Goal: Task Accomplishment & Management: Manage account settings

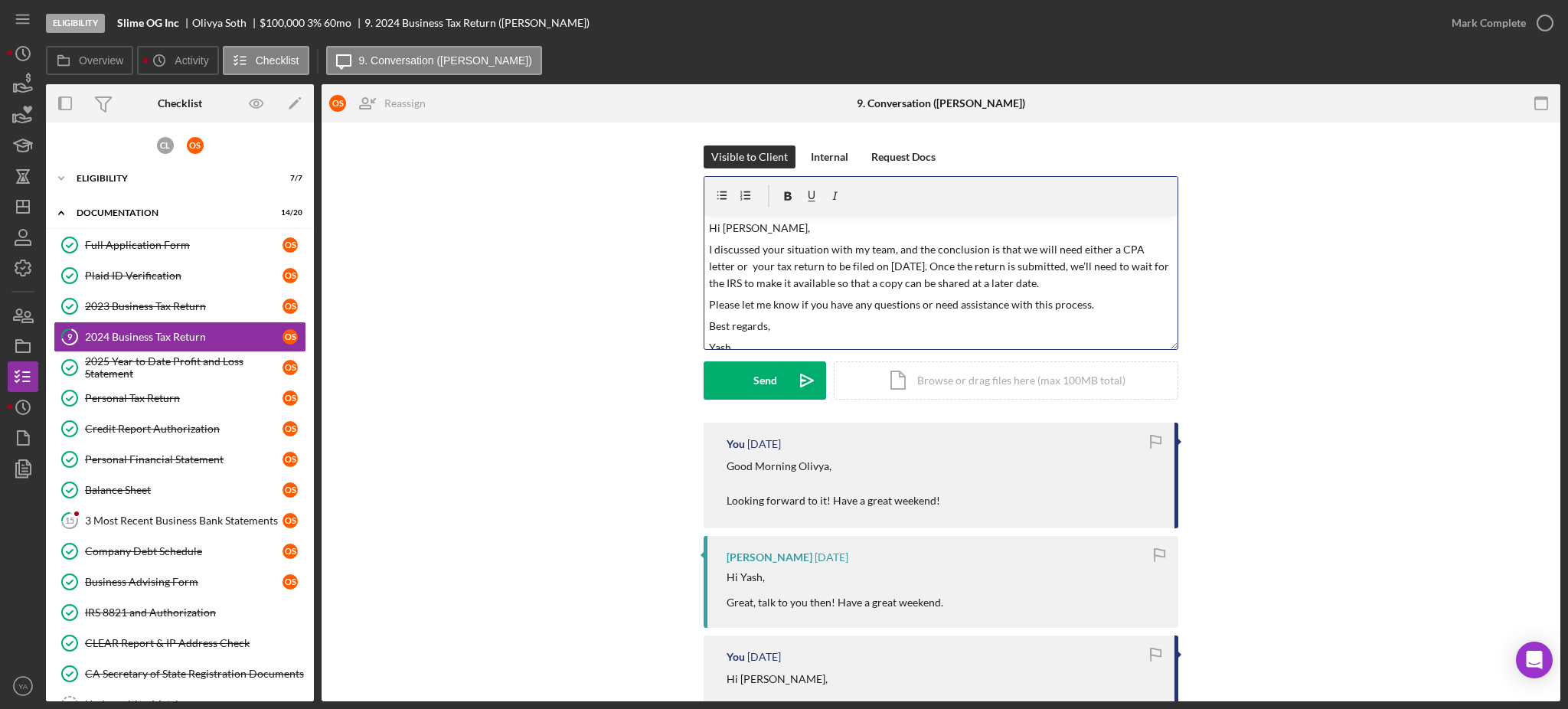
click at [936, 272] on p "I discussed your situation with my team, and the conclusion is that we will nee…" at bounding box center [941, 267] width 465 height 51
click at [1002, 274] on p "I discussed your situation with my team, and the conclusion is that we will nee…" at bounding box center [941, 267] width 465 height 51
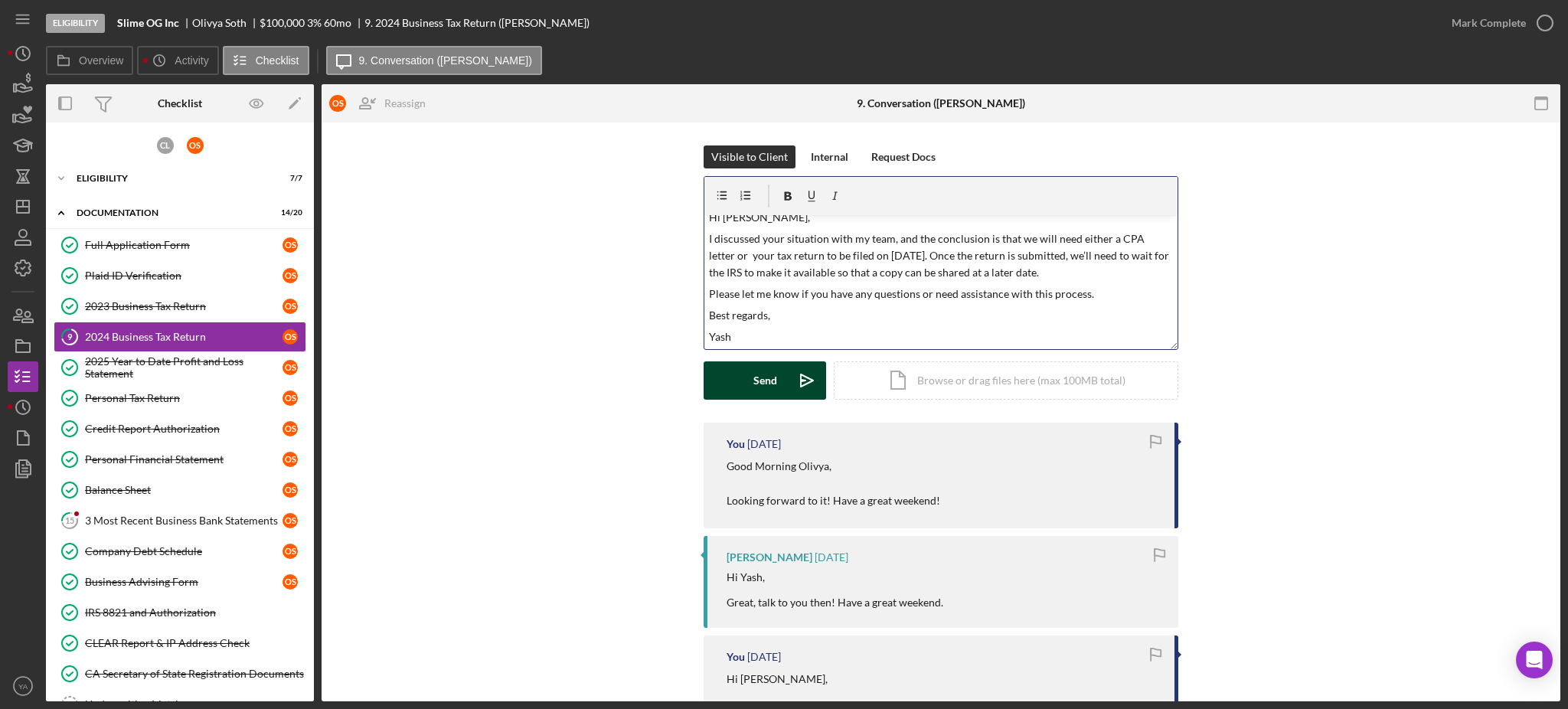
click at [788, 380] on icon "Icon/icon-invite-send" at bounding box center [807, 380] width 39 height 39
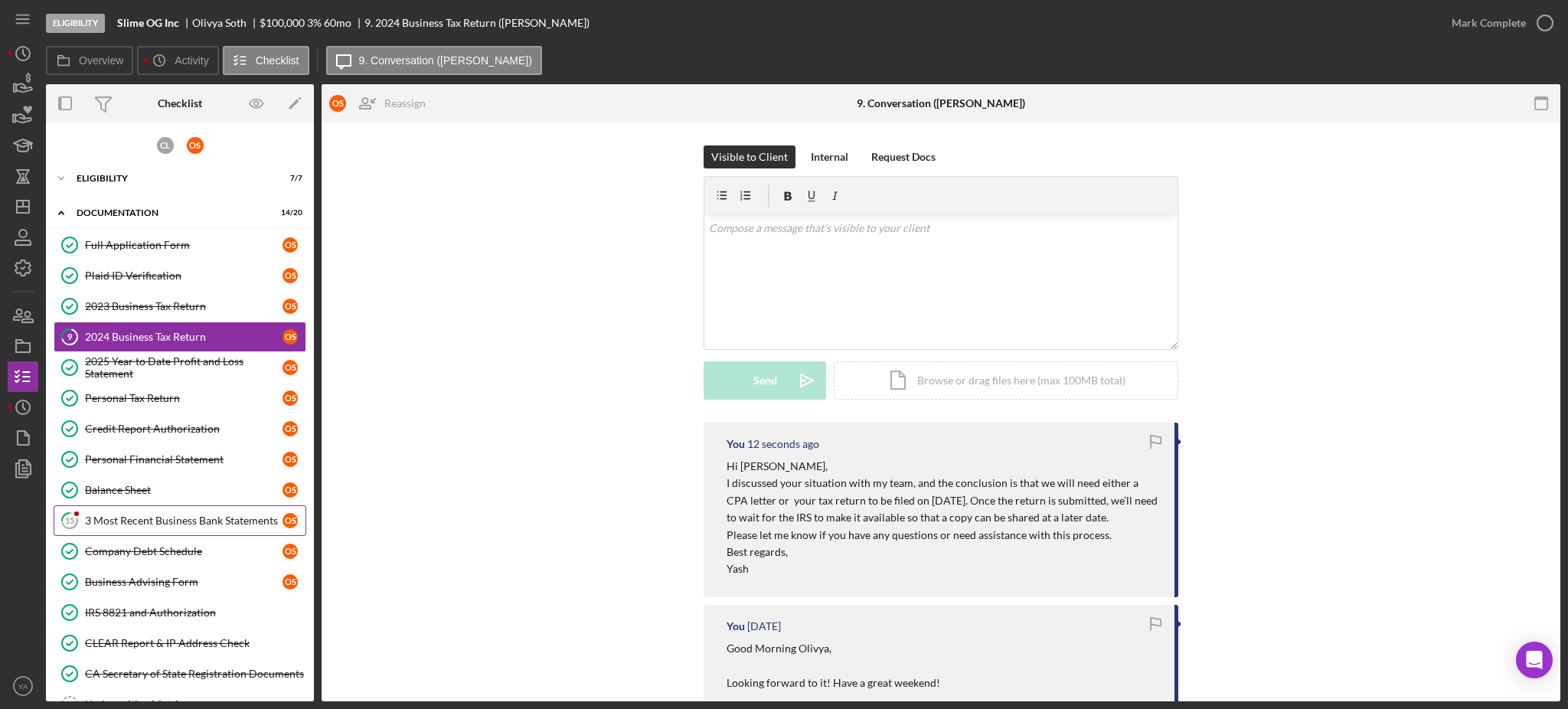
click at [175, 522] on div "3 Most Recent Business Bank Statements" at bounding box center [183, 521] width 198 height 12
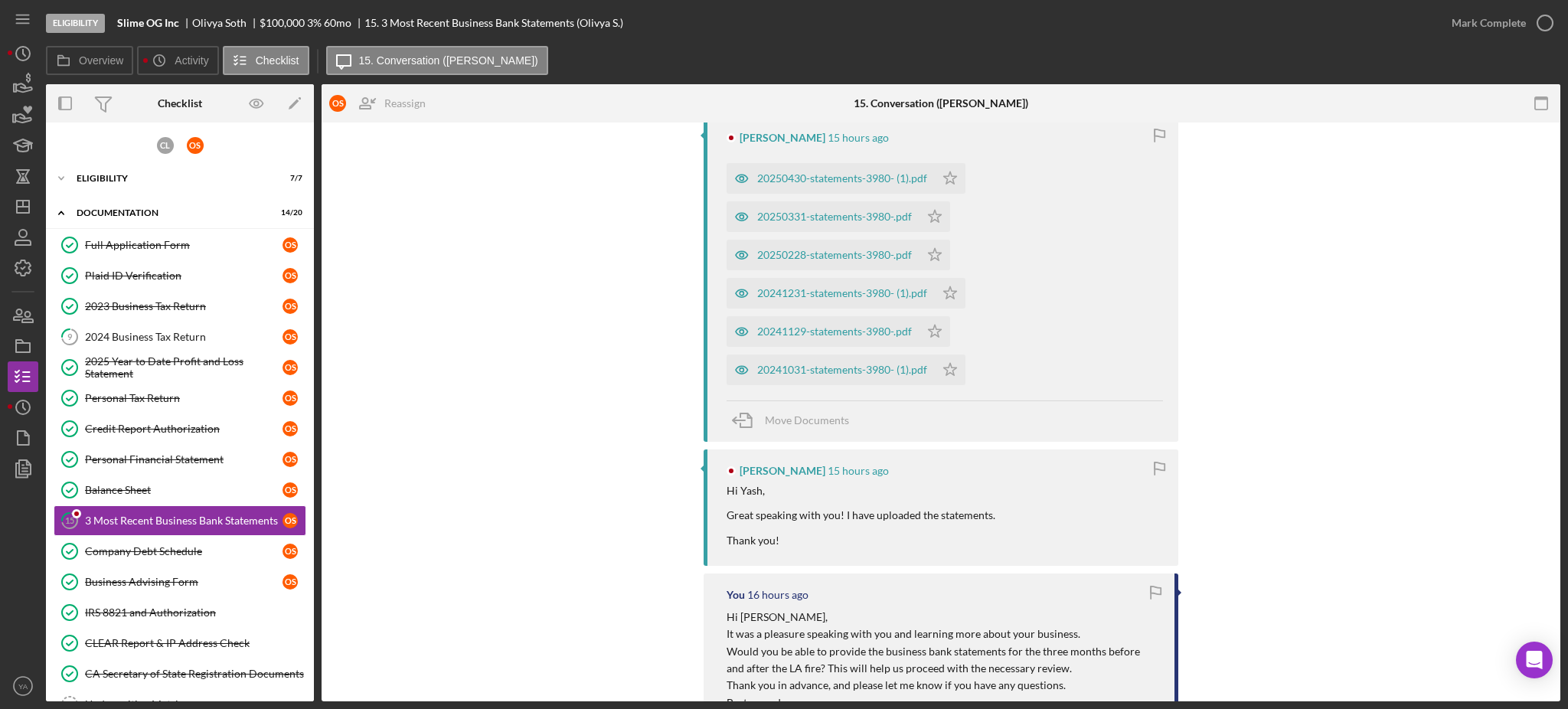
scroll to position [204, 0]
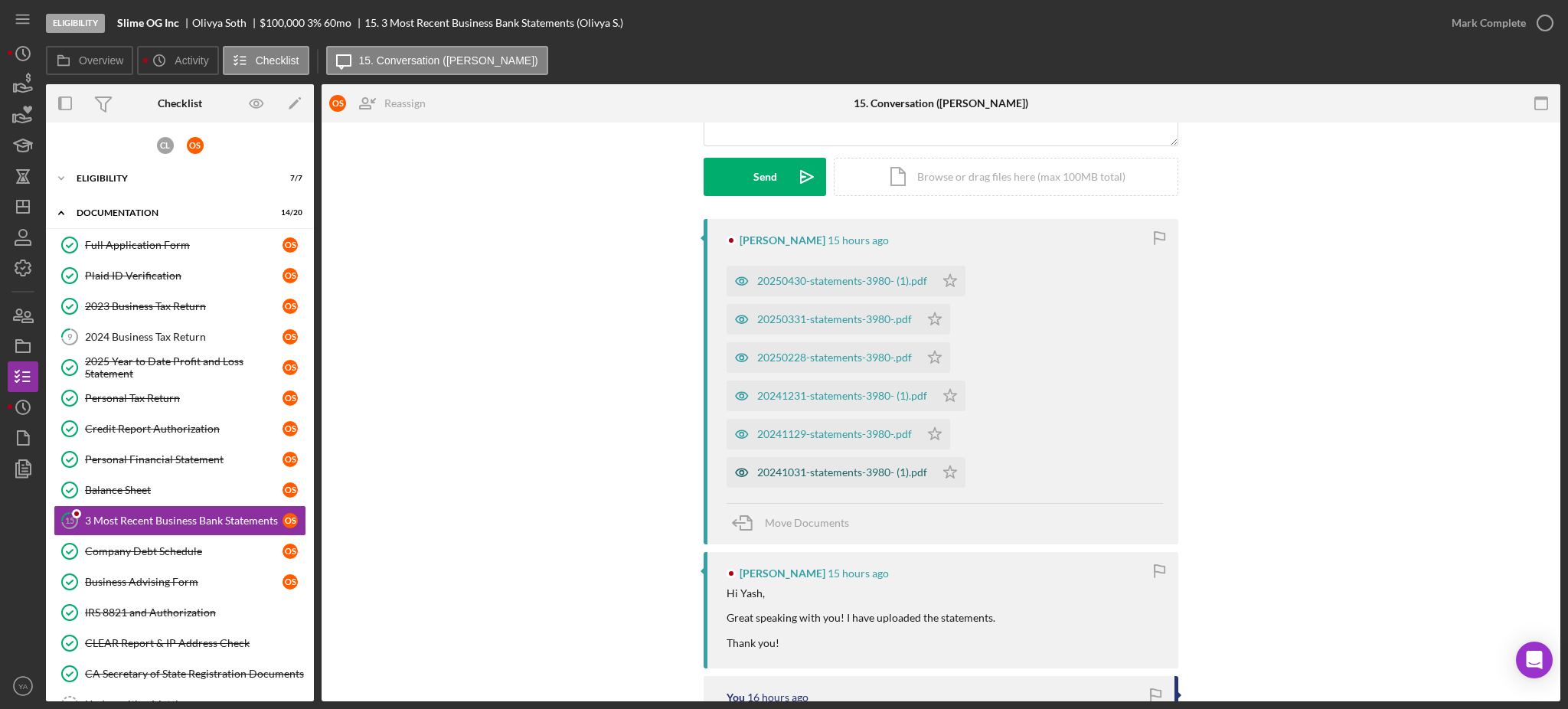
click at [792, 481] on div "20241031-statements-3980- (1).pdf" at bounding box center [831, 473] width 208 height 31
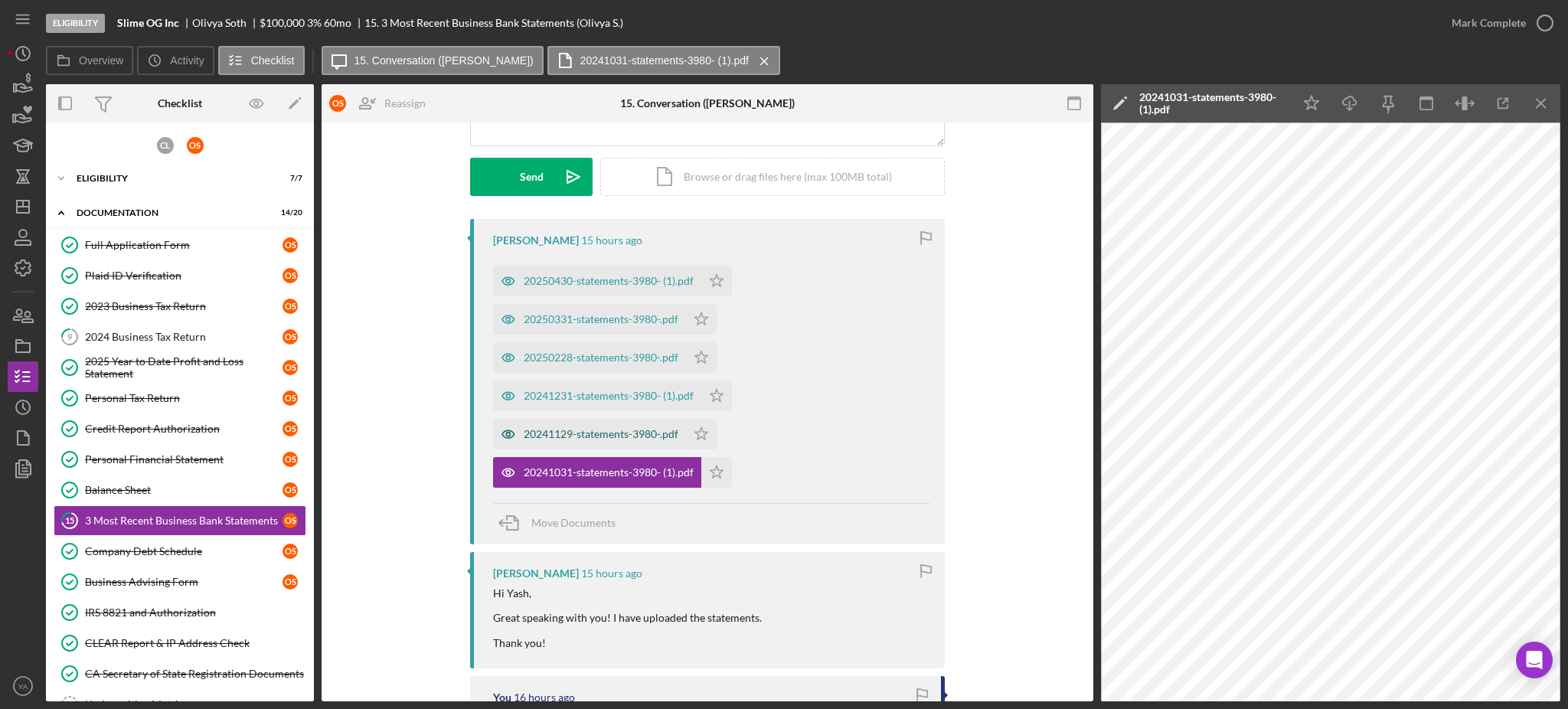
click at [620, 428] on div "20241129-statements-3980-.pdf" at bounding box center [601, 434] width 155 height 12
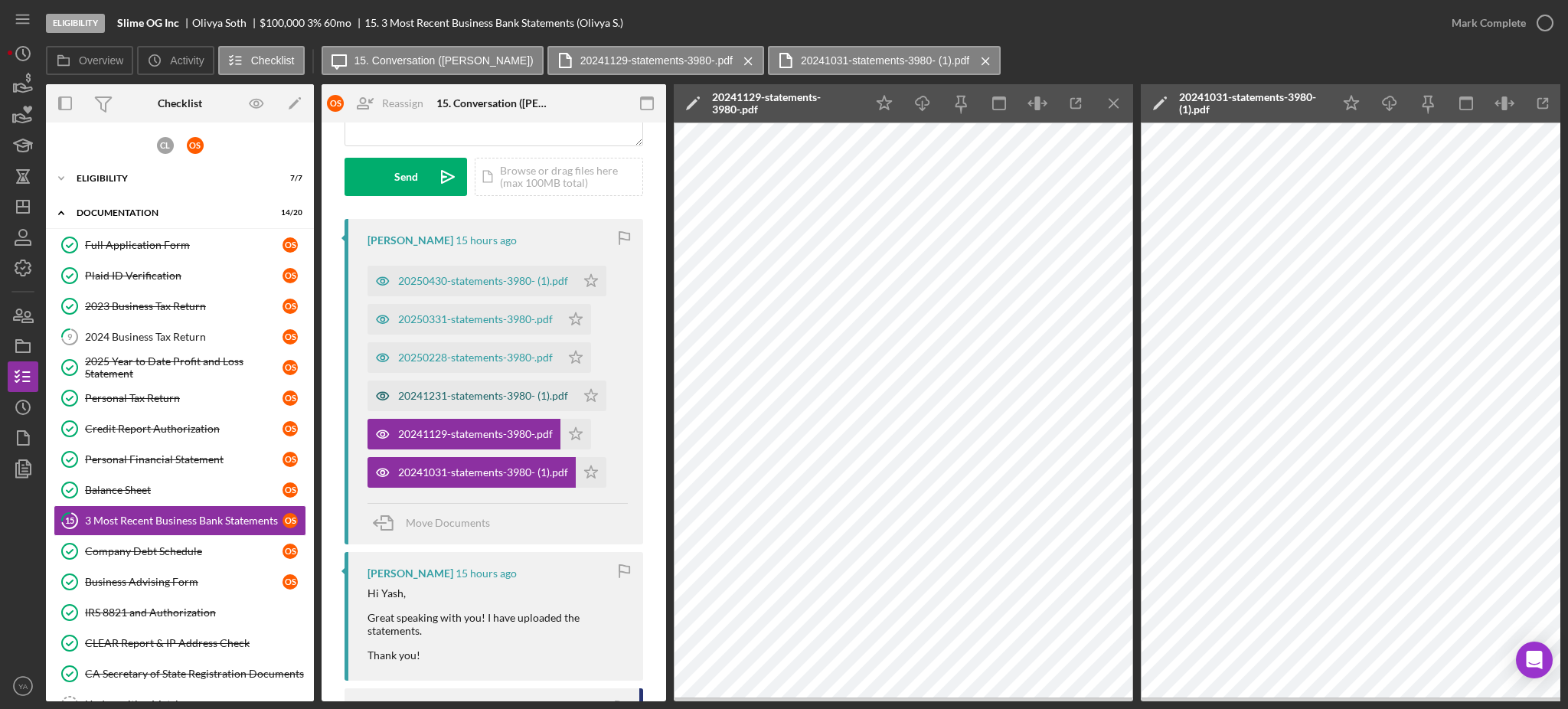
click at [506, 392] on div "20241231-statements-3980- (1).pdf" at bounding box center [483, 396] width 170 height 12
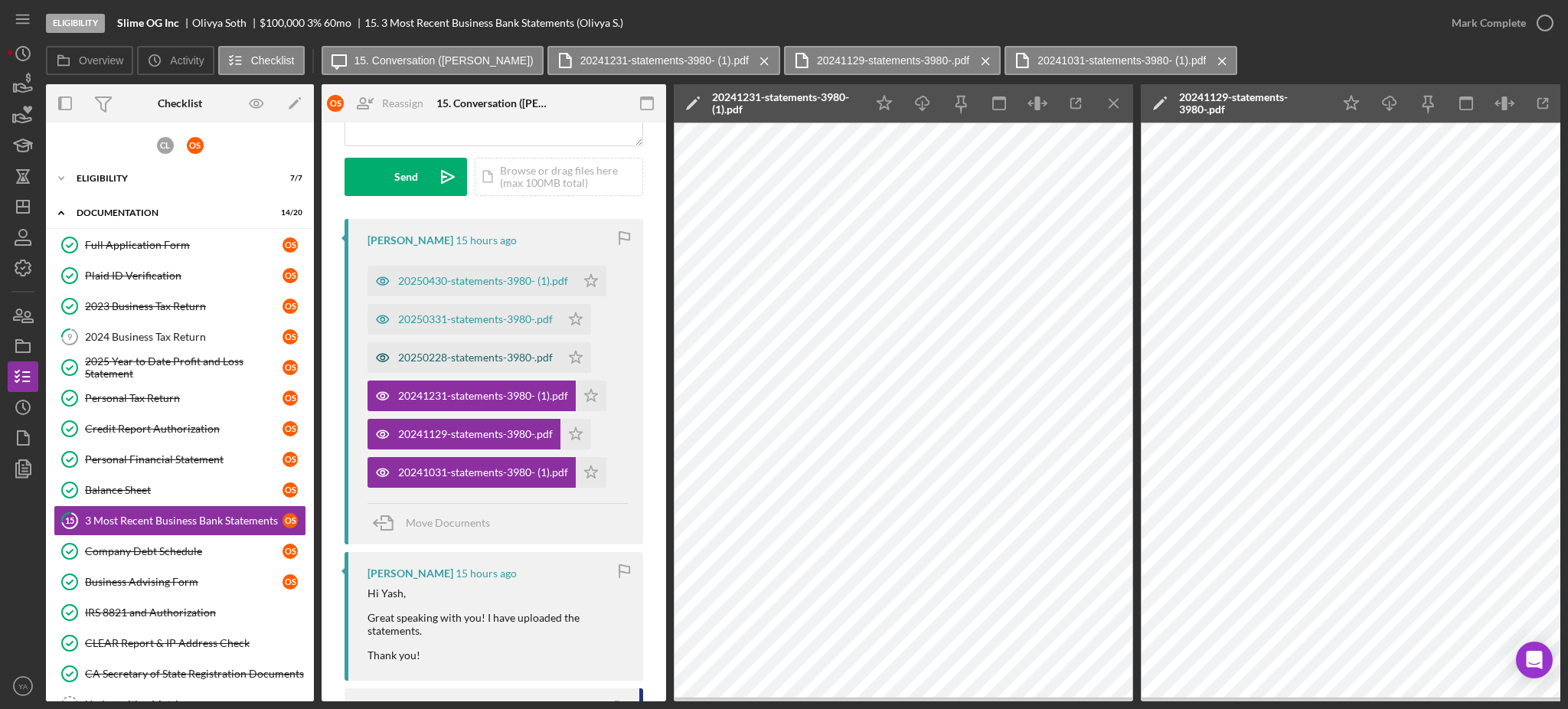
click at [510, 355] on div "20250228-statements-3980-.pdf" at bounding box center [475, 357] width 155 height 12
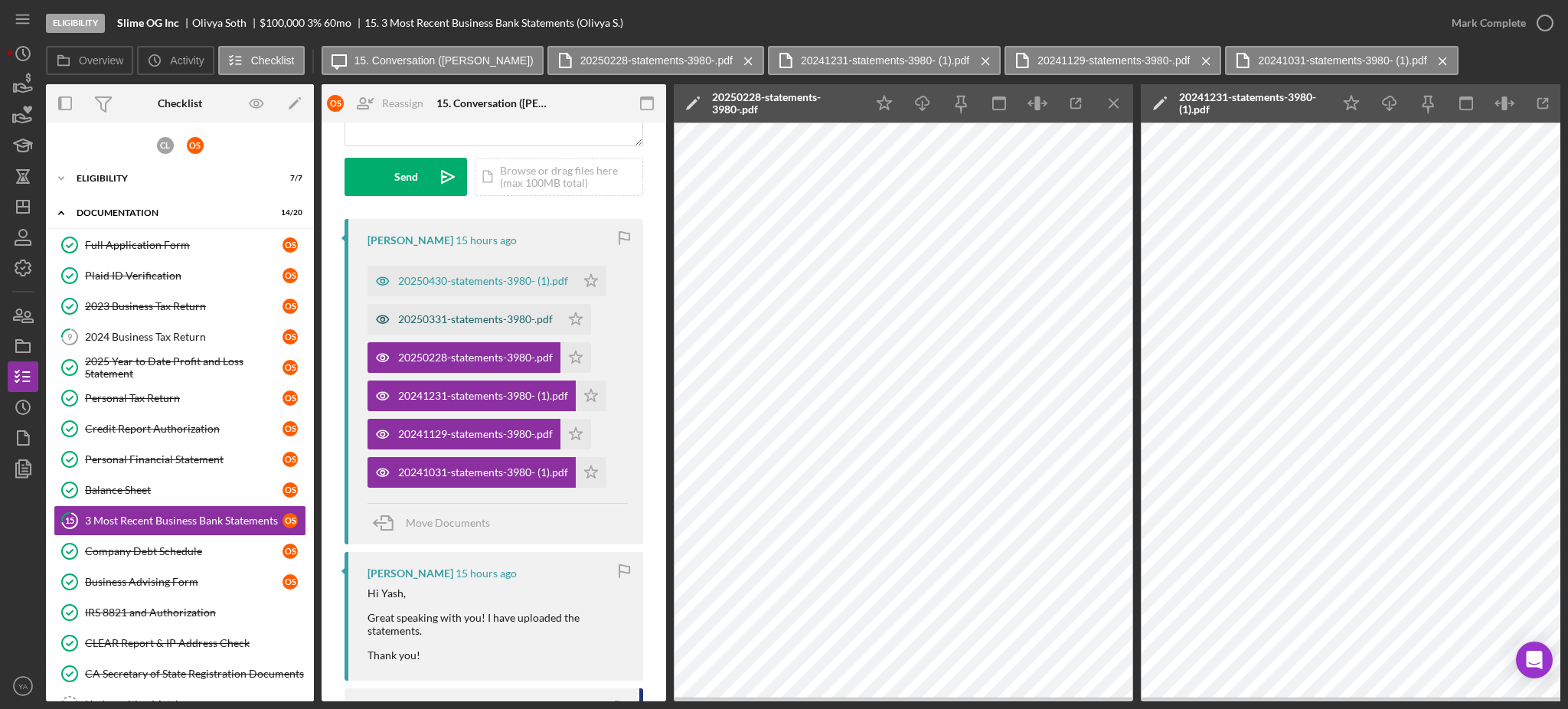
click at [492, 312] on div "20250331-statements-3980-.pdf" at bounding box center [463, 319] width 193 height 31
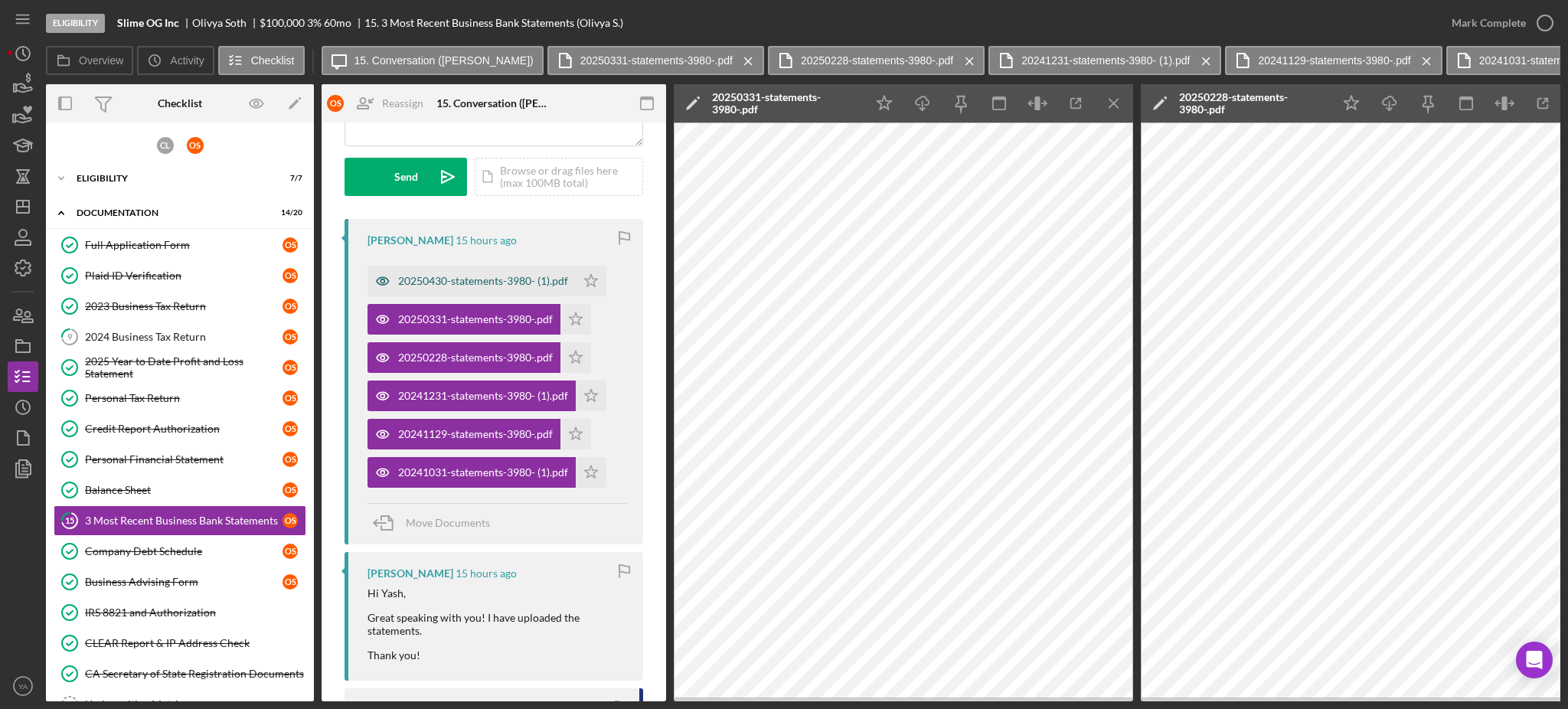
click at [492, 278] on div "20250430-statements-3980- (1).pdf" at bounding box center [483, 281] width 170 height 12
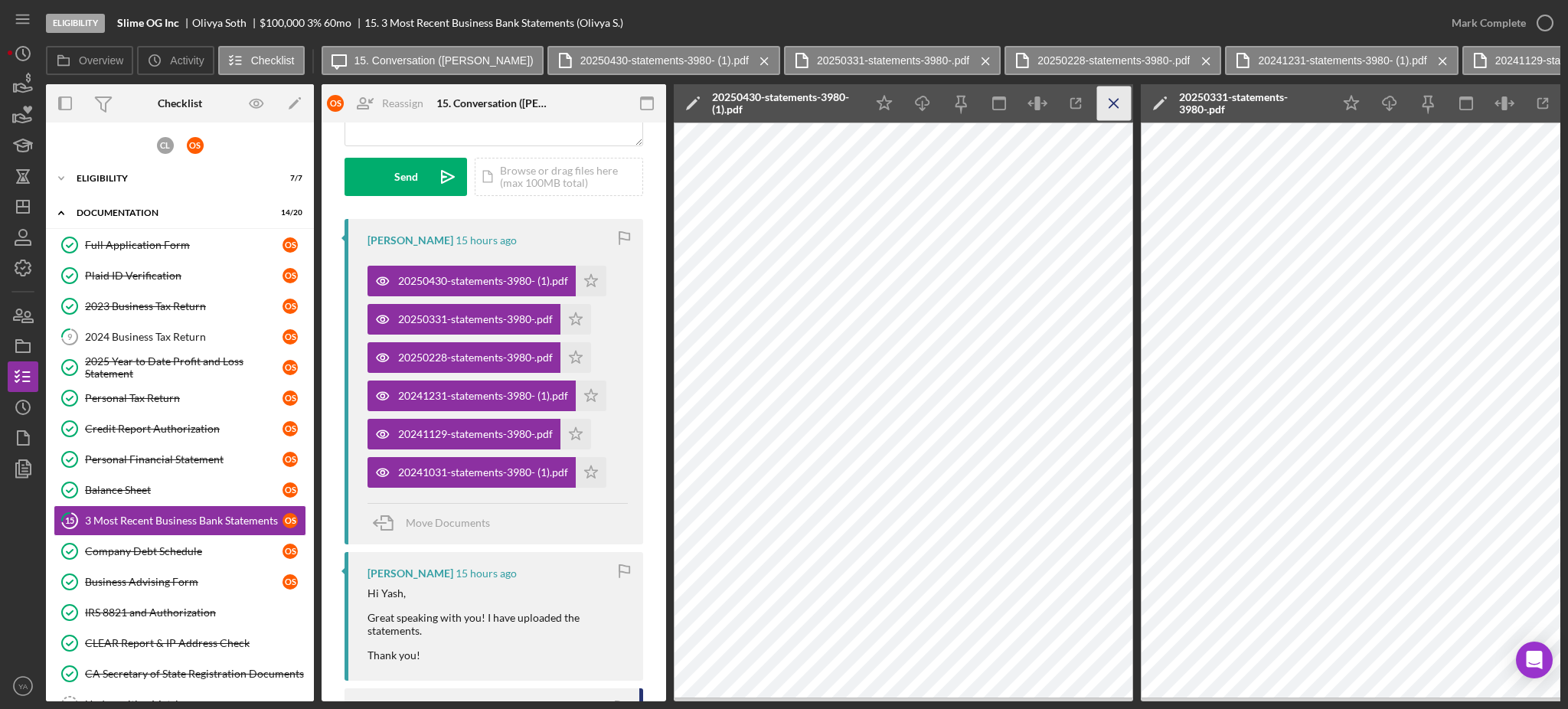
click at [1108, 104] on icon "Icon/Menu Close" at bounding box center [1114, 104] width 34 height 34
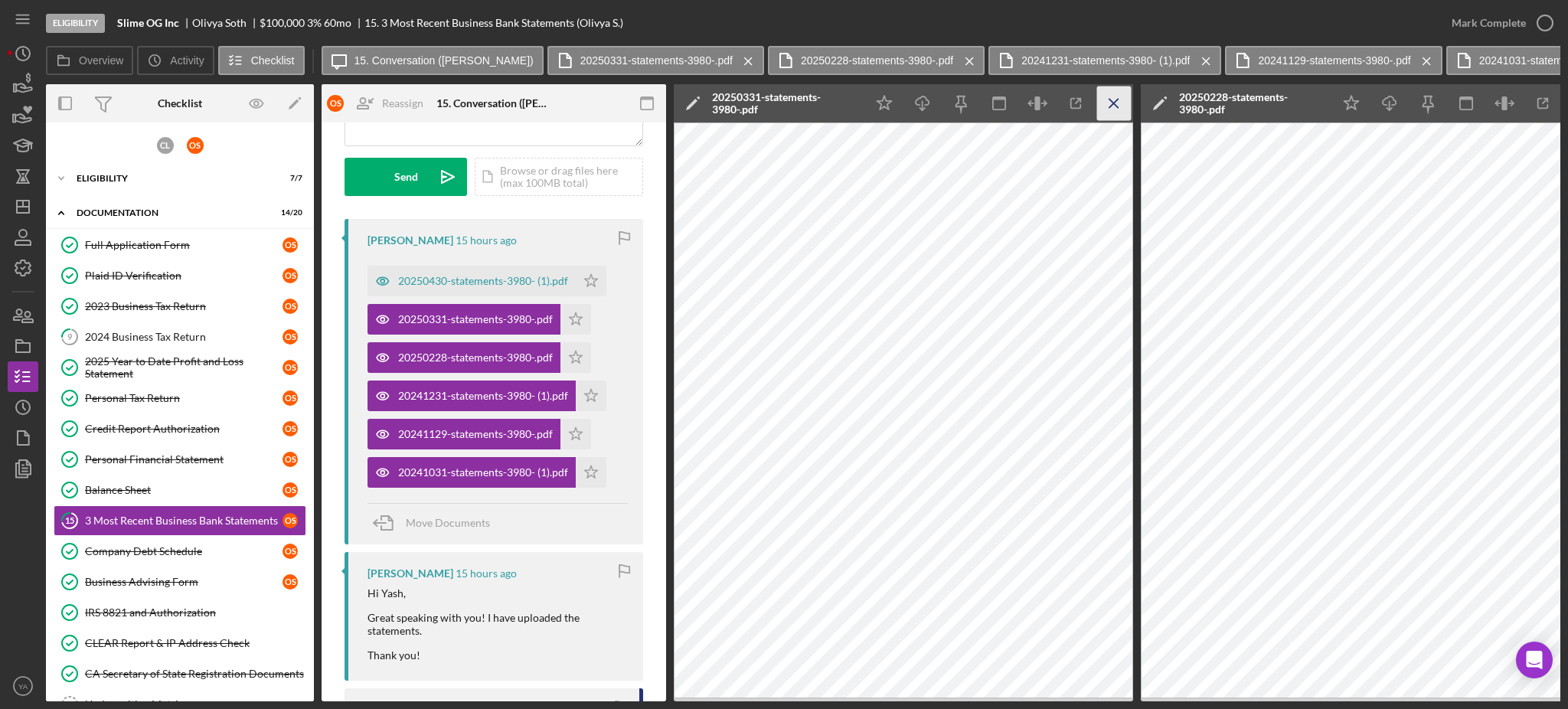
click at [1116, 105] on icon "Icon/Menu Close" at bounding box center [1114, 104] width 34 height 34
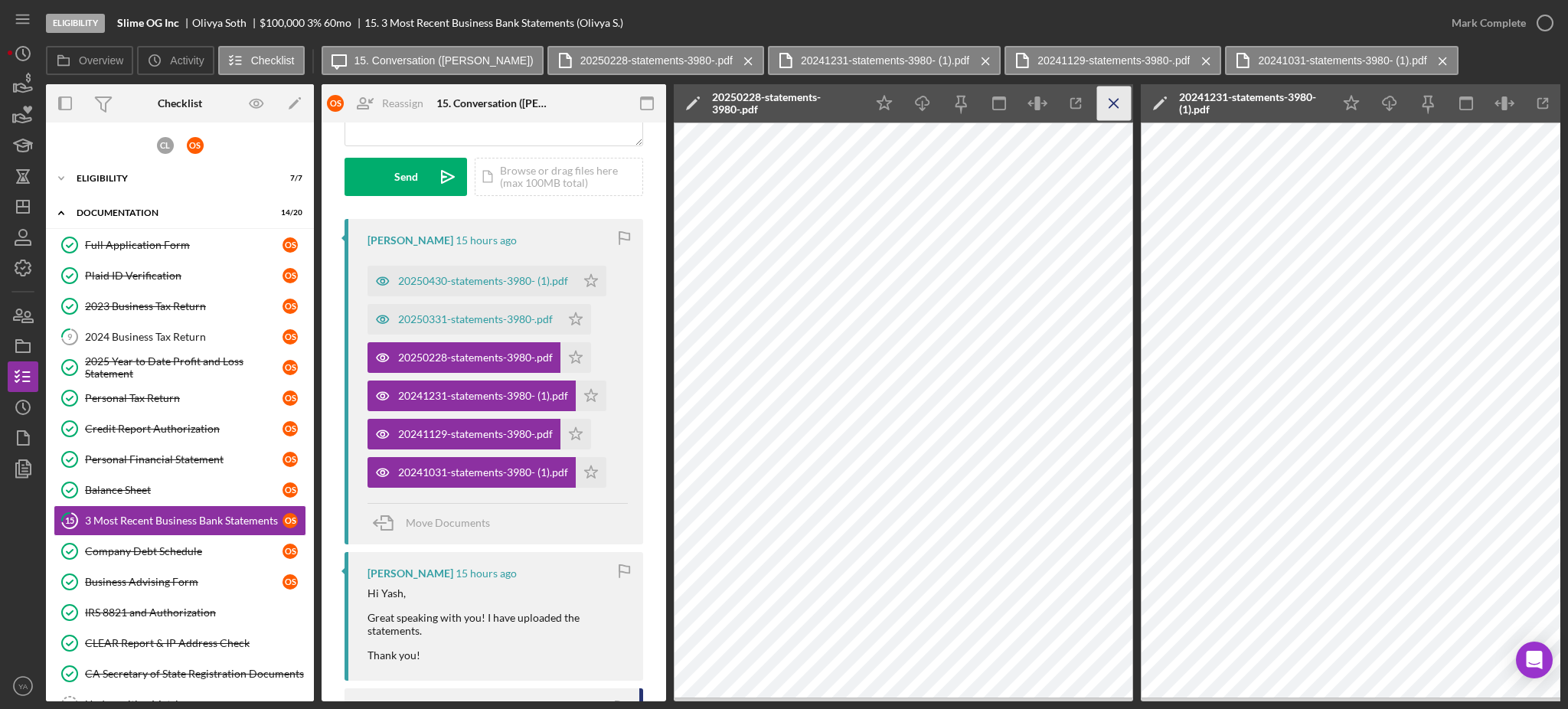
click at [1130, 106] on div "Icon/Star Icon/Download Icon/Menu Close" at bounding box center [999, 103] width 268 height 39
click at [1113, 111] on icon "Icon/Menu Close" at bounding box center [1114, 104] width 34 height 34
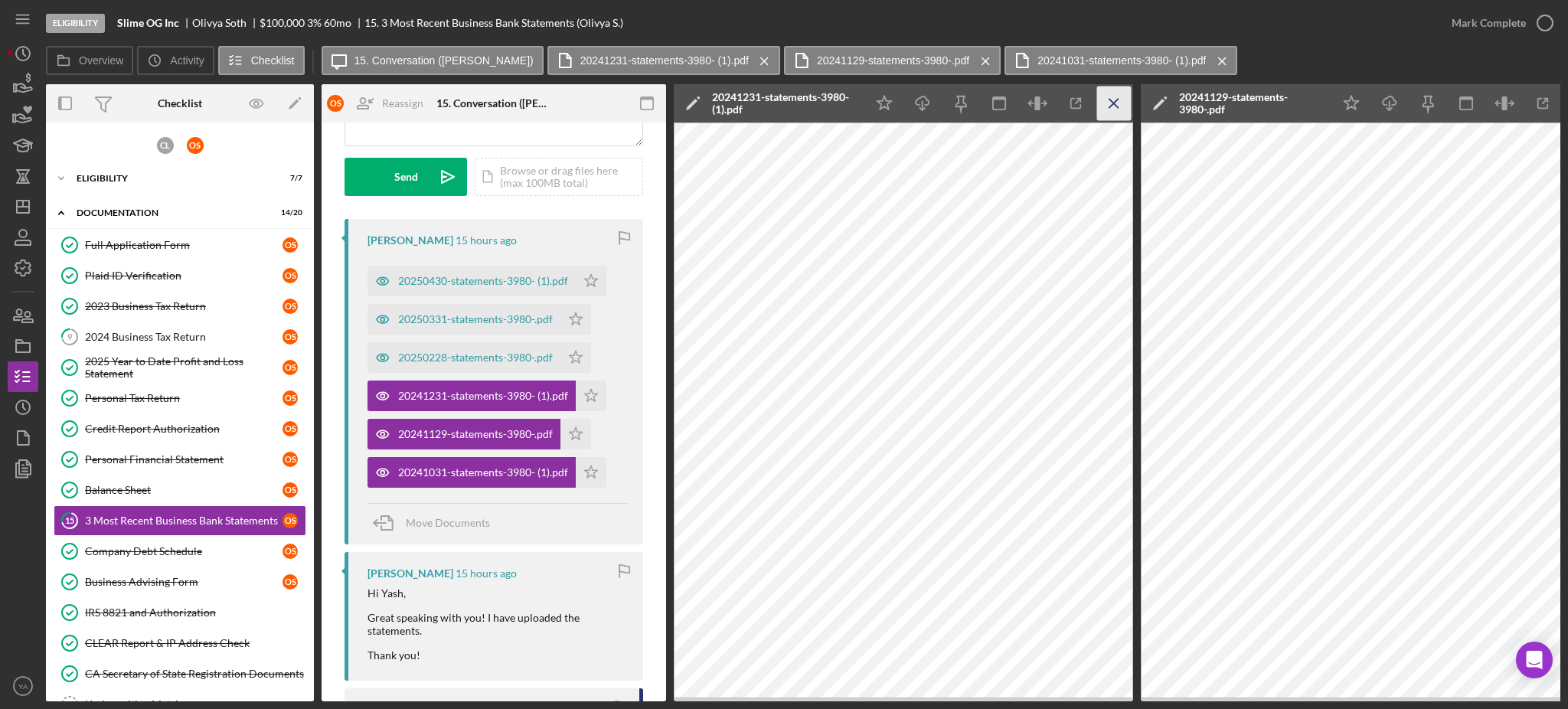
click at [1119, 110] on icon "Icon/Menu Close" at bounding box center [1114, 104] width 34 height 34
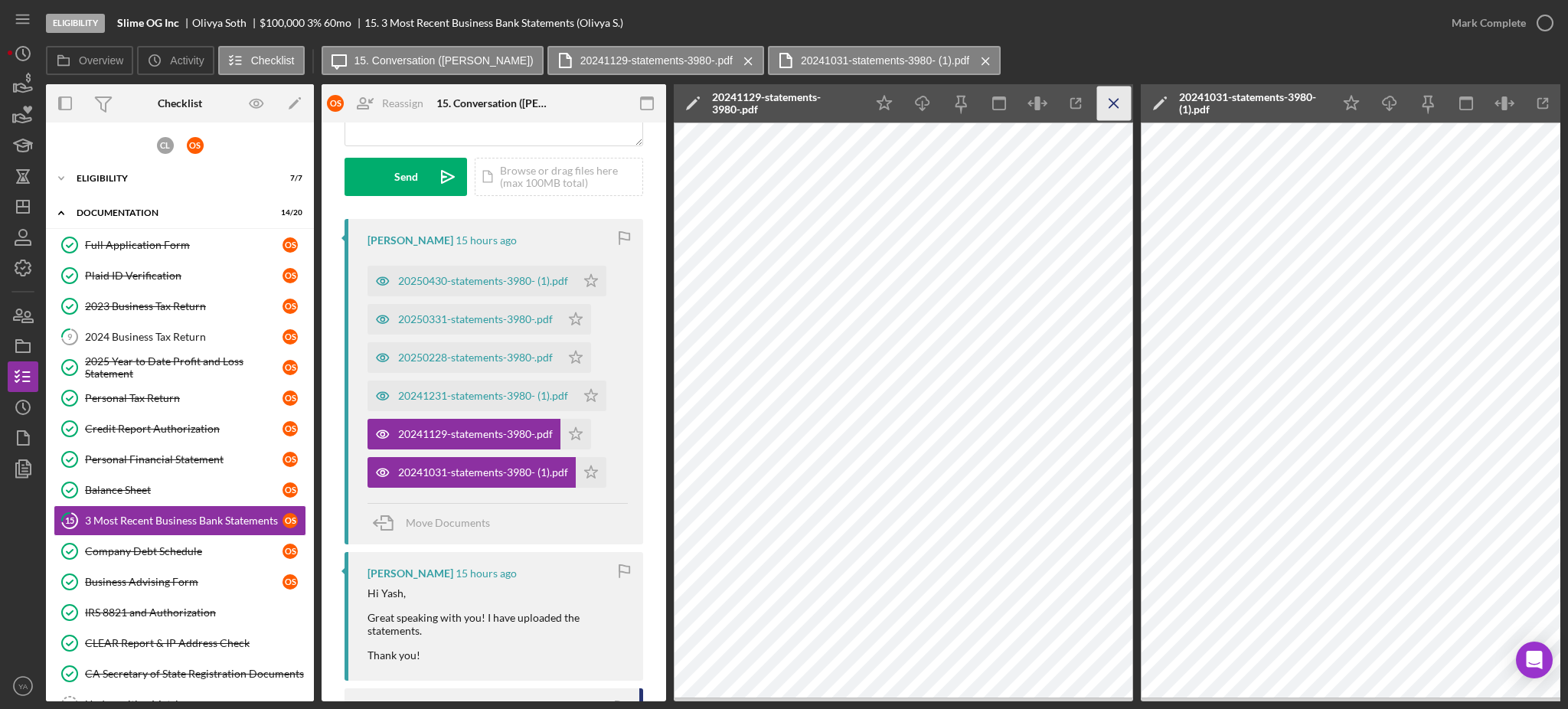
click at [1118, 110] on icon "Icon/Menu Close" at bounding box center [1114, 104] width 34 height 34
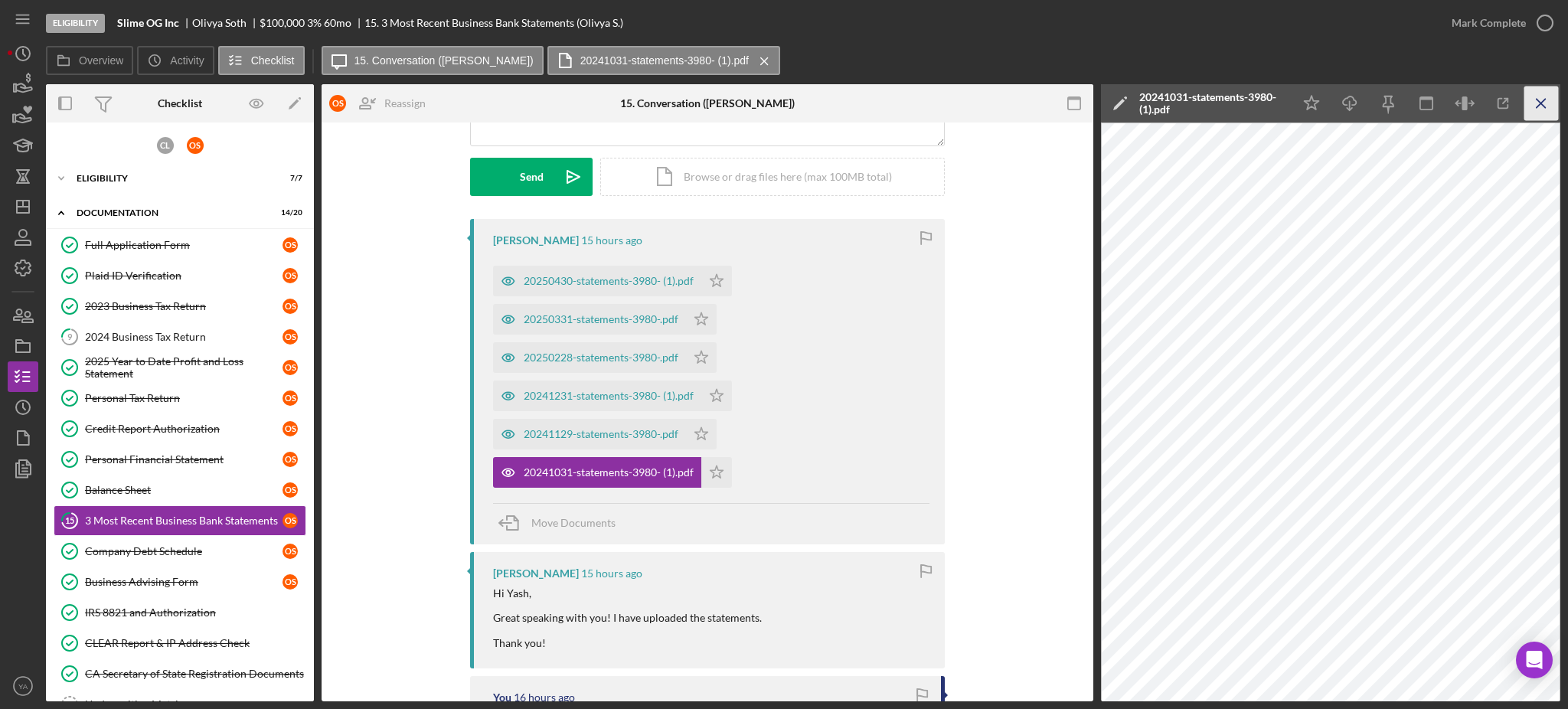
click at [1538, 102] on icon "Icon/Menu Close" at bounding box center [1541, 104] width 34 height 34
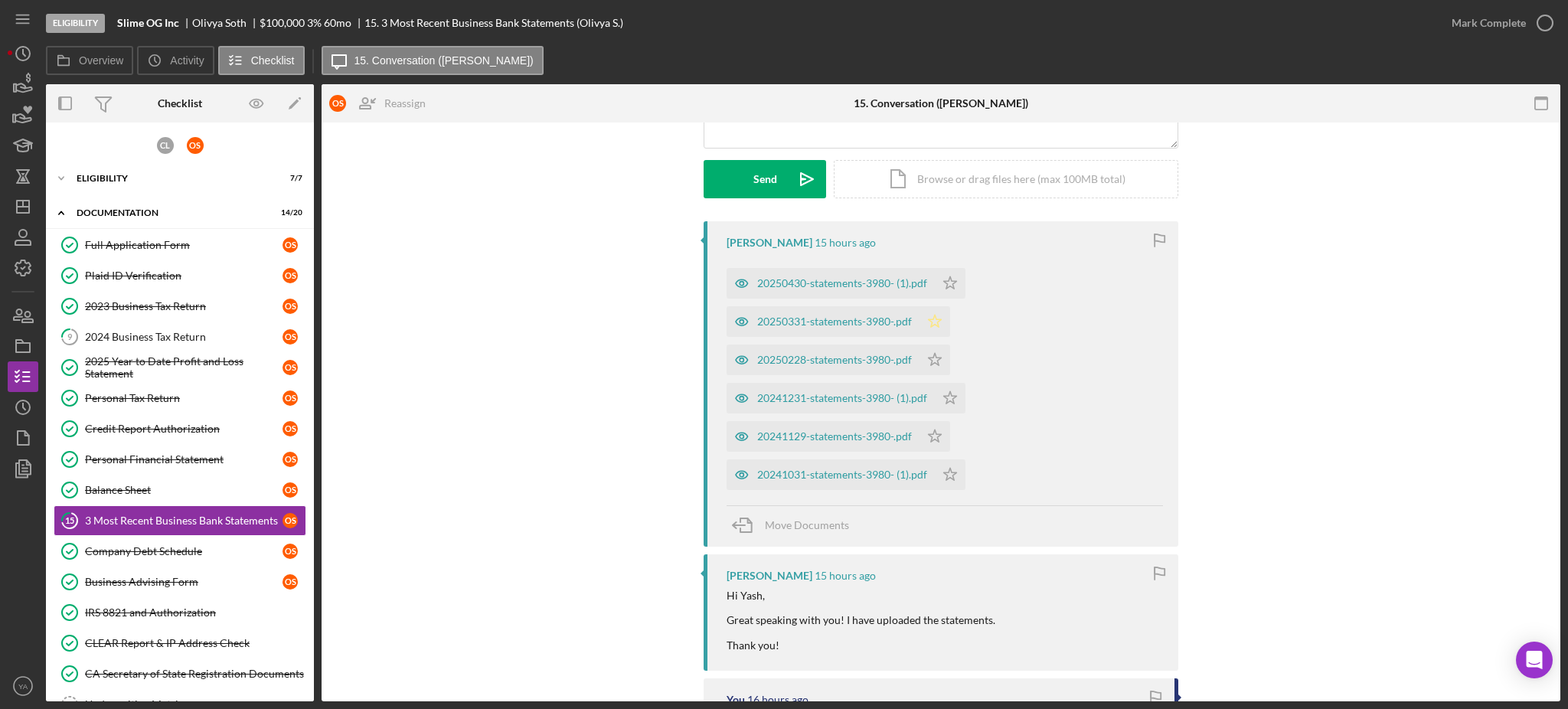
scroll to position [102, 0]
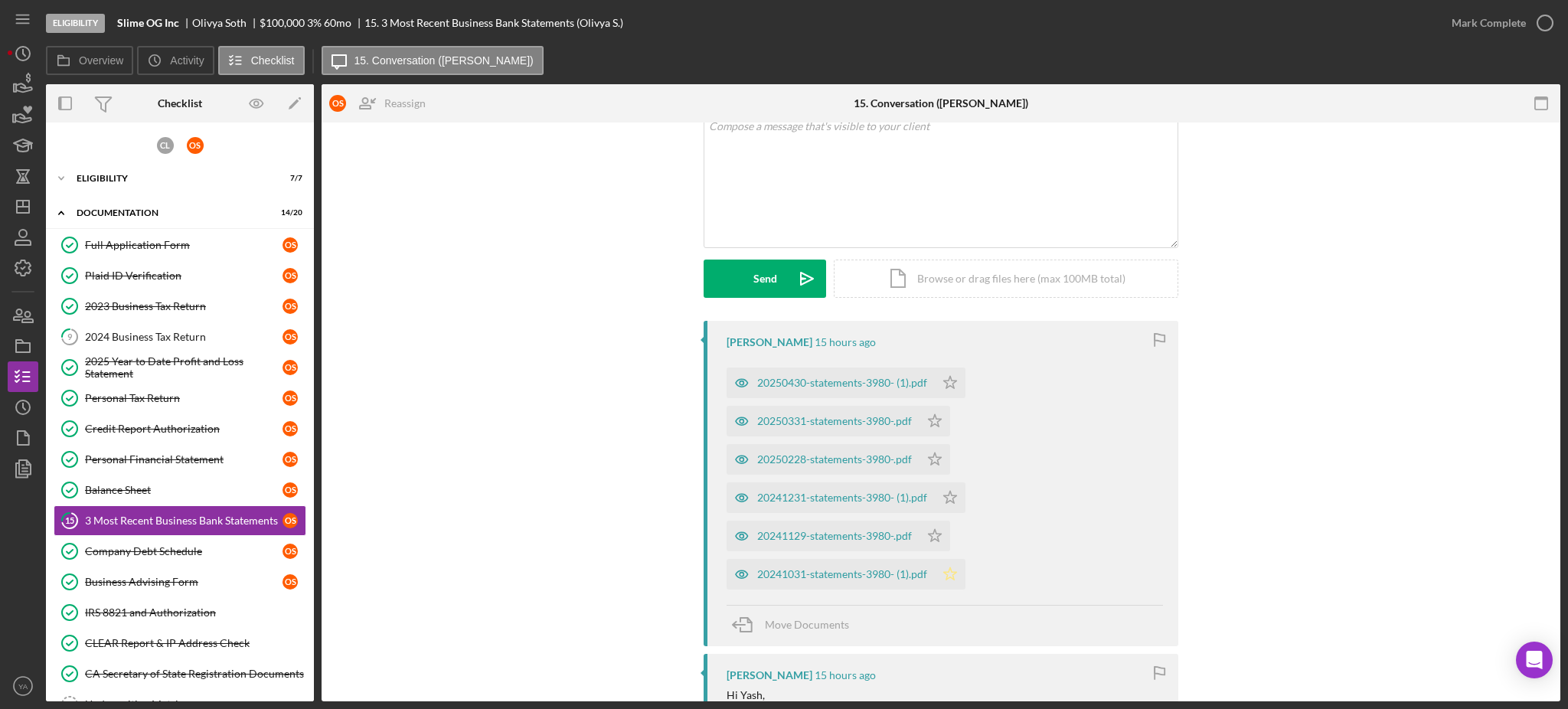
click at [945, 560] on icon "Icon/Star" at bounding box center [951, 575] width 31 height 31
click at [931, 530] on icon "Icon/Star" at bounding box center [935, 536] width 31 height 31
click at [948, 497] on icon "Icon/Star" at bounding box center [951, 497] width 31 height 31
click at [938, 455] on icon "Icon/Star" at bounding box center [935, 460] width 31 height 31
click at [933, 410] on icon "Icon/Star" at bounding box center [935, 421] width 31 height 31
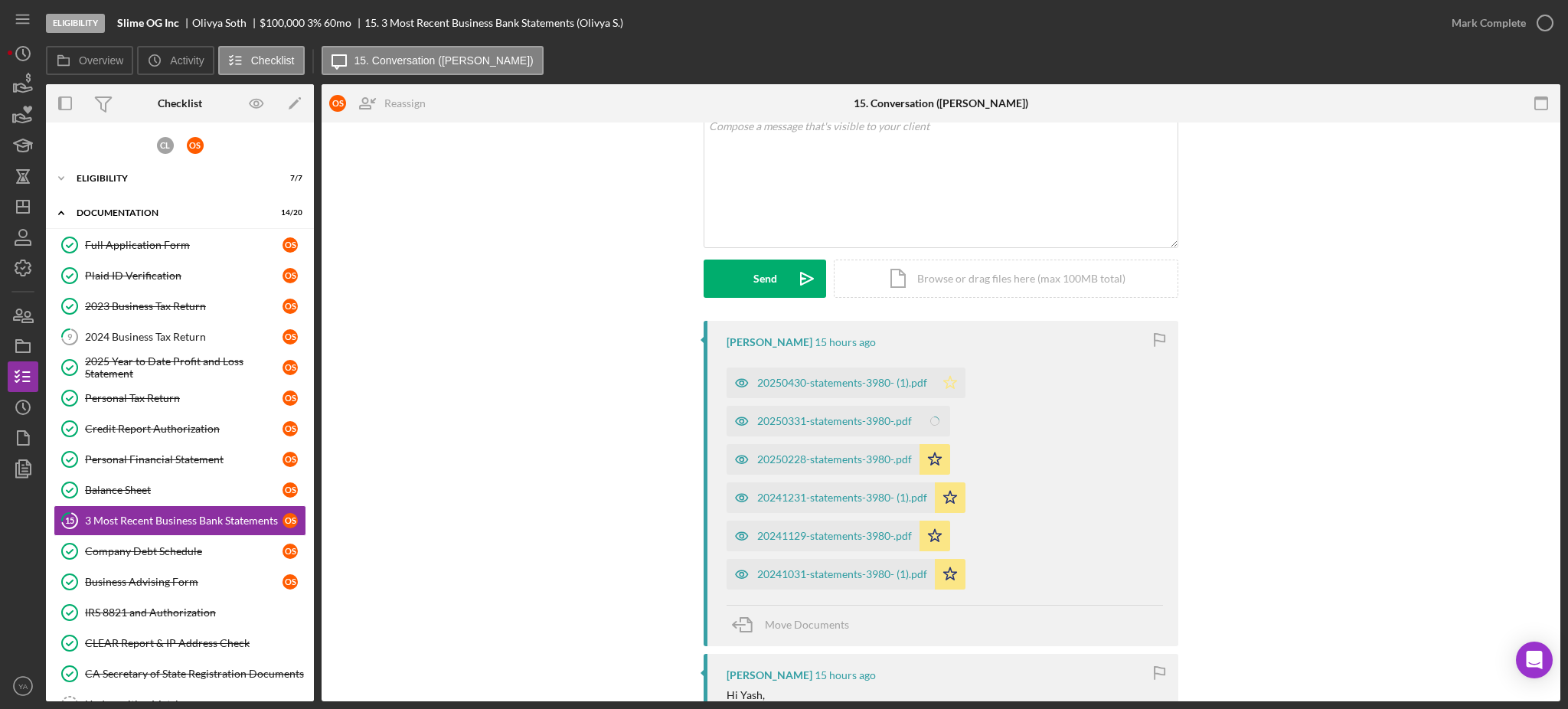
click at [942, 388] on icon "Icon/Star" at bounding box center [951, 383] width 31 height 31
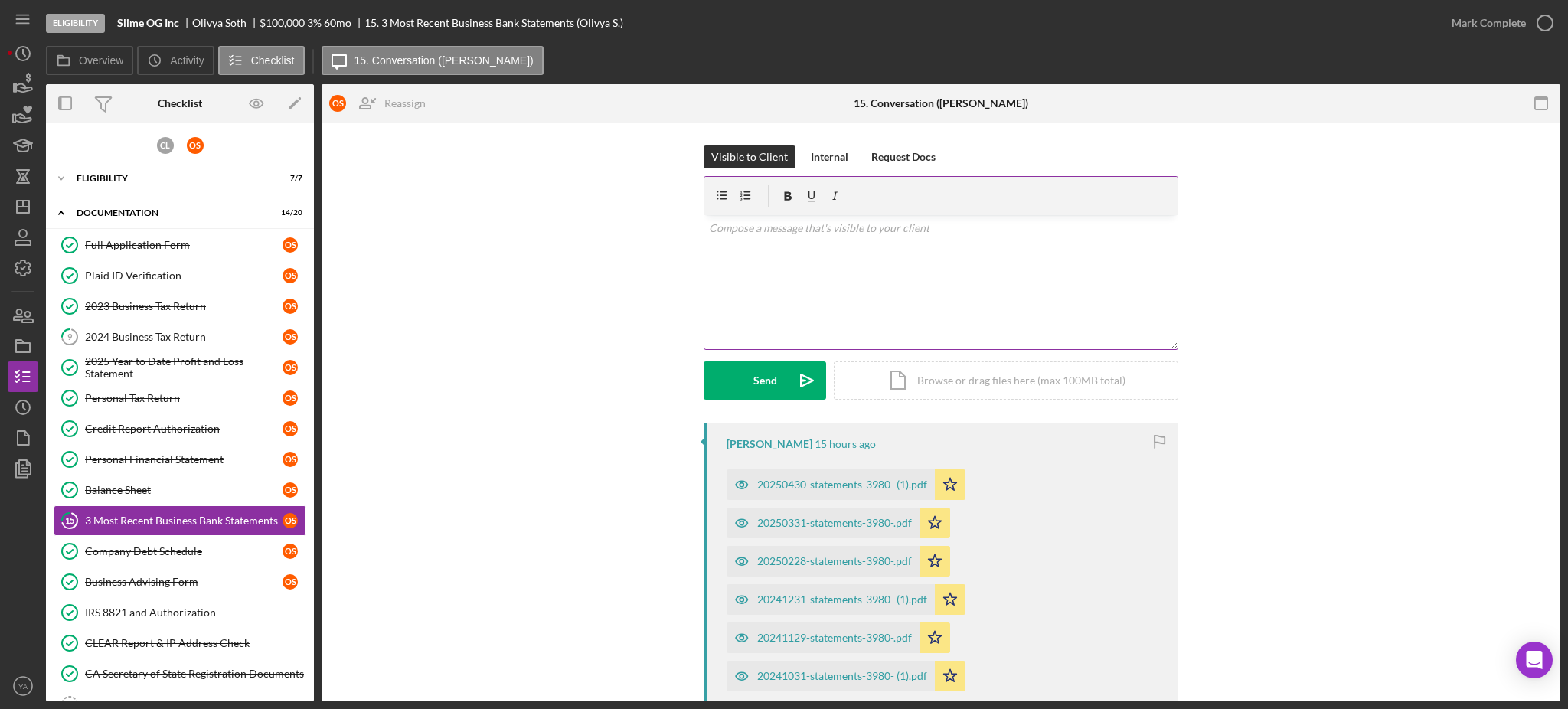
click at [981, 277] on div "v Color teal Color pink Remove color Add row above Add row below Add column bef…" at bounding box center [941, 282] width 474 height 134
click at [829, 160] on div "Internal" at bounding box center [830, 157] width 38 height 23
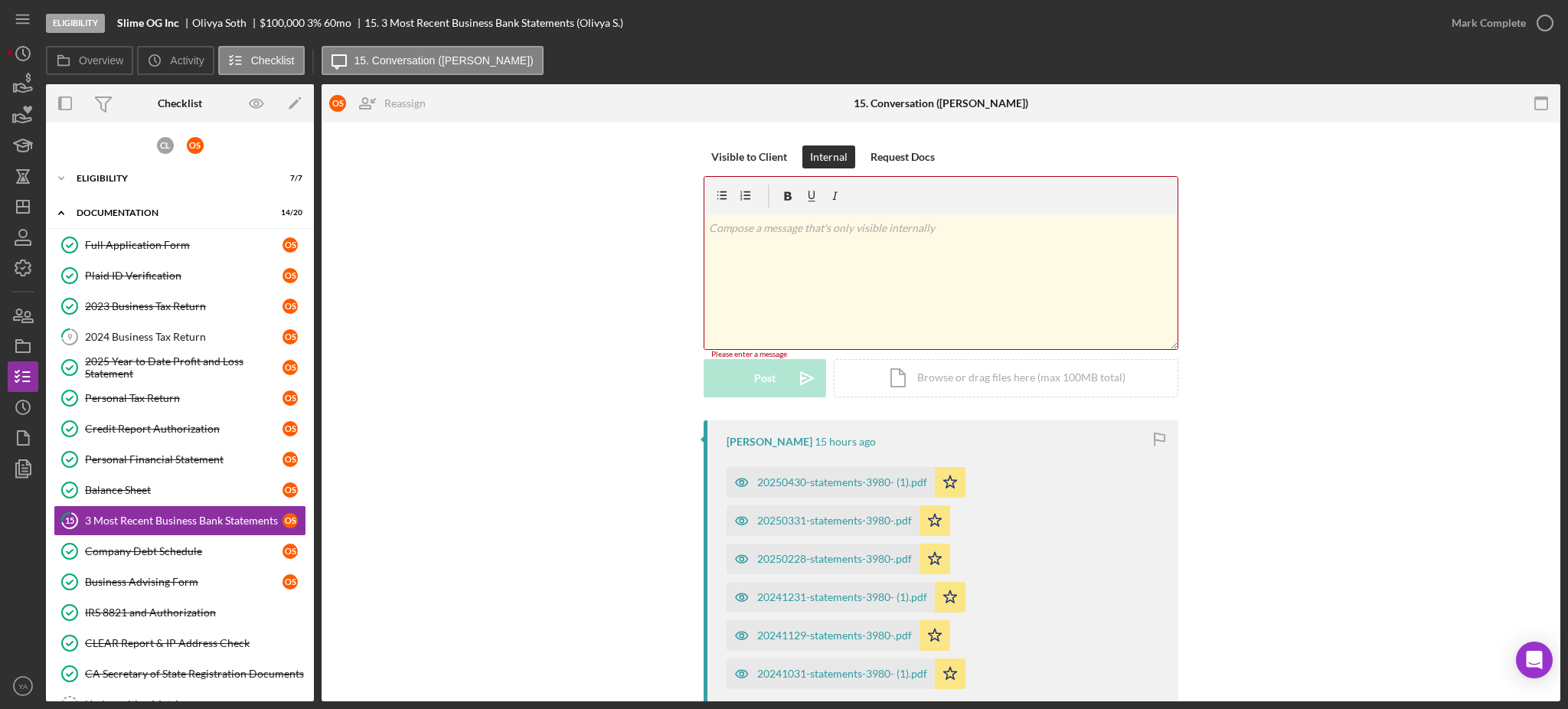
click at [856, 286] on div "v Color teal Color pink Remove color Add row above Add row below Add column bef…" at bounding box center [941, 282] width 474 height 134
click at [740, 155] on div "Visible to Client" at bounding box center [749, 157] width 76 height 23
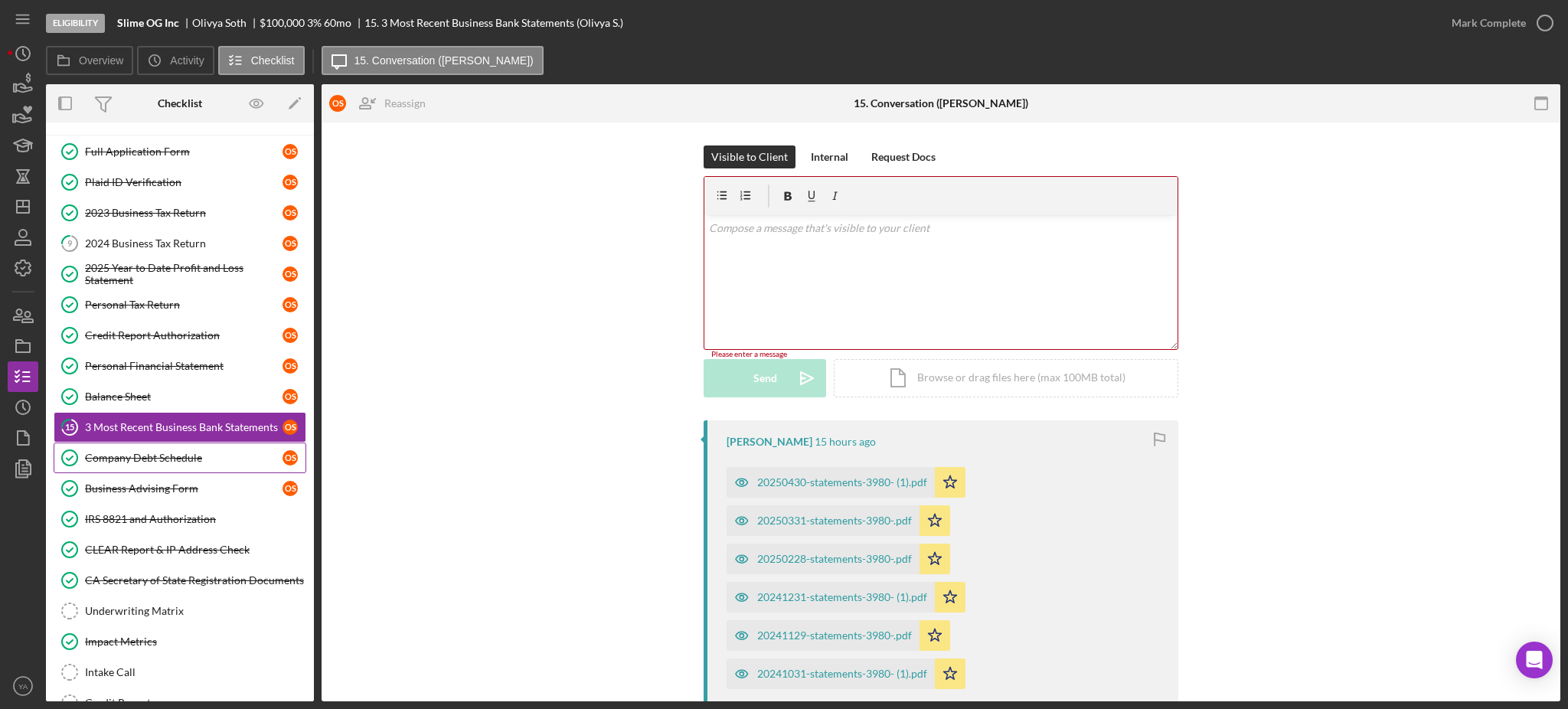
scroll to position [204, 0]
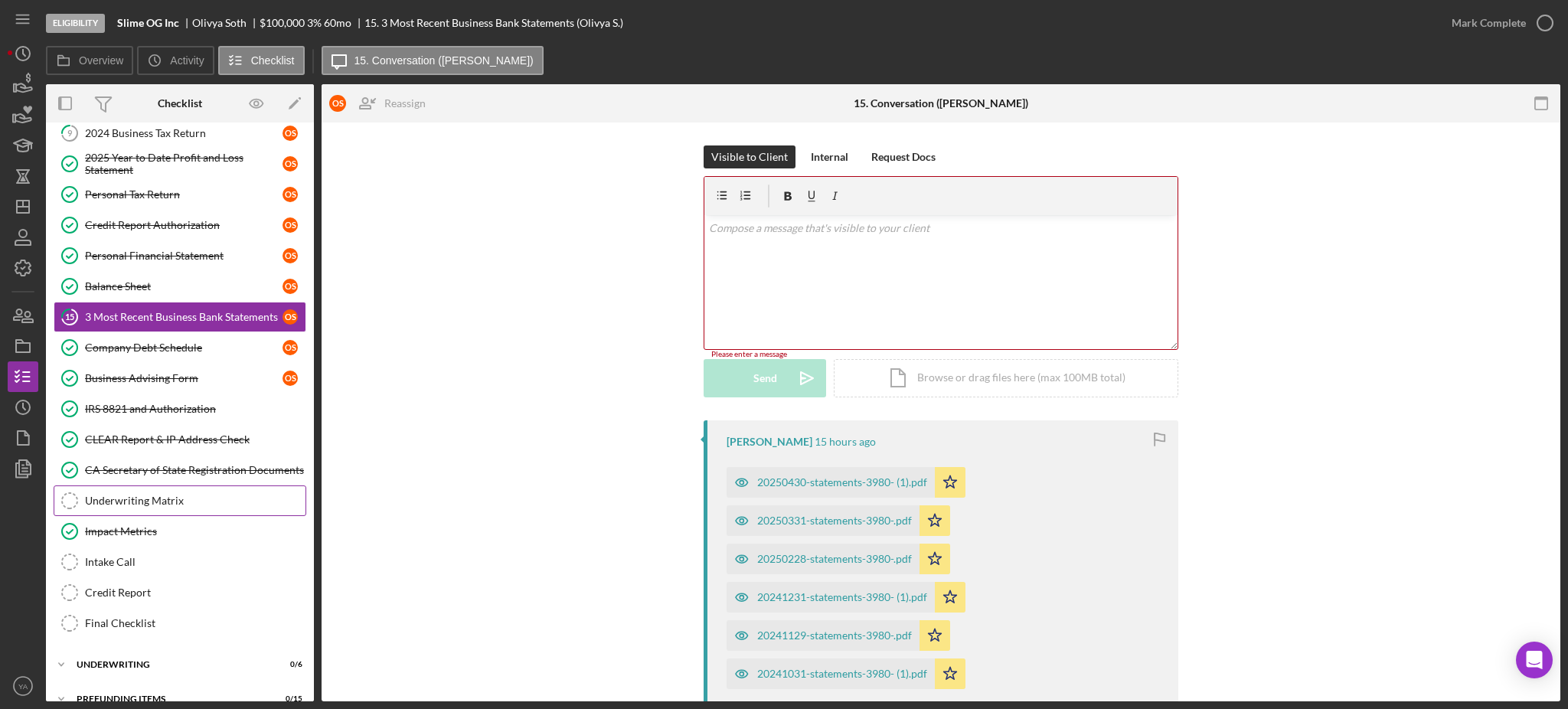
click at [166, 501] on div "Underwriting Matrix" at bounding box center [195, 501] width 221 height 12
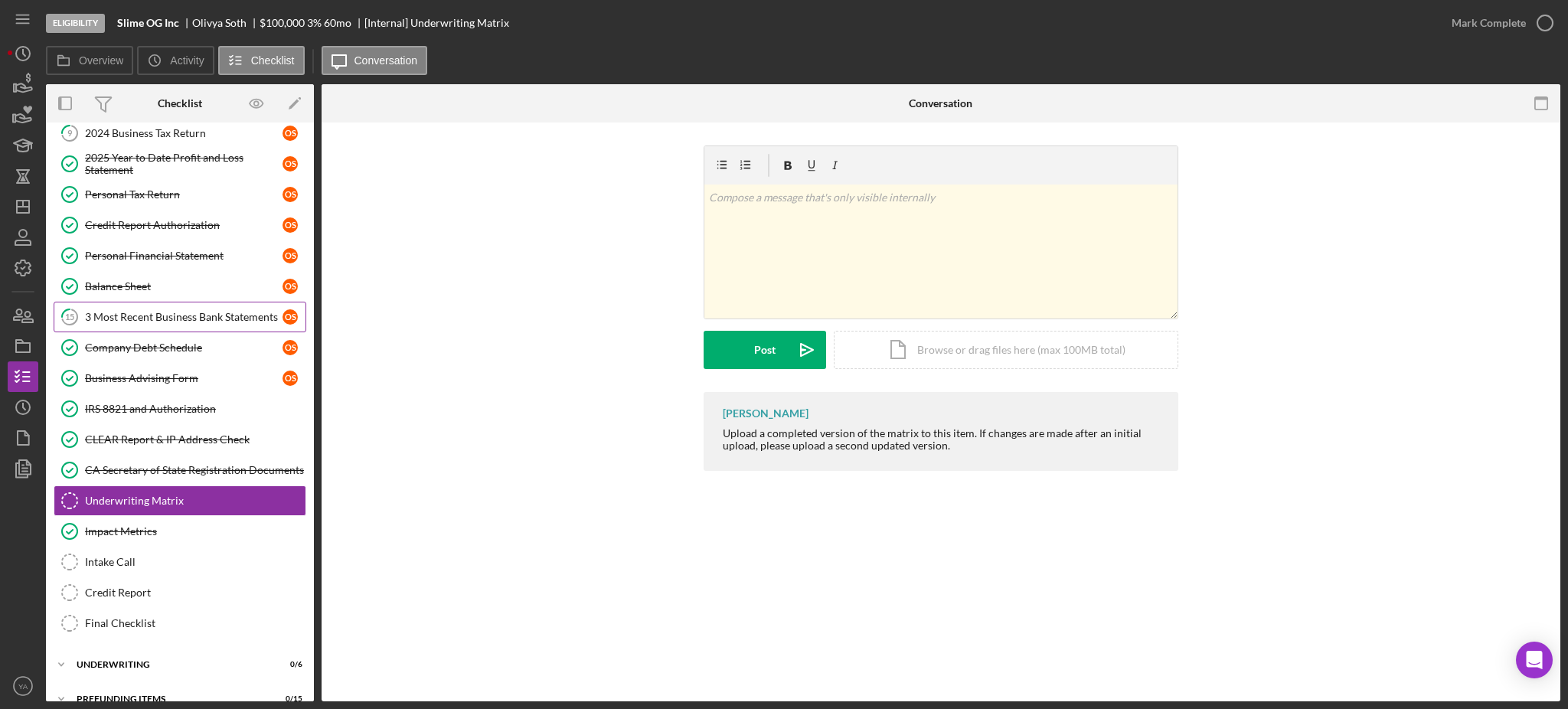
click at [189, 305] on link "15 3 Most Recent Business Bank Statements O S" at bounding box center [180, 317] width 253 height 31
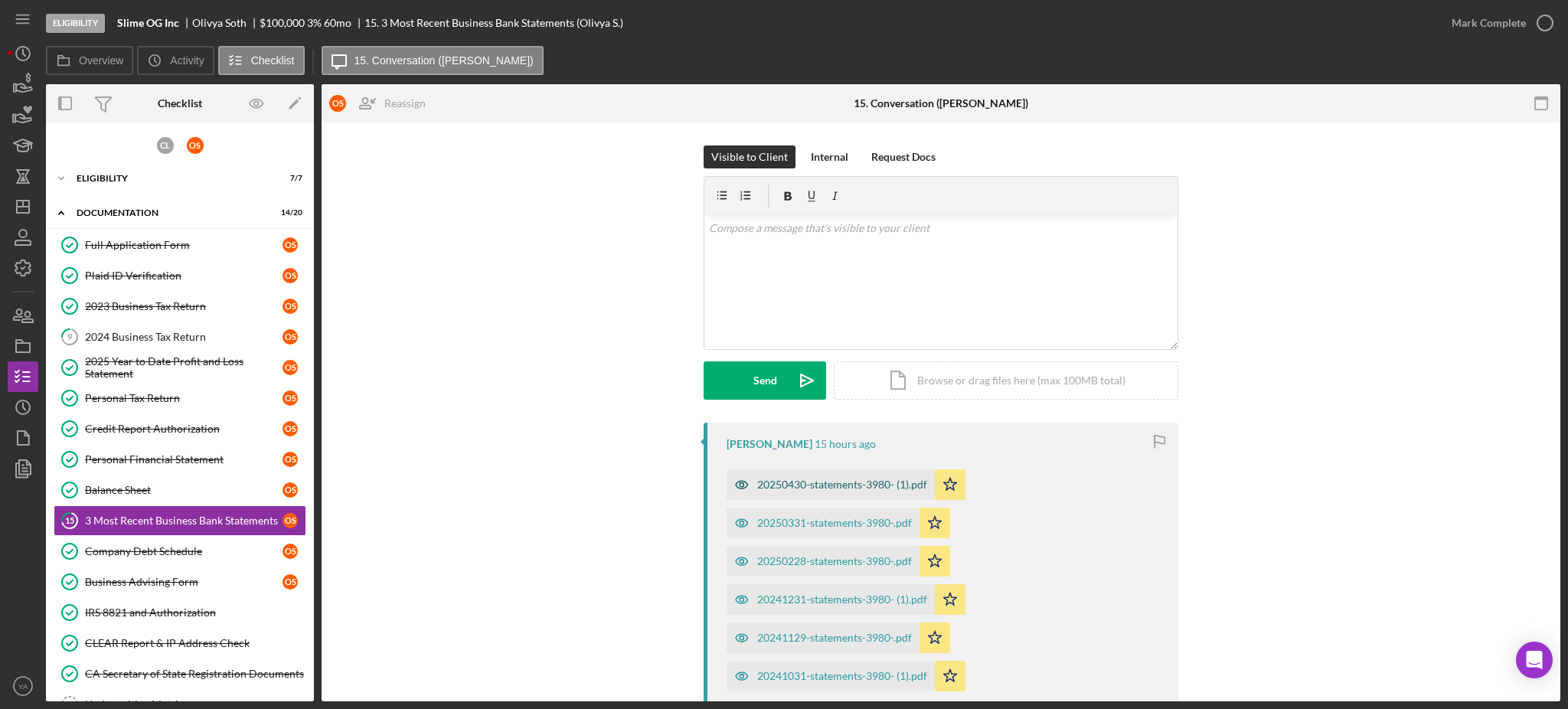
click at [794, 496] on div "20250430-statements-3980- (1).pdf" at bounding box center [831, 485] width 208 height 31
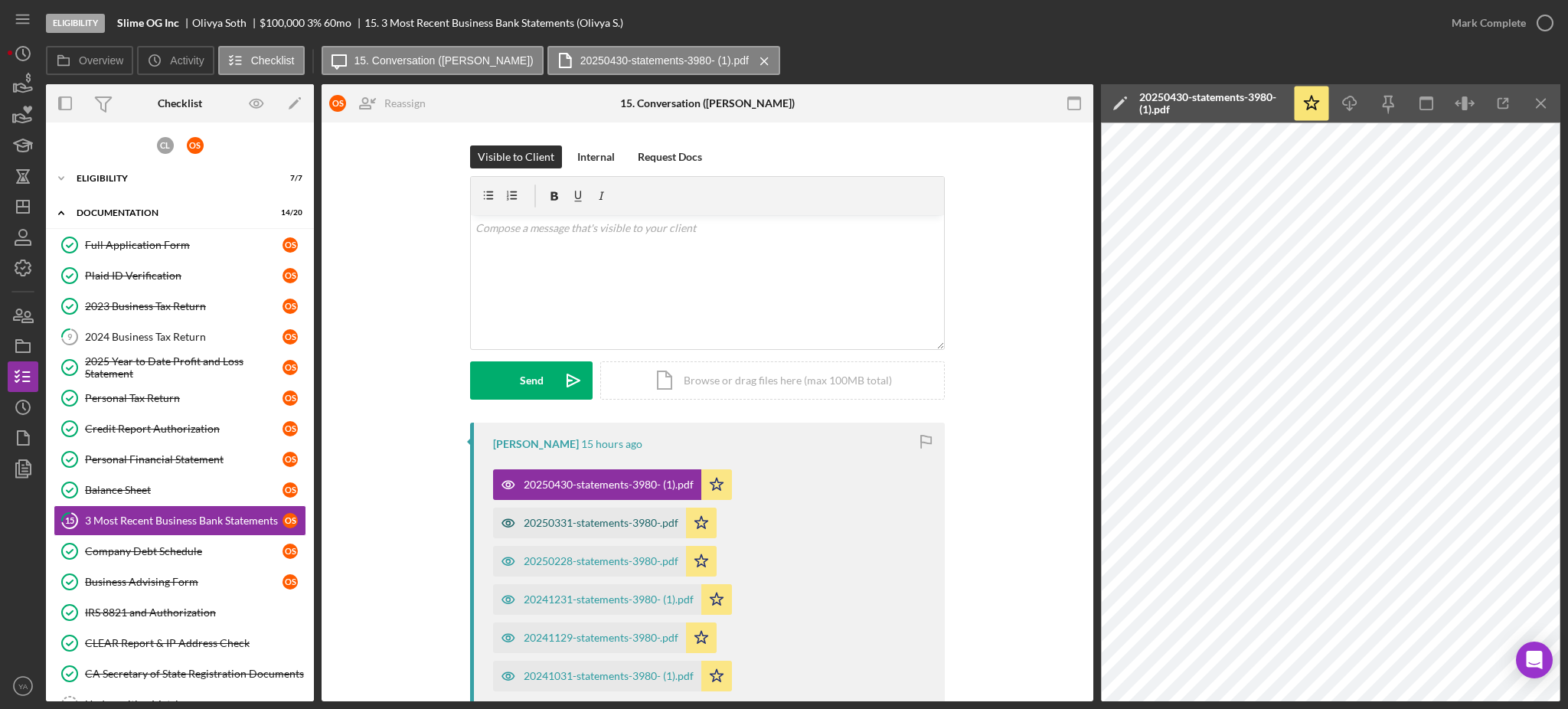
click at [671, 516] on div "20250331-statements-3980-.pdf" at bounding box center [589, 523] width 193 height 31
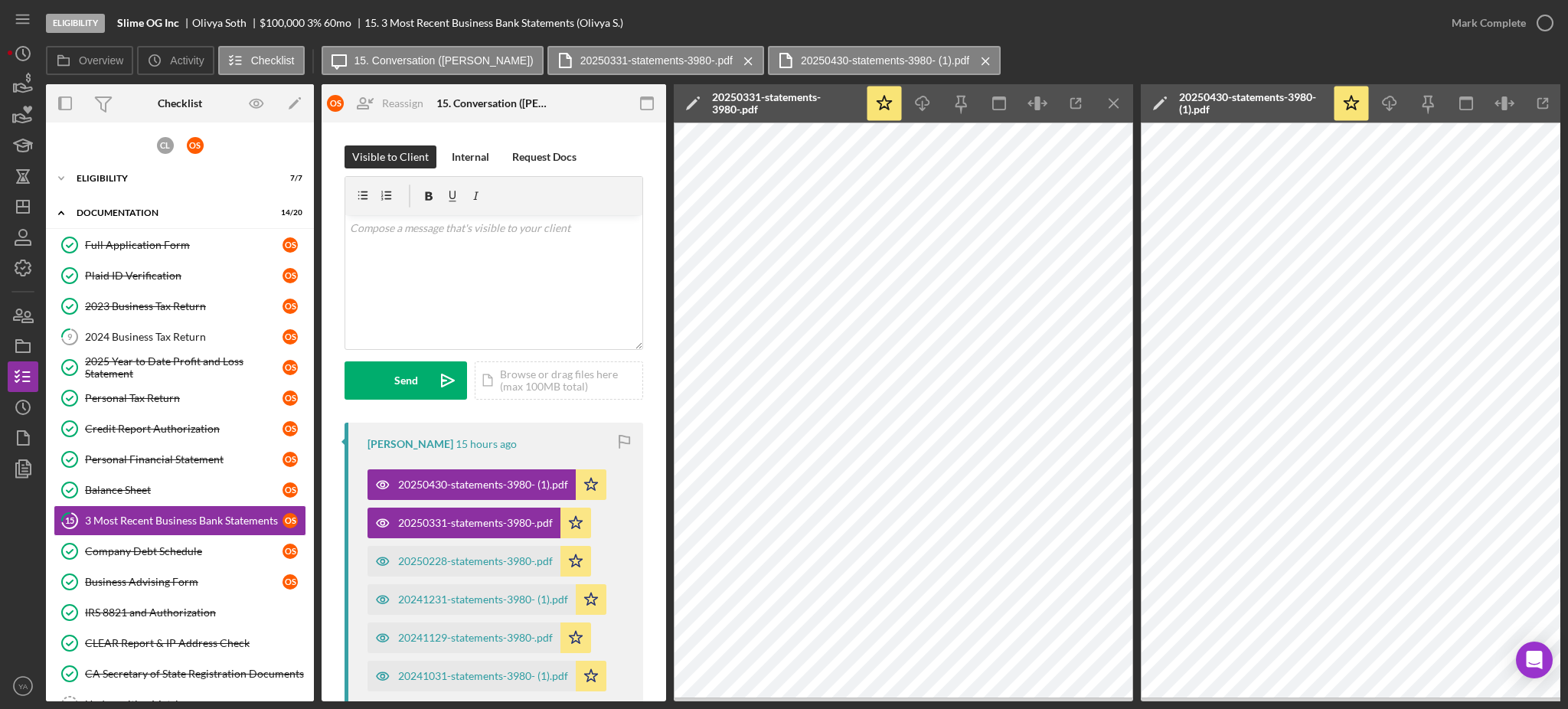
click at [1057, 109] on div "Icon/Star Icon/Download Icon/Menu Close" at bounding box center [999, 103] width 268 height 39
click at [1074, 110] on icon "button" at bounding box center [1076, 104] width 34 height 34
click at [1530, 108] on icon "button" at bounding box center [1543, 104] width 34 height 34
click at [33, 214] on icon "Icon/Dashboard" at bounding box center [22, 206] width 39 height 39
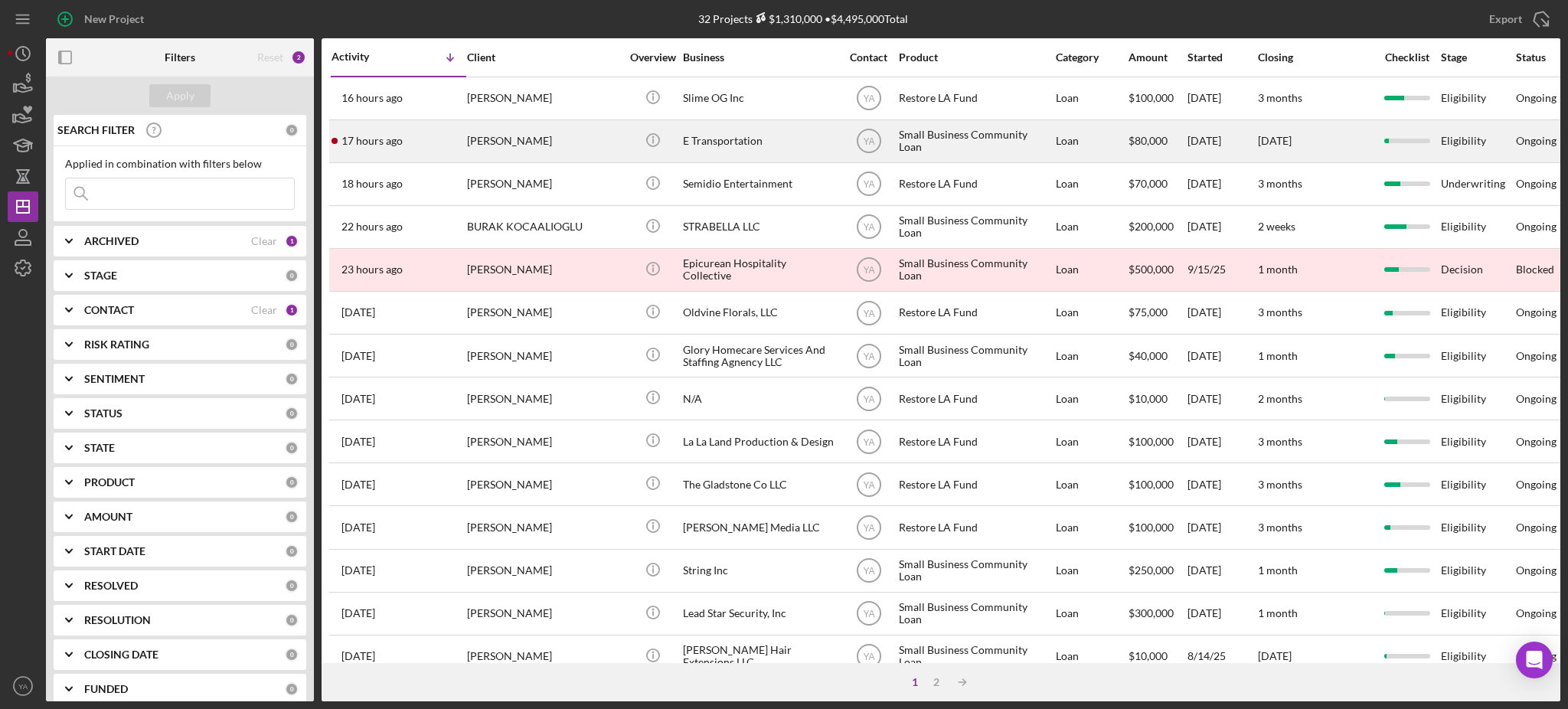
click at [756, 142] on div "E Transportation" at bounding box center [760, 140] width 153 height 40
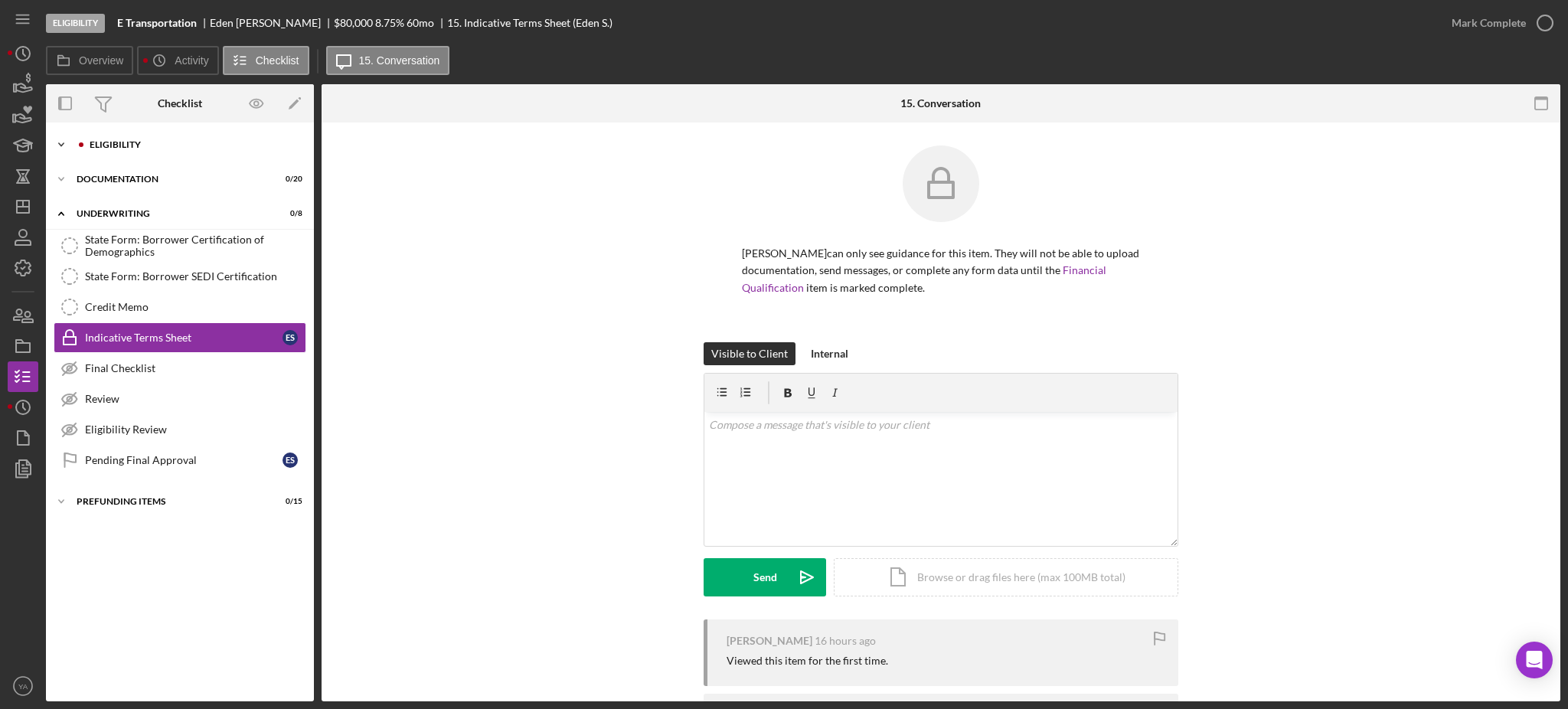
click at [161, 147] on div "Eligibility" at bounding box center [193, 145] width 206 height 9
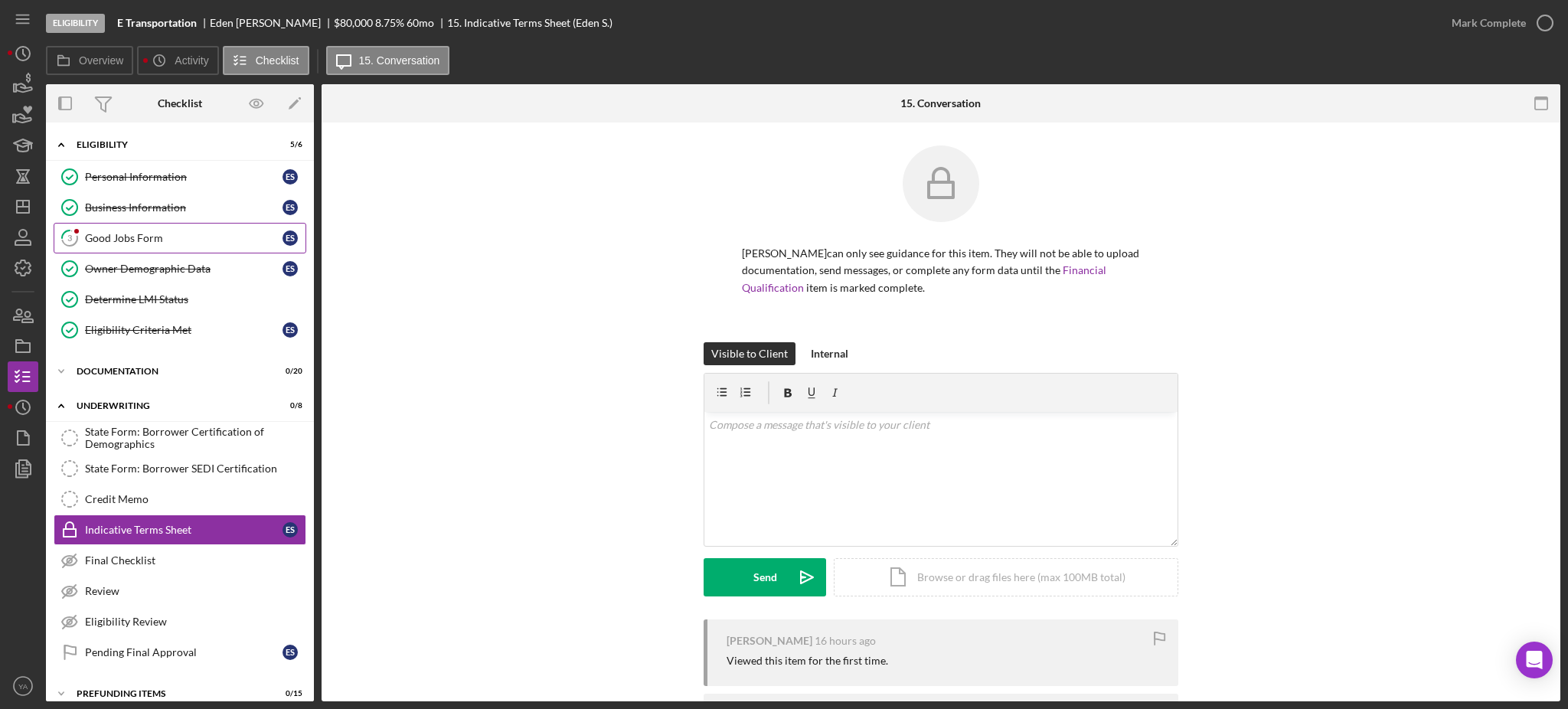
click at [129, 229] on link "3 Good Jobs Form E S" at bounding box center [180, 238] width 253 height 31
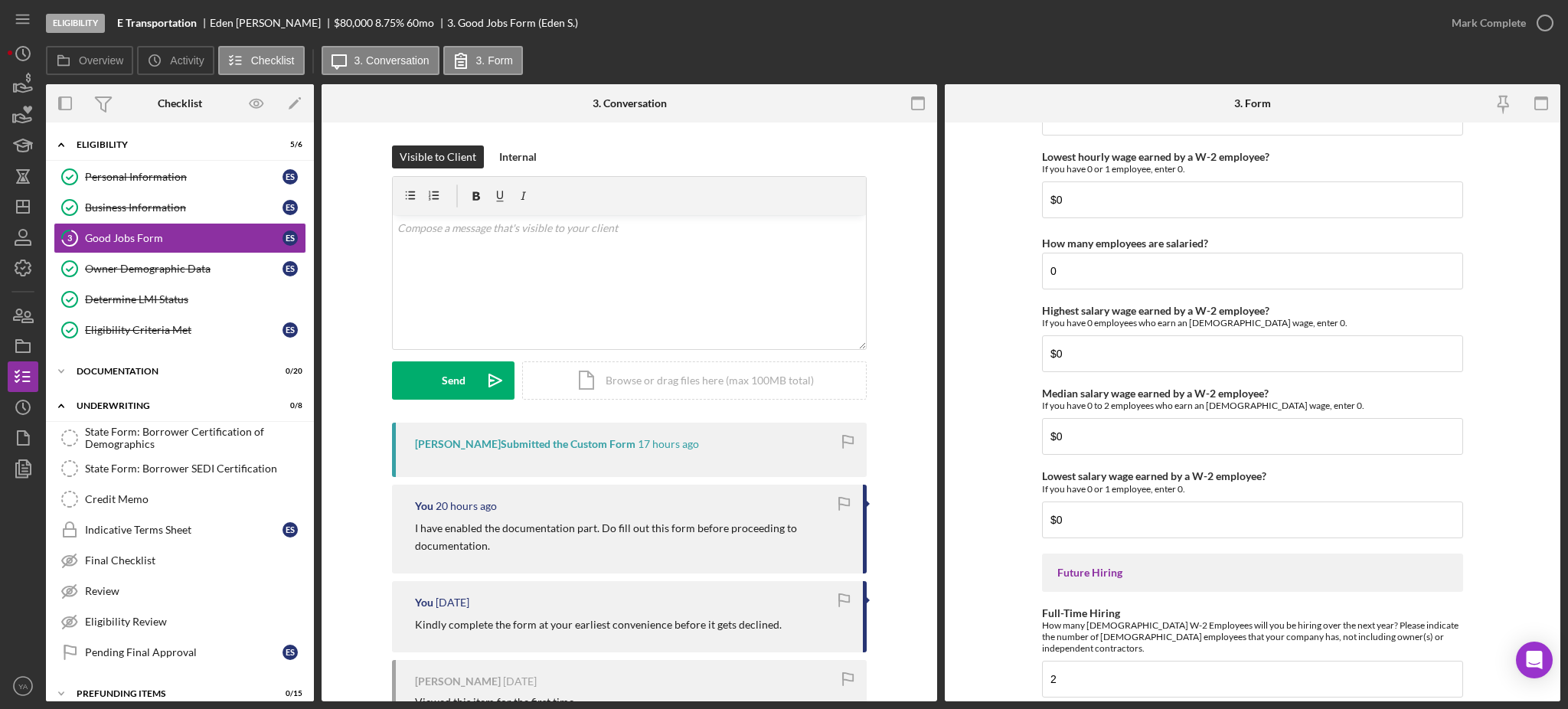
scroll to position [3314, 0]
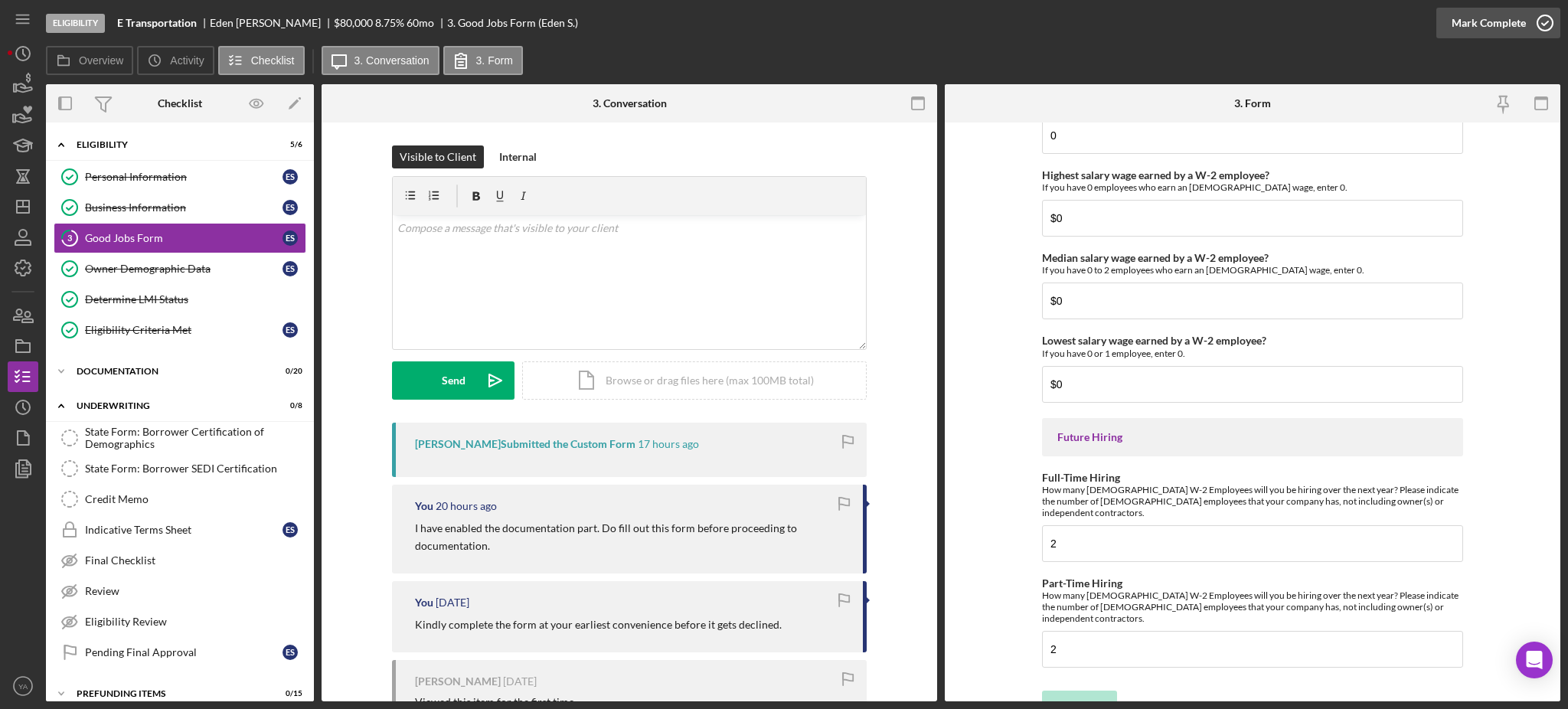
click at [1507, 15] on div "Mark Complete" at bounding box center [1488, 23] width 75 height 31
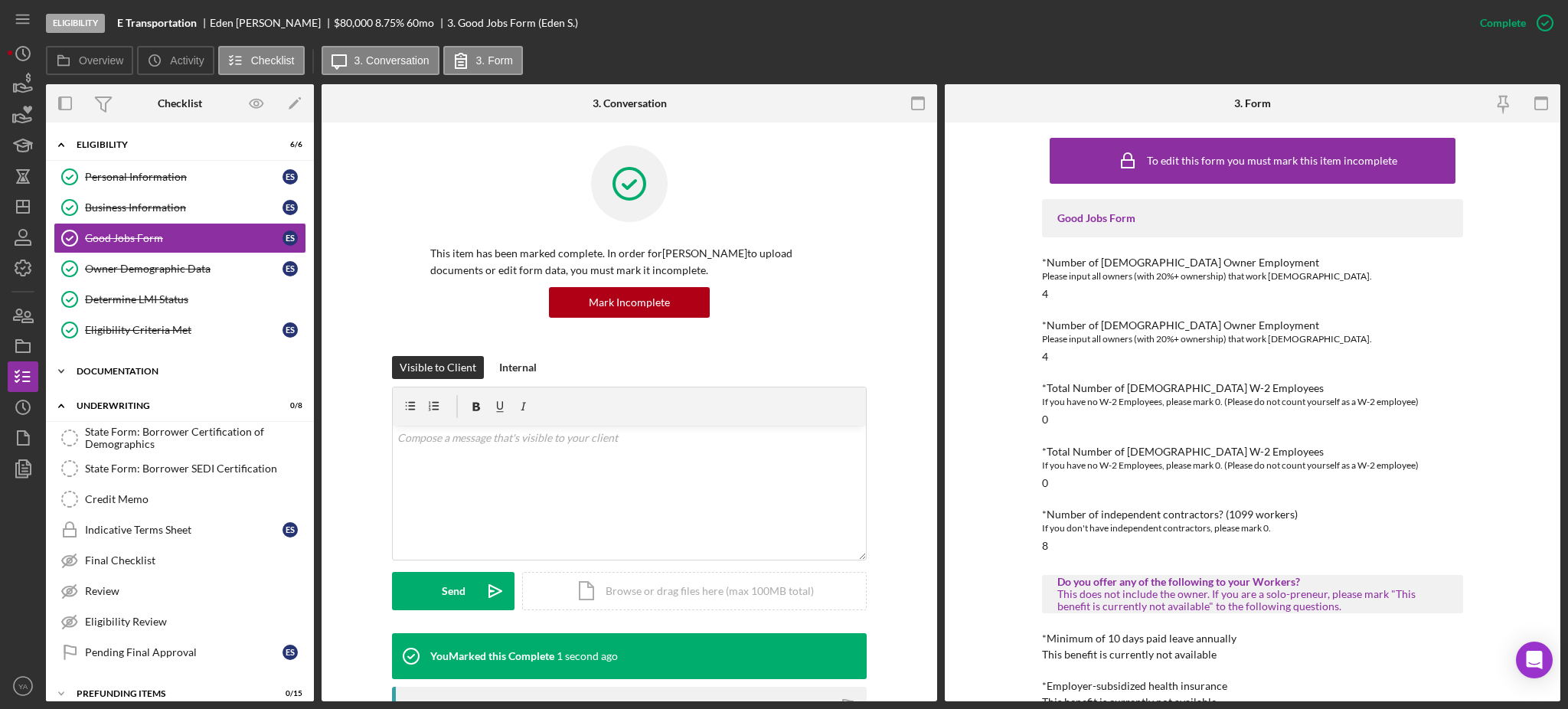
click at [155, 378] on div "Icon/Expander Documentation 0 / 20" at bounding box center [180, 372] width 268 height 31
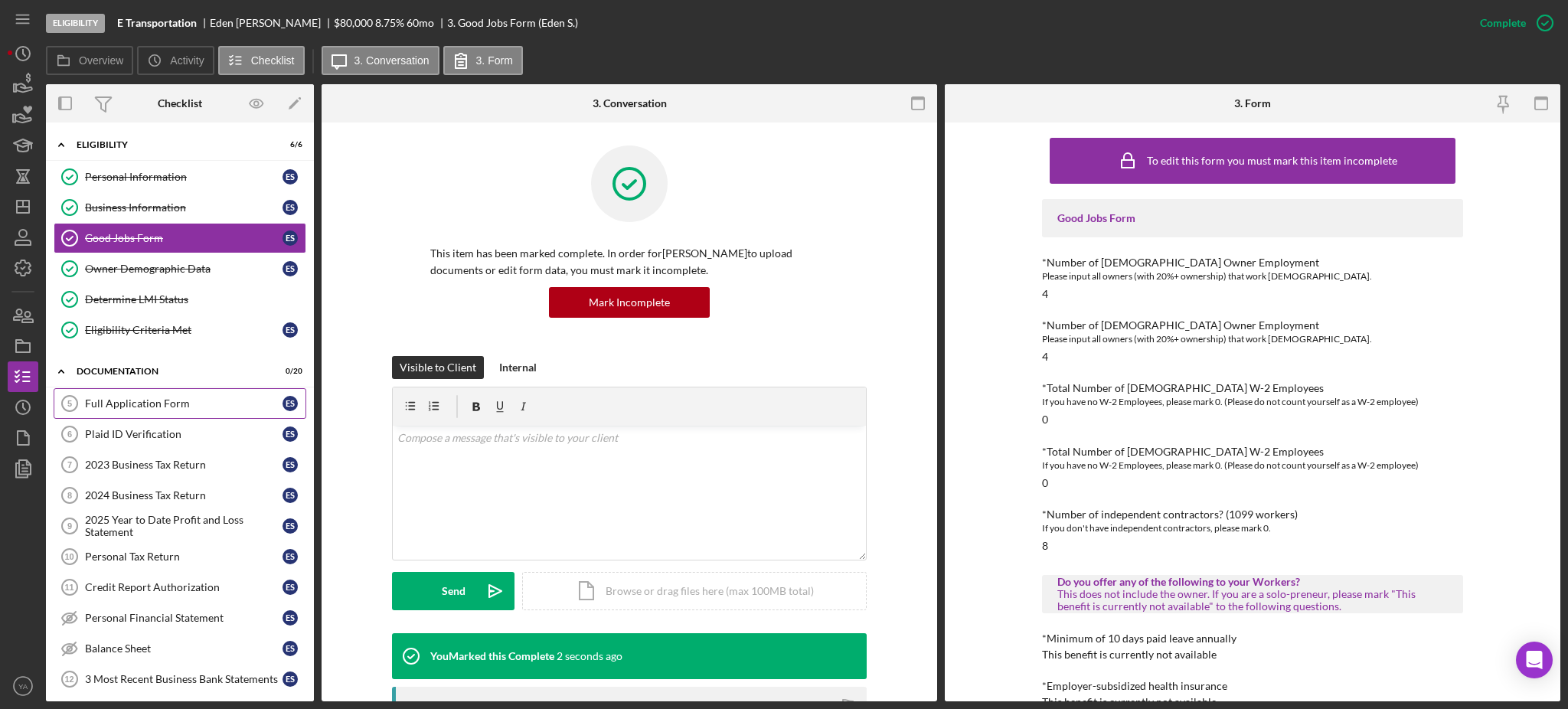
click at [159, 408] on div "Full Application Form" at bounding box center [183, 403] width 198 height 12
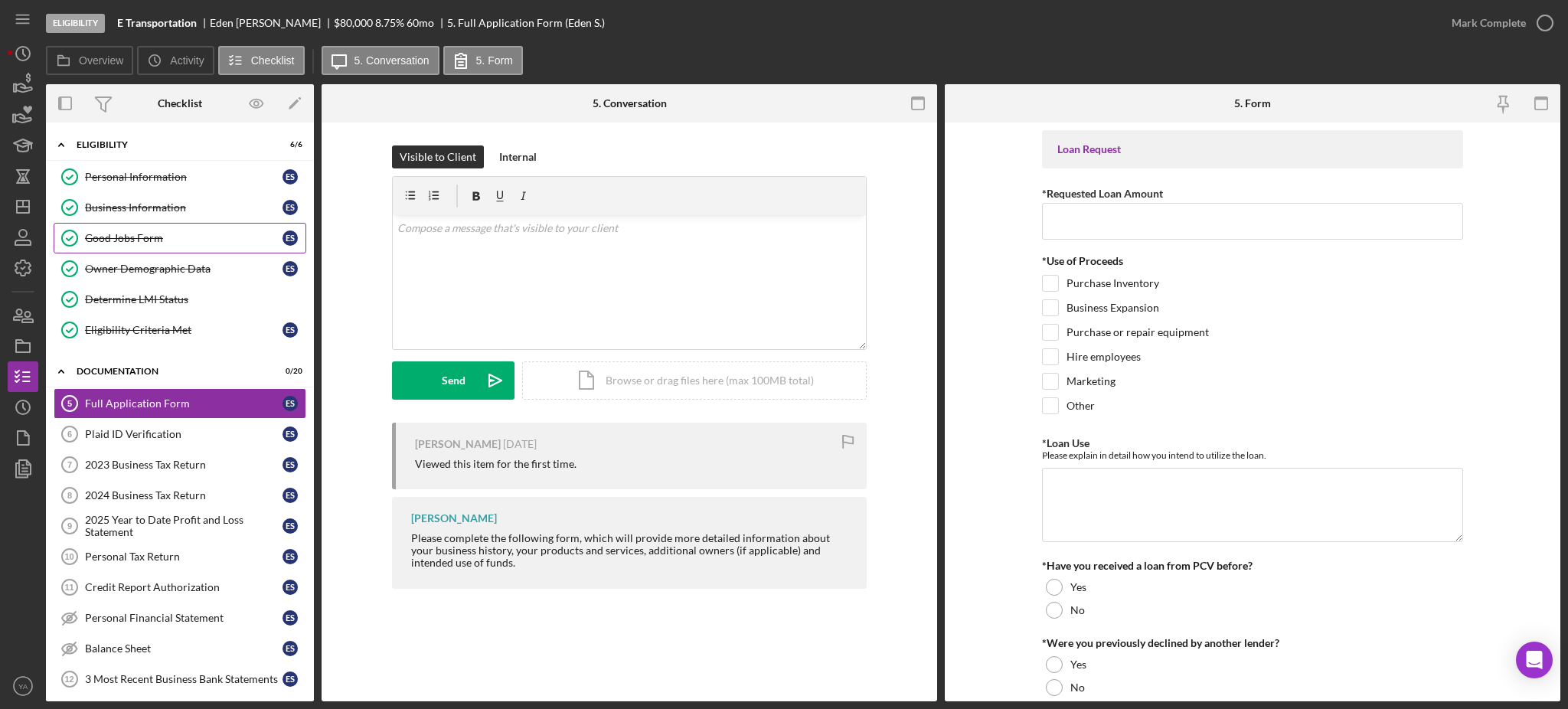
click at [144, 228] on link "Good Jobs Form Good Jobs Form E S" at bounding box center [180, 238] width 253 height 31
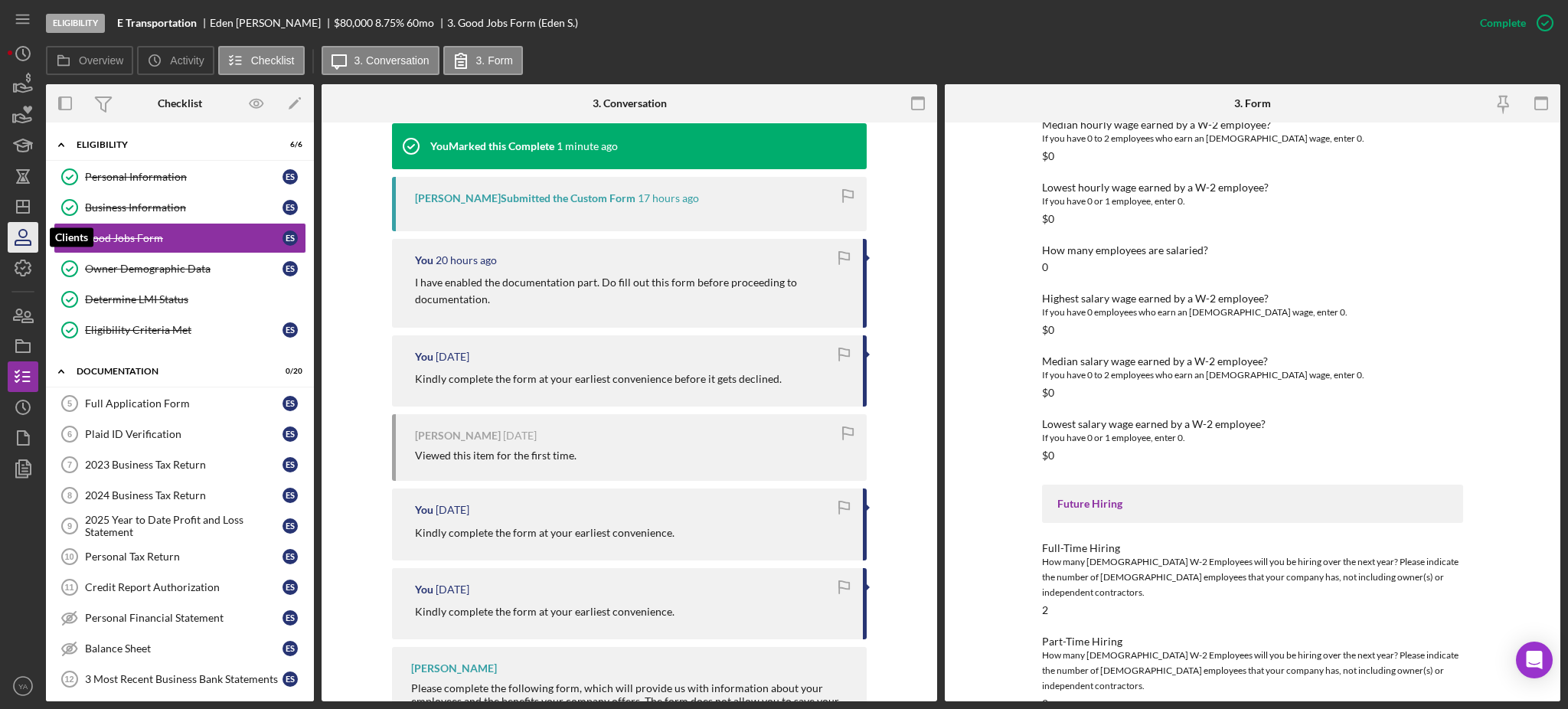
click at [33, 224] on icon "button" at bounding box center [22, 237] width 39 height 39
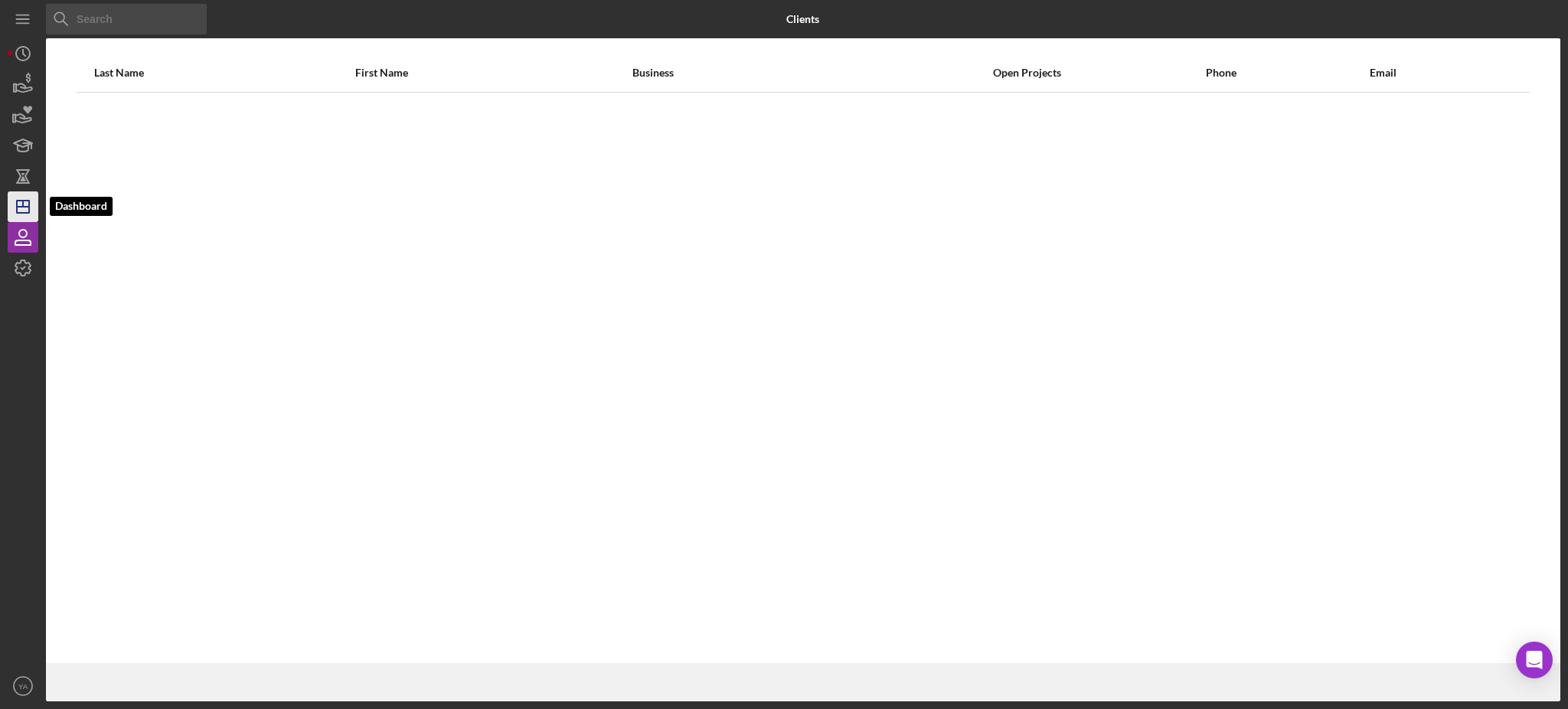
click at [33, 199] on icon "Icon/Dashboard" at bounding box center [22, 206] width 39 height 39
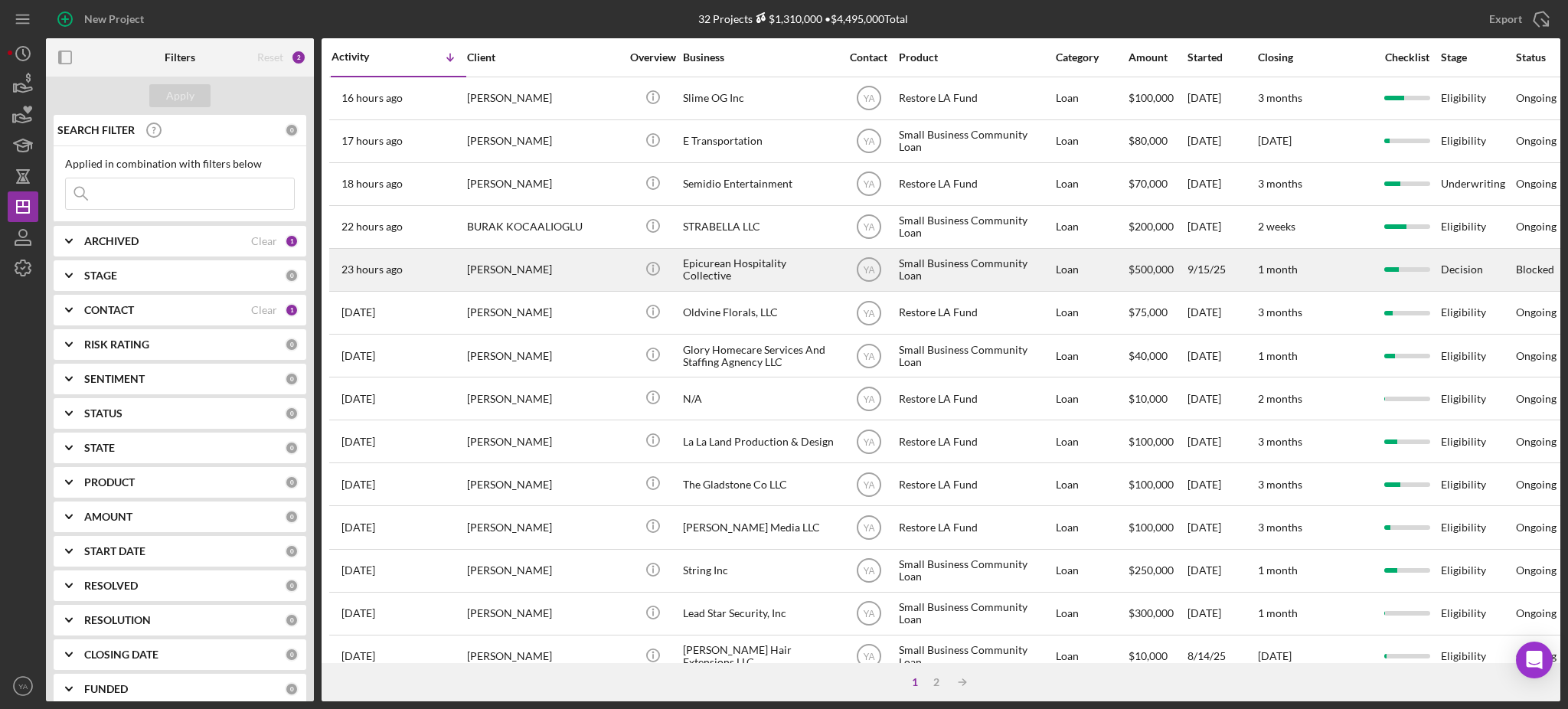
click at [764, 265] on div "Epicurean Hospitality Collective" at bounding box center [760, 269] width 153 height 40
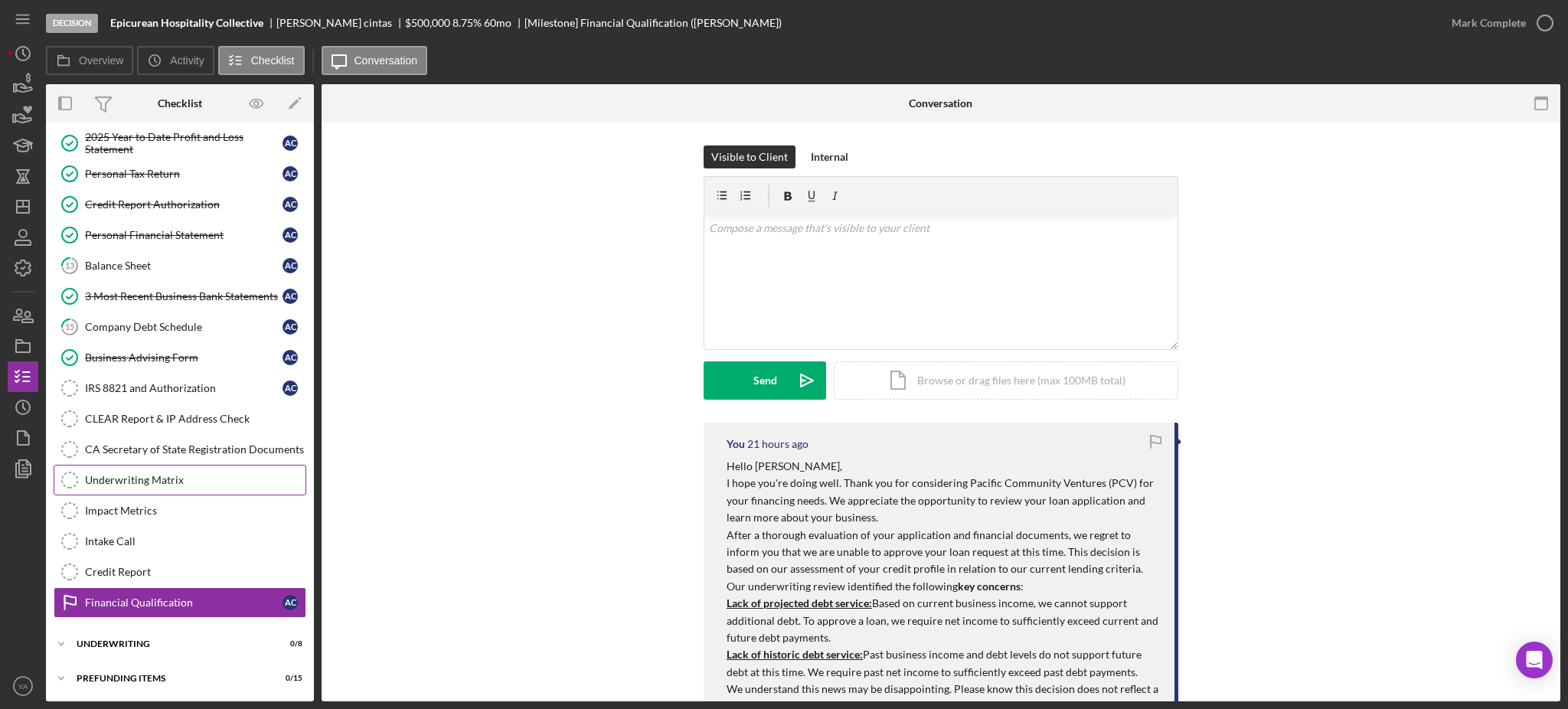
scroll to position [192, 0]
click at [28, 336] on icon "button" at bounding box center [22, 346] width 39 height 39
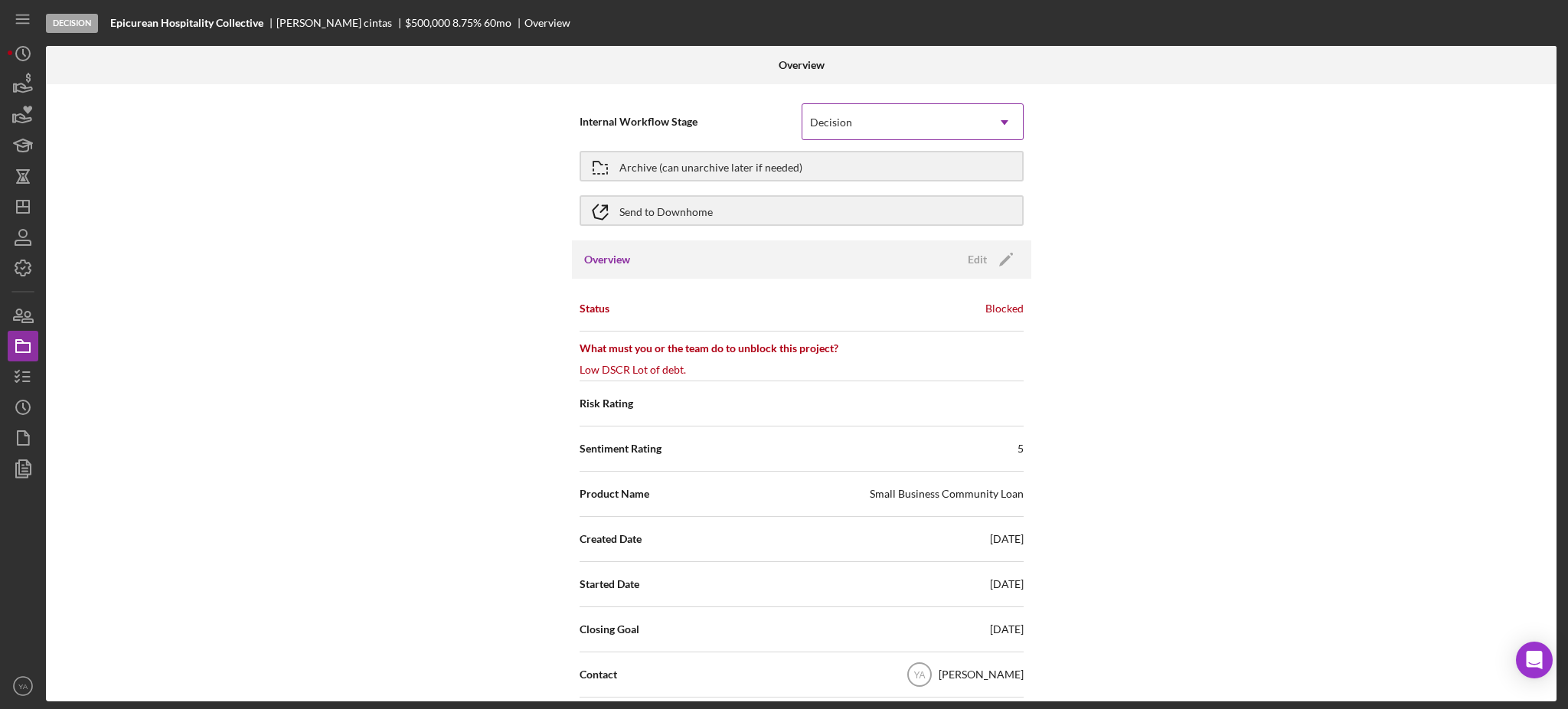
click at [962, 109] on div "Decision" at bounding box center [894, 122] width 184 height 35
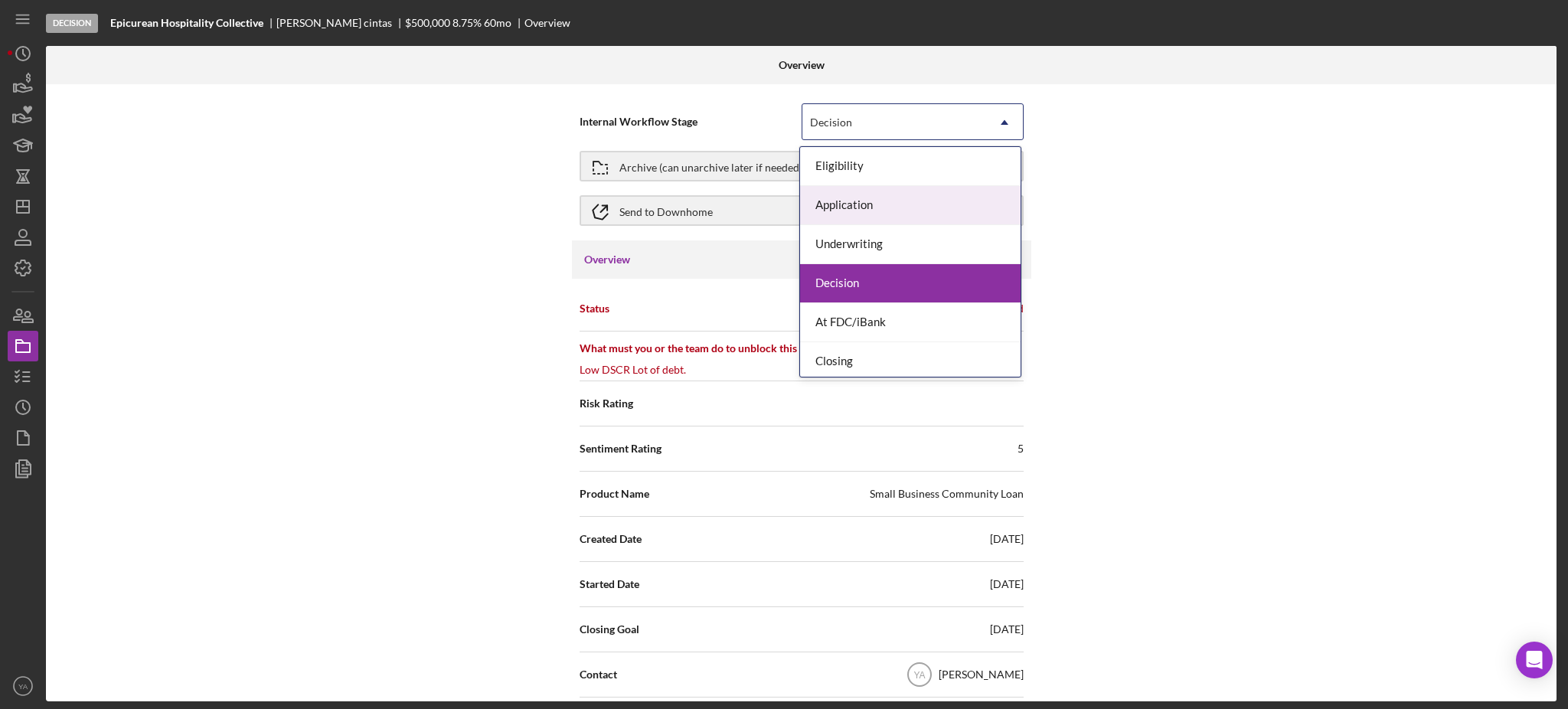
click at [680, 99] on div "Internal Workflow Stage 7 results available. Use Up and Down to choose options,…" at bounding box center [802, 122] width 444 height 45
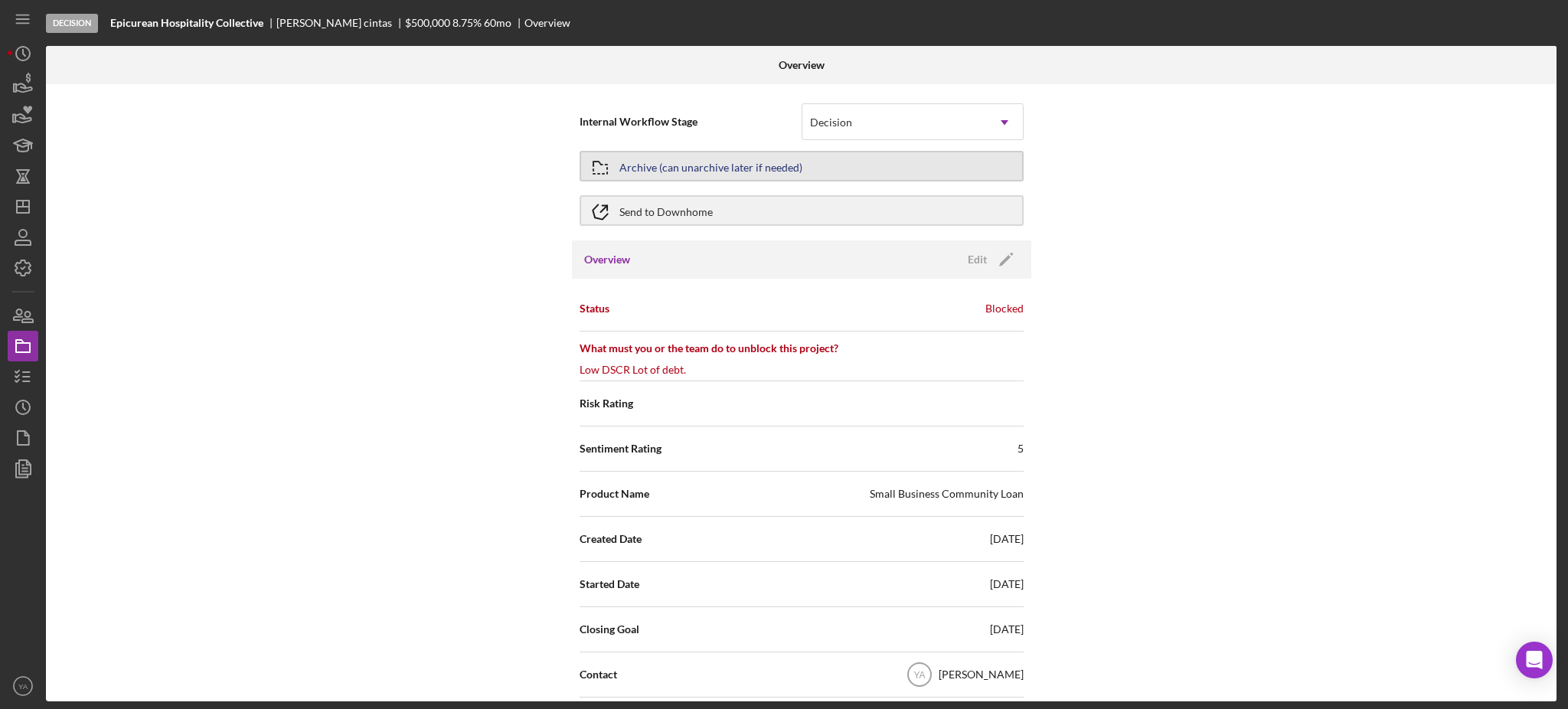
click at [743, 164] on div "Archive (can unarchive later if needed)" at bounding box center [711, 166] width 183 height 27
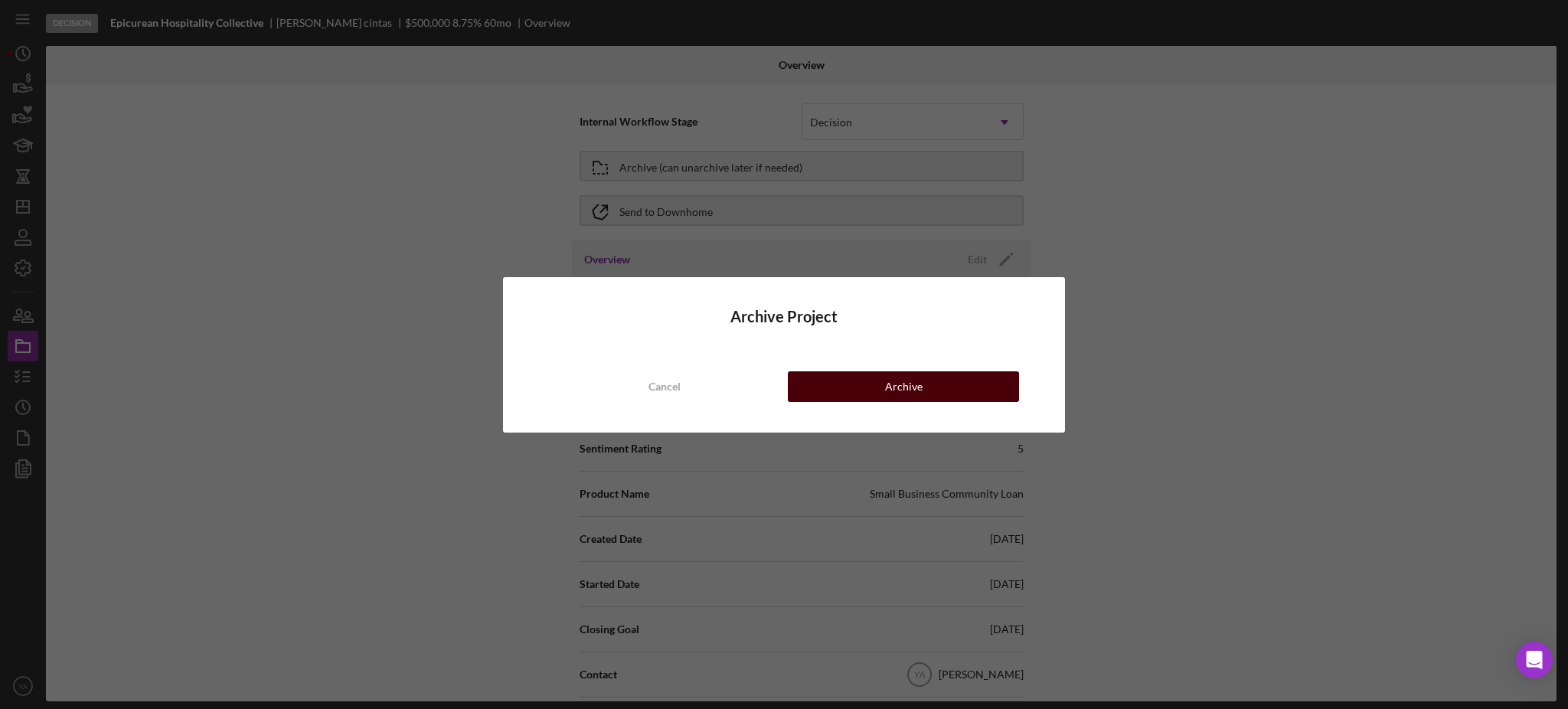
click at [889, 381] on div "Archive" at bounding box center [904, 387] width 38 height 31
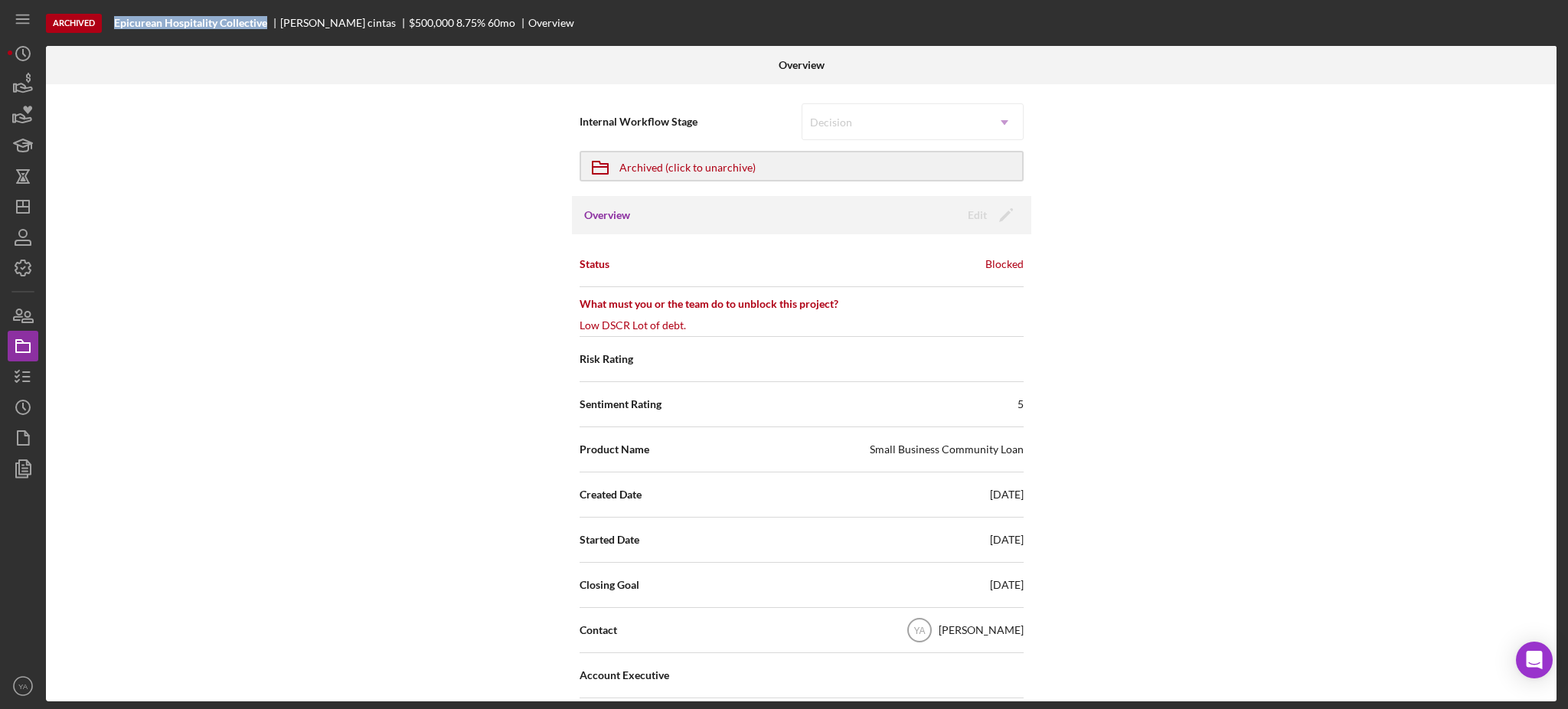
drag, startPoint x: 107, startPoint y: 17, endPoint x: 265, endPoint y: 27, distance: 158.3
click at [265, 27] on div "Archived Epicurean Hospitality Collective ashley cintas $500,000 8.75 % 60 mo O…" at bounding box center [803, 23] width 1515 height 46
copy div "Epicurean Hospitality Collective"
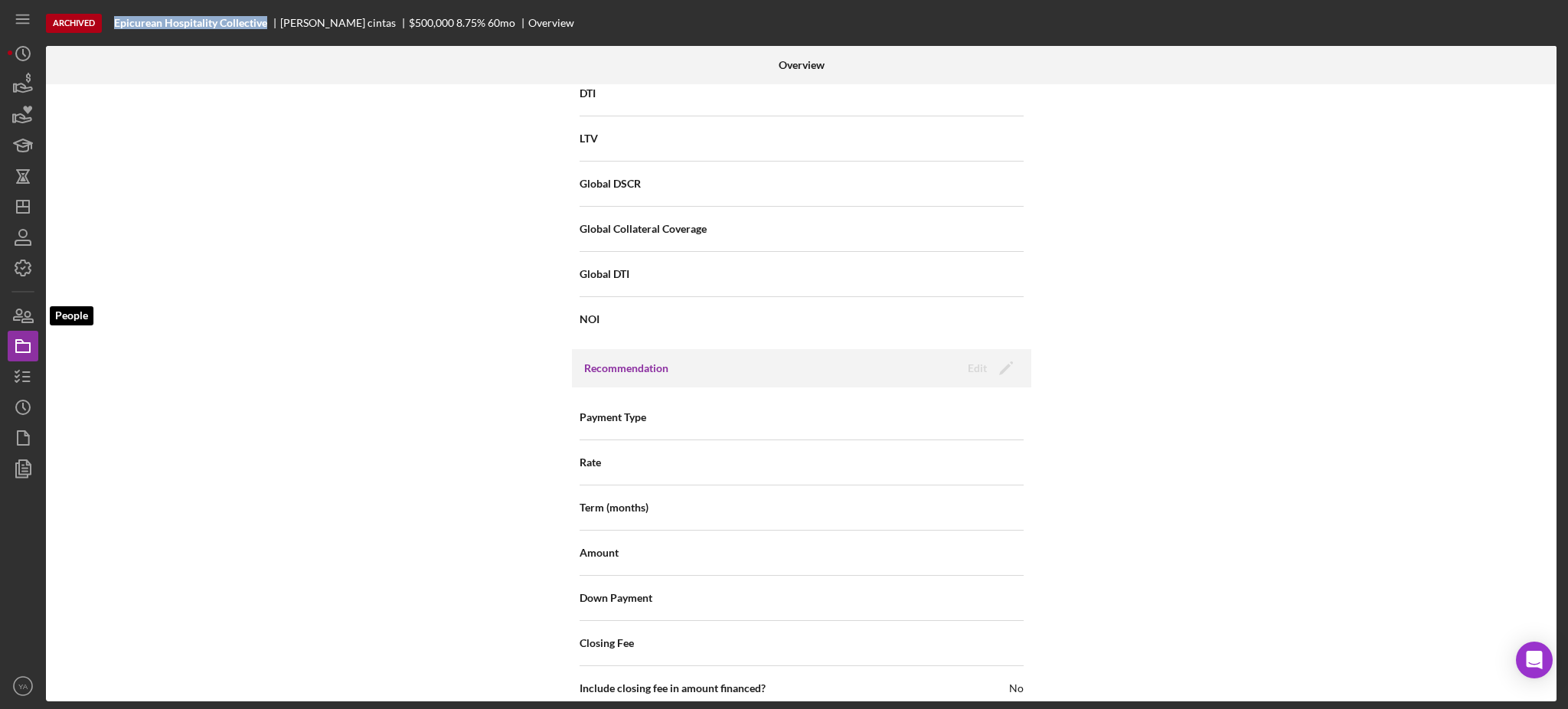
scroll to position [1193, 0]
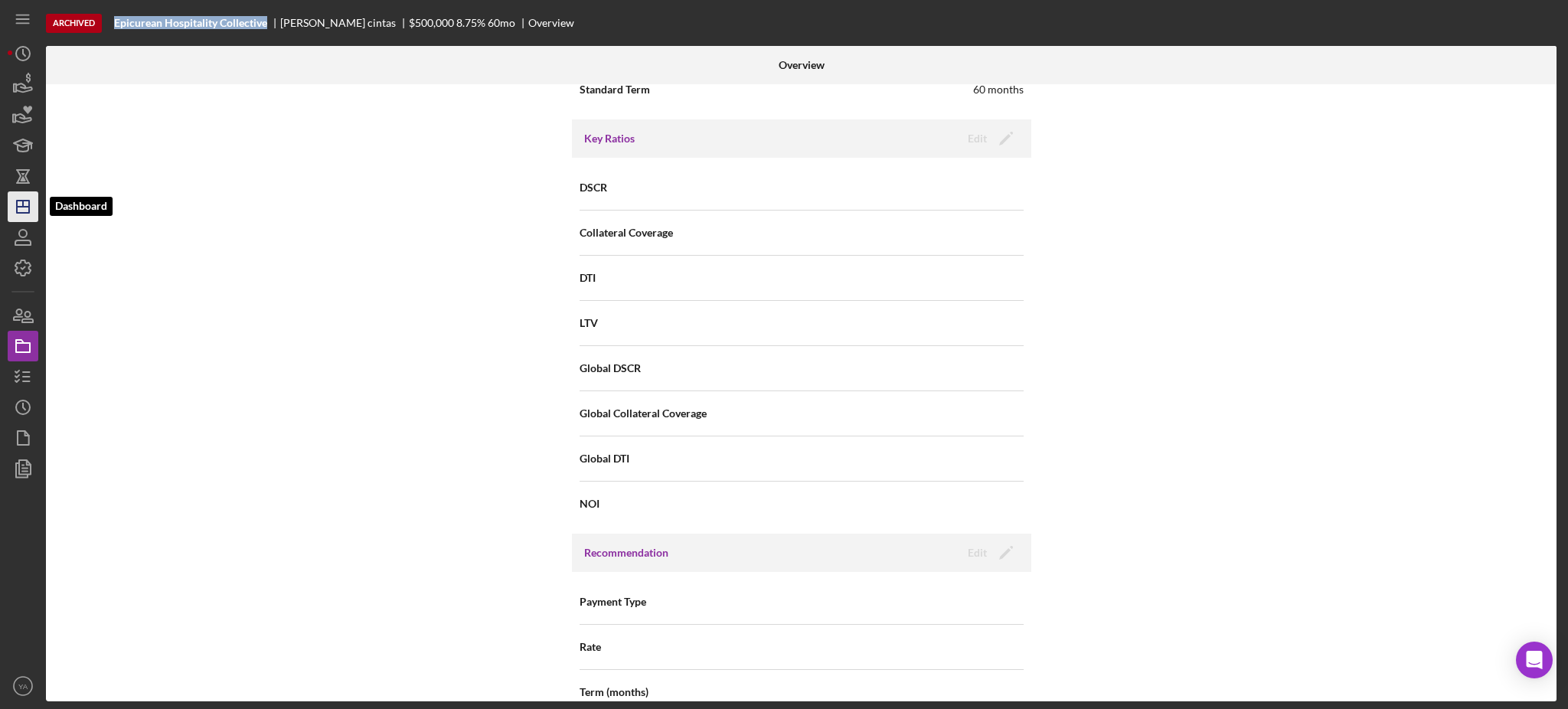
click at [18, 200] on polygon "button" at bounding box center [23, 206] width 12 height 12
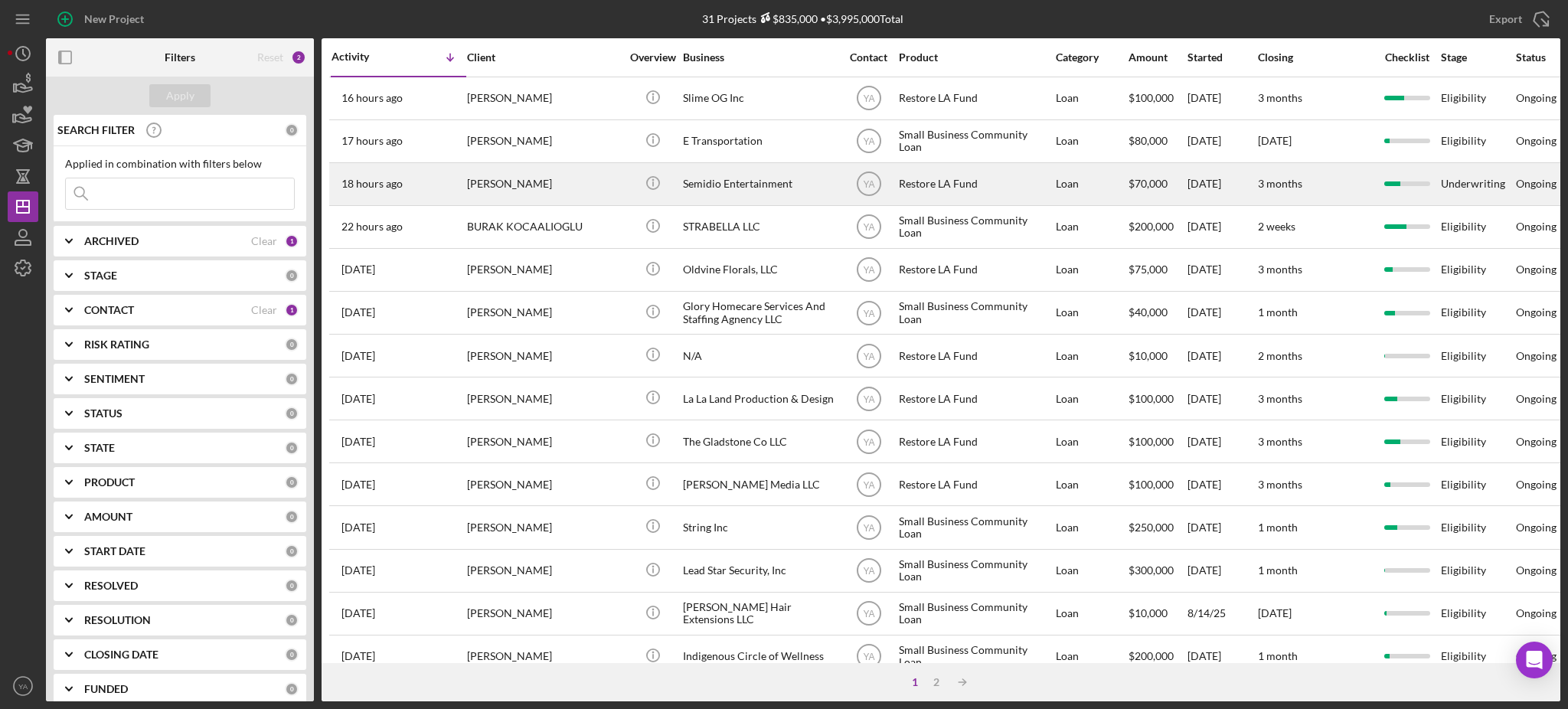
click at [546, 182] on div "Irvin Kintaudi" at bounding box center [543, 183] width 153 height 40
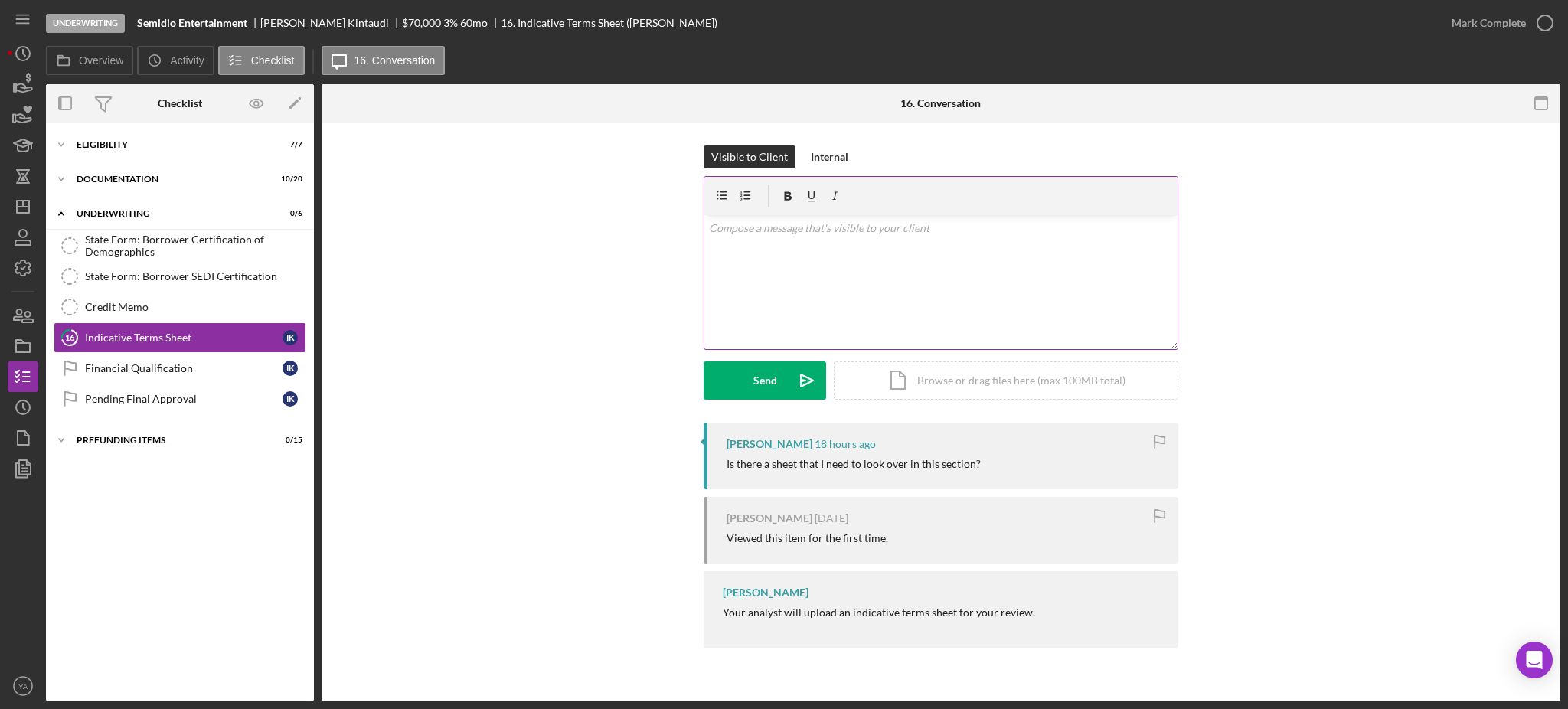
click at [835, 301] on div "v Color teal Color pink Remove color Add row above Add row below Add column bef…" at bounding box center [941, 282] width 474 height 134
click at [891, 301] on div "v Color teal Color pink Remove color Add row above Add row below Add column bef…" at bounding box center [941, 282] width 474 height 134
click at [826, 293] on div "v Color teal Color pink Remove color Add row above Add row below Add column bef…" at bounding box center [941, 282] width 474 height 134
click at [874, 223] on p "This section will be available once after the approval of loan" at bounding box center [941, 229] width 465 height 17
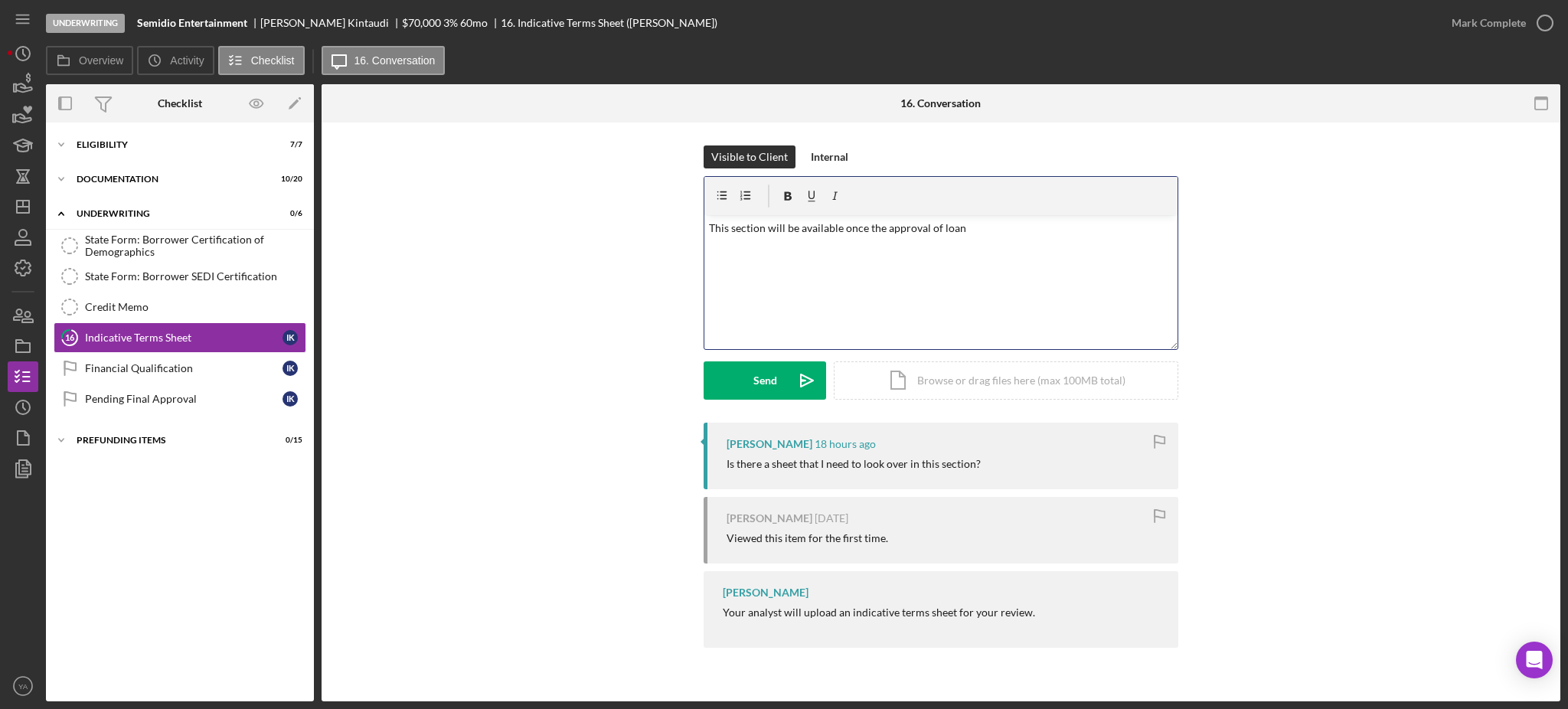
click at [915, 228] on p "This section will be available once the approval of loan" at bounding box center [941, 229] width 465 height 17
drag, startPoint x: 915, startPoint y: 228, endPoint x: 934, endPoint y: 225, distance: 19.2
click at [934, 225] on p "This section will be available once the approval of loan" at bounding box center [941, 229] width 465 height 17
click at [975, 220] on p "This section will be available once the loan is approved" at bounding box center [941, 229] width 465 height 17
click at [778, 278] on div "v Color teal Color pink Remove color Add row above Add row below Add column bef…" at bounding box center [941, 282] width 474 height 134
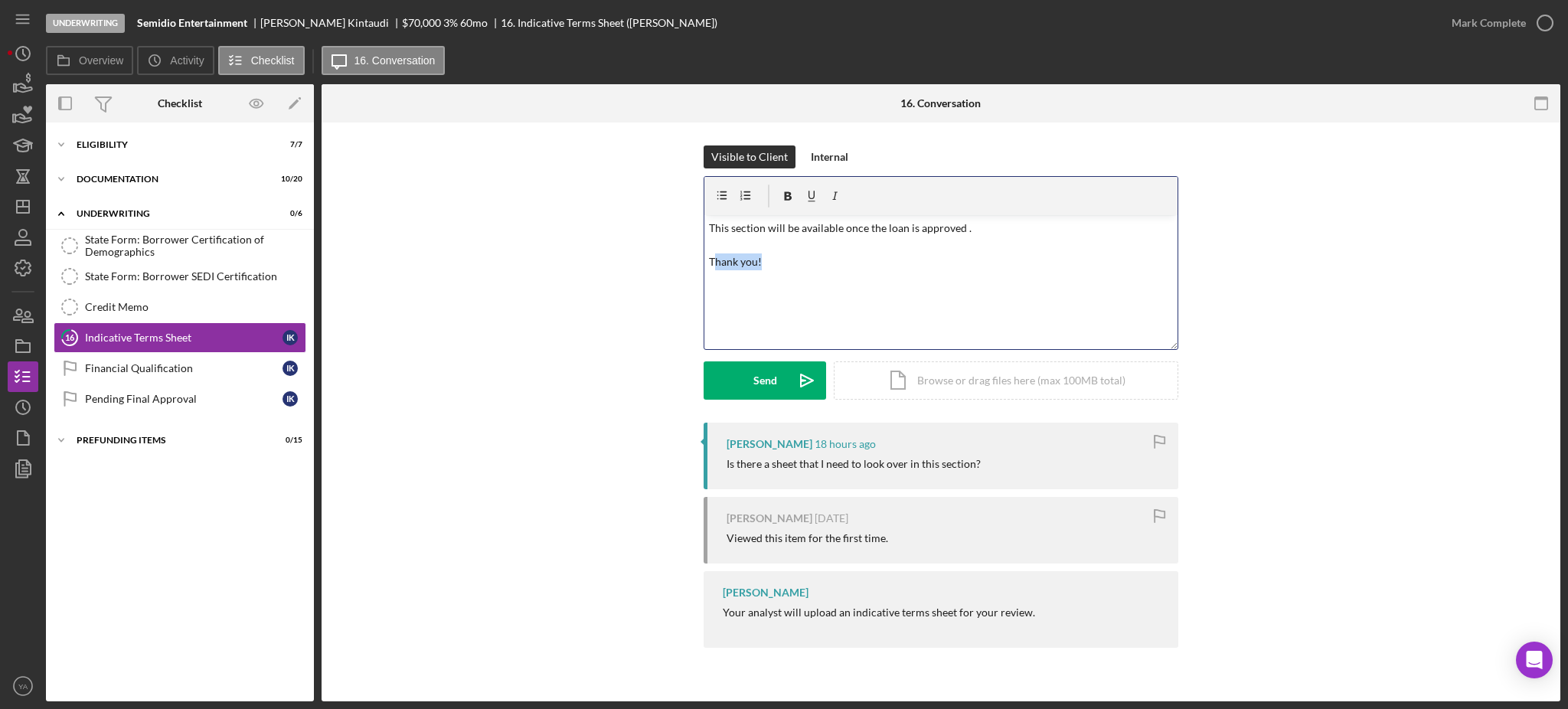
drag, startPoint x: 800, startPoint y: 261, endPoint x: 730, endPoint y: 242, distance: 72.5
click at [715, 258] on p "This section will be available once the loan is approved . Thank you!" at bounding box center [941, 246] width 465 height 51
click at [768, 362] on div "Send" at bounding box center [766, 380] width 24 height 39
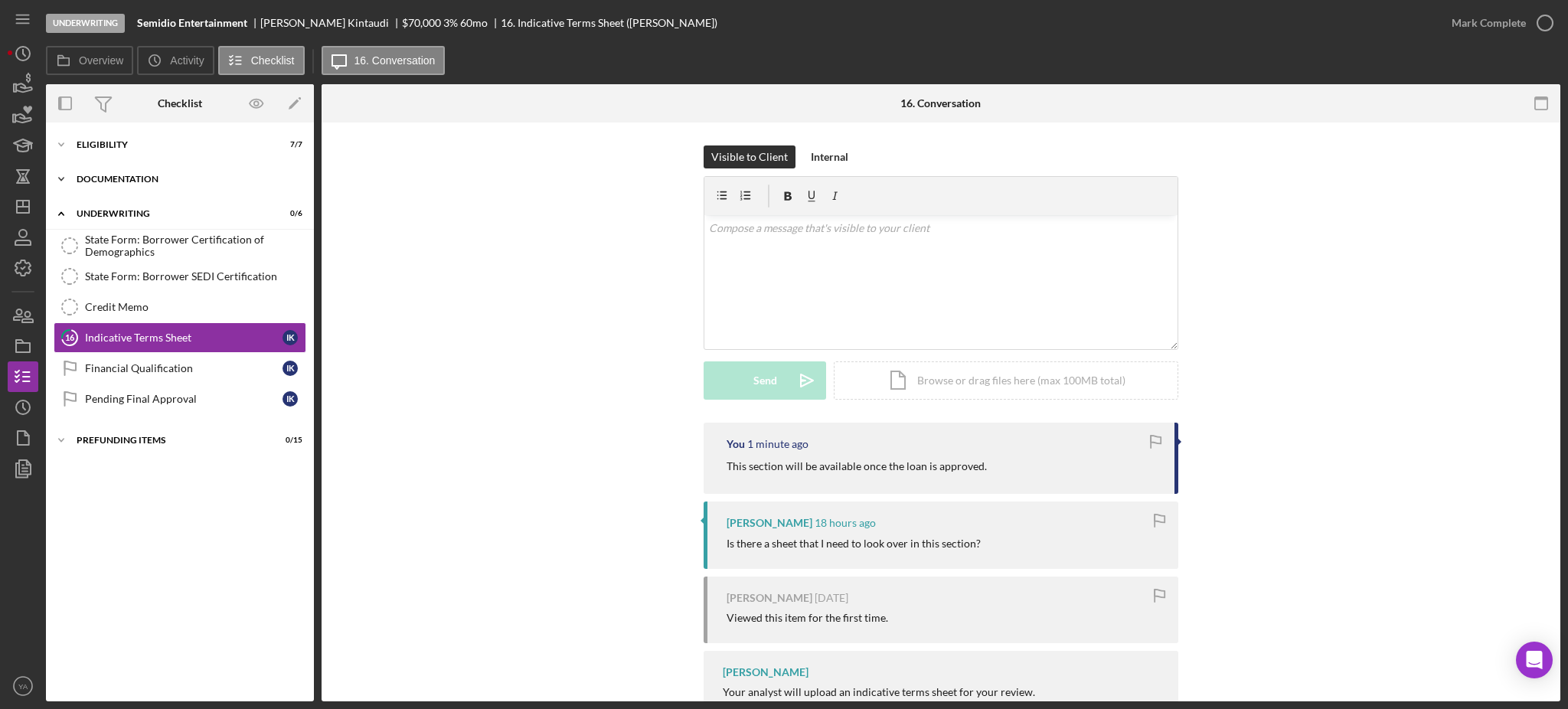
click at [94, 165] on div "Icon/Expander Documentation 10 / 20" at bounding box center [180, 179] width 268 height 31
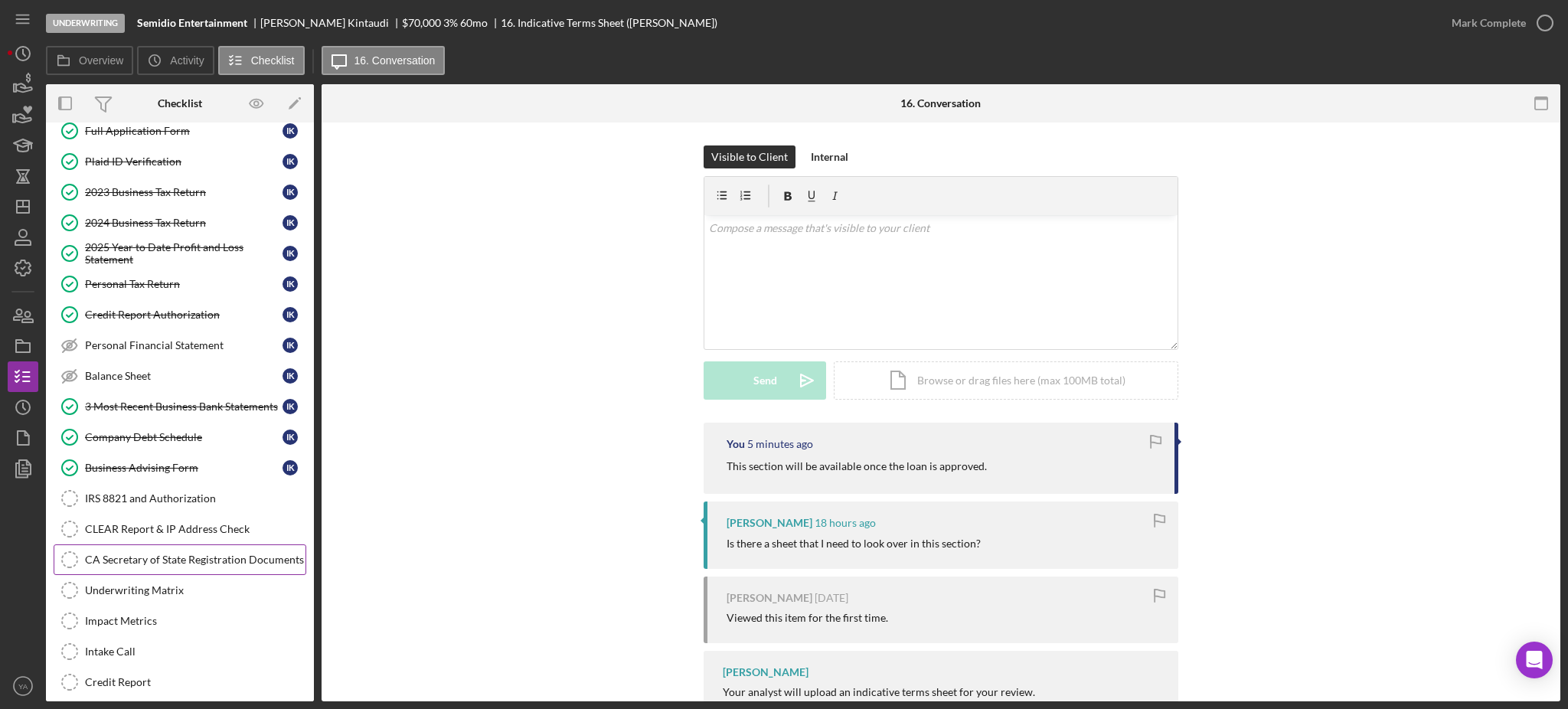
scroll to position [204, 0]
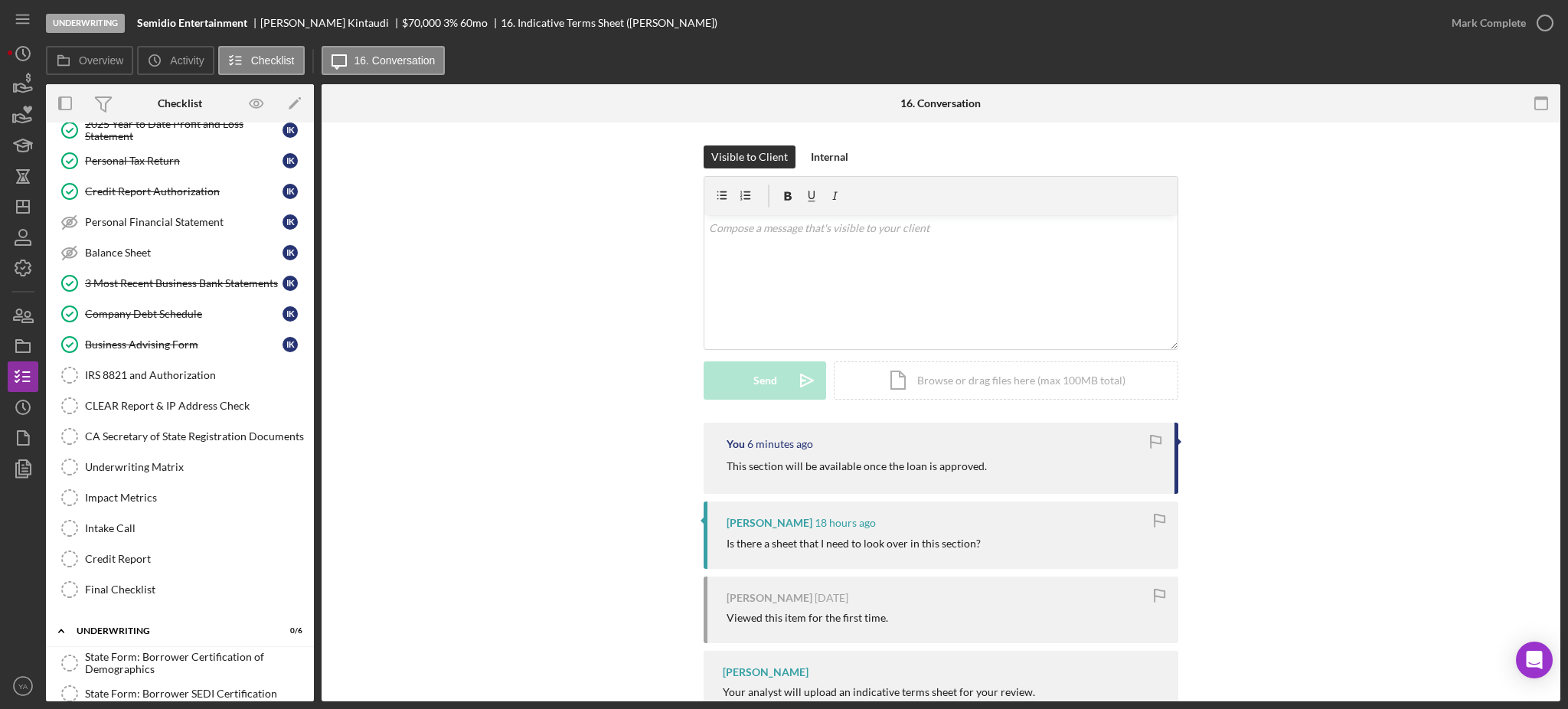
click at [1161, 702] on div "Underwriting Semidio Entertainment Irvin Kintaudi $70,000 $42,000 3 % 60 mo 16.…" at bounding box center [784, 354] width 1568 height 709
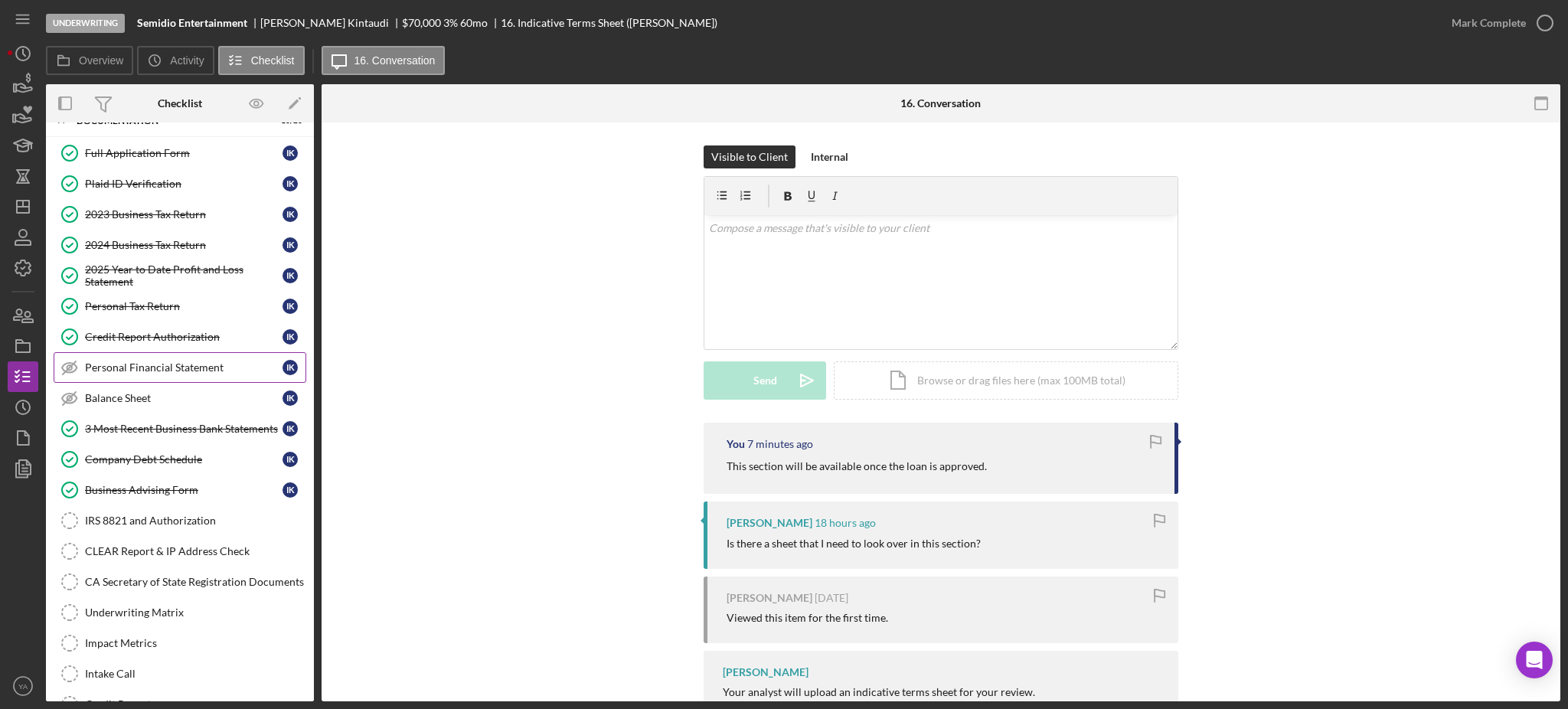
scroll to position [0, 0]
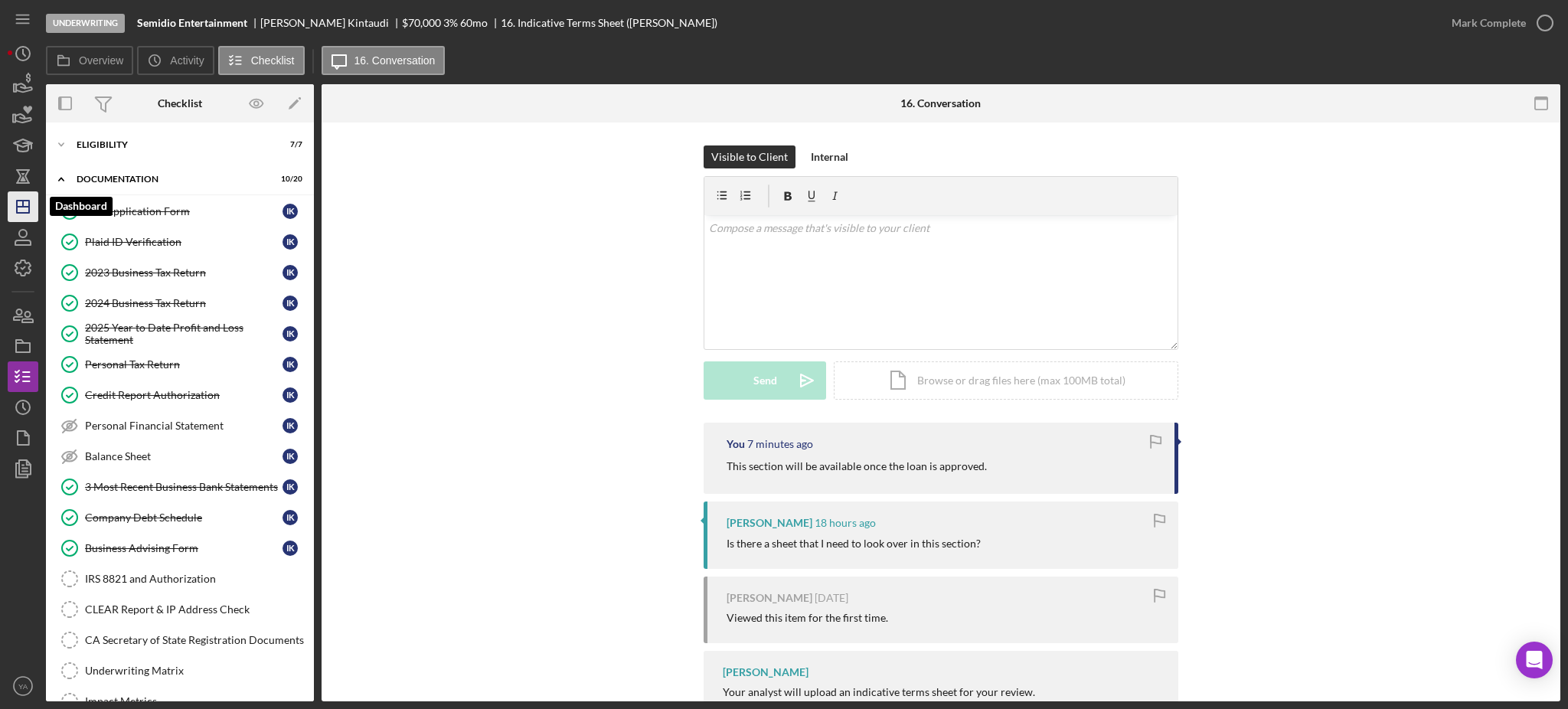
click at [21, 210] on icon "Icon/Dashboard" at bounding box center [22, 206] width 39 height 39
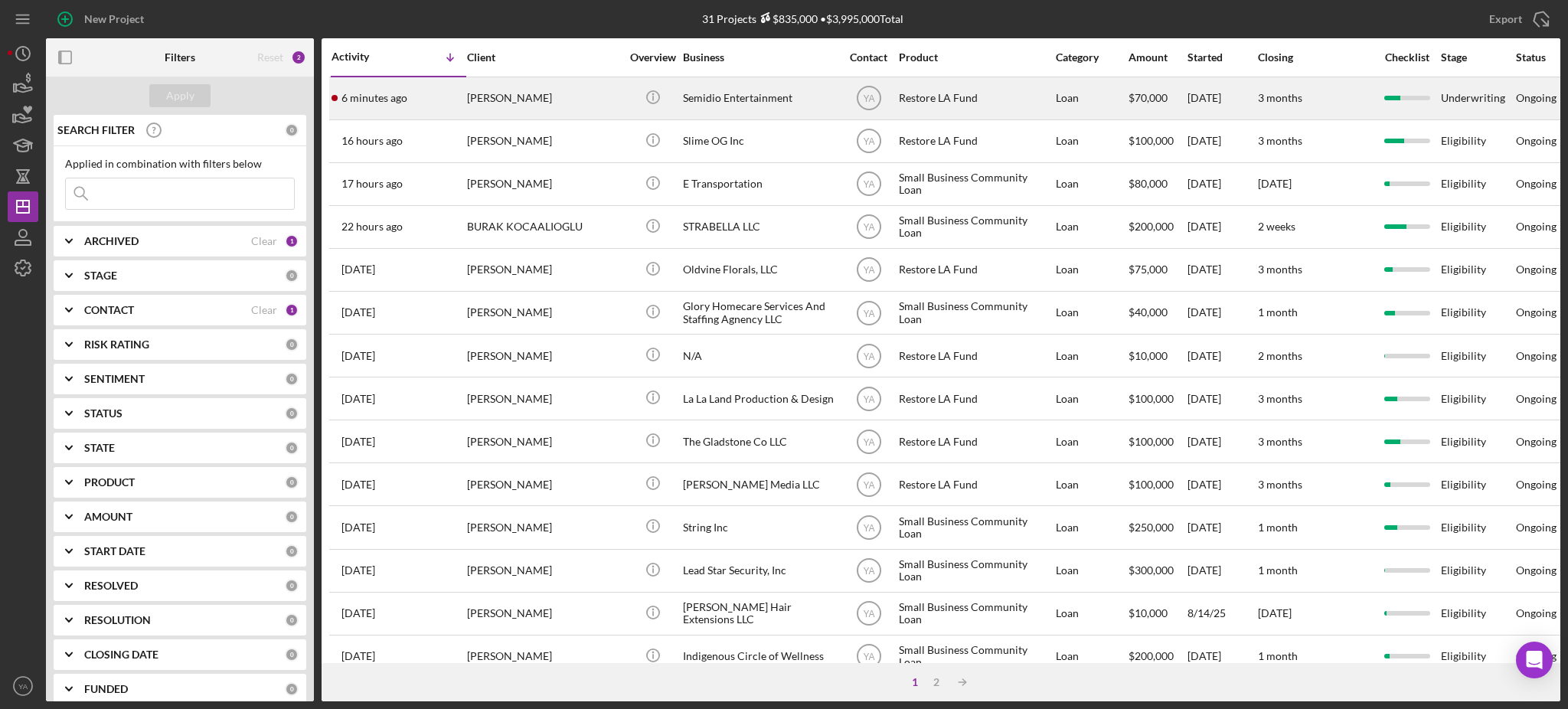
click at [556, 104] on div "Irvin Kintaudi" at bounding box center [543, 98] width 153 height 40
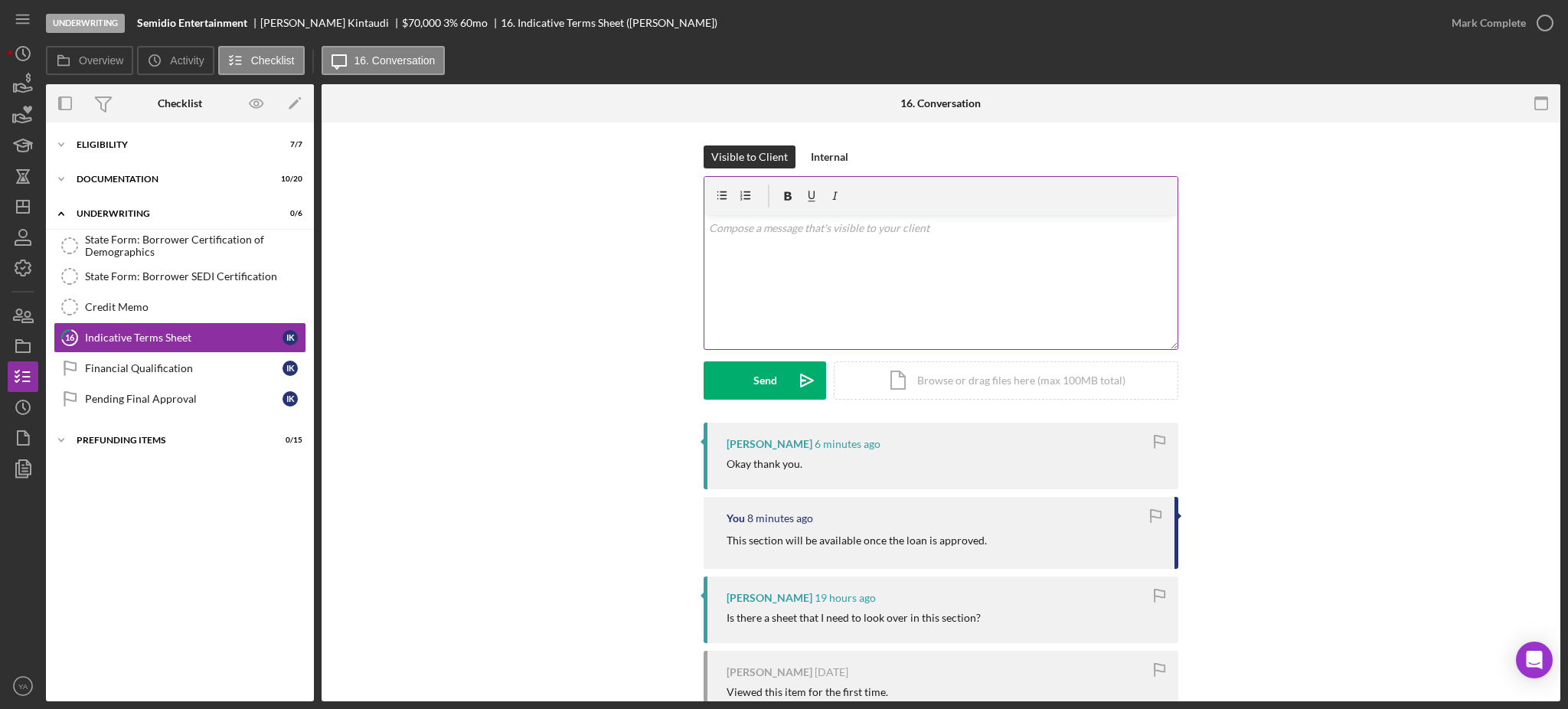
click at [826, 250] on div "v Color teal Color pink Remove color Add row above Add row below Add column bef…" at bounding box center [941, 282] width 474 height 134
click at [177, 218] on div "Icon/Expander Underwriting 0 / 6" at bounding box center [180, 214] width 268 height 32
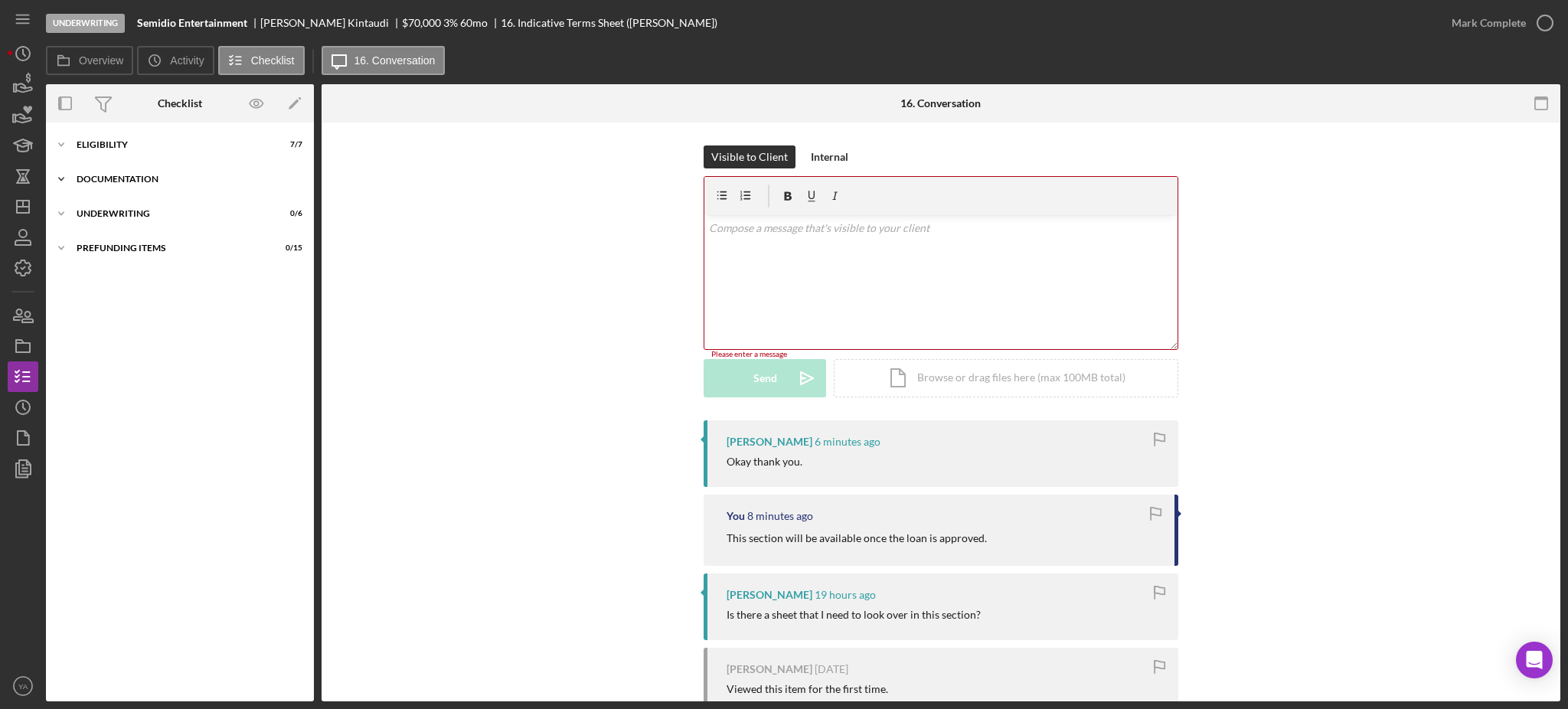
click at [144, 176] on div "Documentation" at bounding box center [185, 179] width 218 height 9
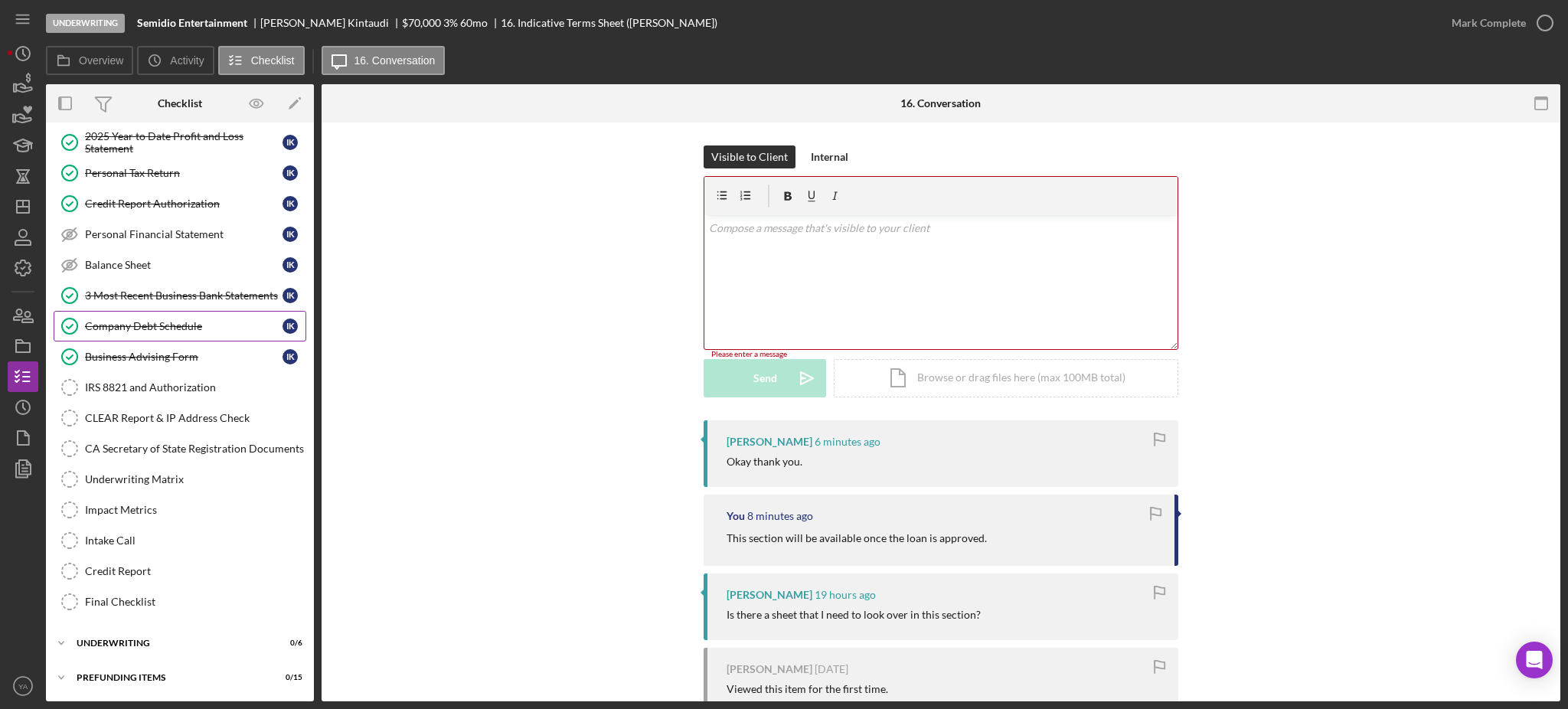
scroll to position [91, 0]
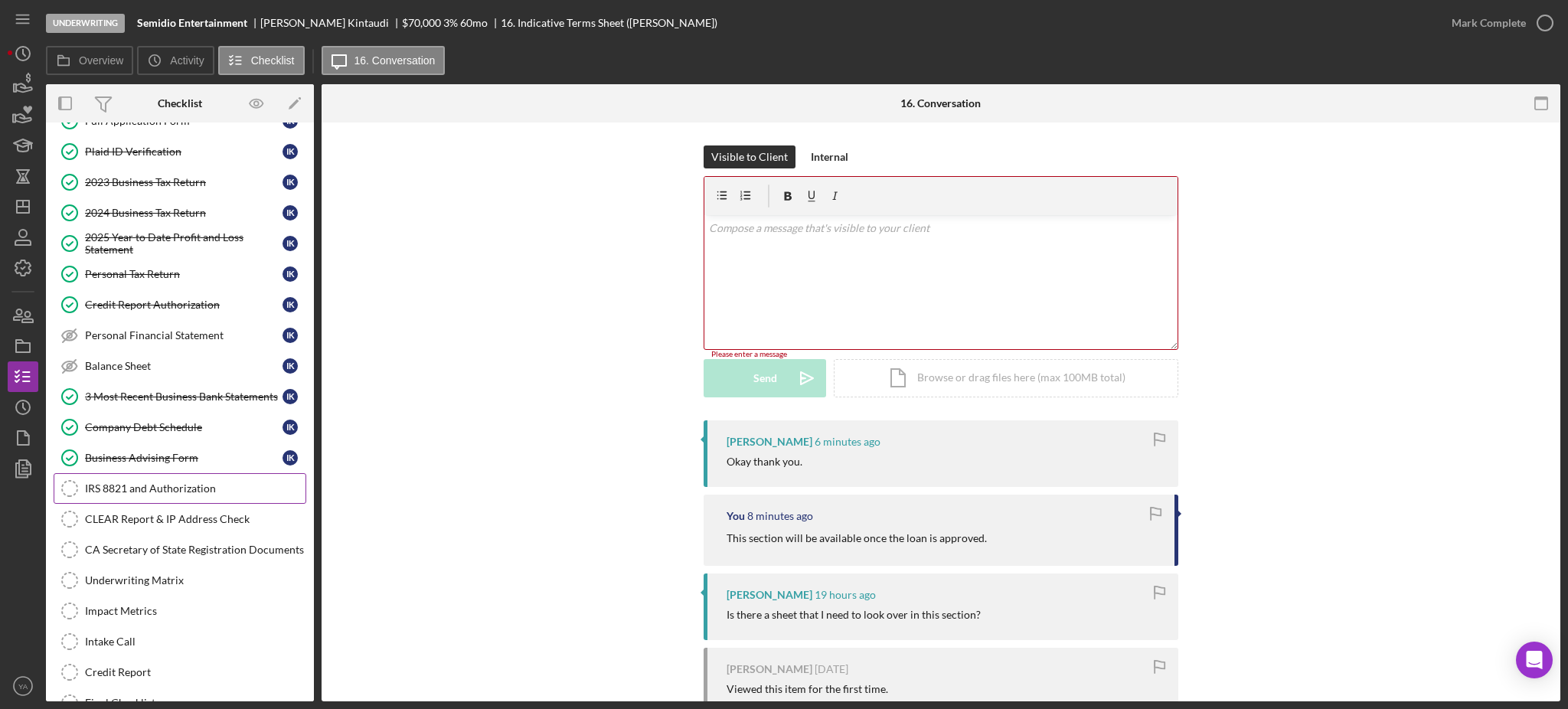
click at [164, 491] on div "IRS 8821 and Authorization" at bounding box center [195, 488] width 221 height 12
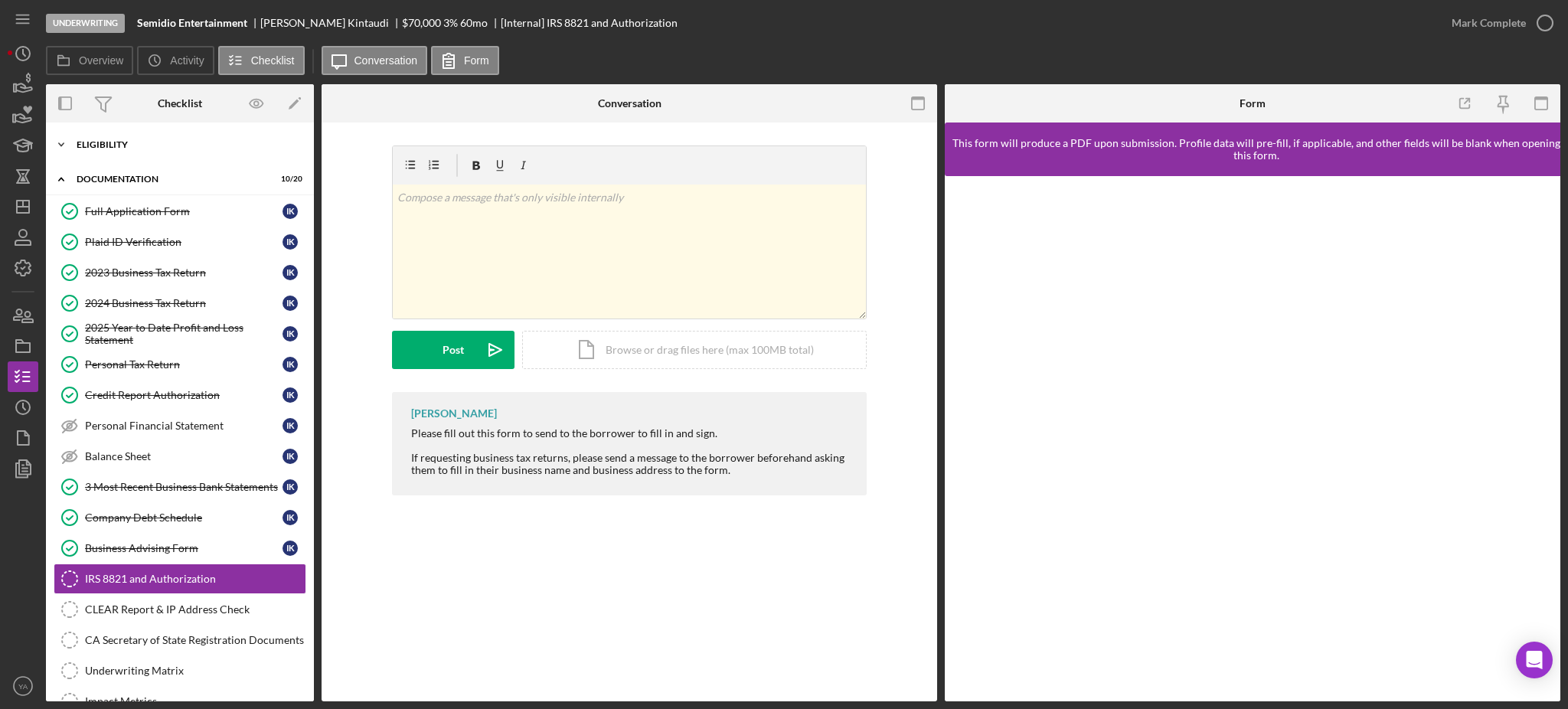
click at [174, 152] on div "Icon/Expander Eligibility 7 / 7" at bounding box center [180, 145] width 268 height 31
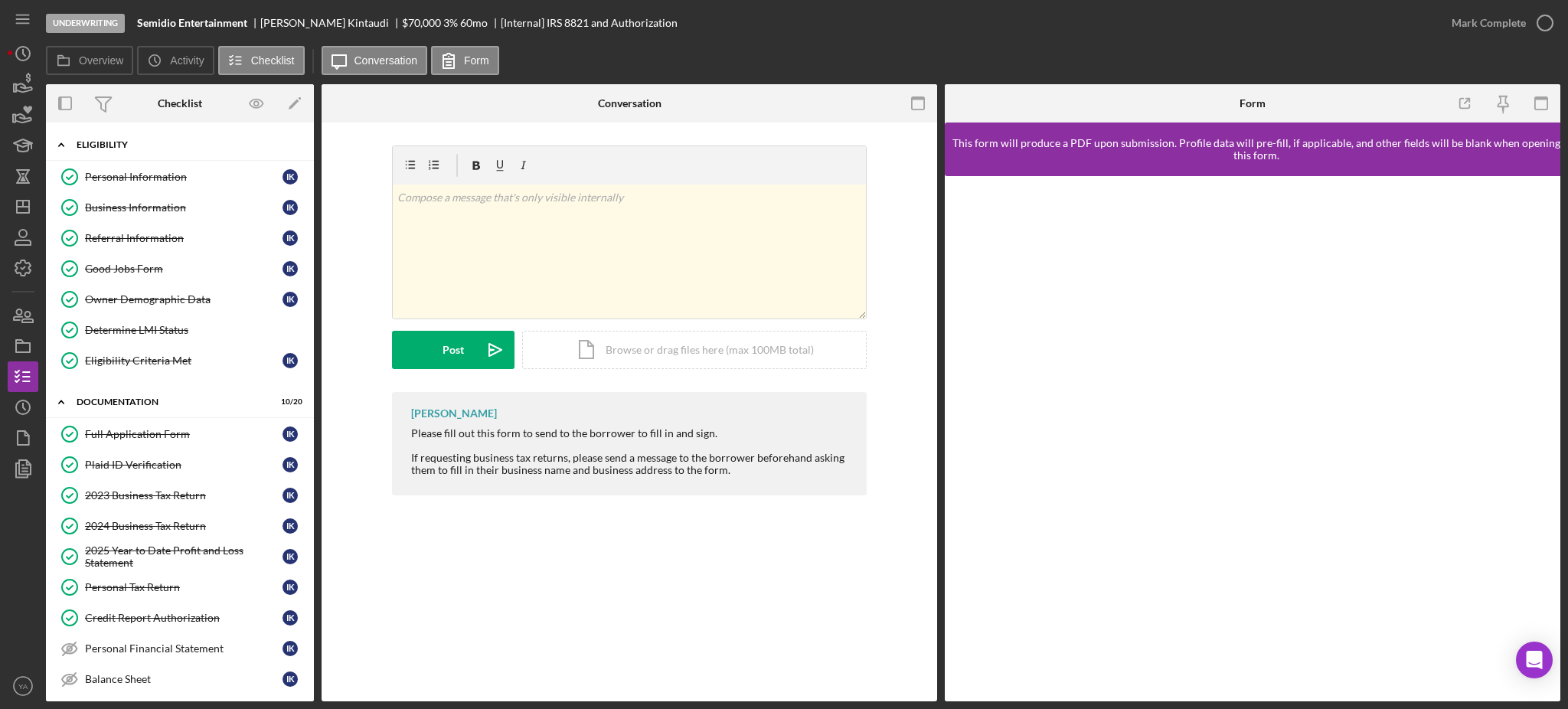
click at [157, 157] on div "Icon/Expander Eligibility 7 / 7" at bounding box center [180, 145] width 268 height 32
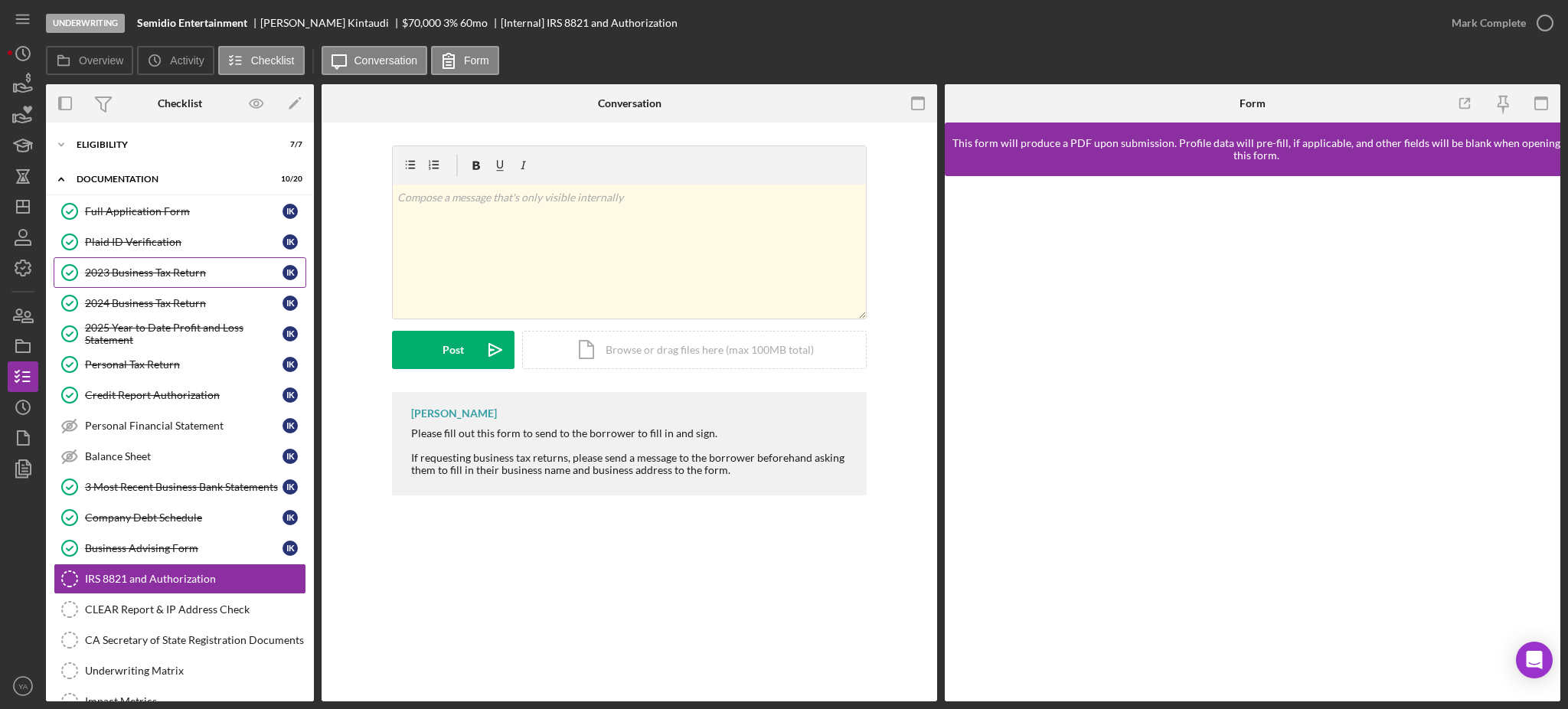
click at [230, 262] on link "2023 Business Tax Return 2023 Business Tax Return I K" at bounding box center [180, 272] width 253 height 31
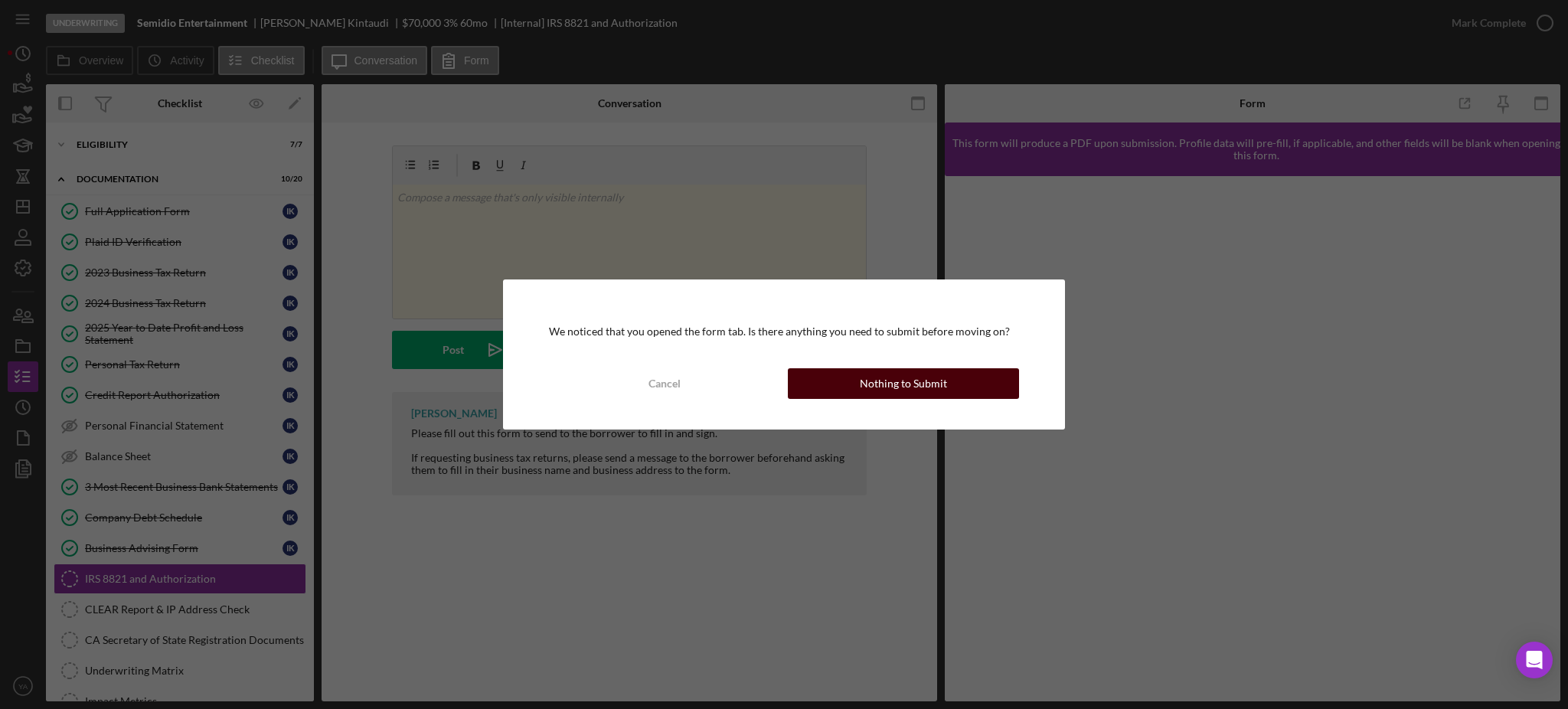
click at [913, 379] on div "Nothing to Submit" at bounding box center [903, 384] width 87 height 31
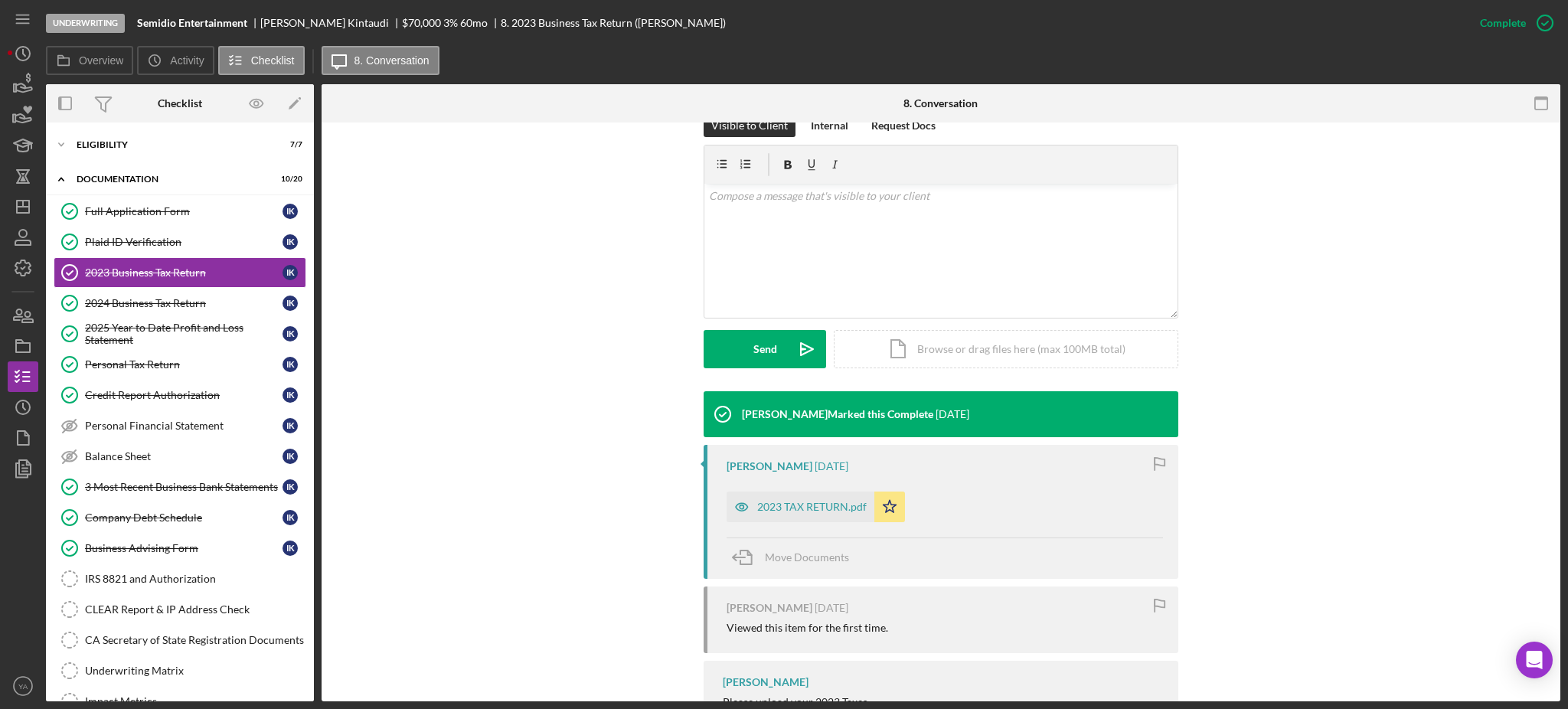
scroll to position [337, 0]
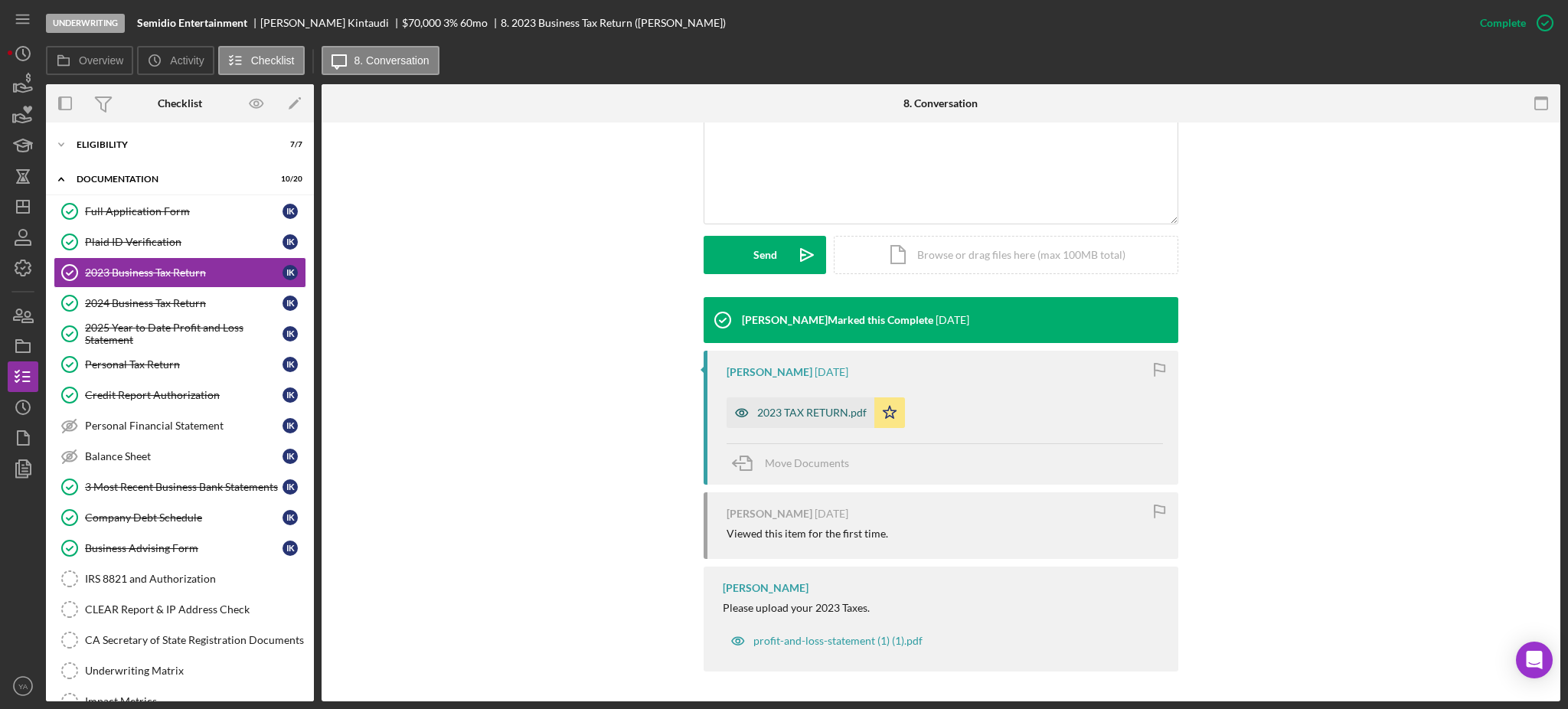
click at [814, 402] on div "2023 TAX RETURN.pdf" at bounding box center [801, 413] width 148 height 31
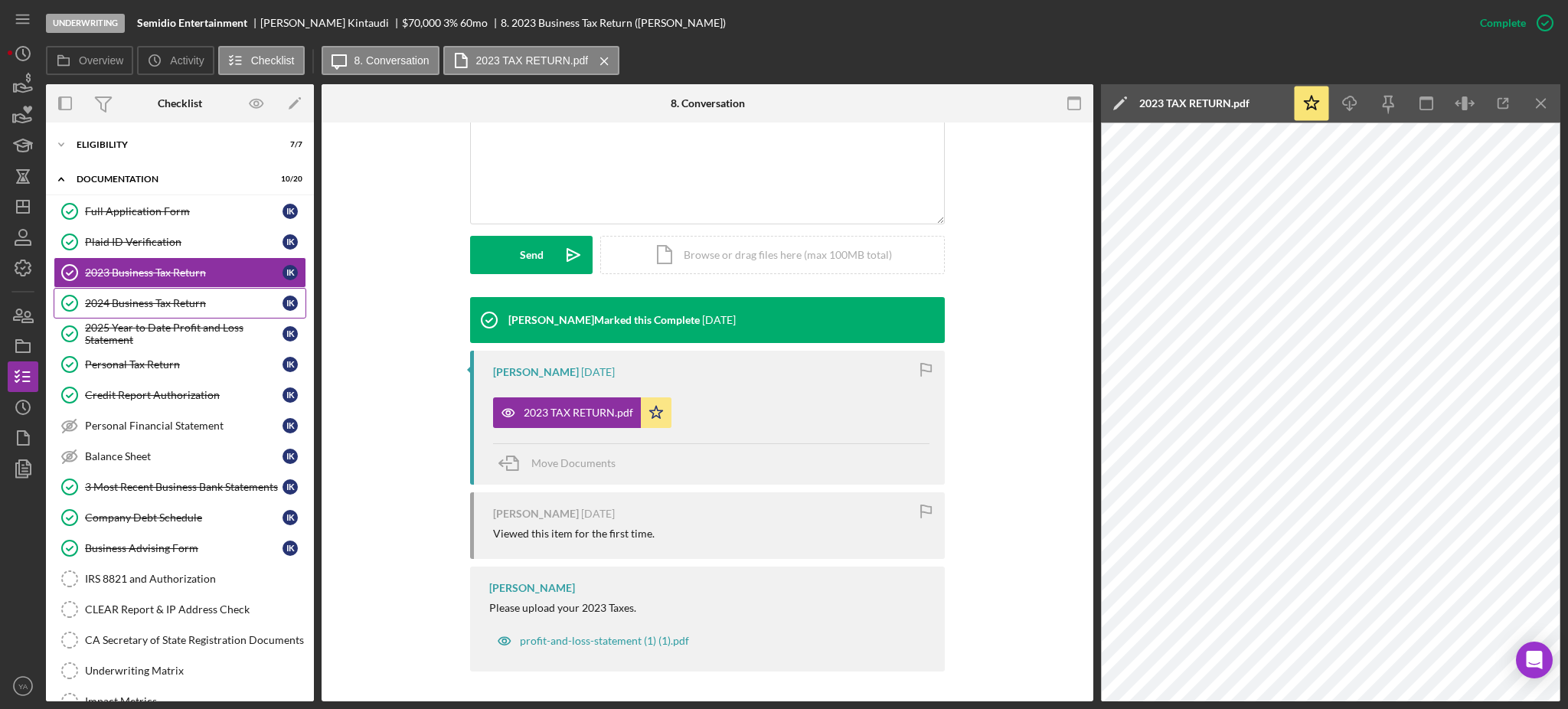
click at [192, 305] on div "2024 Business Tax Return" at bounding box center [183, 303] width 198 height 12
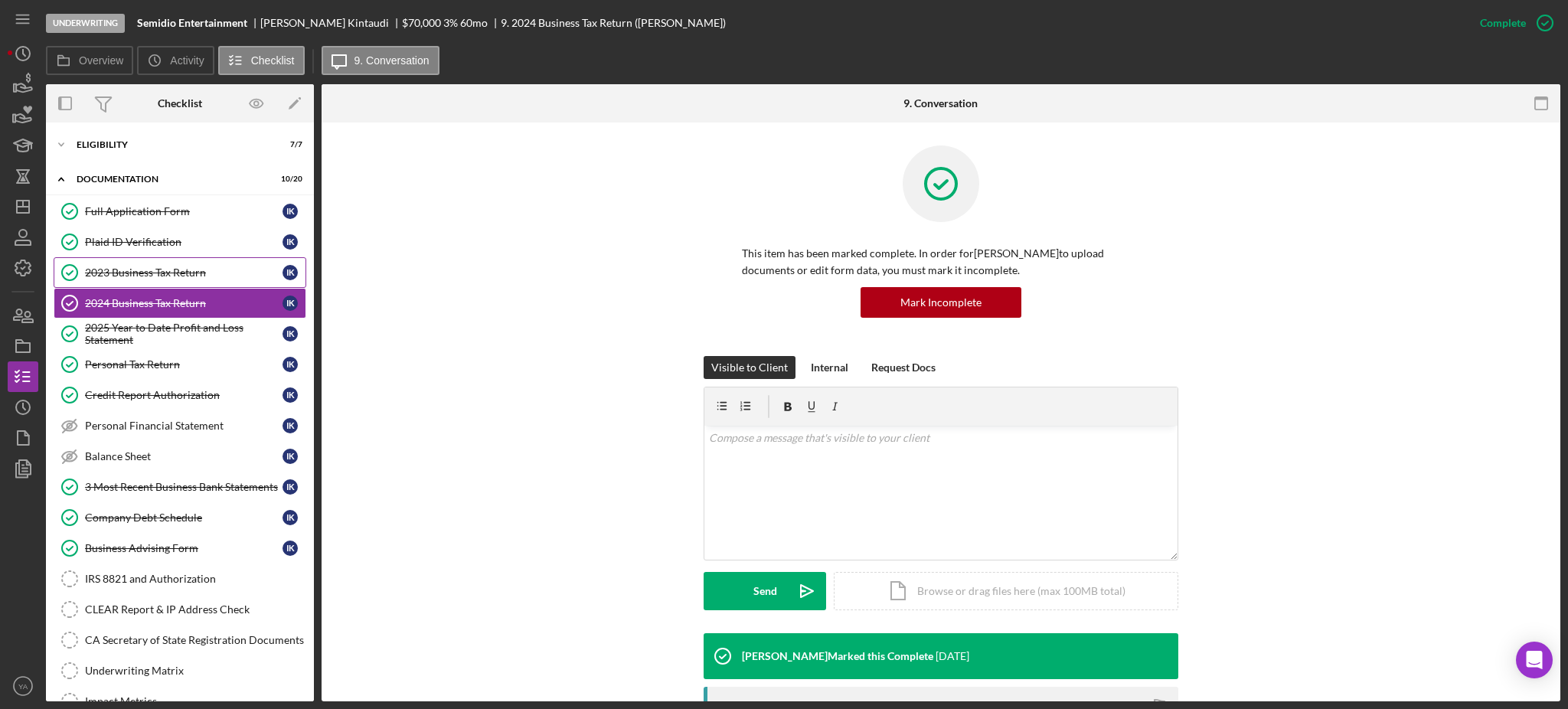
click at [165, 271] on div "2023 Business Tax Return" at bounding box center [183, 272] width 198 height 12
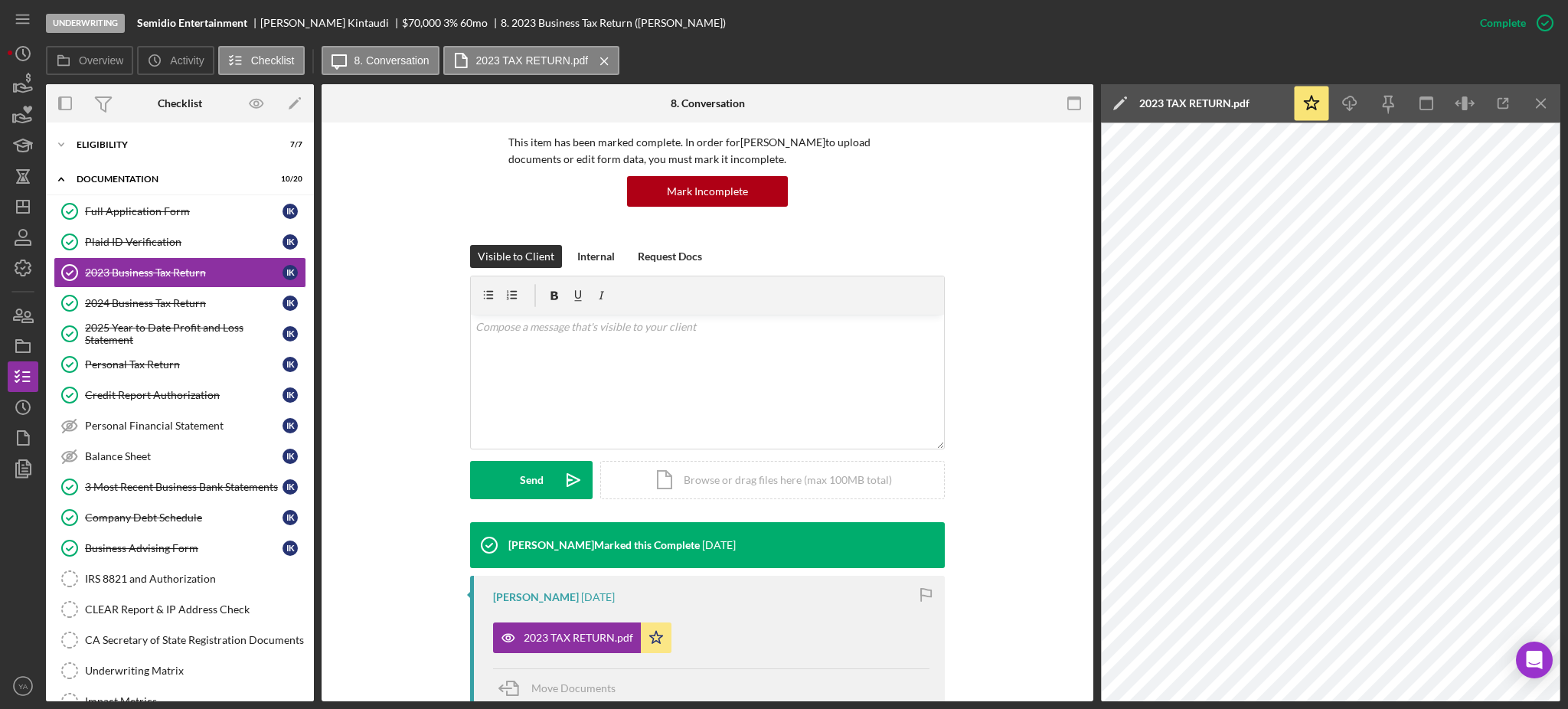
scroll to position [307, 0]
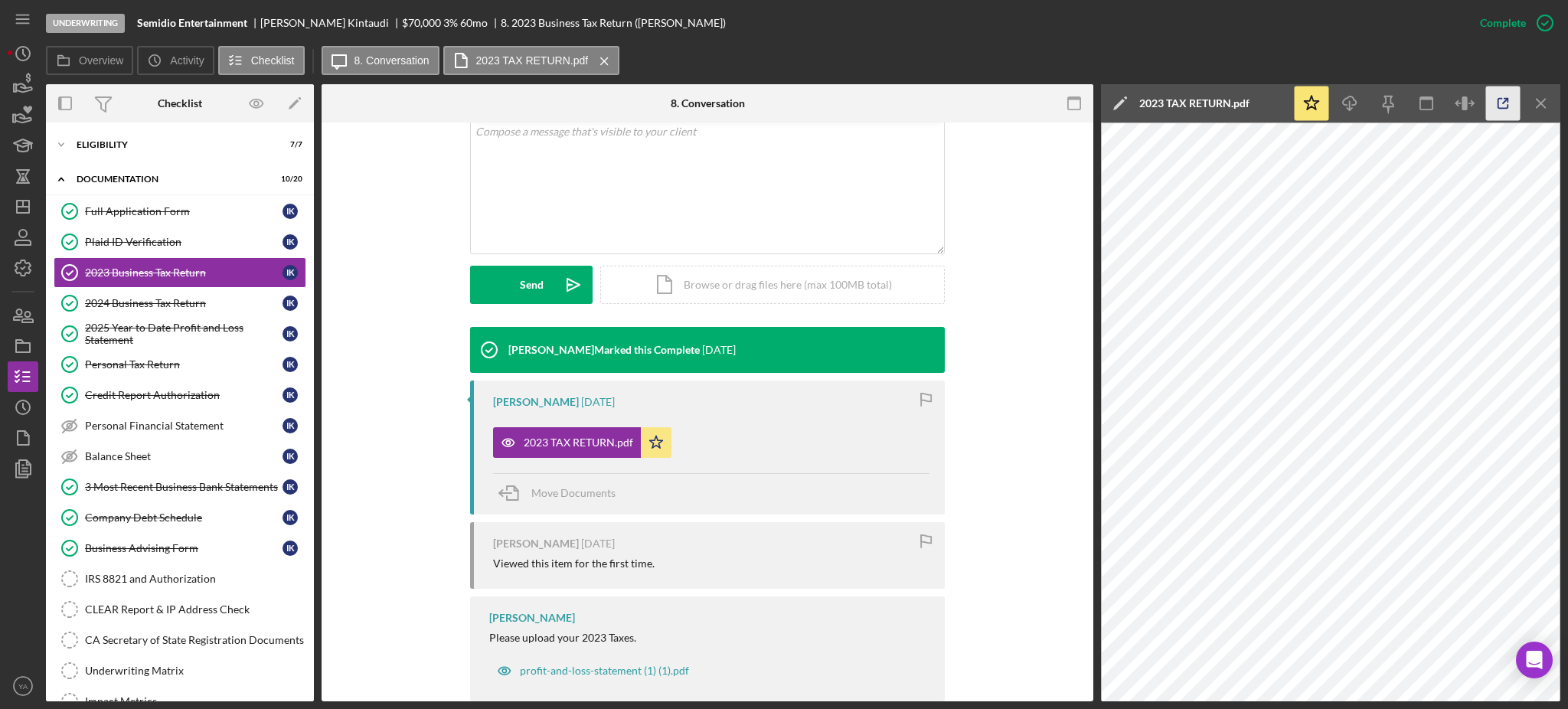
click at [1498, 98] on icon "button" at bounding box center [1504, 104] width 34 height 34
drag, startPoint x: 137, startPoint y: 21, endPoint x: 249, endPoint y: 22, distance: 112.0
click at [249, 22] on div "Underwriting Semidio Entertainment Irvin Kintaudi $70,000 $42,000 3 % 60 mo 8. …" at bounding box center [755, 23] width 1419 height 46
copy b "Semidio Entertainment"
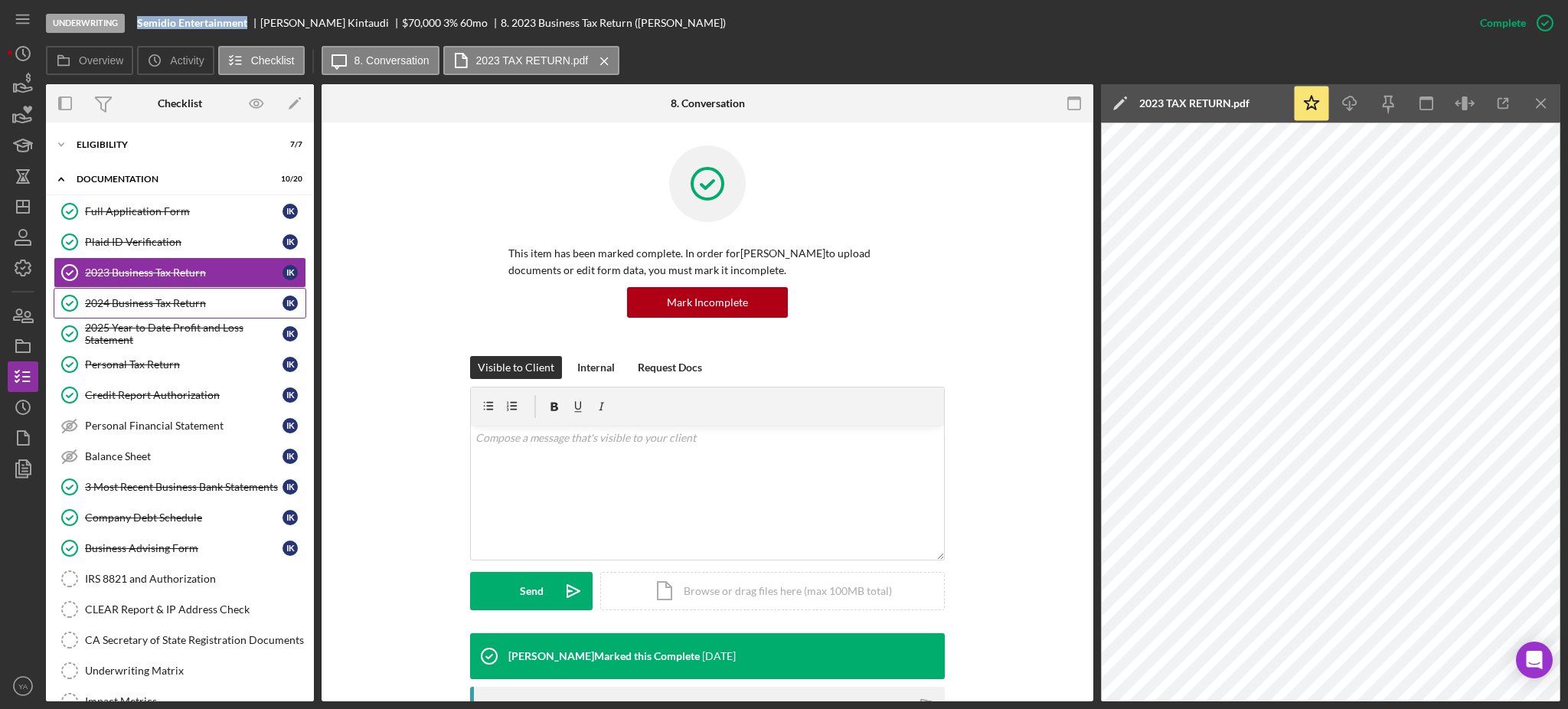
click at [176, 297] on div "2024 Business Tax Return" at bounding box center [183, 303] width 198 height 12
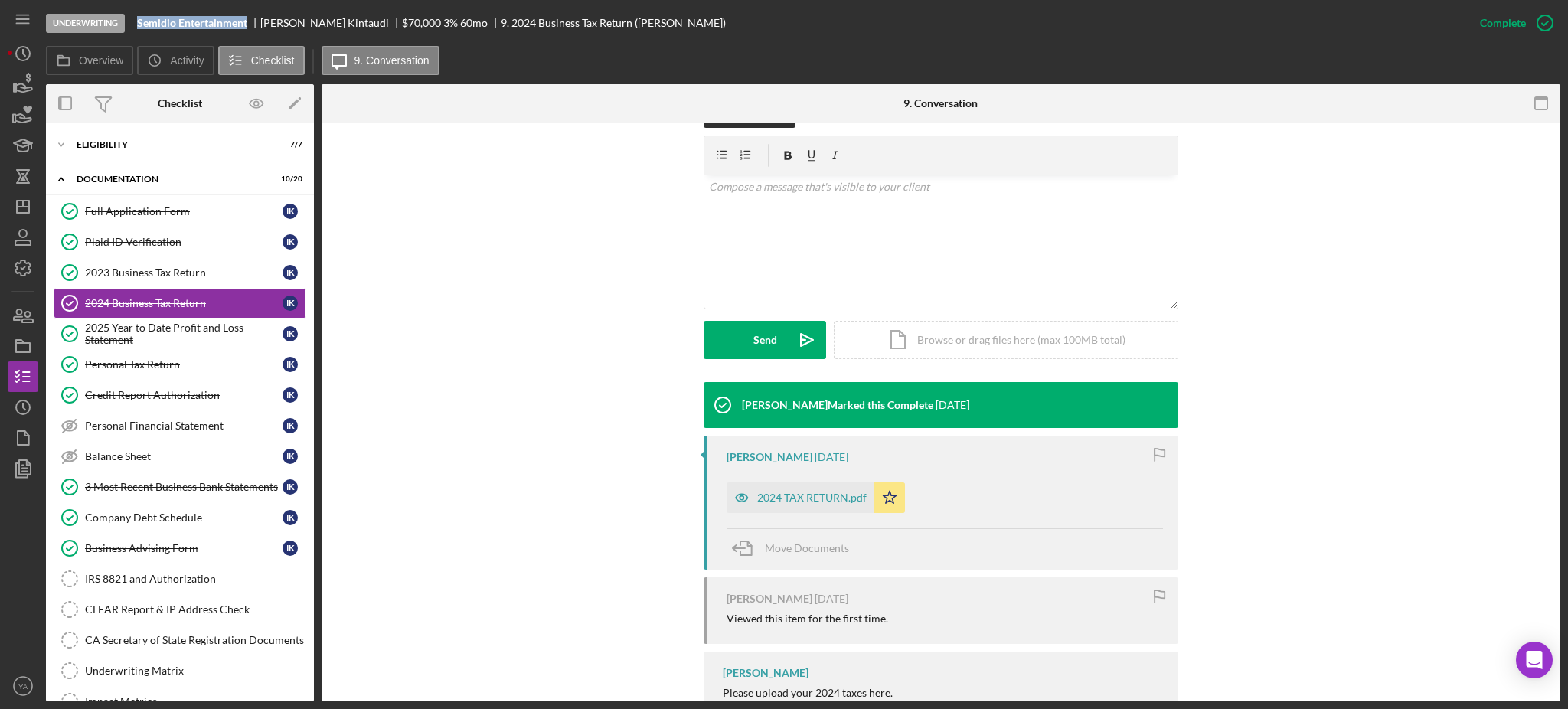
scroll to position [337, 0]
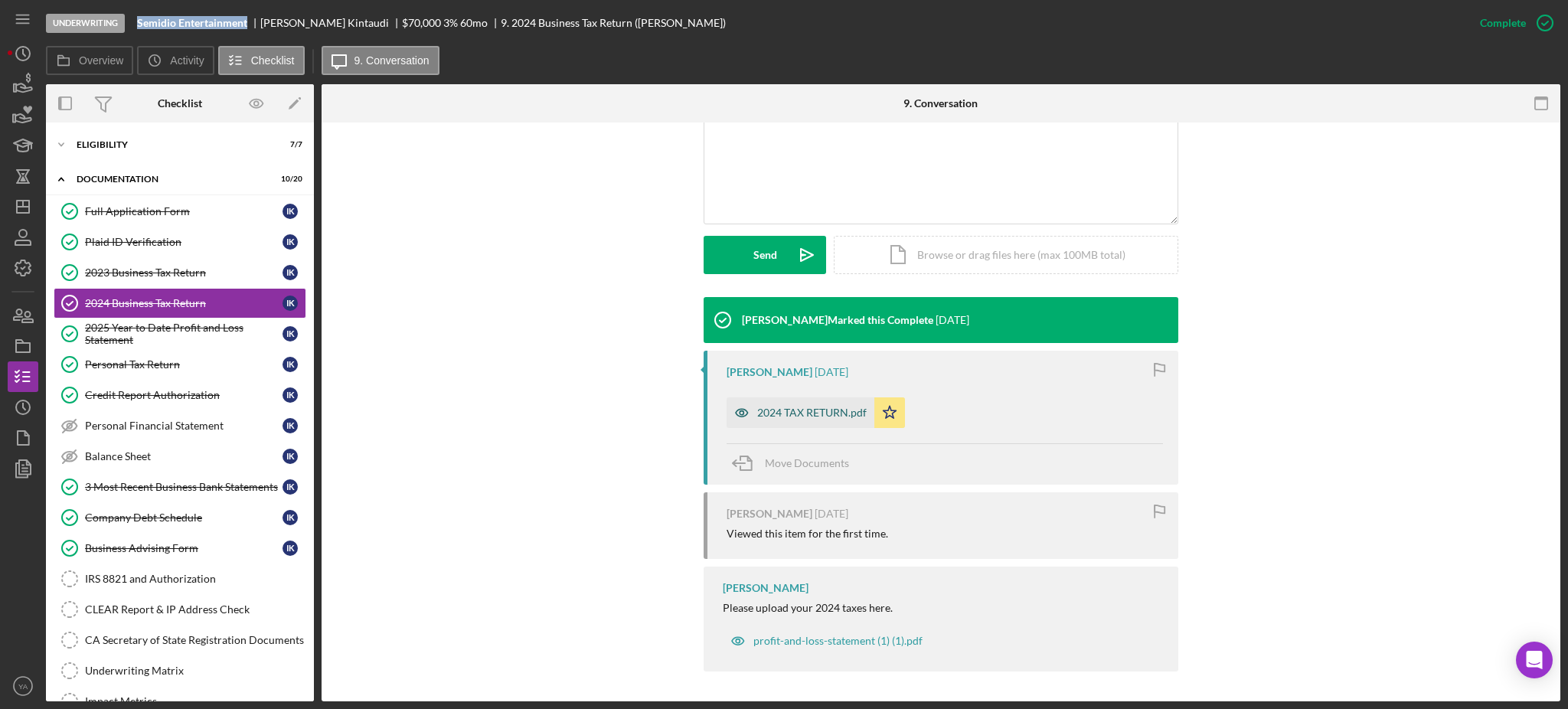
click at [801, 408] on div "2024 TAX RETURN.pdf" at bounding box center [812, 413] width 110 height 12
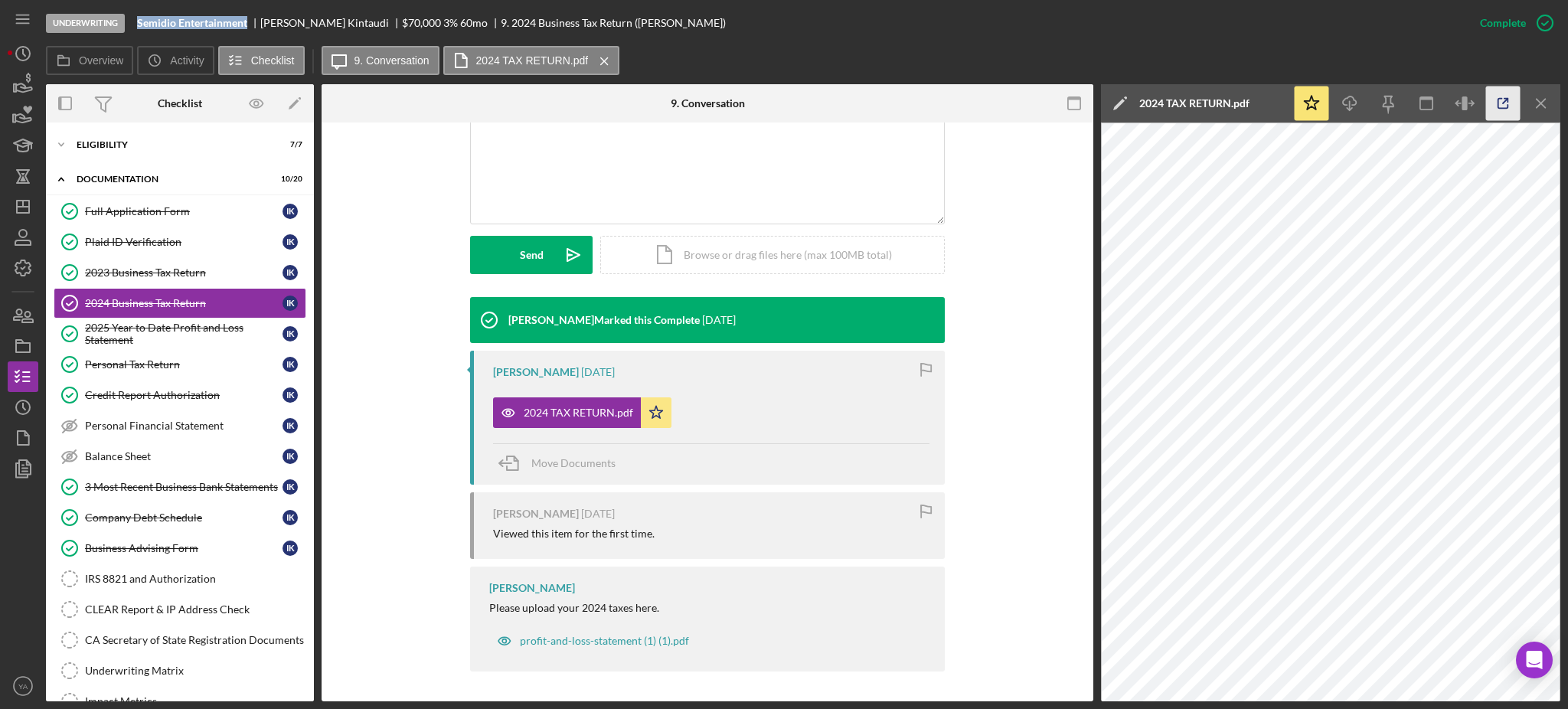
click at [1503, 113] on icon "button" at bounding box center [1504, 104] width 34 height 34
click at [170, 337] on div "2025 Year to Date Profit and Loss Statement" at bounding box center [183, 334] width 198 height 25
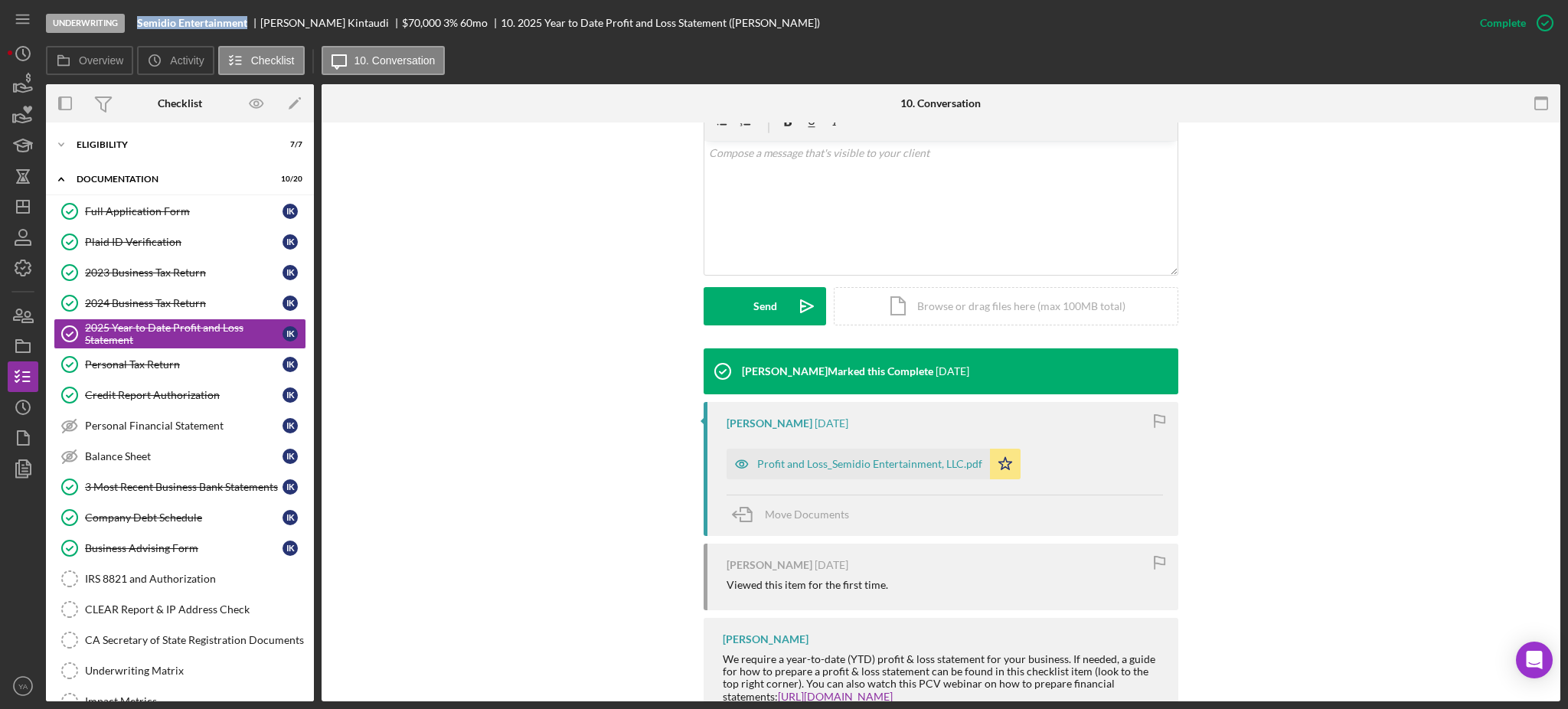
scroll to position [336, 0]
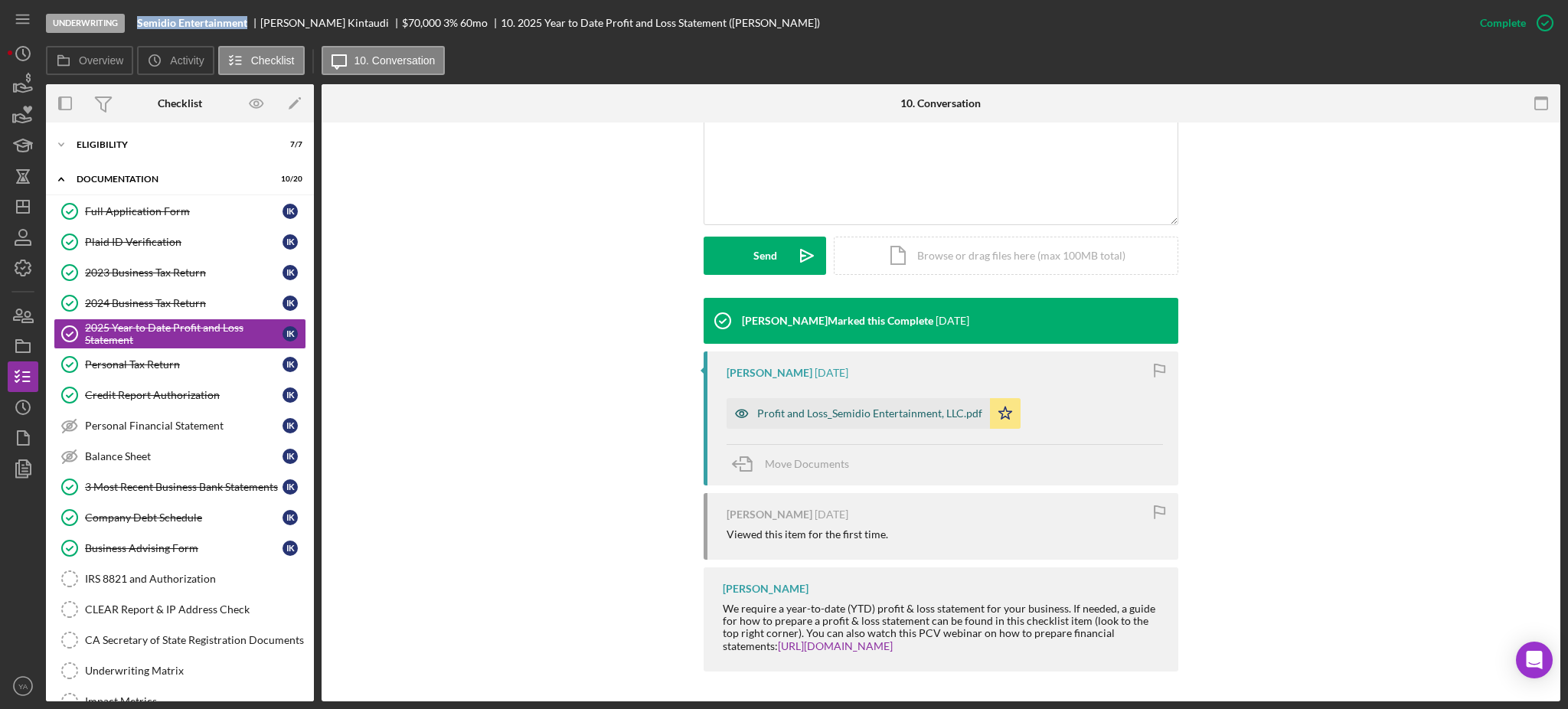
click at [854, 412] on div "Profit and Loss_Semidio Entertainment, LLC.pdf" at bounding box center [869, 414] width 225 height 12
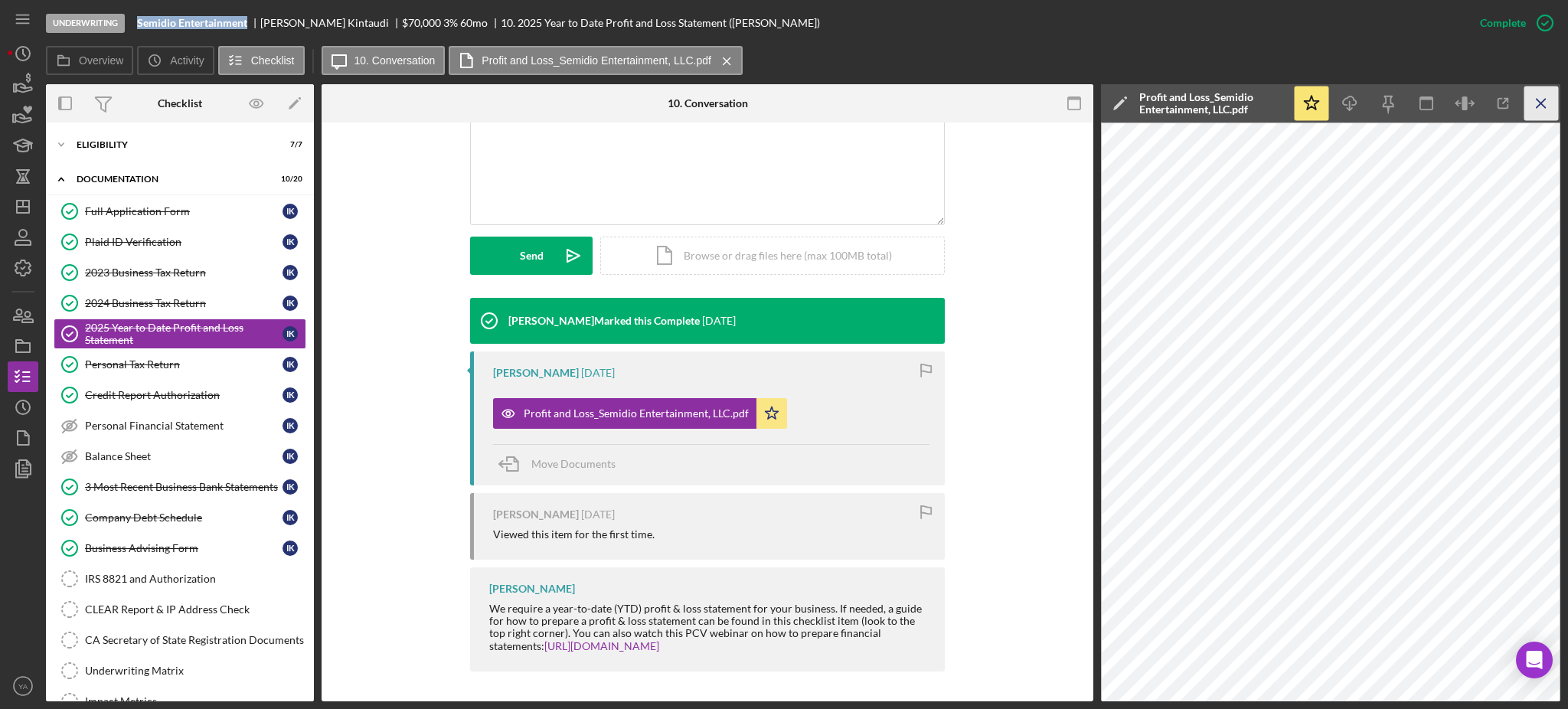
click at [1526, 104] on icon "Icon/Menu Close" at bounding box center [1541, 104] width 34 height 34
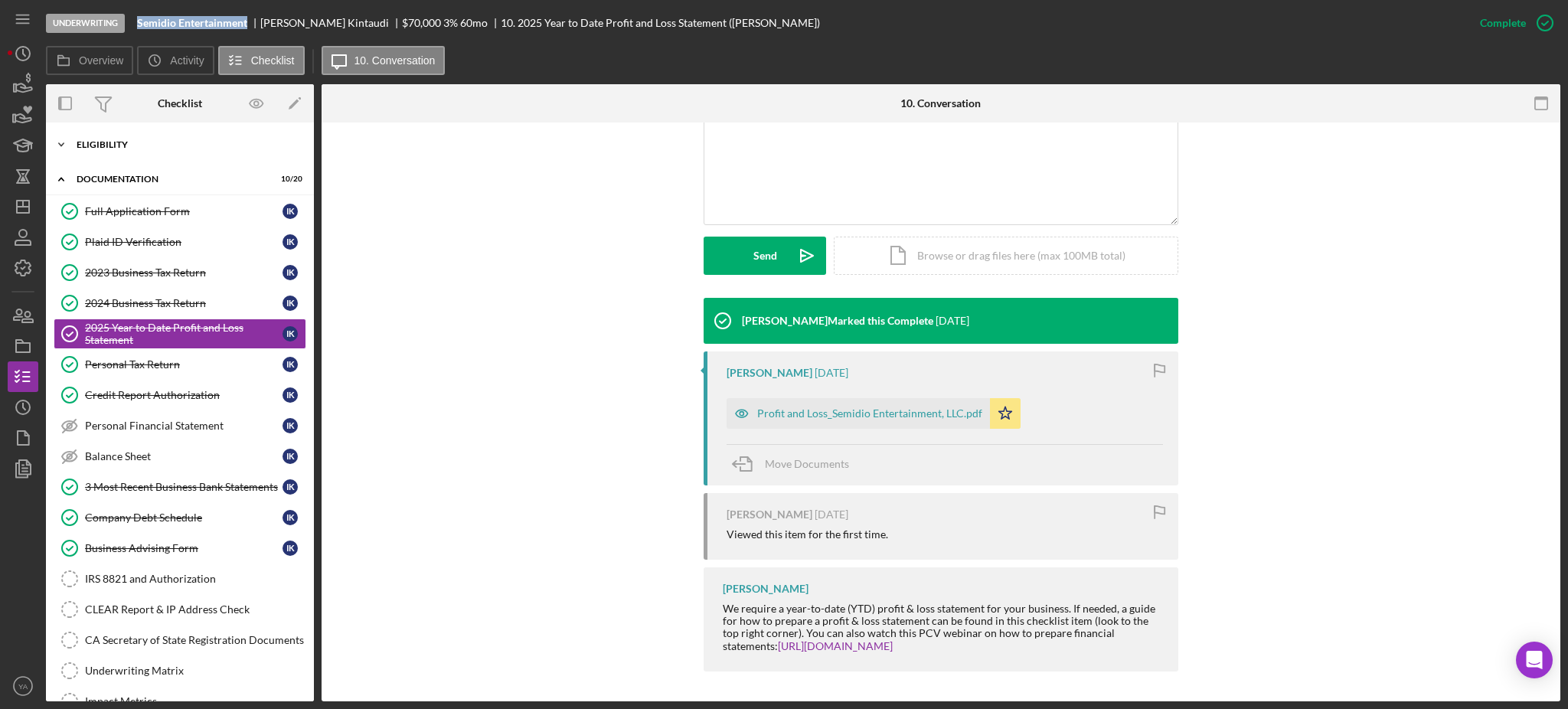
click at [185, 133] on div "Icon/Expander Eligibility 7 / 7" at bounding box center [180, 145] width 268 height 31
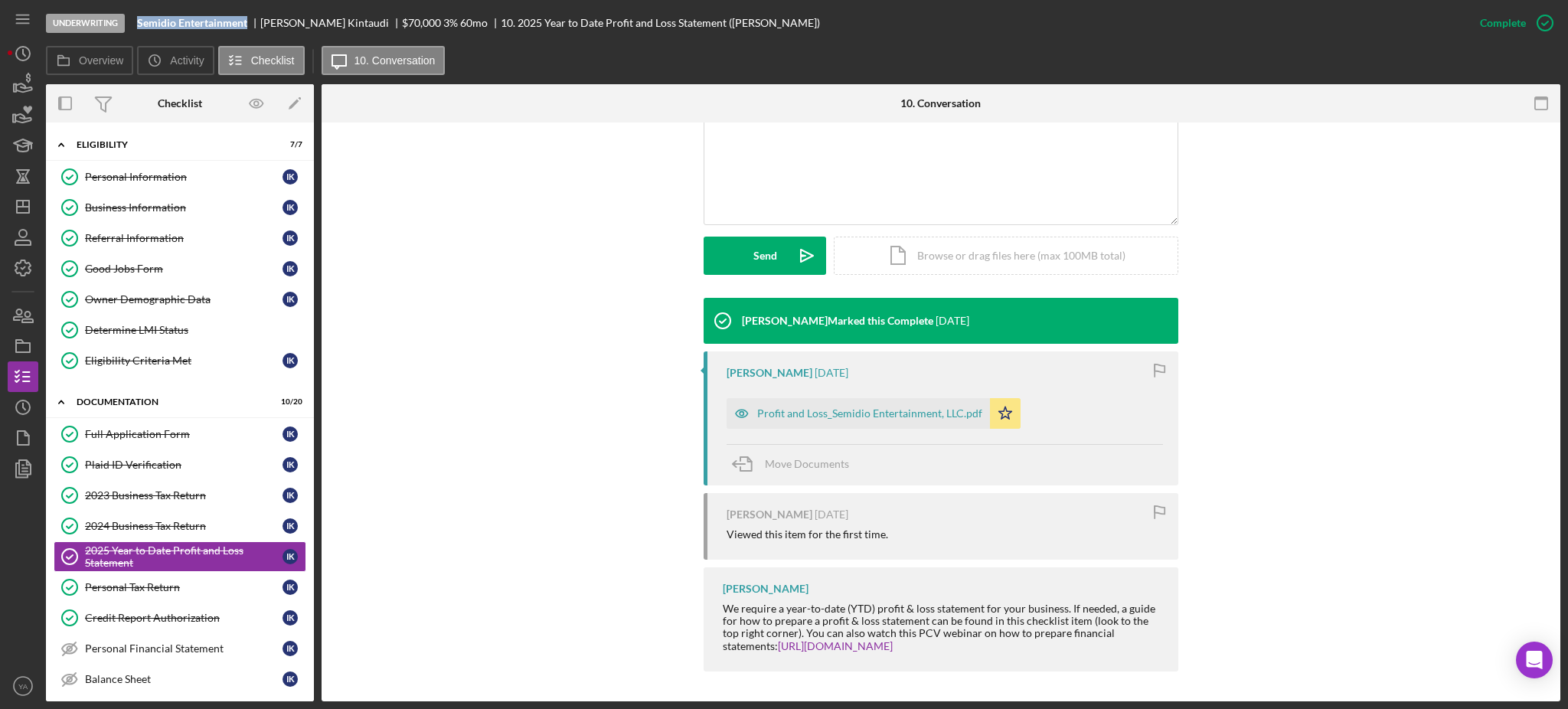
scroll to position [408, 0]
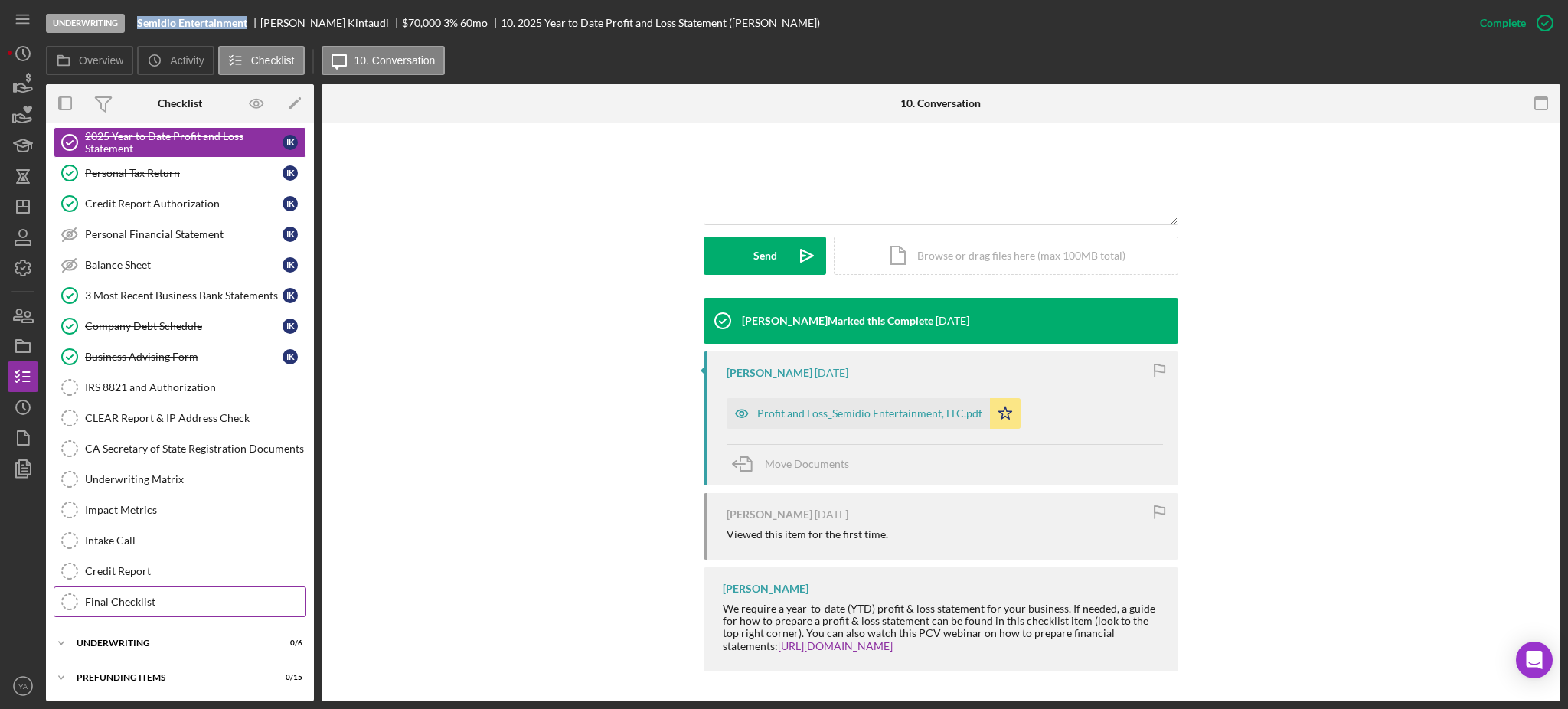
click at [150, 608] on div "Final Checklist" at bounding box center [195, 602] width 221 height 12
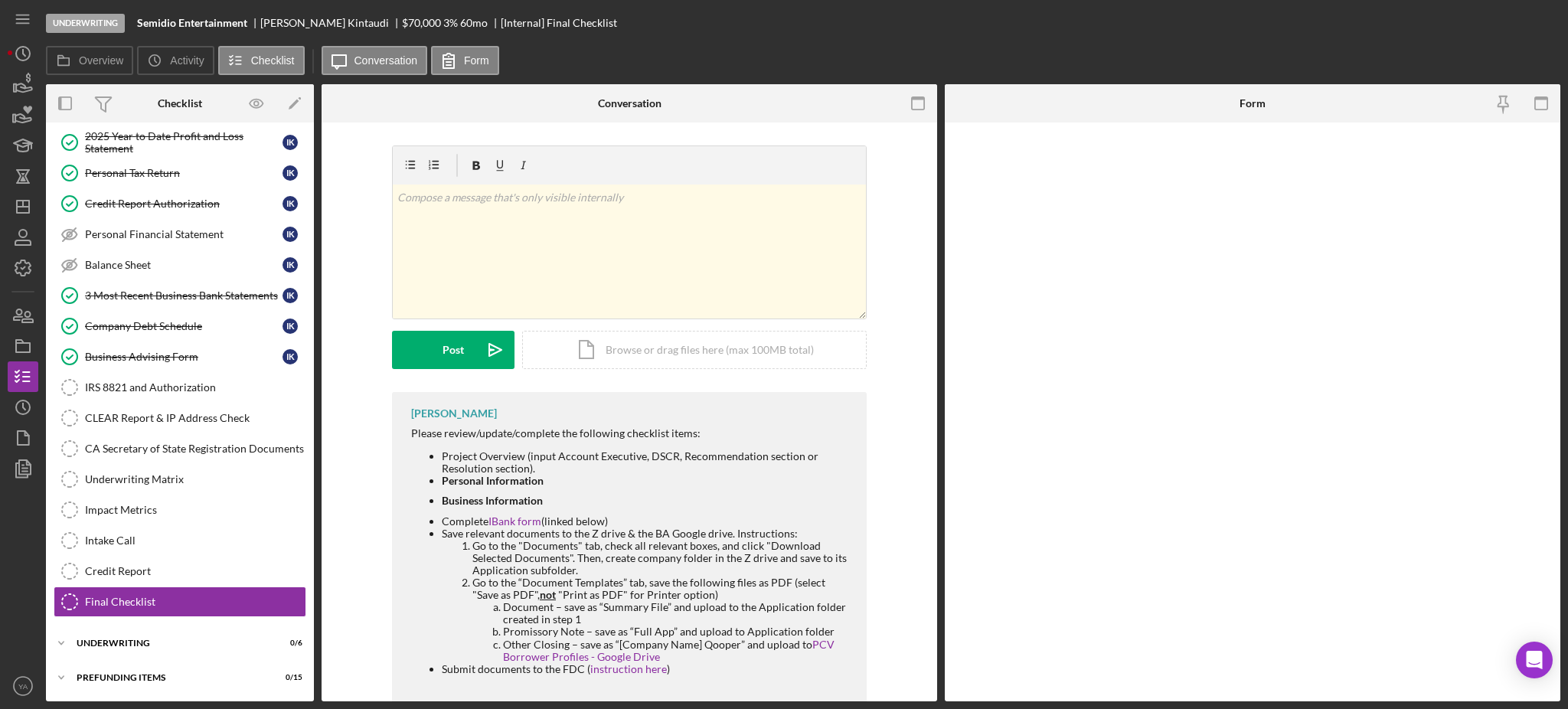
click at [160, 626] on div "Icon/Expander Eligibility 7 / 7 Personal Information Personal Information I K B…" at bounding box center [180, 205] width 268 height 978
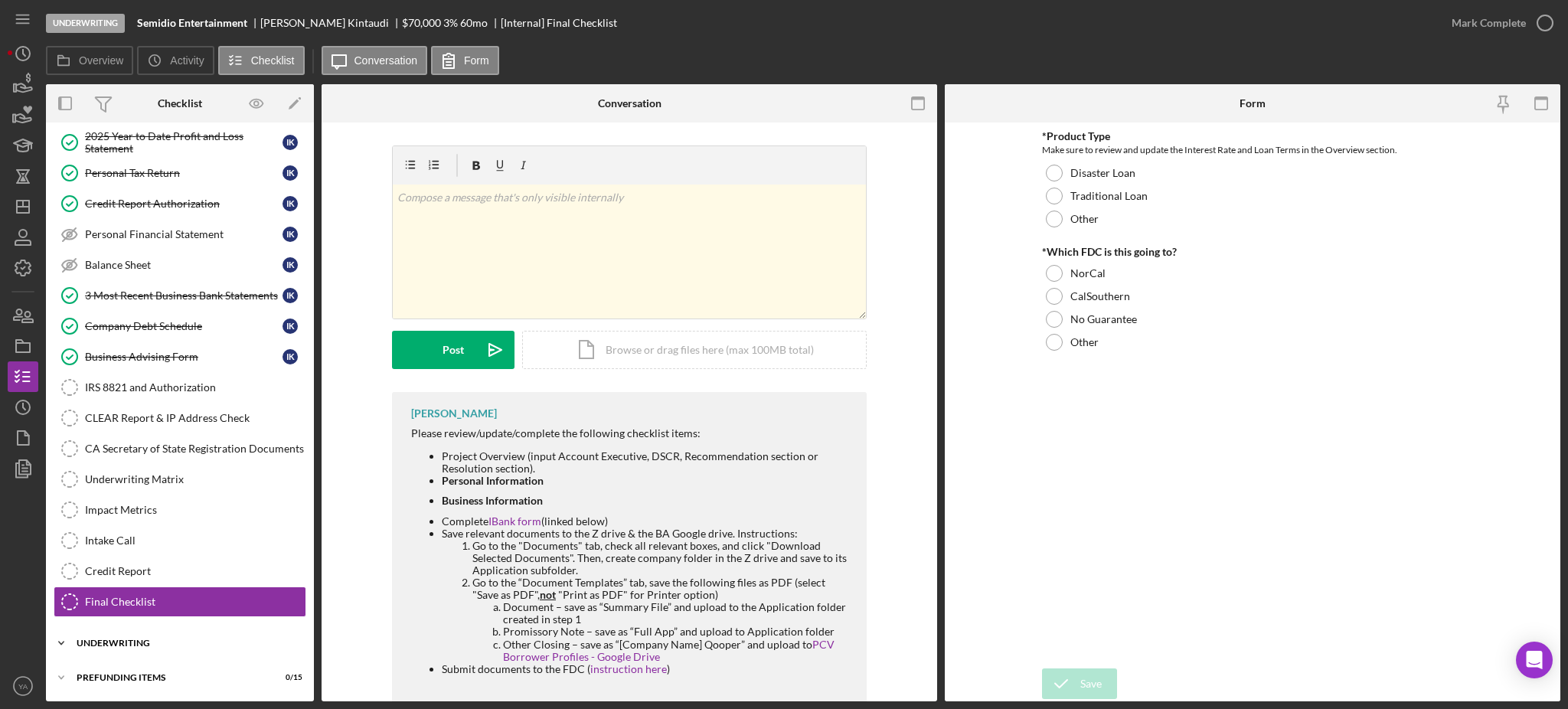
click at [160, 633] on div "Icon/Expander Underwriting 0 / 6" at bounding box center [180, 643] width 268 height 31
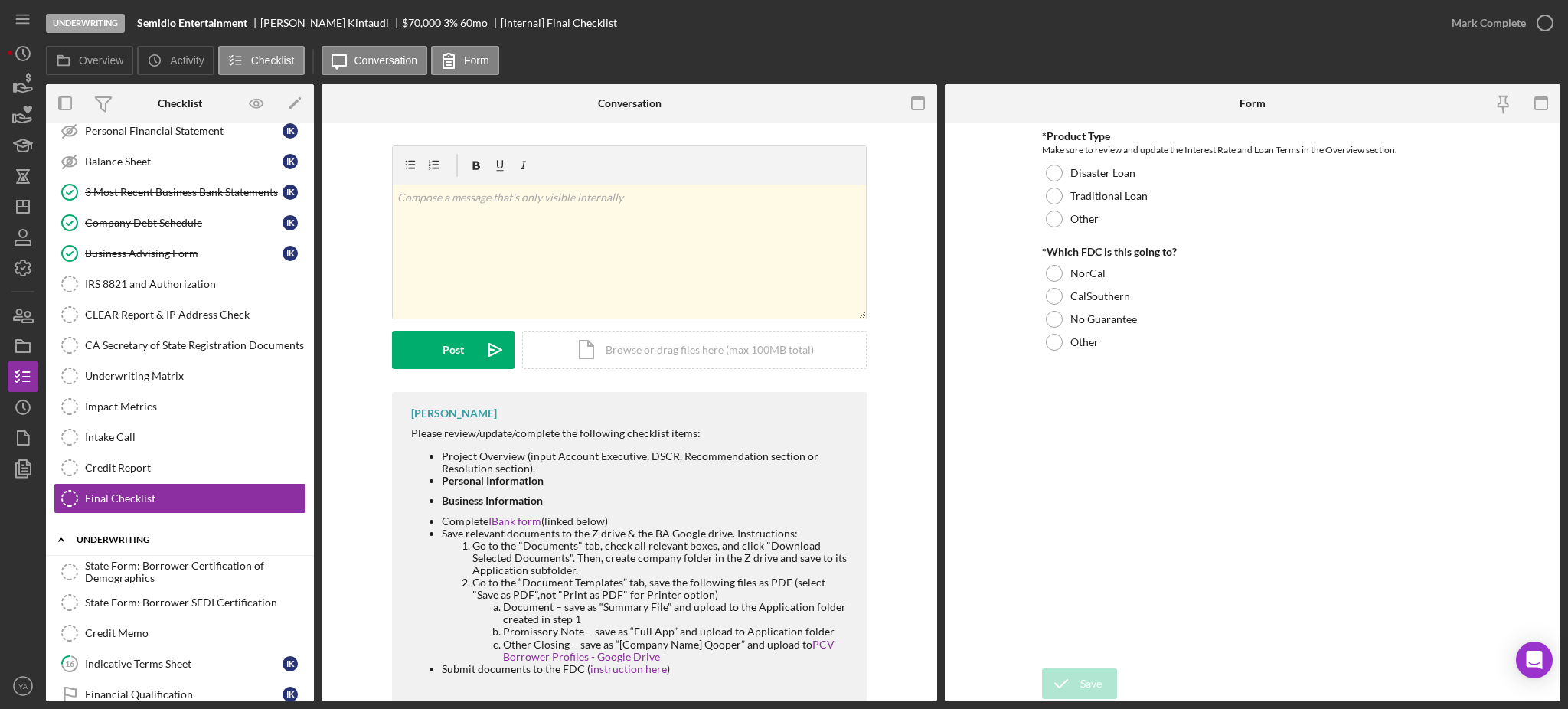
click at [152, 531] on div "Icon/Expander Underwriting 0 / 6" at bounding box center [180, 539] width 268 height 32
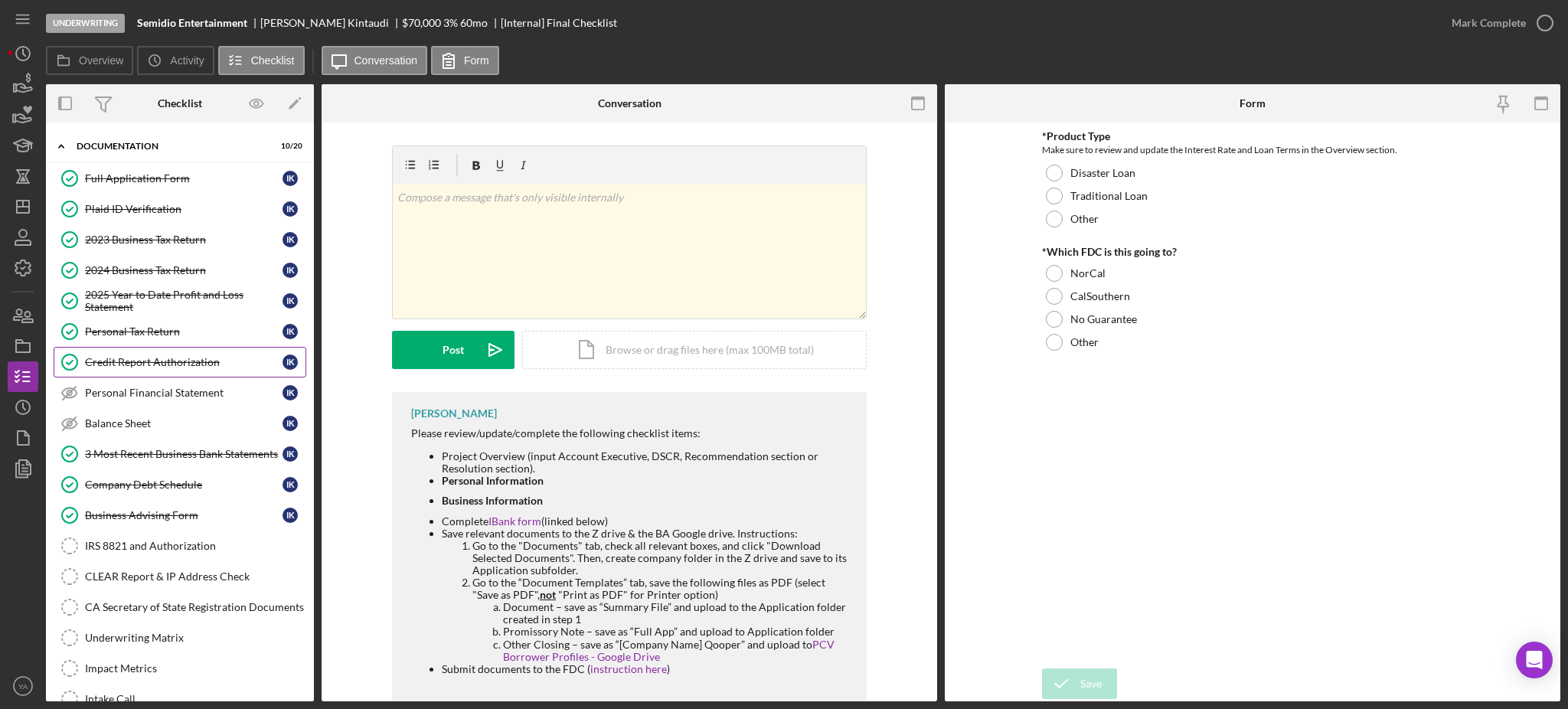
scroll to position [212, 0]
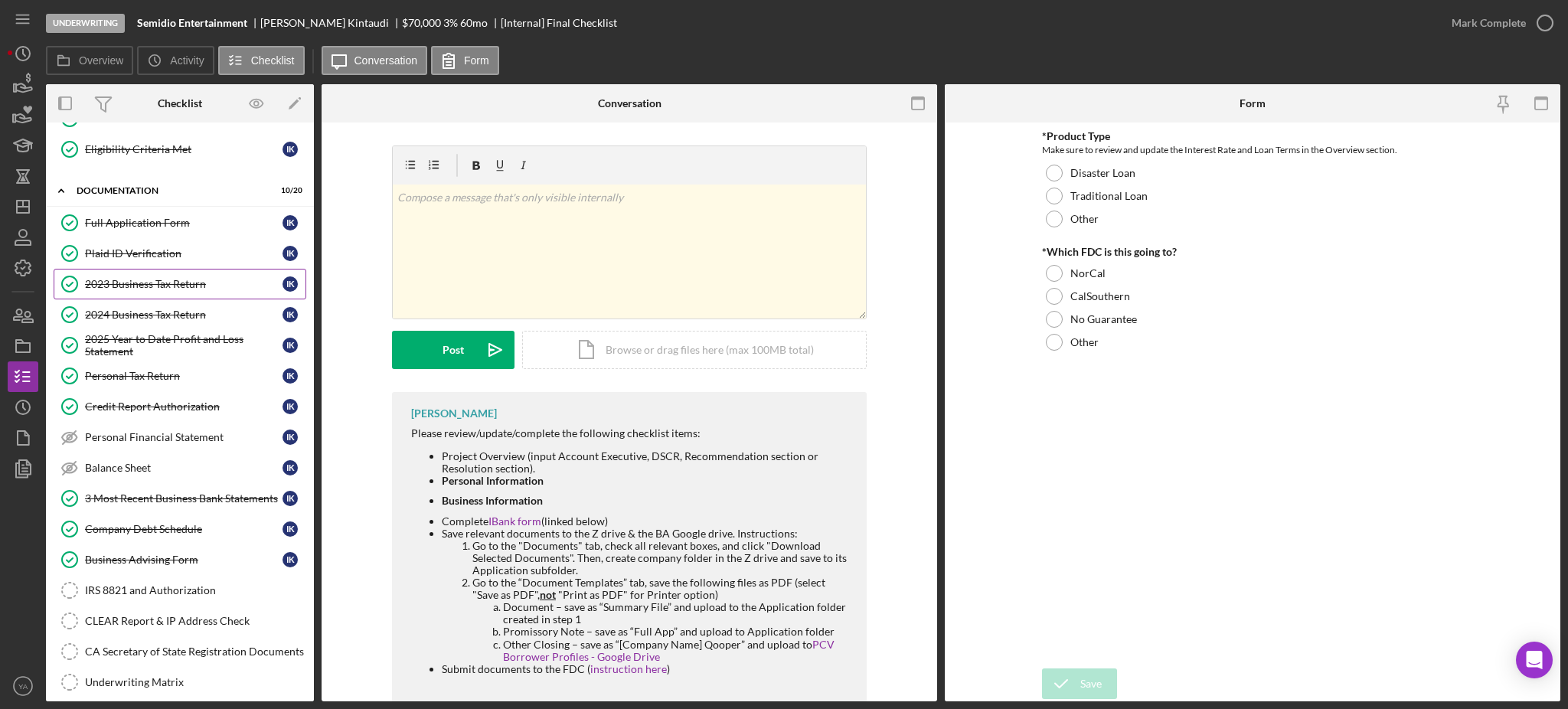
click at [144, 295] on link "2023 Business Tax Return 2023 Business Tax Return I K" at bounding box center [180, 284] width 253 height 31
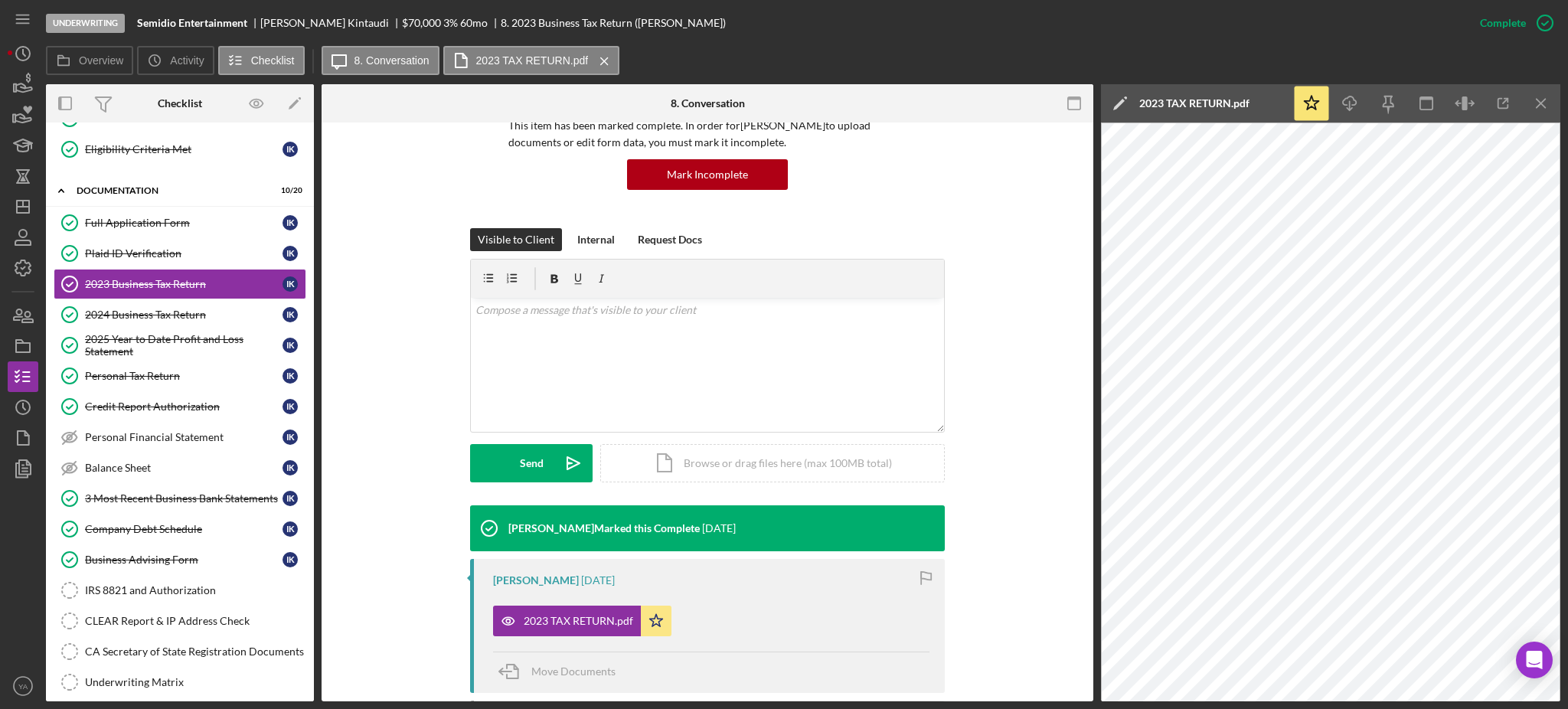
scroll to position [307, 0]
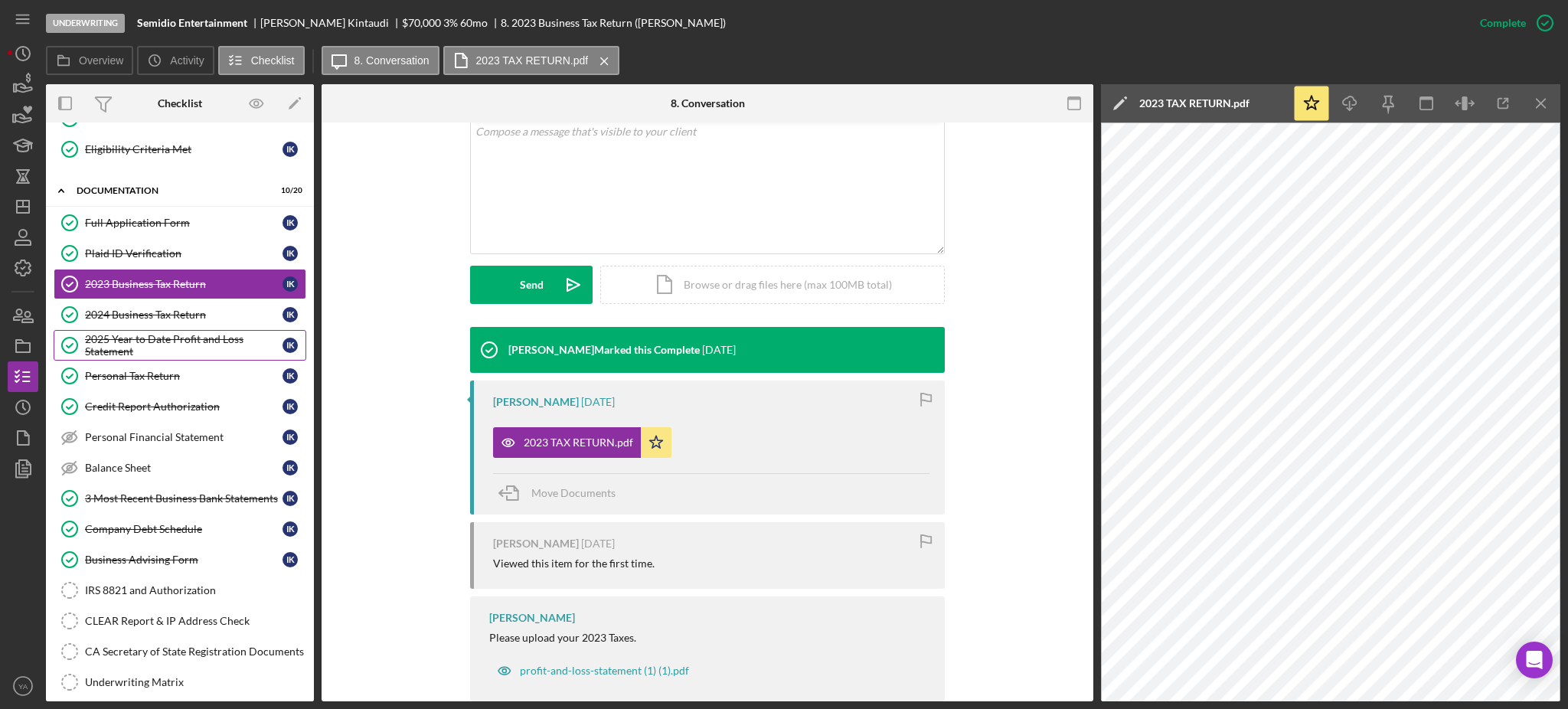
click at [186, 343] on div "2025 Year to Date Profit and Loss Statement" at bounding box center [183, 345] width 198 height 25
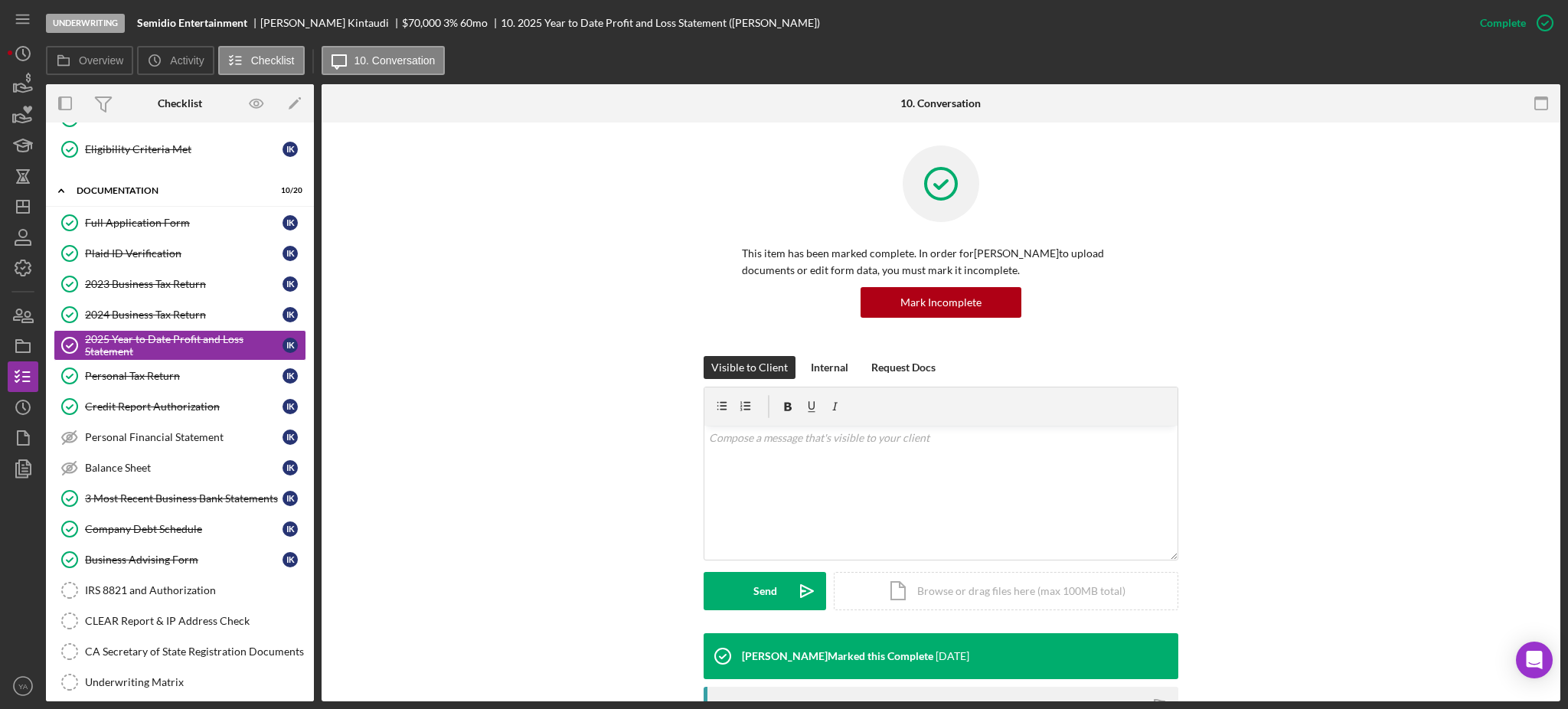
click at [394, 15] on div "Underwriting Semidio Entertainment Irvin Kintaudi $70,000 $42,000 3 % 60 mo 10.…" at bounding box center [755, 23] width 1419 height 46
click at [385, 15] on div "Underwriting Semidio Entertainment Irvin Kintaudi $70,000 $42,000 3 % 60 mo 10.…" at bounding box center [755, 23] width 1419 height 46
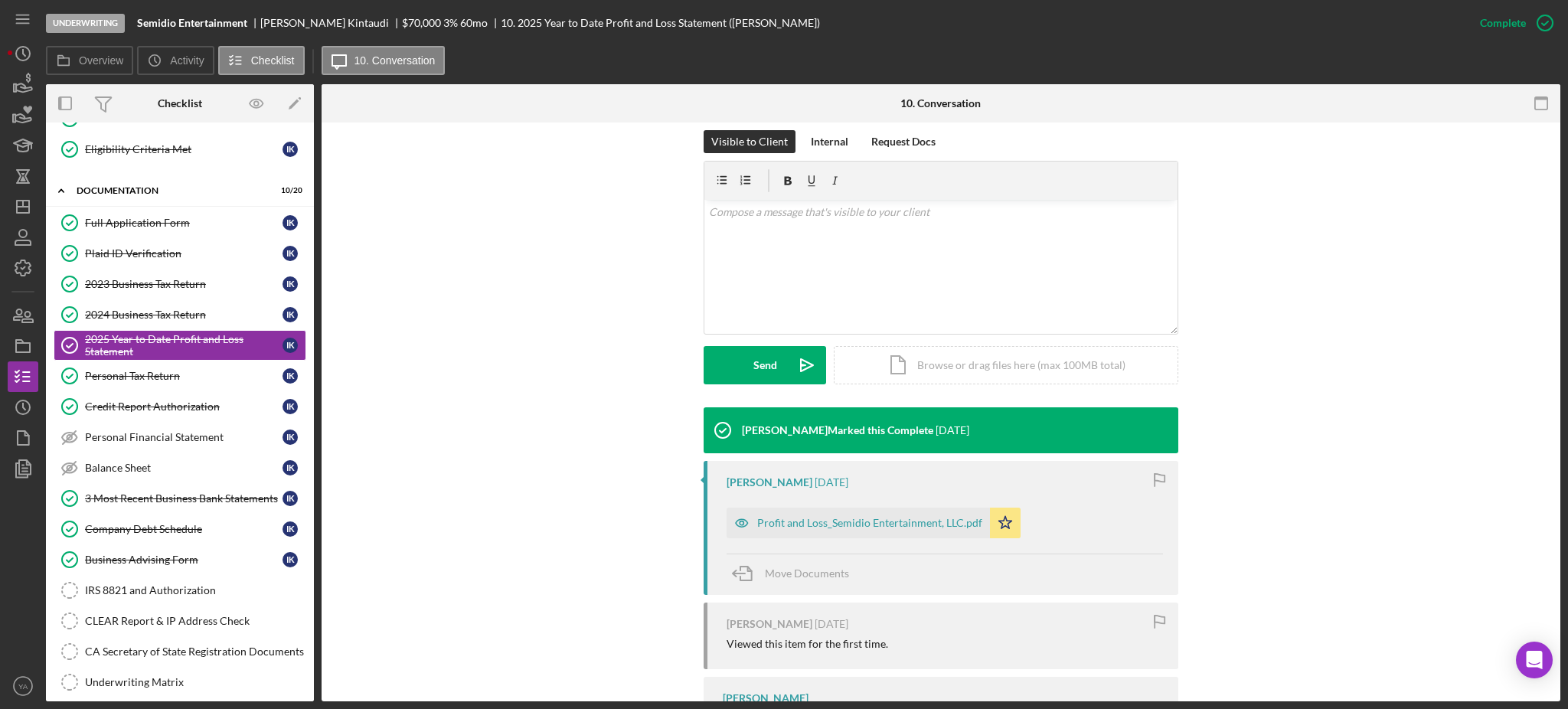
scroll to position [336, 0]
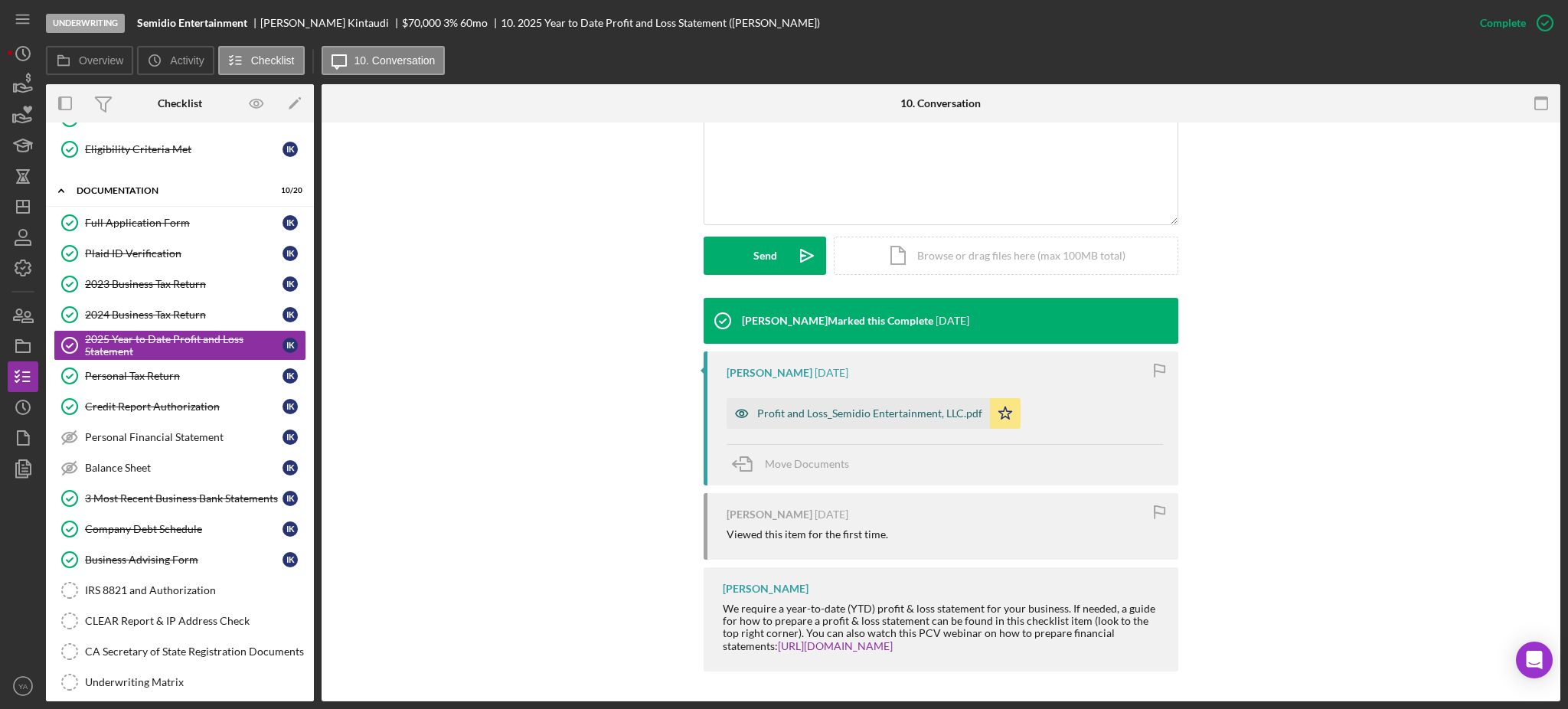
click at [840, 400] on div "Profit and Loss_Semidio Entertainment, LLC.pdf" at bounding box center [859, 414] width 264 height 31
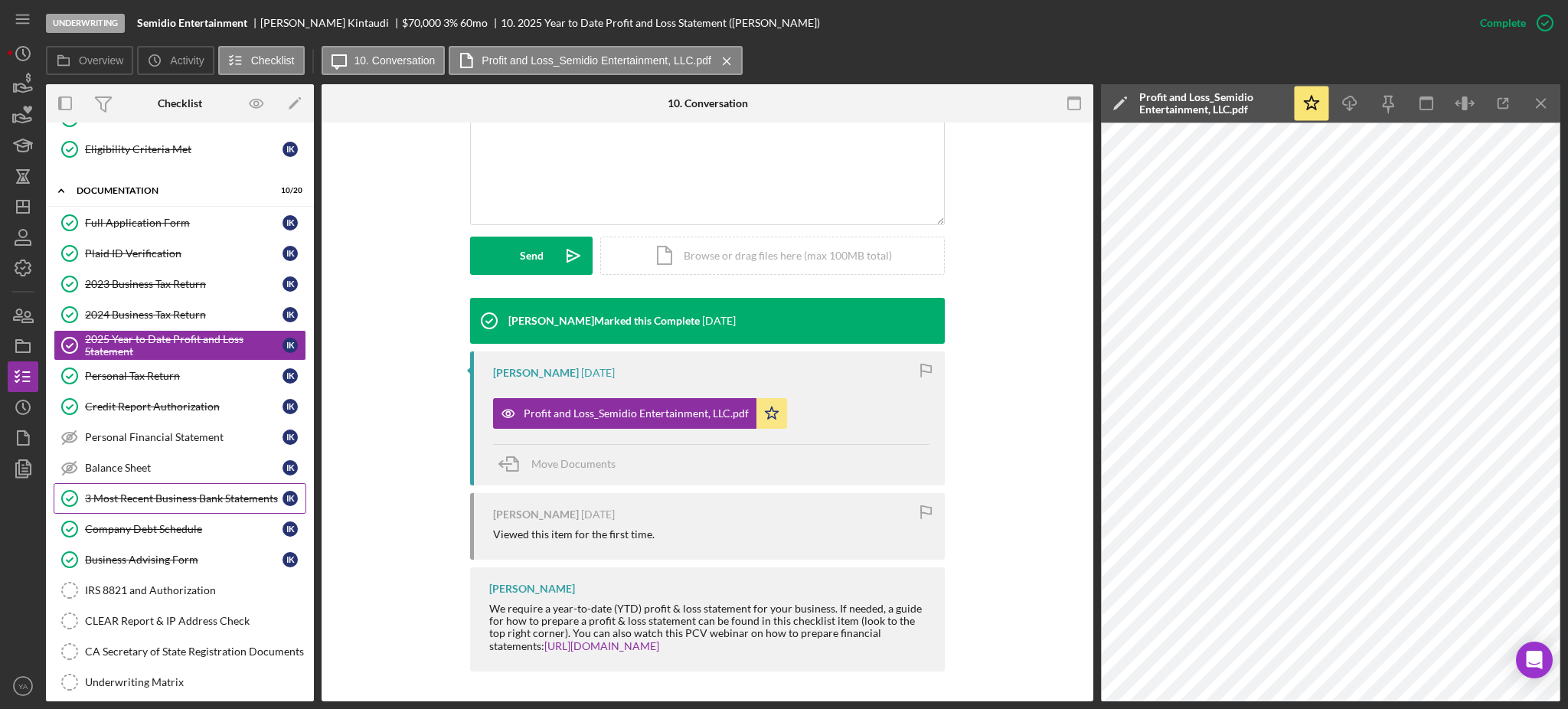
click at [150, 497] on div "3 Most Recent Business Bank Statements" at bounding box center [183, 498] width 198 height 12
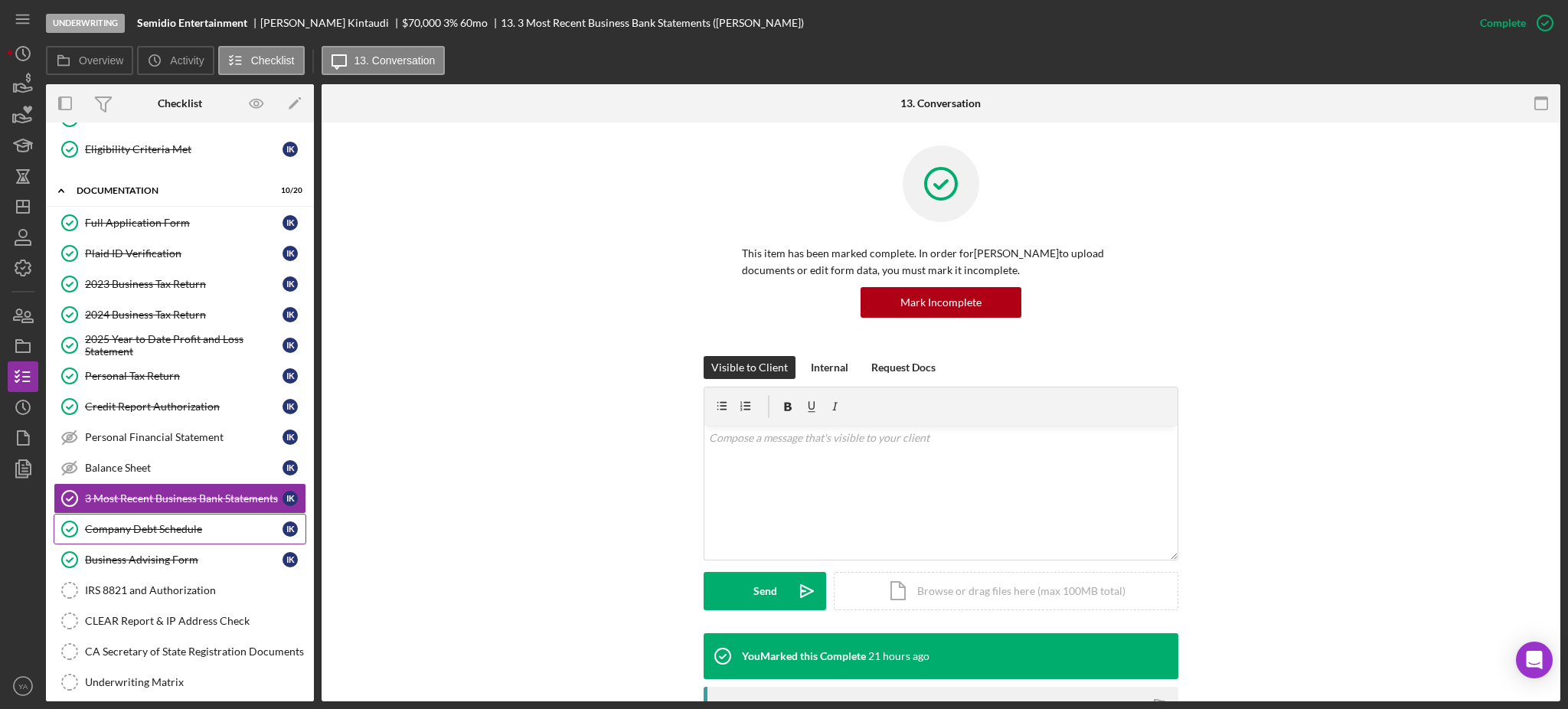
click at [150, 520] on link "Company Debt Schedule Company Debt Schedule I K" at bounding box center [180, 529] width 253 height 31
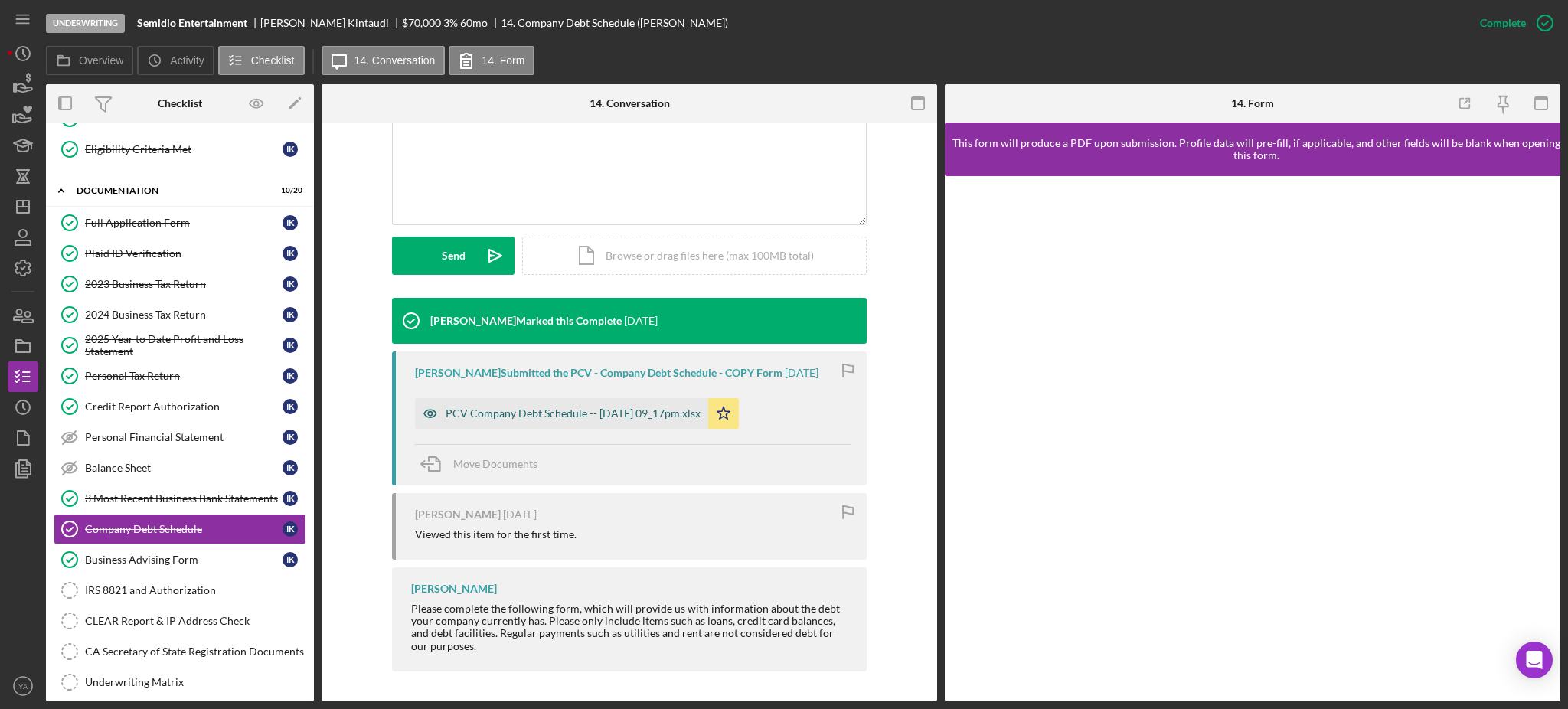
click at [556, 405] on div "PCV Company Debt Schedule -- 2025-09-25 09_17pm.xlsx" at bounding box center [562, 414] width 293 height 31
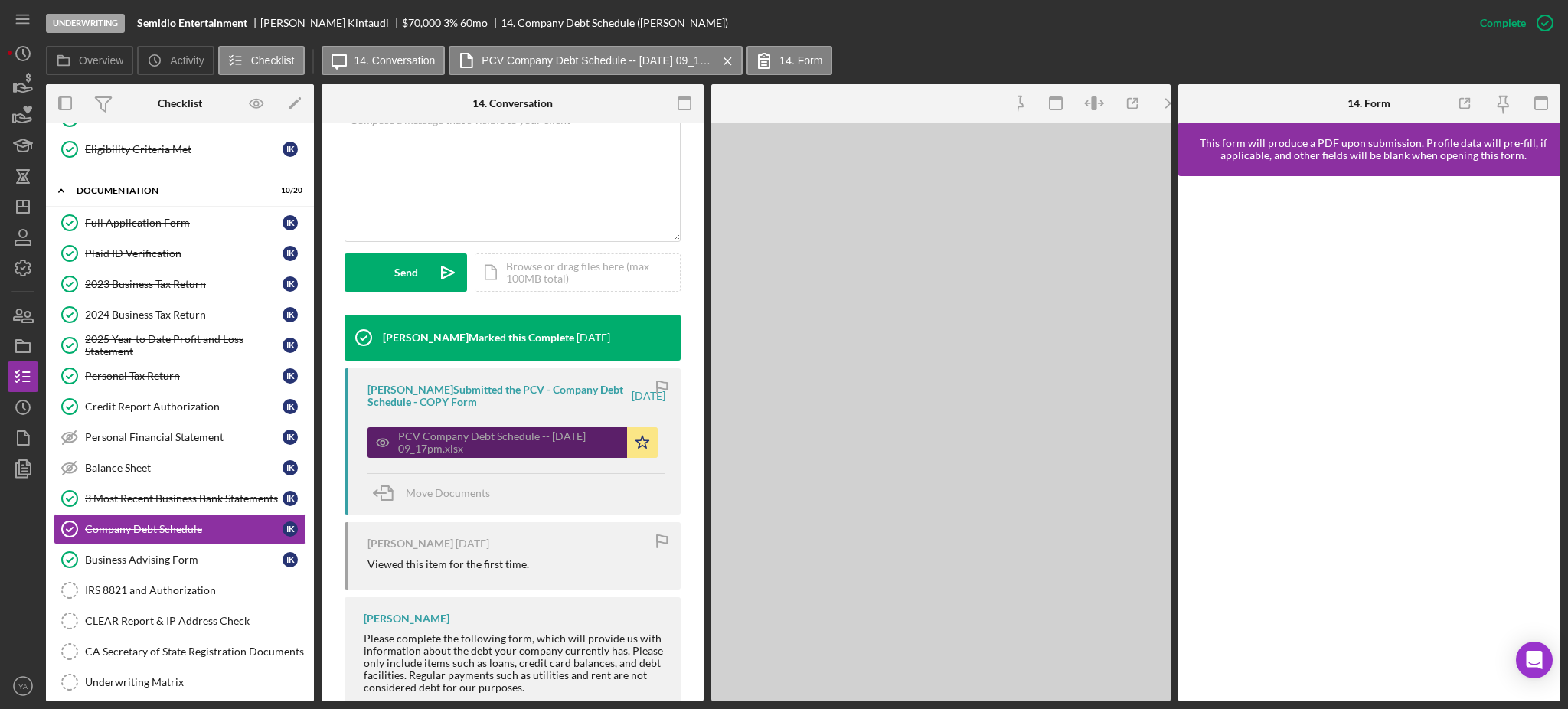
scroll to position [352, 0]
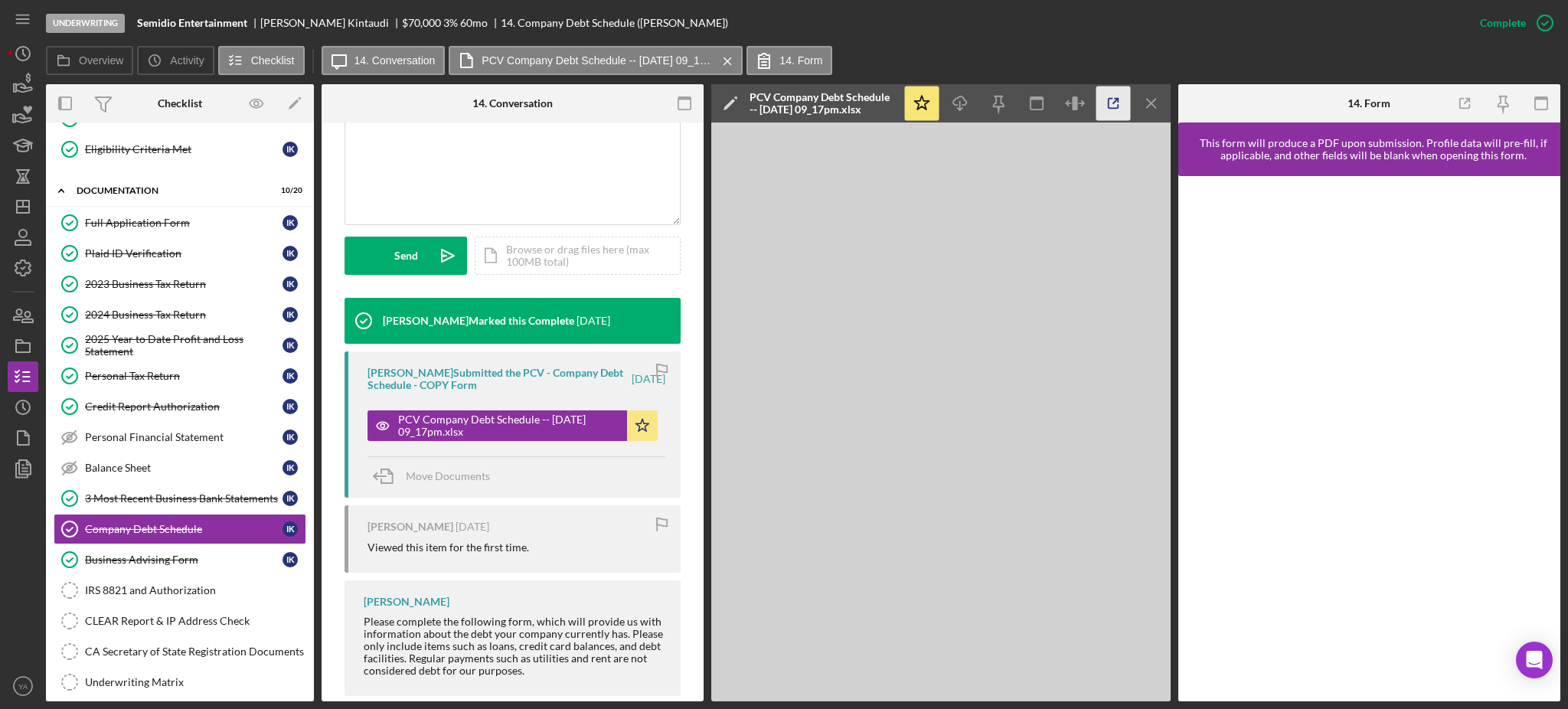
click at [1110, 106] on icon "button" at bounding box center [1113, 104] width 34 height 34
click at [169, 331] on link "2025 Year to Date Profit and Loss Statement 2025 Year to Date Profit and Loss S…" at bounding box center [180, 345] width 253 height 31
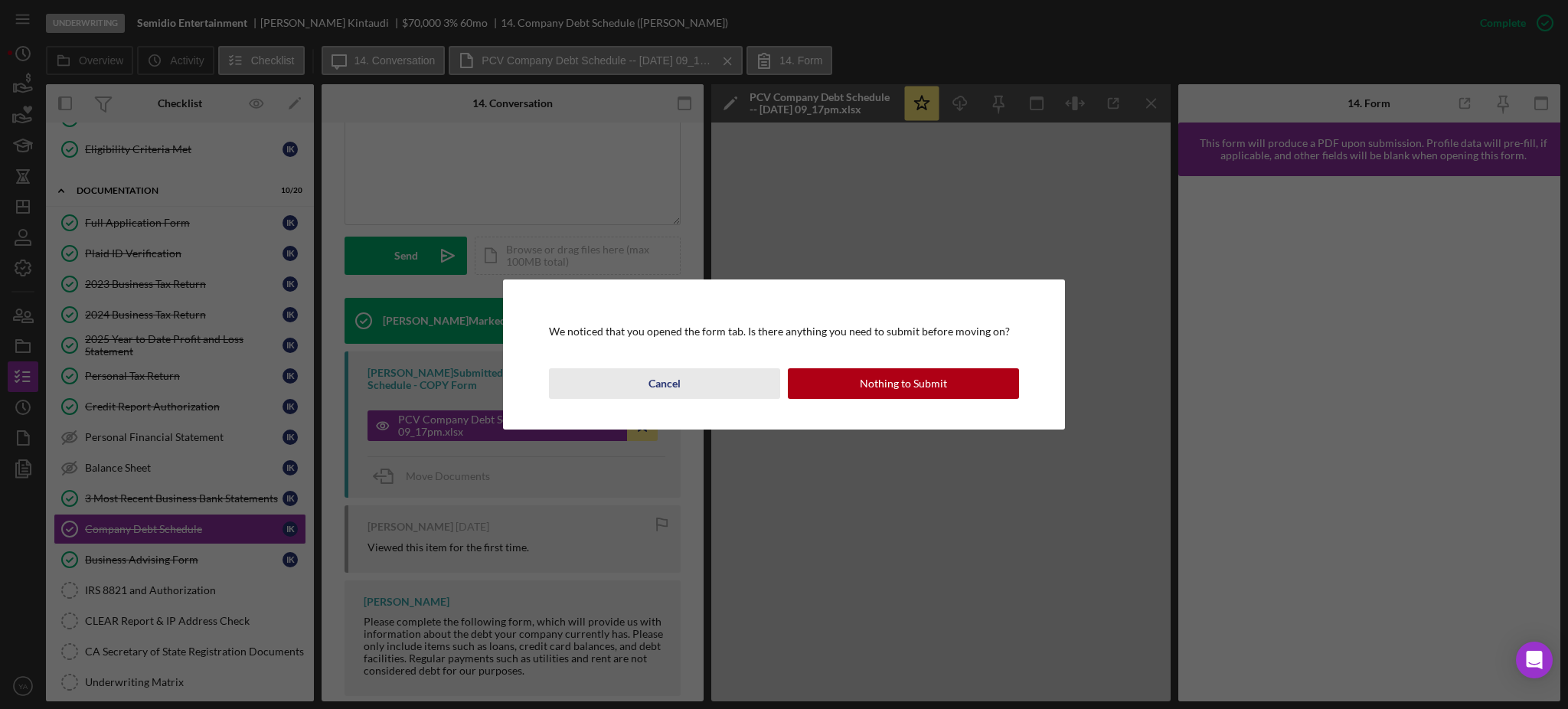
click at [683, 375] on button "Cancel" at bounding box center [665, 384] width 231 height 31
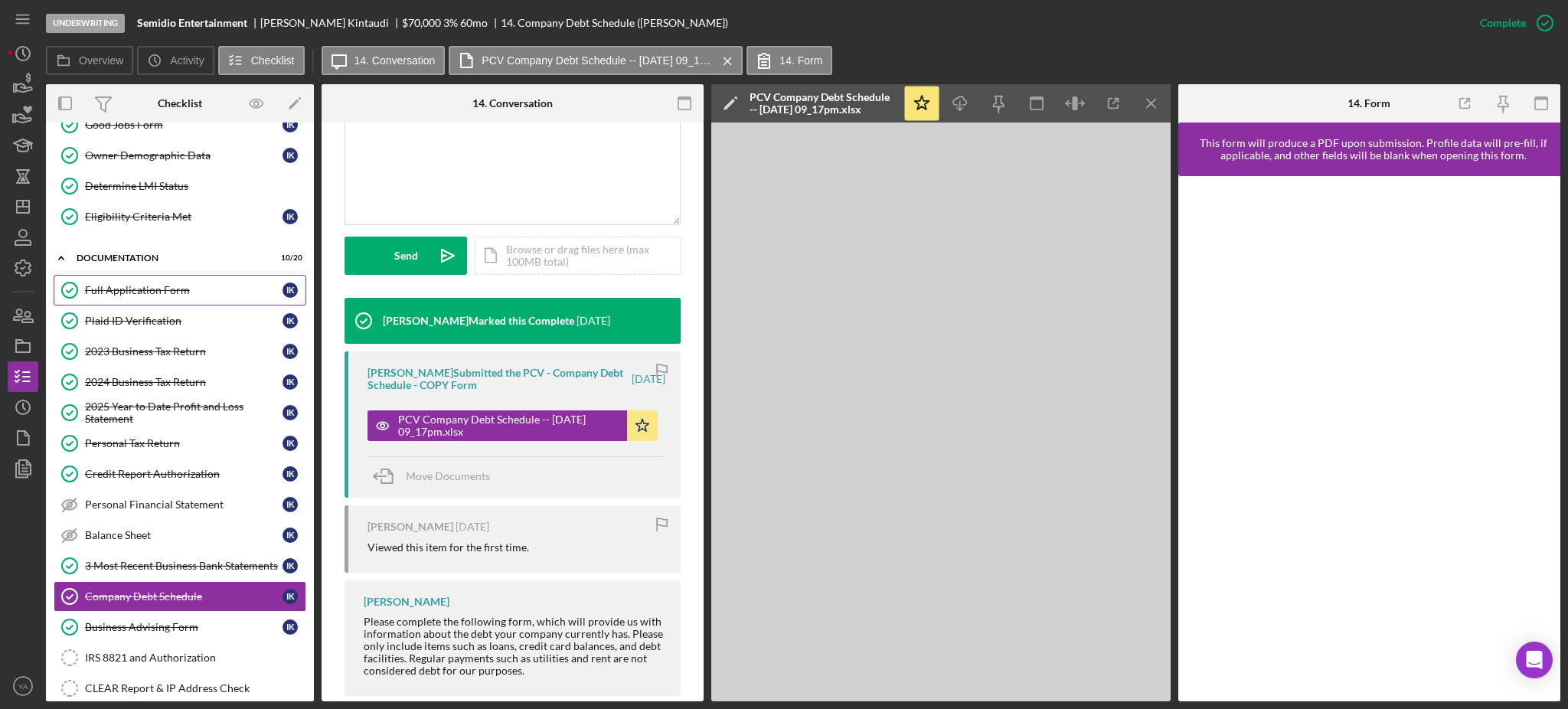
scroll to position [109, 0]
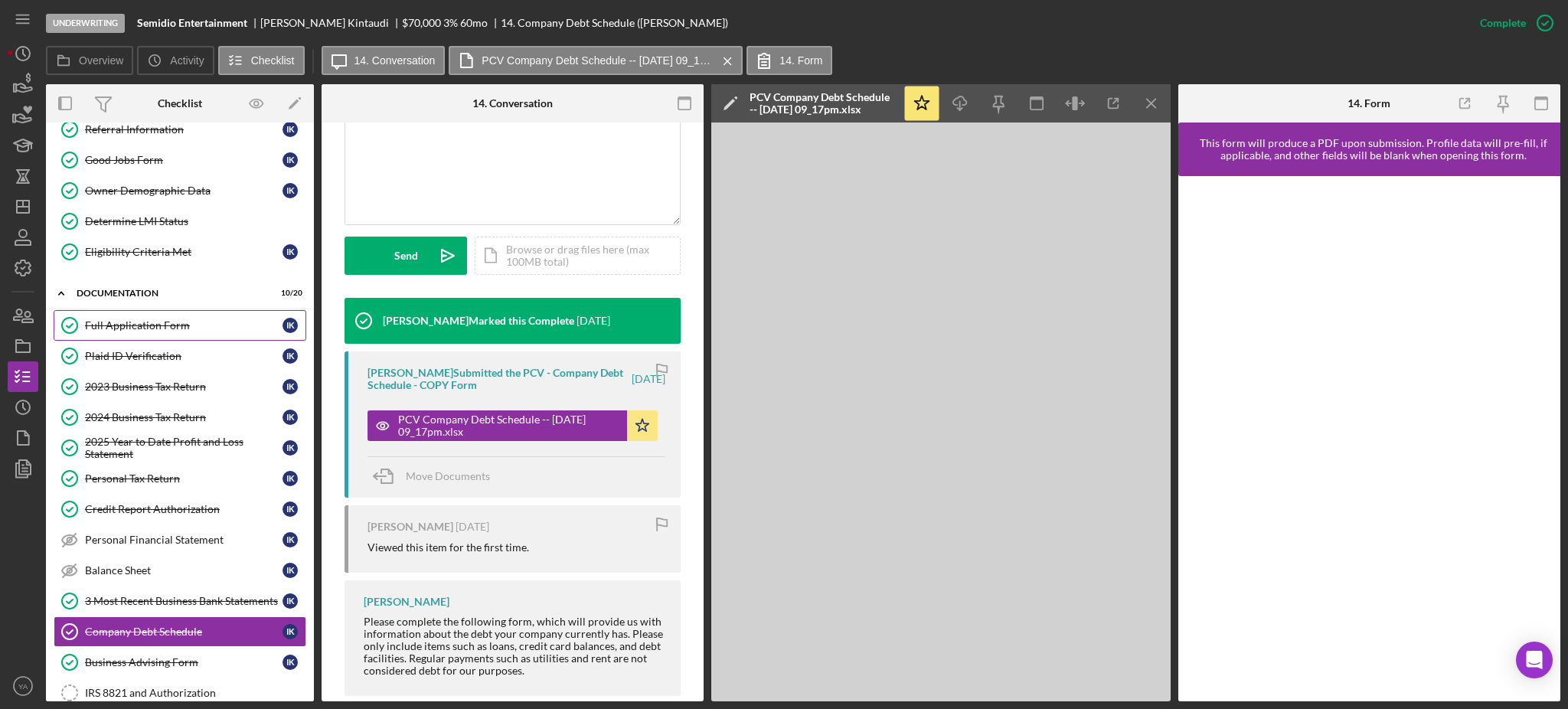
click at [164, 335] on link "Full Application Form Full Application Form I K" at bounding box center [180, 325] width 253 height 31
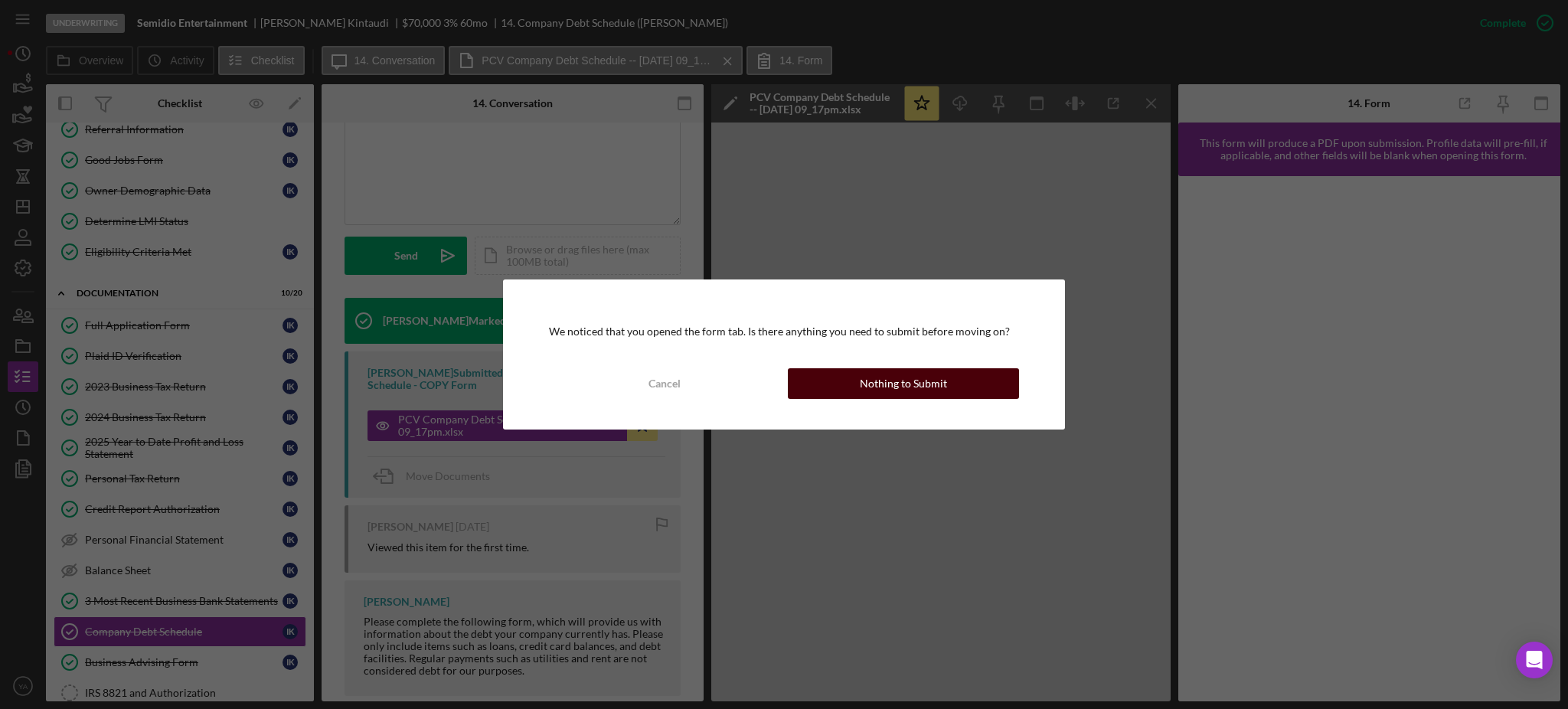
click at [969, 372] on button "Nothing to Submit" at bounding box center [903, 384] width 231 height 31
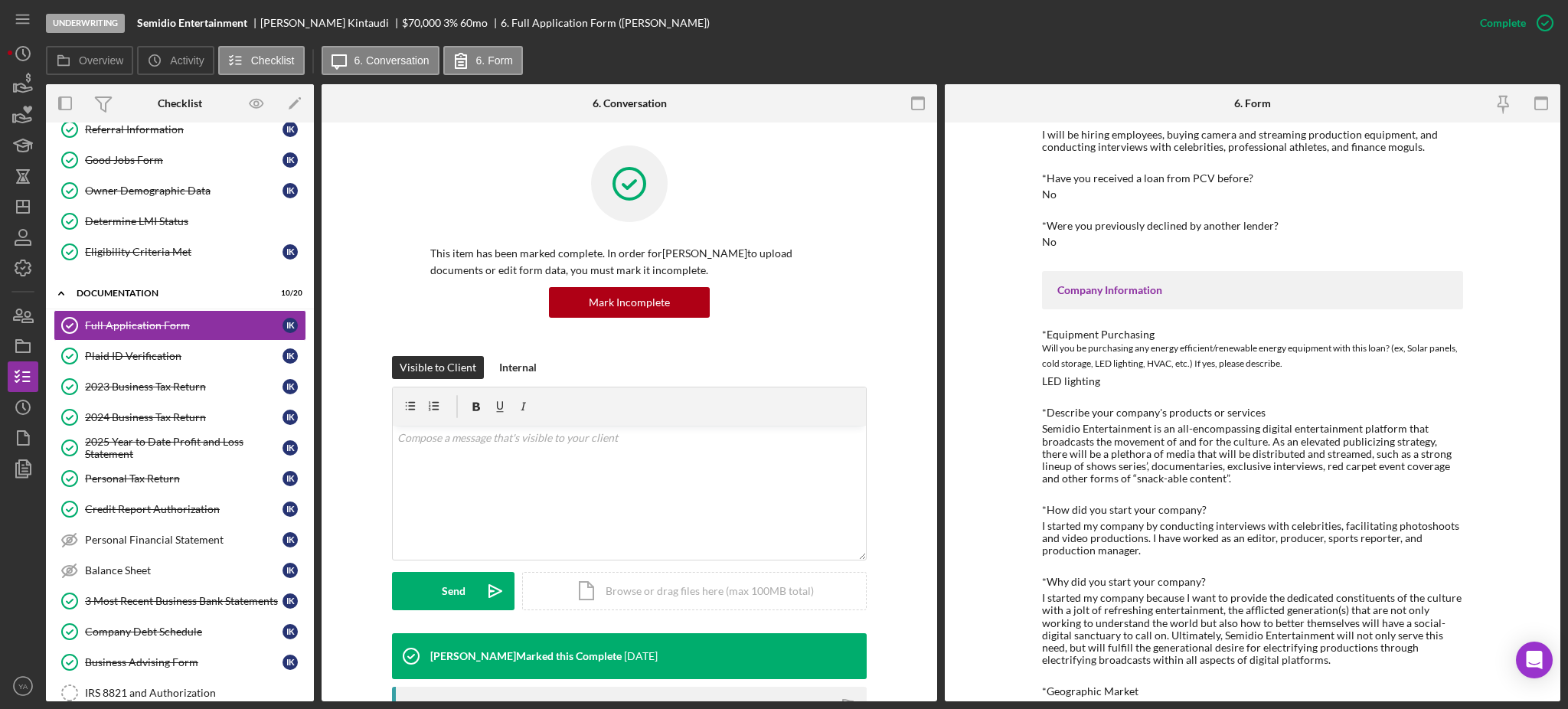
scroll to position [307, 0]
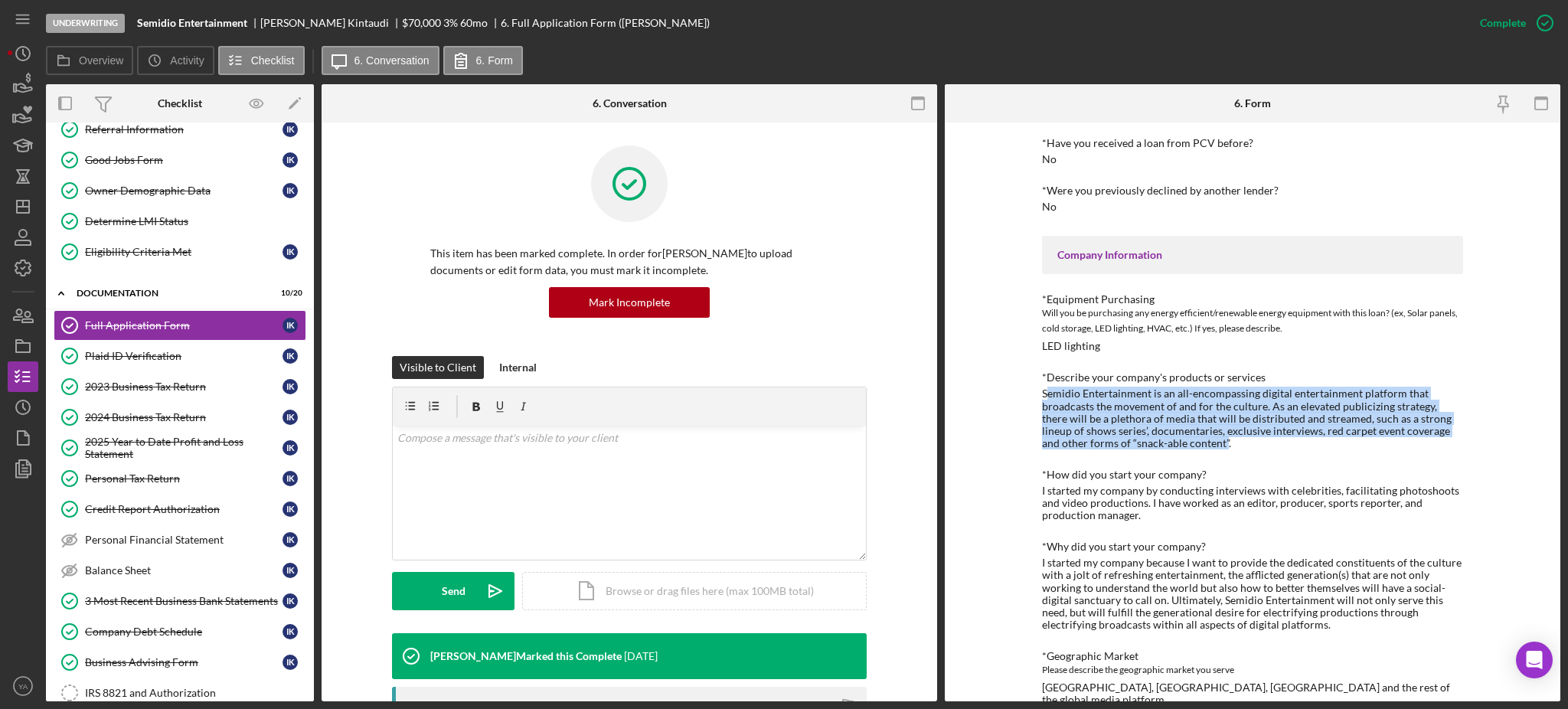
drag, startPoint x: 1045, startPoint y: 390, endPoint x: 1177, endPoint y: 438, distance: 140.5
click at [1177, 438] on div "Semidio Entertainment is an all-encompassing digital entertainment platform tha…" at bounding box center [1253, 418] width 421 height 62
click at [915, 101] on icon "button" at bounding box center [918, 104] width 34 height 34
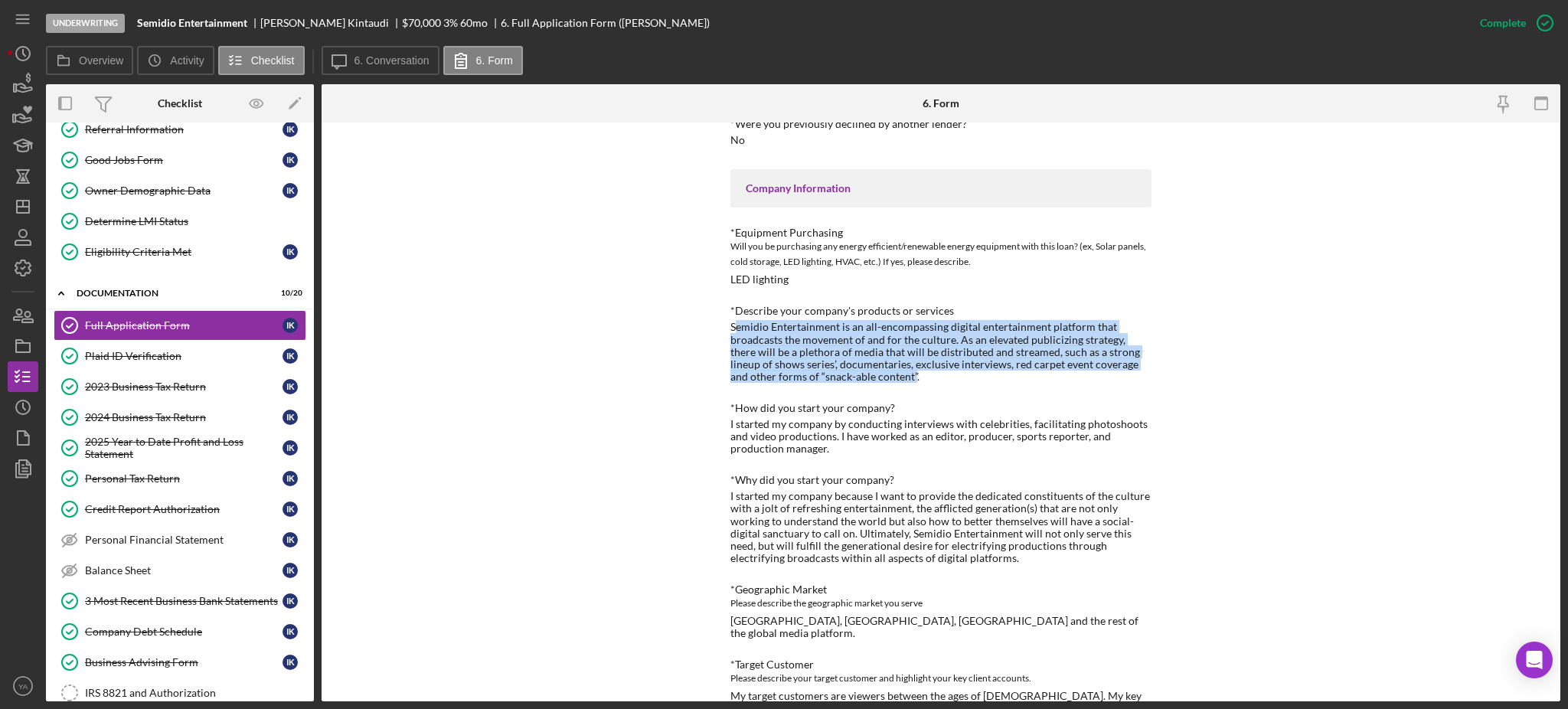
scroll to position [408, 0]
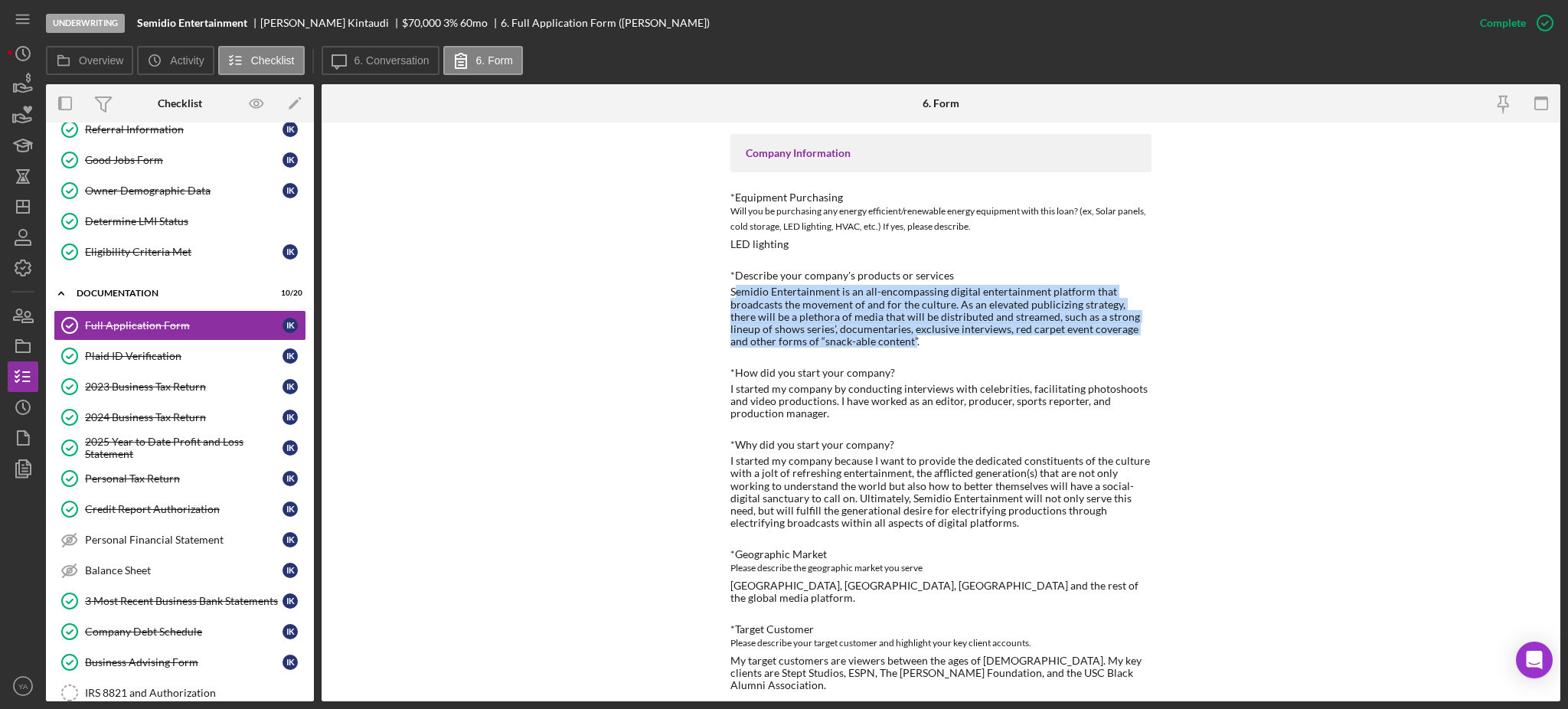
click at [847, 341] on div "Semidio Entertainment is an all-encompassing digital entertainment platform tha…" at bounding box center [941, 317] width 421 height 62
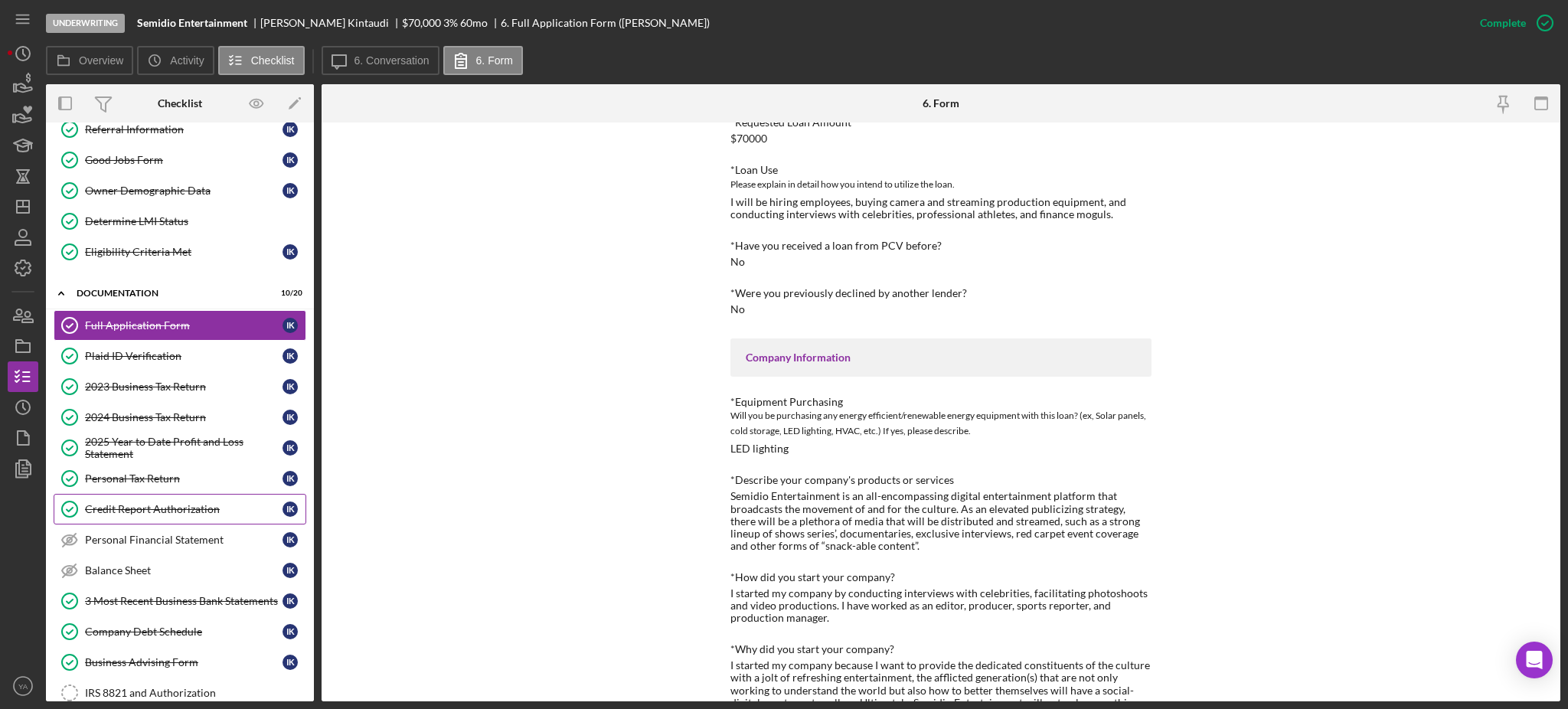
scroll to position [313, 0]
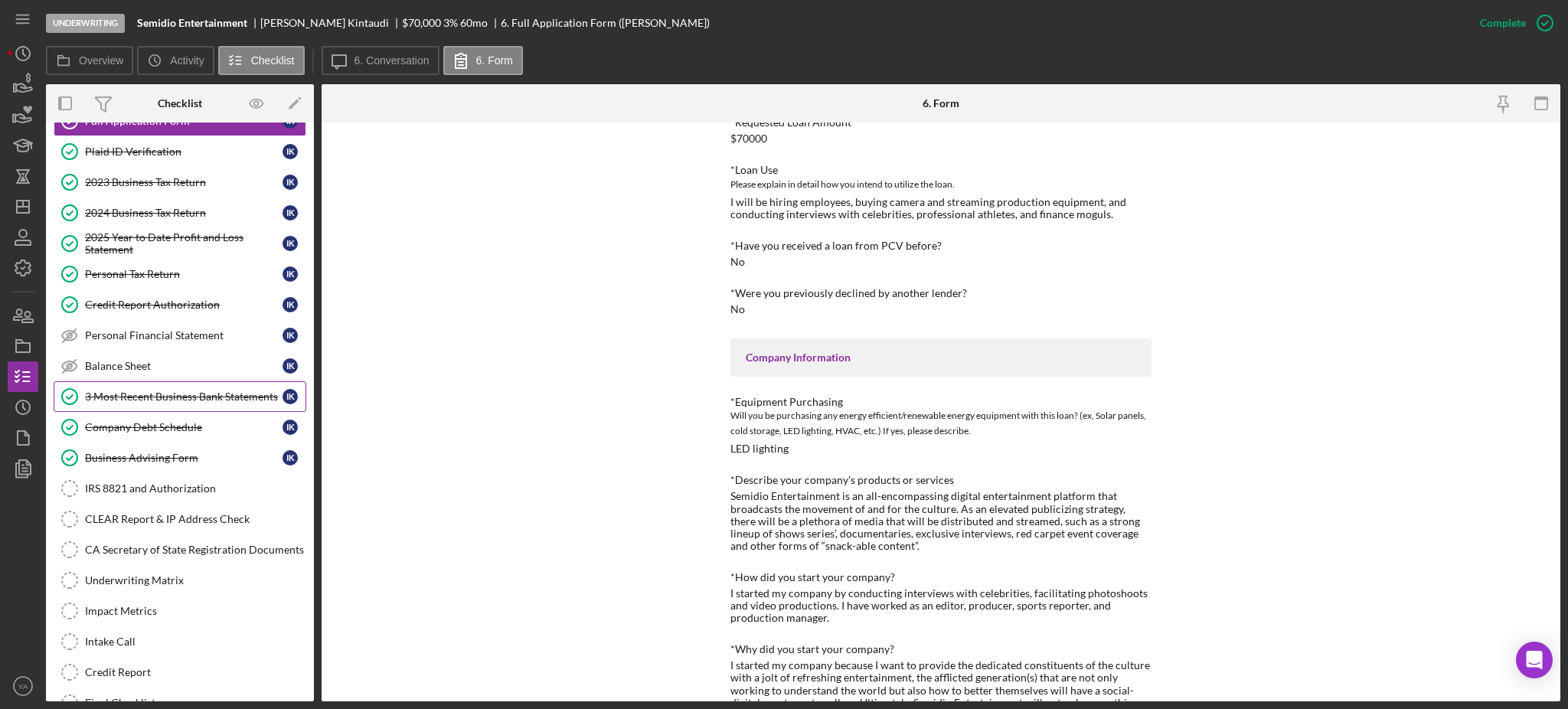
drag, startPoint x: 191, startPoint y: 397, endPoint x: 199, endPoint y: 402, distance: 9.4
click at [197, 402] on div "3 Most Recent Business Bank Statements" at bounding box center [183, 396] width 198 height 12
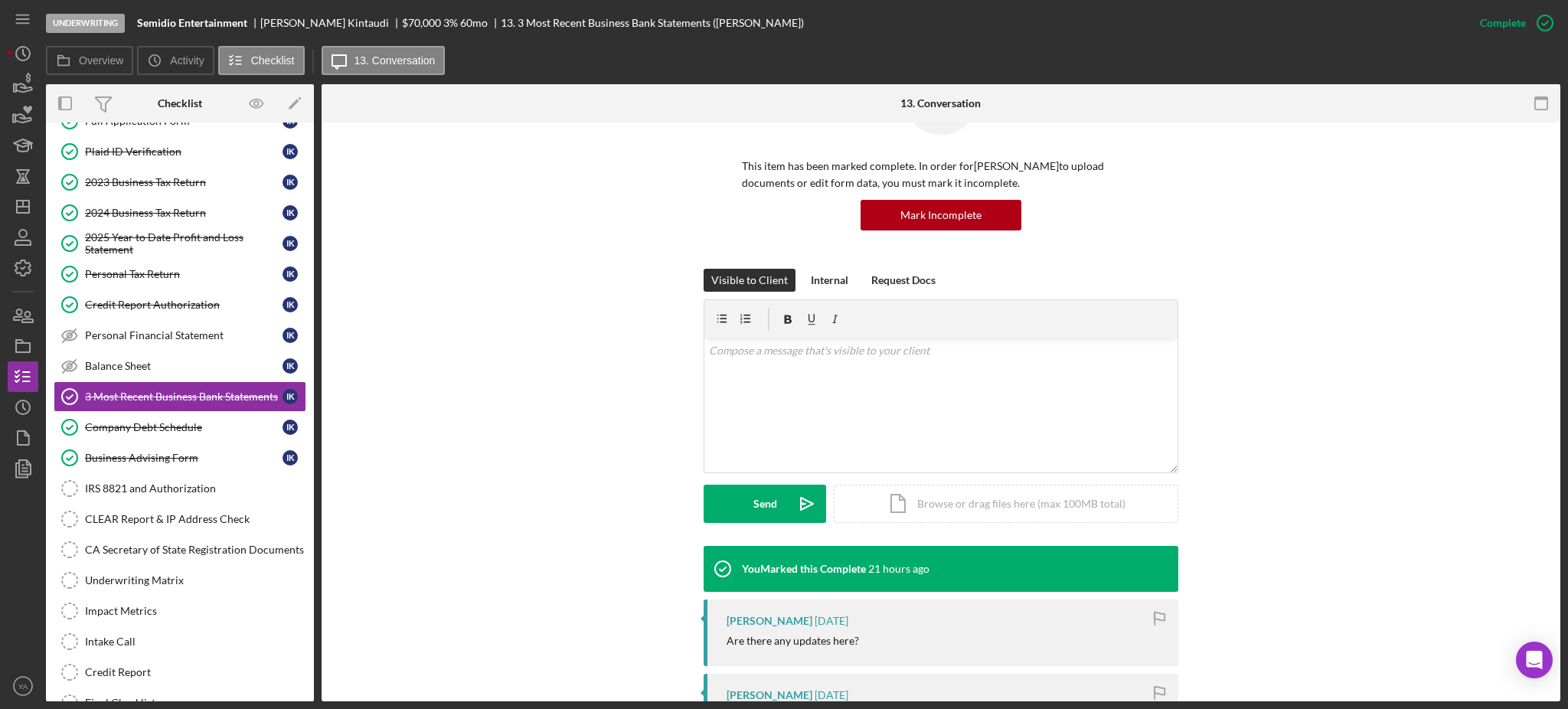
scroll to position [408, 0]
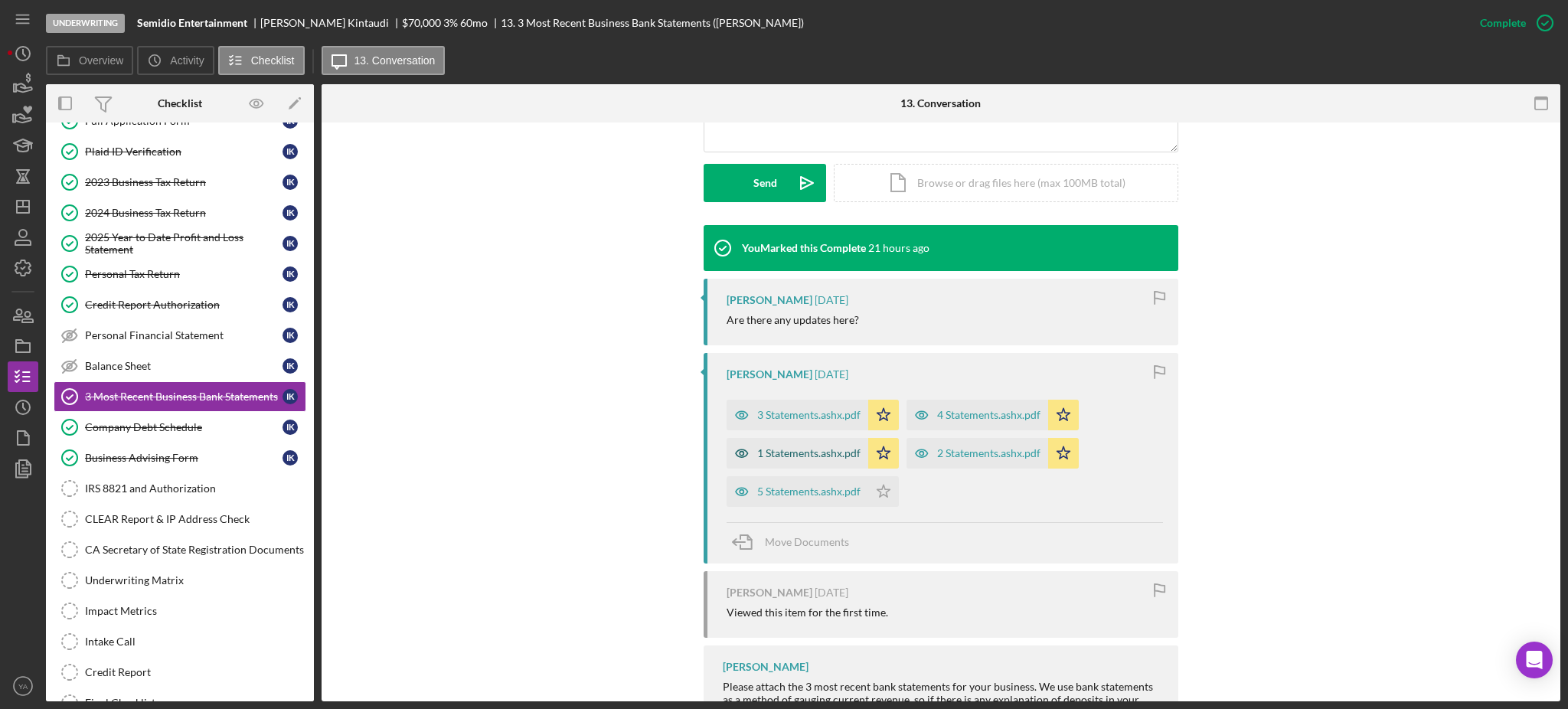
click at [815, 447] on div "1 Statements.ashx.pdf" at bounding box center [808, 453] width 104 height 12
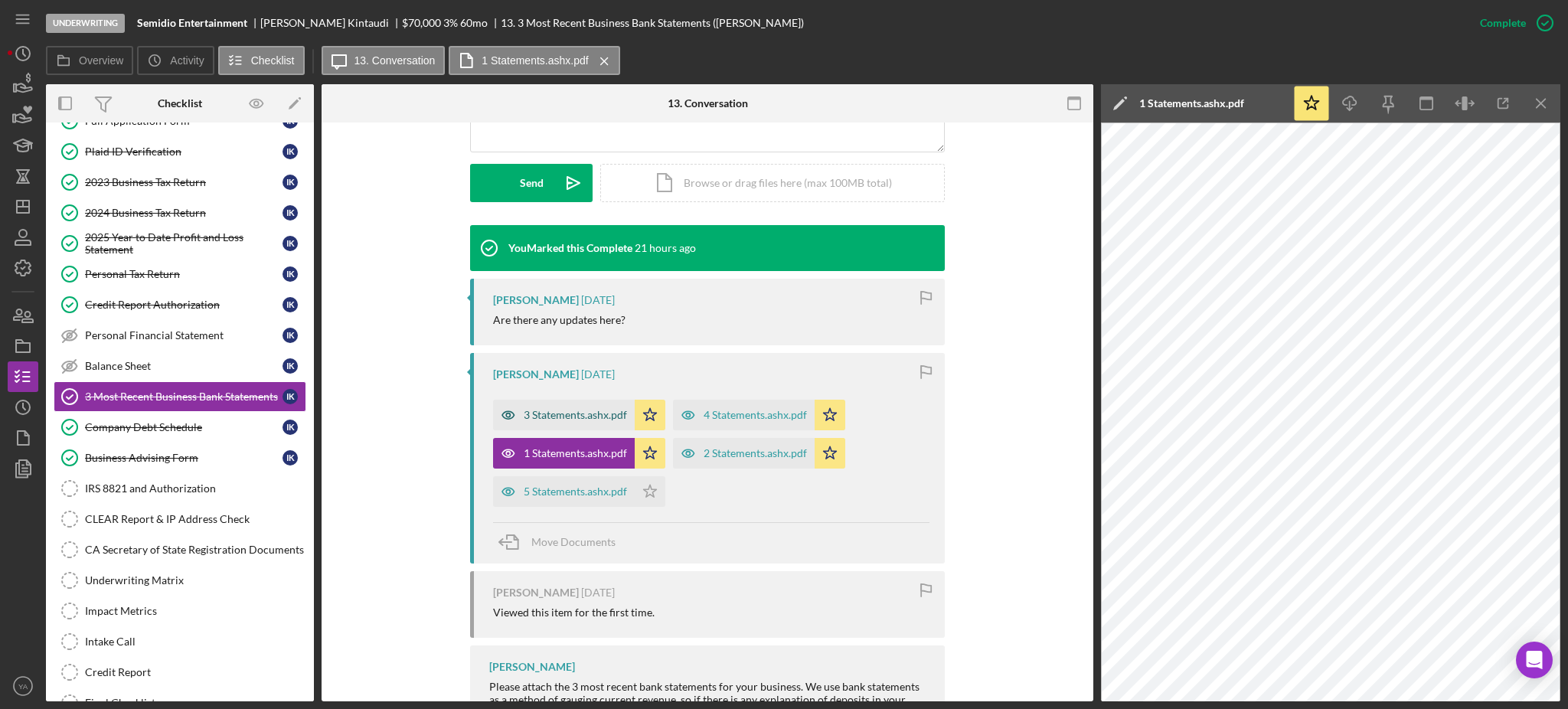
click at [575, 418] on div "3 Statements.ashx.pdf" at bounding box center [575, 414] width 104 height 12
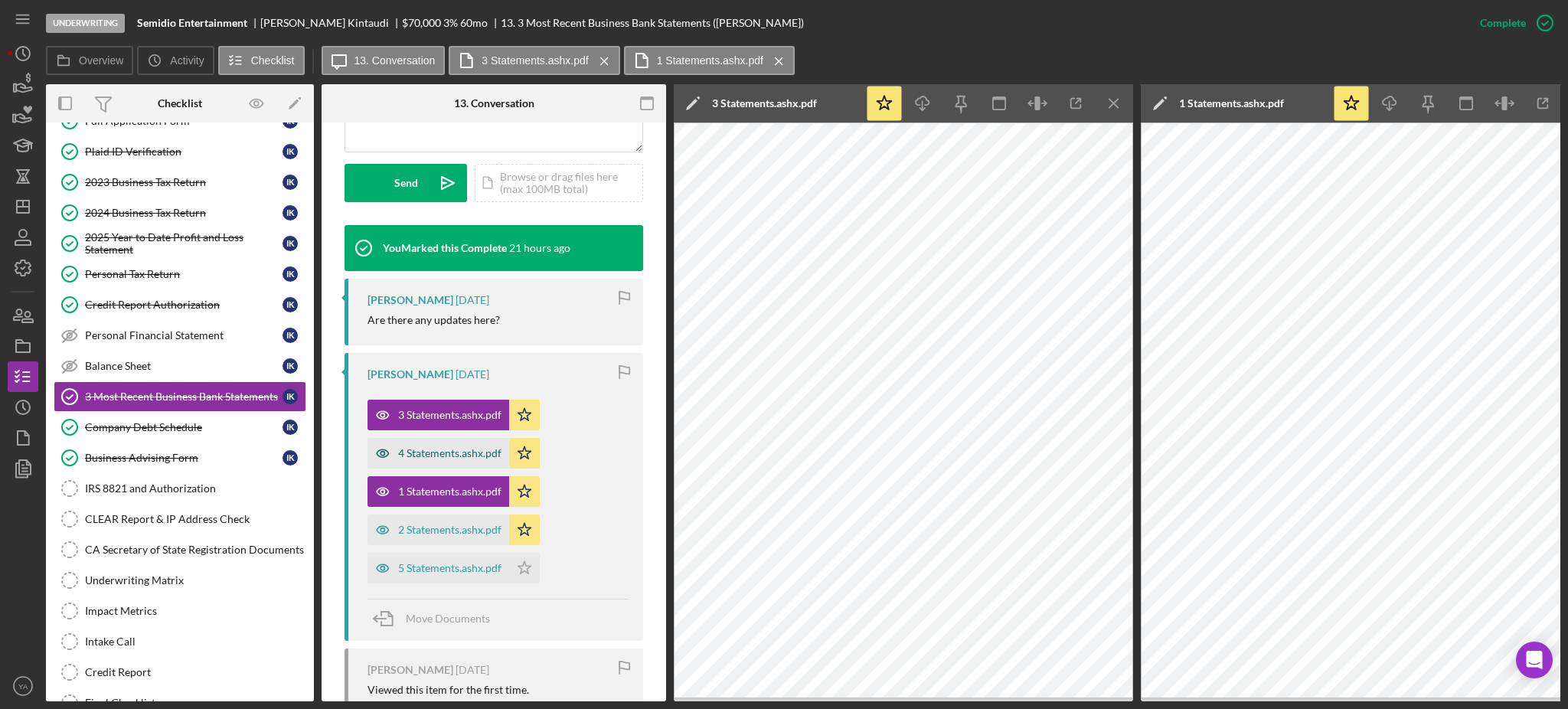
click at [458, 449] on div "4 Statements.ashx.pdf" at bounding box center [450, 453] width 104 height 12
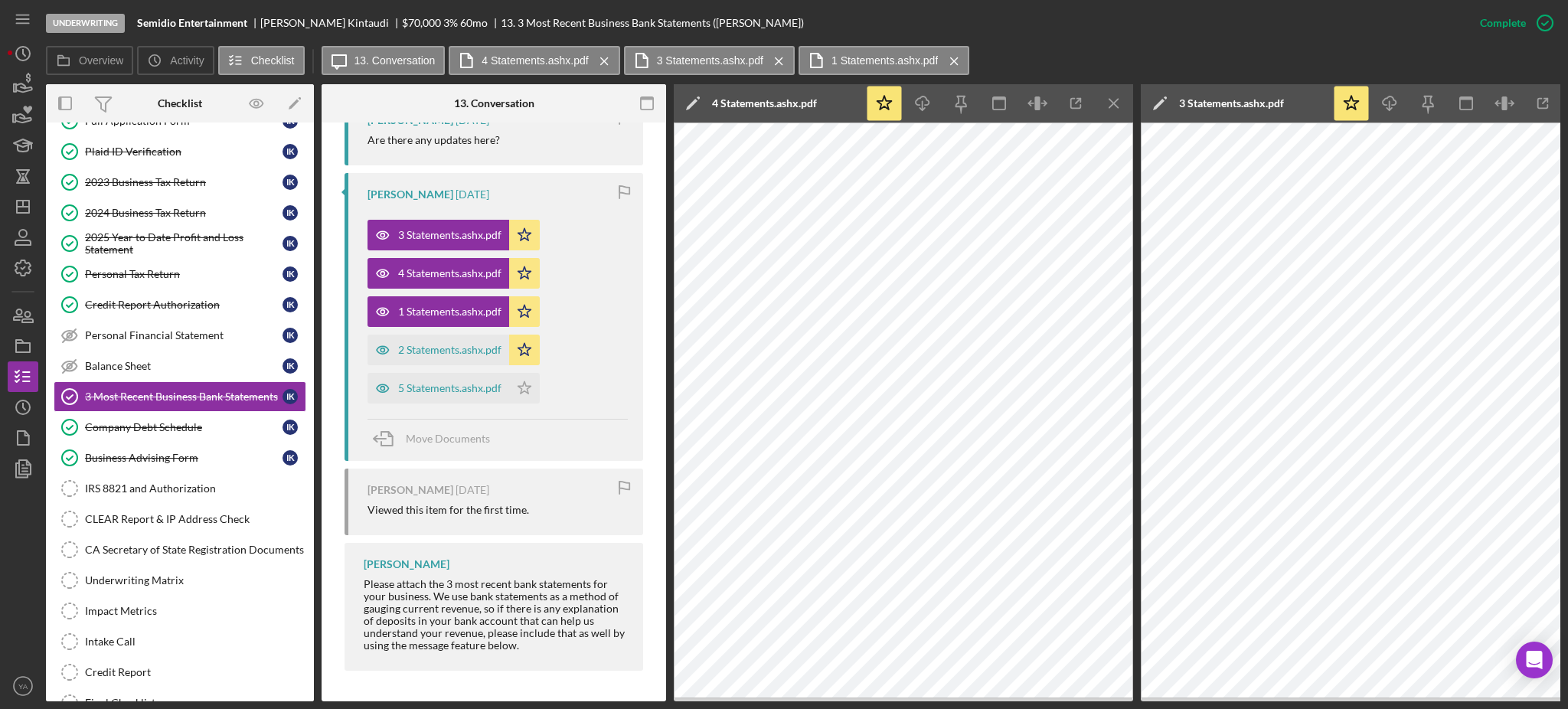
scroll to position [608, 0]
click at [467, 354] on div "2 Statements.ashx.pdf" at bounding box center [438, 350] width 141 height 31
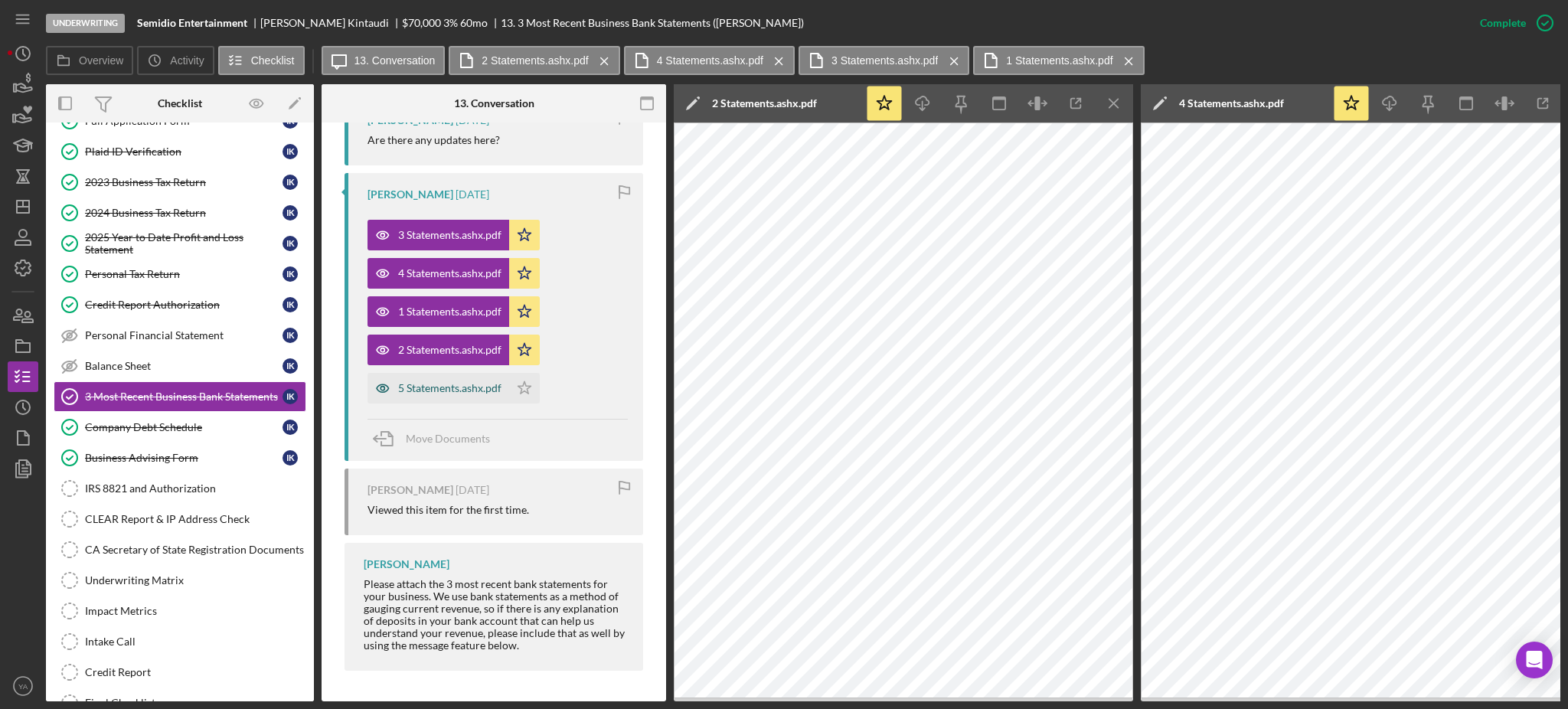
click at [407, 382] on div "5 Statements.ashx.pdf" at bounding box center [450, 388] width 104 height 12
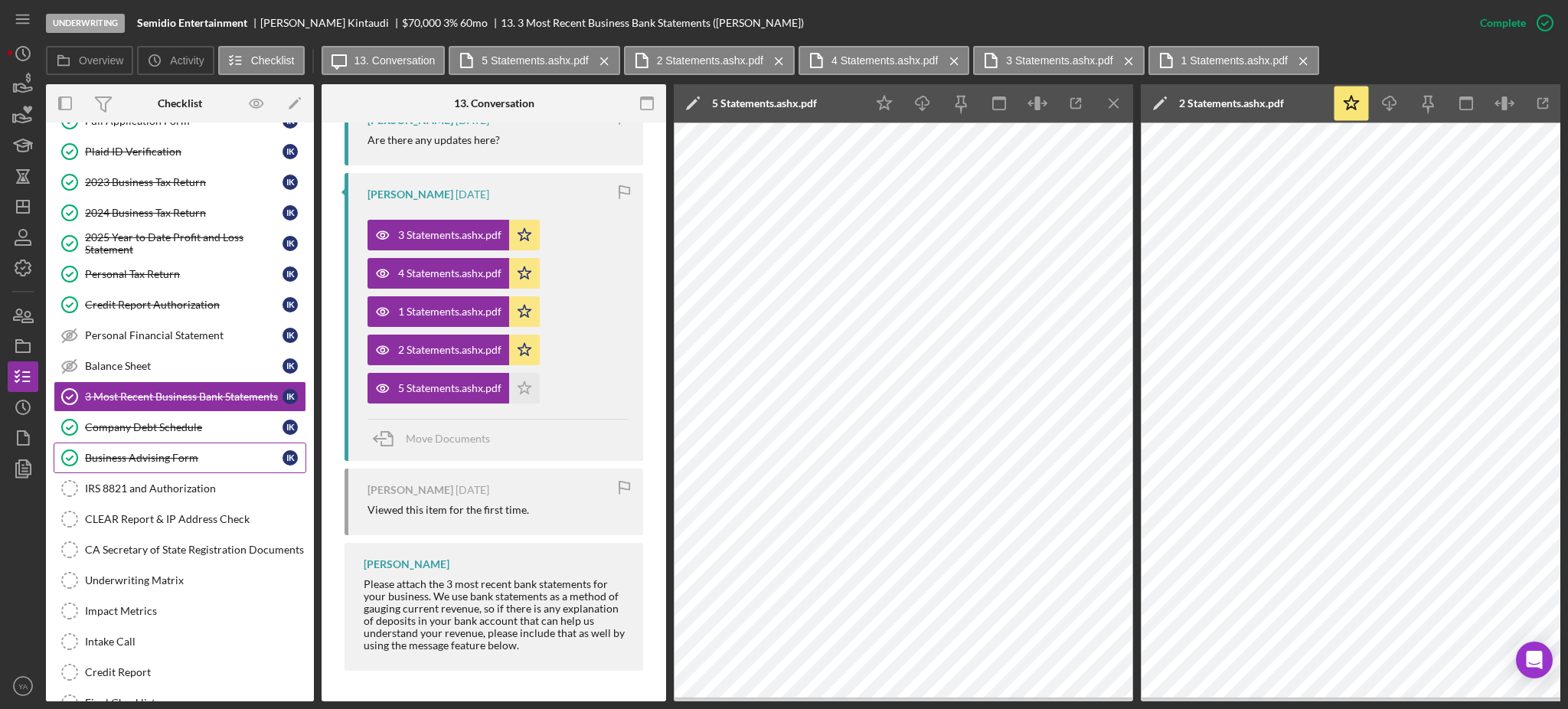
click at [226, 455] on div "Business Advising Form" at bounding box center [183, 458] width 198 height 12
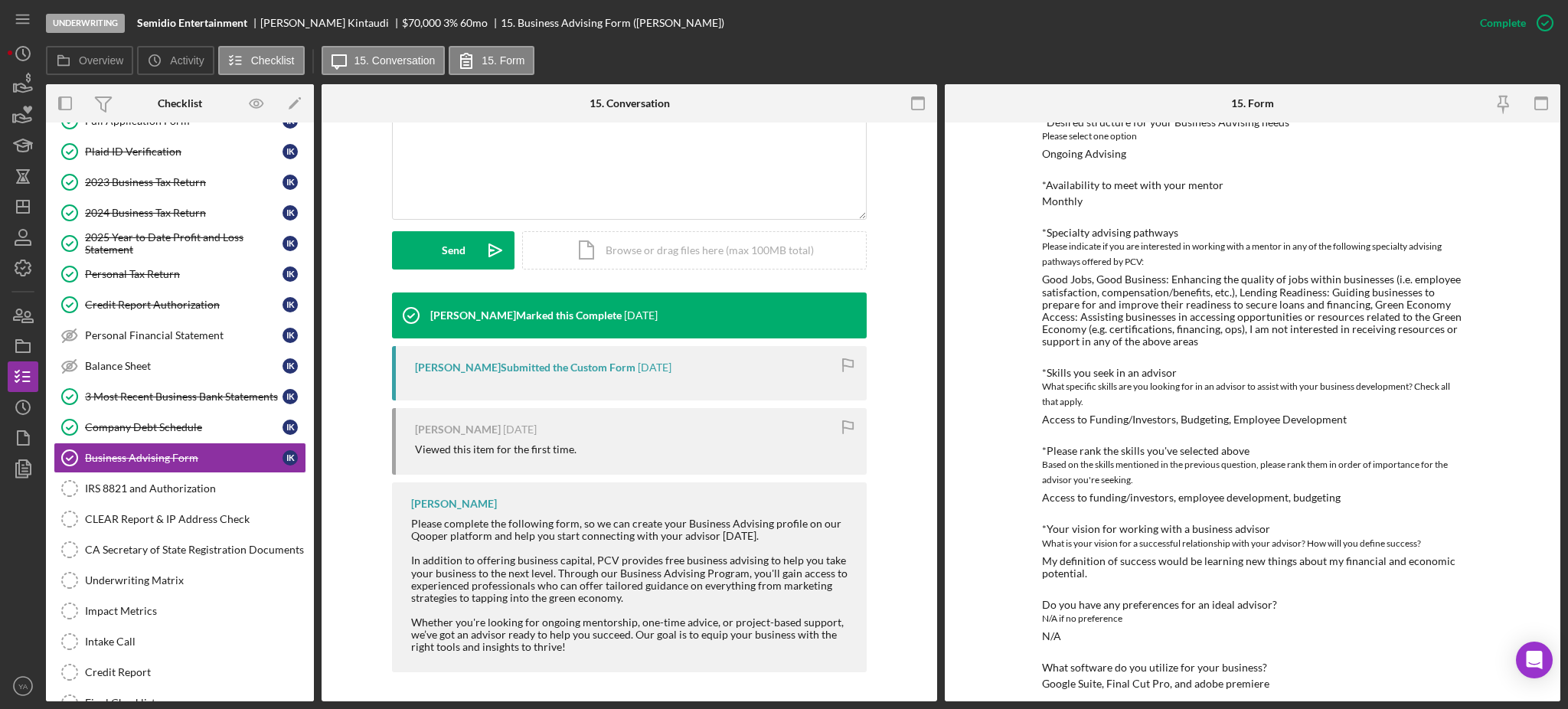
scroll to position [156, 0]
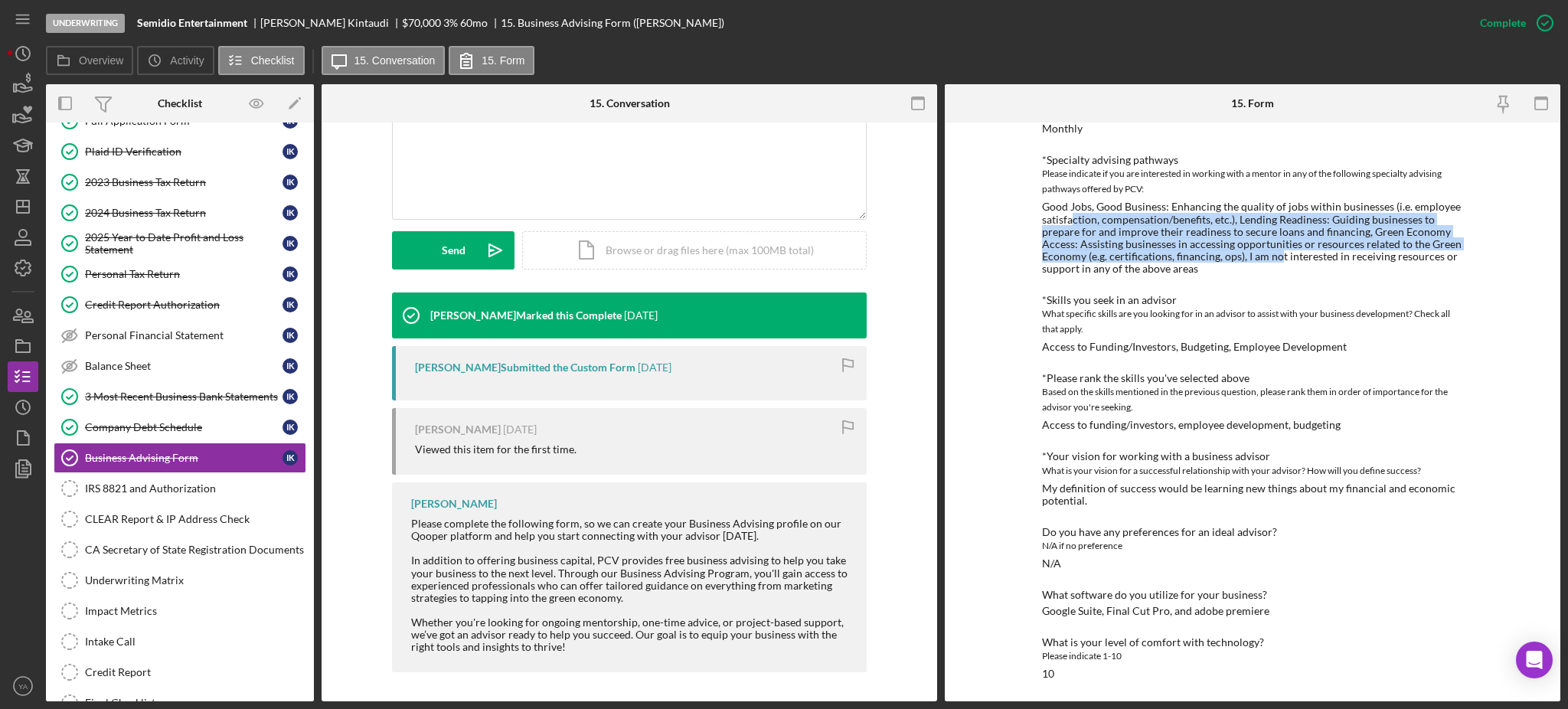
drag, startPoint x: 1071, startPoint y: 220, endPoint x: 1275, endPoint y: 256, distance: 207.2
click at [1275, 256] on div "Good Jobs, Good Business: Enhancing the quality of jobs within businesses (i.e.…" at bounding box center [1253, 237] width 421 height 74
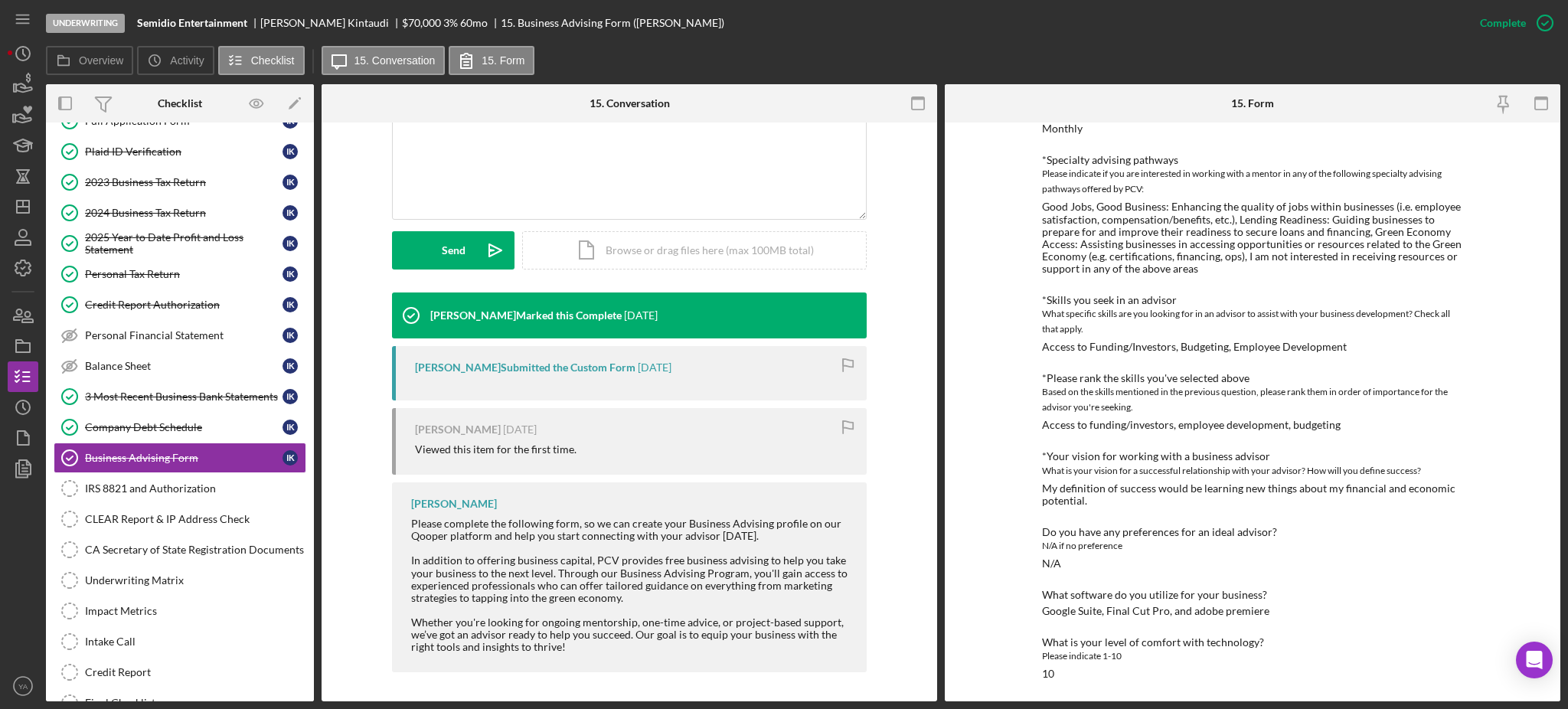
click at [1195, 208] on div "Good Jobs, Good Business: Enhancing the quality of jobs within businesses (i.e.…" at bounding box center [1253, 237] width 421 height 74
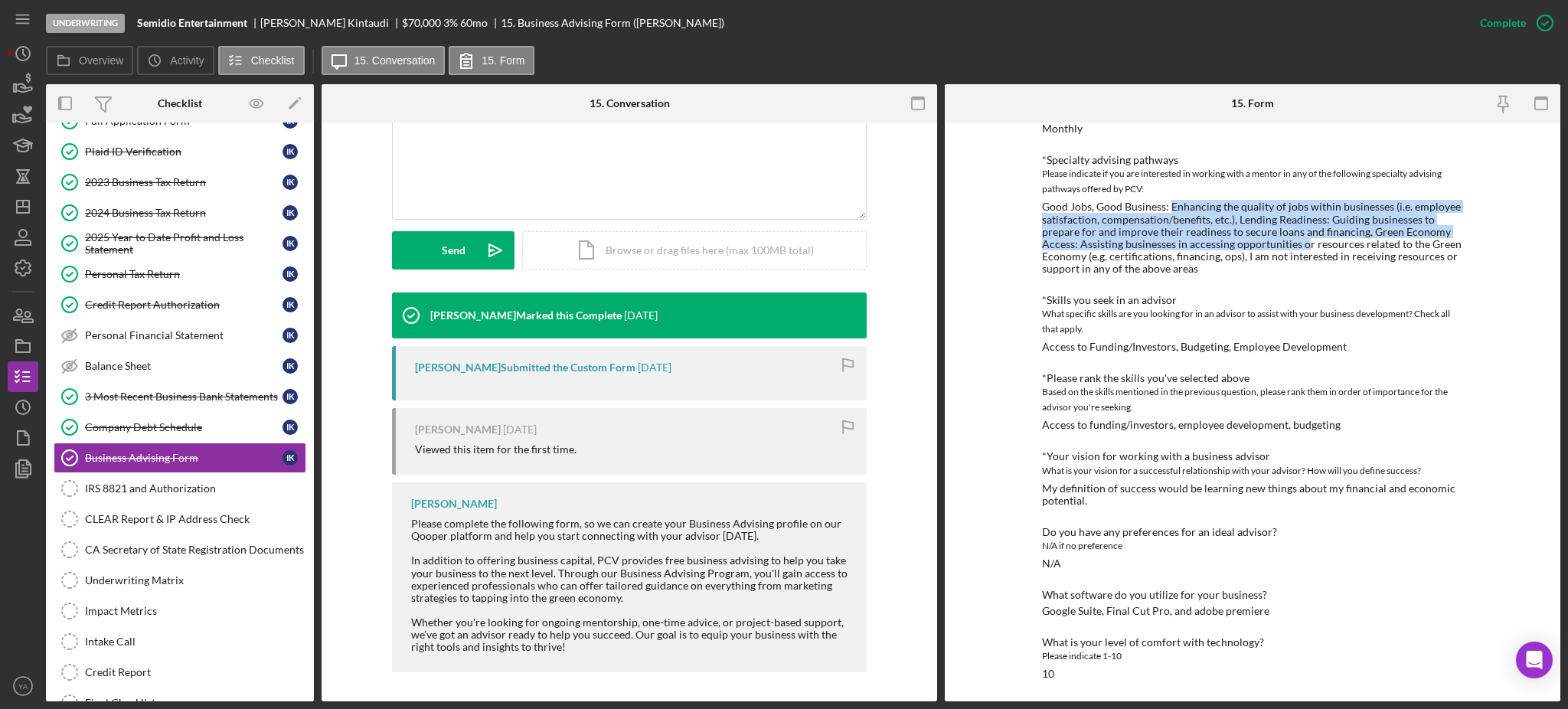
drag, startPoint x: 1168, startPoint y: 202, endPoint x: 1302, endPoint y: 249, distance: 142.0
click at [1302, 249] on div "Good Jobs, Good Business: Enhancing the quality of jobs within businesses (i.e.…" at bounding box center [1253, 237] width 421 height 74
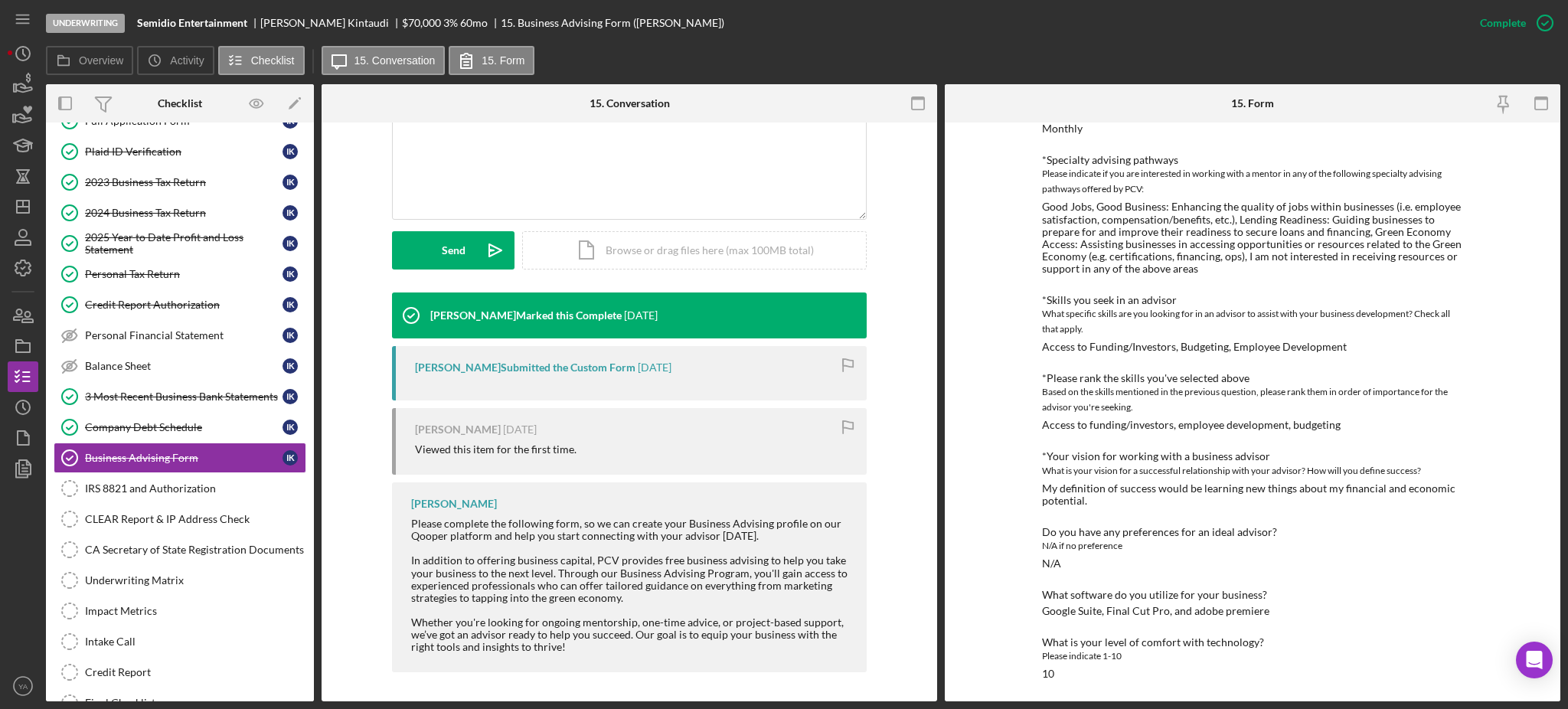
click at [1169, 357] on div "*Desired structure for your Business Advising needs Please select one option On…" at bounding box center [1253, 361] width 421 height 636
click at [19, 200] on polygon "button" at bounding box center [23, 206] width 12 height 12
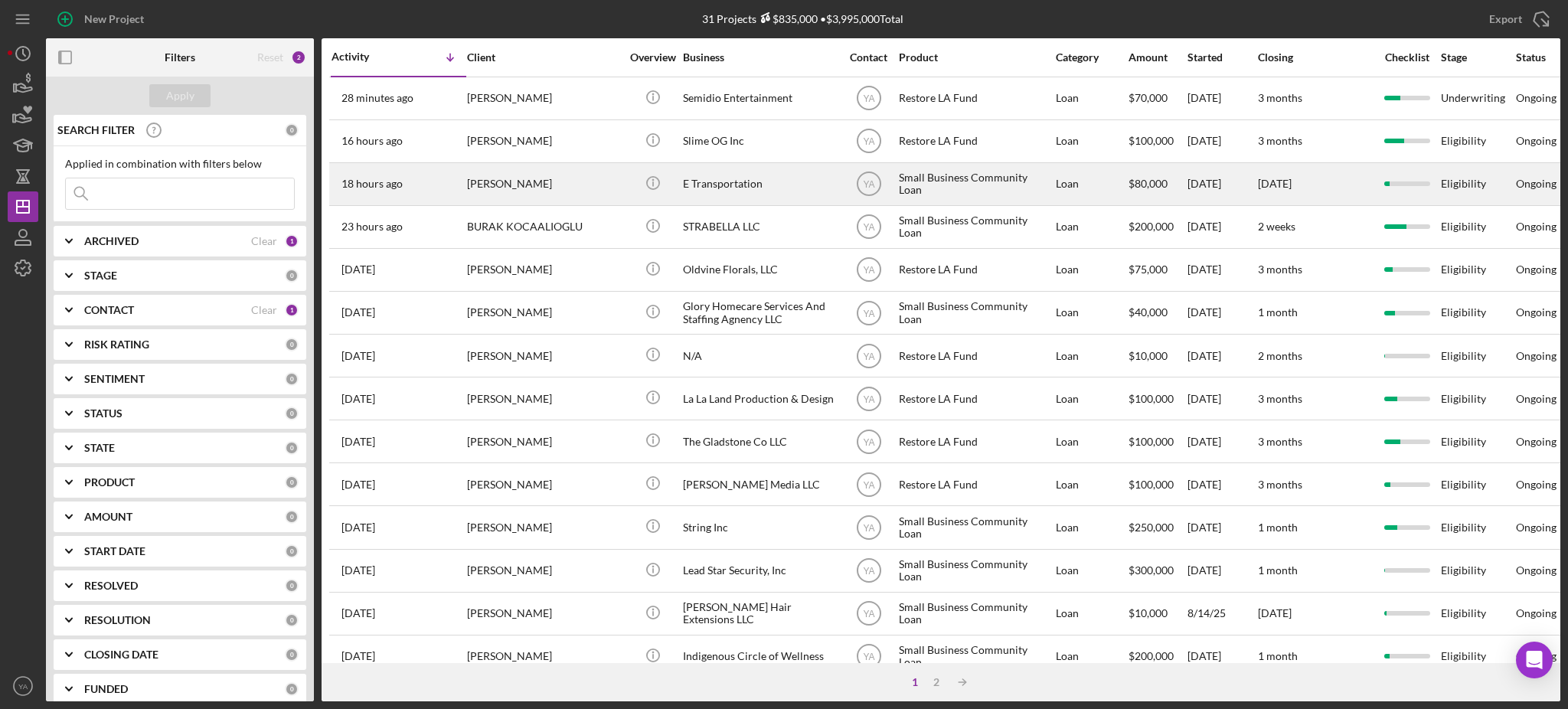
click at [748, 192] on div "E Transportation" at bounding box center [760, 183] width 153 height 40
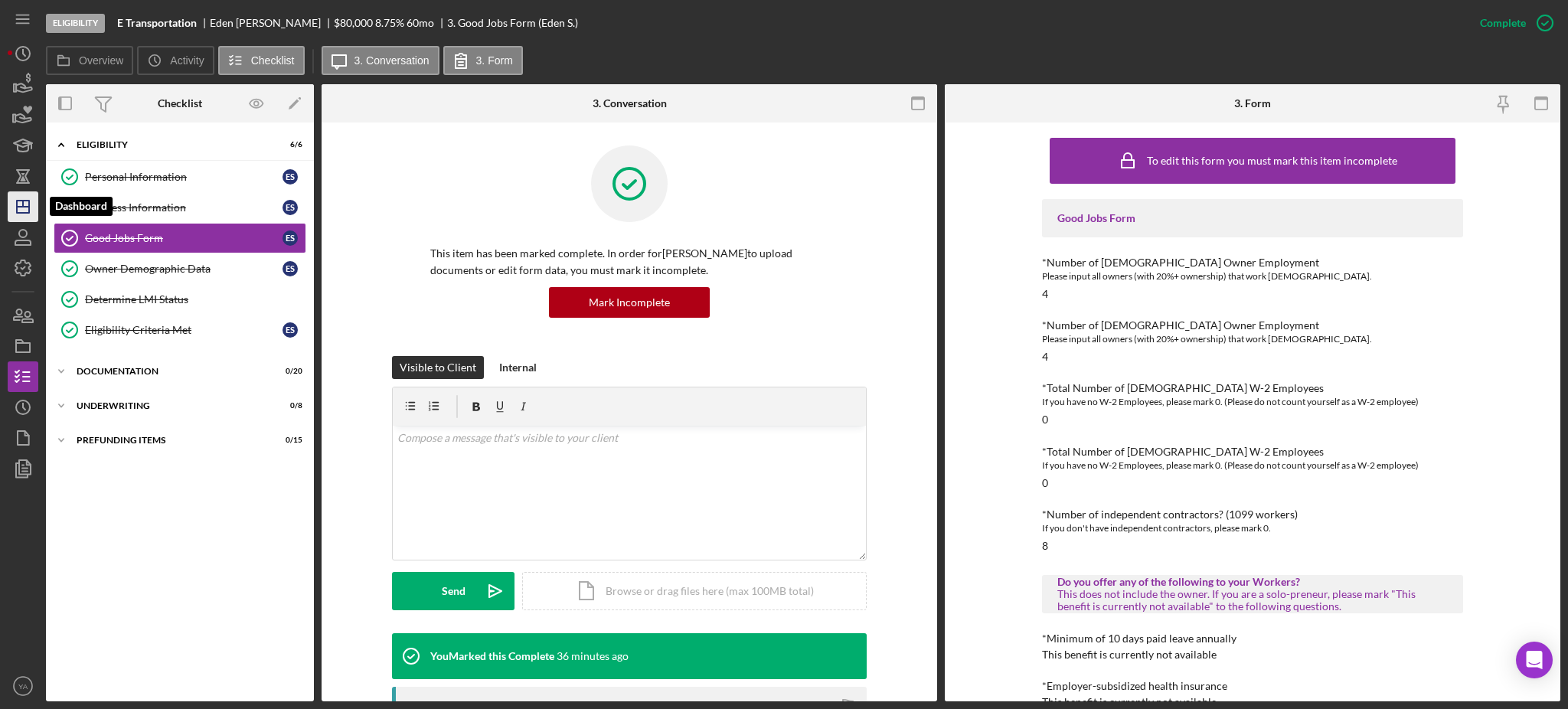
click at [10, 200] on icon "Icon/Dashboard" at bounding box center [22, 206] width 39 height 39
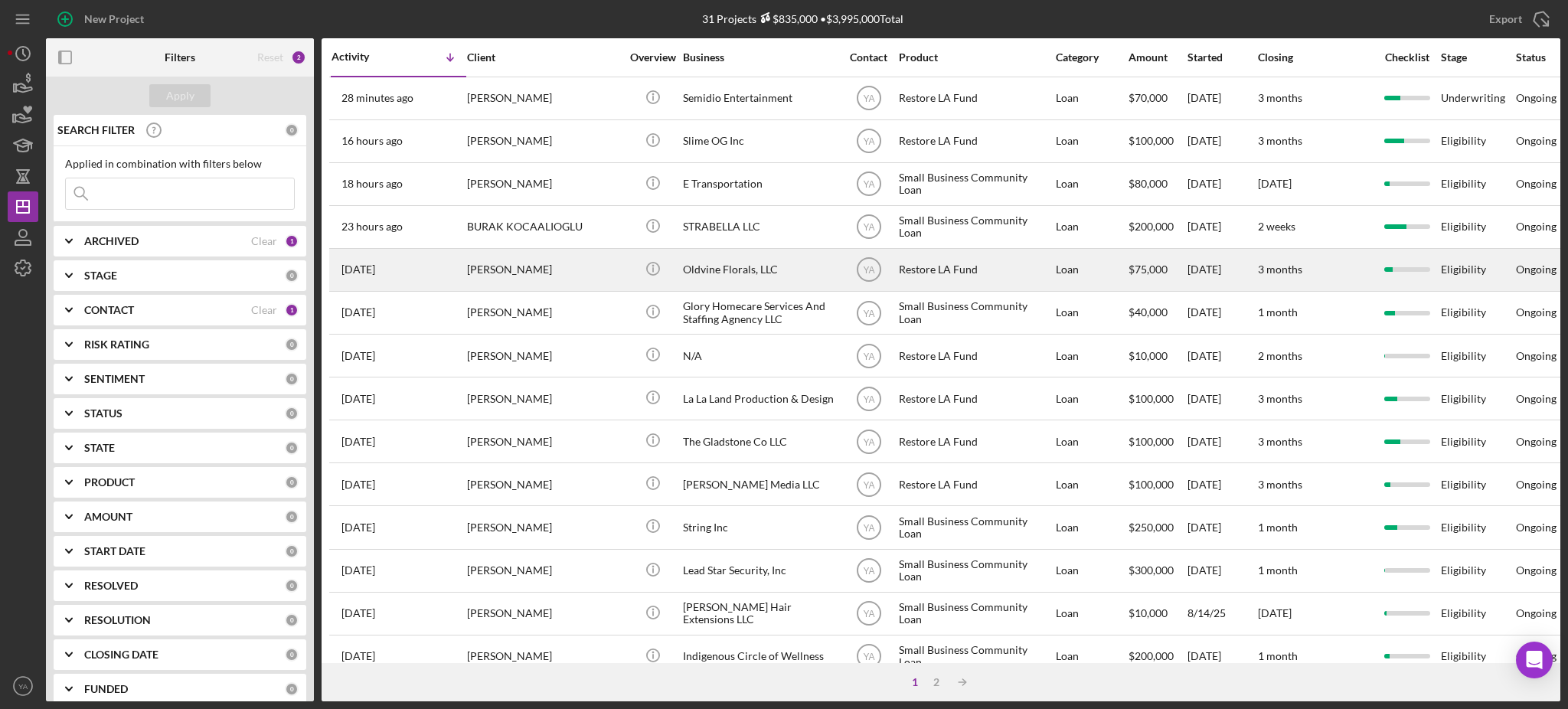
click at [764, 277] on div "Oldvine Florals, LLC" at bounding box center [760, 269] width 153 height 40
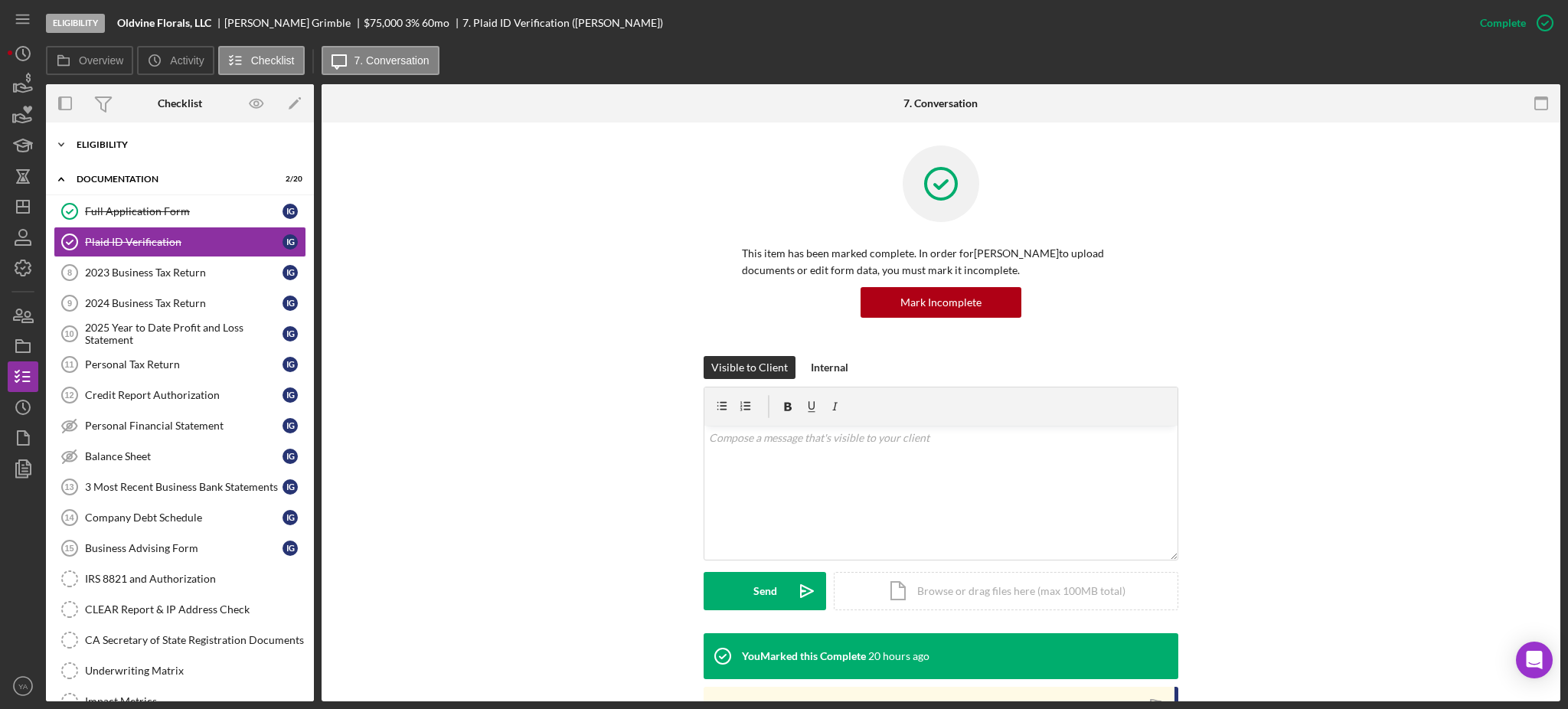
click at [149, 146] on div "Eligibility" at bounding box center [185, 145] width 218 height 9
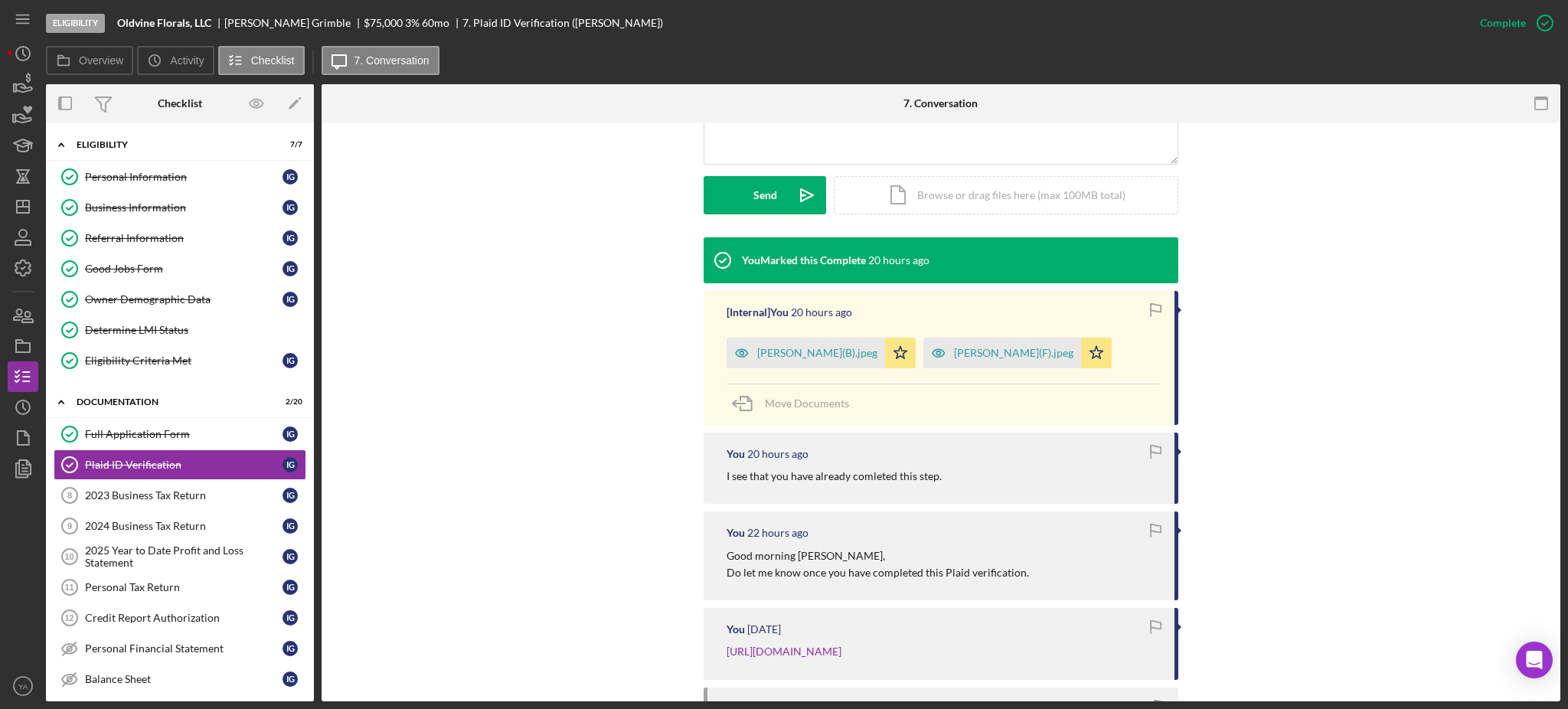
scroll to position [204, 0]
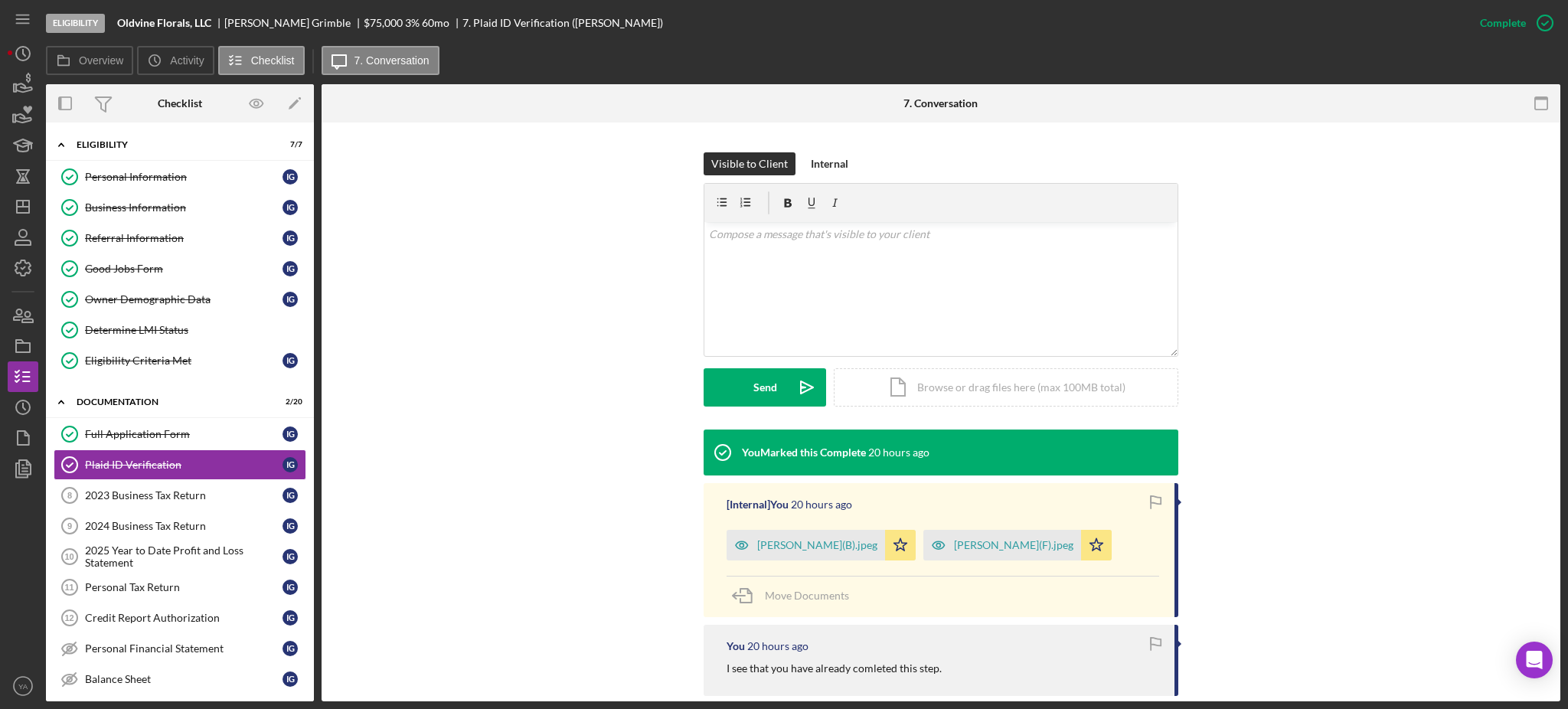
click at [1566, 579] on div "Eligibility Oldvine Florals, LLC Itika Grimble $75,000 $15,000 3 % 60 mo 7. Pla…" at bounding box center [784, 354] width 1568 height 709
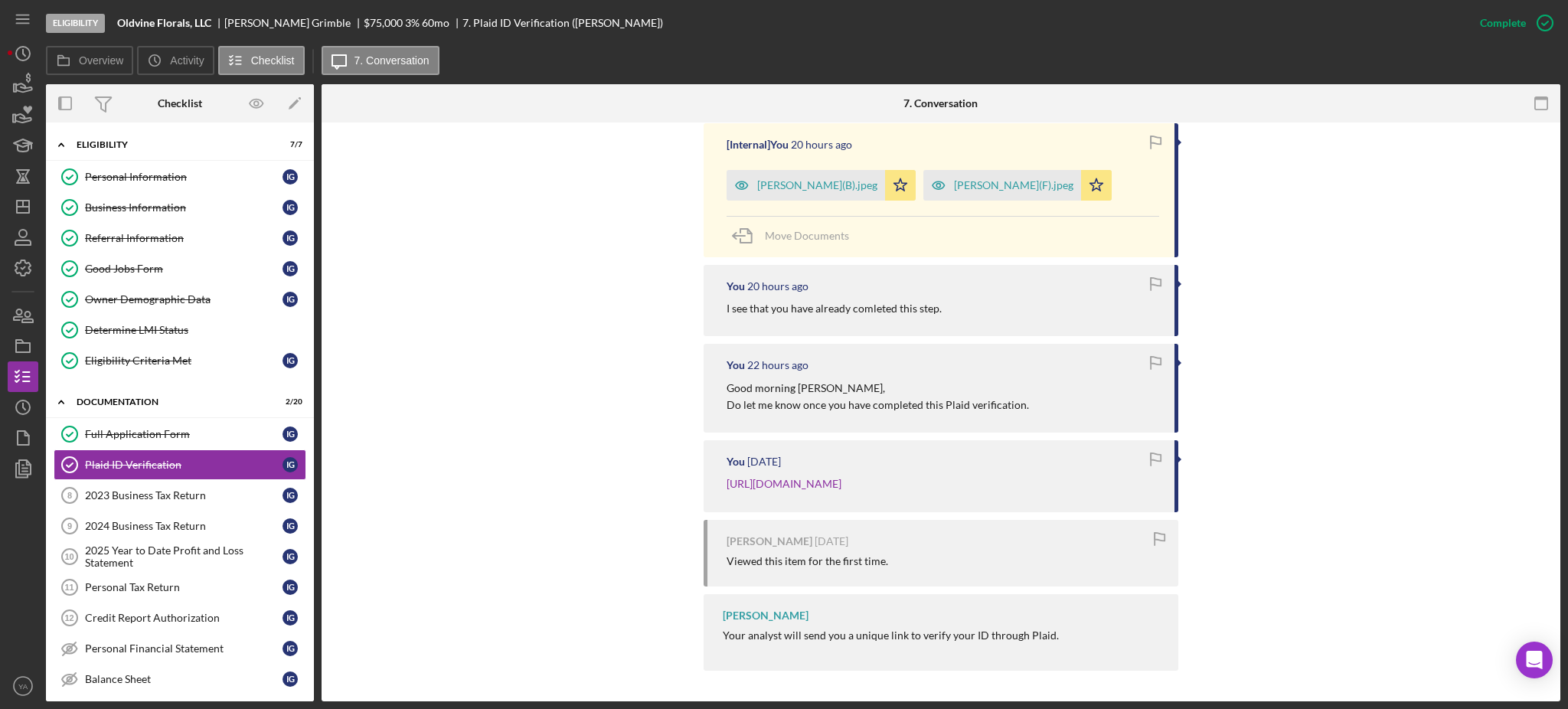
scroll to position [0, 0]
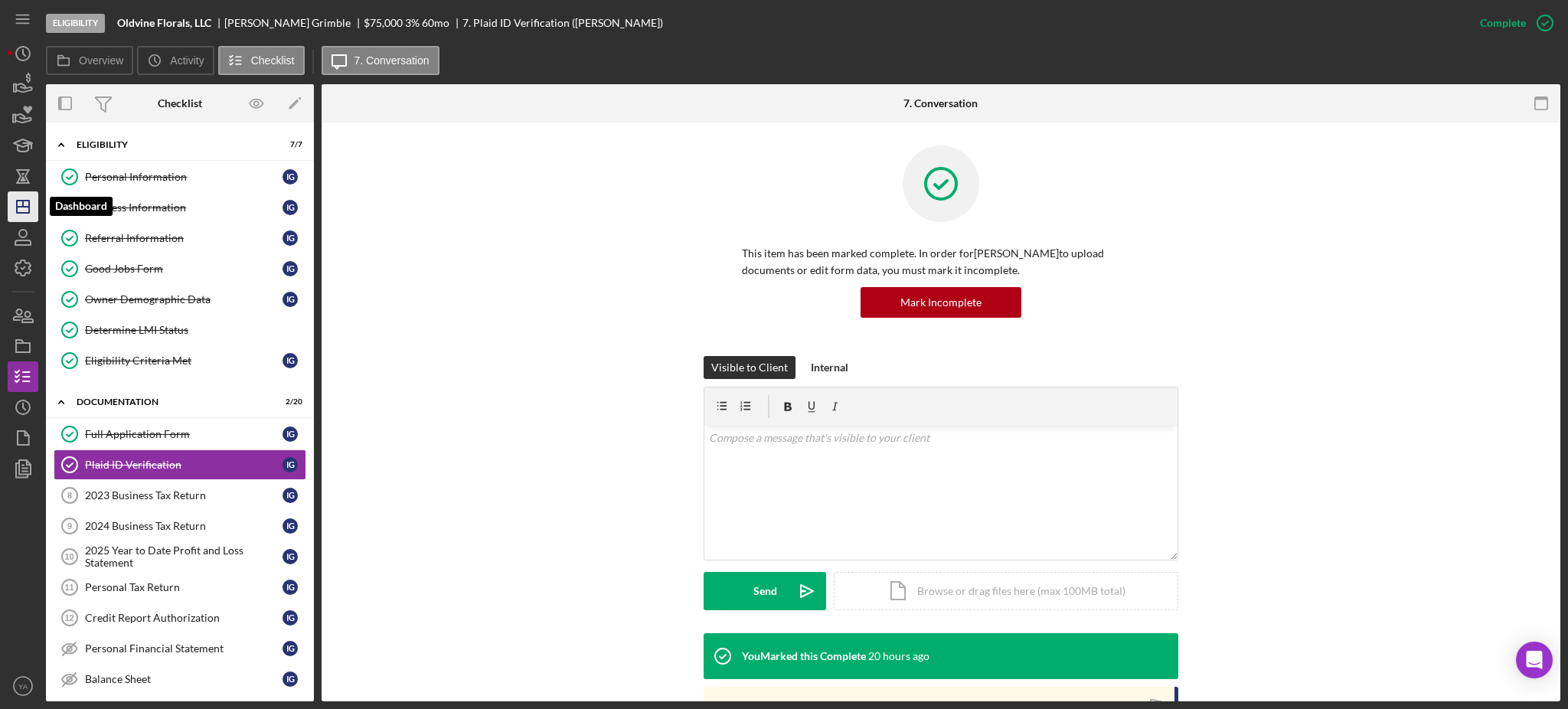
click at [25, 208] on icon "Icon/Dashboard" at bounding box center [22, 206] width 39 height 39
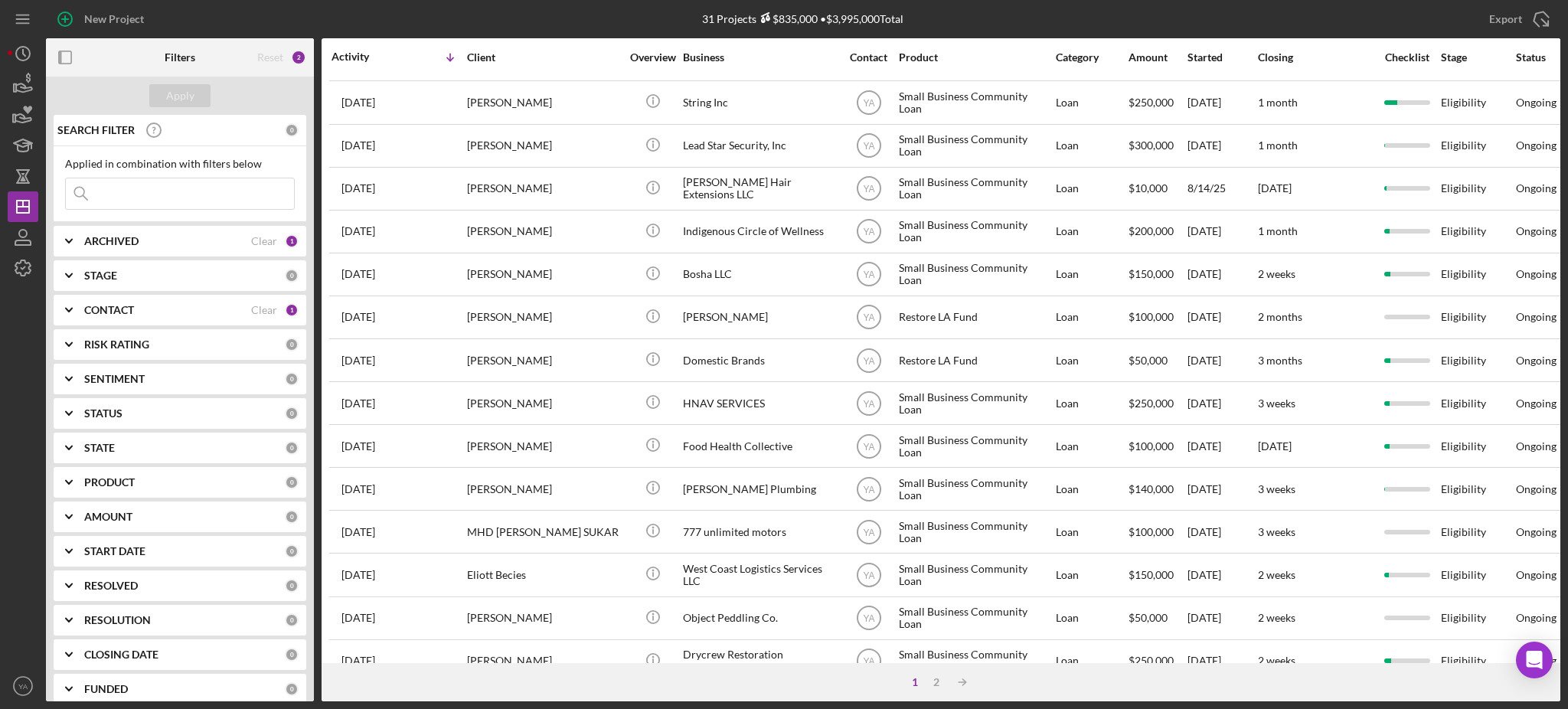
scroll to position [515, 0]
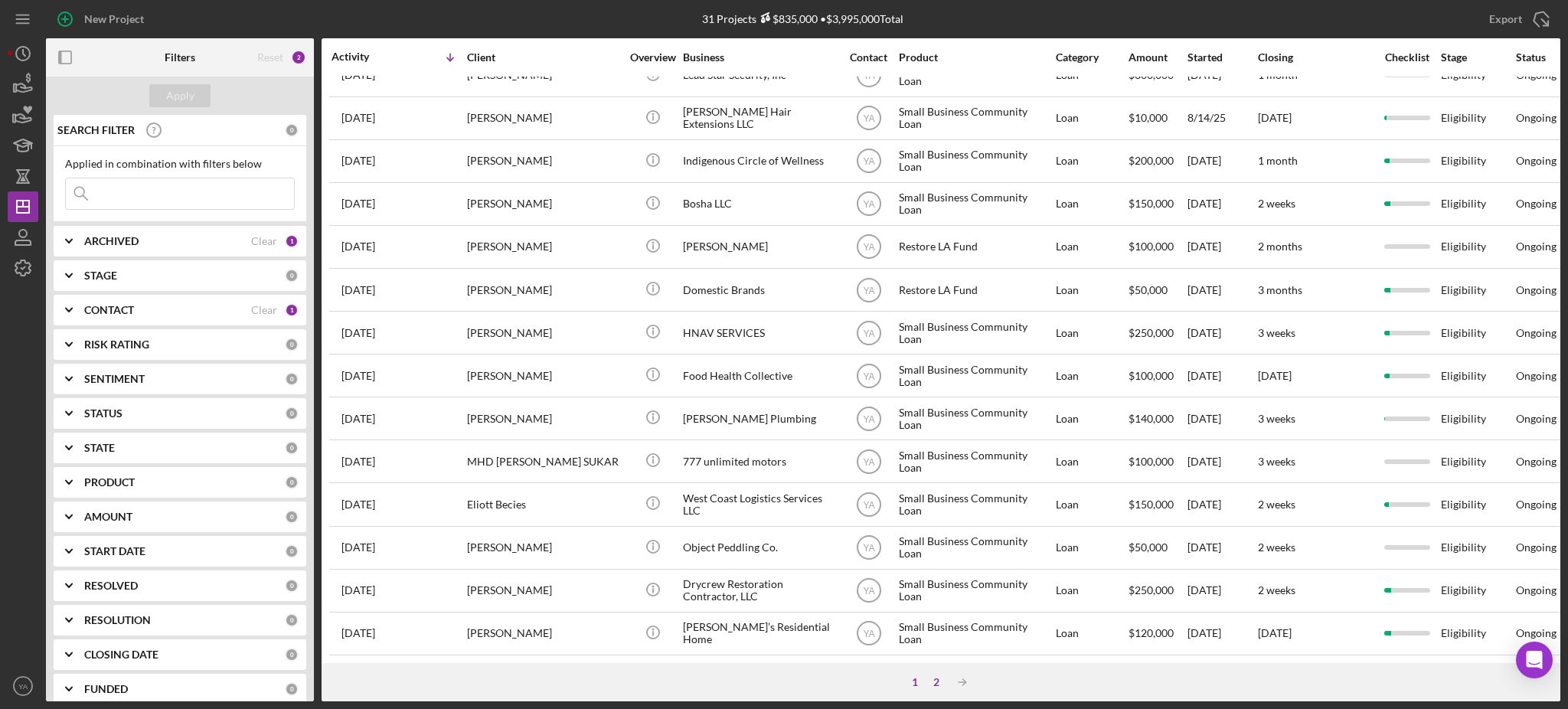
click at [942, 682] on div "2" at bounding box center [936, 682] width 21 height 12
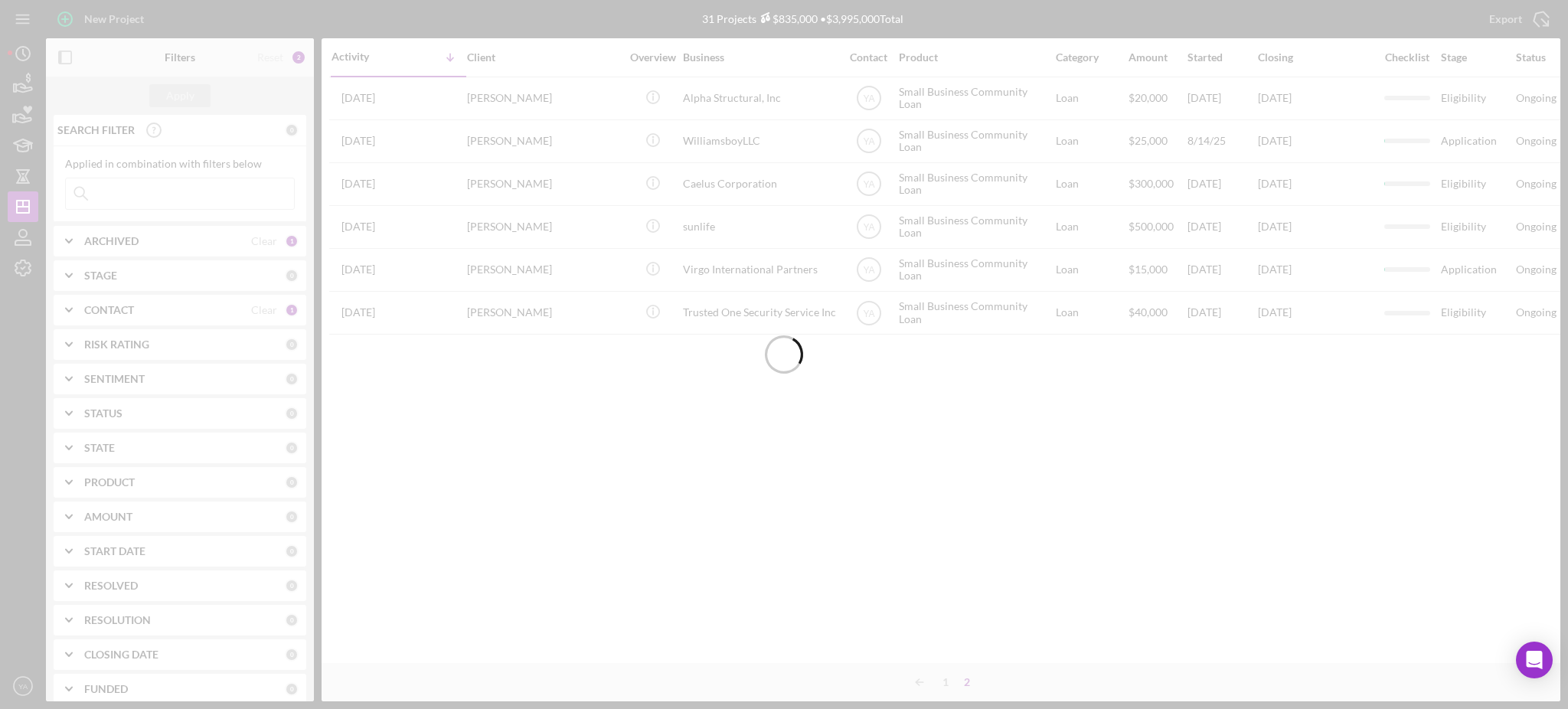
scroll to position [0, 0]
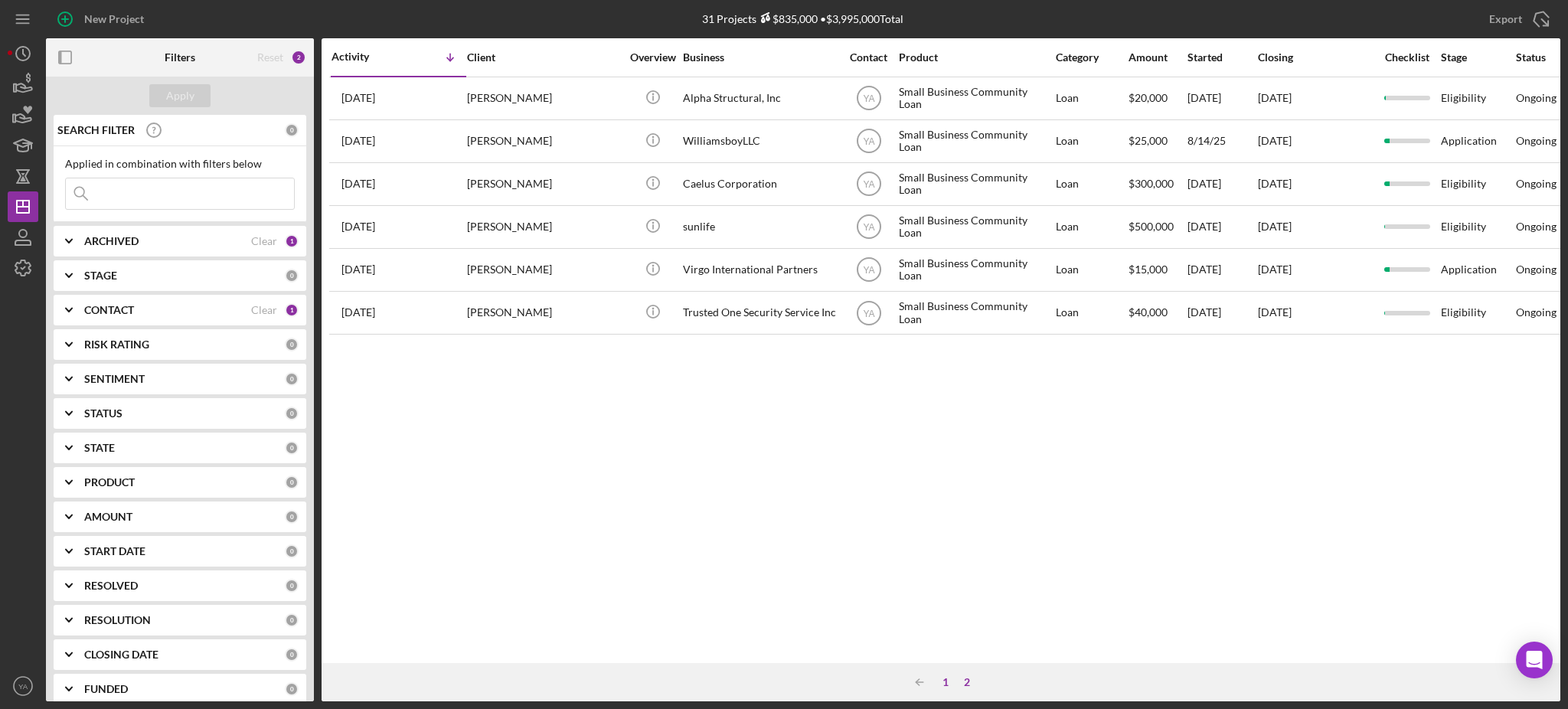
click at [947, 682] on div "1" at bounding box center [945, 682] width 21 height 12
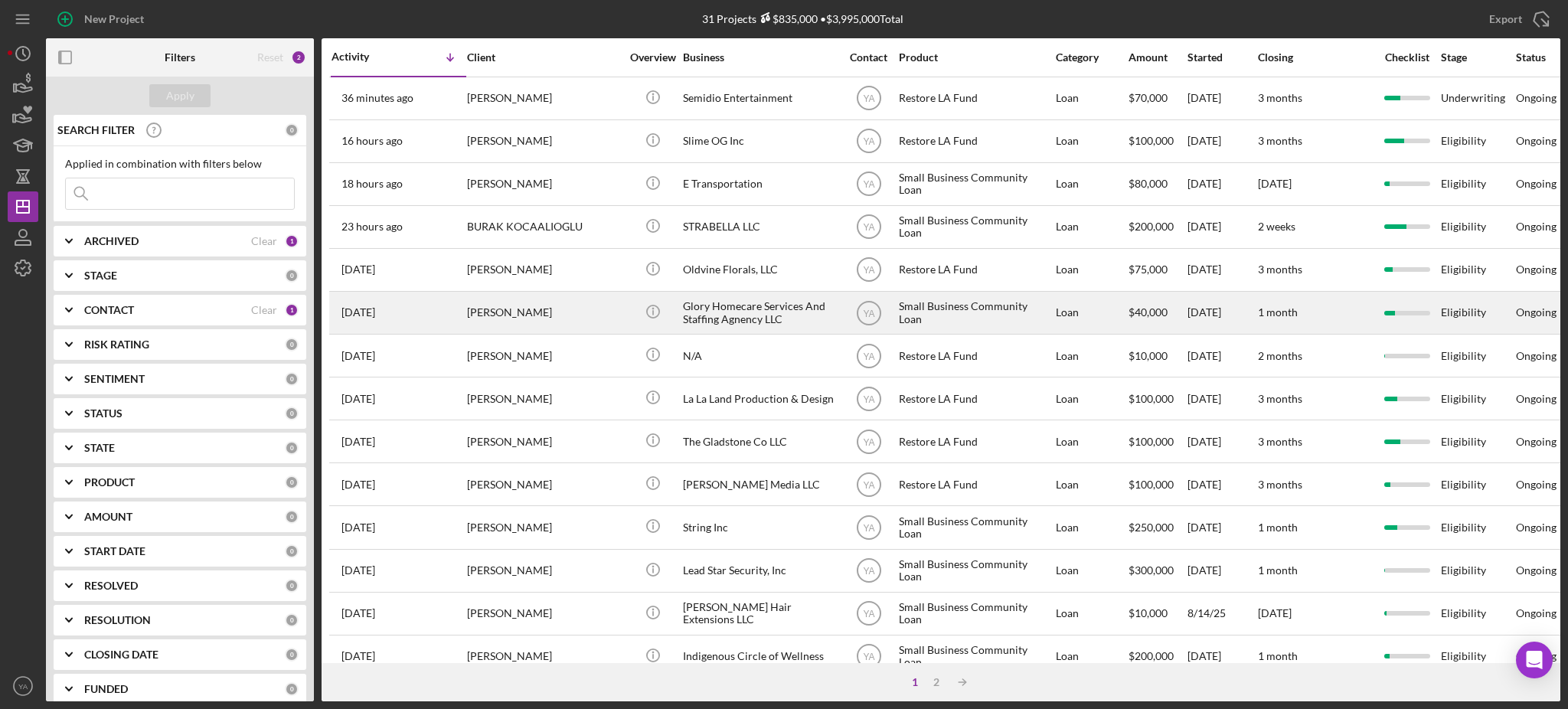
scroll to position [515, 0]
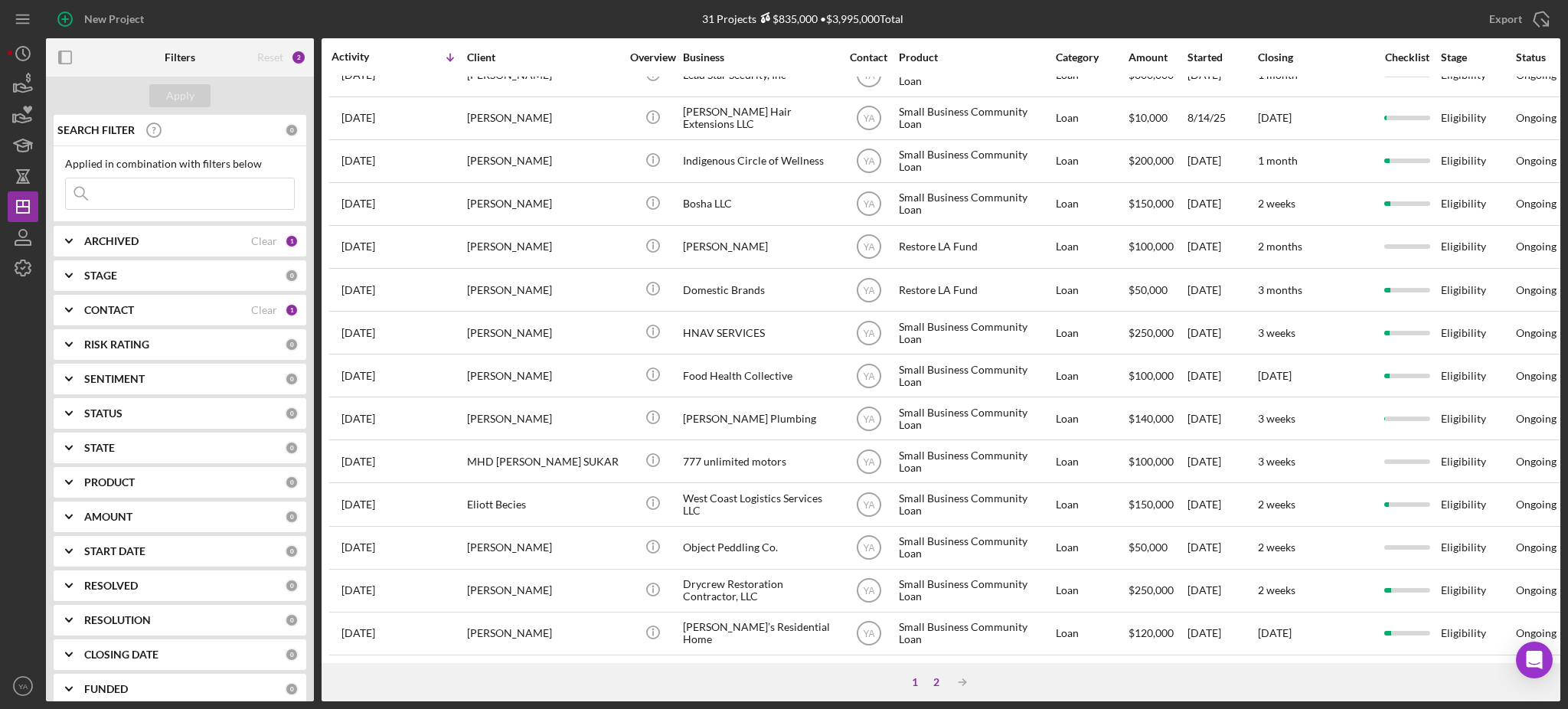
click at [934, 682] on div "2" at bounding box center [936, 682] width 21 height 12
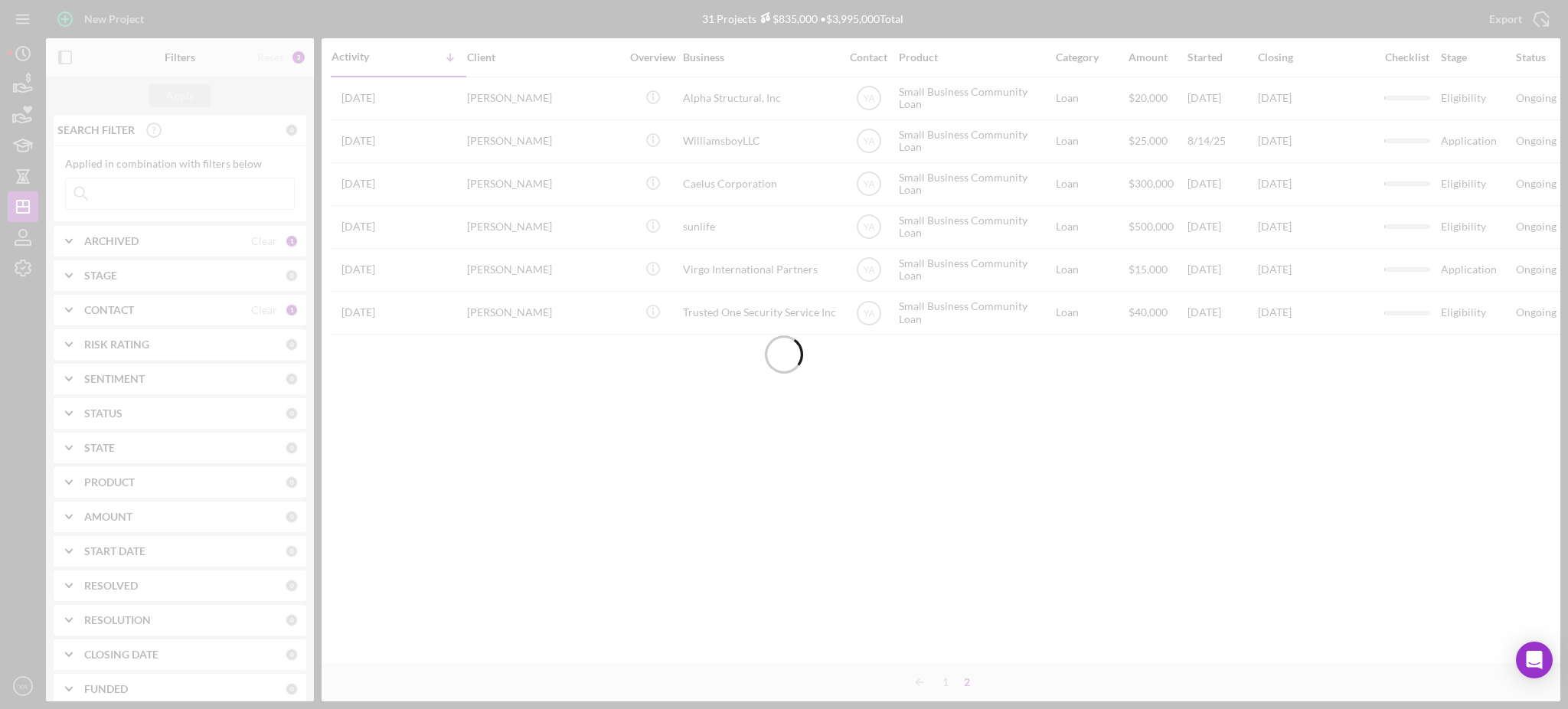
scroll to position [0, 0]
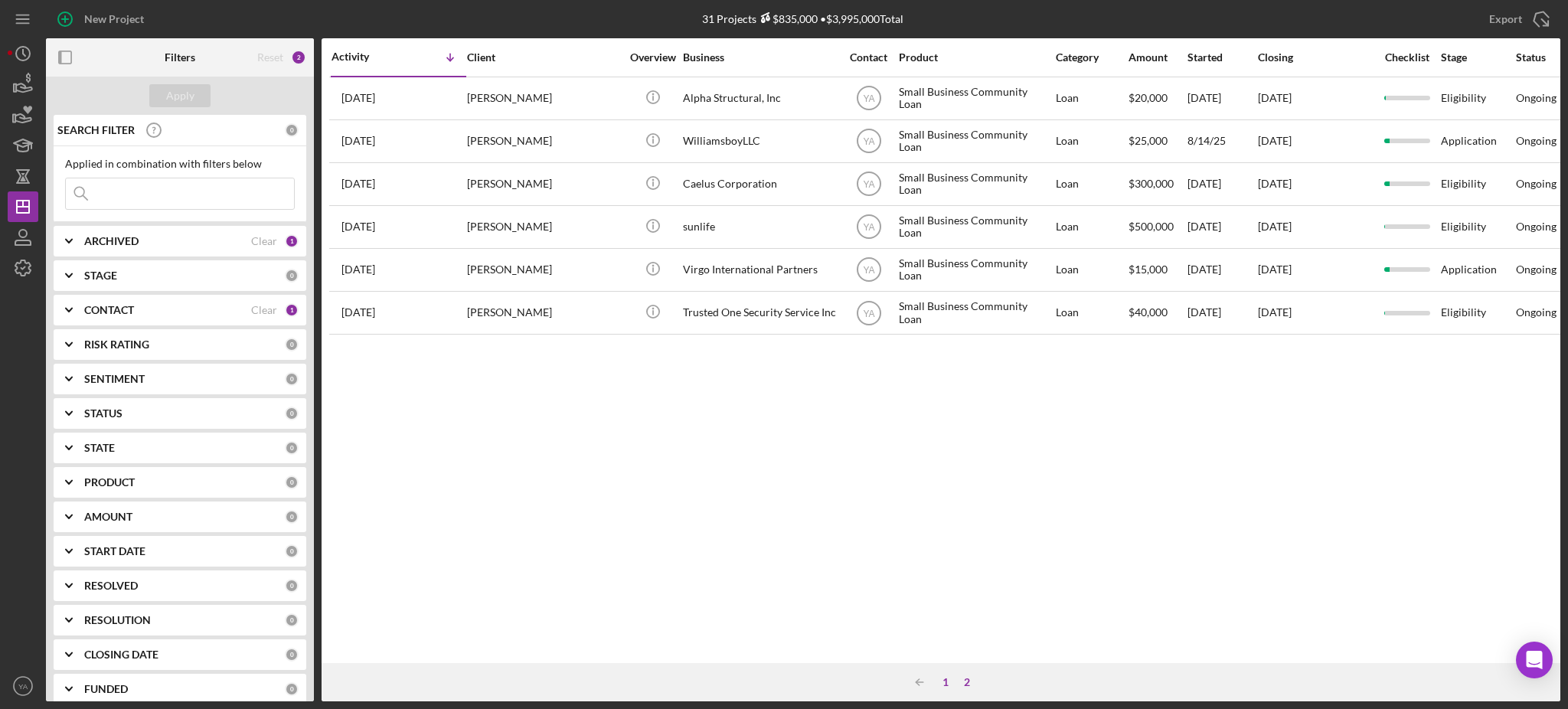
click at [941, 676] on div "1" at bounding box center [945, 682] width 21 height 12
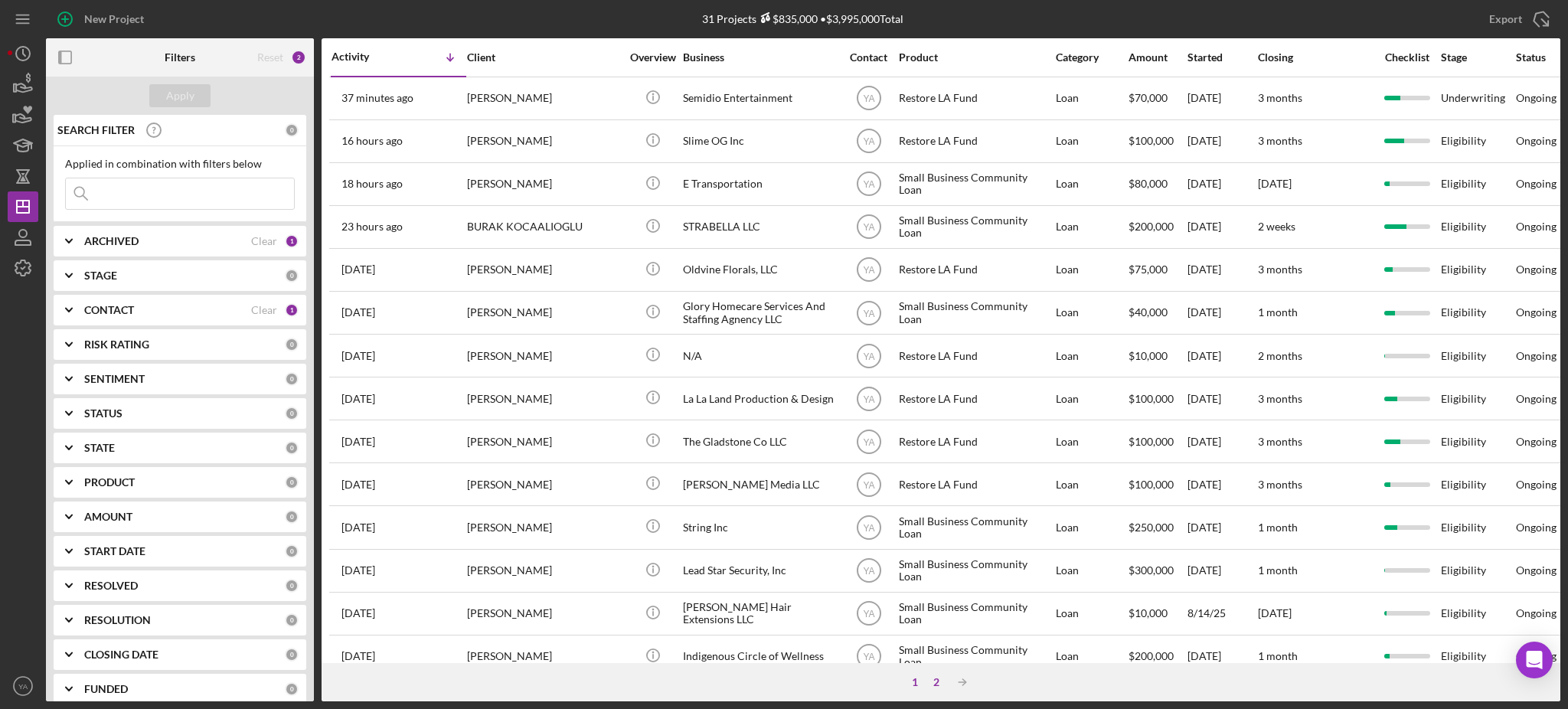
click at [933, 684] on div "2" at bounding box center [936, 682] width 21 height 12
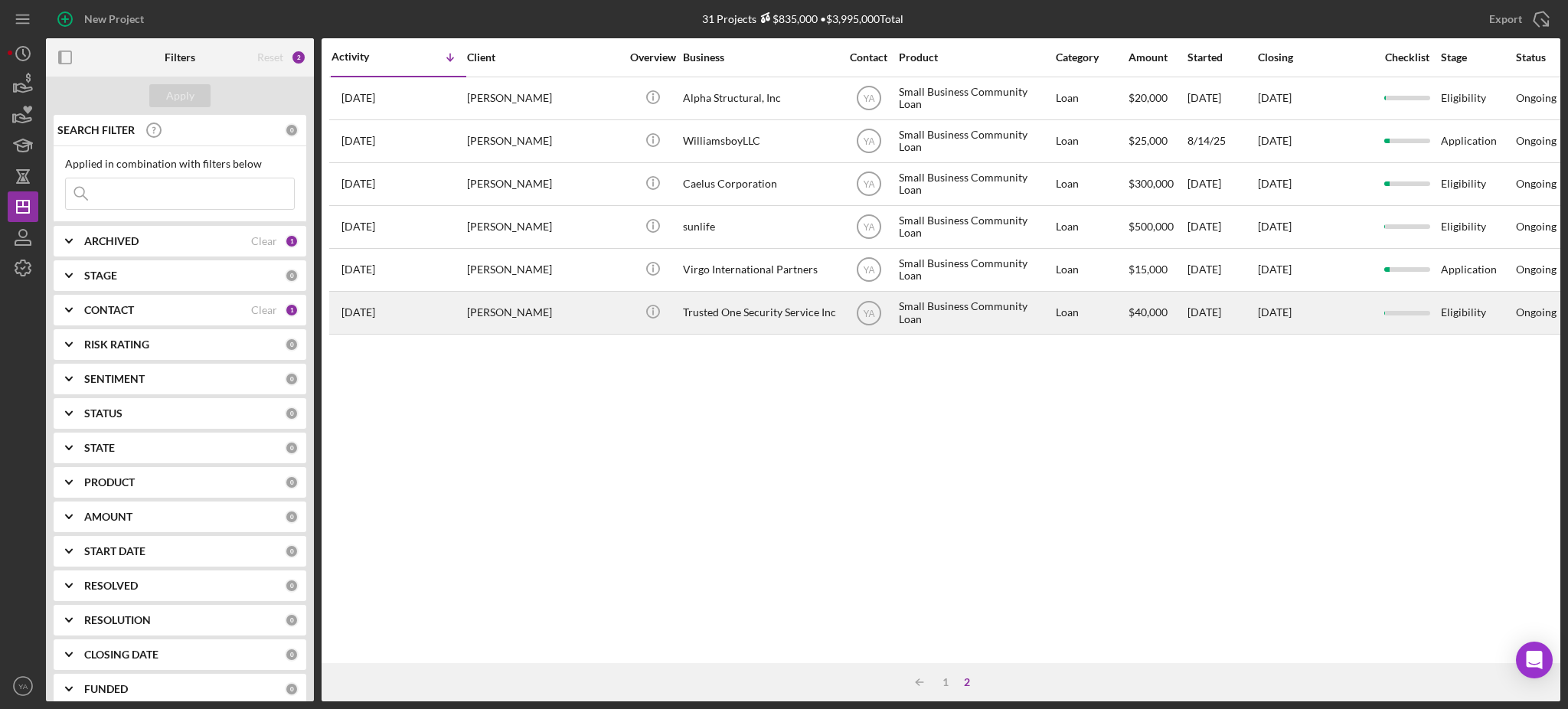
click at [695, 306] on div "Trusted One Security Service Inc" at bounding box center [760, 313] width 153 height 40
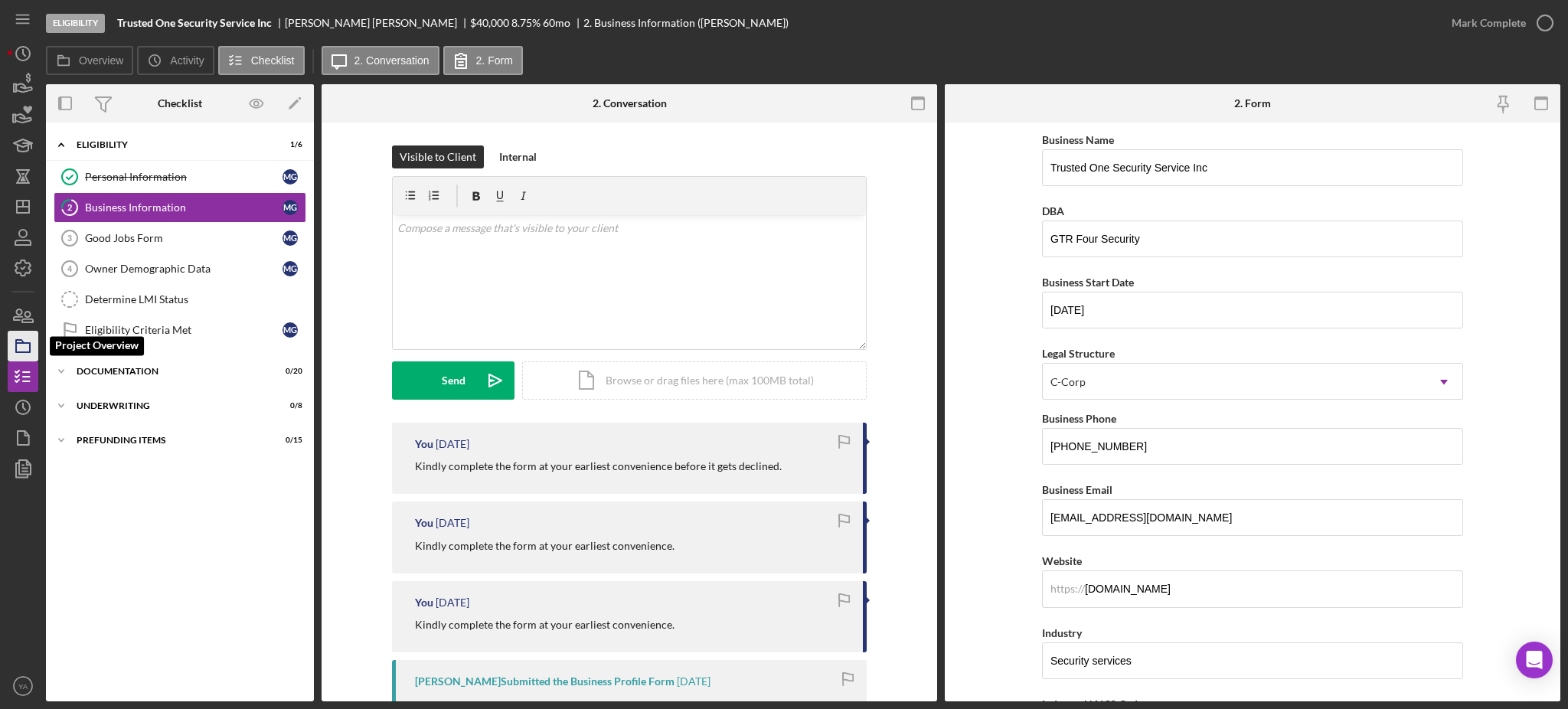
click at [29, 342] on icon "button" at bounding box center [22, 346] width 39 height 39
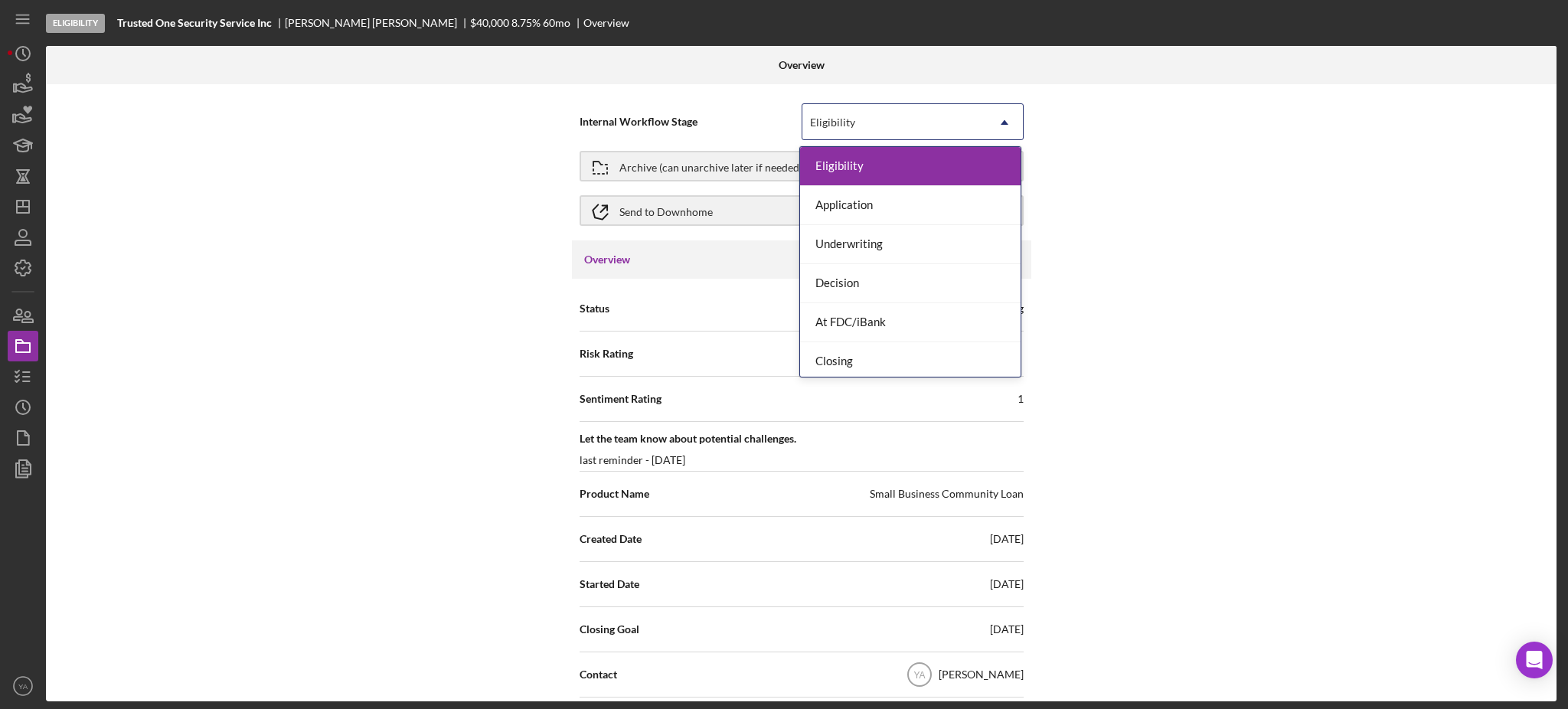
click at [867, 134] on div "Eligibility" at bounding box center [894, 122] width 184 height 35
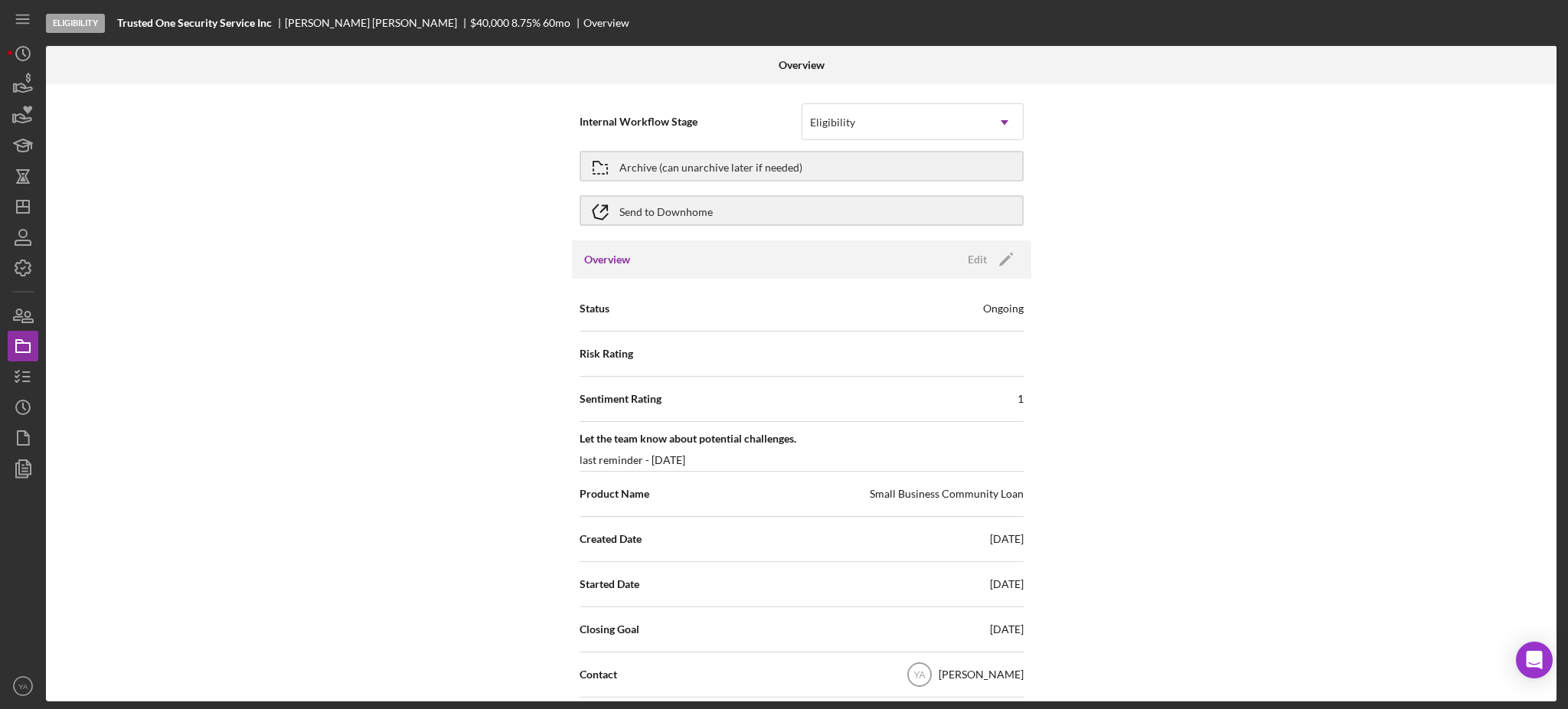
click at [1207, 334] on div "Internal Workflow Stage Eligibility Icon/Dropdown Arrow Archive (can unarchive …" at bounding box center [802, 392] width 1511 height 617
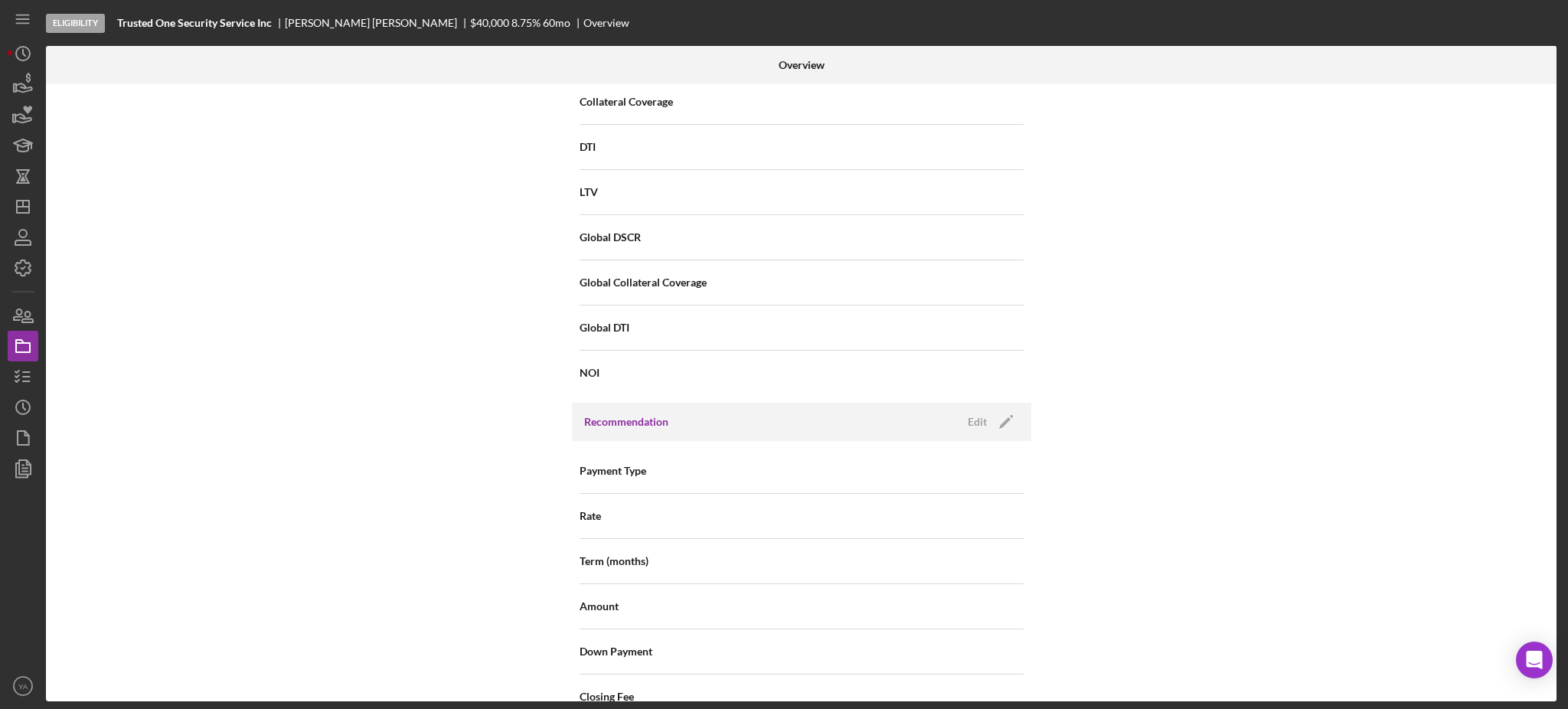
scroll to position [1861, 0]
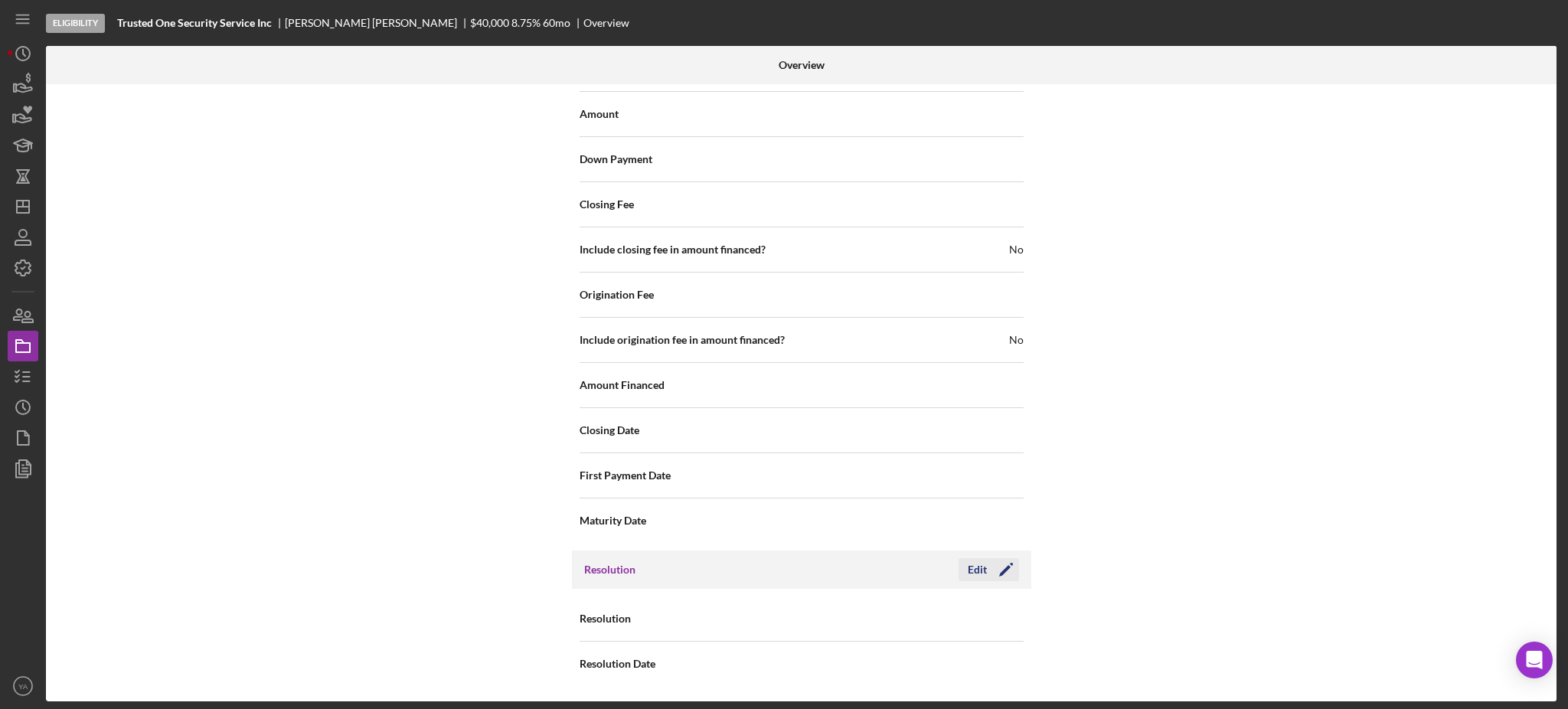
click at [974, 574] on div "Edit" at bounding box center [977, 569] width 19 height 23
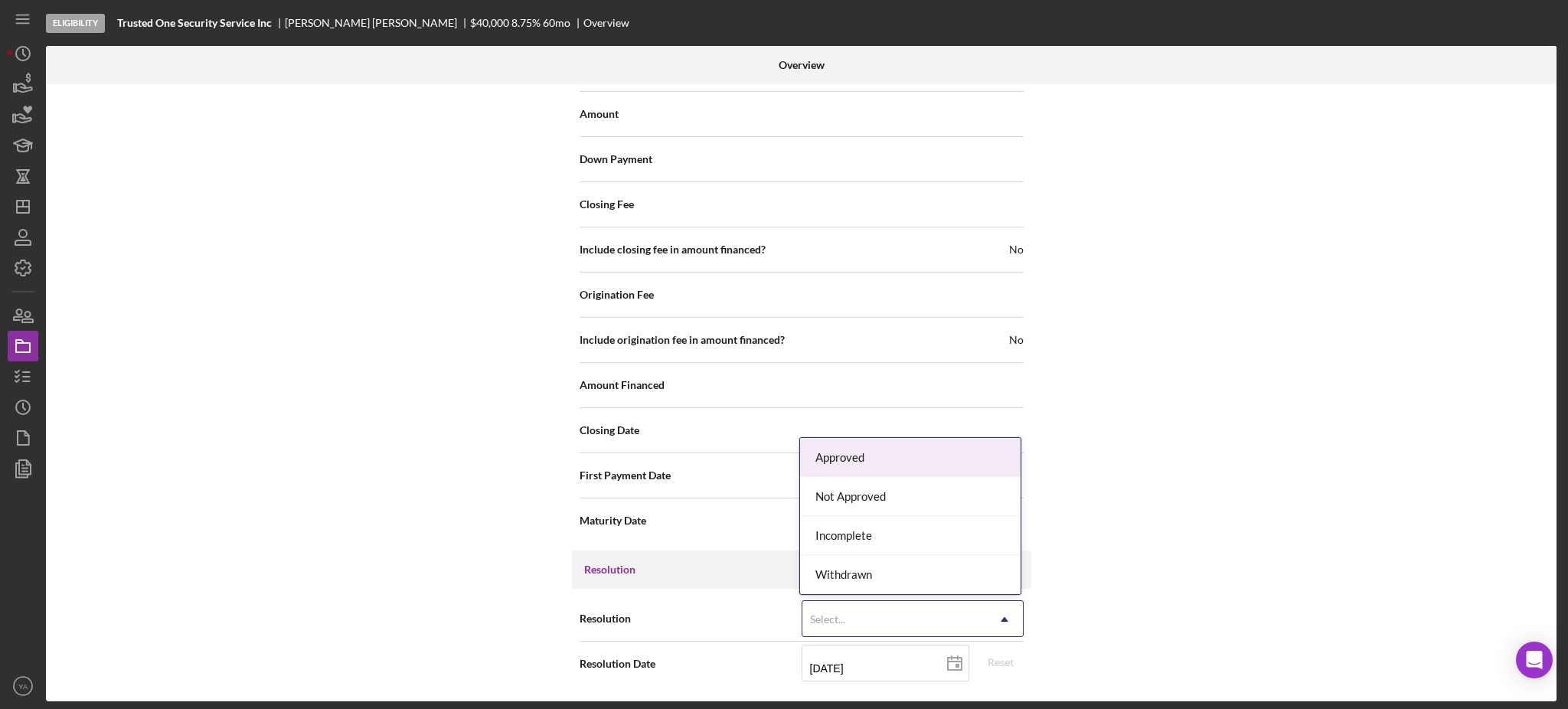
click at [933, 622] on div "Select..." at bounding box center [894, 619] width 184 height 35
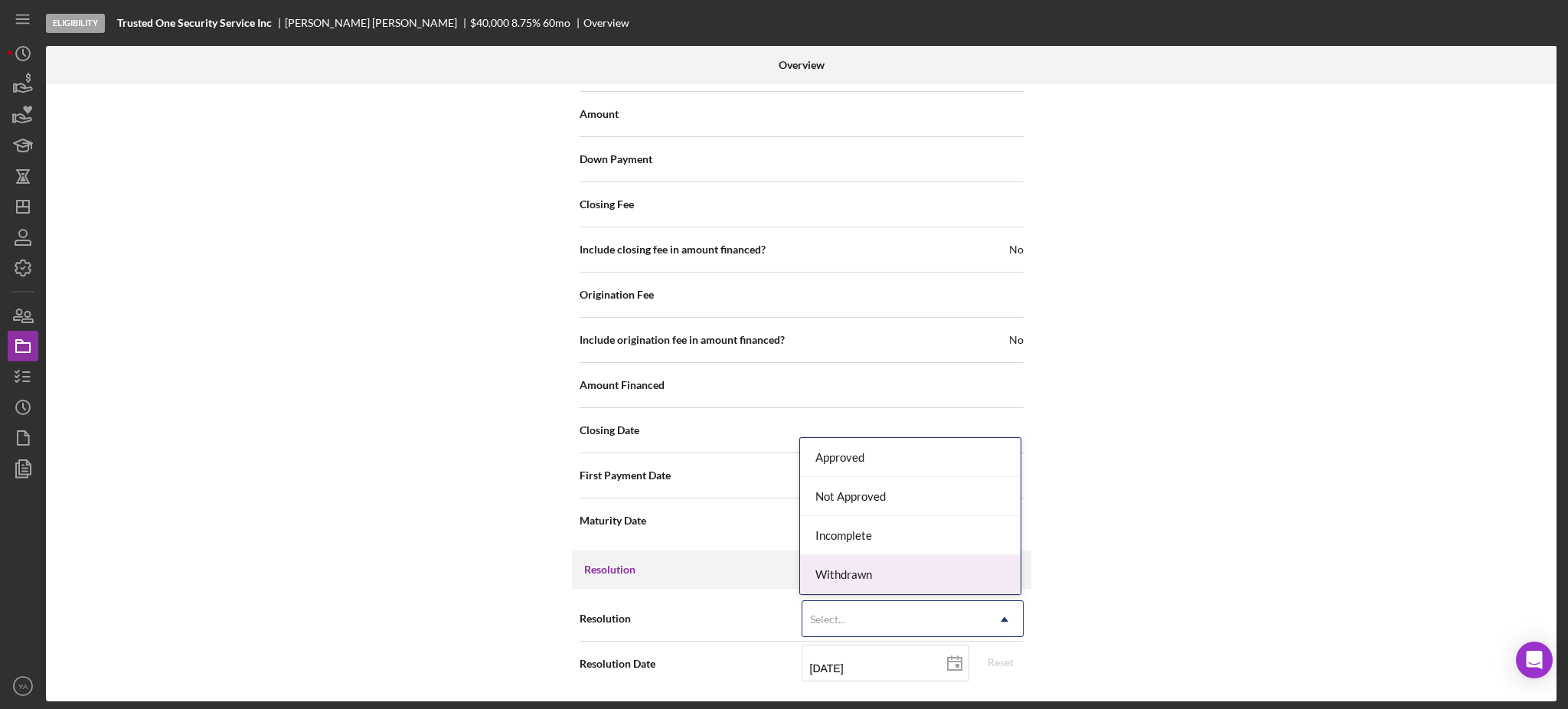
click at [886, 568] on div "Withdrawn" at bounding box center [910, 575] width 221 height 39
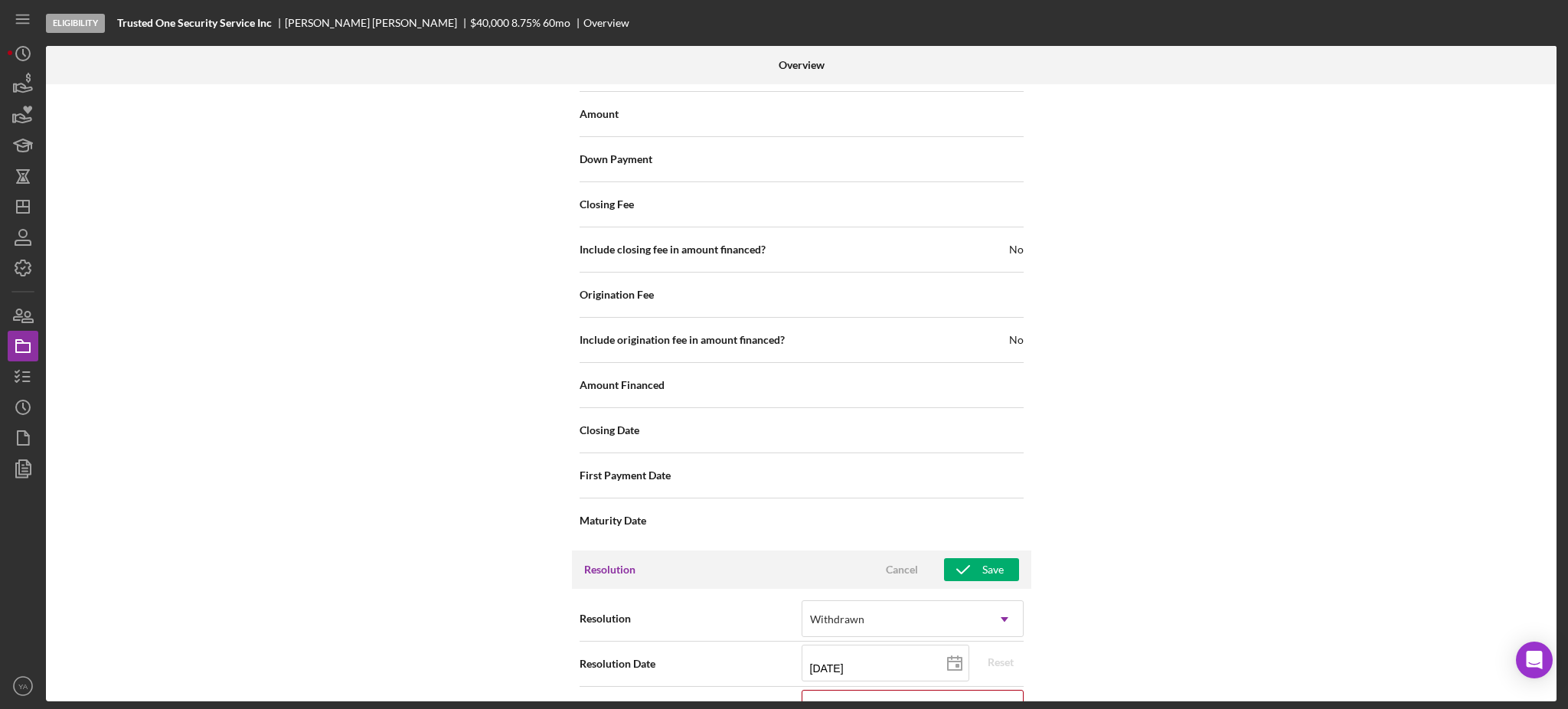
scroll to position [1958, 0]
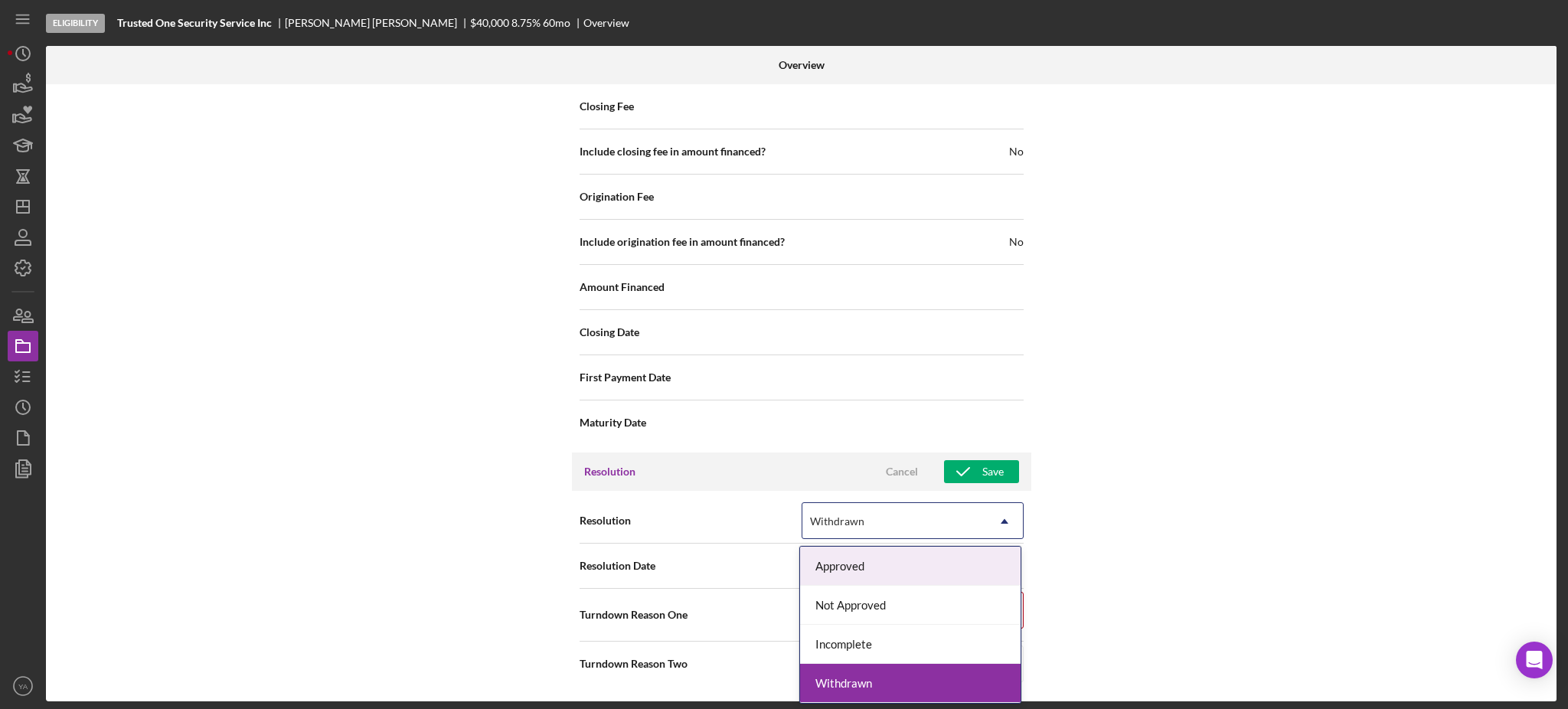
click at [909, 523] on div "Withdrawn" at bounding box center [894, 521] width 184 height 35
click at [864, 598] on div "Not Approved" at bounding box center [910, 605] width 221 height 39
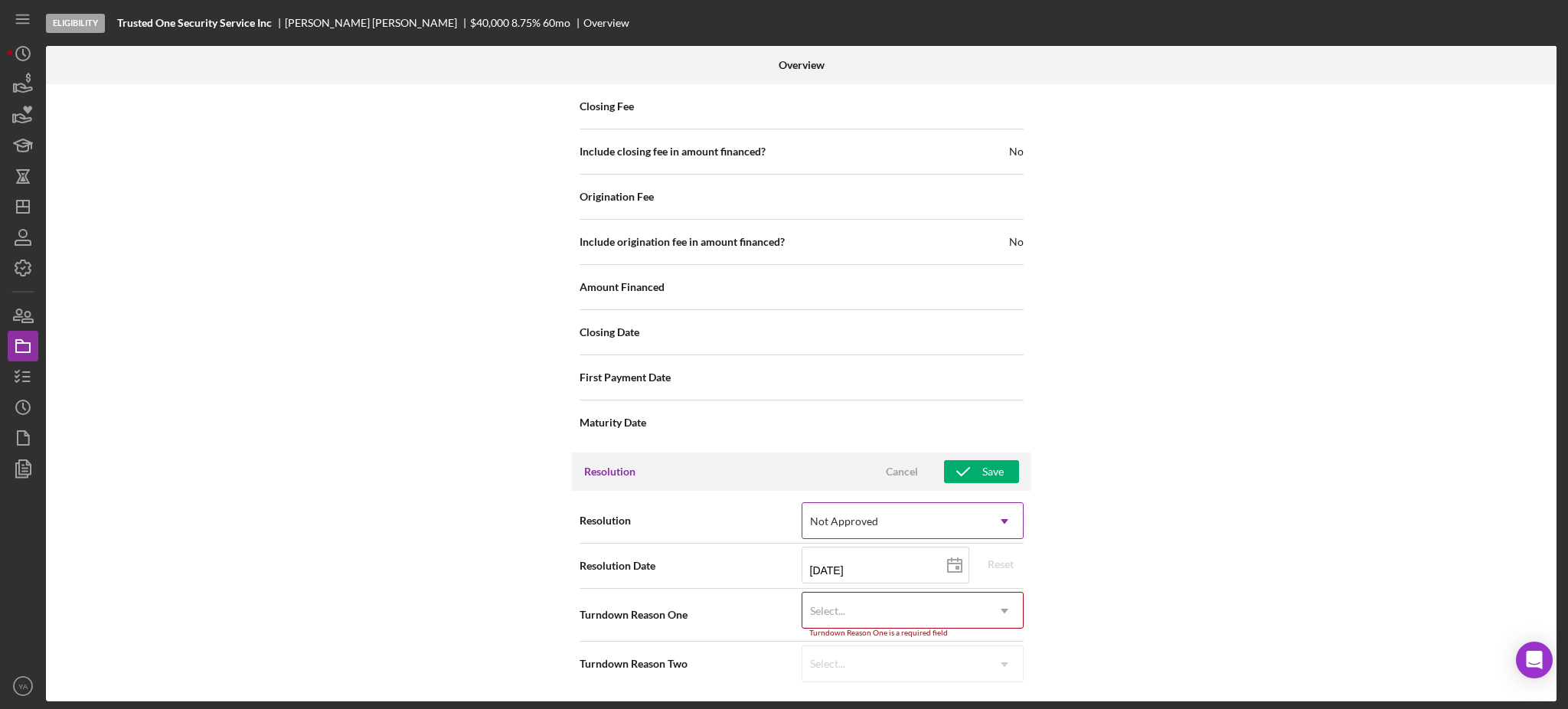
click at [890, 536] on div "Not Approved" at bounding box center [894, 521] width 184 height 35
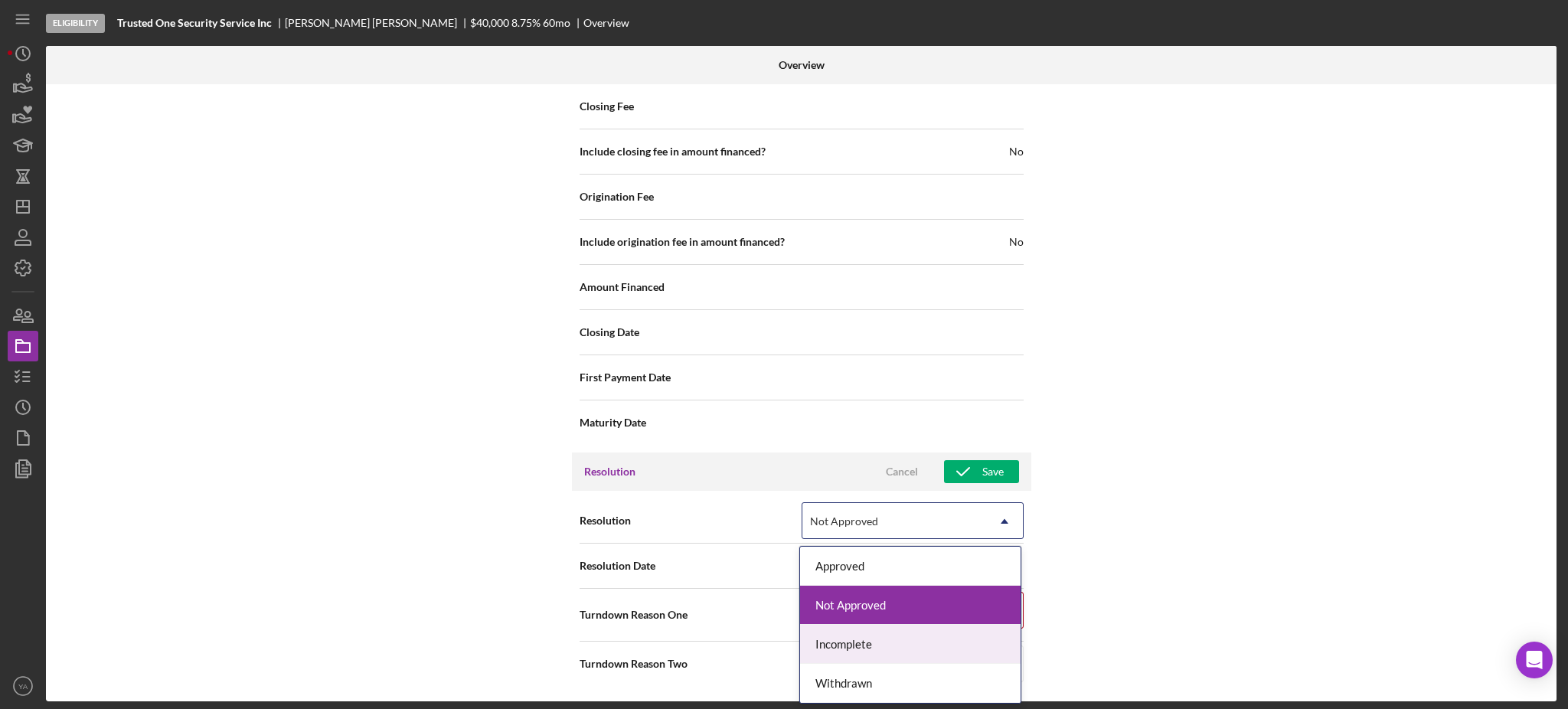
click at [867, 635] on div "Incomplete" at bounding box center [910, 645] width 221 height 39
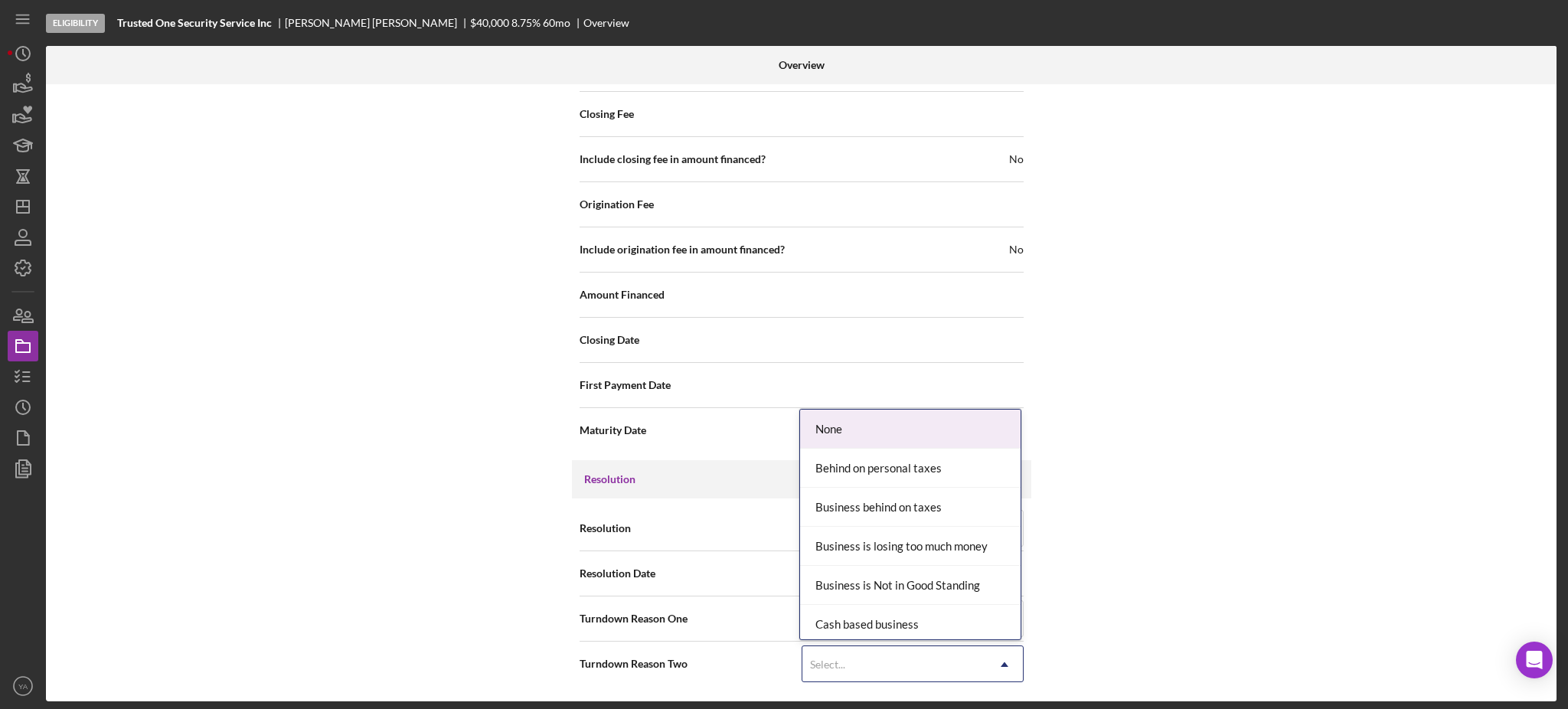
click at [893, 660] on div "Select..." at bounding box center [894, 664] width 184 height 35
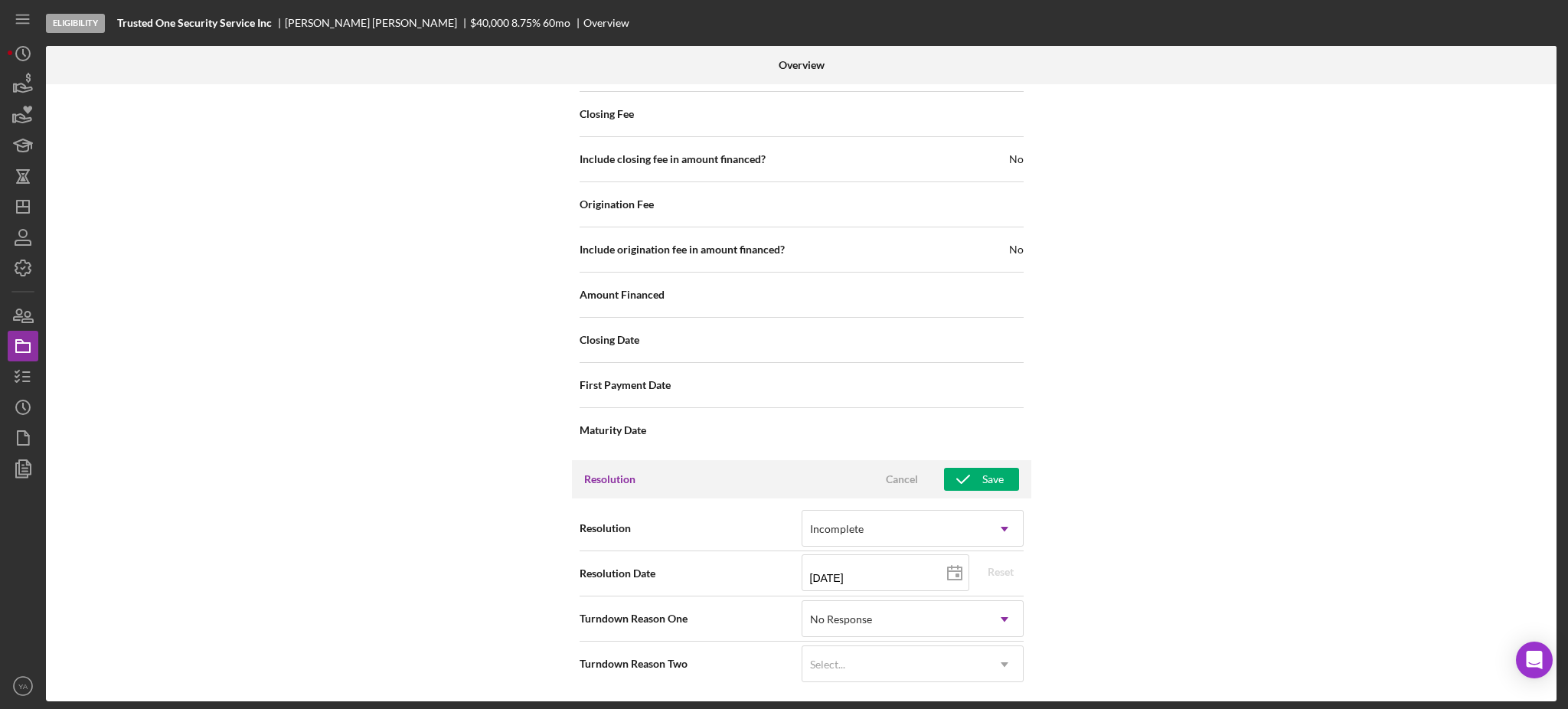
click at [1115, 495] on div "Internal Workflow Stage Eligibility Icon/Dropdown Arrow Archive (can unarchive …" at bounding box center [802, 392] width 1511 height 617
click at [974, 476] on icon "button" at bounding box center [963, 479] width 39 height 39
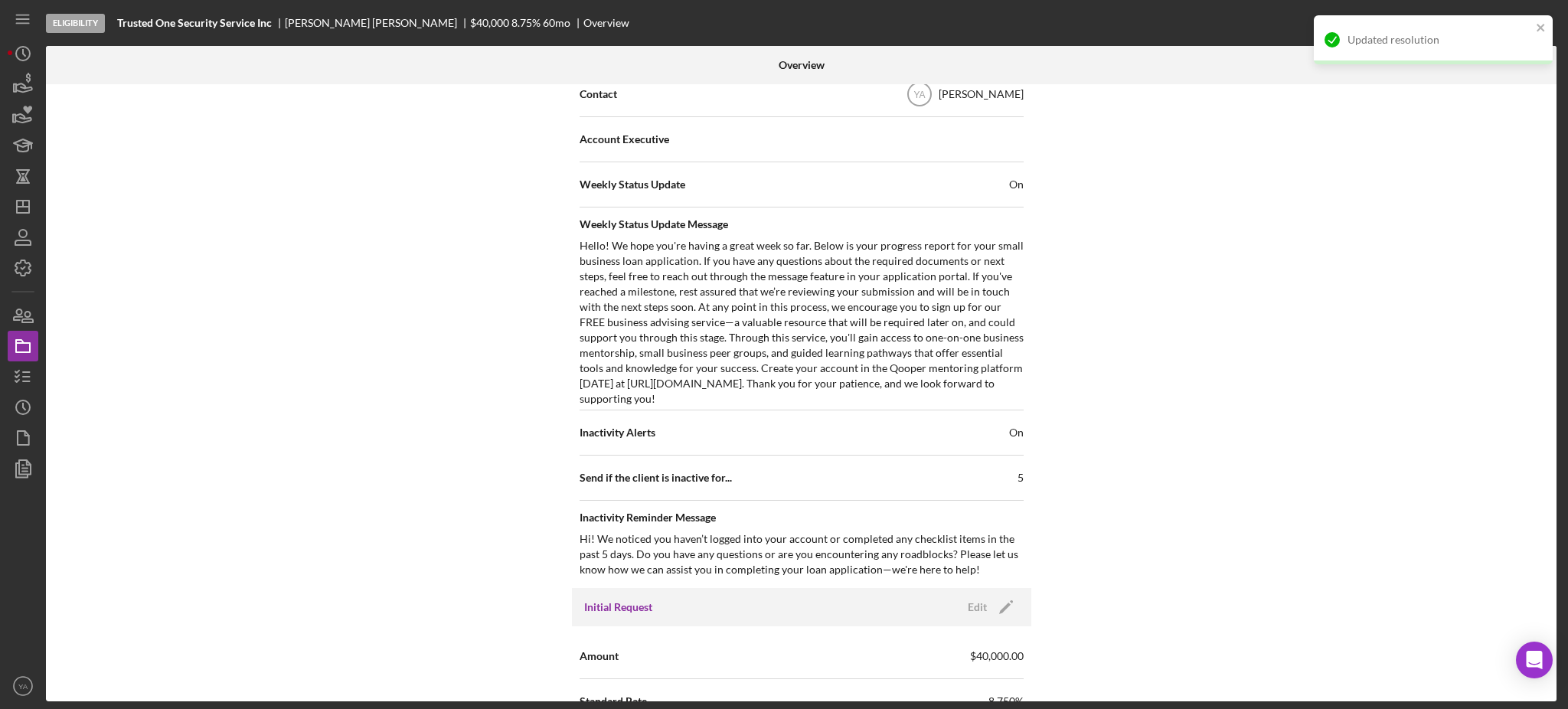
scroll to position [0, 0]
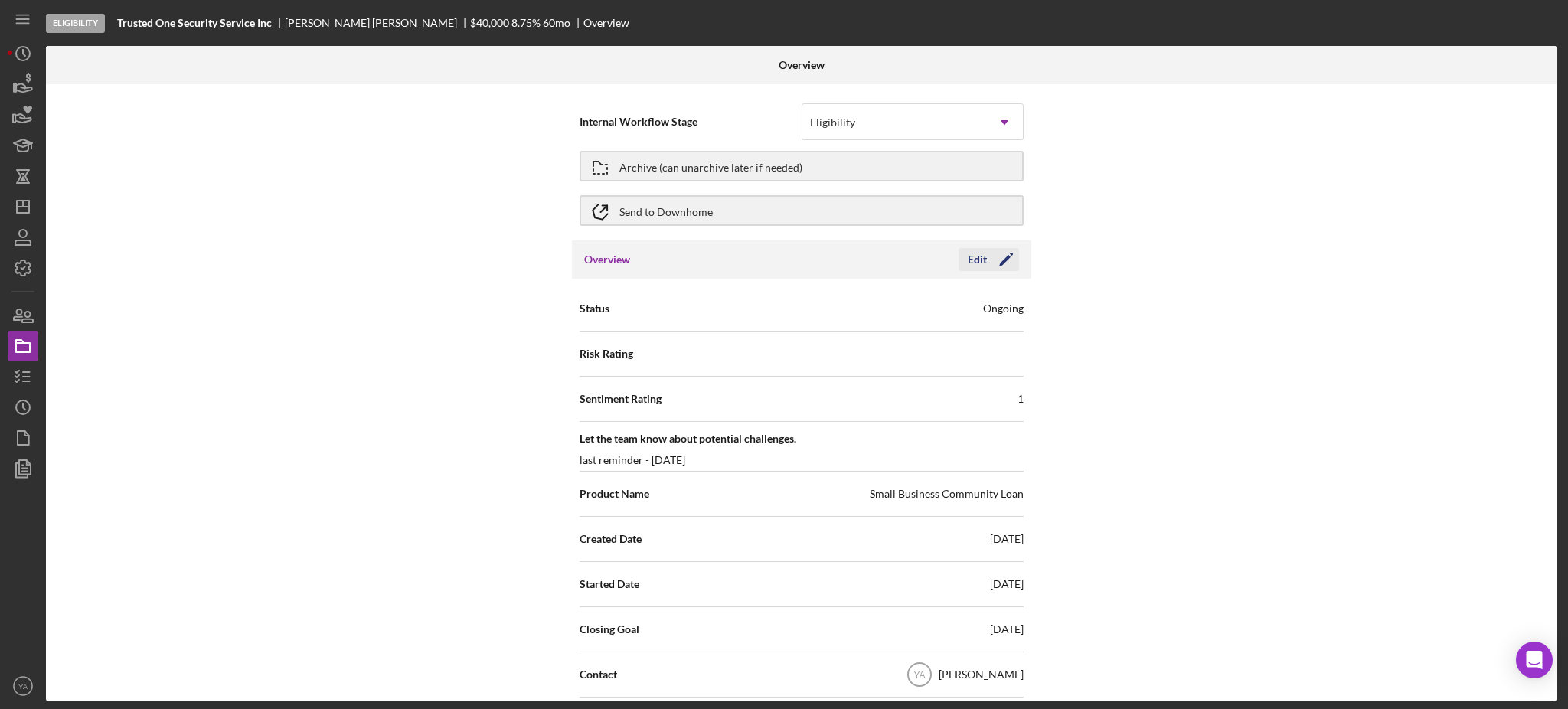
click at [993, 262] on icon "Icon/Edit" at bounding box center [1006, 259] width 39 height 39
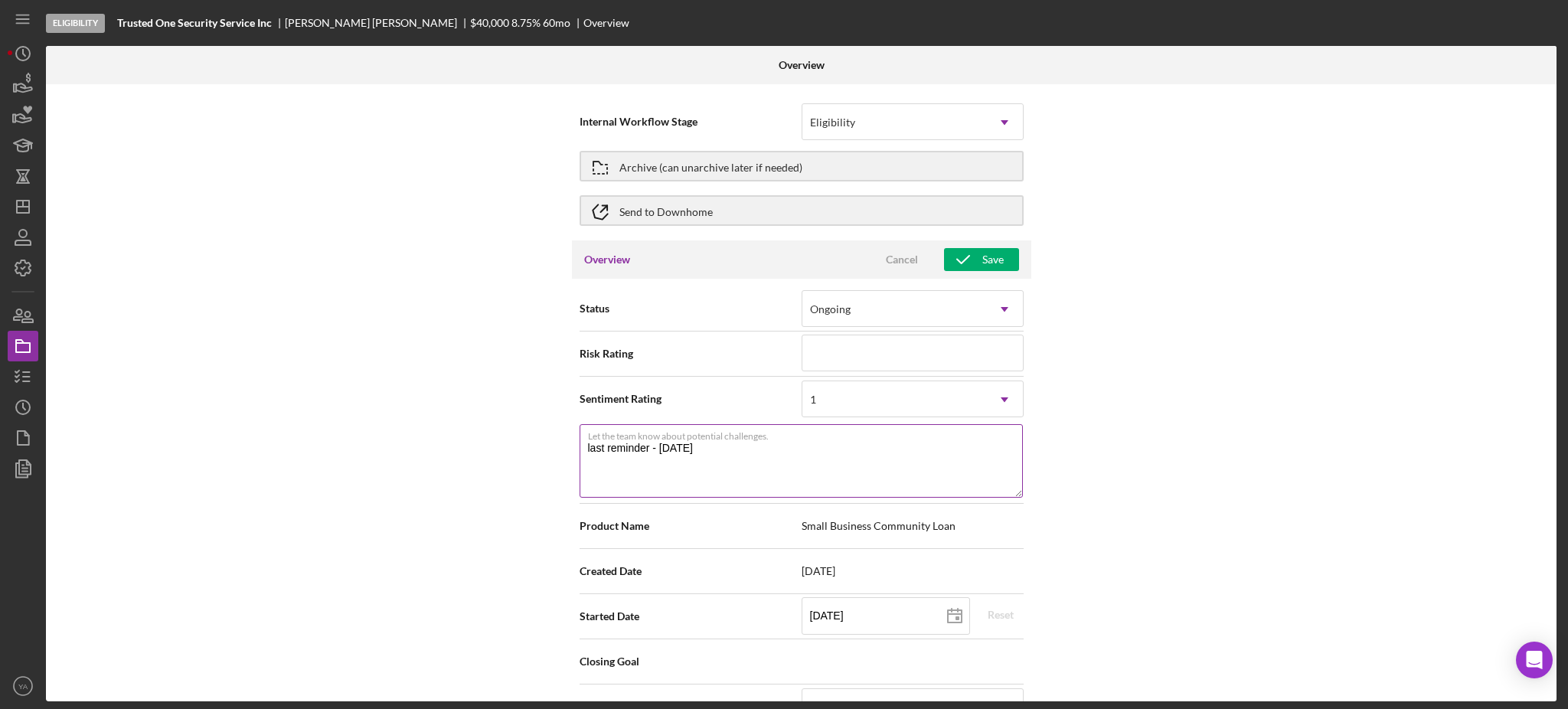
click at [721, 472] on textarea "last reminder - 08/26/2025" at bounding box center [802, 461] width 444 height 74
click at [33, 366] on icon "button" at bounding box center [22, 377] width 39 height 39
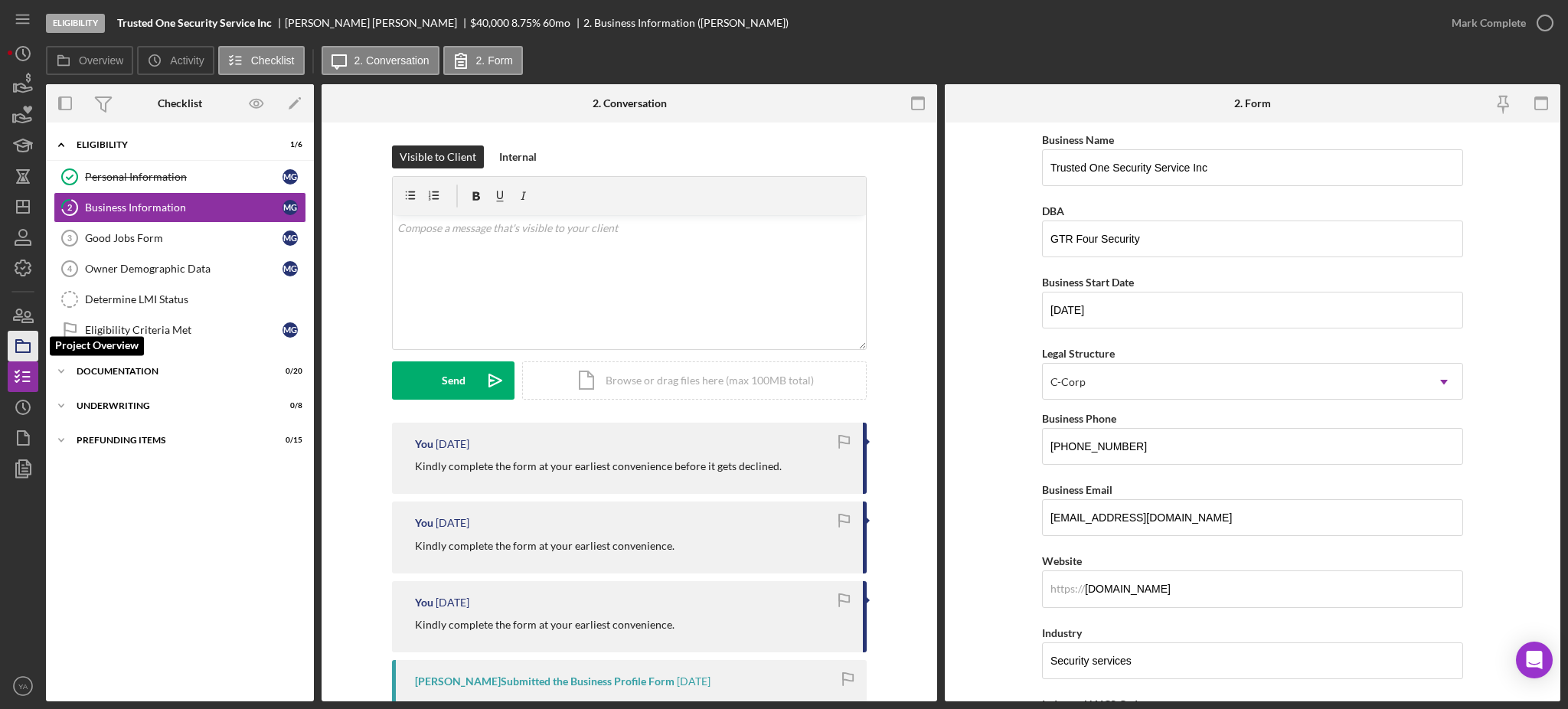
click at [18, 332] on icon "button" at bounding box center [22, 346] width 39 height 39
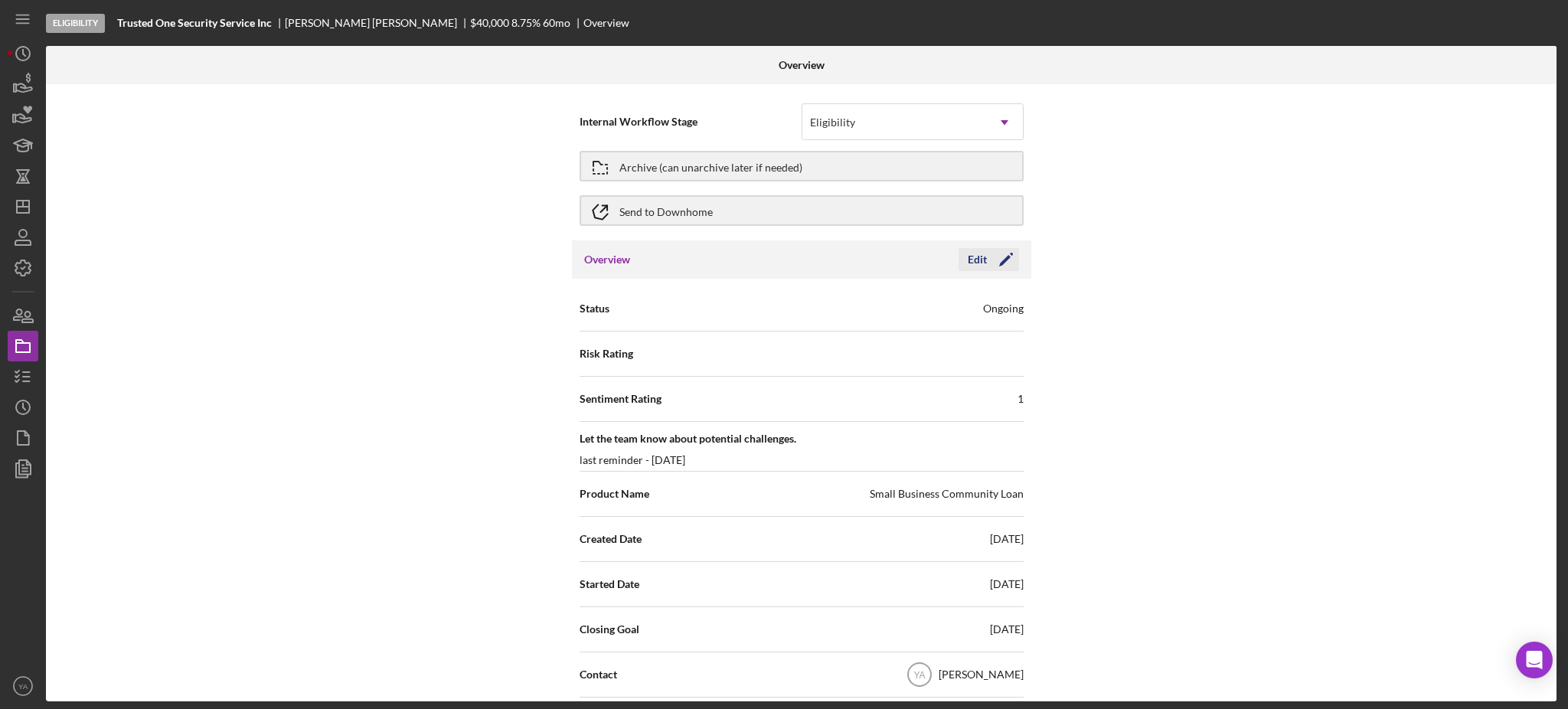
click at [976, 251] on div "Edit" at bounding box center [977, 259] width 19 height 23
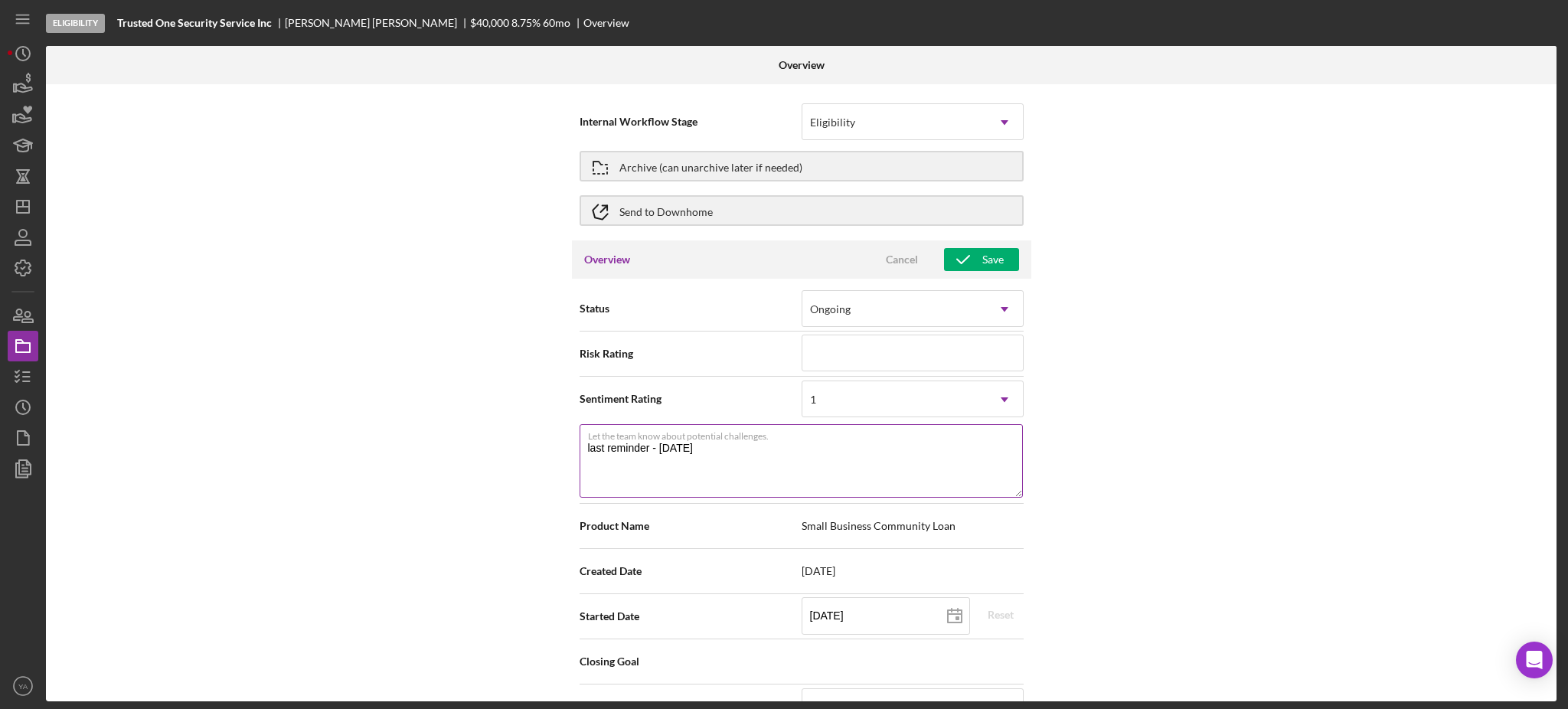
click at [668, 444] on textarea "last reminder - 08/26/2025" at bounding box center [802, 461] width 444 height 74
type textarea "last reminder - 09/26/2025"
click at [993, 251] on div "Save" at bounding box center [993, 259] width 21 height 23
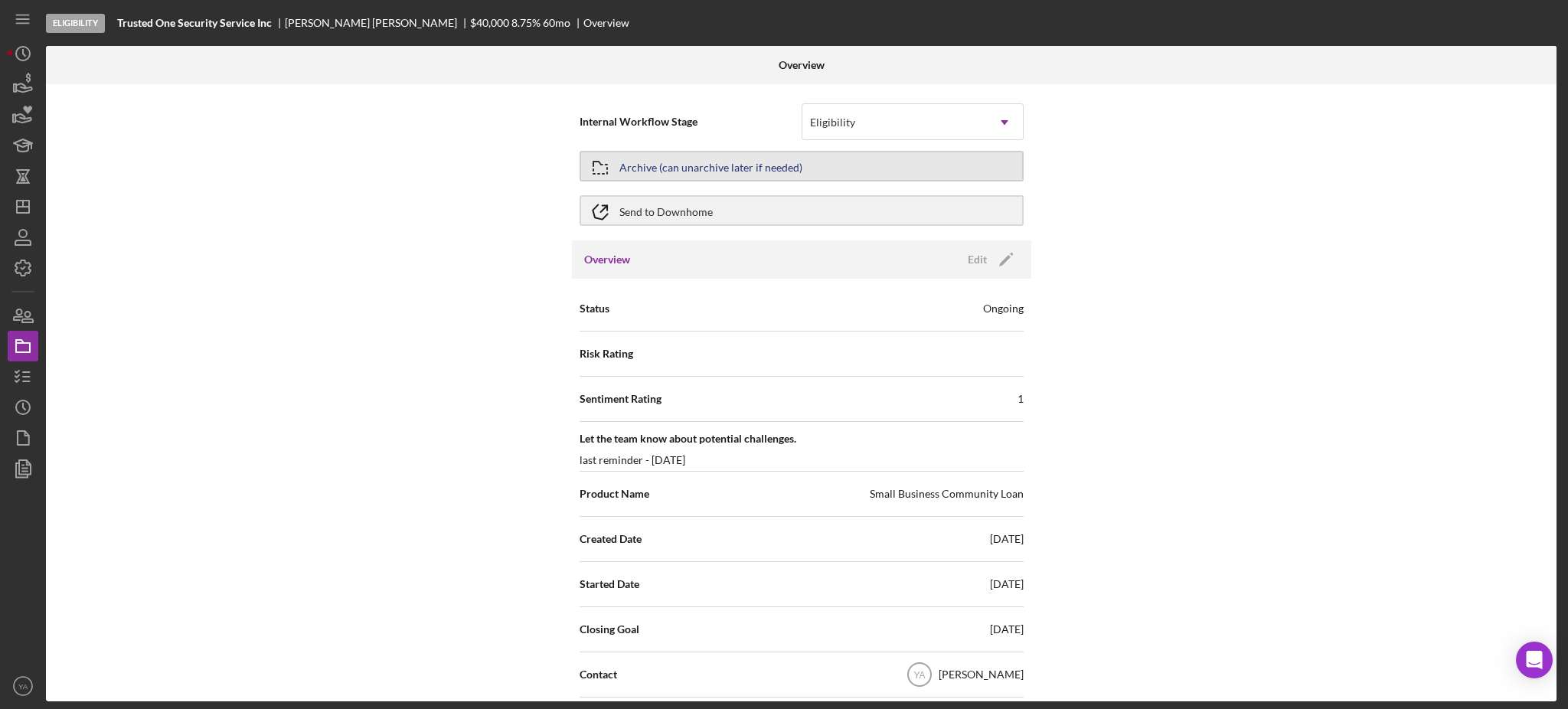
click at [944, 164] on button "Archive (can unarchive later if needed)" at bounding box center [802, 166] width 444 height 31
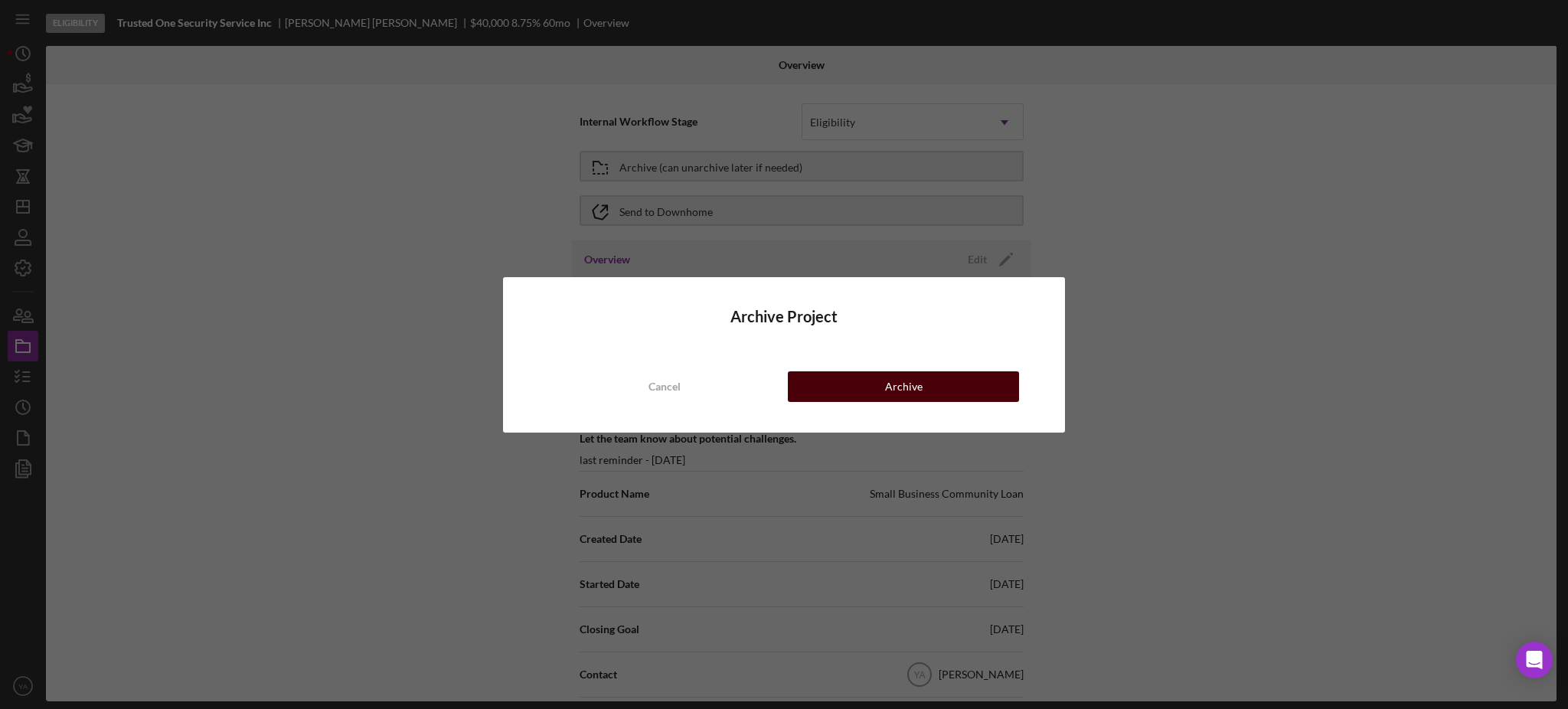
click at [895, 385] on div "Archive" at bounding box center [904, 387] width 38 height 31
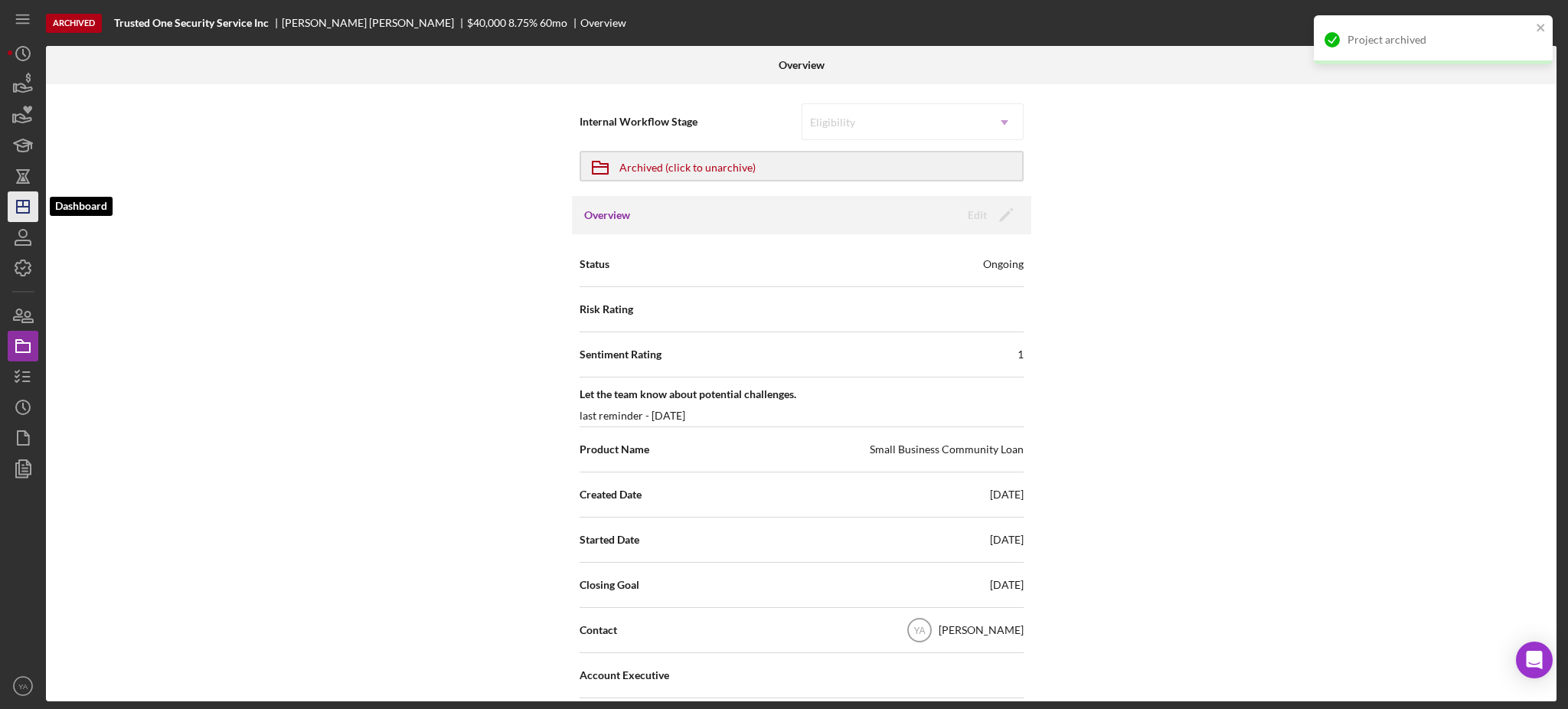
click at [22, 216] on icon "Icon/Dashboard" at bounding box center [22, 206] width 39 height 39
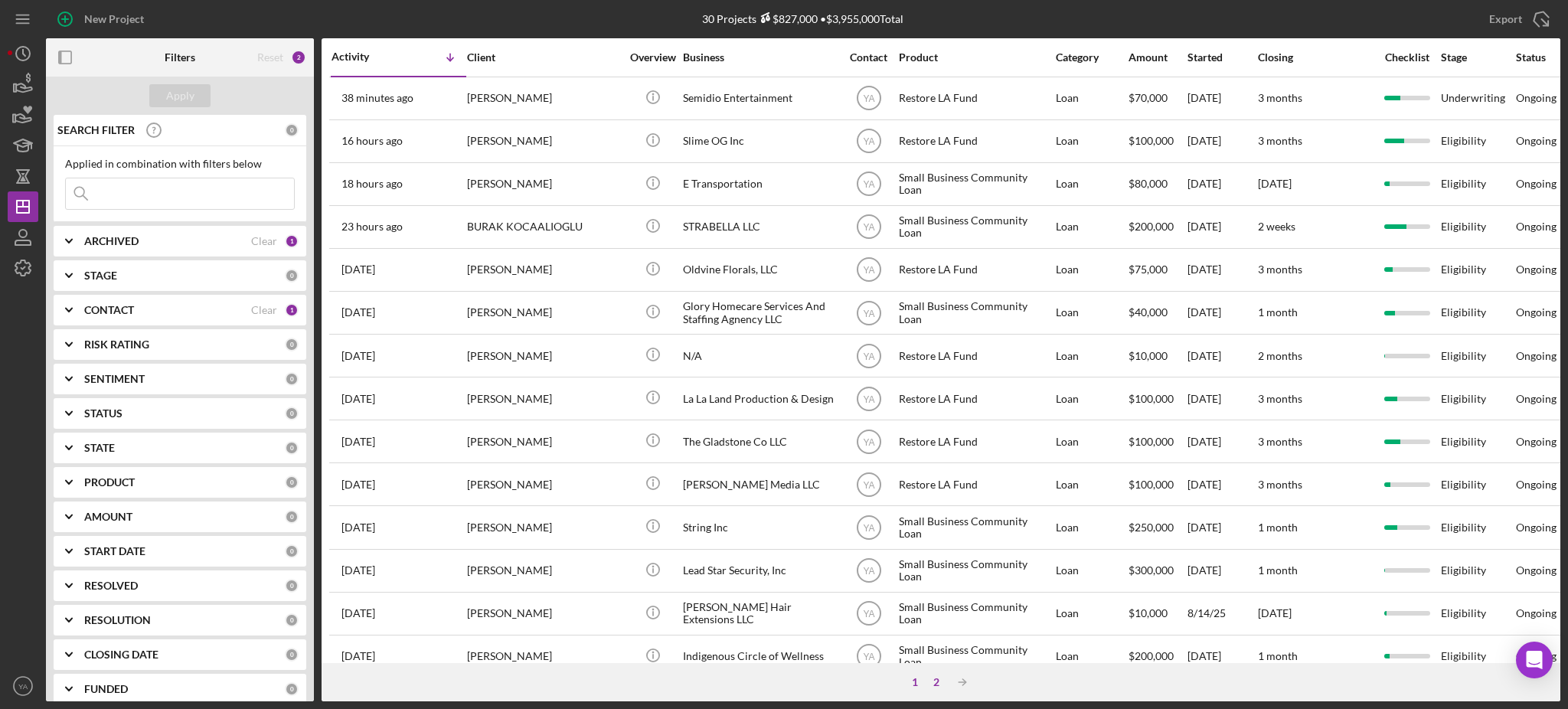
click at [935, 687] on div "2" at bounding box center [936, 682] width 21 height 12
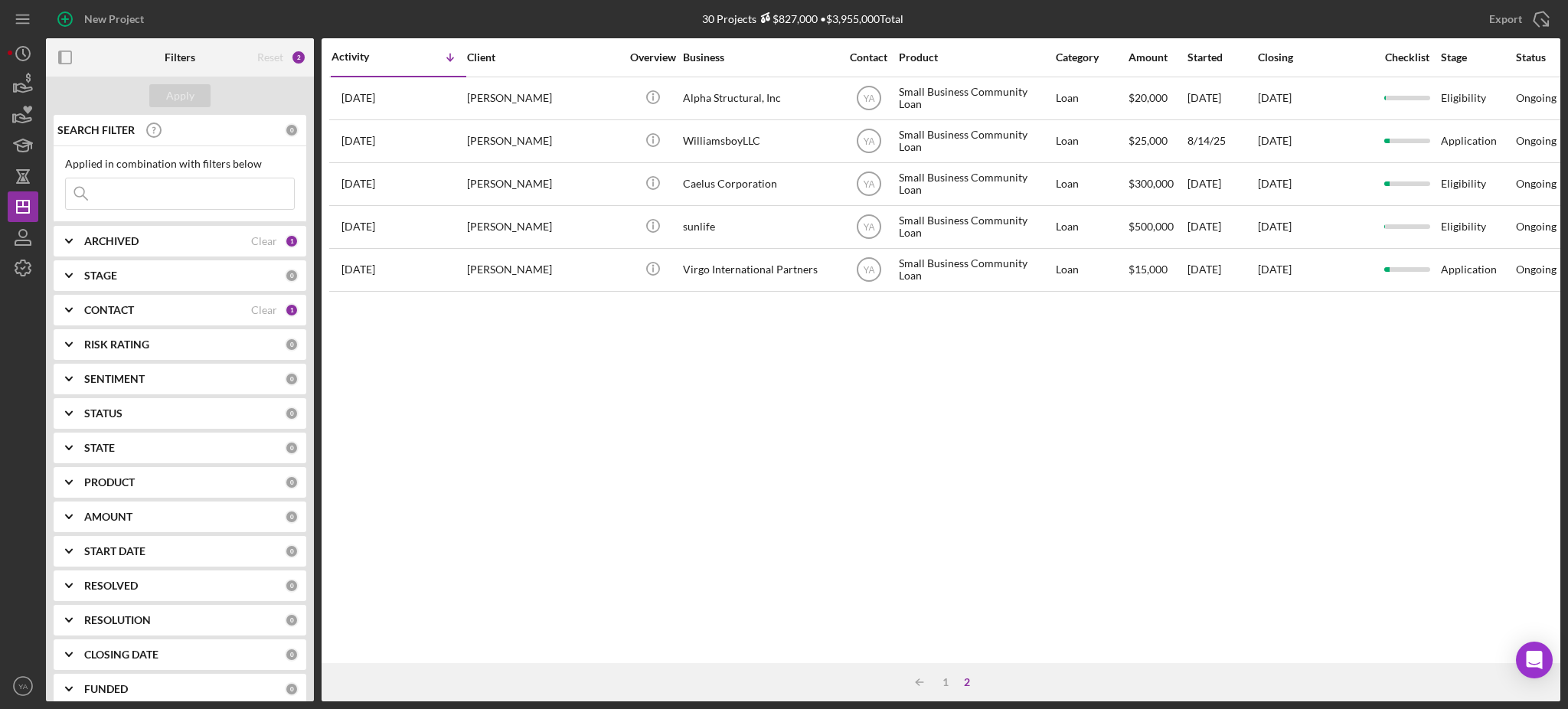
click at [140, 235] on div "ARCHIVED" at bounding box center [167, 241] width 167 height 12
click at [134, 235] on b "ARCHIVED" at bounding box center [110, 241] width 54 height 12
click at [940, 685] on div "1" at bounding box center [945, 682] width 21 height 12
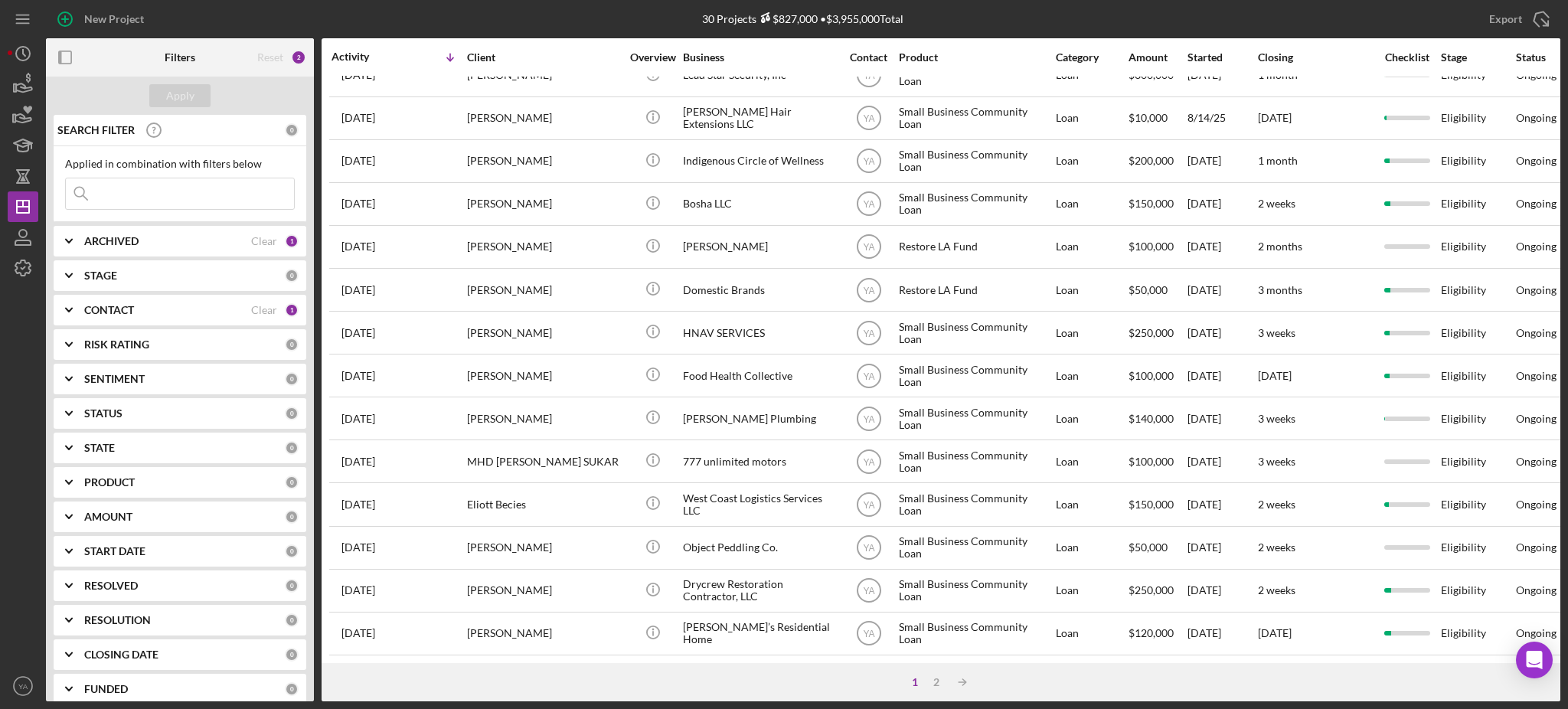
scroll to position [515, 0]
click at [938, 677] on div "2" at bounding box center [936, 682] width 21 height 12
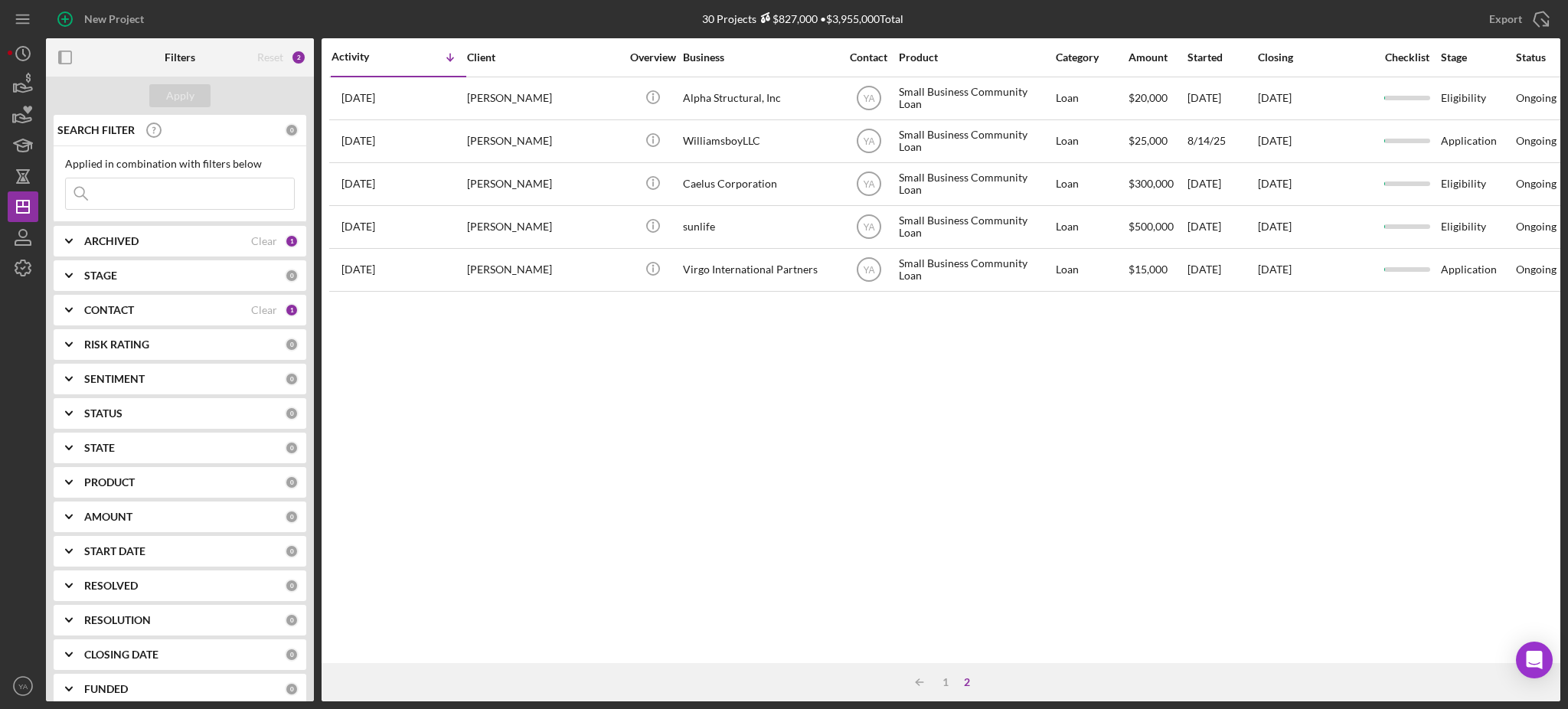
scroll to position [0, 0]
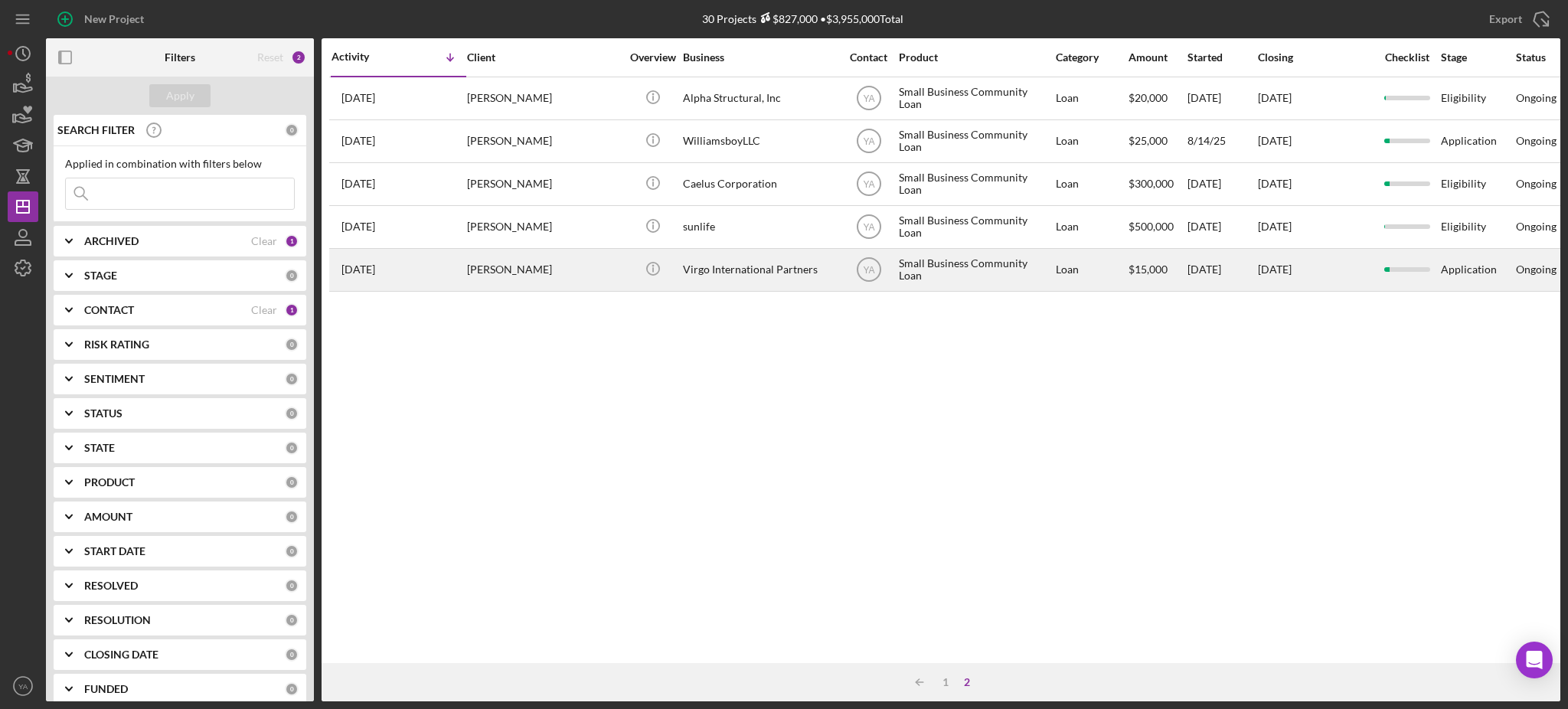
click at [560, 276] on div "Anthony Patrick" at bounding box center [543, 269] width 153 height 40
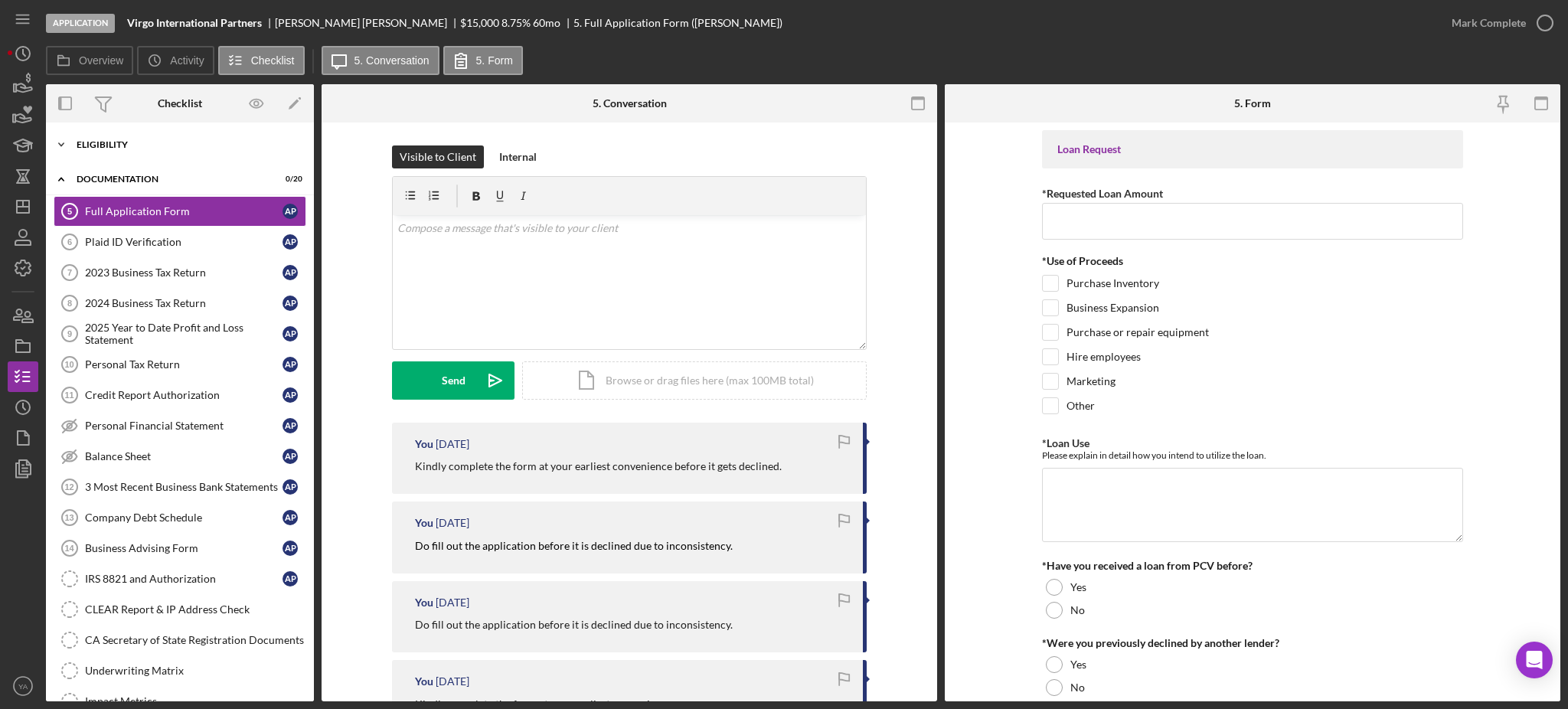
click at [162, 143] on div "Eligibility" at bounding box center [185, 145] width 218 height 9
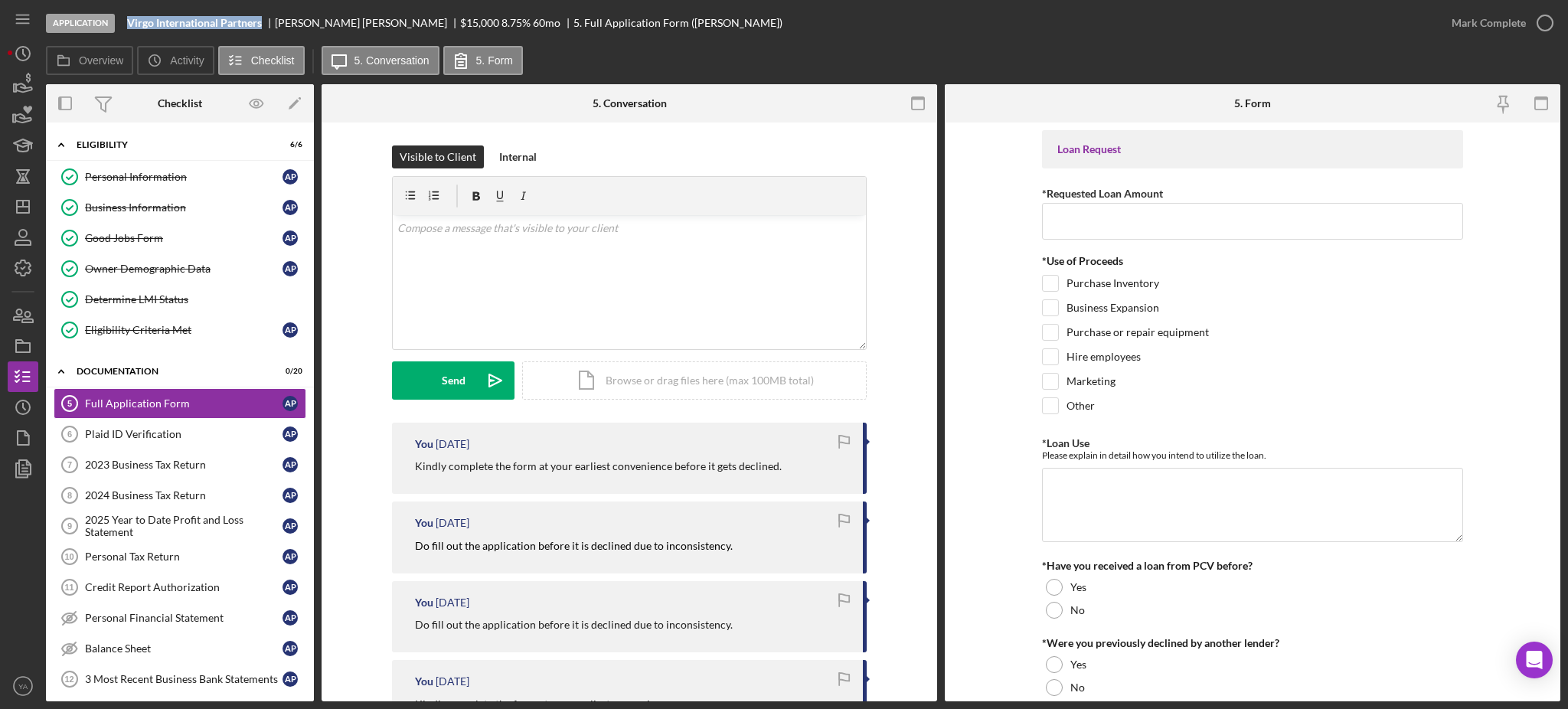
drag, startPoint x: 121, startPoint y: 21, endPoint x: 265, endPoint y: 22, distance: 144.0
click at [265, 22] on div "Application Virgo International Partners Anthony Patrick $15,000 $6,000 8.75 % …" at bounding box center [742, 23] width 1391 height 46
copy b "Virgo International Partners"
click at [30, 205] on icon "Icon/Dashboard" at bounding box center [22, 206] width 39 height 39
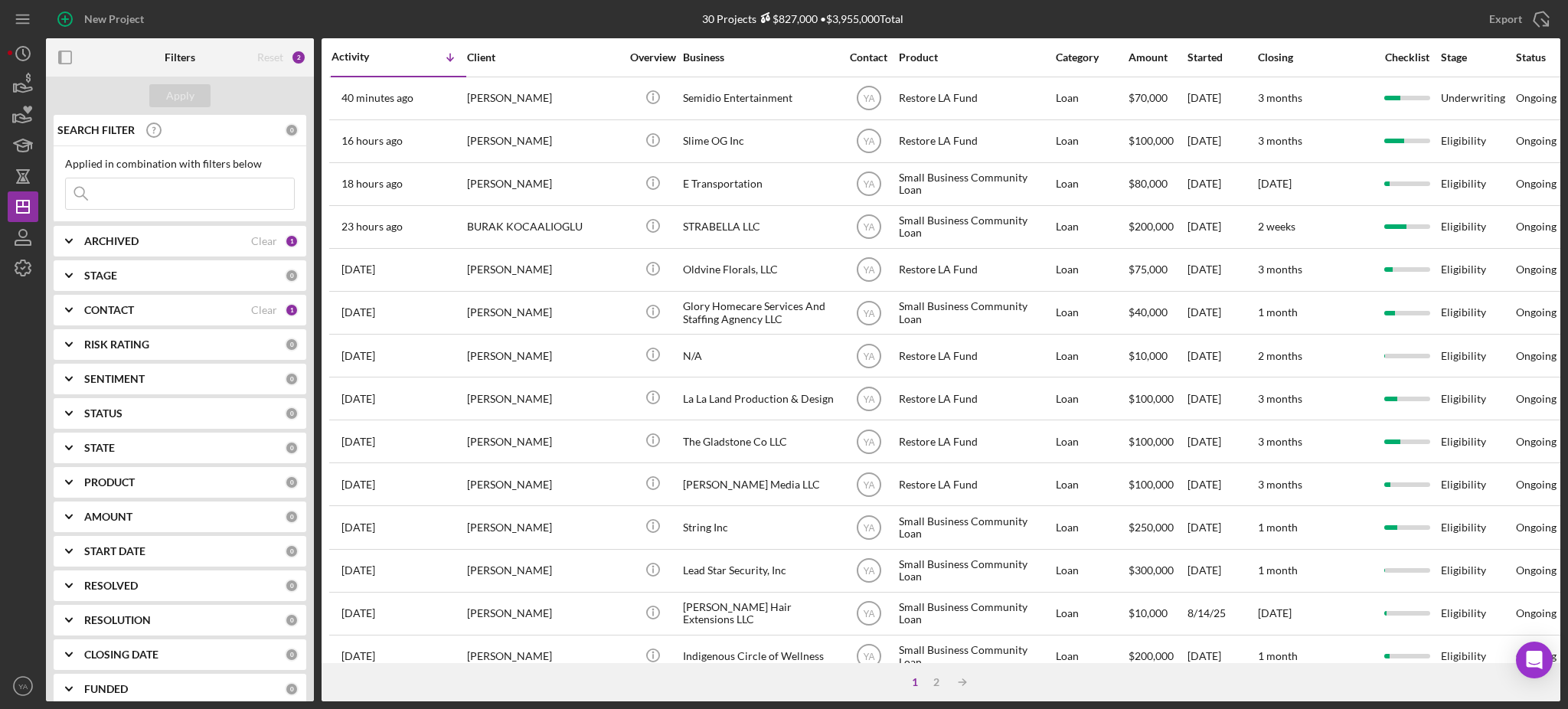
click at [218, 237] on div "ARCHIVED" at bounding box center [167, 241] width 167 height 12
click at [99, 324] on label "Archived" at bounding box center [193, 329] width 206 height 15
click at [81, 324] on input "Archived" at bounding box center [74, 329] width 15 height 15
checkbox input "true"
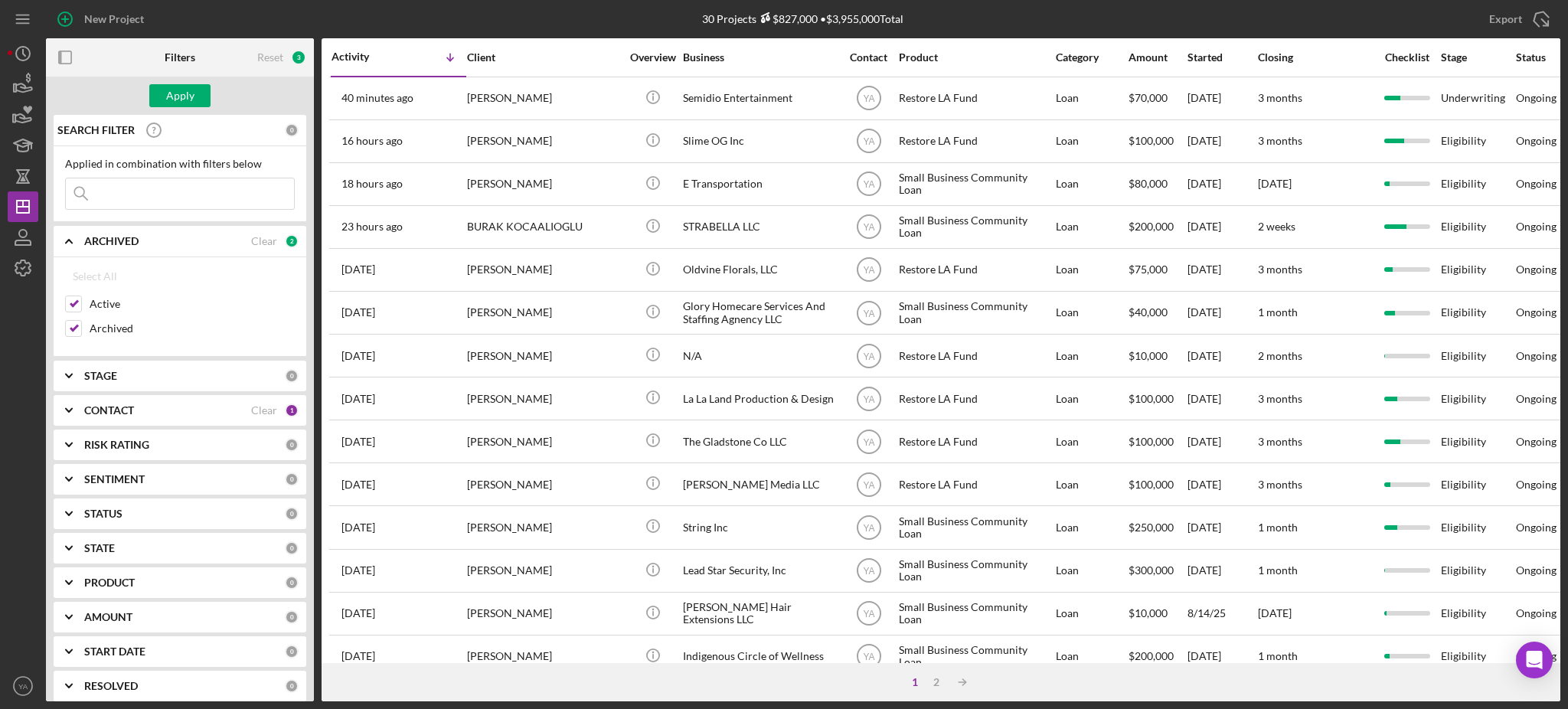
click at [212, 102] on div "Apply" at bounding box center [180, 95] width 268 height 39
click at [194, 104] on button "Apply" at bounding box center [180, 95] width 62 height 23
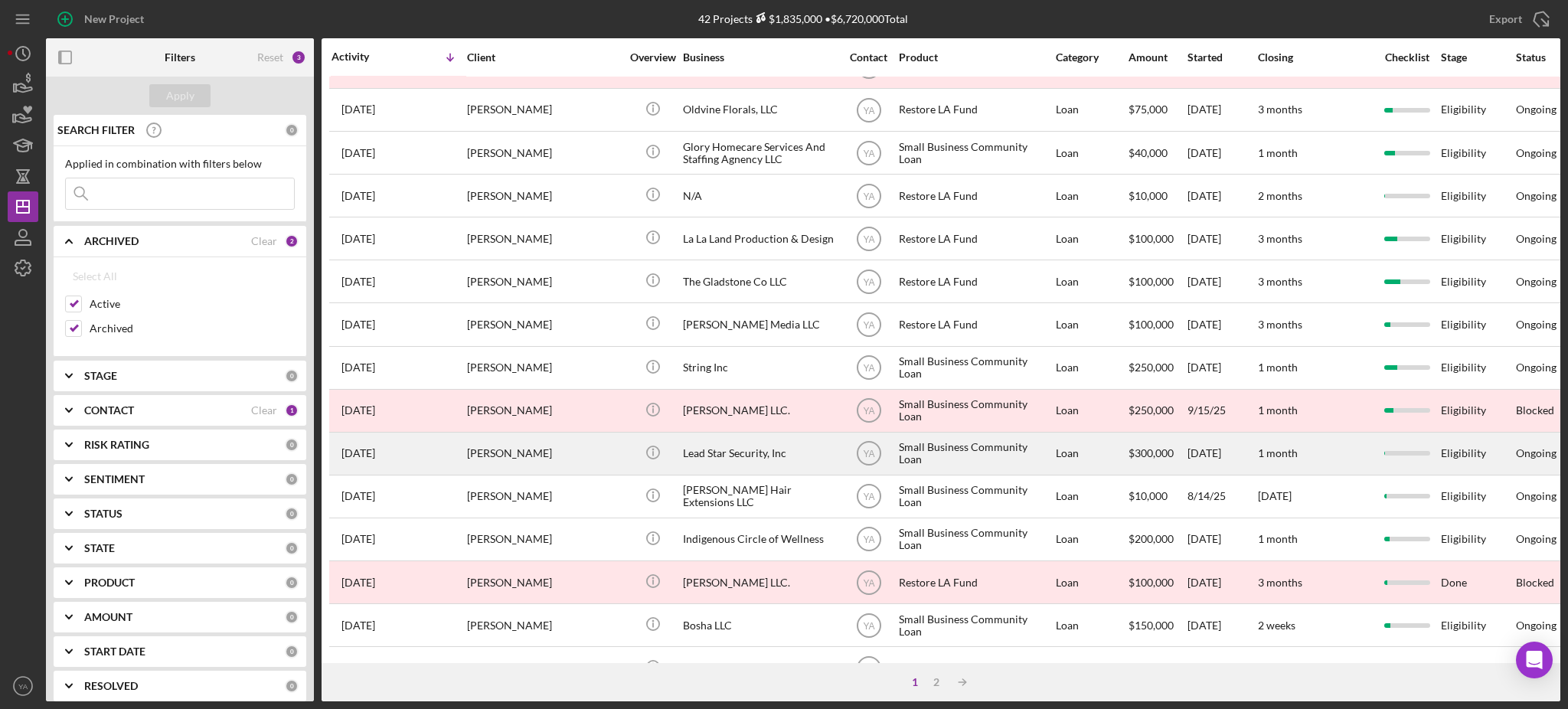
scroll to position [204, 0]
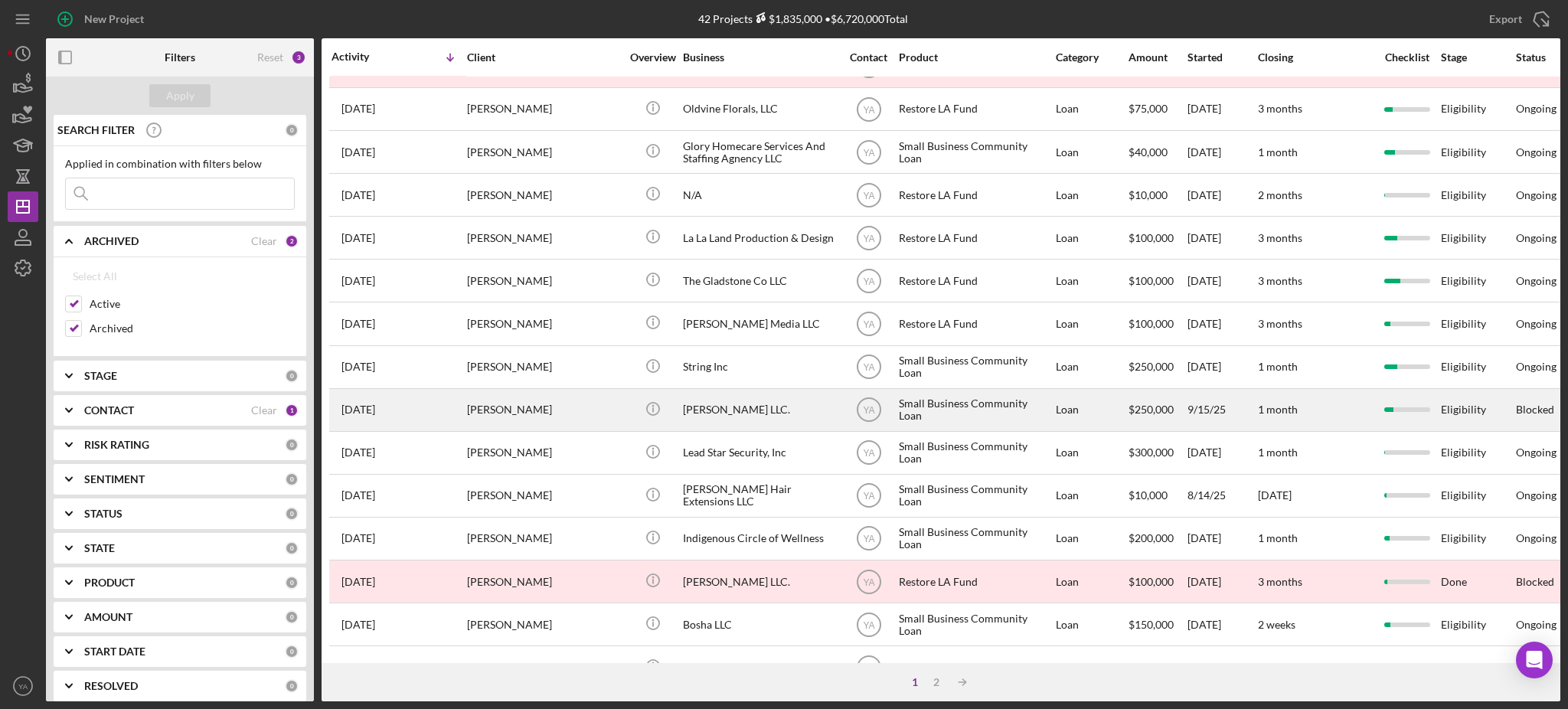
click at [706, 422] on div "Bruce Waynne LLC." at bounding box center [760, 409] width 153 height 40
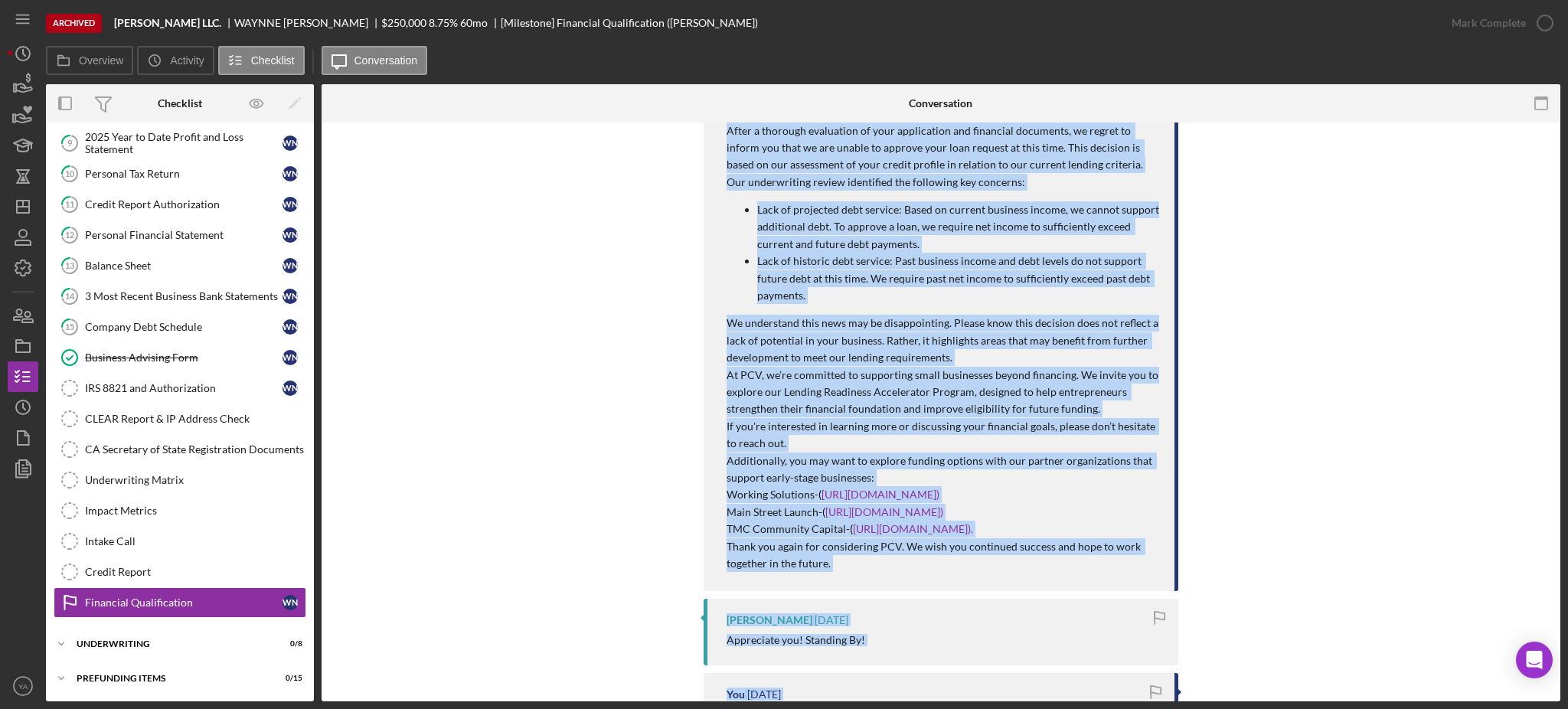
scroll to position [1531, 0]
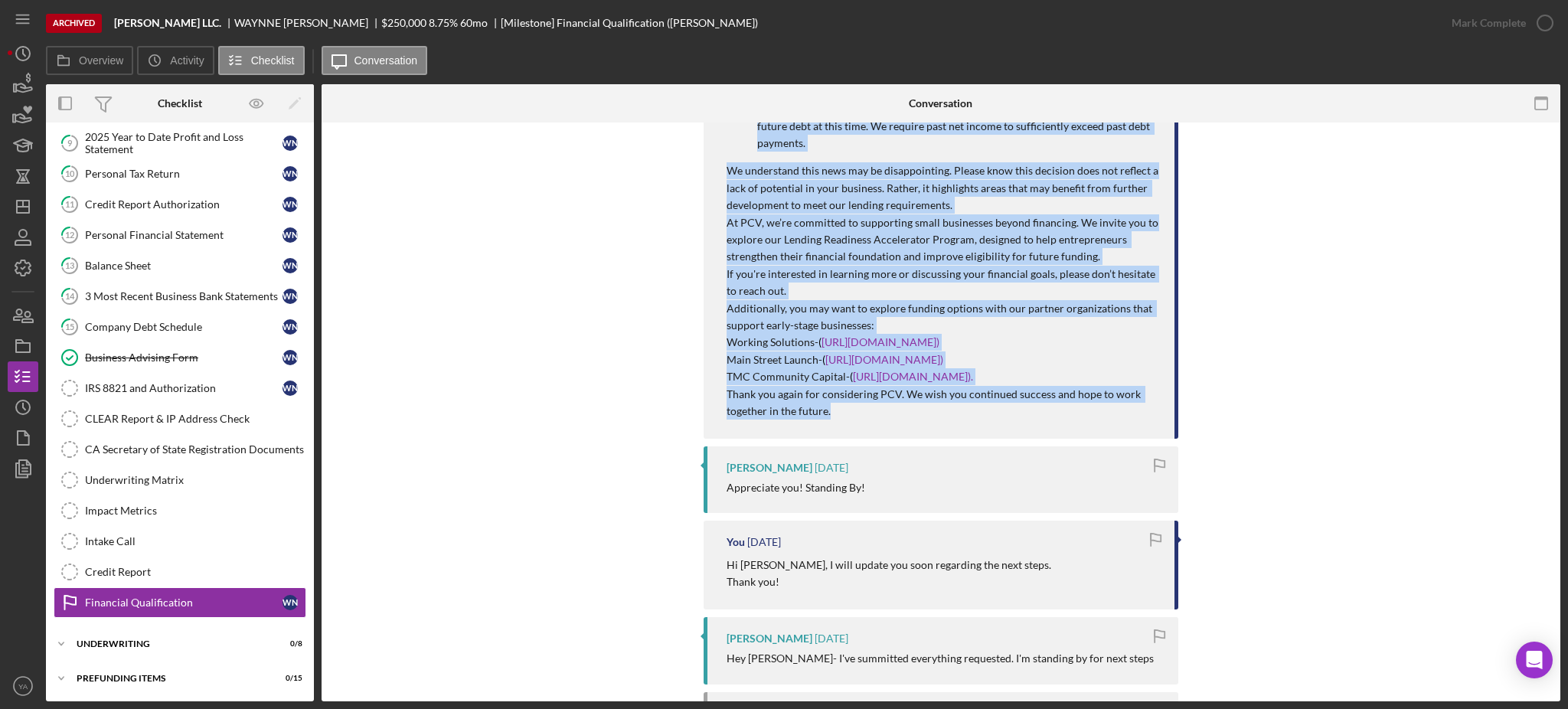
drag, startPoint x: 732, startPoint y: 213, endPoint x: 865, endPoint y: 418, distance: 244.4
click at [865, 418] on div "Hello Waynne, I hope you're doing well. Thank you for considering Pacific Commu…" at bounding box center [943, 160] width 432 height 518
copy div "ello Waynne, I hope you're doing well. Thank you for considering Pacific Commun…"
click at [19, 206] on line "button" at bounding box center [23, 206] width 12 height 0
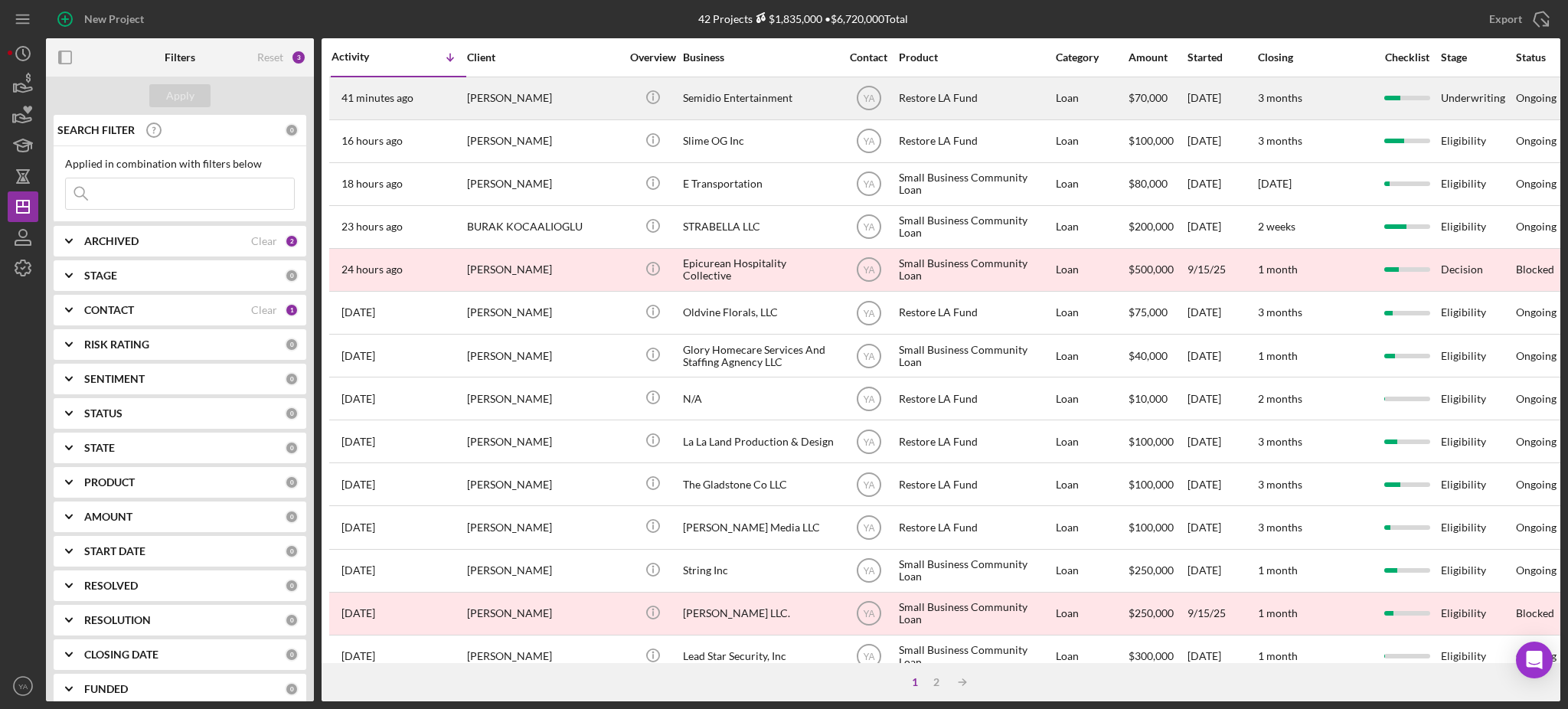
click at [774, 104] on div "Semidio Entertainment" at bounding box center [760, 98] width 153 height 40
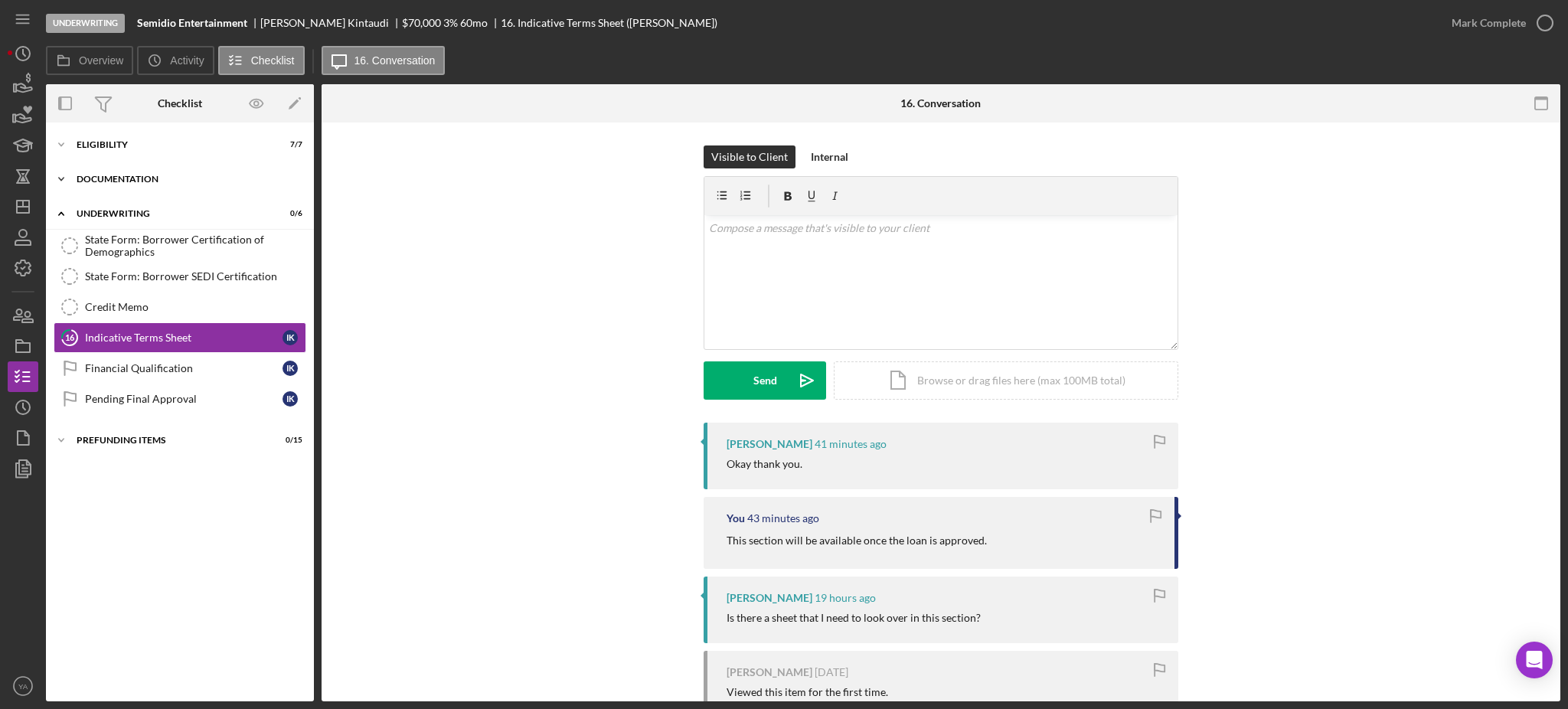
click at [102, 178] on div "Documentation" at bounding box center [185, 179] width 218 height 9
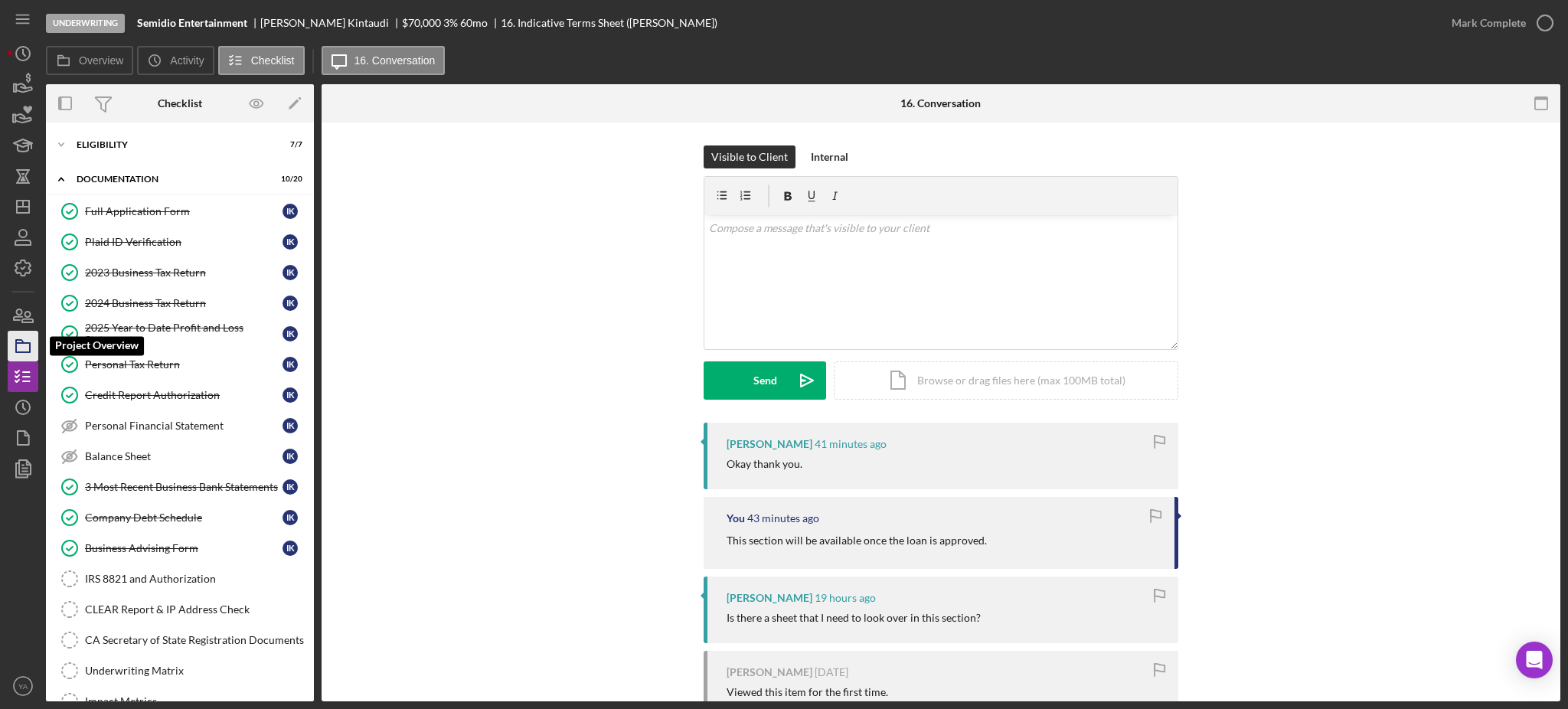
click at [22, 344] on icon "button" at bounding box center [22, 346] width 39 height 39
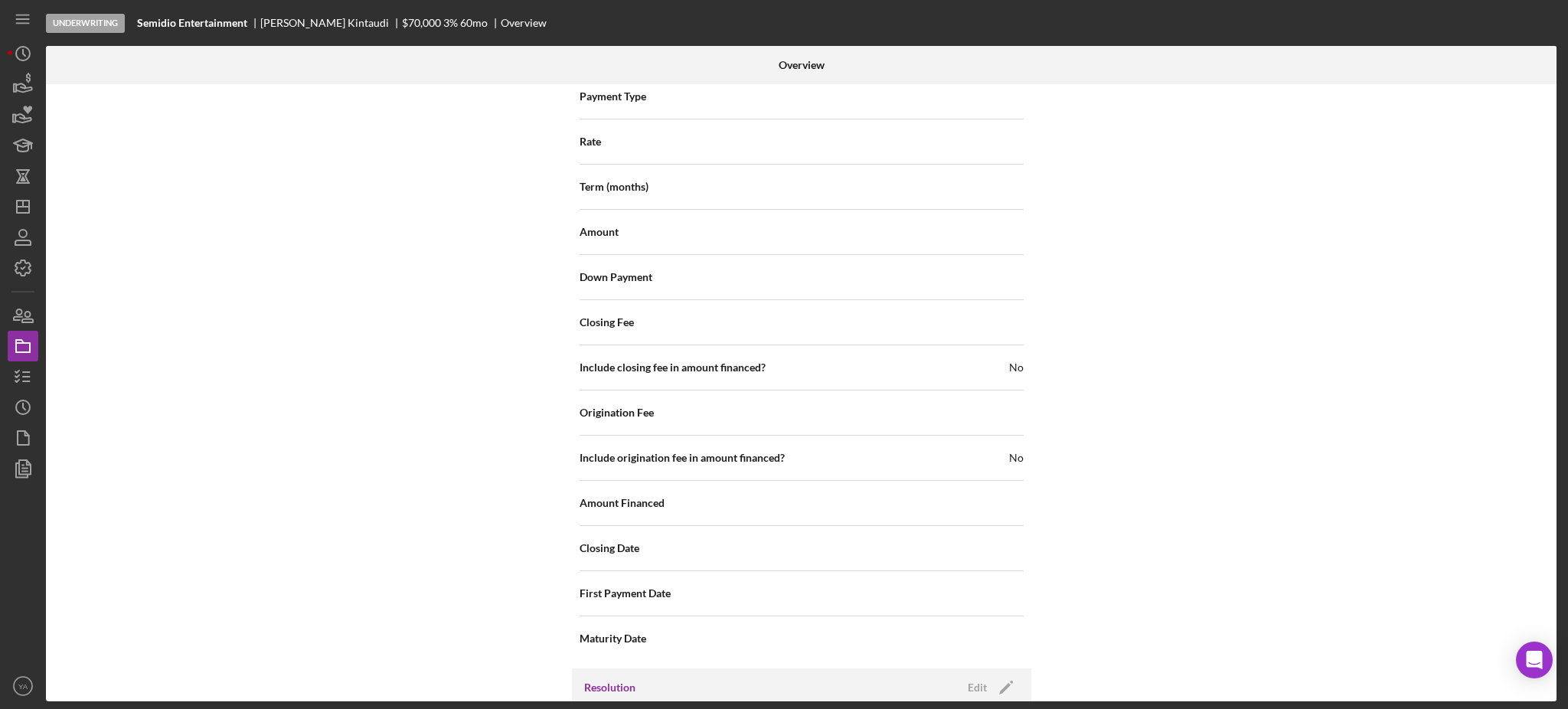
scroll to position [1811, 0]
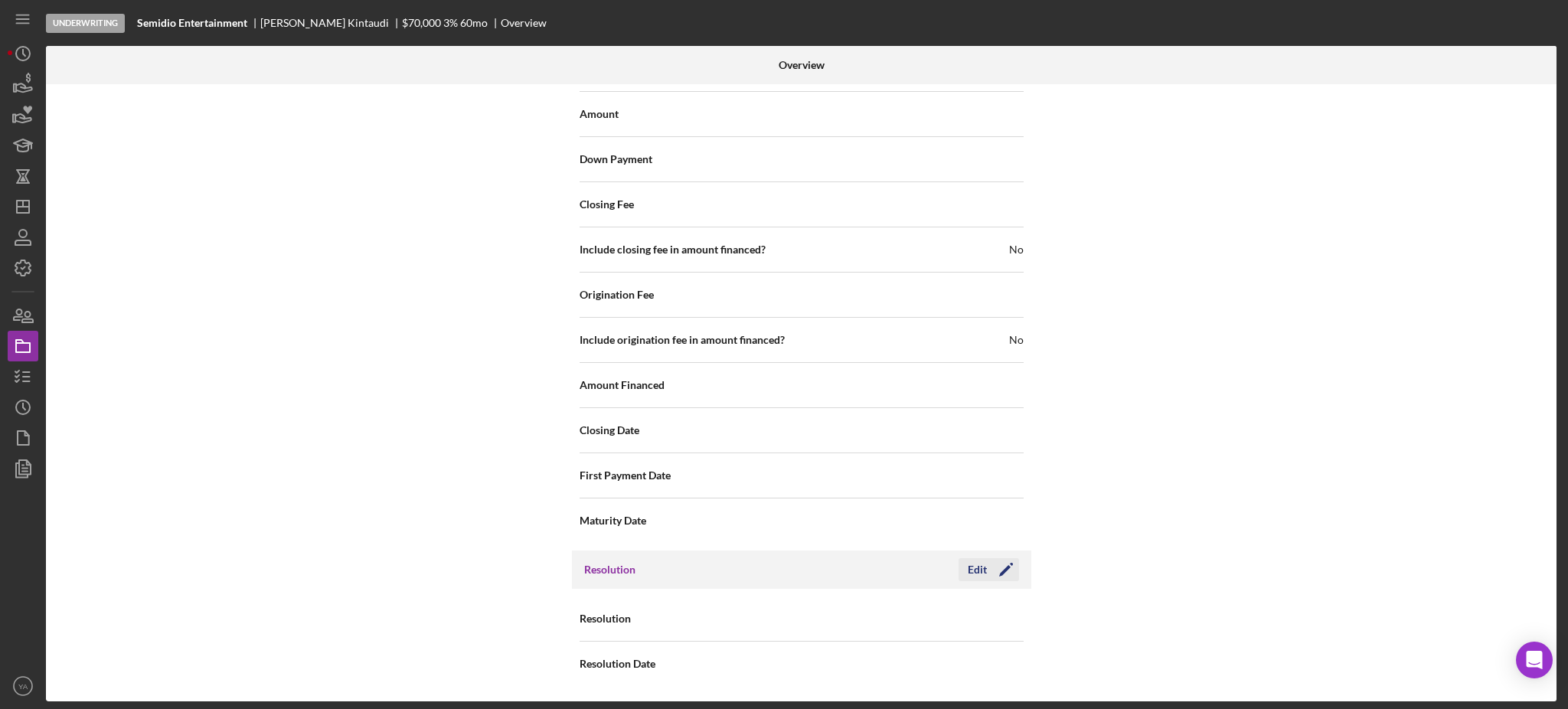
click at [995, 568] on icon "Icon/Edit" at bounding box center [1006, 569] width 39 height 39
click at [947, 601] on div "Select... Icon/Dropdown Arrow" at bounding box center [912, 618] width 222 height 37
click at [1160, 492] on div "Internal Workflow Stage Underwriting Icon/Dropdown Arrow Archive (can unarchive…" at bounding box center [802, 392] width 1511 height 617
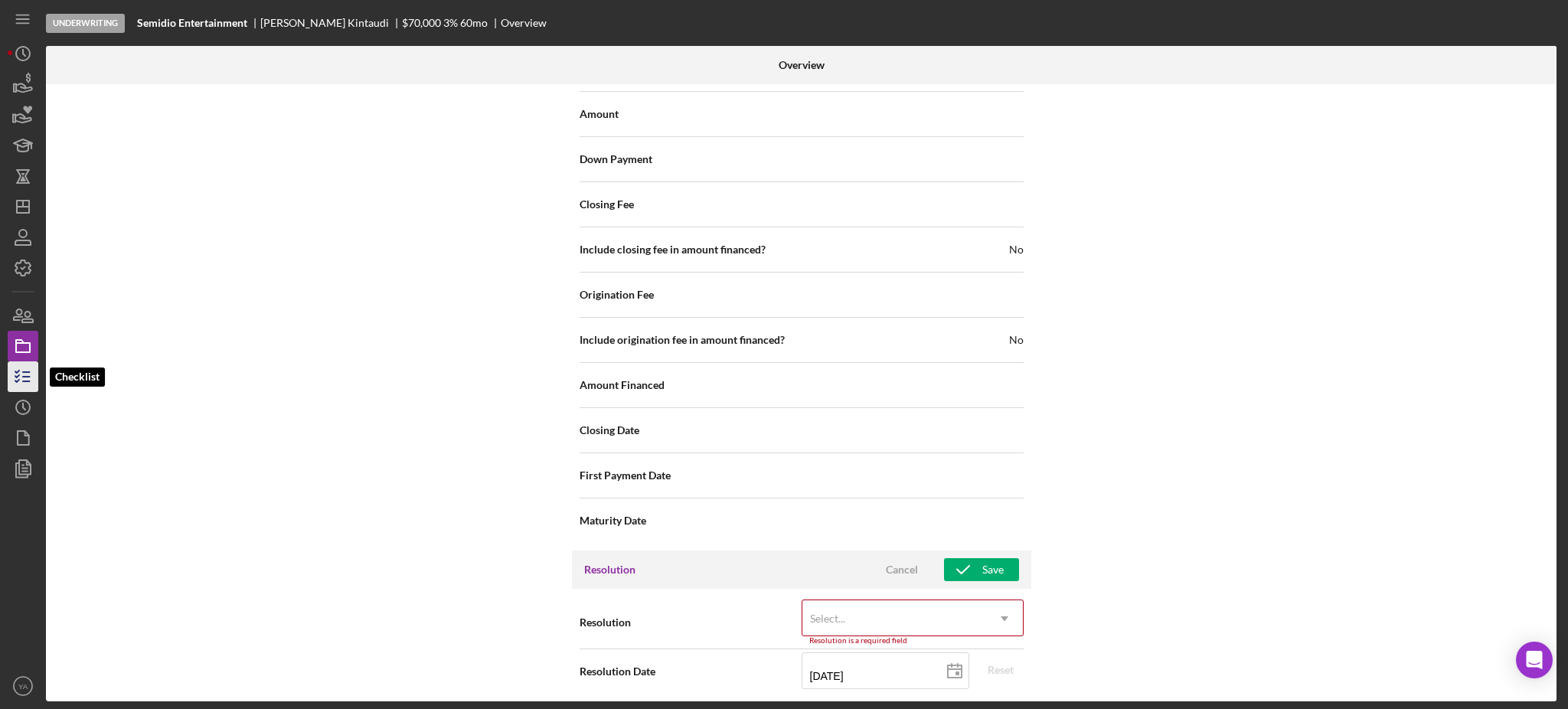
click at [15, 366] on icon "button" at bounding box center [22, 377] width 39 height 39
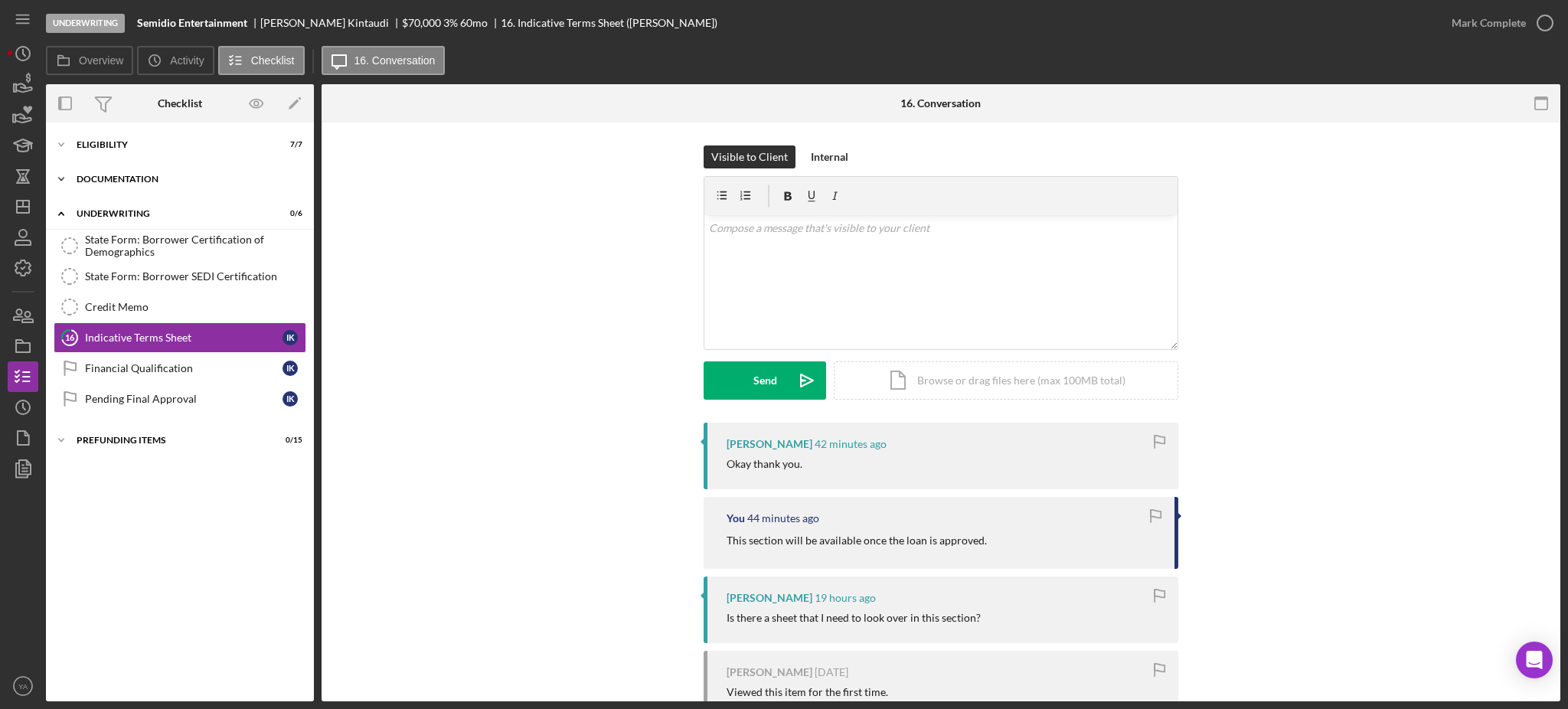
click at [127, 185] on div "Icon/Expander Documentation 10 / 20" at bounding box center [180, 179] width 268 height 31
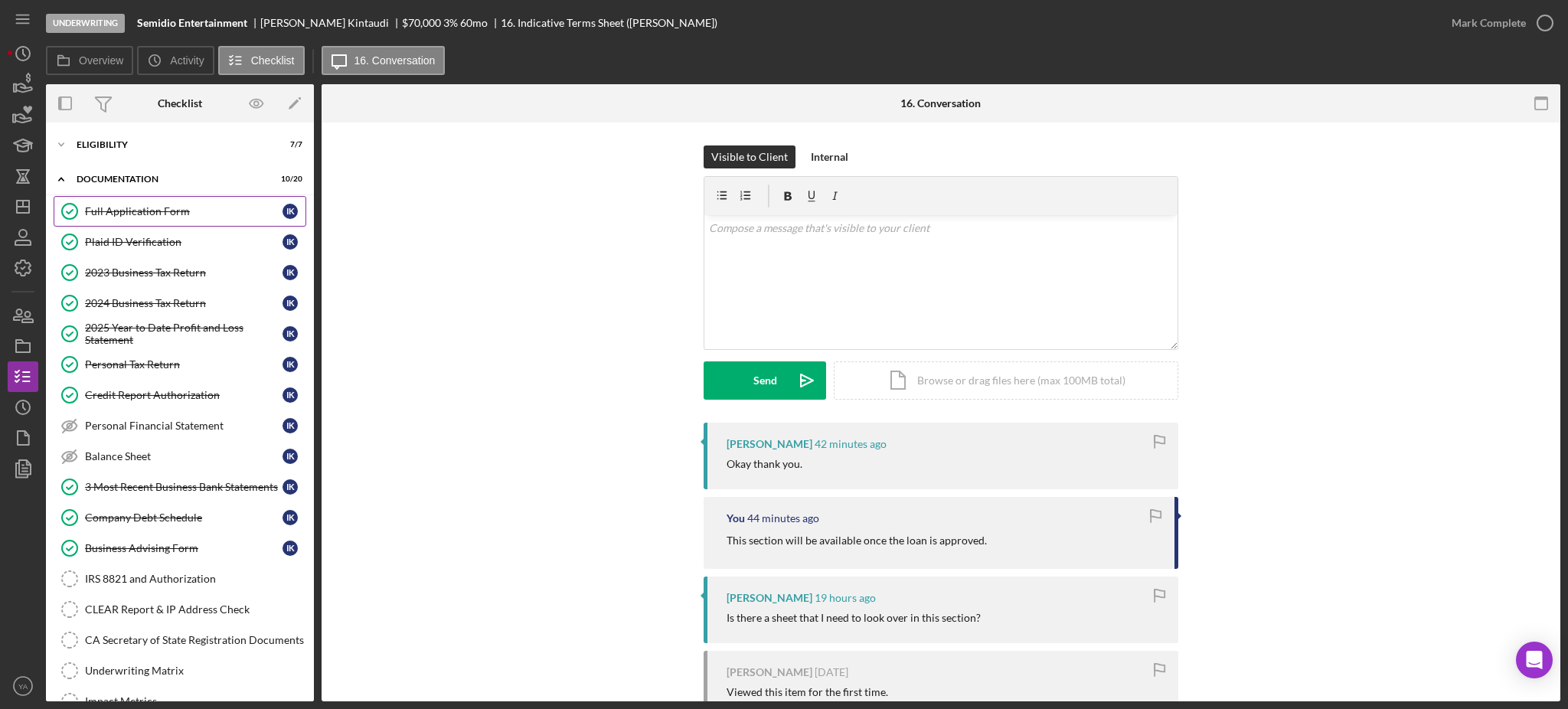
click at [134, 221] on link "Full Application Form Full Application Form I K" at bounding box center [180, 212] width 253 height 31
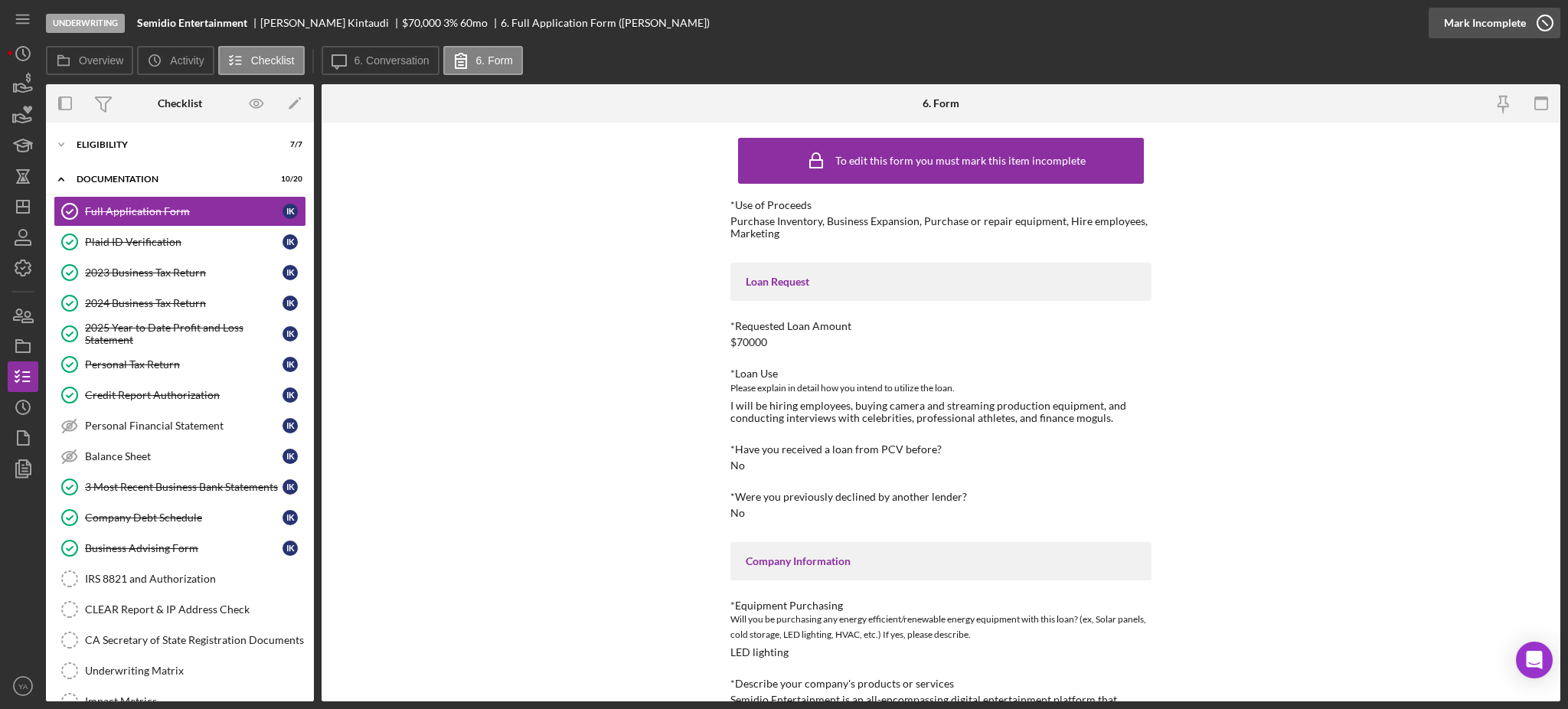
click at [1541, 26] on icon "button" at bounding box center [1545, 22] width 39 height 39
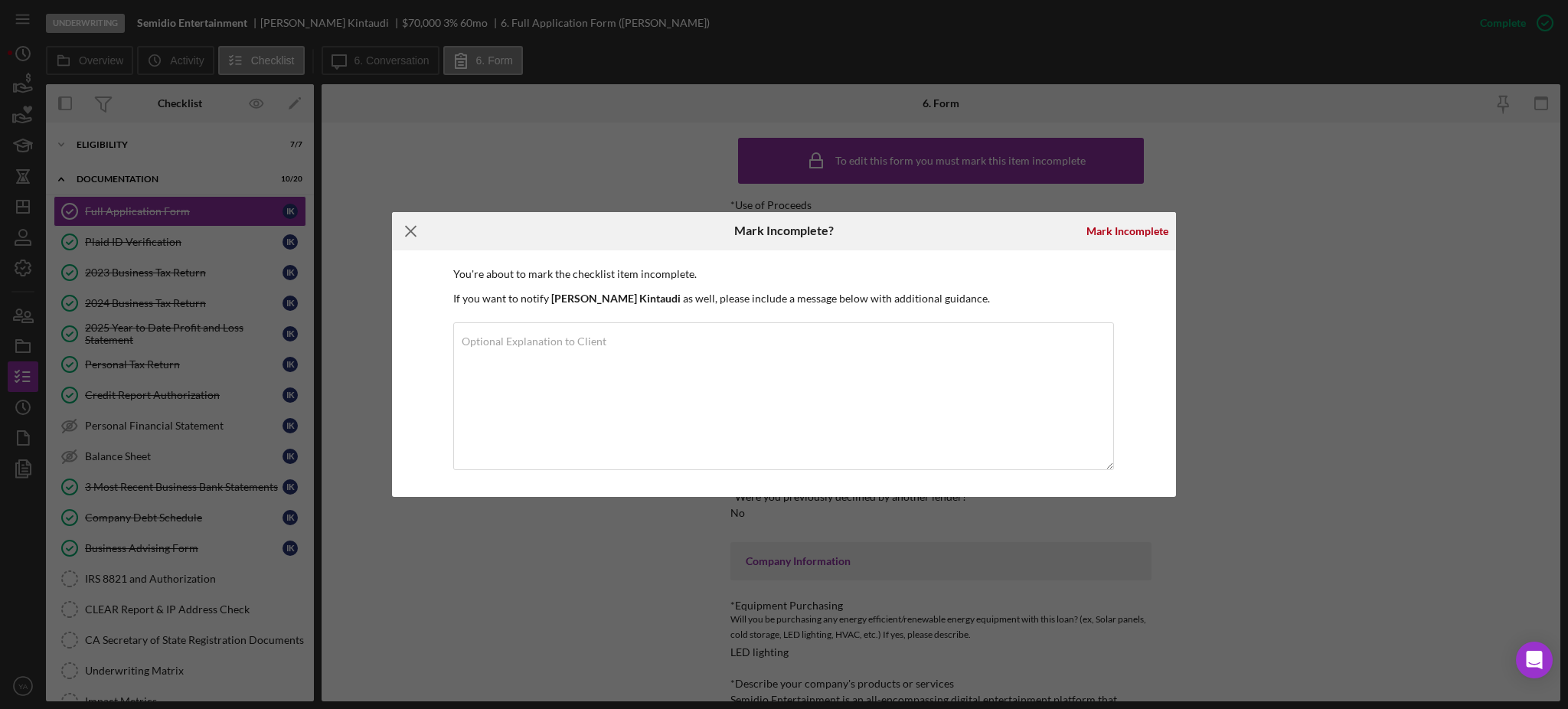
drag, startPoint x: 425, startPoint y: 223, endPoint x: 424, endPoint y: 234, distance: 11.0
click at [424, 221] on icon "Icon/Menu Close" at bounding box center [411, 231] width 39 height 39
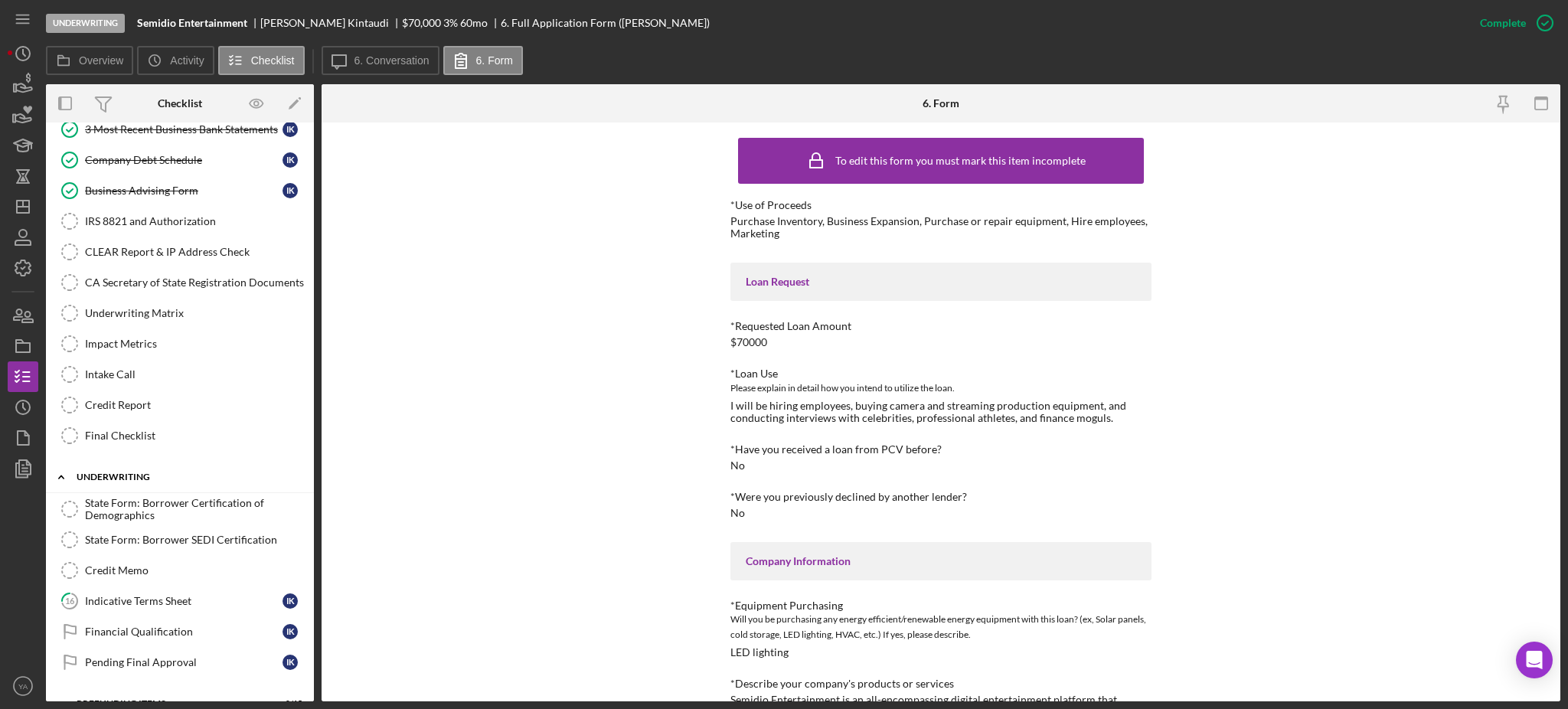
scroll to position [385, 0]
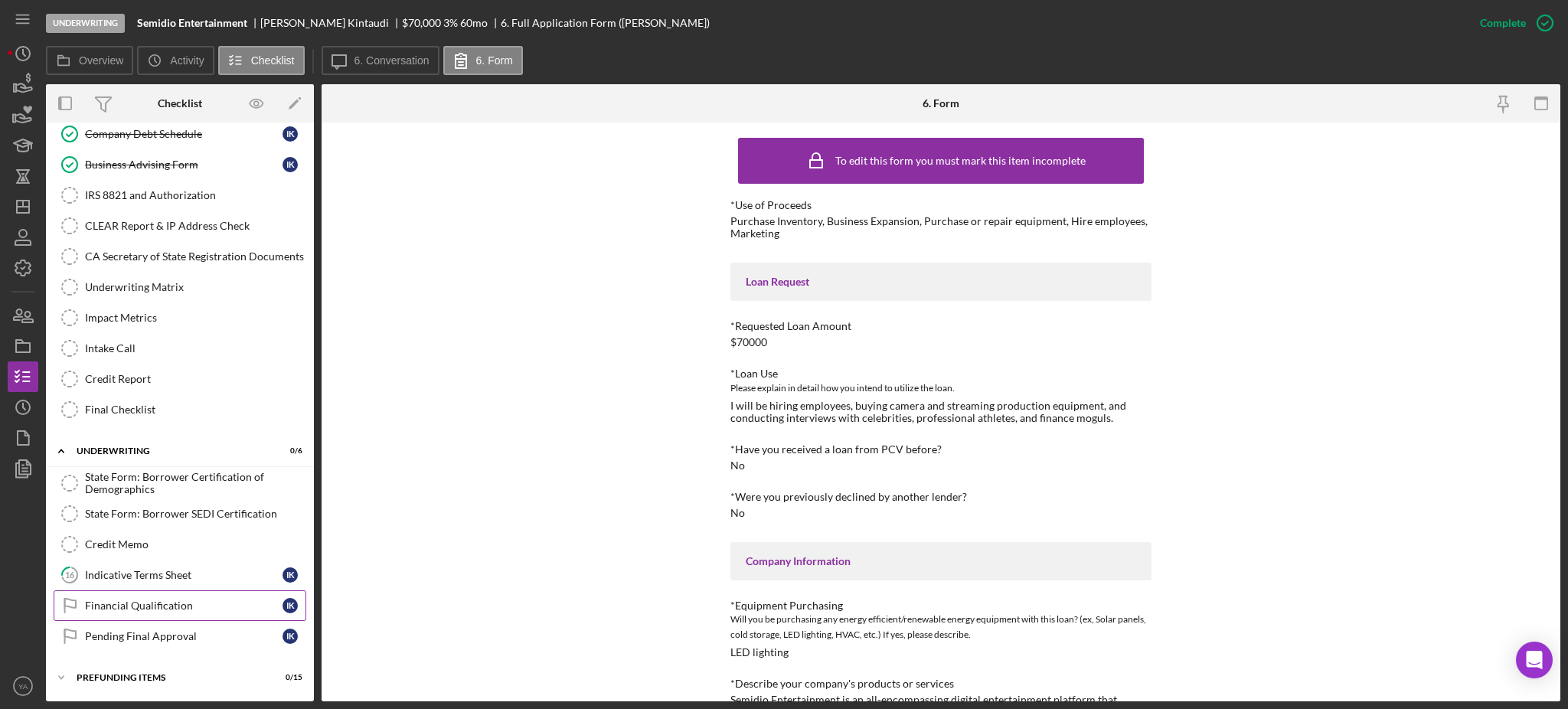
click at [187, 611] on div "Financial Qualification" at bounding box center [183, 605] width 198 height 12
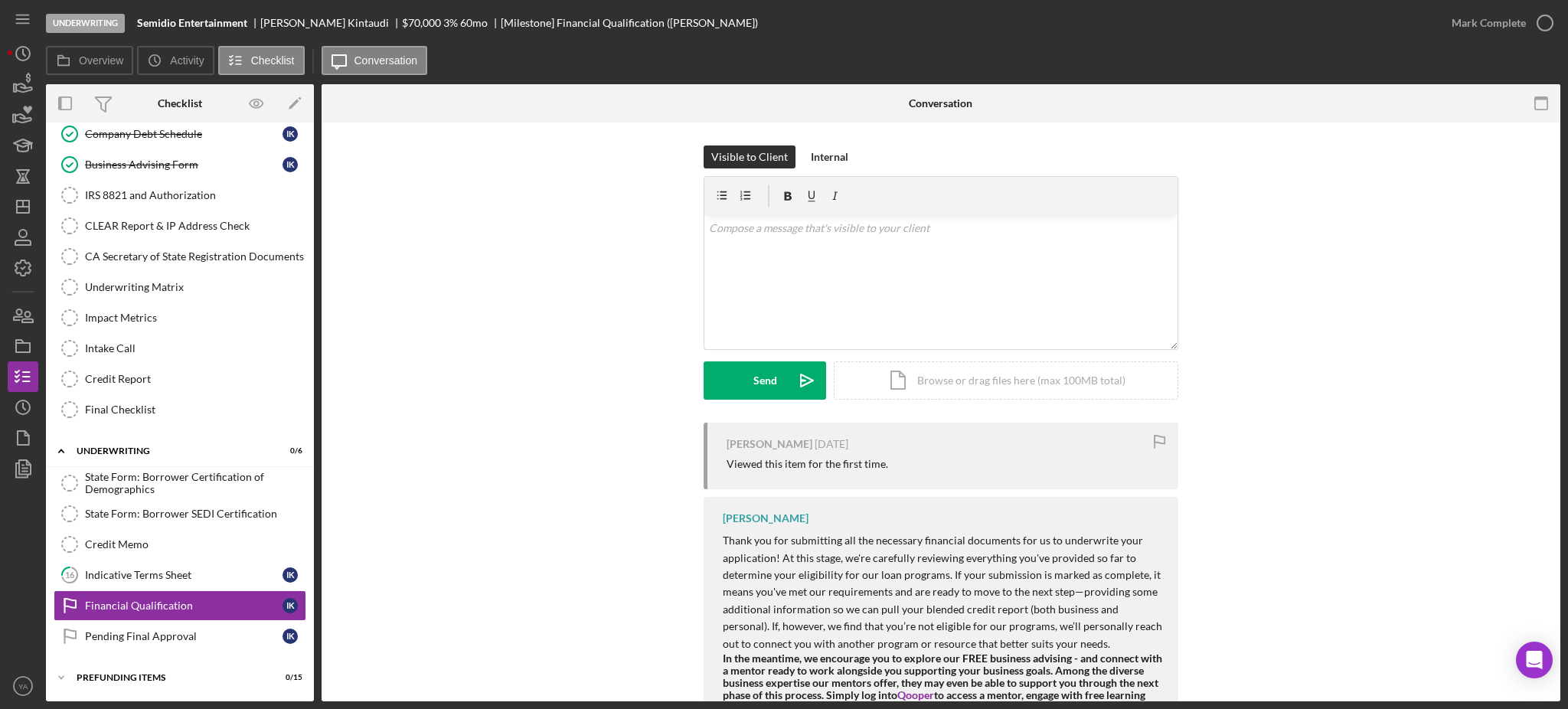
scroll to position [74, 0]
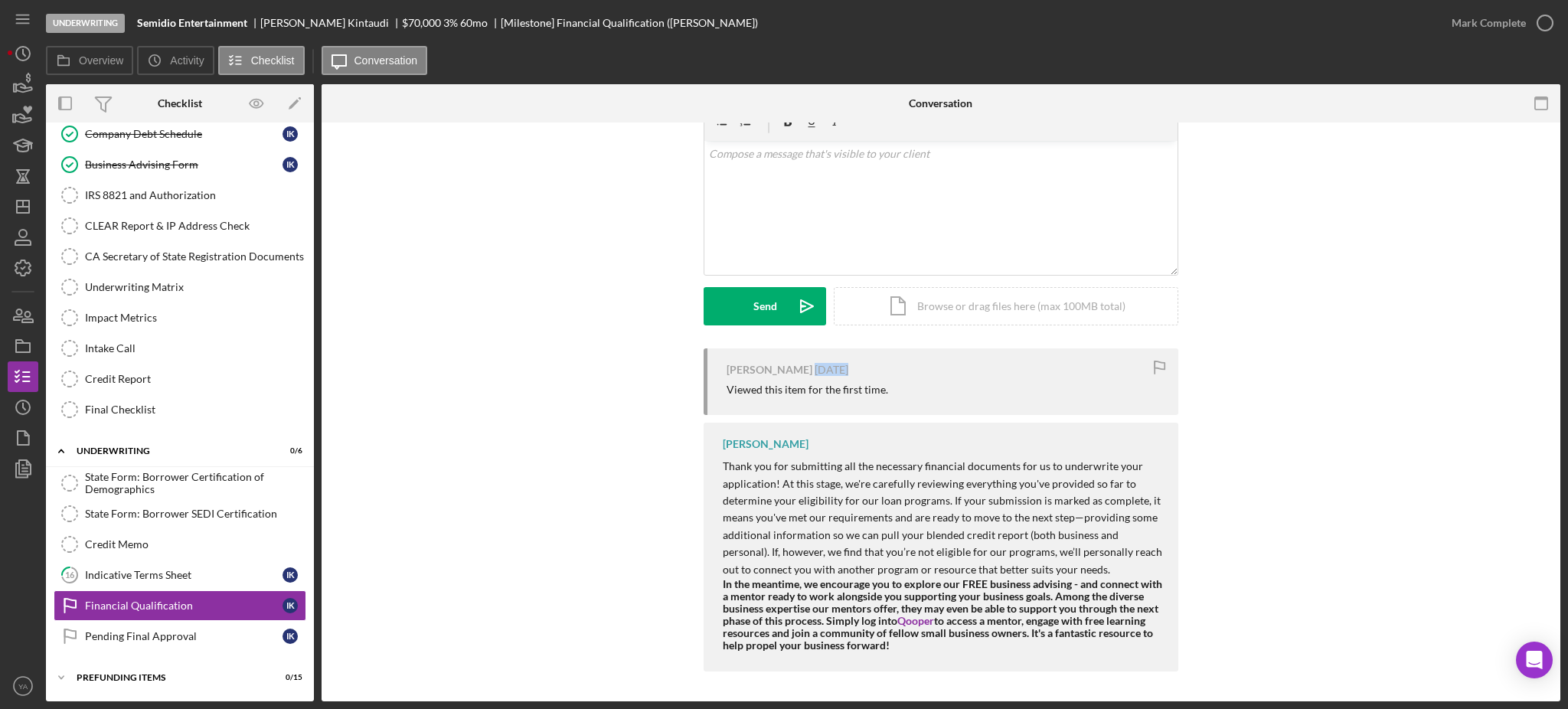
drag, startPoint x: 793, startPoint y: 366, endPoint x: 822, endPoint y: 373, distance: 29.8
click at [822, 373] on time "5 days ago" at bounding box center [831, 370] width 33 height 12
click at [815, 170] on div "v Color teal Color pink Remove color Add row above Add row below Add column bef…" at bounding box center [941, 208] width 474 height 134
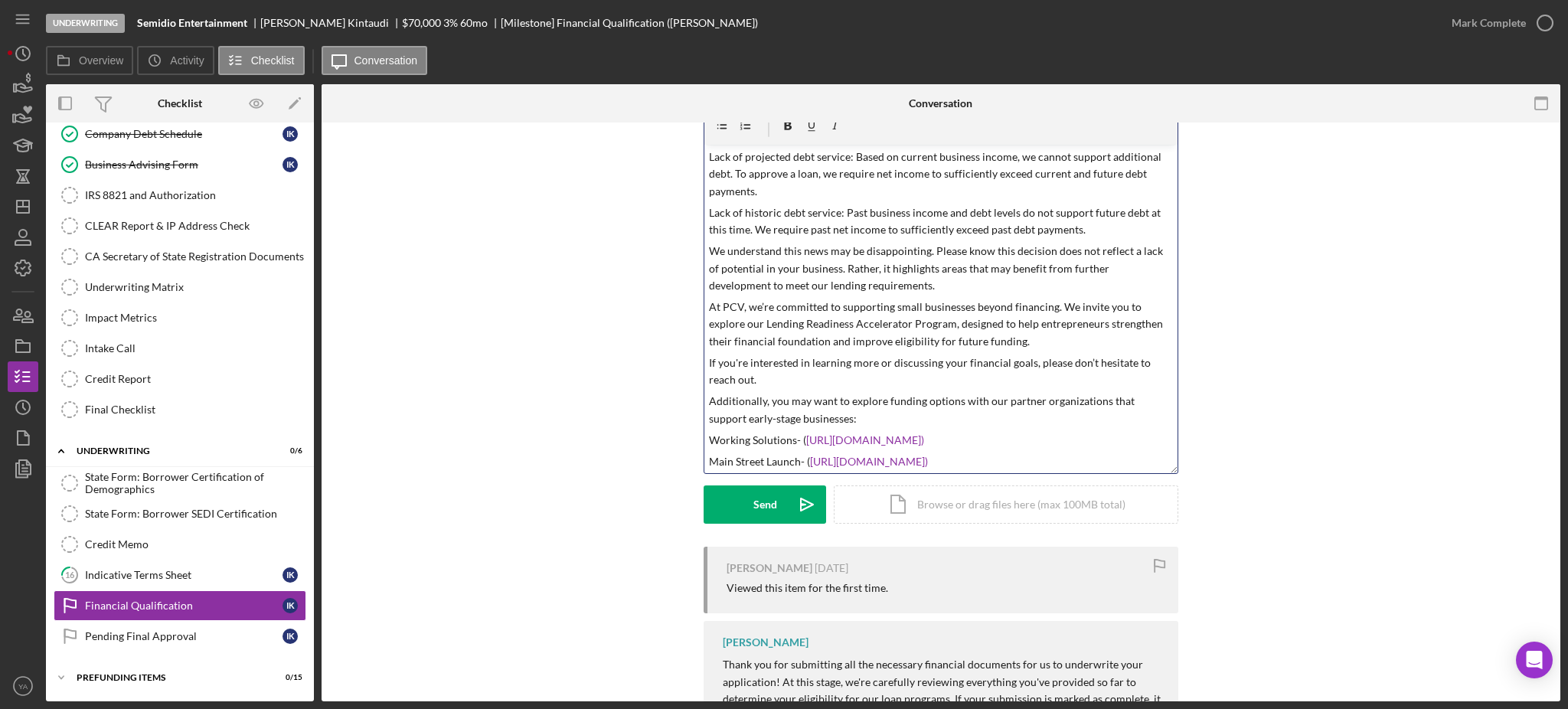
scroll to position [0, 0]
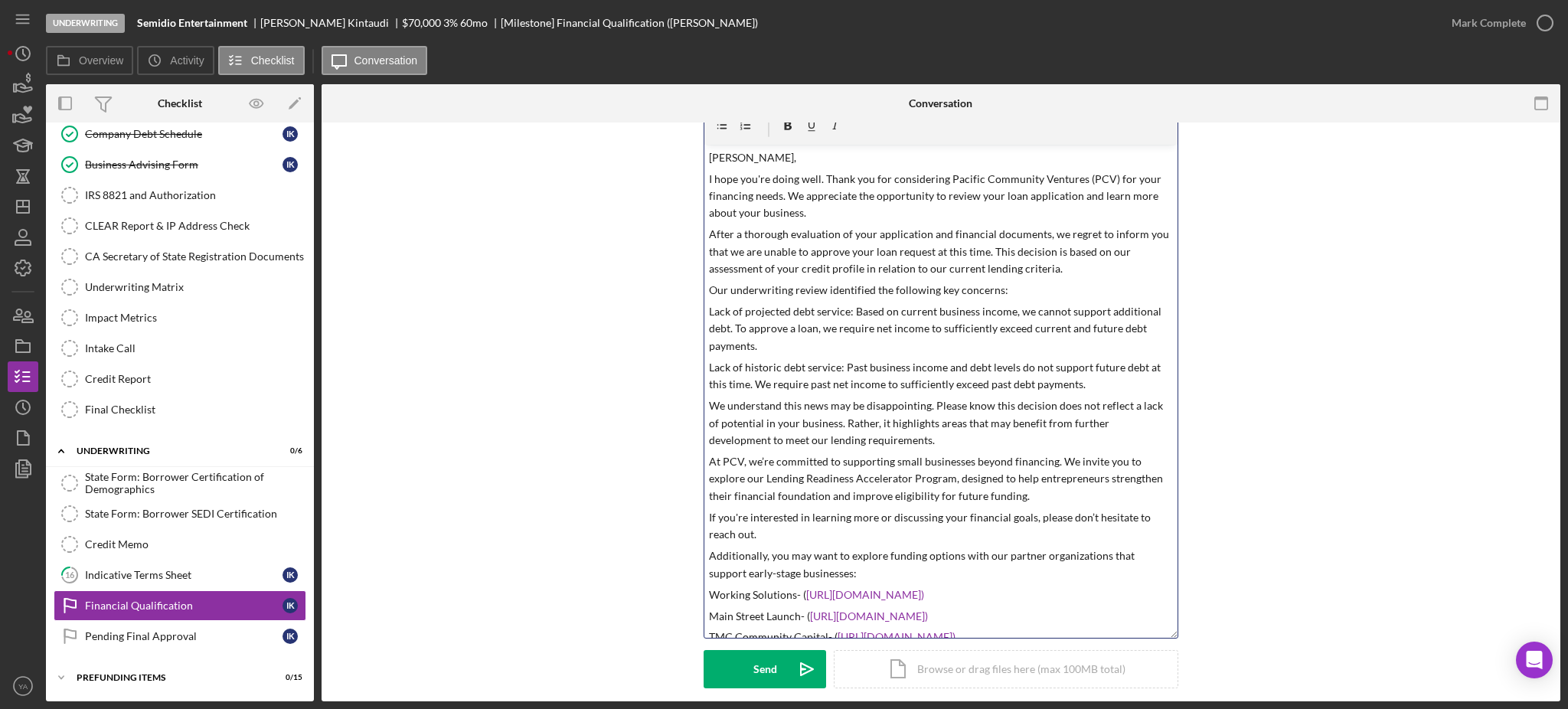
drag, startPoint x: 1166, startPoint y: 271, endPoint x: 1201, endPoint y: 630, distance: 360.7
click at [1201, 630] on div "Visible to Client Internal v Color teal Color pink Remove color Add row above A…" at bounding box center [940, 393] width 1193 height 636
click at [709, 157] on p "ello Waynne," at bounding box center [941, 158] width 465 height 17
click at [748, 164] on p "Hello Waynne," at bounding box center [941, 158] width 465 height 17
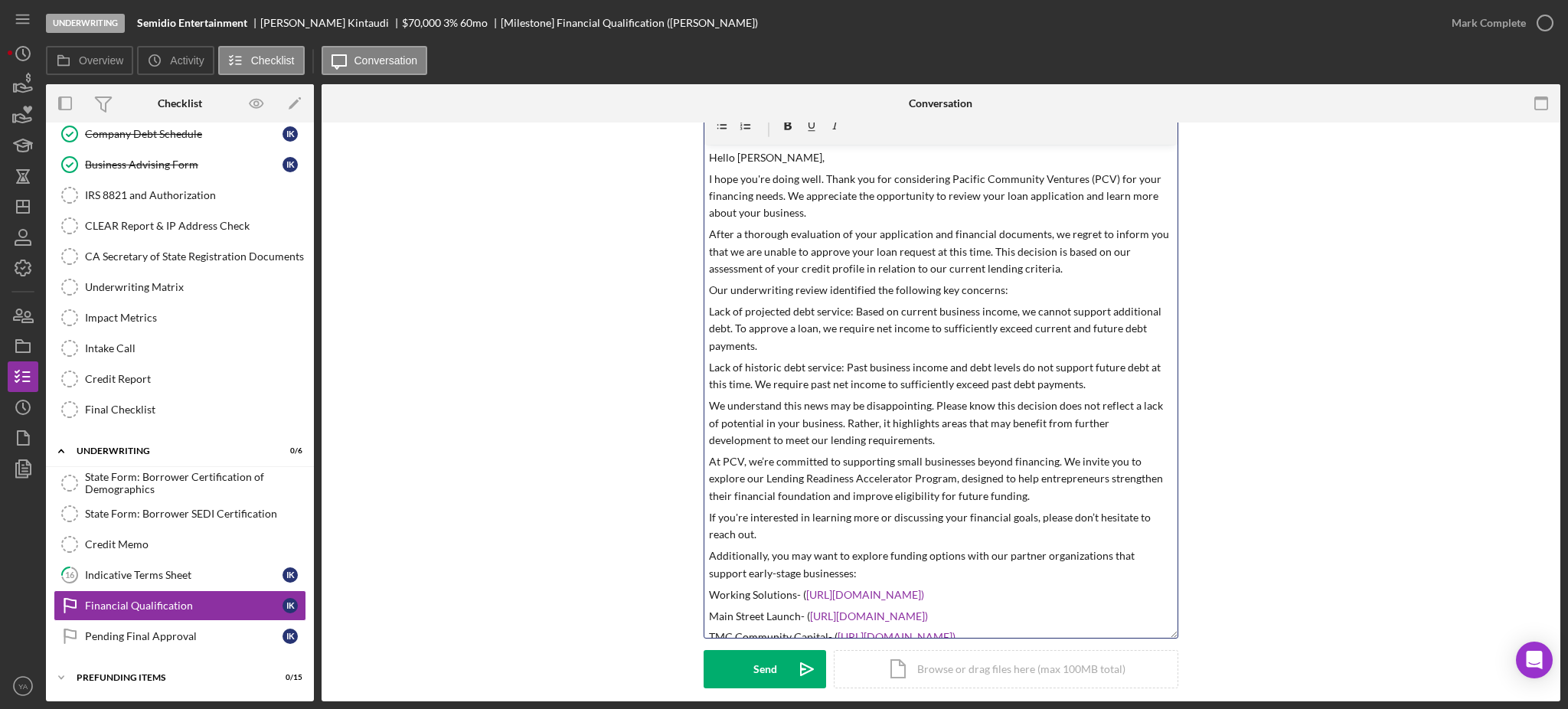
click at [760, 201] on p "I hope you're doing well. Thank you for considering Pacific Community Ventures …" at bounding box center [941, 196] width 465 height 51
drag, startPoint x: 745, startPoint y: 237, endPoint x: 965, endPoint y: 231, distance: 220.1
click at [965, 231] on p "After a thorough evaluation of your application and financial documents, we reg…" at bounding box center [941, 252] width 465 height 51
drag, startPoint x: 709, startPoint y: 311, endPoint x: 850, endPoint y: 309, distance: 141.0
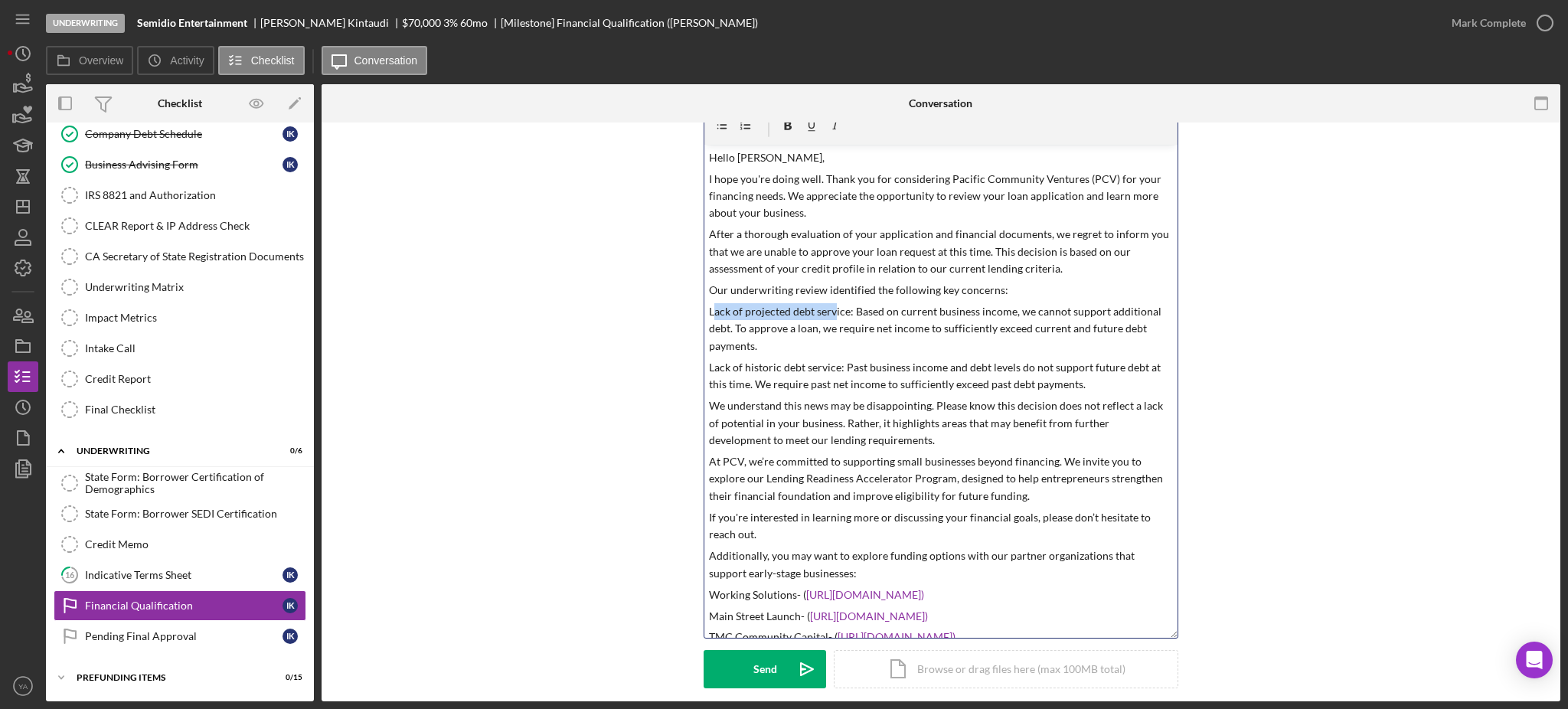
click at [831, 304] on p "Lack of projected debt service: Based on current business income, we cannot sup…" at bounding box center [941, 329] width 465 height 51
click at [939, 289] on p "Our underwriting review identified the following key concerns:" at bounding box center [941, 290] width 465 height 17
click at [947, 286] on p "Our underwriting review identified the following key concerns:" at bounding box center [941, 290] width 465 height 17
drag, startPoint x: 947, startPoint y: 286, endPoint x: 996, endPoint y: 295, distance: 49.8
click at [999, 289] on p "Our underwriting review identified the following key concerns:" at bounding box center [941, 290] width 465 height 17
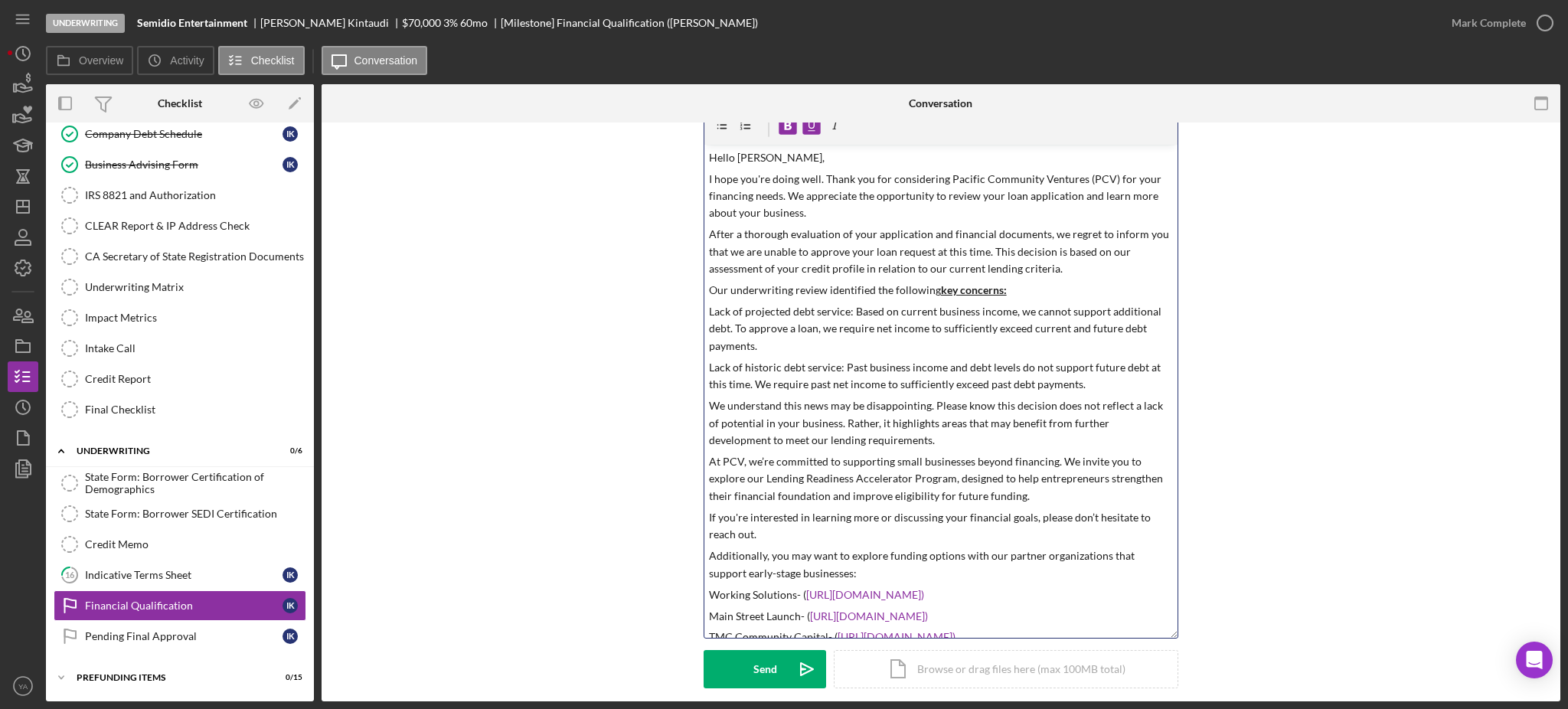
click at [713, 310] on p "Lack of projected debt service: Based on current business income, we cannot sup…" at bounding box center [941, 329] width 465 height 51
drag, startPoint x: 713, startPoint y: 310, endPoint x: 850, endPoint y: 314, distance: 137.1
click at [850, 314] on p "Lack of projected debt service: Based on current business income, we cannot sup…" at bounding box center [941, 329] width 465 height 51
click at [860, 469] on p "At PCV, we’re committed to supporting small businesses beyond financing. We inv…" at bounding box center [941, 479] width 465 height 51
click at [716, 368] on p "Lack of historic debt service: Past business income and debt levels do not supp…" at bounding box center [941, 376] width 465 height 34
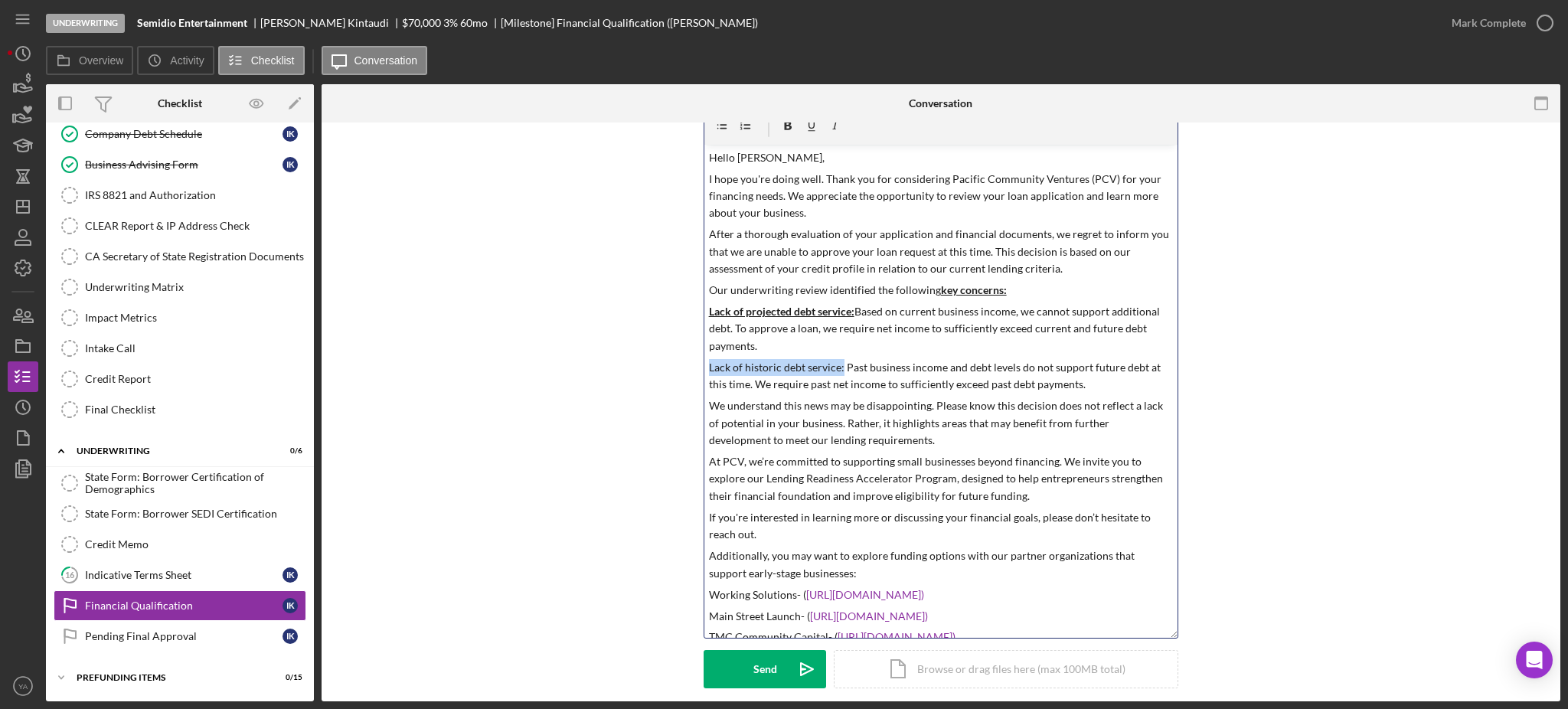
drag, startPoint x: 716, startPoint y: 368, endPoint x: 839, endPoint y: 366, distance: 123.0
click at [839, 366] on p "Lack of historic debt service: Past business income and debt levels do not supp…" at bounding box center [941, 376] width 465 height 34
click at [850, 396] on div "v Color teal Color pink Remove color Add row above Add row below Add column bef…" at bounding box center [941, 391] width 474 height 493
click at [1088, 384] on p "Lack of historic debt service: Past business income and debt levels do not supp…" at bounding box center [941, 376] width 465 height 34
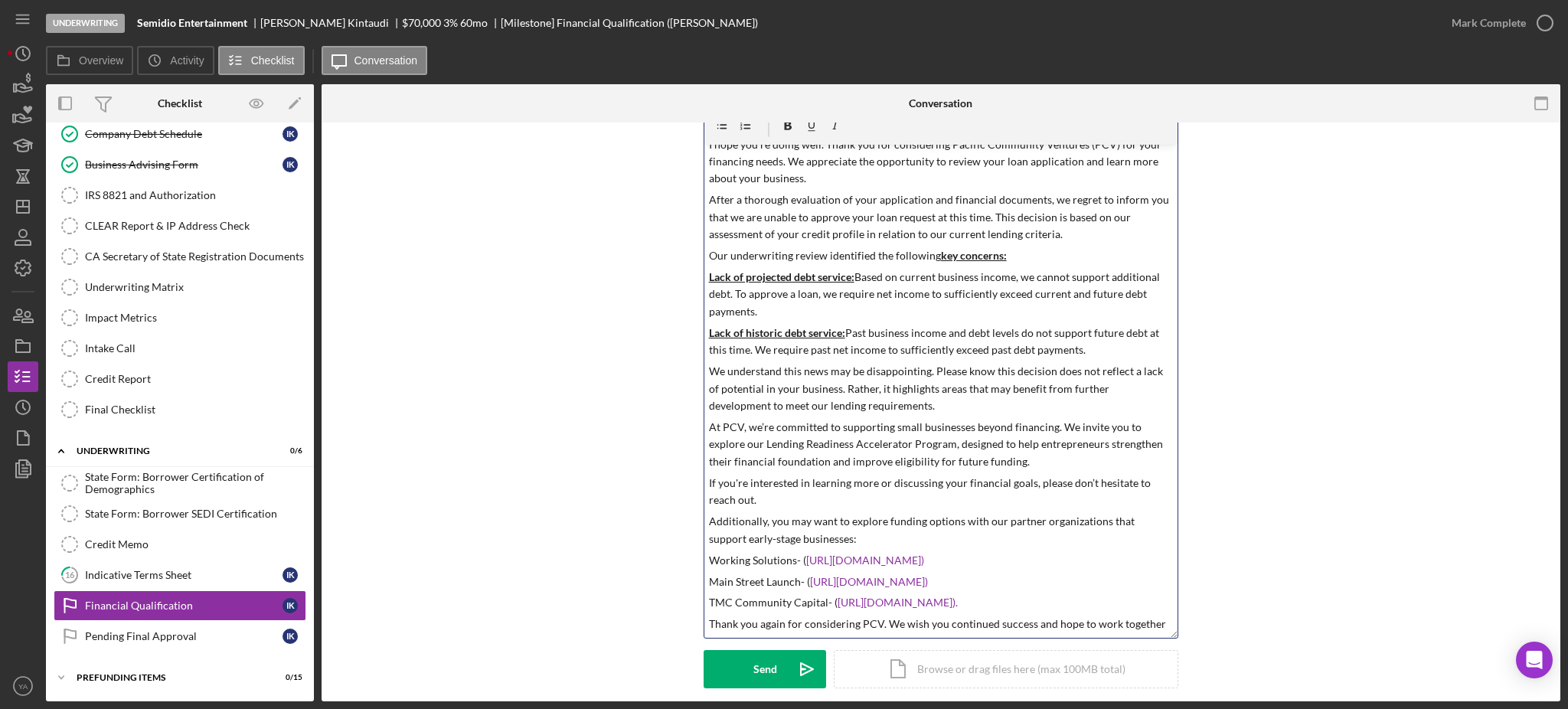
scroll to position [51, 0]
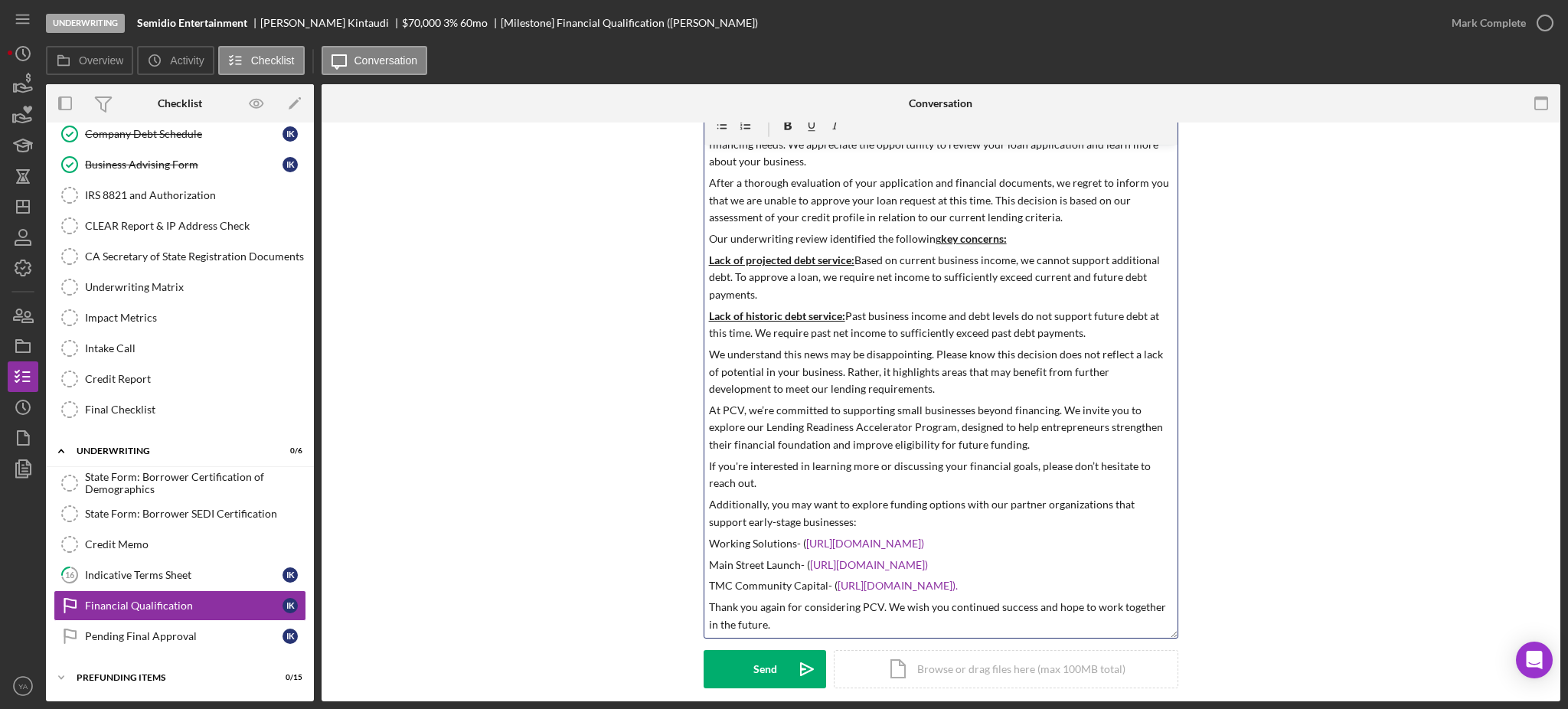
click at [709, 354] on p "We understand this news may be disappointing. Please know this decision does no…" at bounding box center [941, 372] width 465 height 51
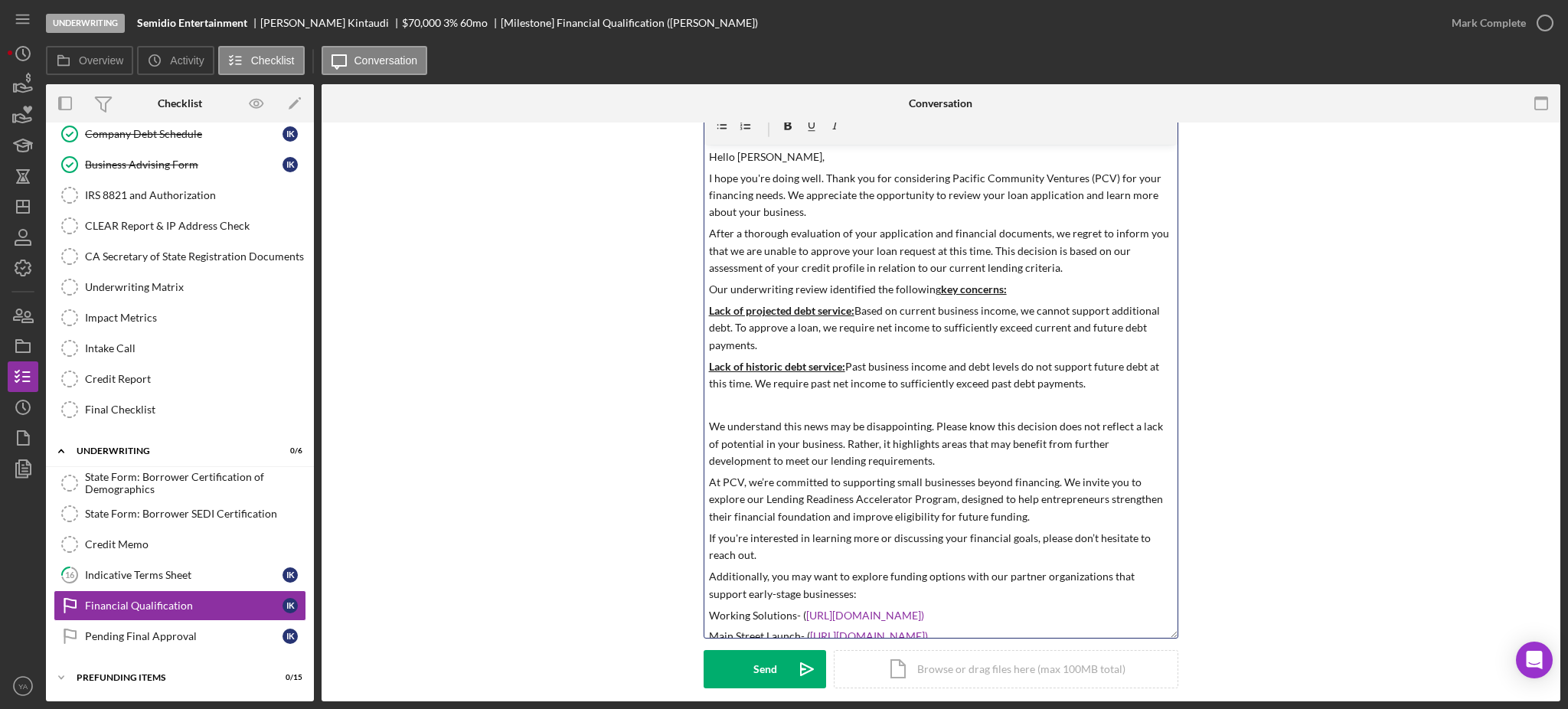
scroll to position [0, 0]
click at [1082, 271] on p "After a thorough evaluation of your application and financial documents, we reg…" at bounding box center [941, 252] width 465 height 51
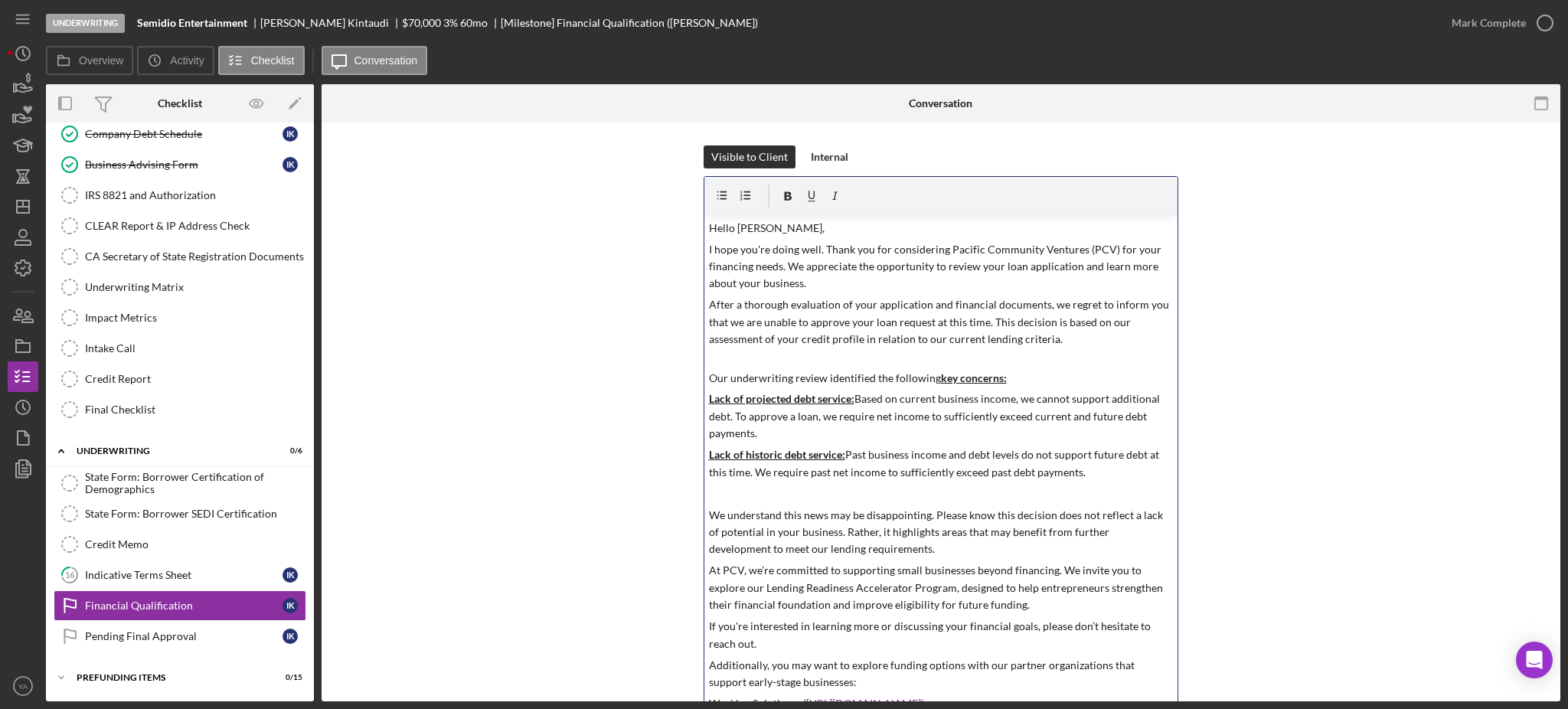
click at [801, 236] on div "v Color teal Color pink Remove color Add row above Add row below Add column bef…" at bounding box center [941, 462] width 474 height 493
click at [807, 220] on p "Hello Irvin," at bounding box center [941, 229] width 465 height 17
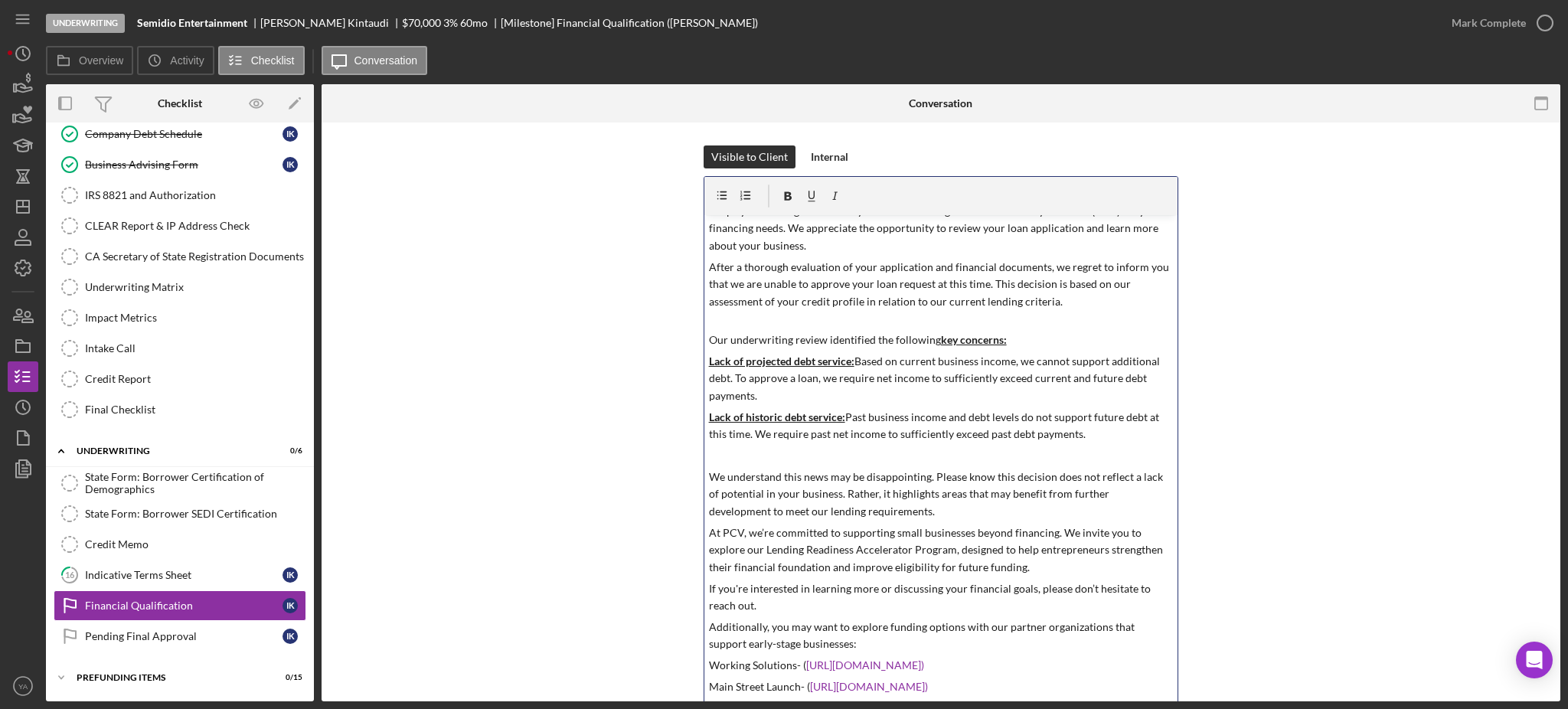
scroll to position [106, 0]
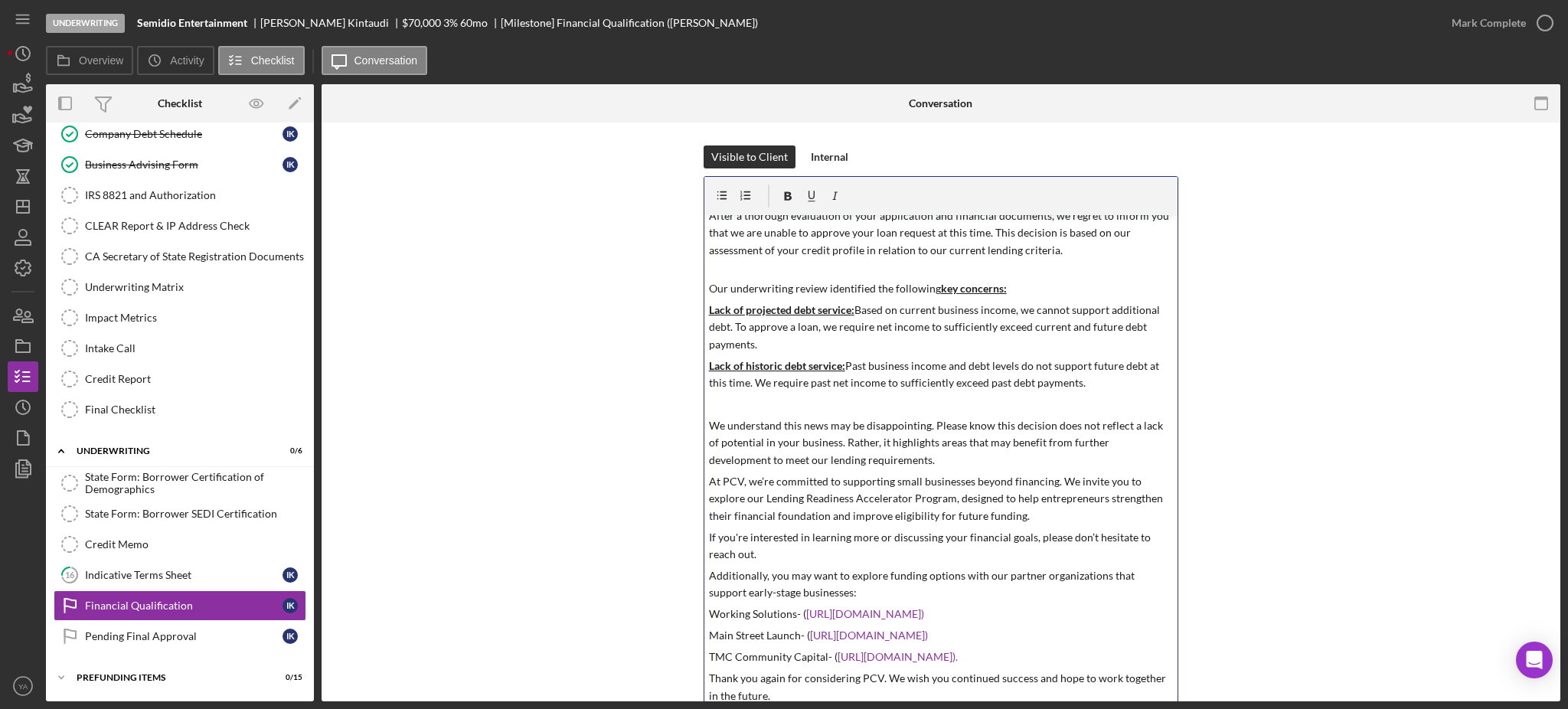
click at [800, 551] on p "If you're interested in learning more or discussing your financial goals, pleas…" at bounding box center [941, 546] width 465 height 34
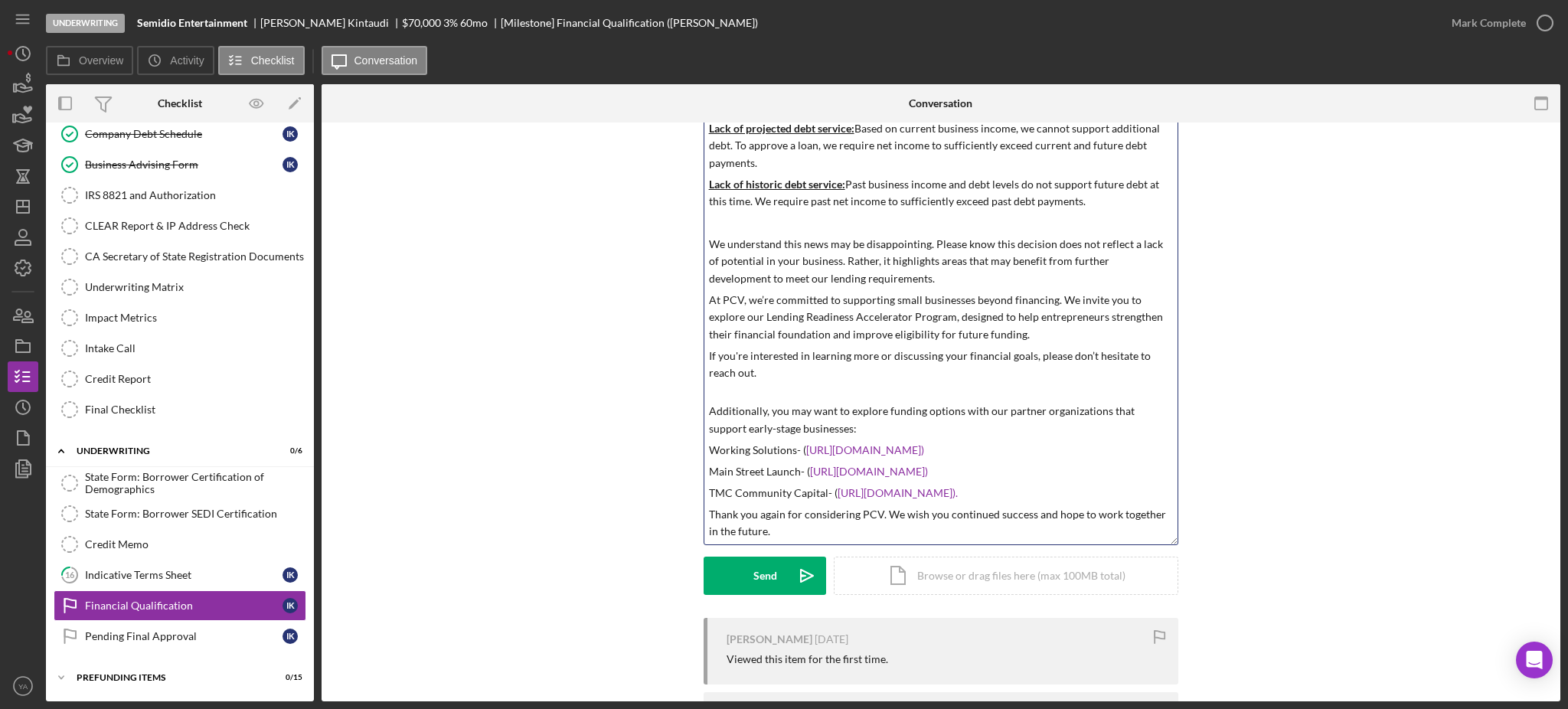
scroll to position [307, 0]
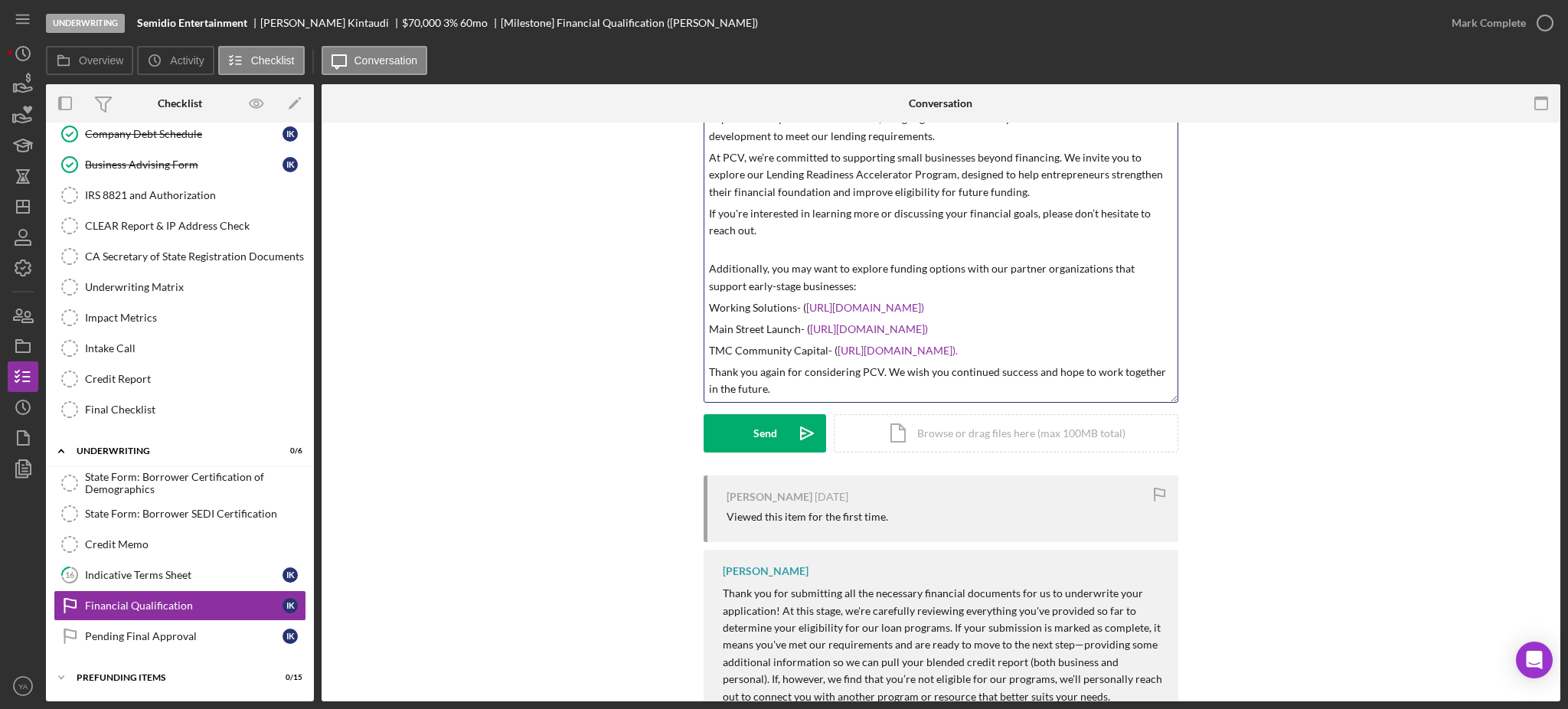
click at [1066, 360] on div "v Color teal Color pink Remove color Add row above Add row below Add column bef…" at bounding box center [941, 156] width 474 height 493
click at [1084, 339] on div "v Color teal Color pink Remove color Add row above Add row below Add column bef…" at bounding box center [941, 156] width 474 height 493
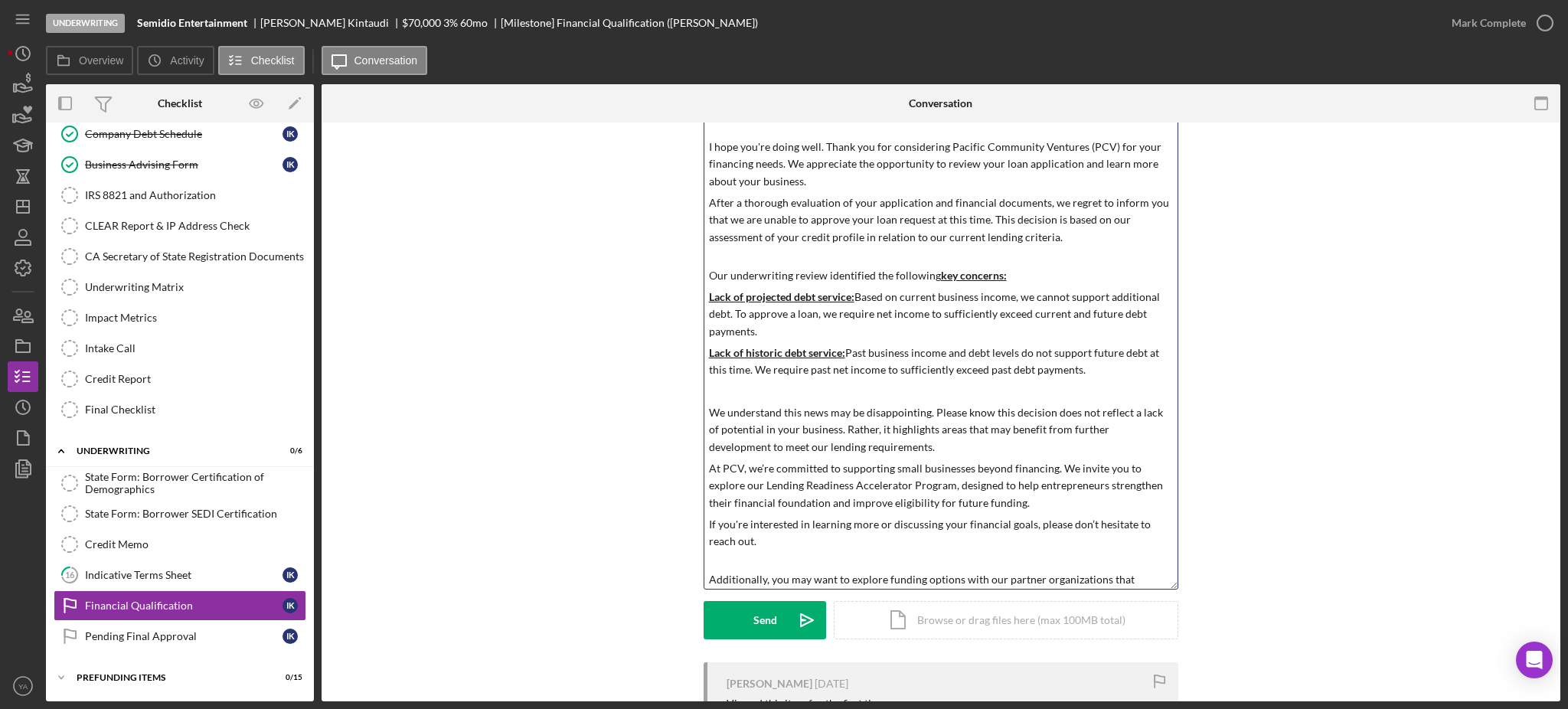
scroll to position [102, 0]
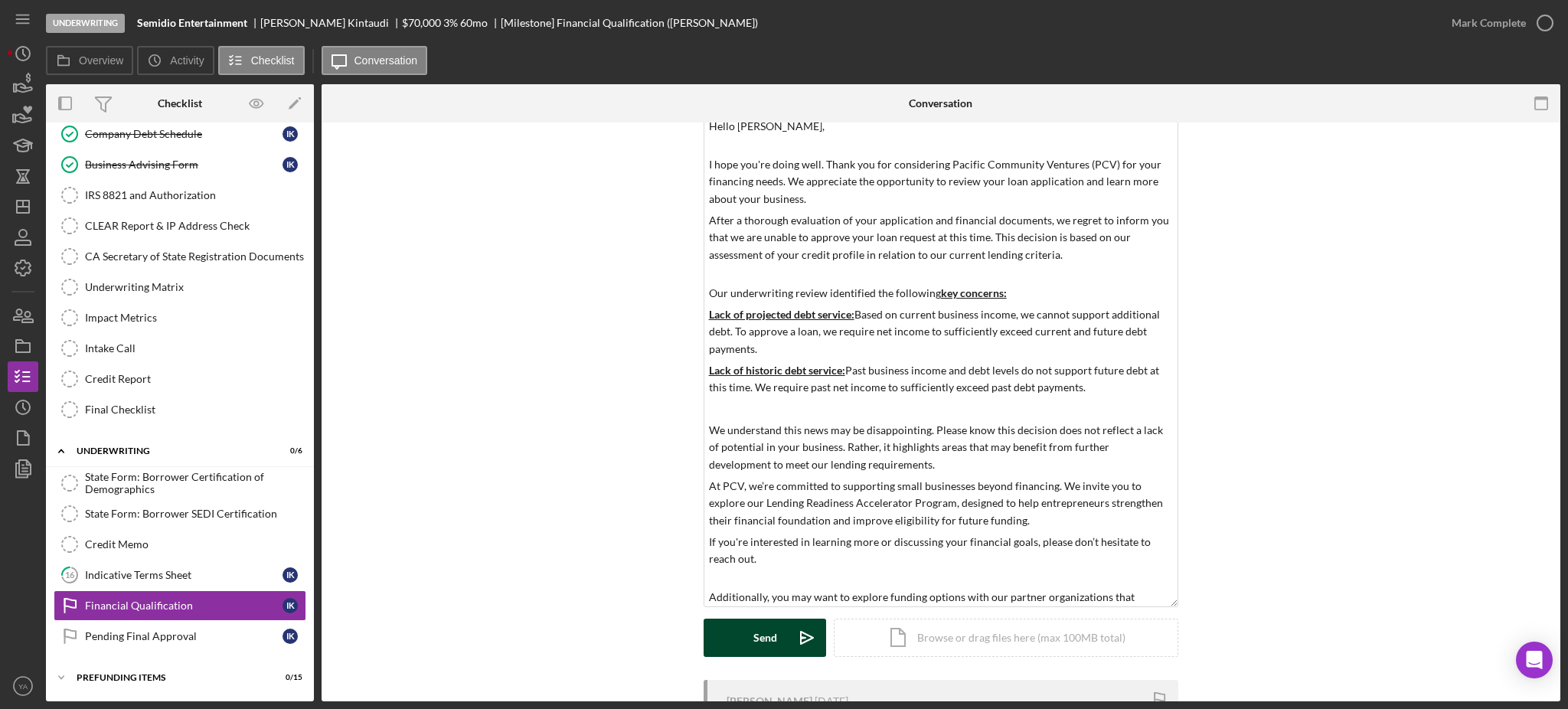
click at [750, 629] on button "Send Icon/icon-invite-send" at bounding box center [765, 637] width 122 height 39
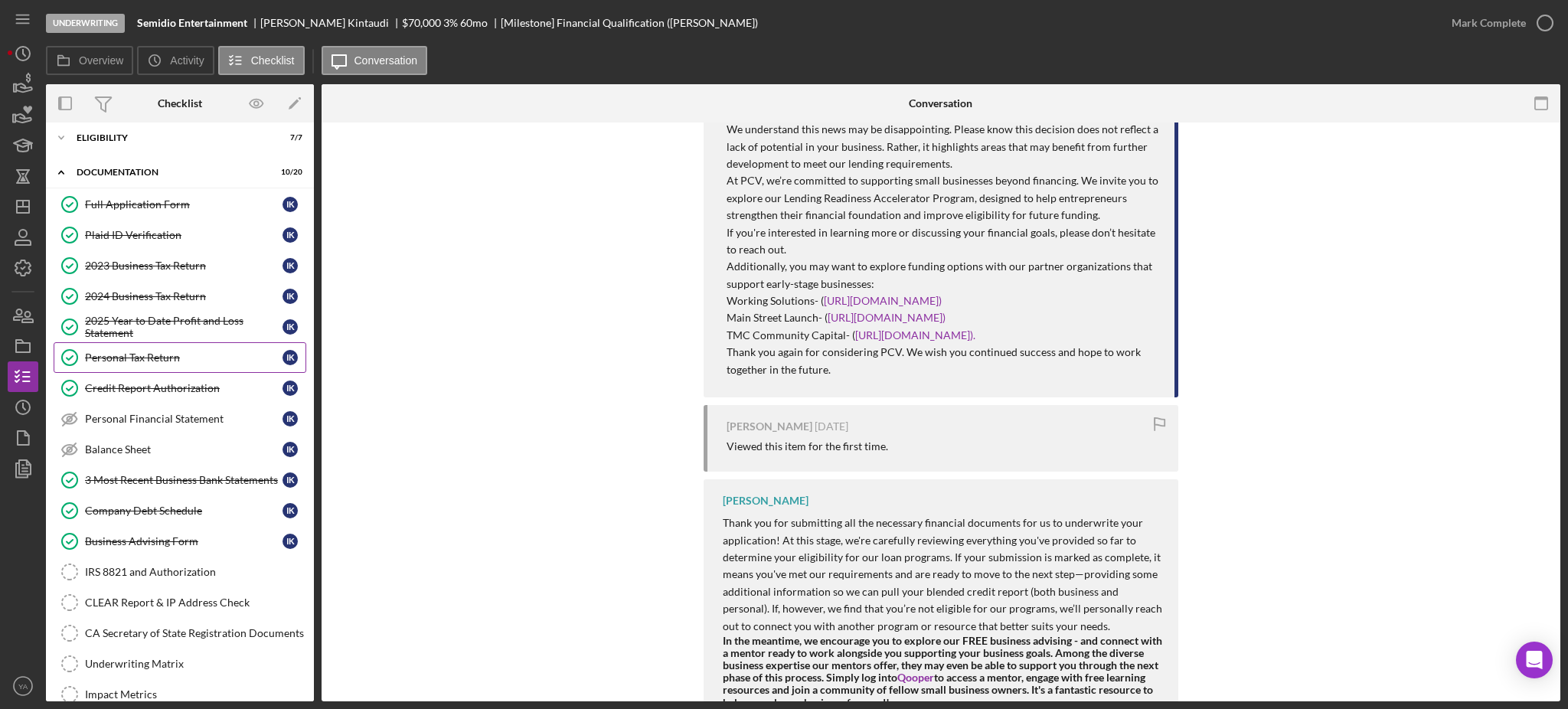
scroll to position [0, 0]
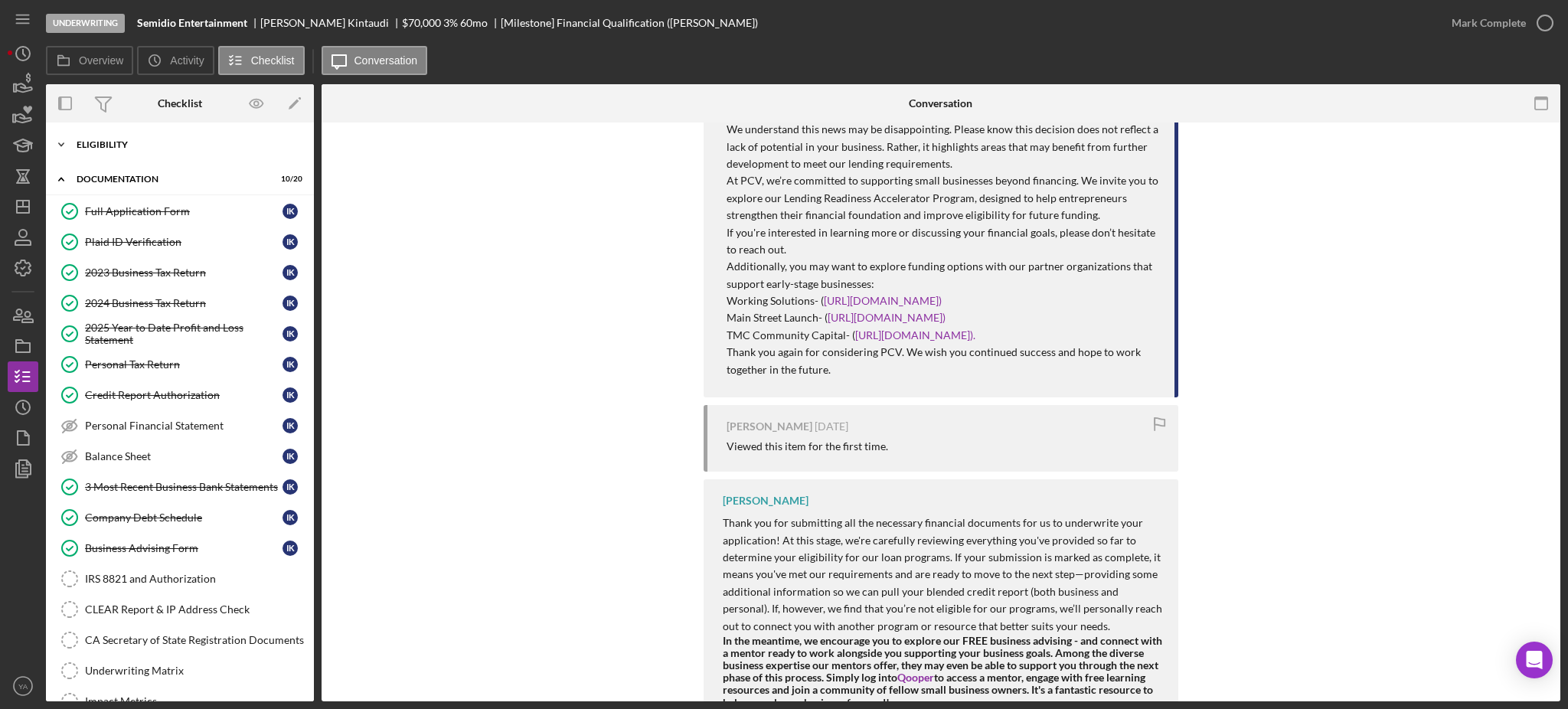
click at [147, 158] on div "Icon/Expander Eligibility 7 / 7" at bounding box center [180, 145] width 268 height 31
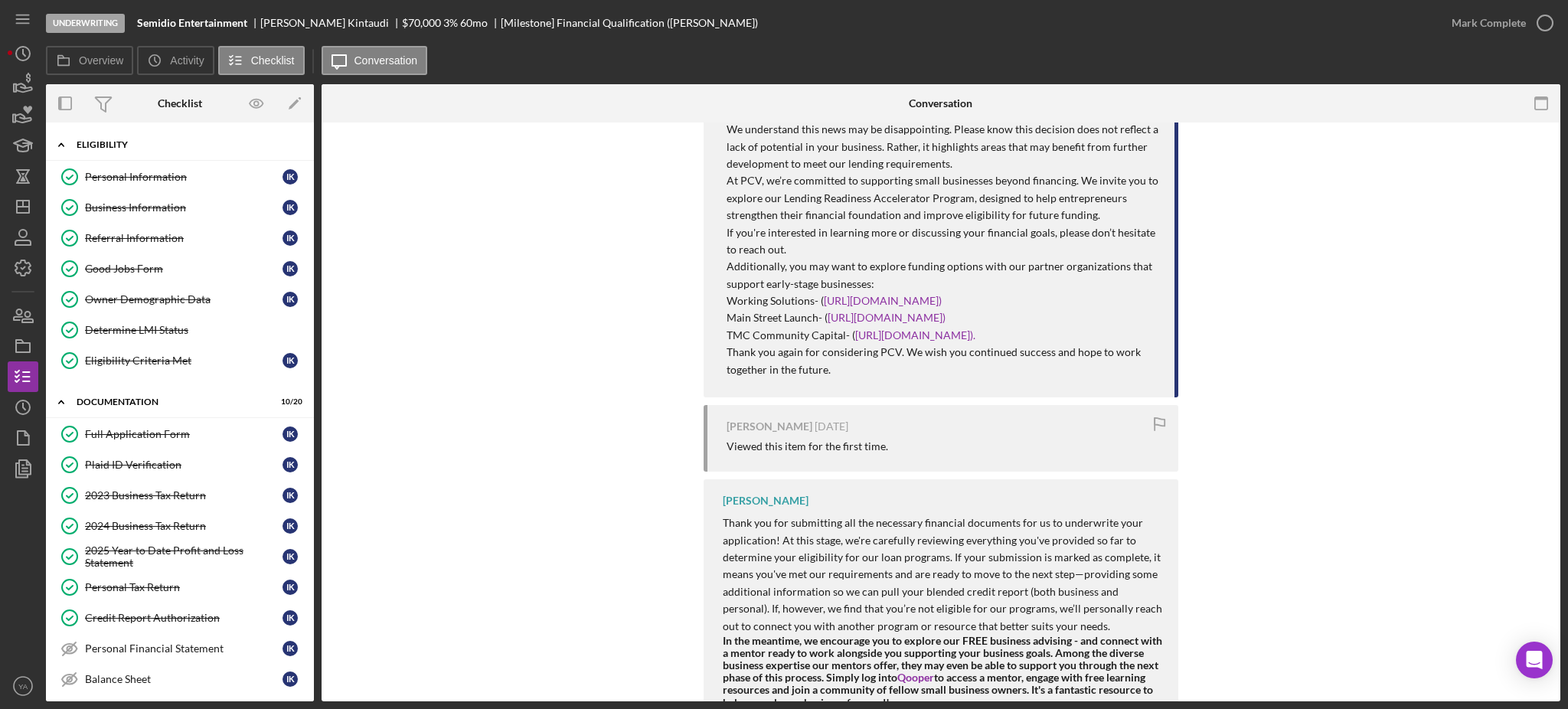
click at [145, 153] on div "Icon/Expander Eligibility 7 / 7" at bounding box center [180, 145] width 268 height 32
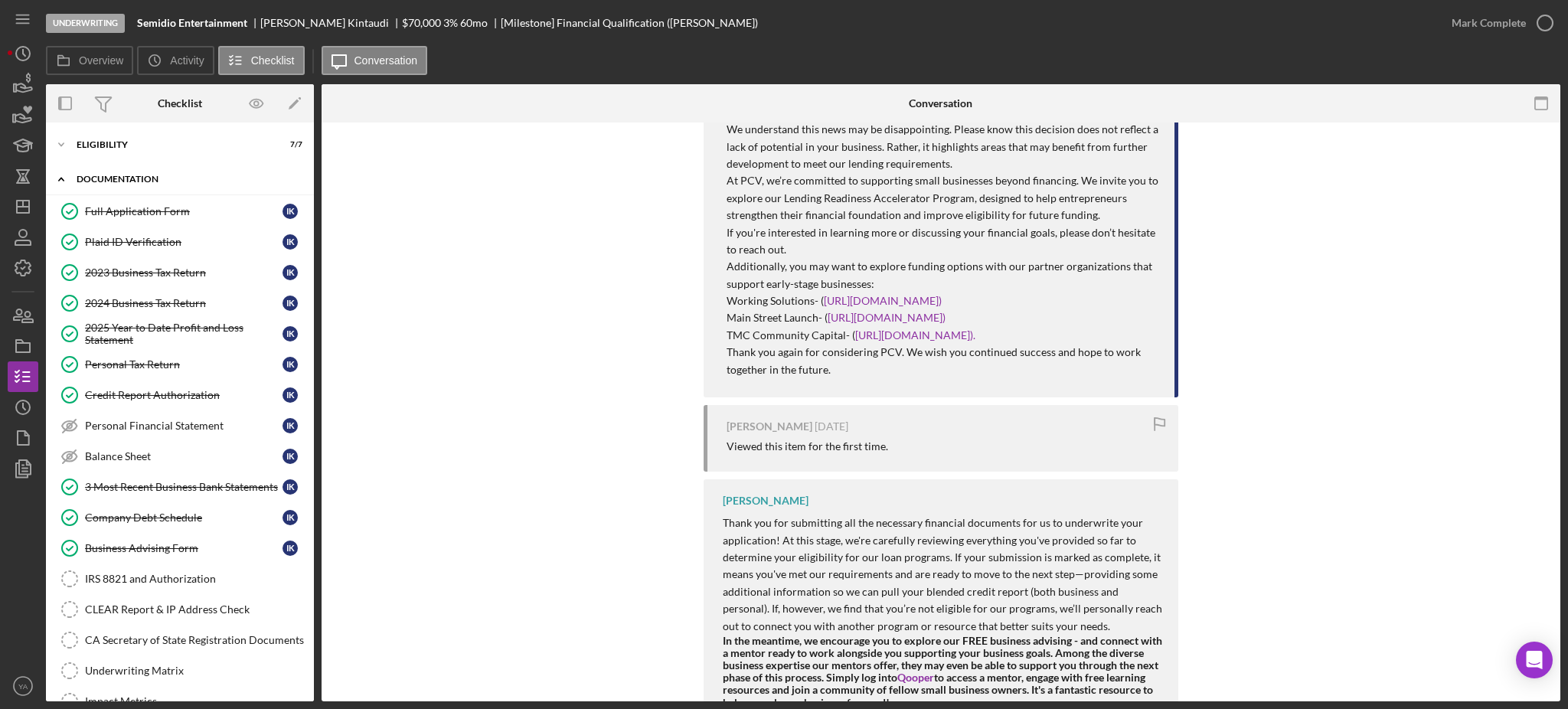
click at [157, 181] on div "Documentation" at bounding box center [185, 179] width 218 height 9
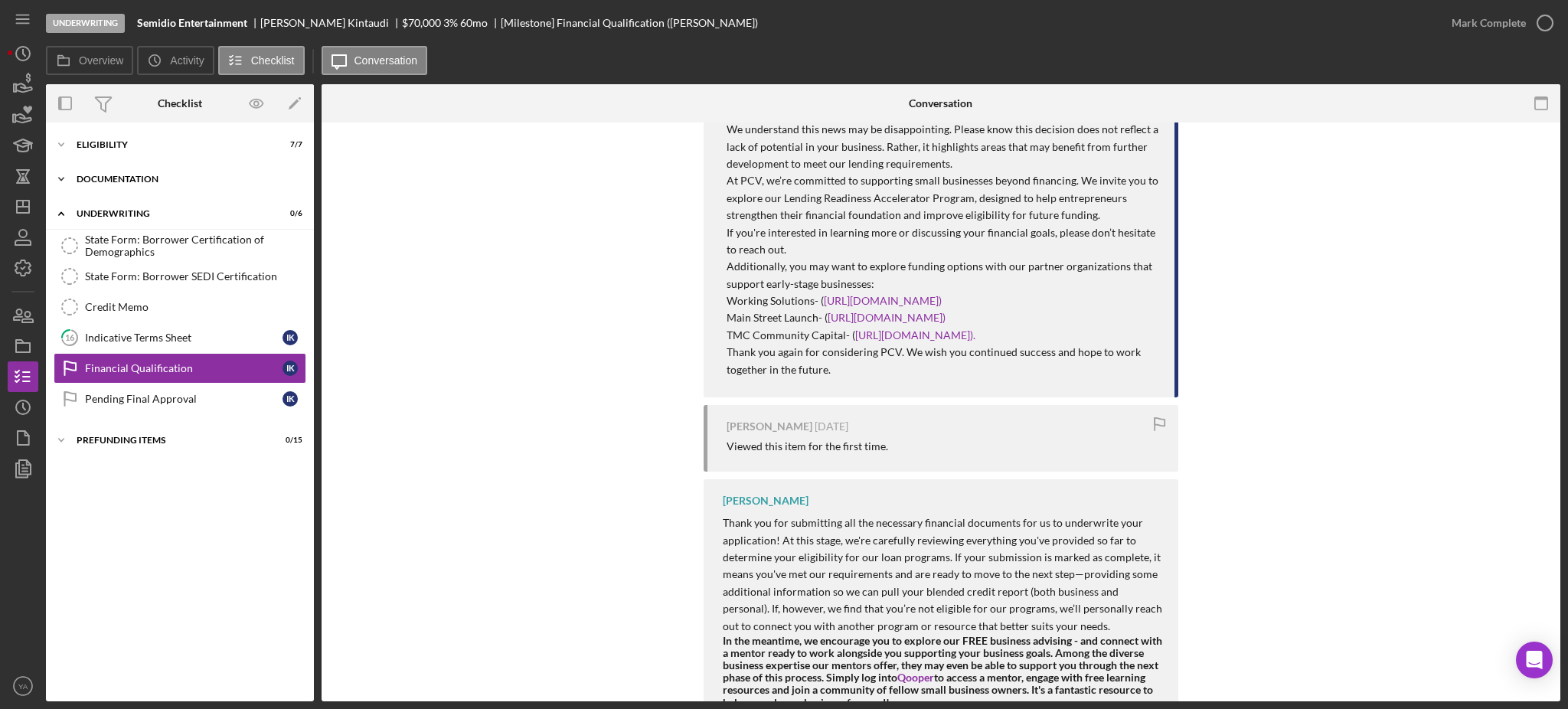
click at [156, 185] on div "Icon/Expander Documentation 10 / 20" at bounding box center [180, 179] width 268 height 31
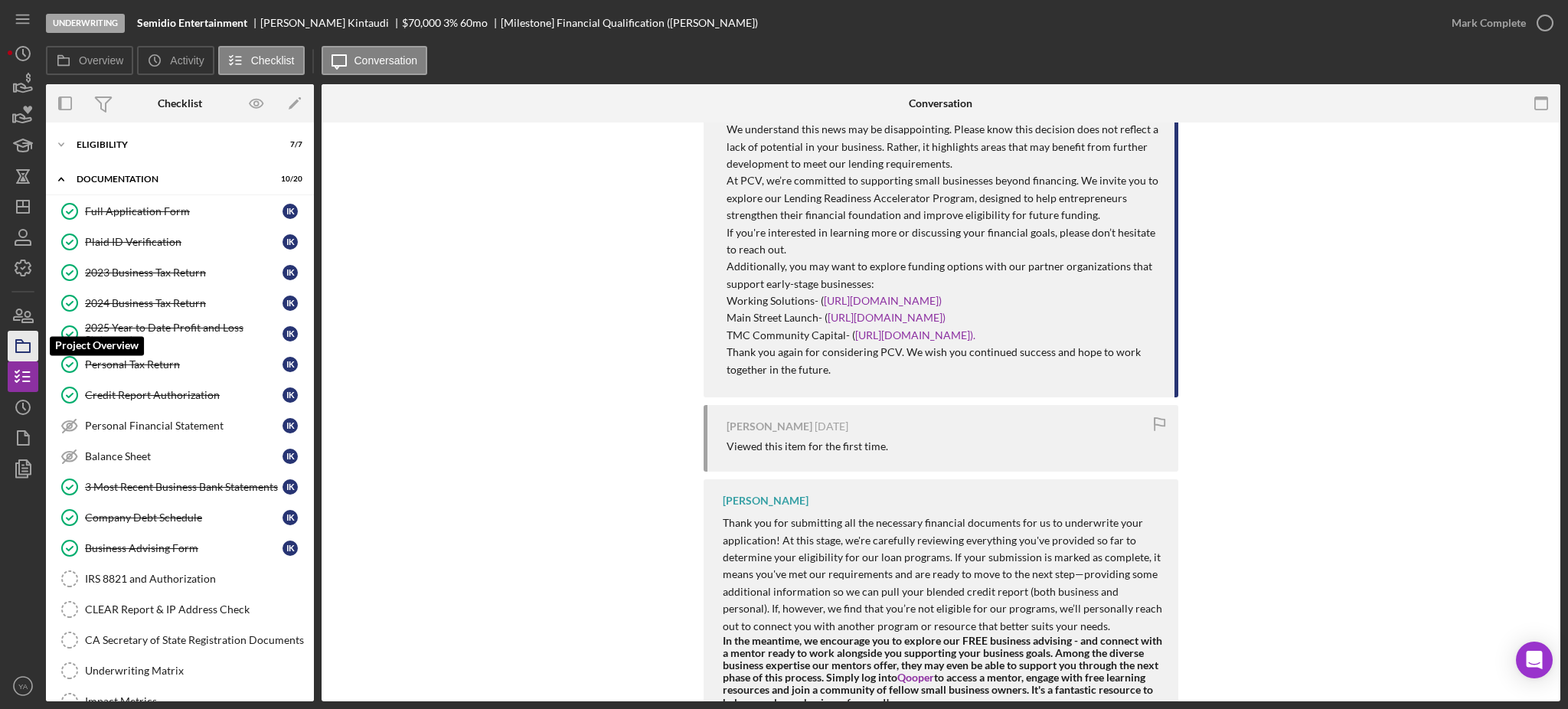
click at [37, 338] on icon "button" at bounding box center [22, 346] width 39 height 39
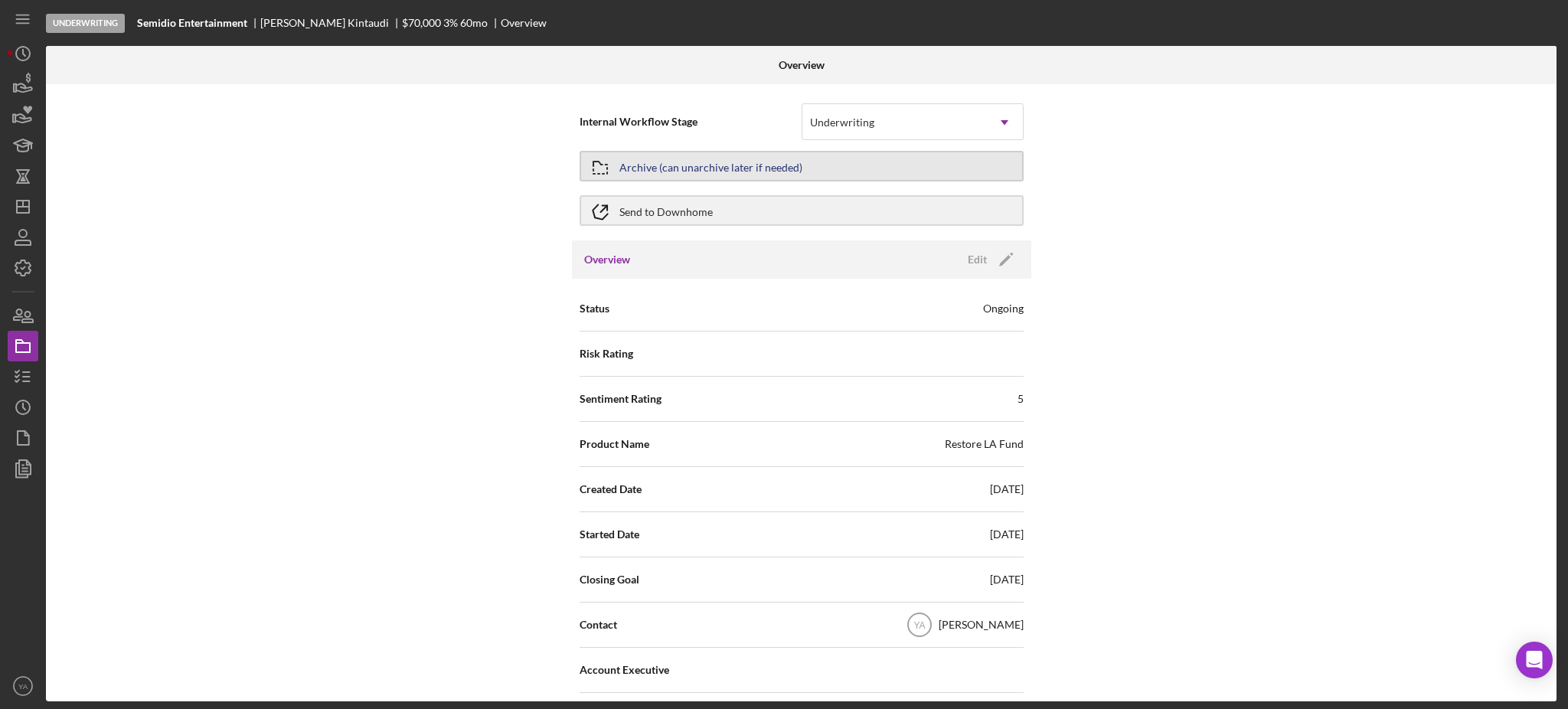
click at [968, 155] on button "Archive (can unarchive later if needed)" at bounding box center [802, 166] width 444 height 31
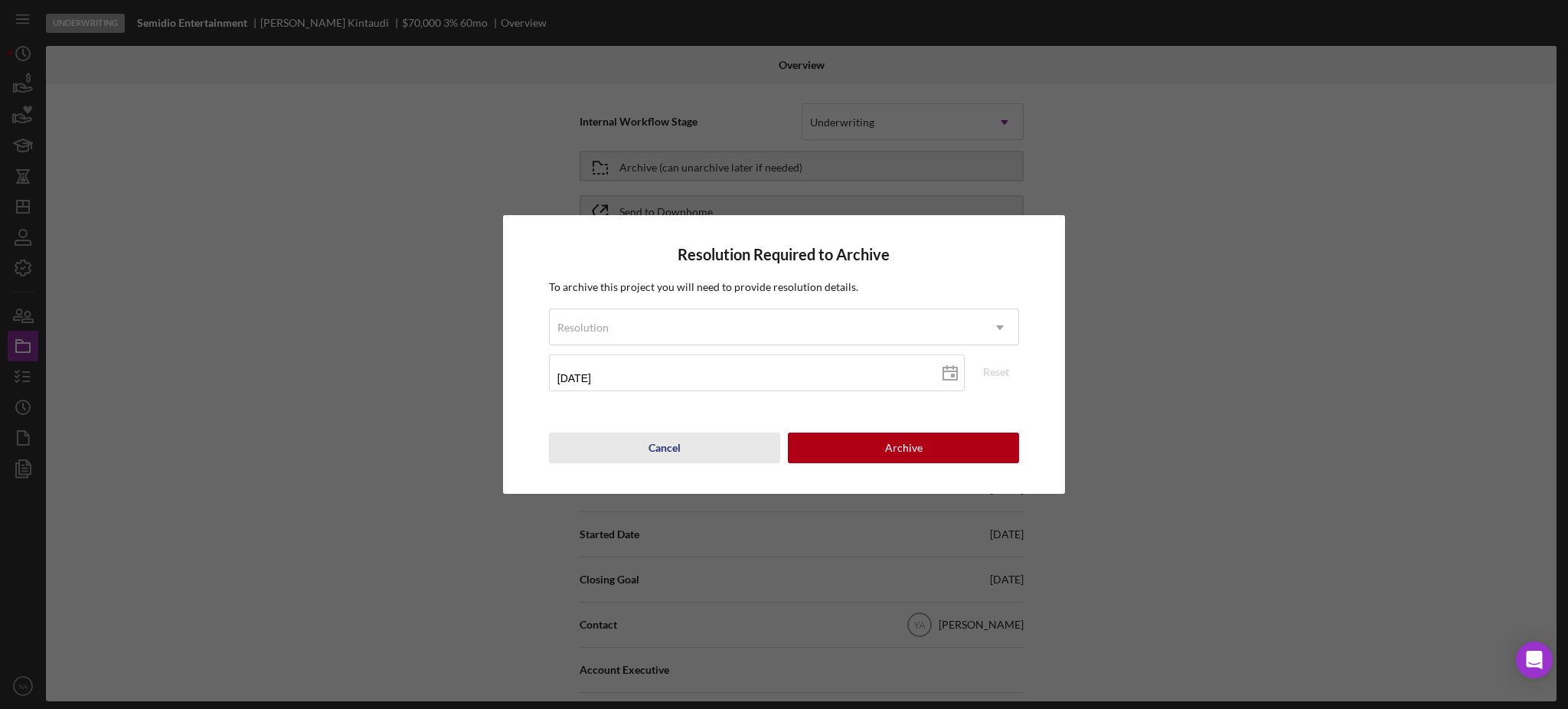
click at [675, 442] on div "Cancel" at bounding box center [665, 448] width 33 height 31
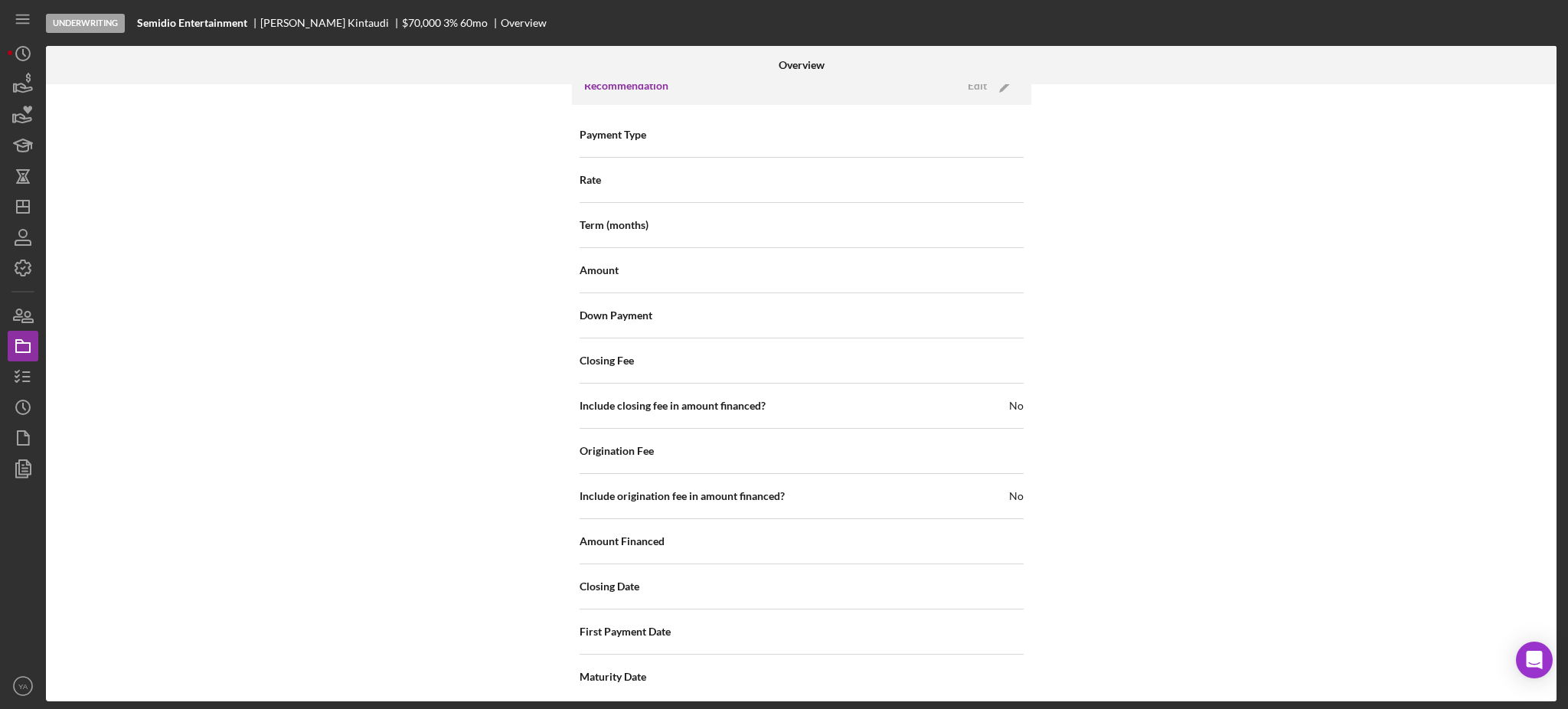
scroll to position [1811, 0]
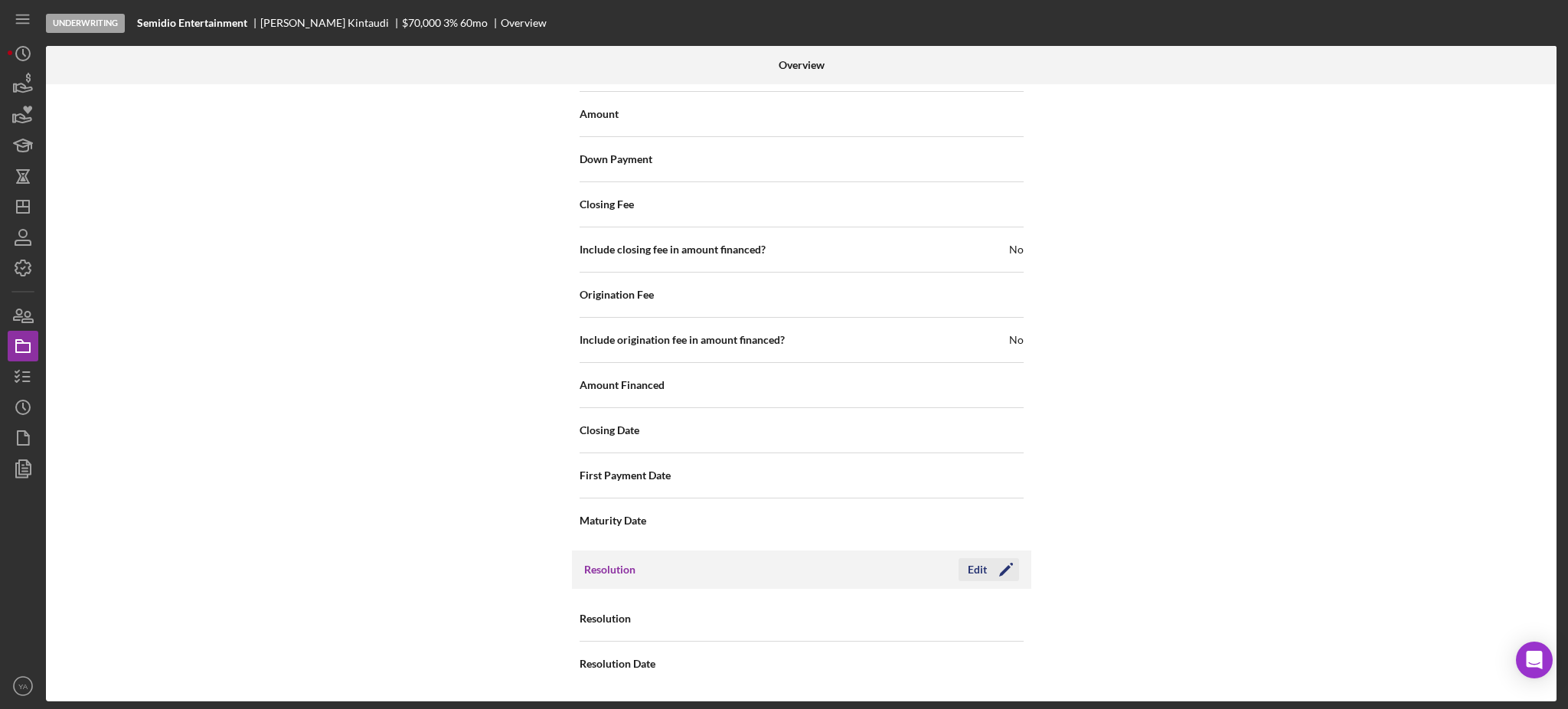
click at [997, 568] on icon "Icon/Edit" at bounding box center [1006, 569] width 39 height 39
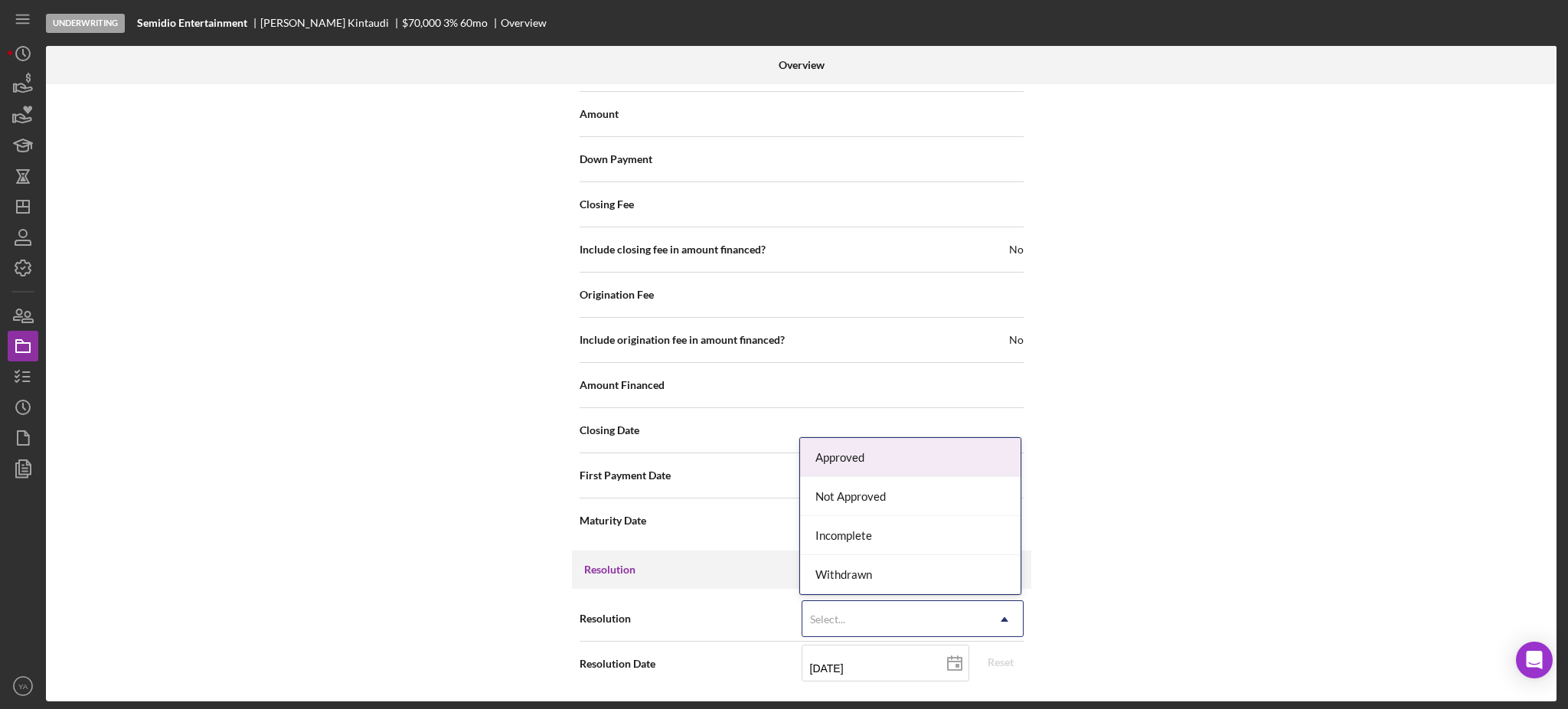
click at [897, 614] on div "Select..." at bounding box center [894, 619] width 184 height 35
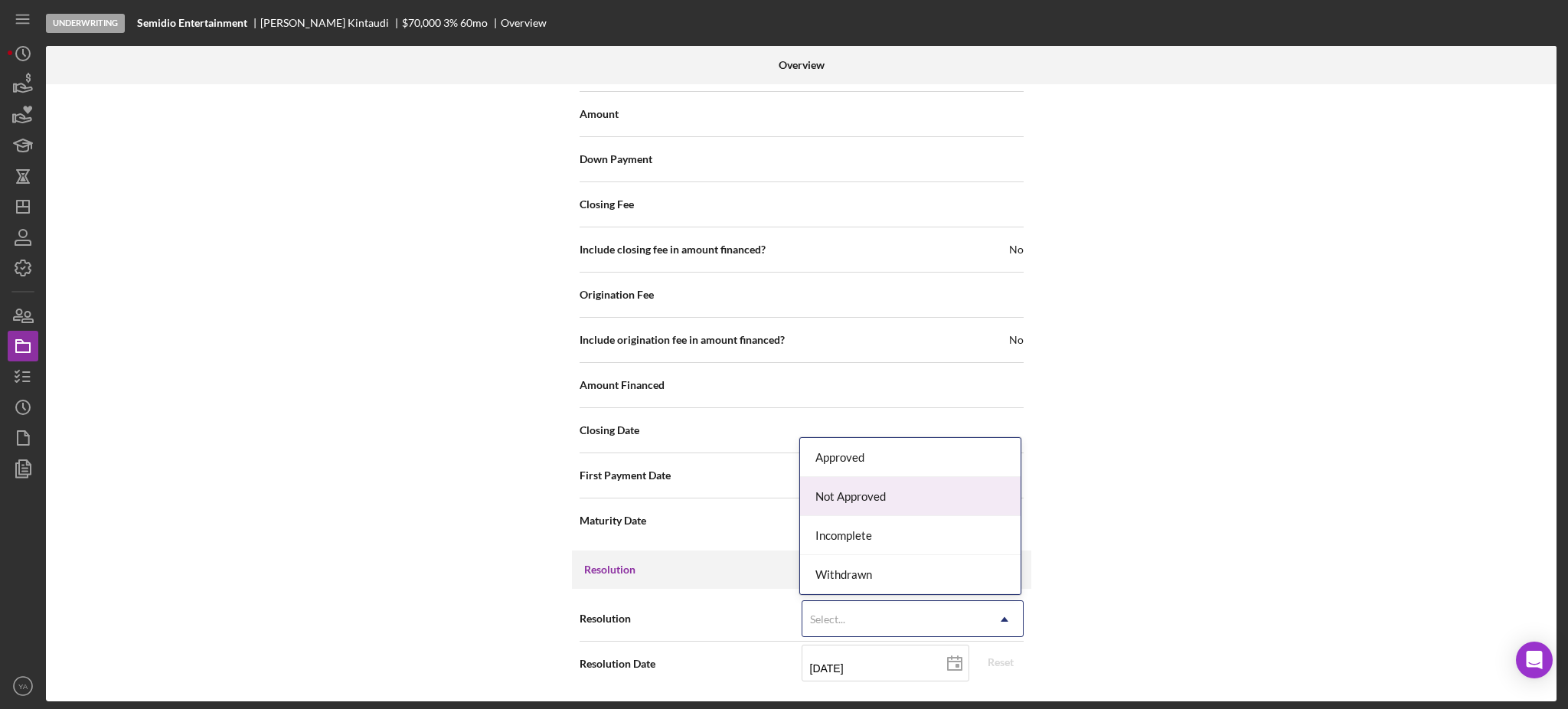
click at [903, 501] on div "Not Approved" at bounding box center [910, 497] width 221 height 39
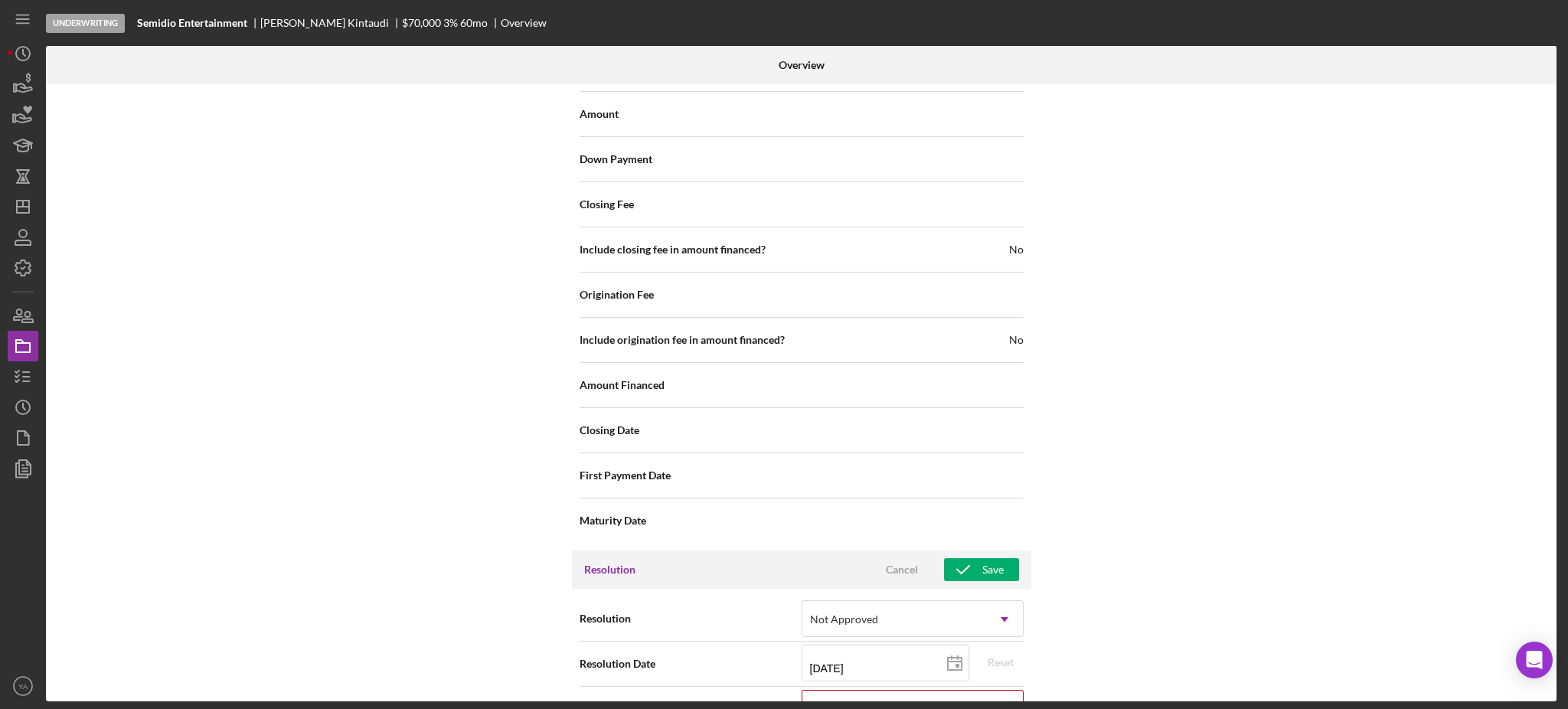
scroll to position [1909, 0]
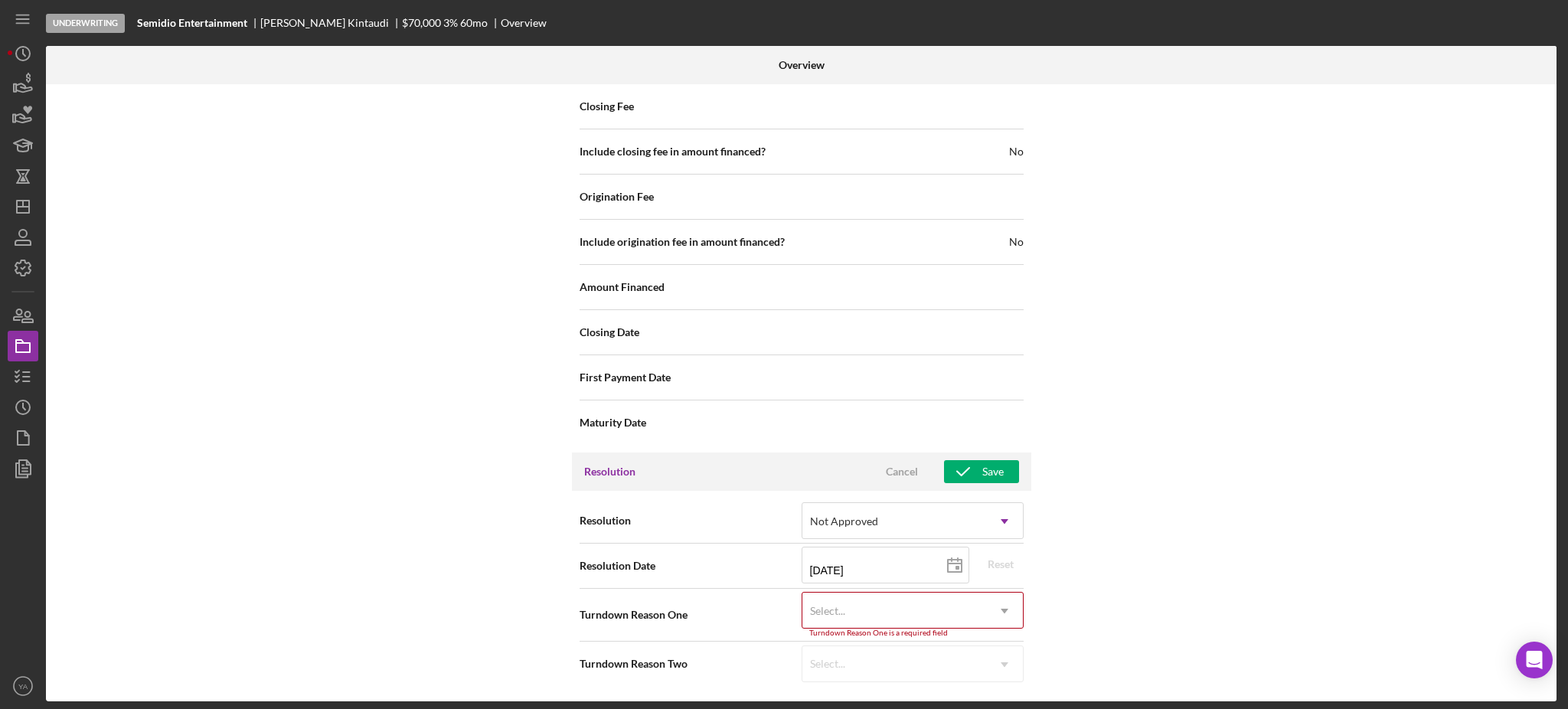
click at [895, 604] on div "Select..." at bounding box center [894, 611] width 184 height 35
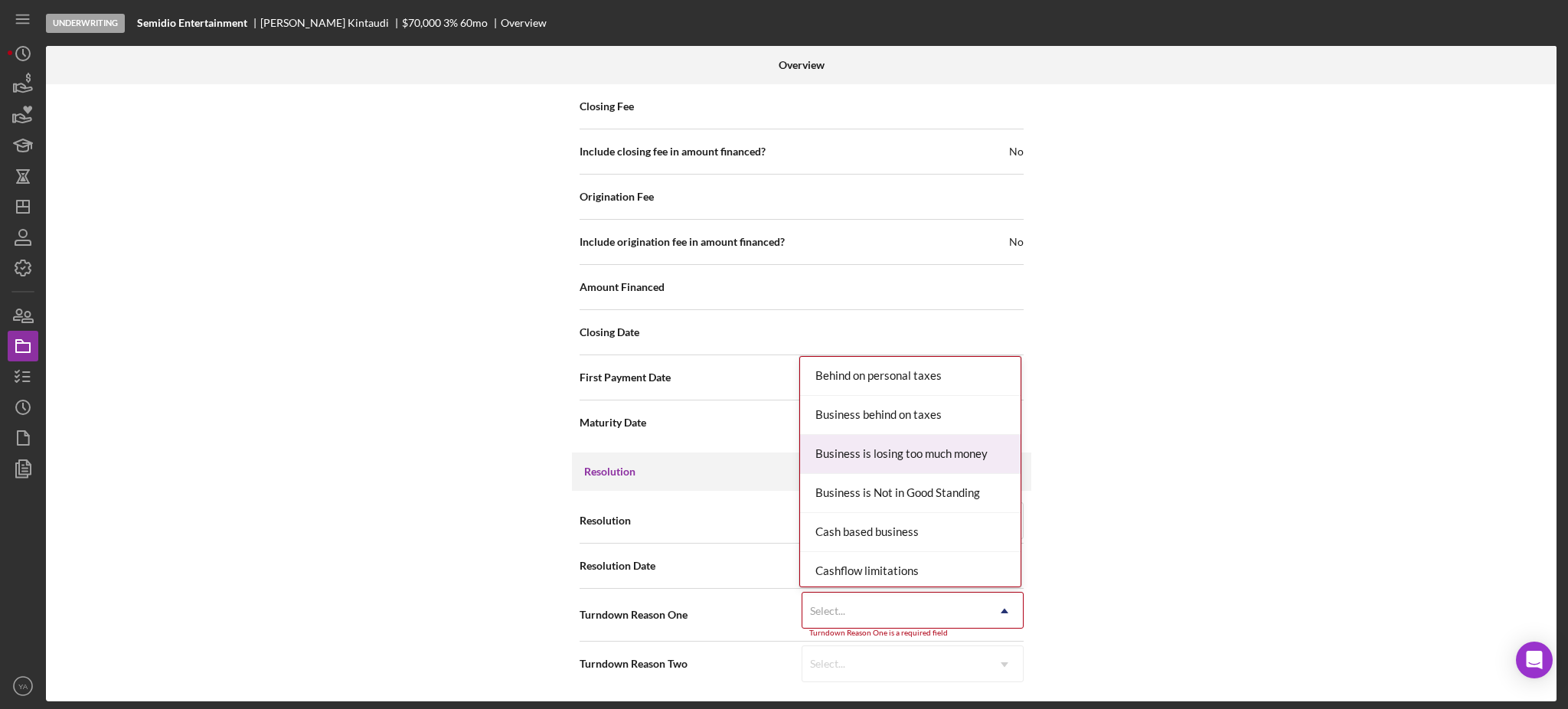
click at [896, 451] on div "Business is losing too much money" at bounding box center [910, 455] width 221 height 39
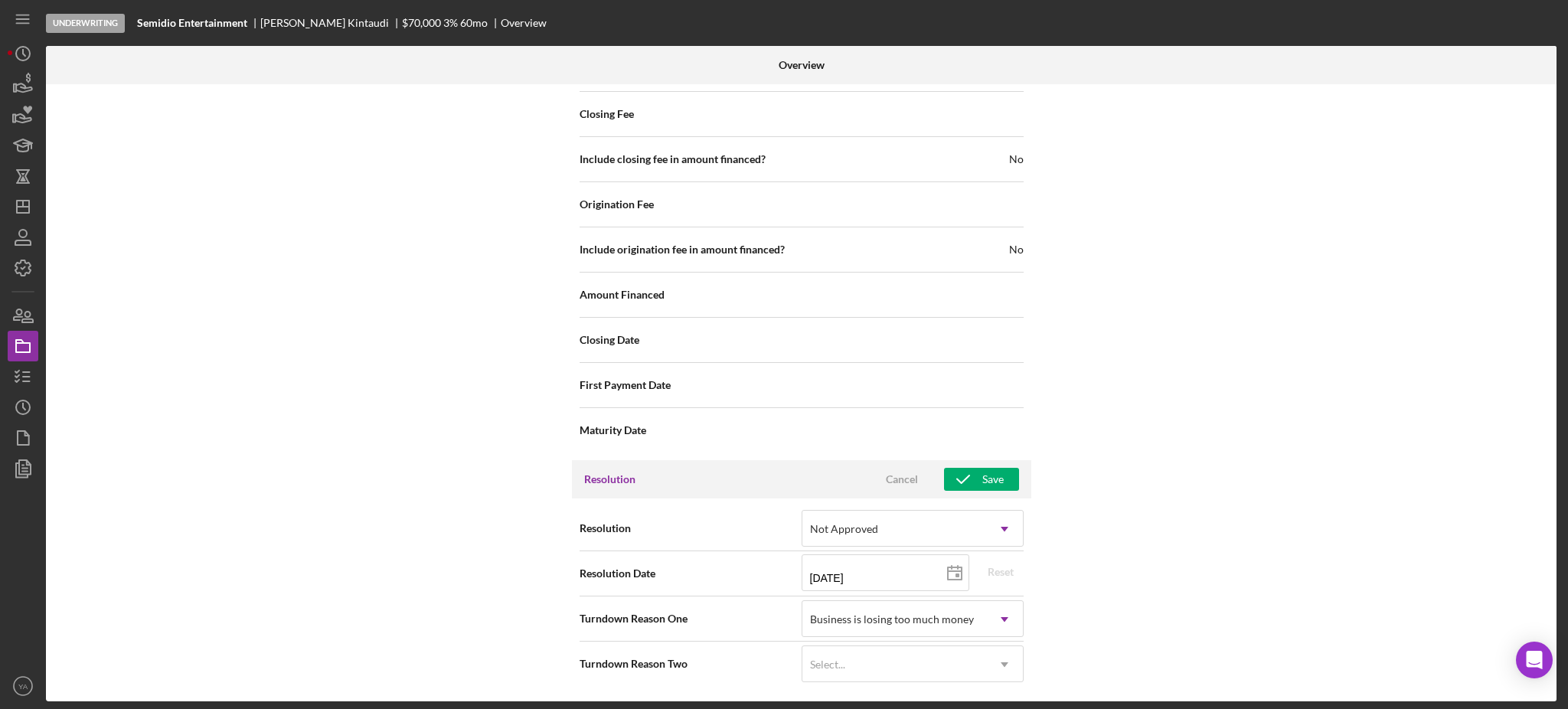
scroll to position [1902, 0]
click at [879, 666] on div "Select..." at bounding box center [894, 664] width 184 height 35
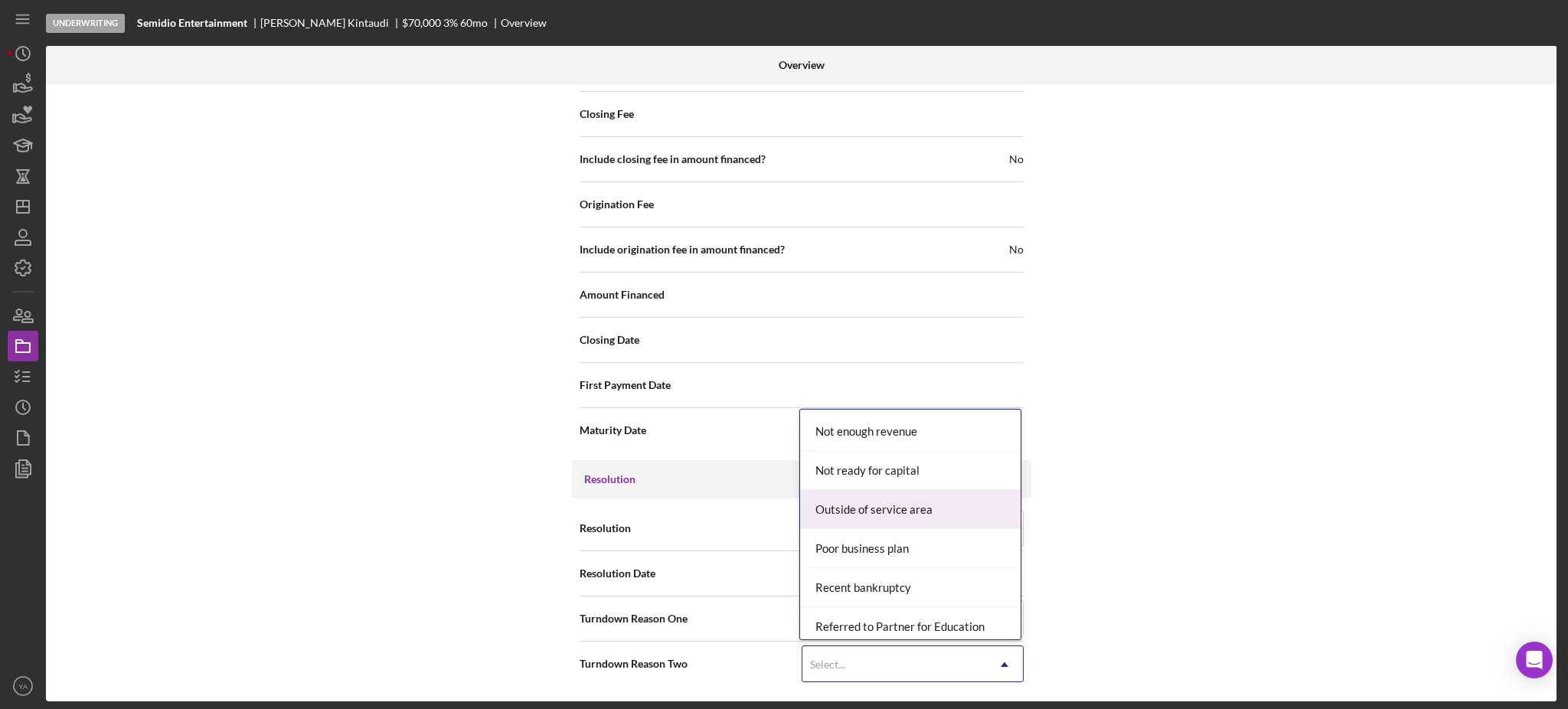
scroll to position [1123, 0]
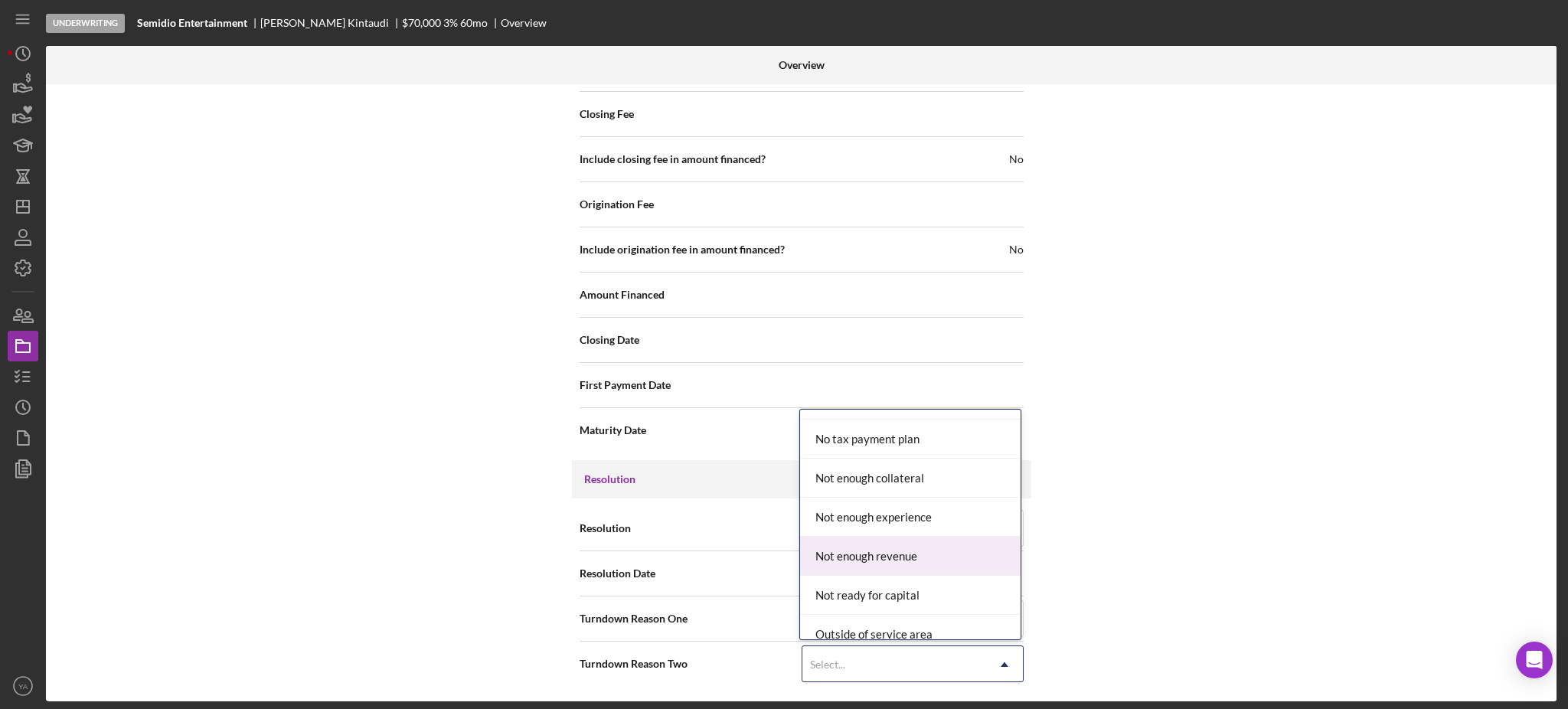
click at [927, 565] on div "Not enough revenue" at bounding box center [910, 557] width 221 height 39
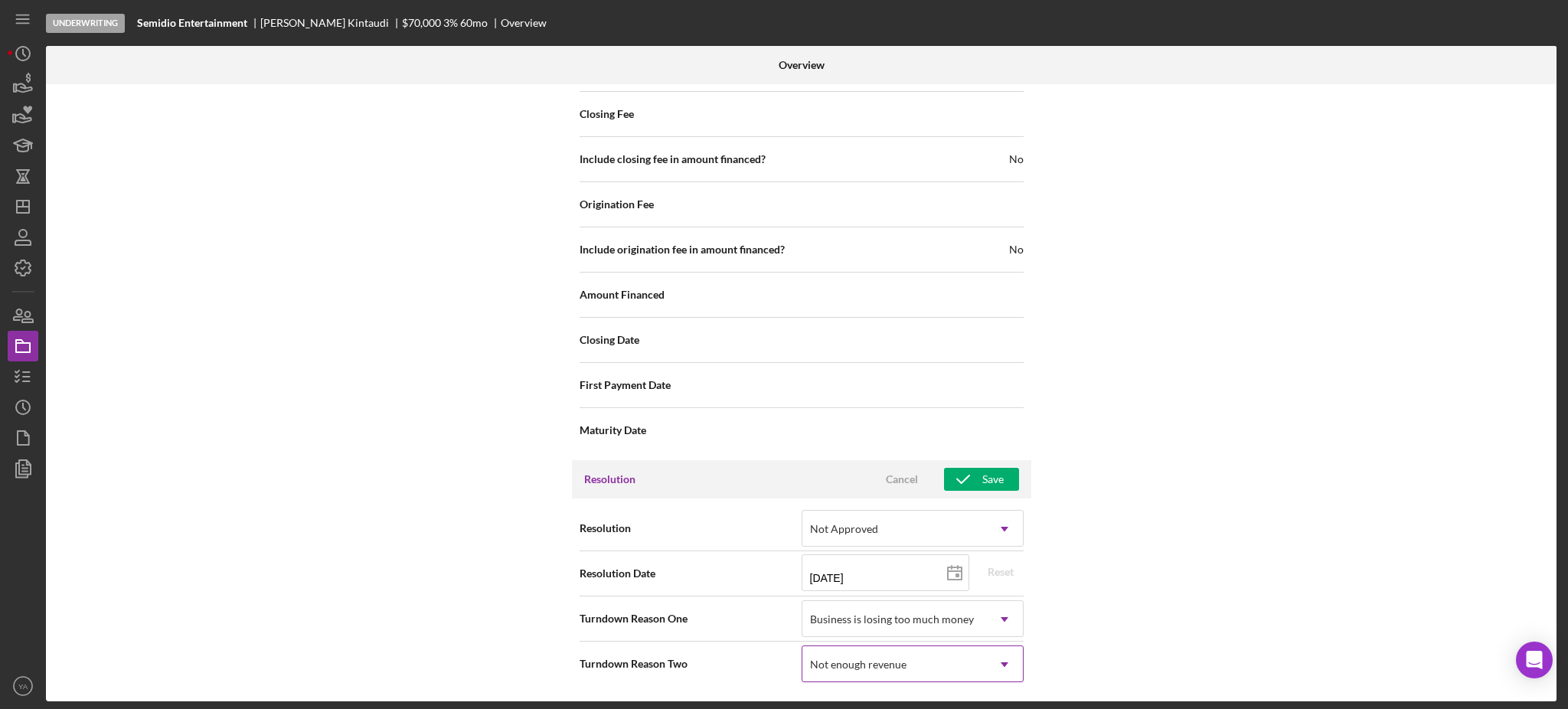
click at [908, 671] on div "Not enough revenue" at bounding box center [894, 664] width 184 height 35
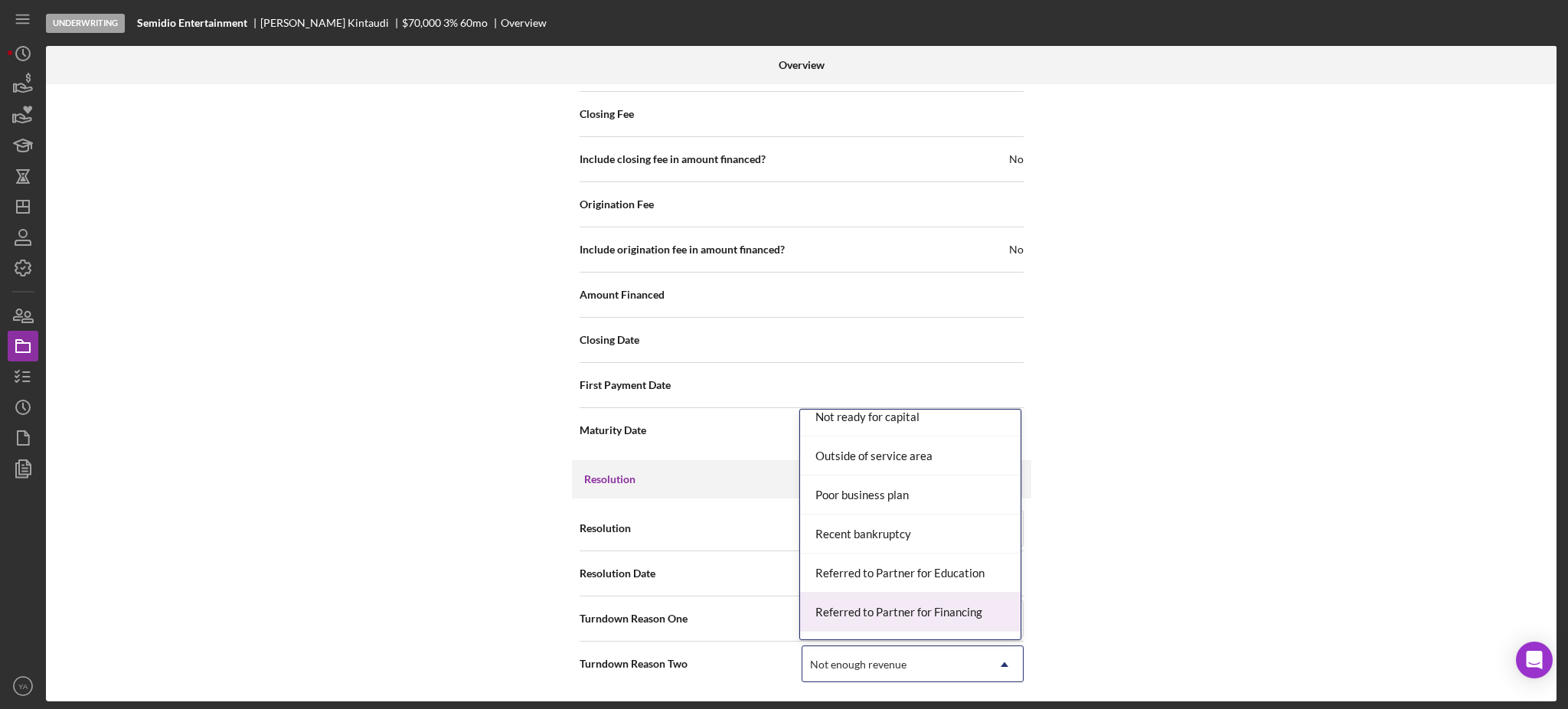
scroll to position [1176, 0]
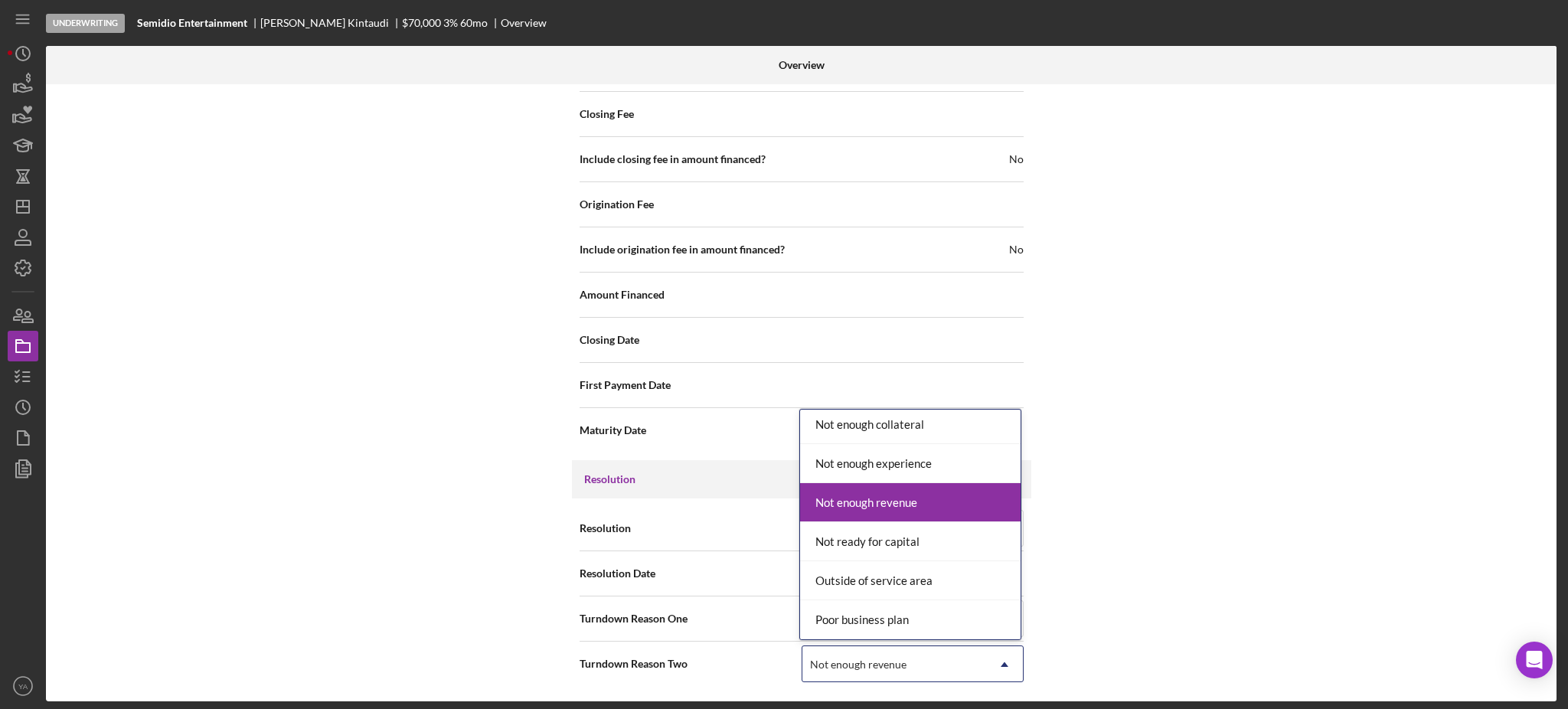
click at [1132, 496] on div "Internal Workflow Stage Underwriting Icon/Dropdown Arrow Archive (can unarchive…" at bounding box center [802, 392] width 1511 height 617
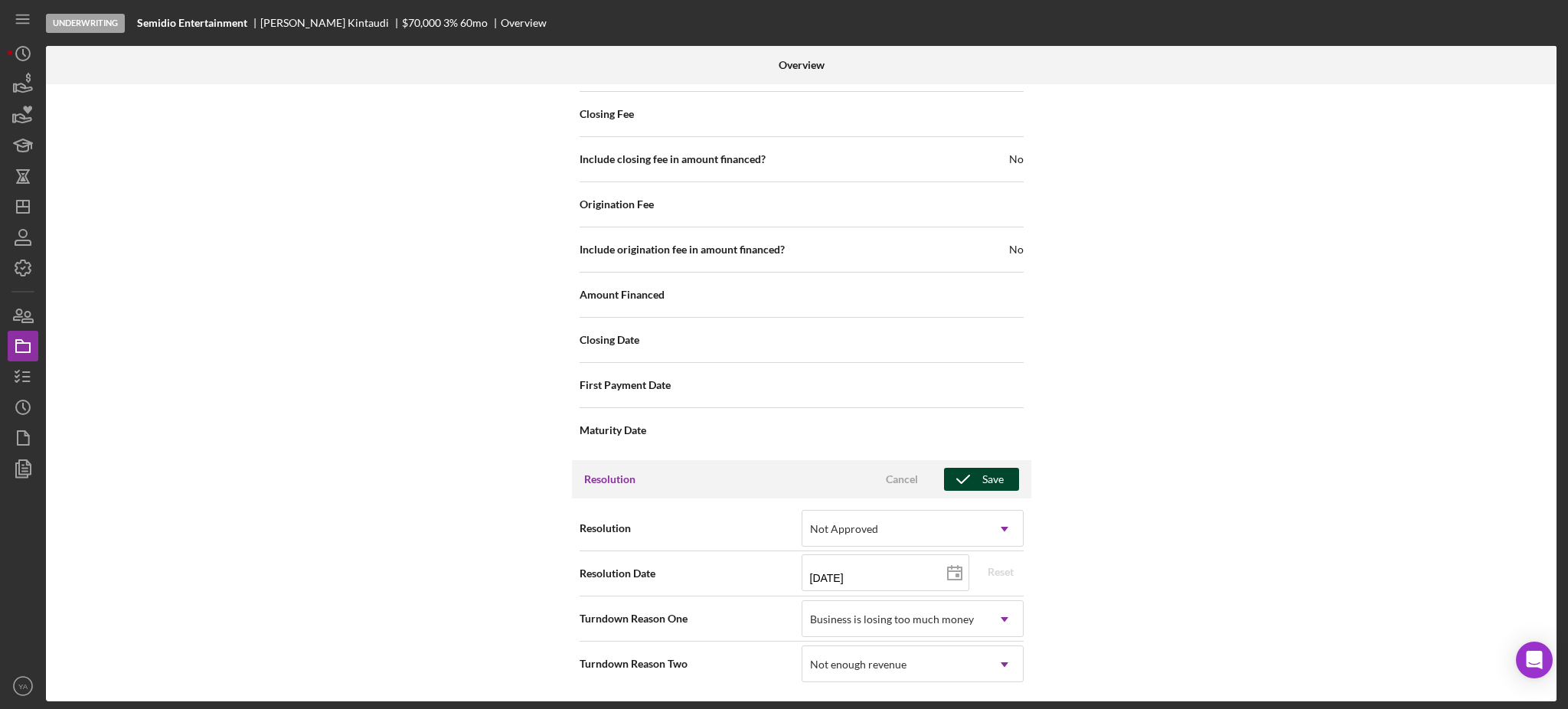
click at [988, 483] on div "Save" at bounding box center [993, 479] width 21 height 23
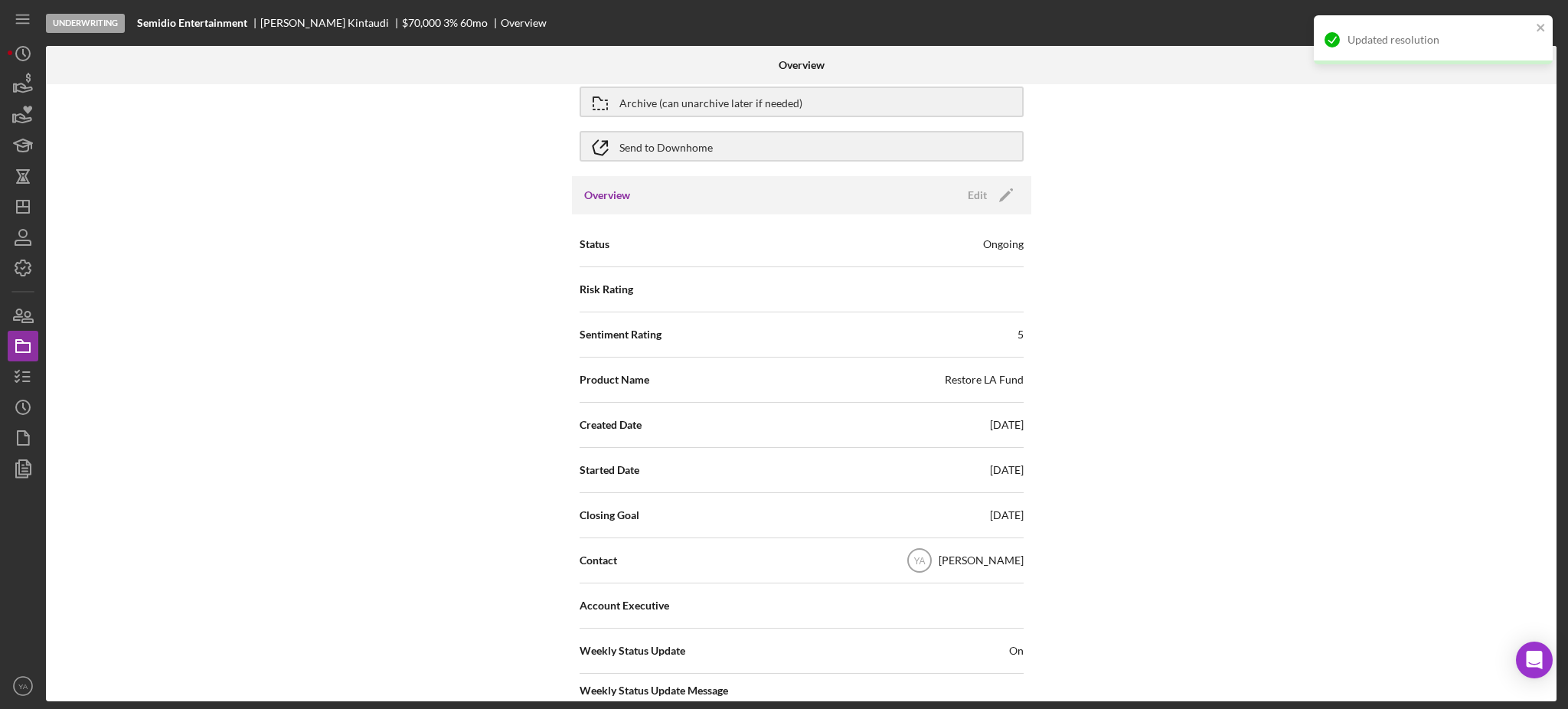
scroll to position [0, 0]
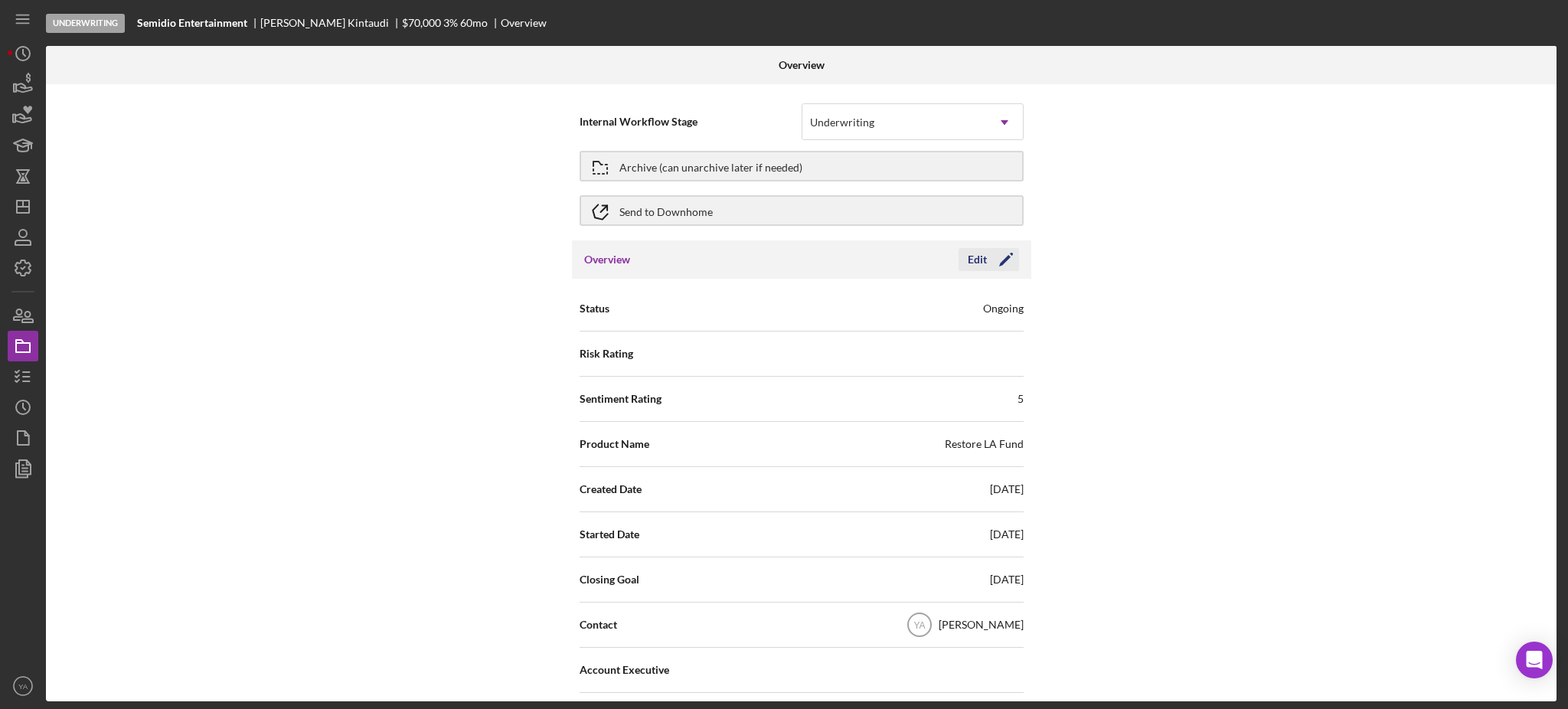
click at [987, 252] on icon "Icon/Edit" at bounding box center [1006, 259] width 39 height 39
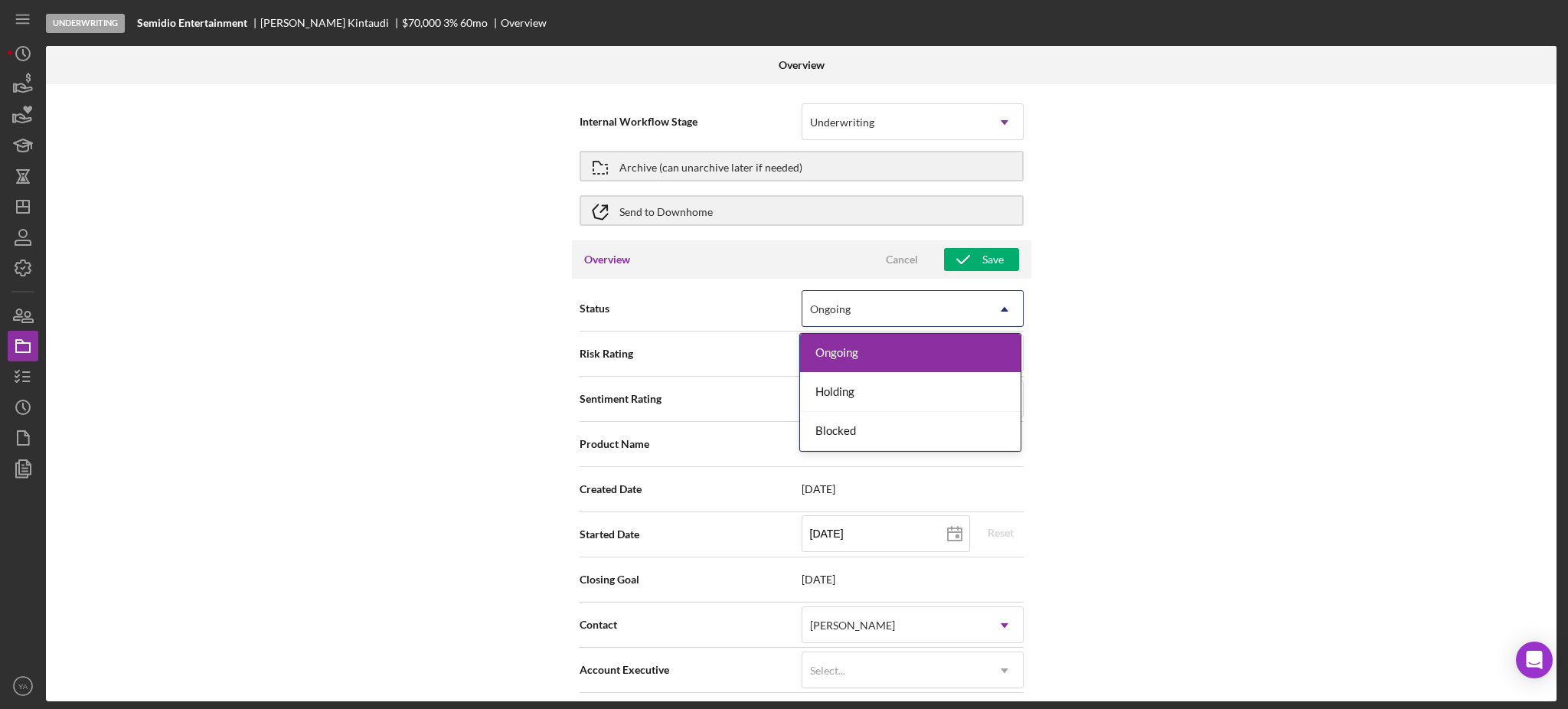
click at [868, 319] on div "Ongoing" at bounding box center [894, 309] width 184 height 35
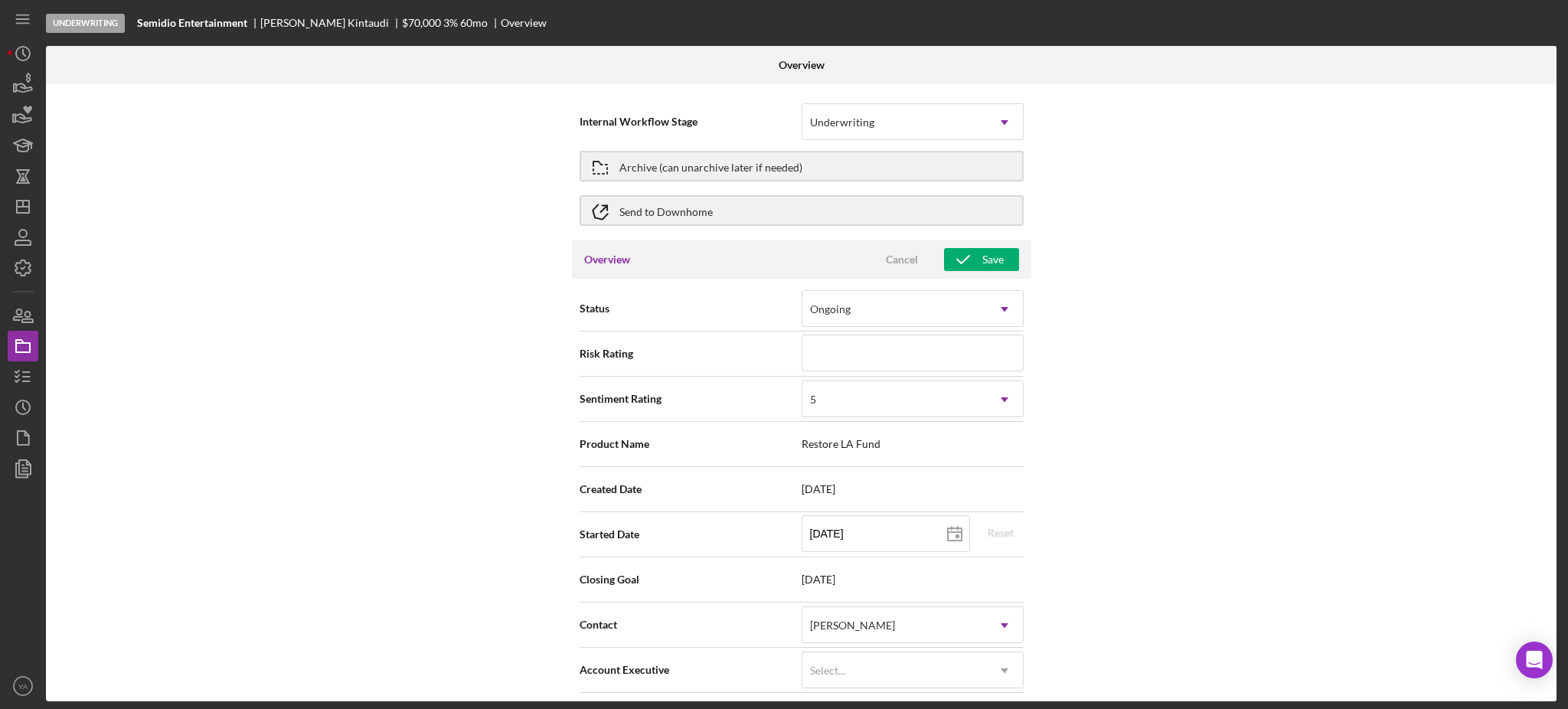
click at [1132, 366] on div "Internal Workflow Stage Underwriting Icon/Dropdown Arrow Archive (can unarchive…" at bounding box center [802, 392] width 1511 height 617
click at [995, 251] on div "Save" at bounding box center [993, 259] width 21 height 23
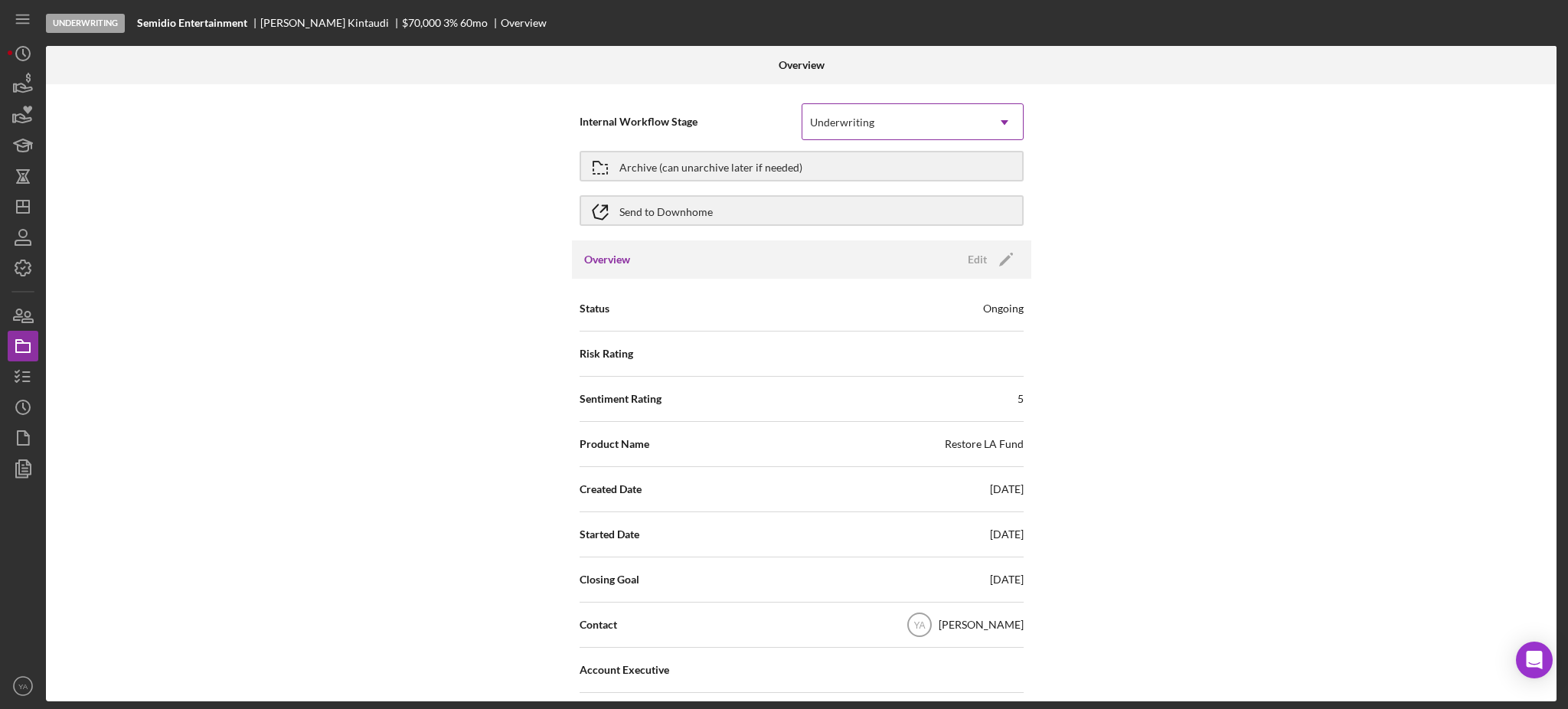
click at [875, 133] on div "Underwriting" at bounding box center [894, 122] width 184 height 35
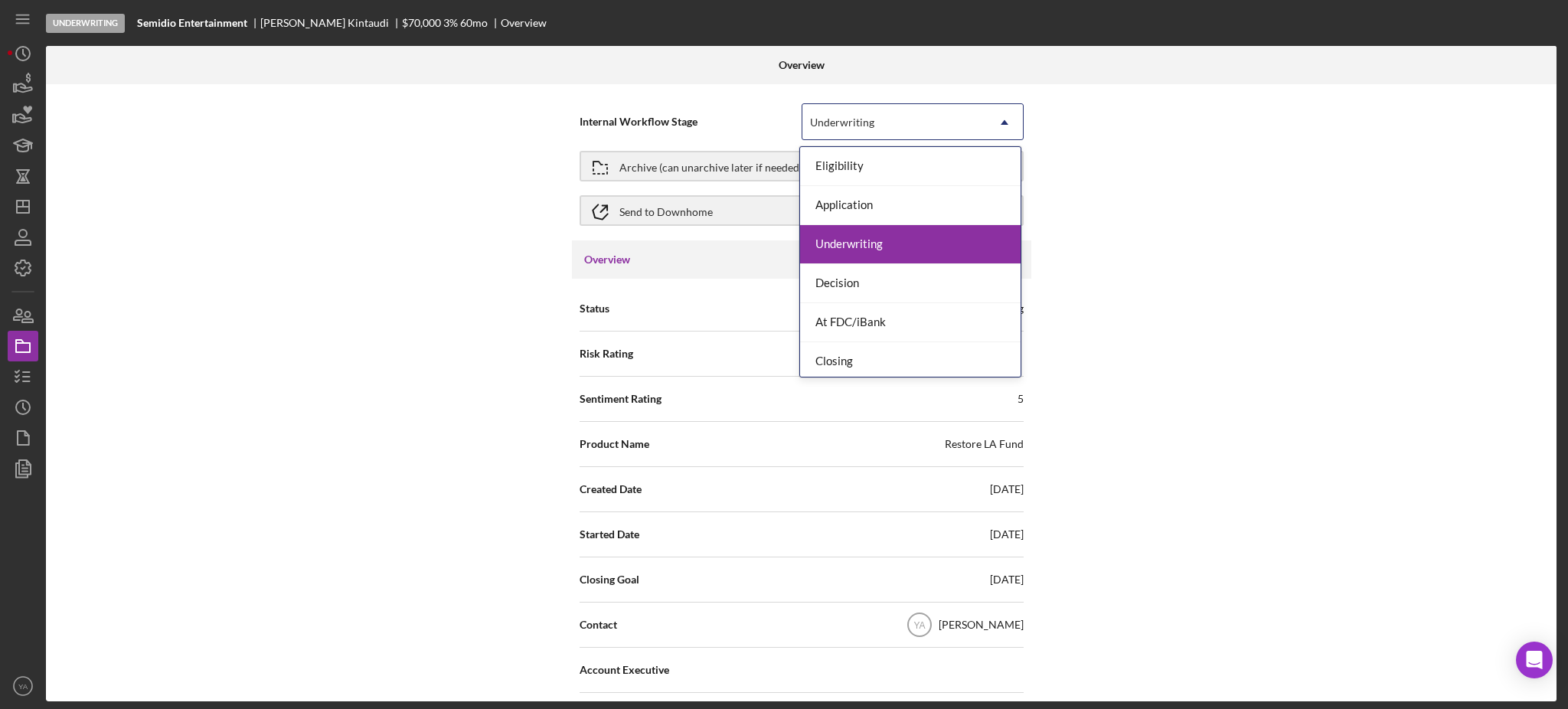
scroll to position [44, 0]
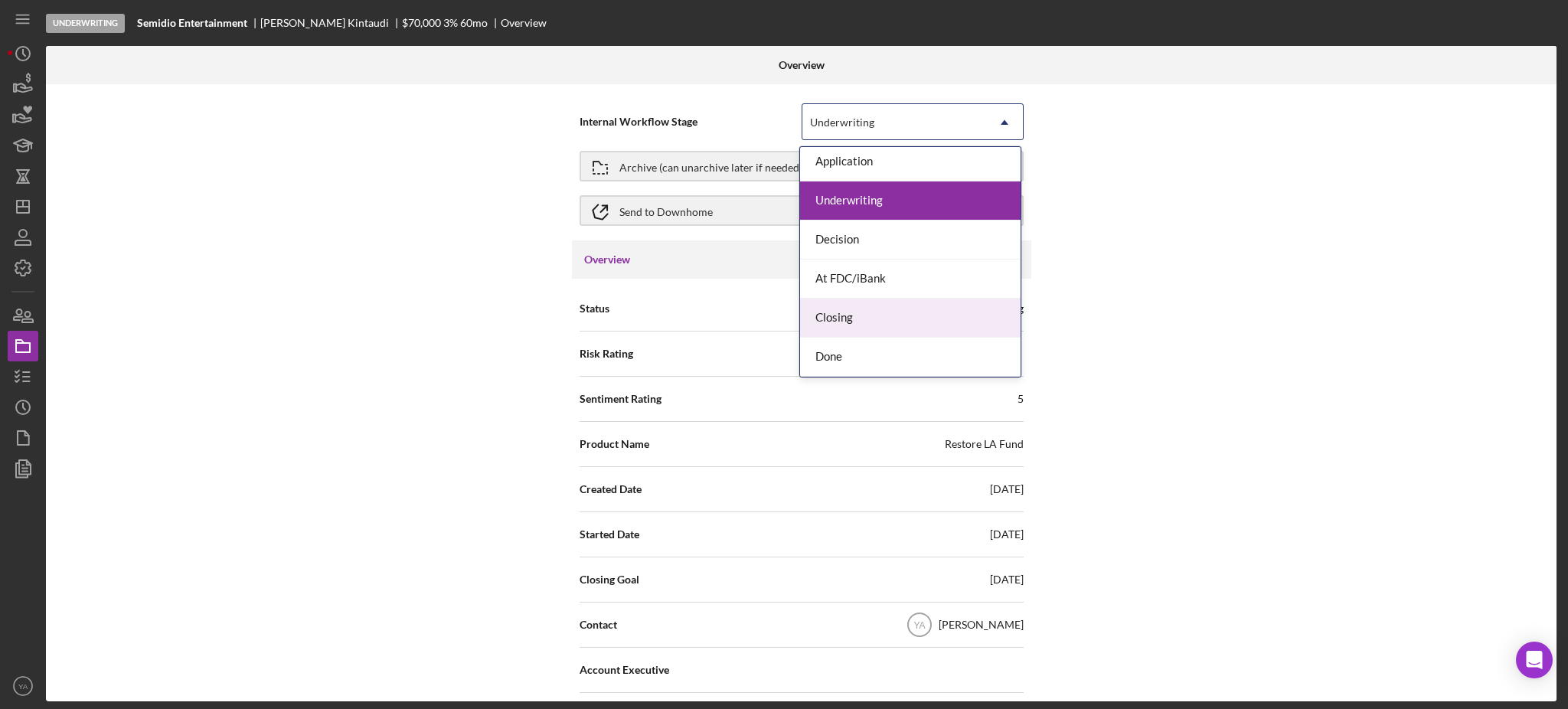
click at [1082, 301] on div "Internal Workflow Stage 7 results available. Use Up and Down to choose options,…" at bounding box center [802, 392] width 1511 height 617
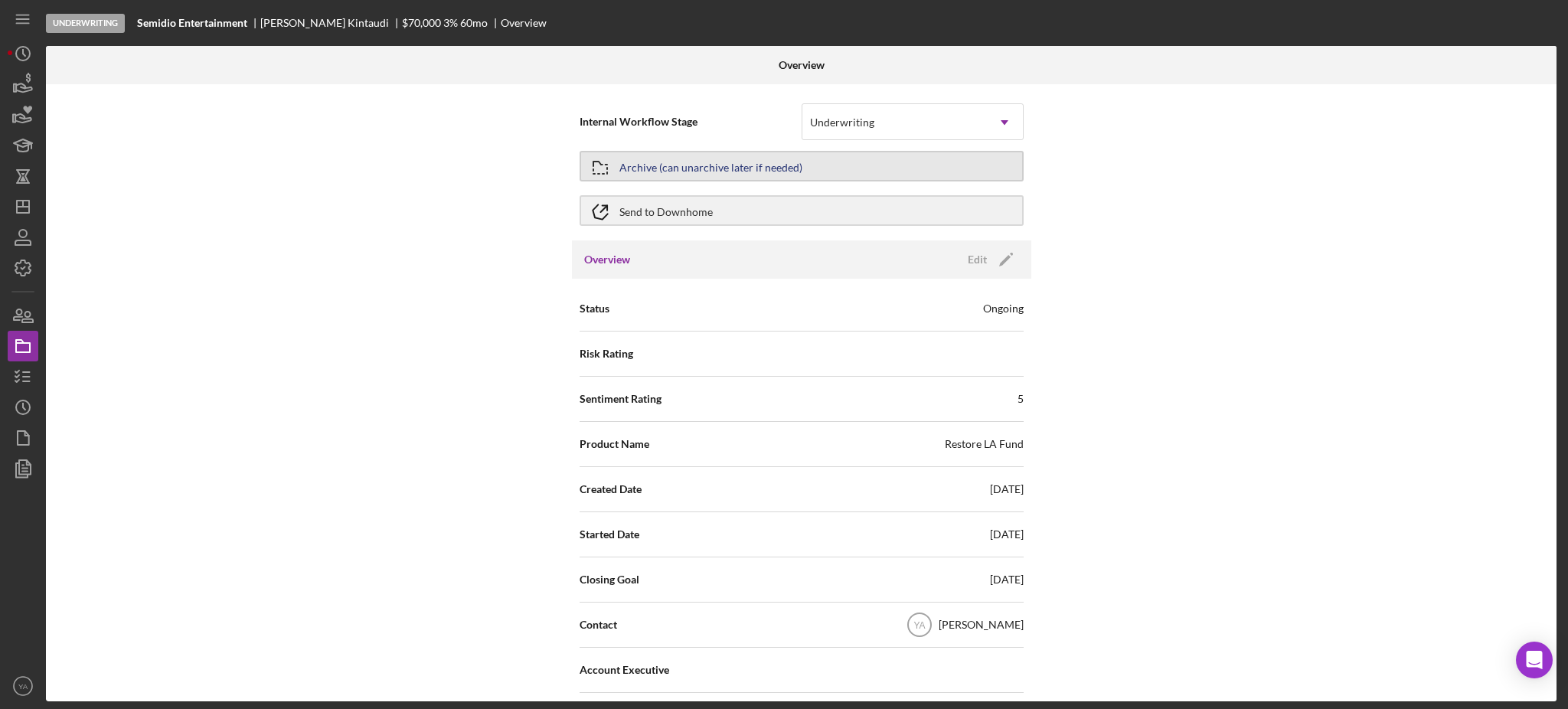
click at [742, 172] on div "Archive (can unarchive later if needed)" at bounding box center [711, 166] width 183 height 27
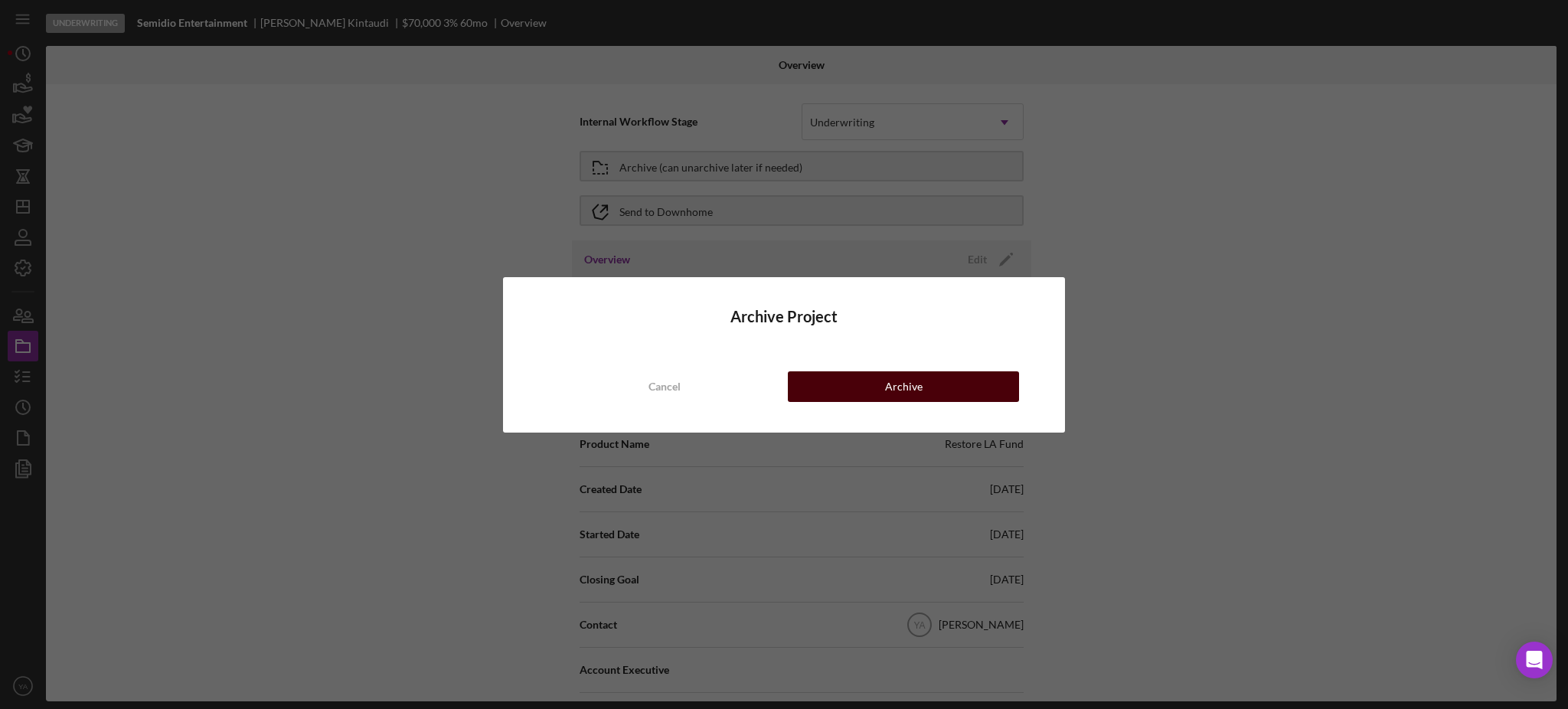
click at [864, 378] on button "Archive" at bounding box center [903, 387] width 231 height 31
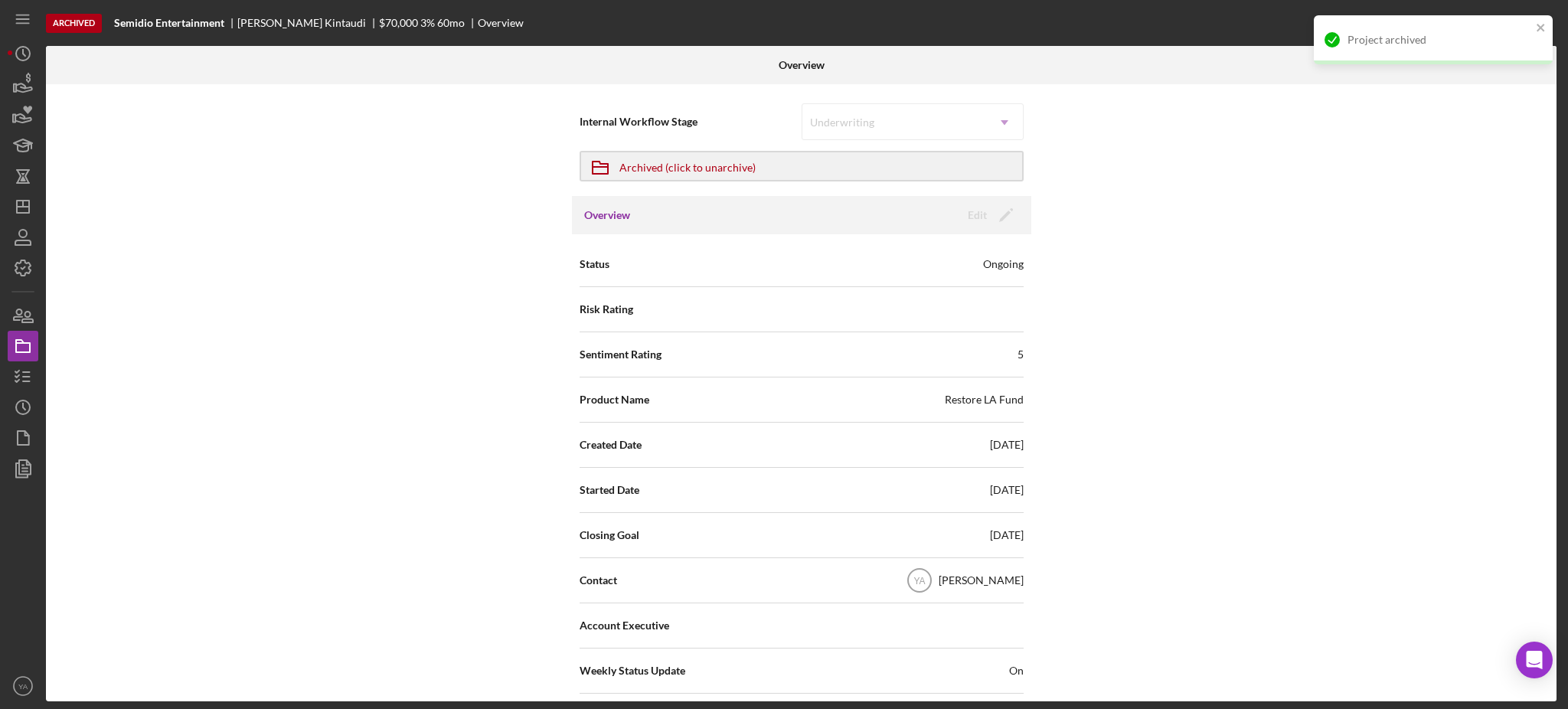
click at [1534, 22] on div "Project archived" at bounding box center [1433, 39] width 239 height 49
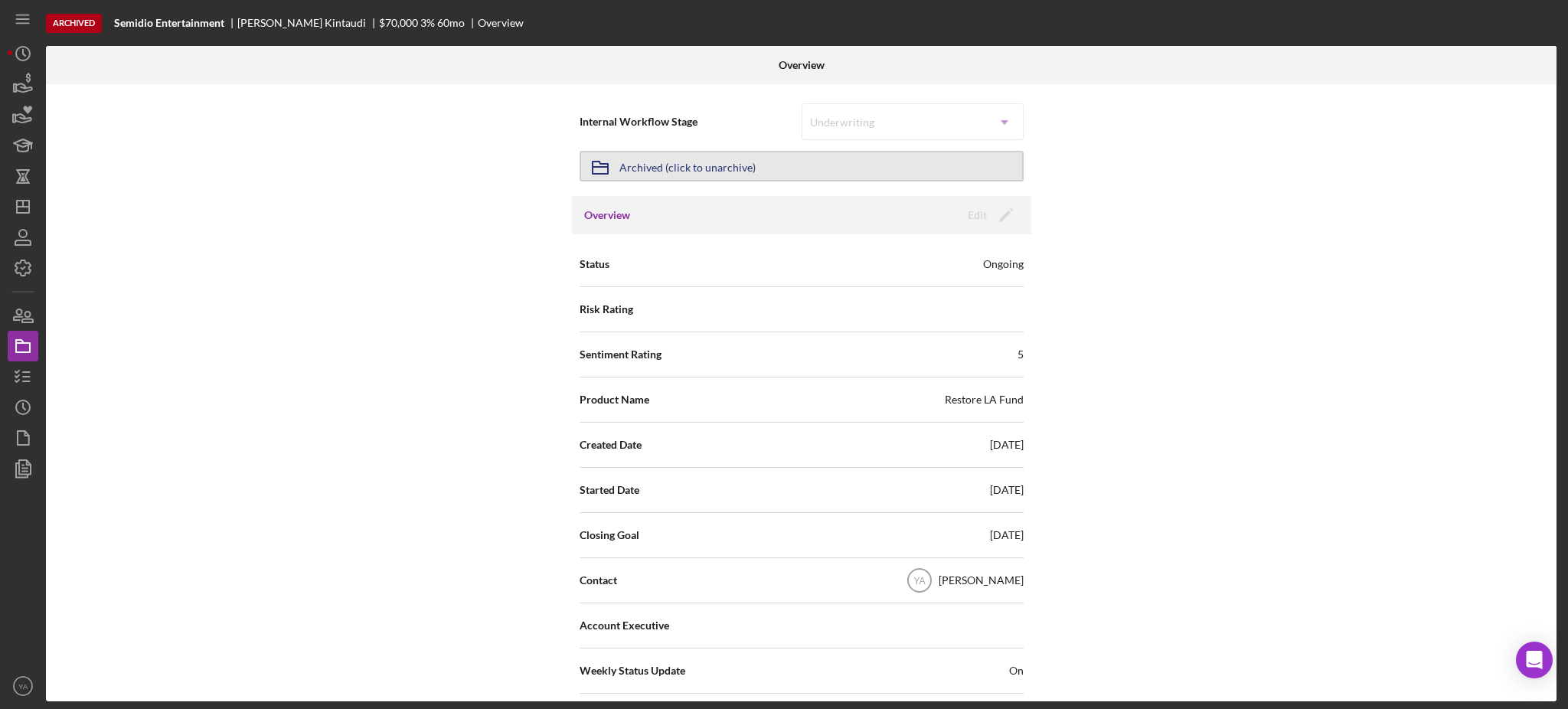
click at [811, 153] on button "Icon/Archived Archived (click to unarchive)" at bounding box center [802, 166] width 444 height 31
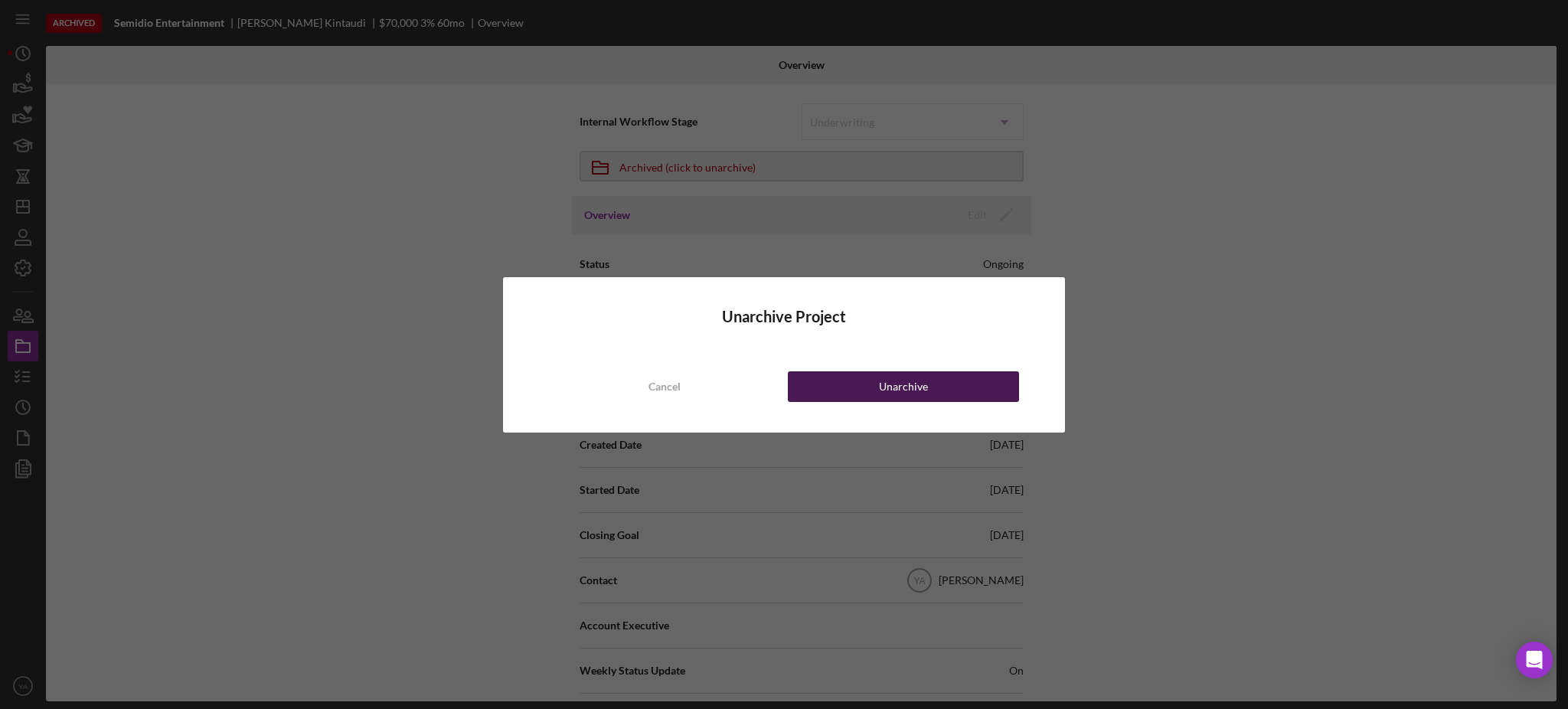
drag, startPoint x: 879, startPoint y: 354, endPoint x: 883, endPoint y: 378, distance: 24.3
click at [879, 368] on div "Unarchive Project Cancel Unarchive" at bounding box center [784, 355] width 562 height 156
click at [883, 379] on div "Unarchive" at bounding box center [903, 387] width 49 height 31
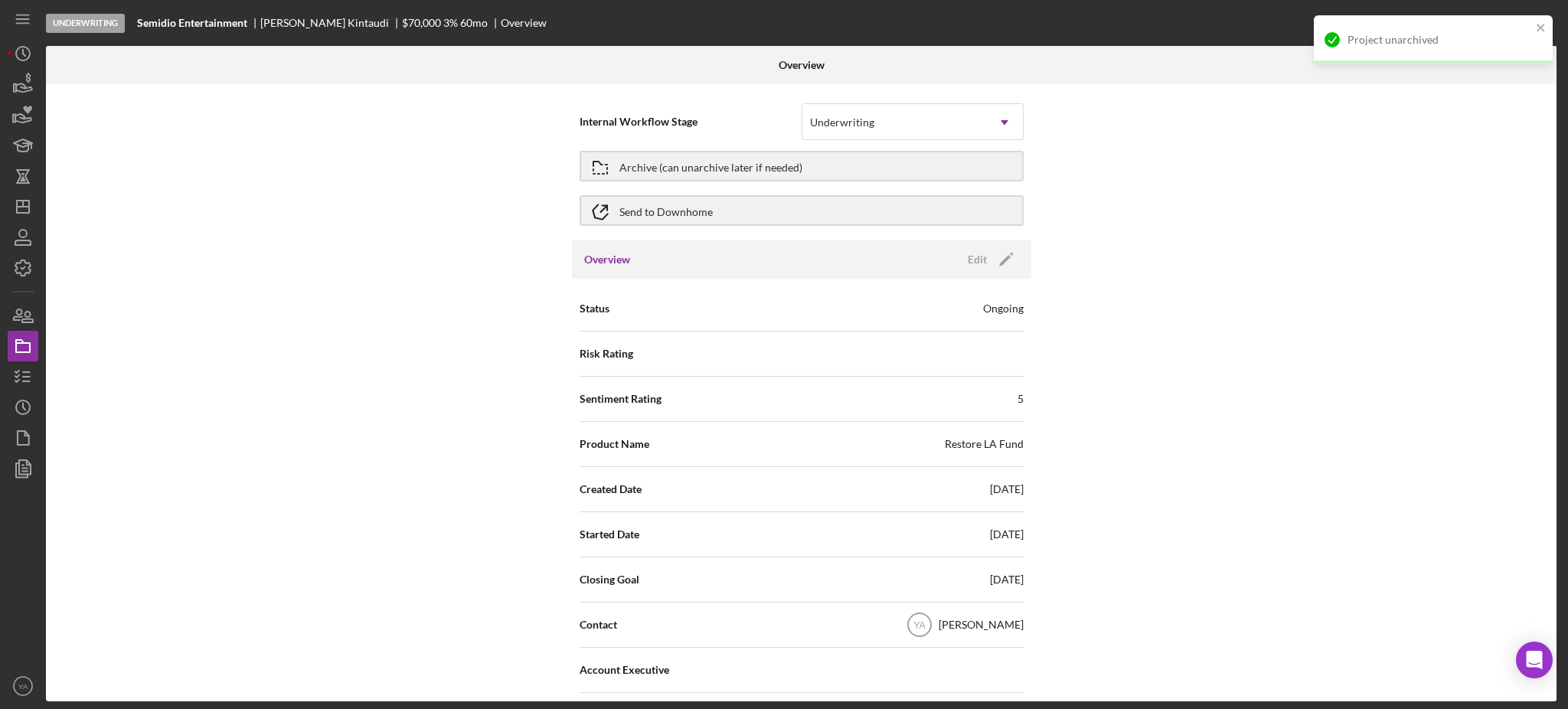
click at [1297, 184] on div "Internal Workflow Stage Underwriting Icon/Dropdown Arrow Archive (can unarchive…" at bounding box center [802, 392] width 1511 height 617
click at [23, 207] on icon "Icon/Dashboard" at bounding box center [22, 206] width 39 height 39
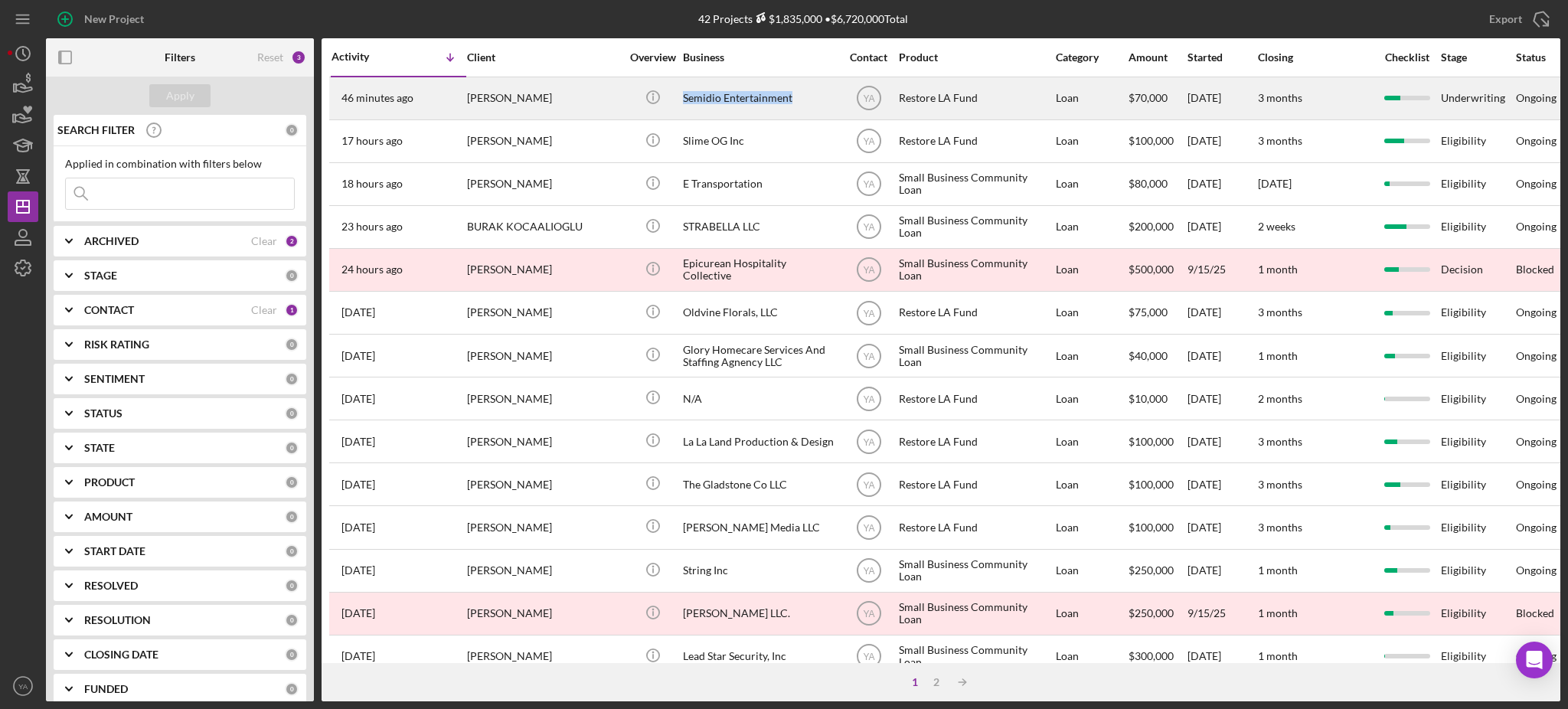
drag, startPoint x: 675, startPoint y: 90, endPoint x: 795, endPoint y: 98, distance: 120.3
click at [795, 98] on tr "46 minutes ago Irvin Kintaudi Irvin Kintaudi Icon/Info Semidio Entertainment YA…" at bounding box center [1267, 98] width 1878 height 43
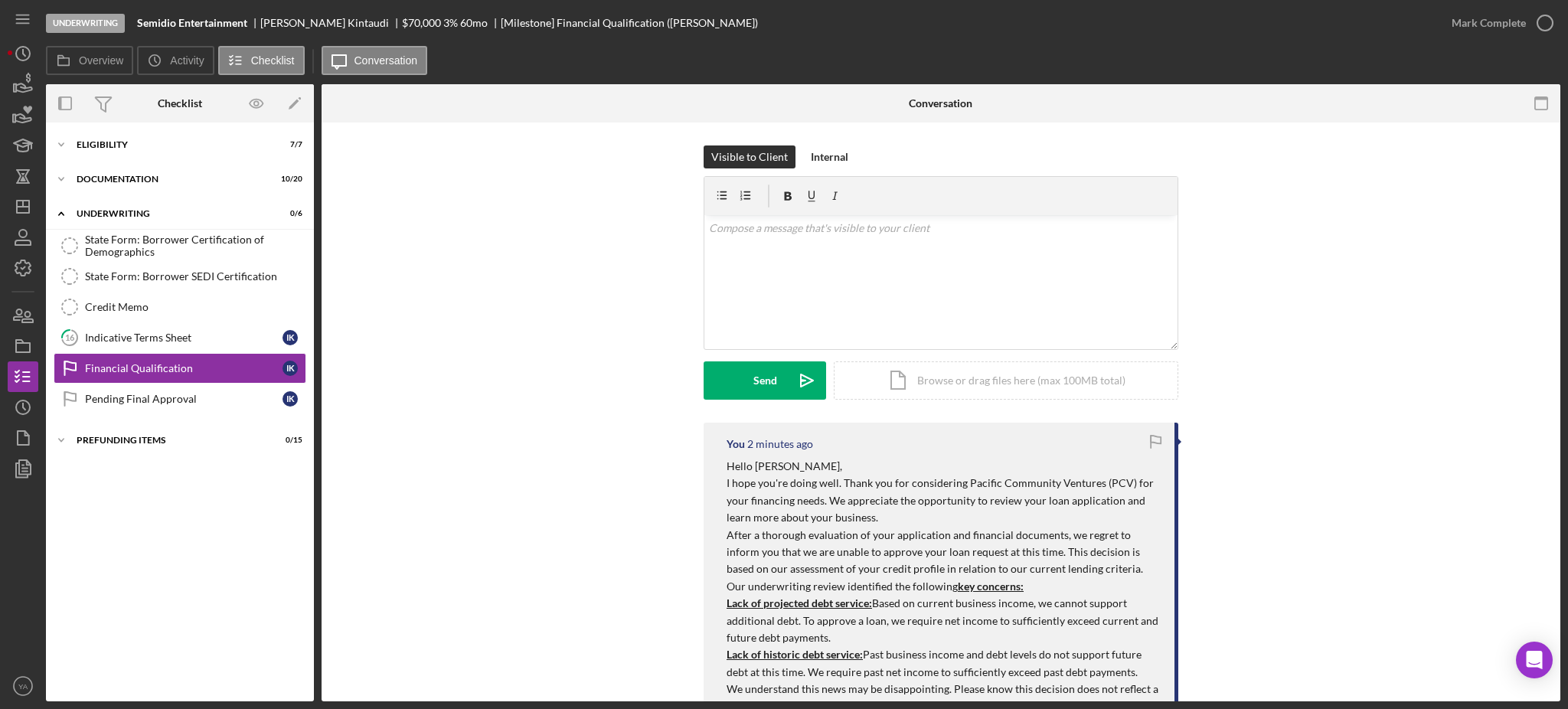
click at [141, 14] on div "Underwriting Semidio Entertainment Irvin Kintaudi $70,000 3 % 60 mo [Milestone]…" at bounding box center [742, 23] width 1391 height 46
drag, startPoint x: 141, startPoint y: 14, endPoint x: 218, endPoint y: 22, distance: 77.4
click at [218, 22] on div "Underwriting Semidio Entertainment Irvin Kintaudi $70,000 3 % 60 mo [Milestone]…" at bounding box center [742, 23] width 1391 height 46
copy b "Semidio Entertainment"
click at [191, 127] on div "Icon/Expander Eligibility 7 / 7 Icon/Expander Documentation 10 / 20 Icon/Expand…" at bounding box center [180, 412] width 268 height 579
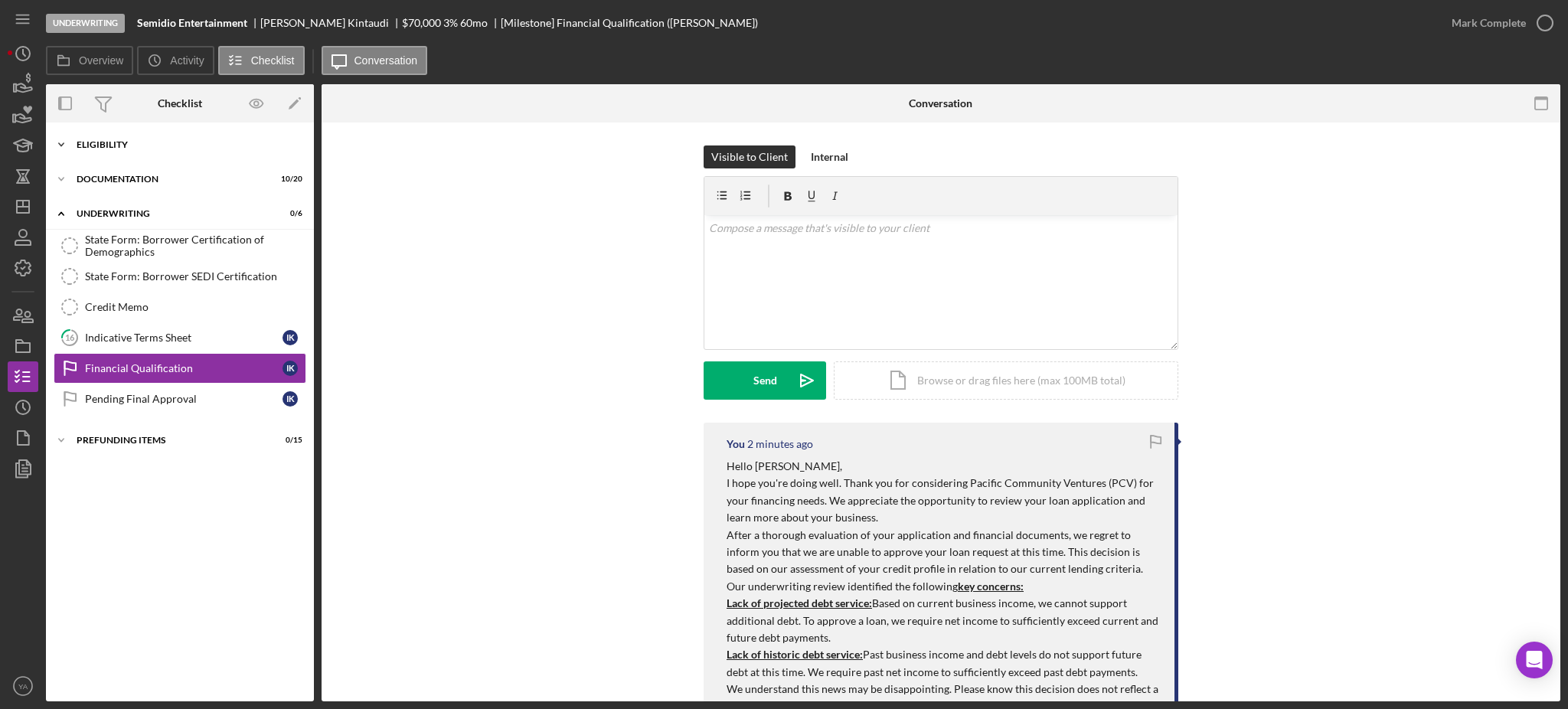
click at [176, 143] on div "Eligibility" at bounding box center [185, 145] width 218 height 9
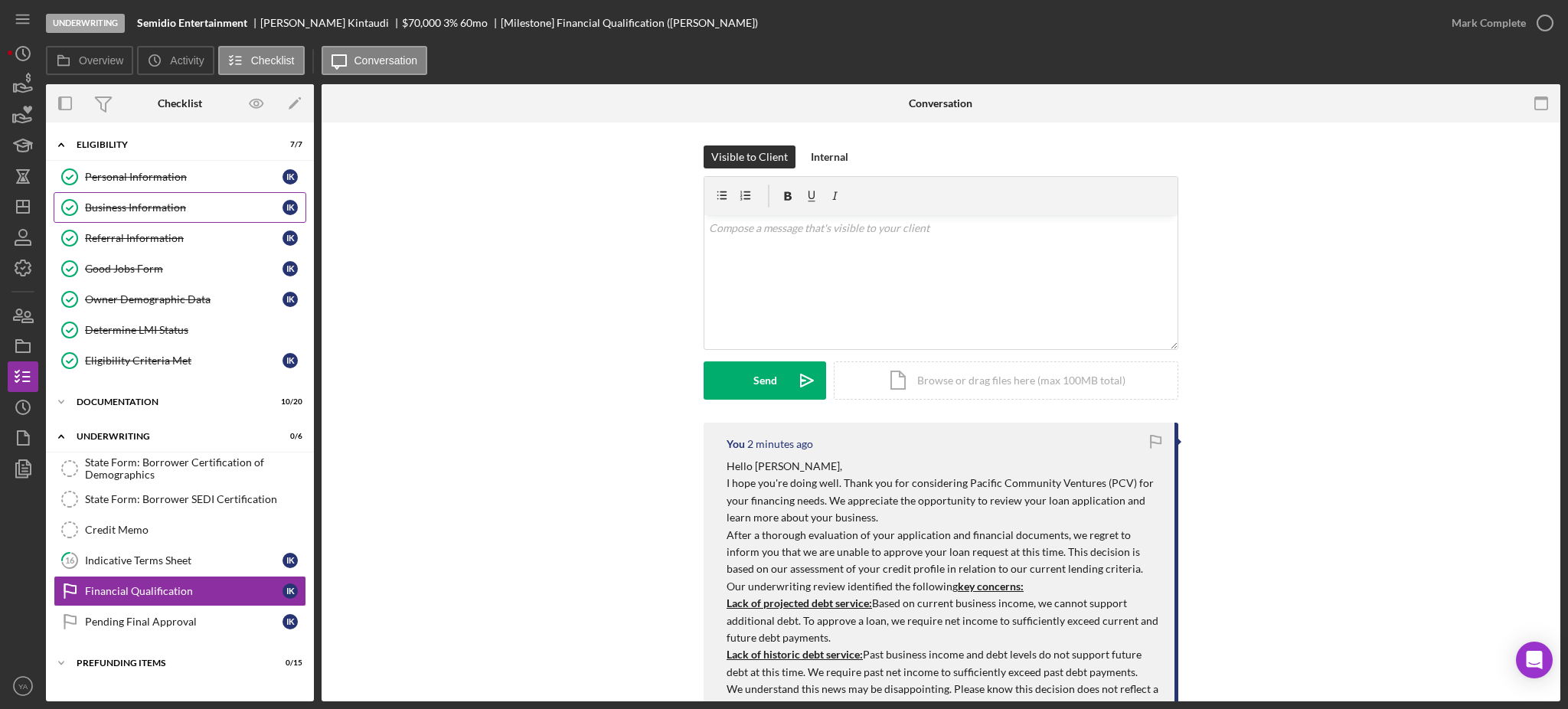
click at [157, 221] on link "Business Information Business Information I K" at bounding box center [180, 207] width 253 height 31
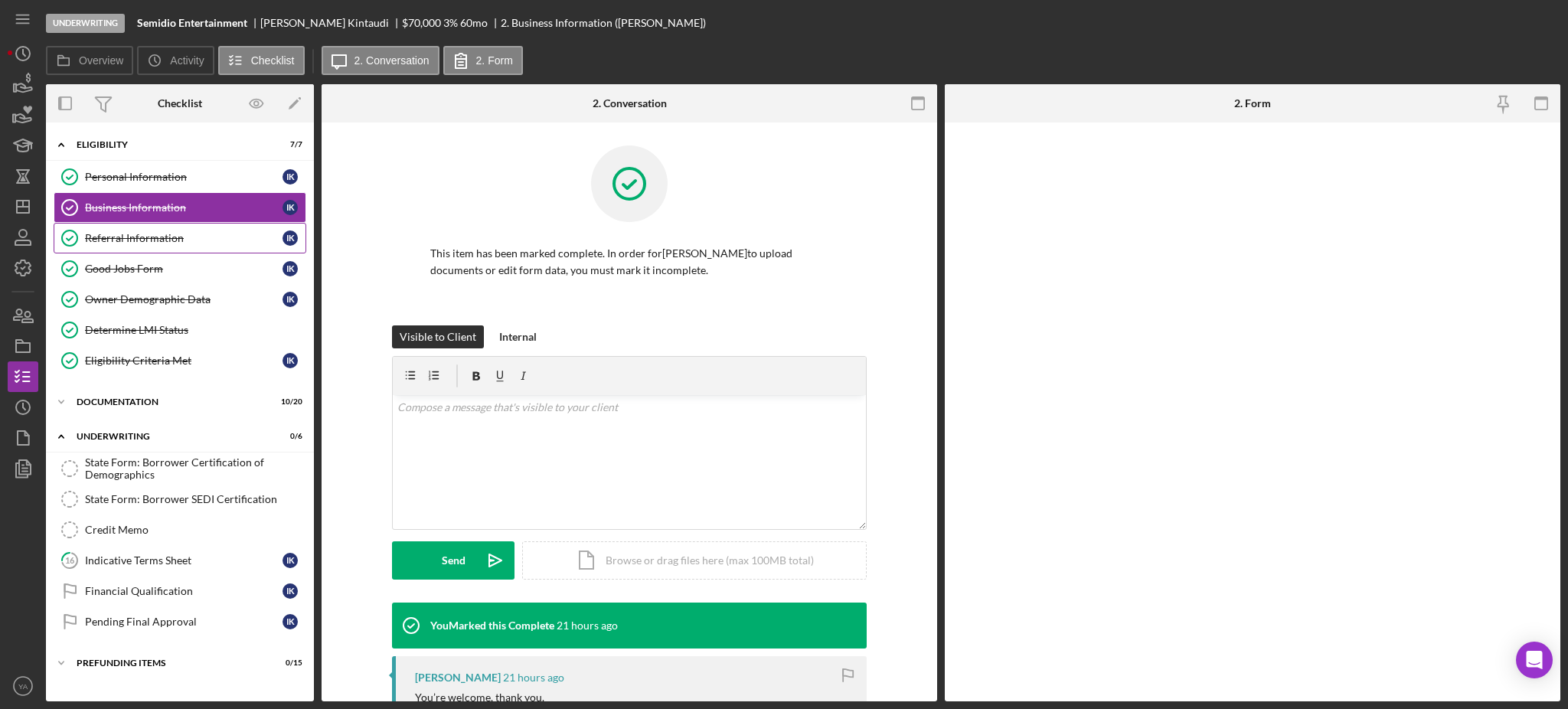
click at [157, 225] on link "Referral Information Referral Information I K" at bounding box center [180, 238] width 253 height 31
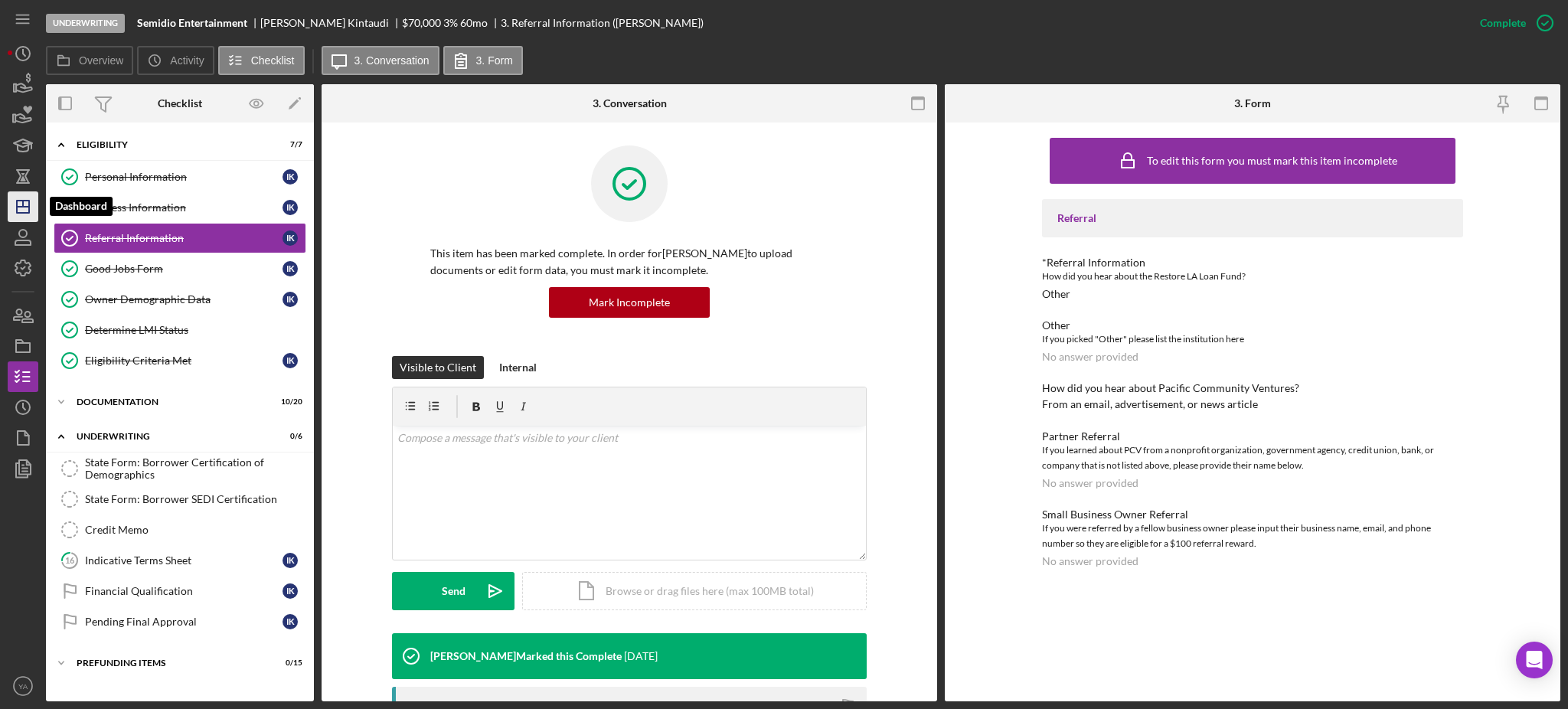
click at [30, 212] on icon "Icon/Dashboard" at bounding box center [22, 206] width 39 height 39
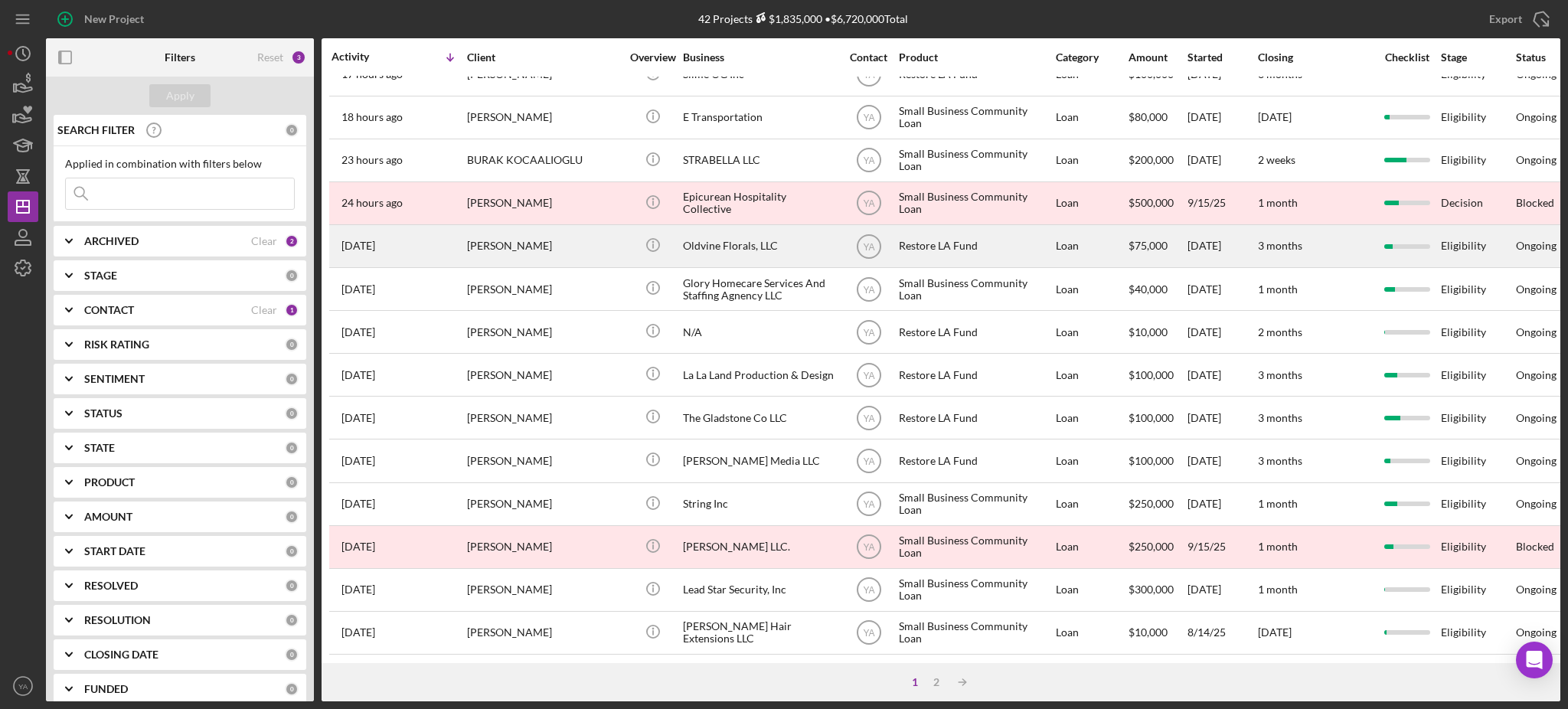
scroll to position [102, 0]
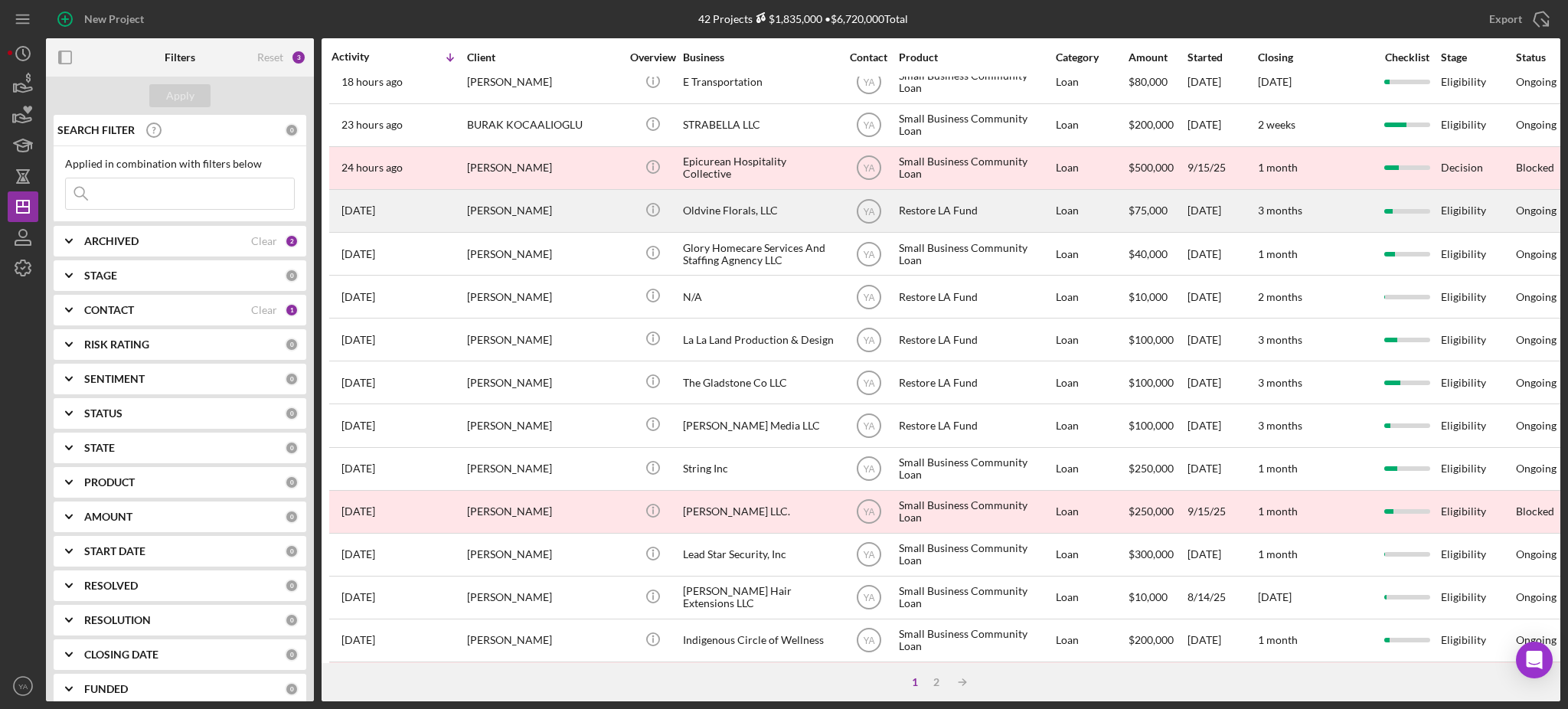
click at [717, 226] on div "Oldvine Florals, LLC" at bounding box center [760, 211] width 153 height 40
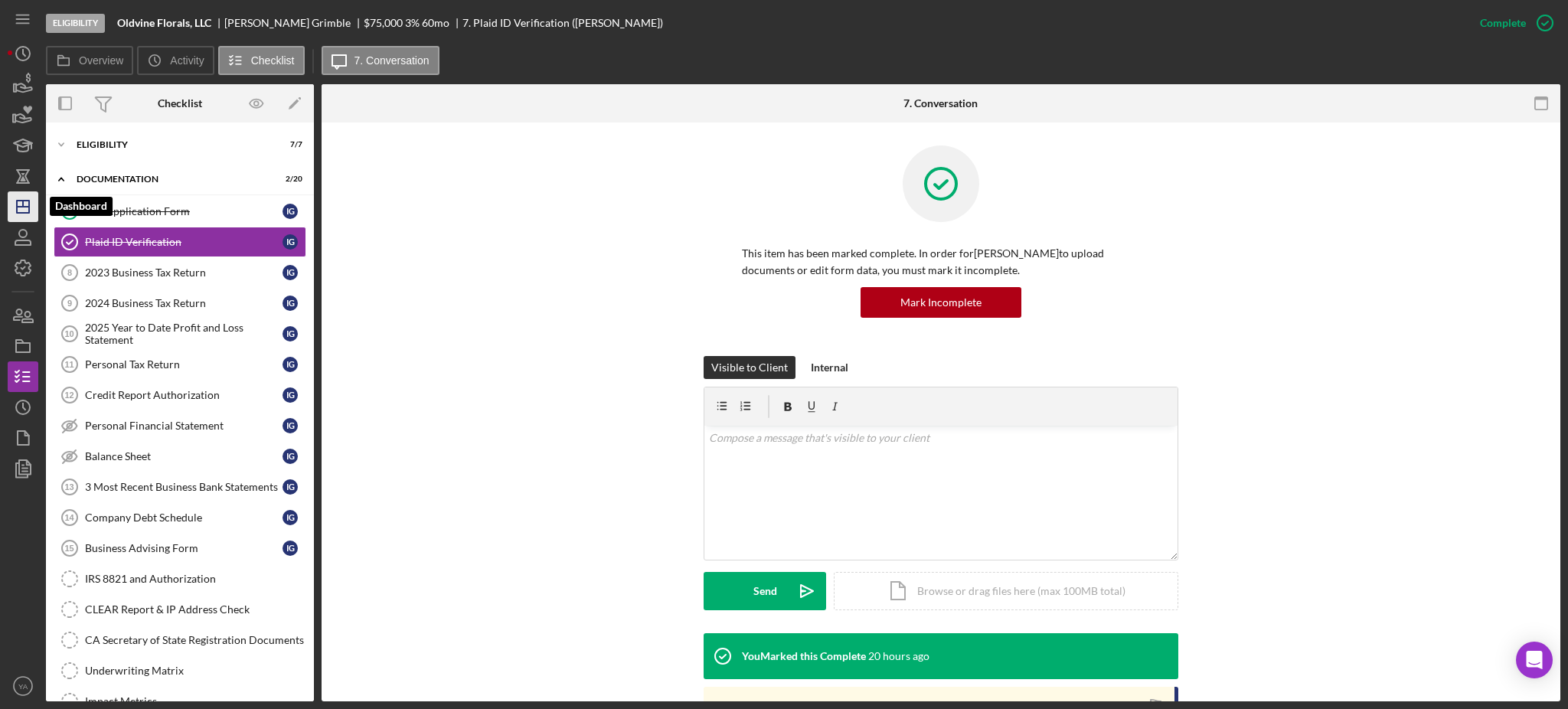
click at [15, 195] on icon "Icon/Dashboard" at bounding box center [22, 206] width 39 height 39
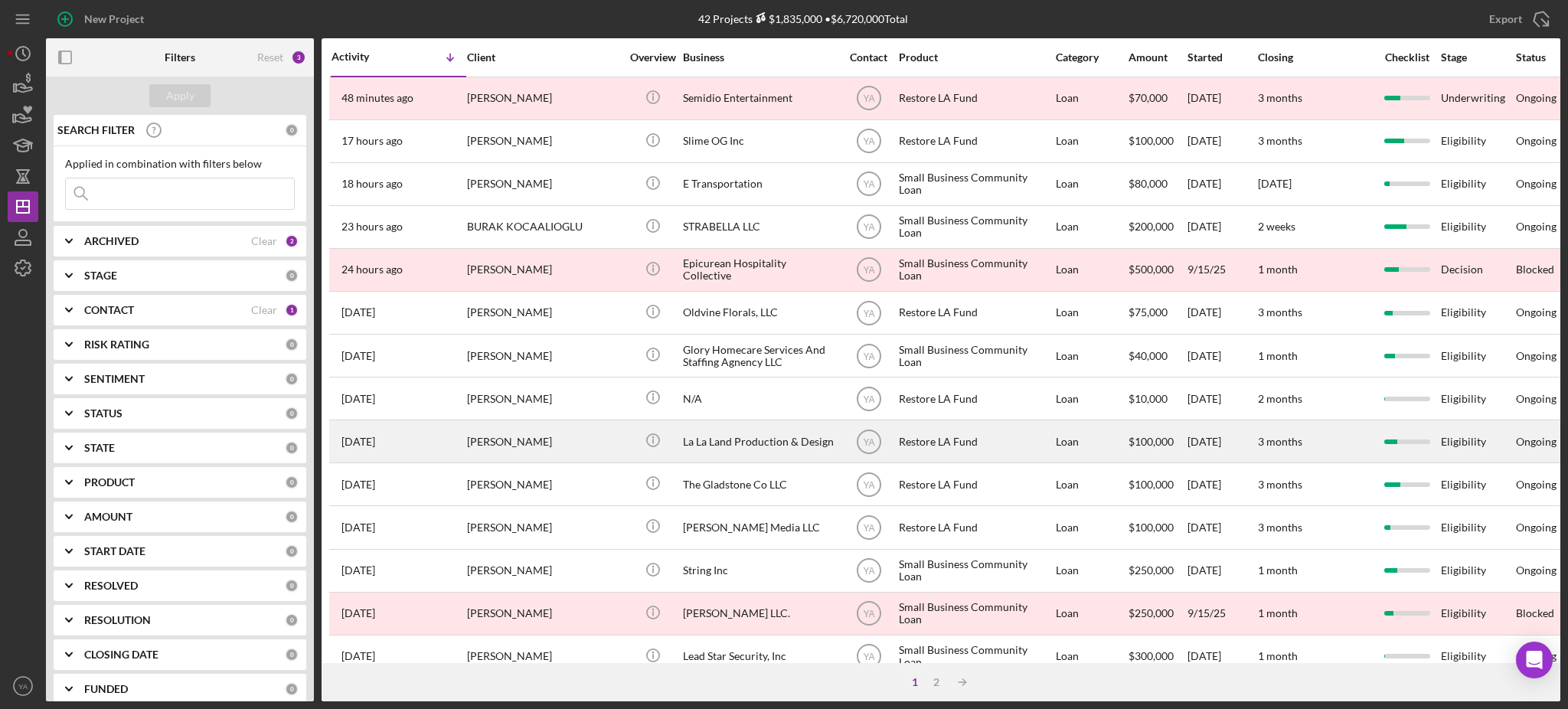
click at [724, 429] on div "La La Land Production & Design" at bounding box center [760, 441] width 153 height 40
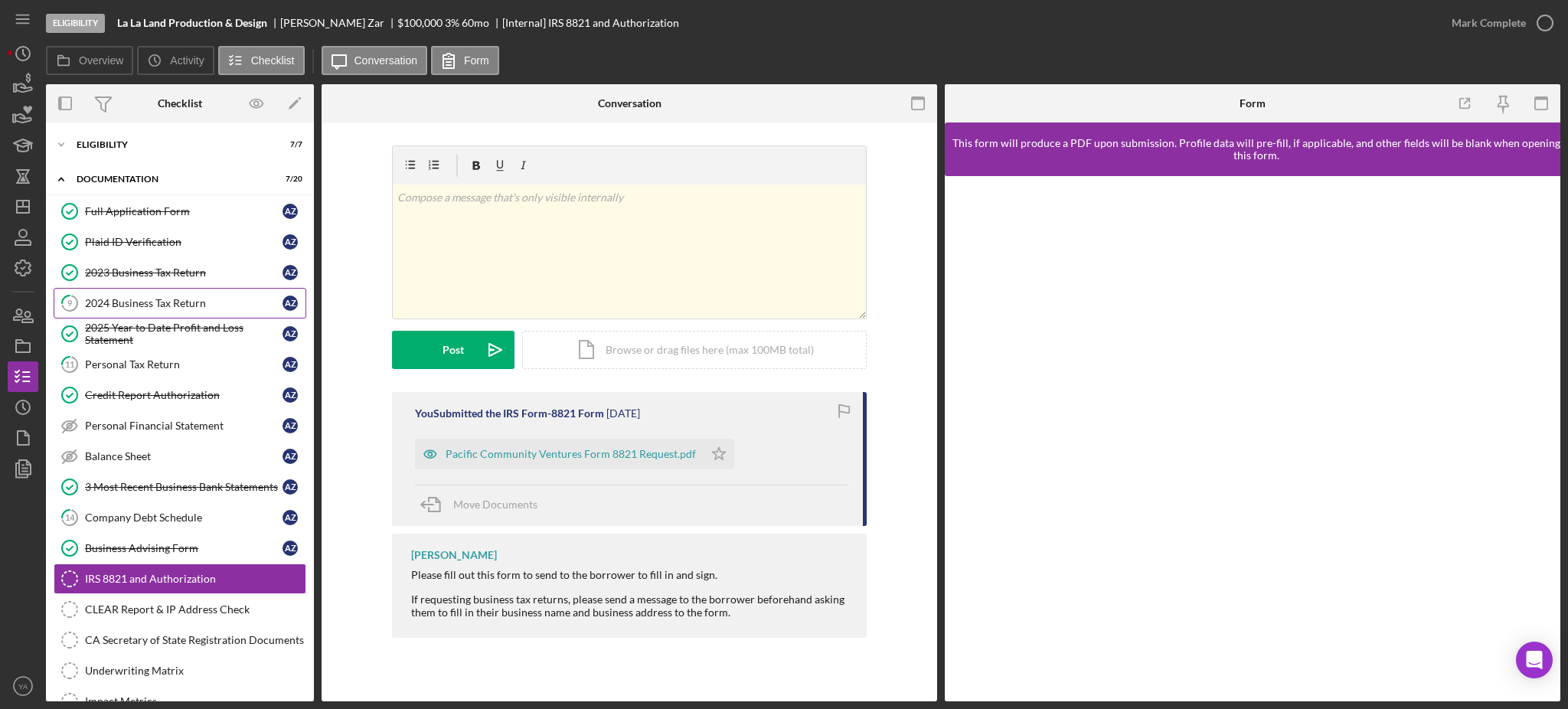
click at [134, 315] on link "9 2024 Business Tax Return A Z" at bounding box center [180, 303] width 253 height 31
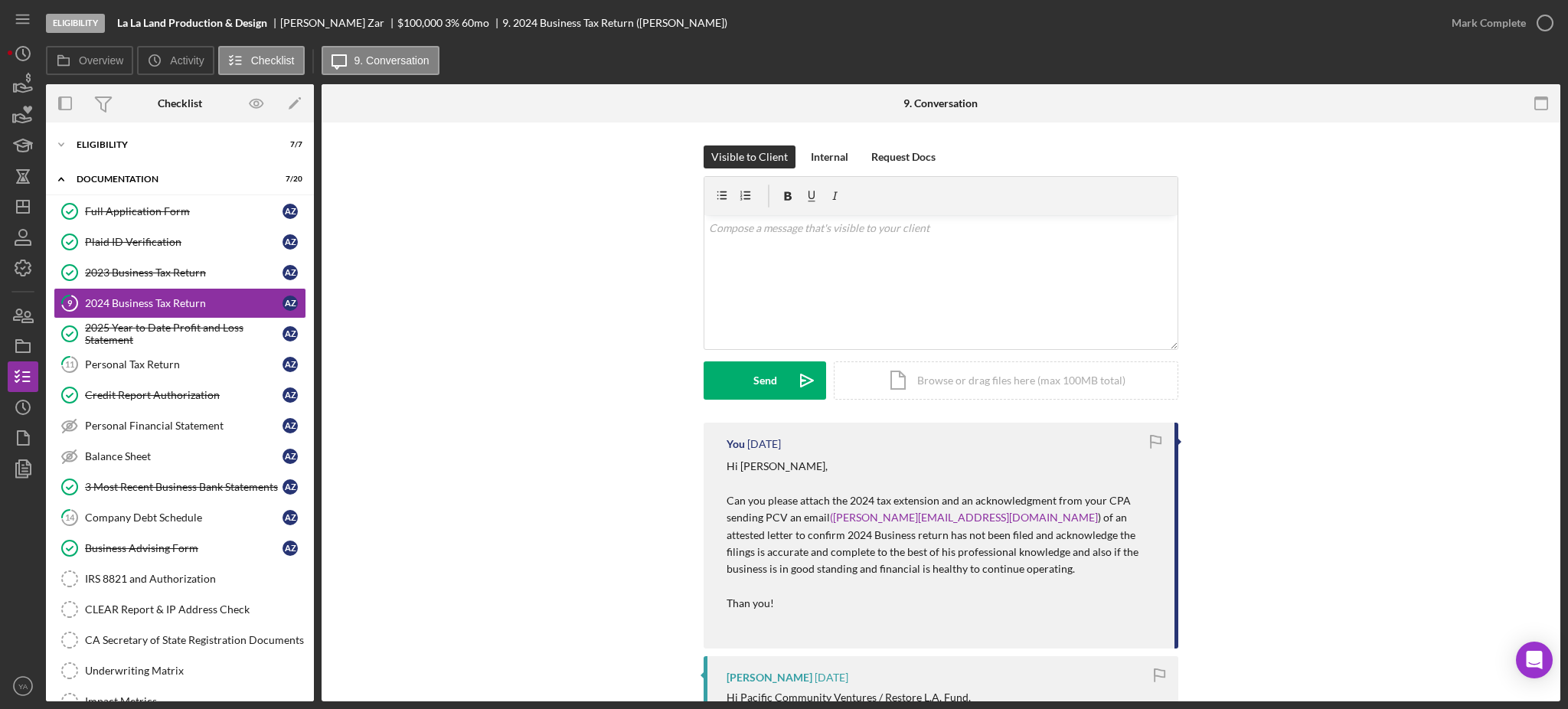
scroll to position [204, 0]
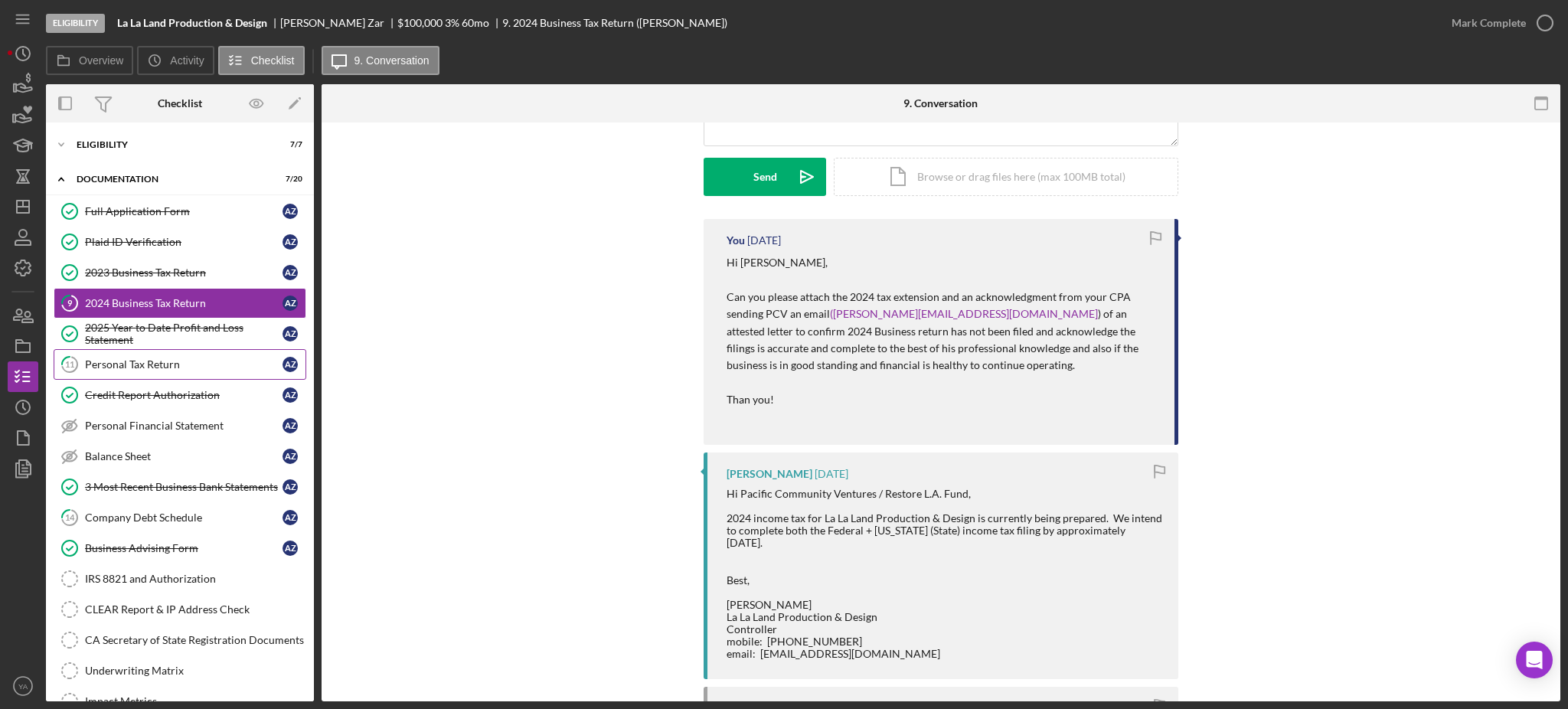
click at [139, 349] on link "11 Personal Tax Return A Z" at bounding box center [180, 365] width 253 height 31
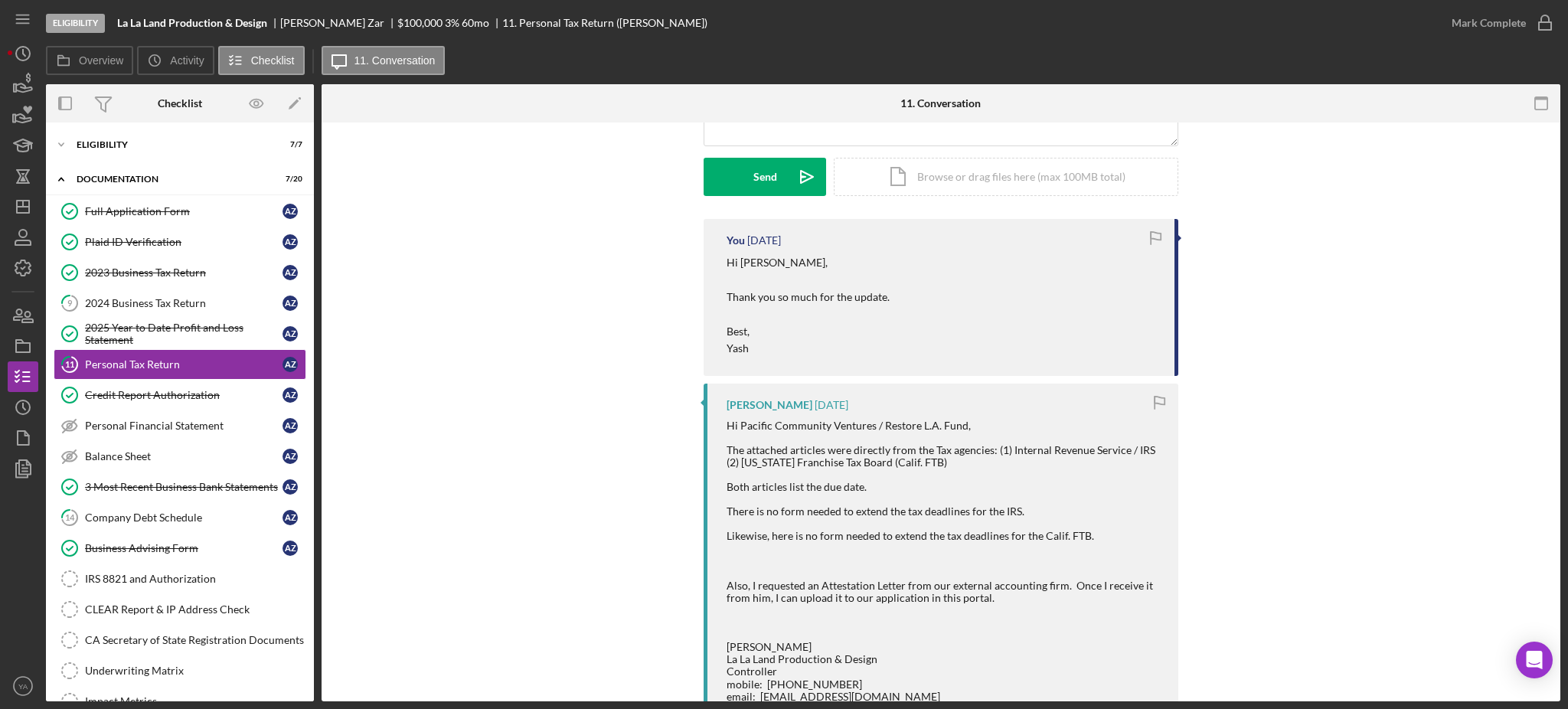
scroll to position [307, 0]
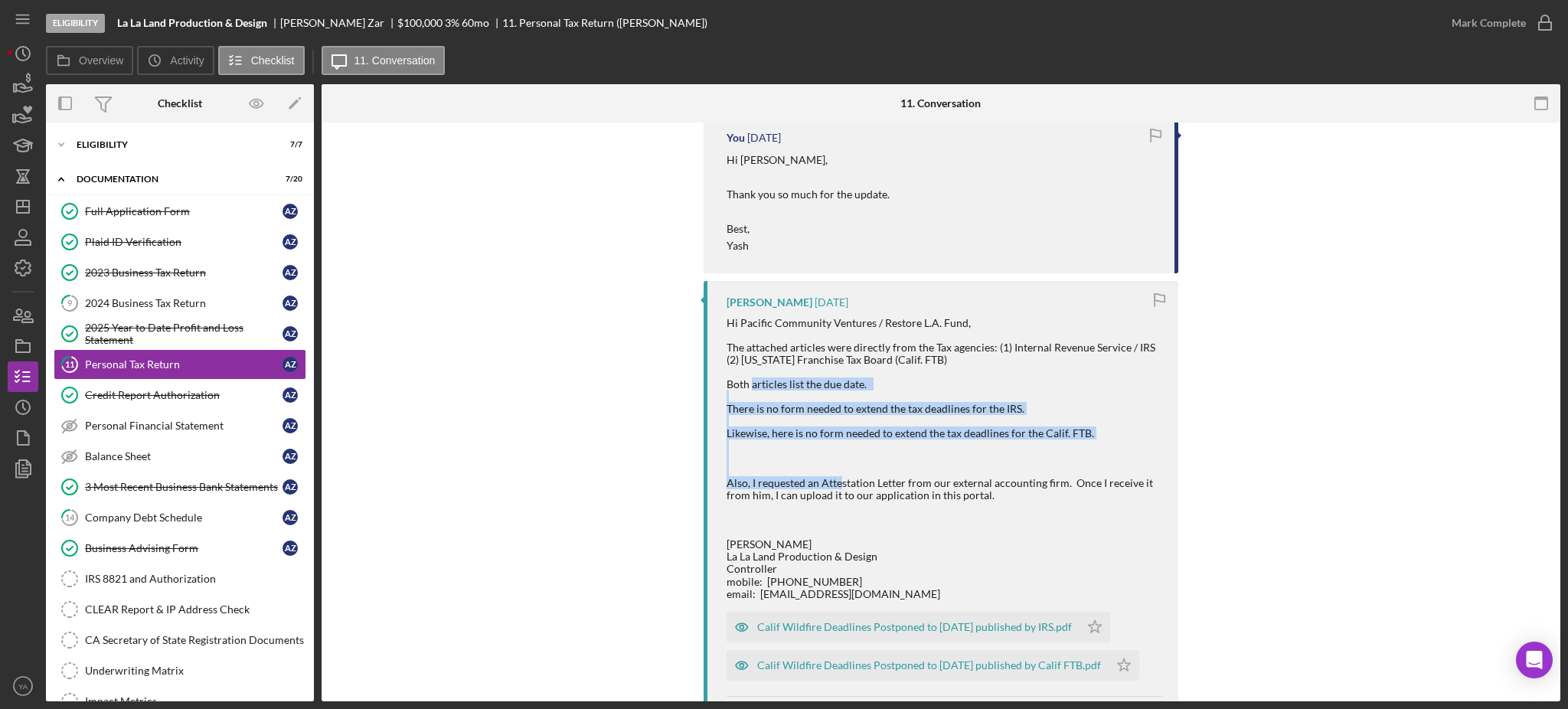
drag, startPoint x: 751, startPoint y: 383, endPoint x: 837, endPoint y: 483, distance: 131.9
click at [837, 483] on div "Hi Pacific Community Ventures / Restore L.A. Fund, The attached articles were d…" at bounding box center [945, 458] width 437 height 283
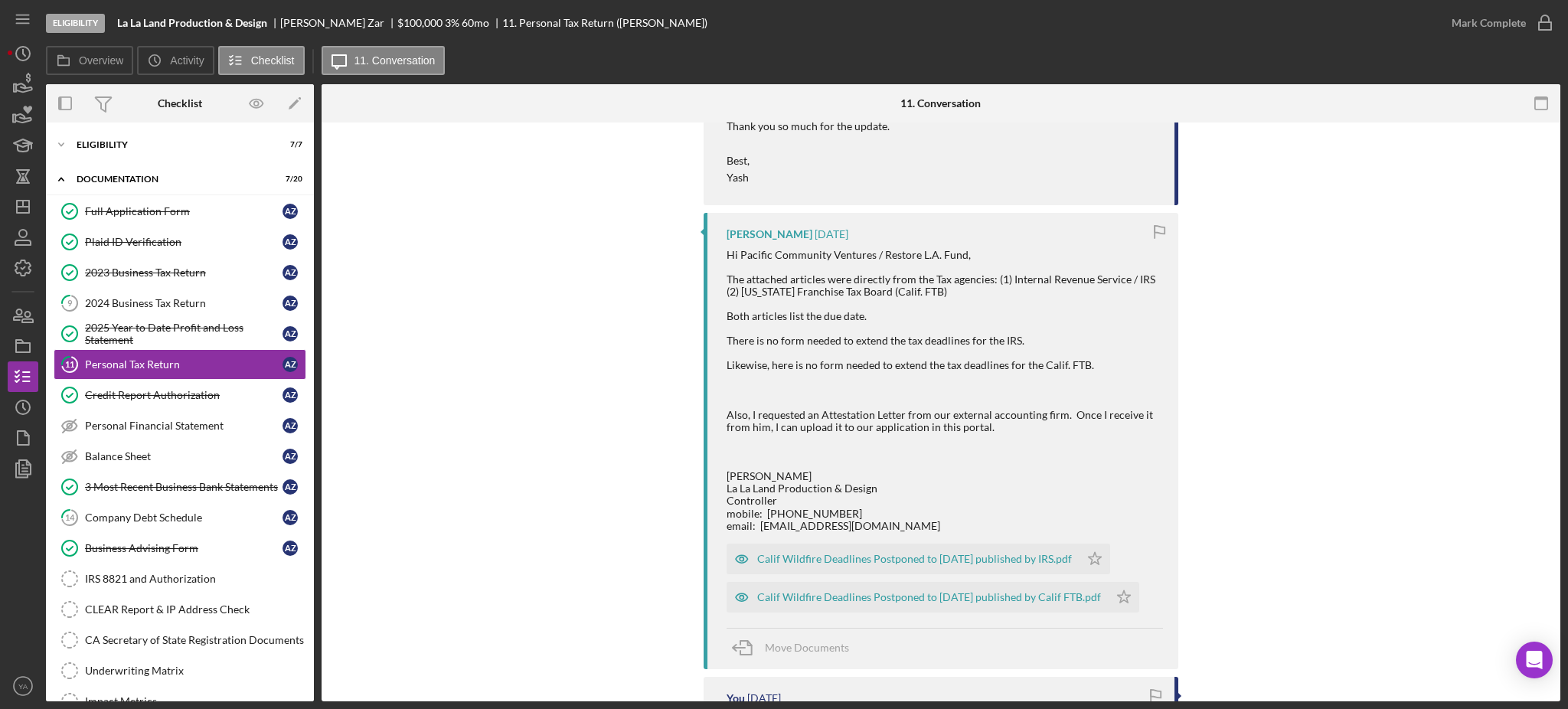
scroll to position [612, 0]
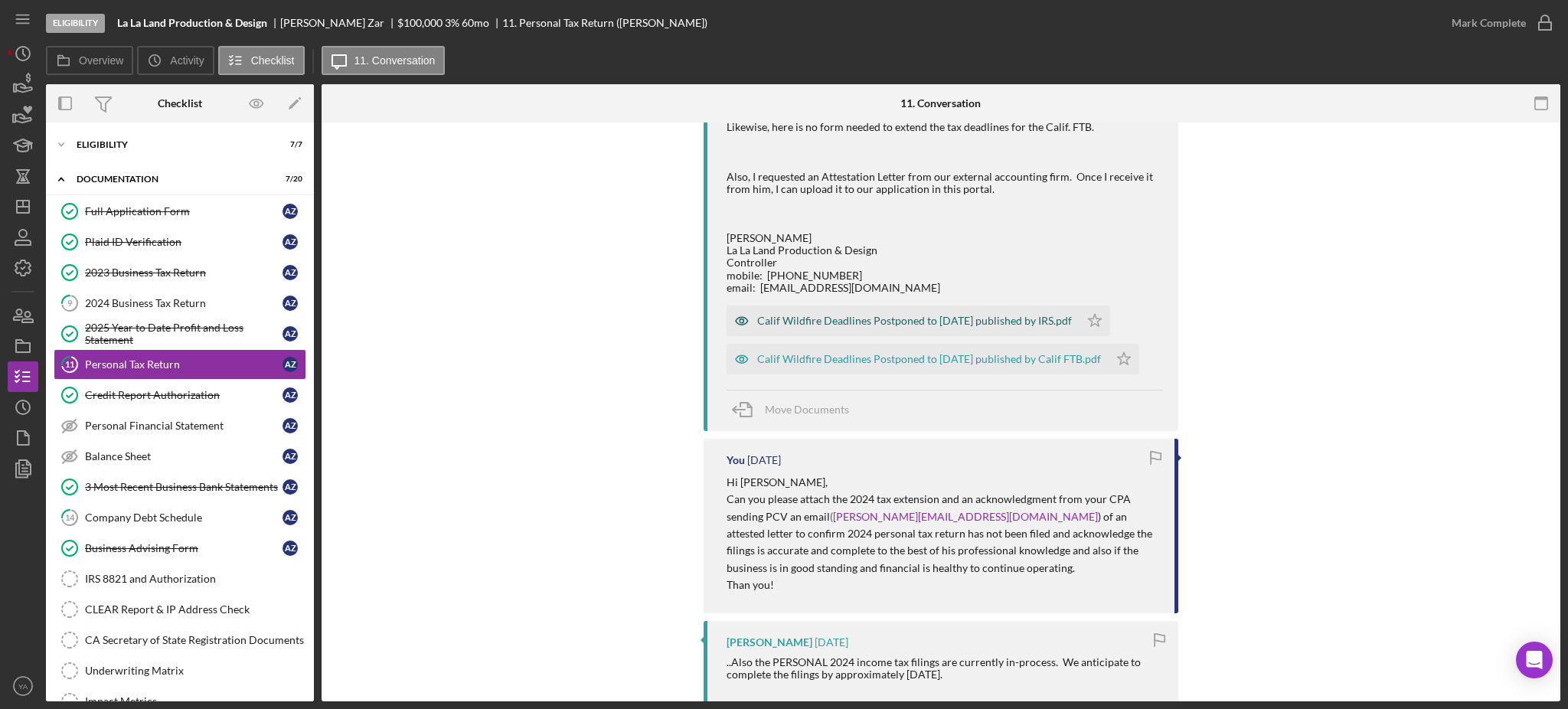
click at [878, 337] on div "Calif Wildfire Deadlines Postponed to 10-15-25 published by IRS.pdf" at bounding box center [903, 321] width 353 height 31
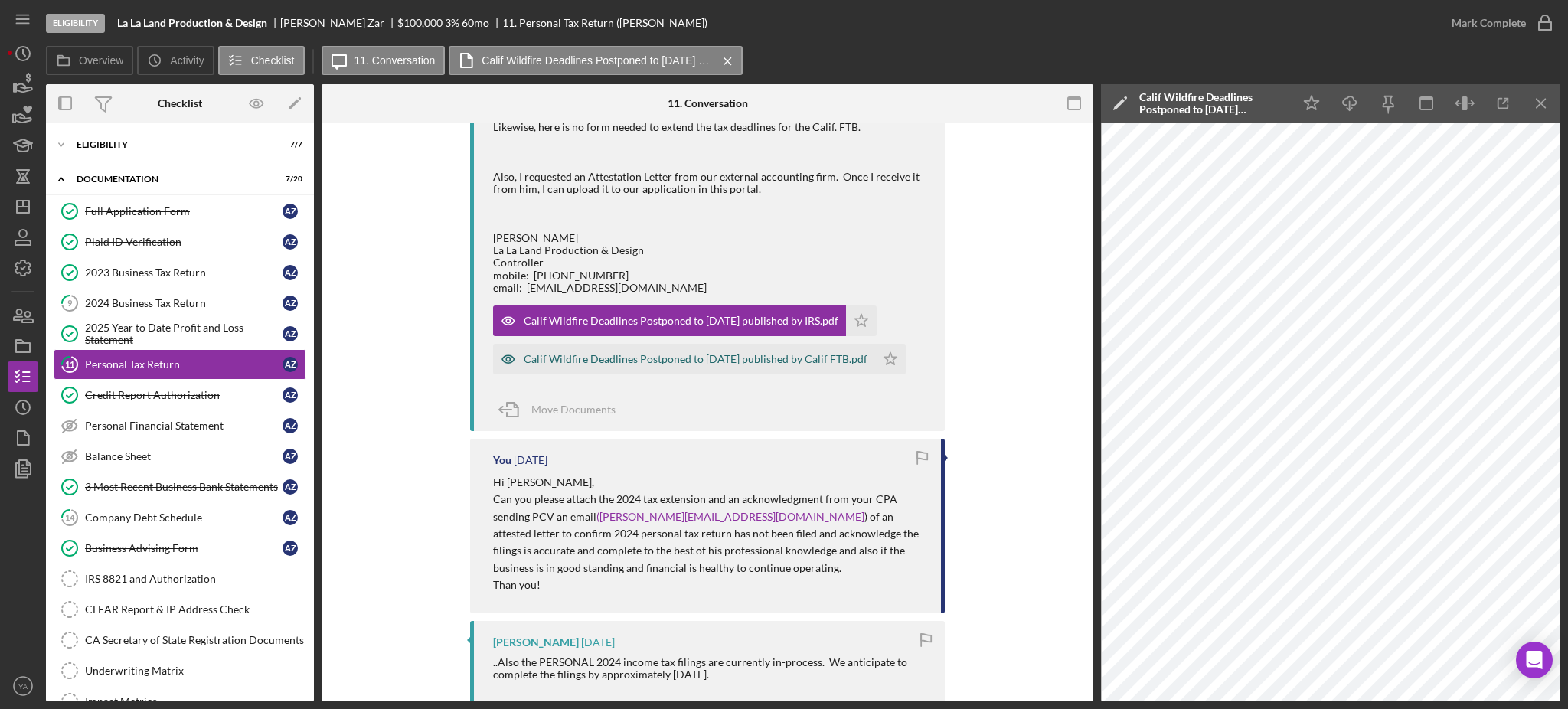
click at [617, 366] on div "Calif Wildfire Deadlines Postponed to 10-15-25 published by Calif FTB.pdf" at bounding box center [695, 359] width 343 height 12
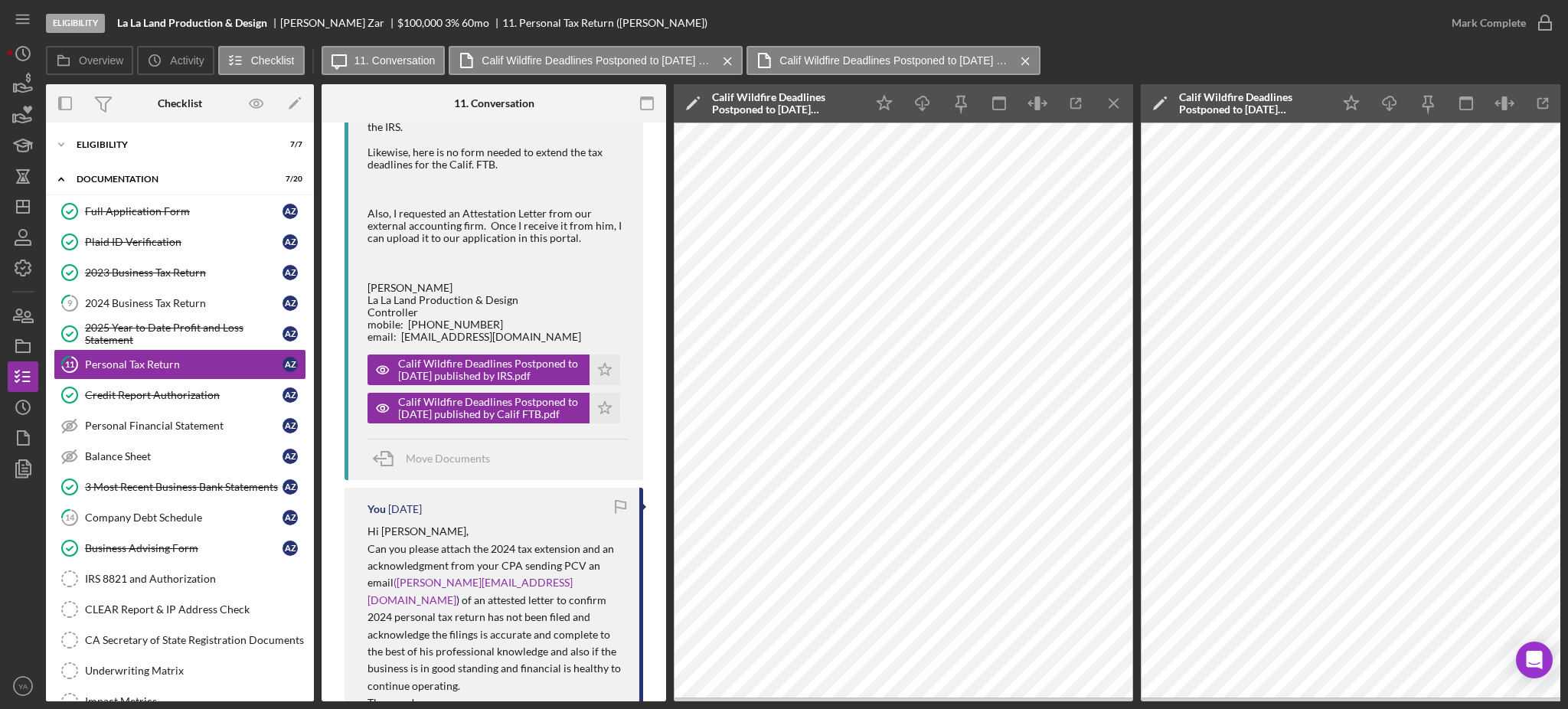
click at [1105, 110] on icon "Icon/Menu Close" at bounding box center [1114, 104] width 34 height 34
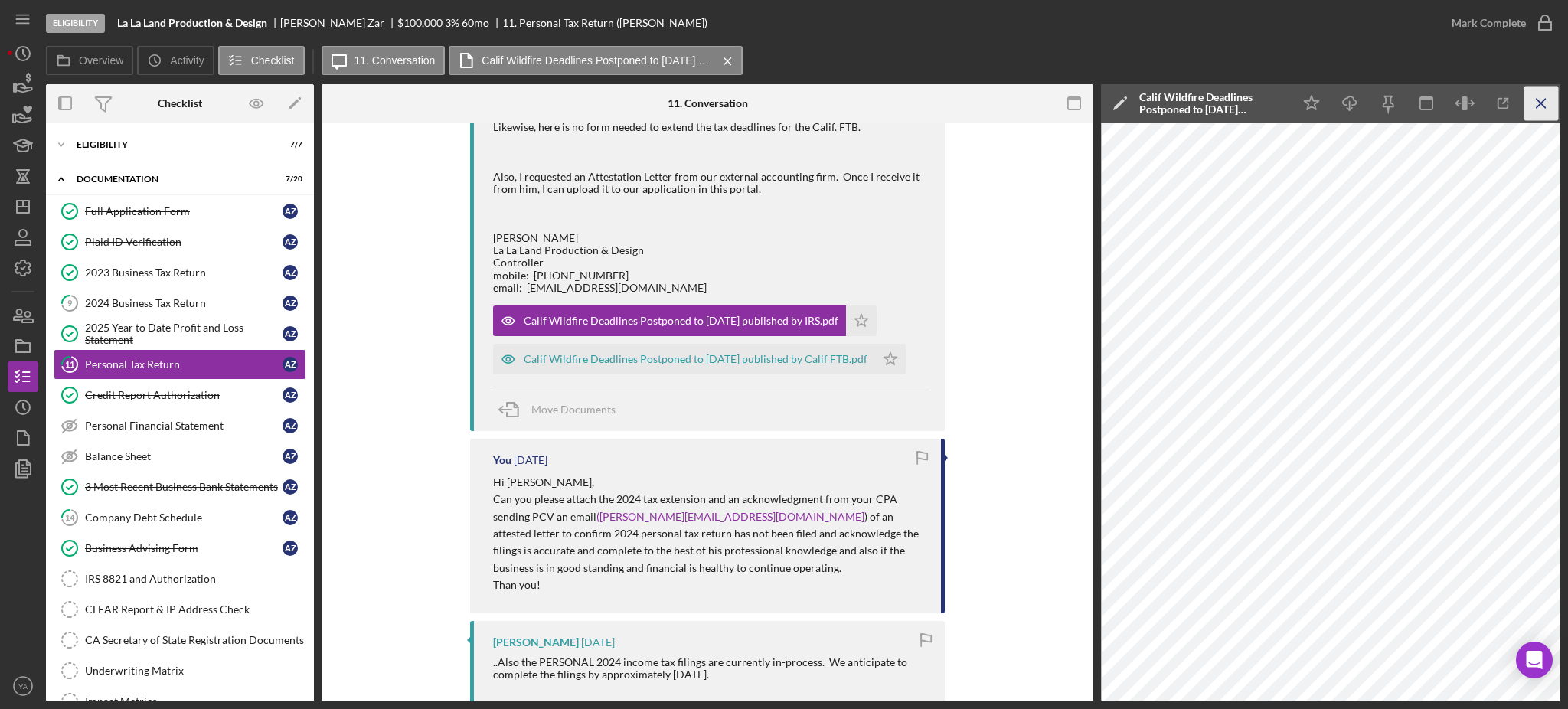
click at [1537, 112] on icon "Icon/Menu Close" at bounding box center [1541, 104] width 34 height 34
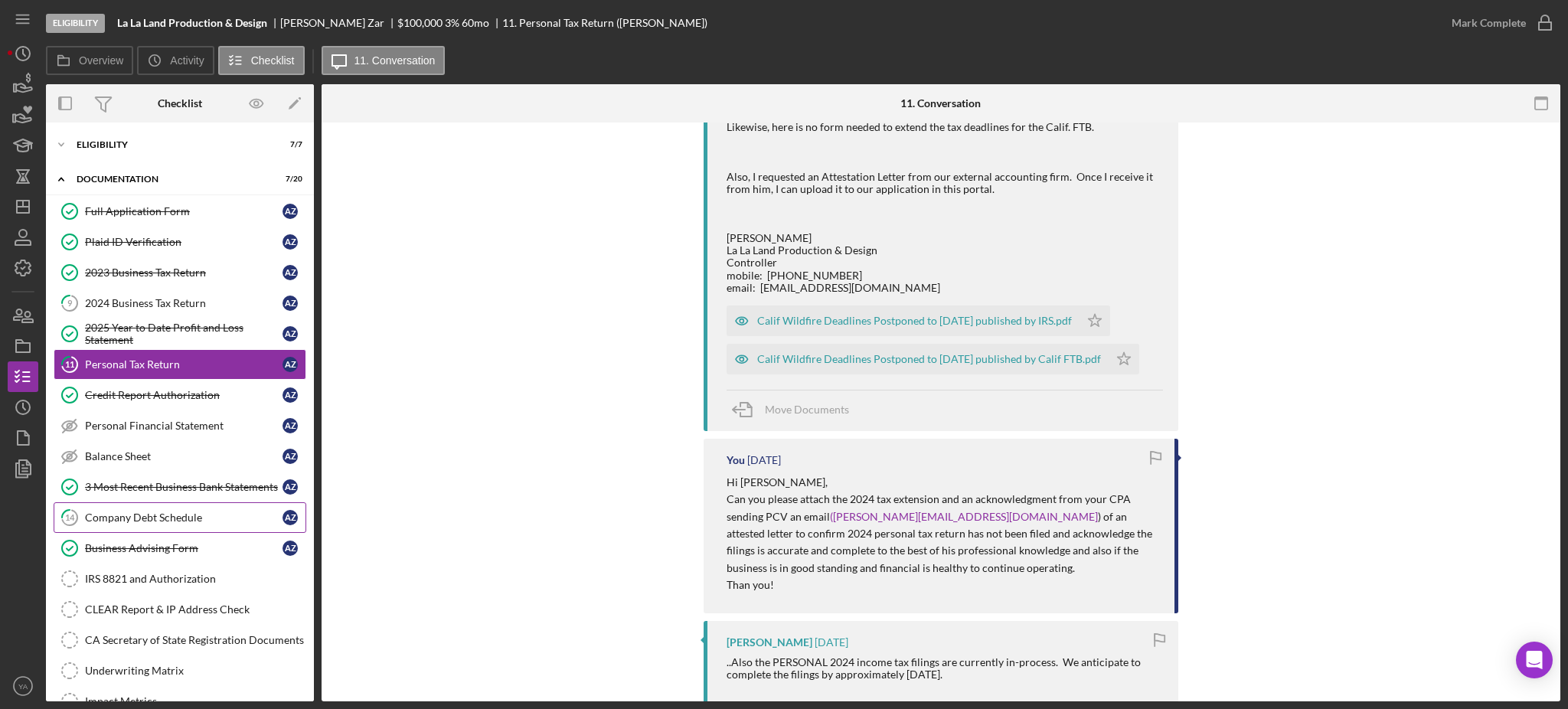
click at [158, 510] on link "14 Company Debt Schedule A Z" at bounding box center [180, 518] width 253 height 31
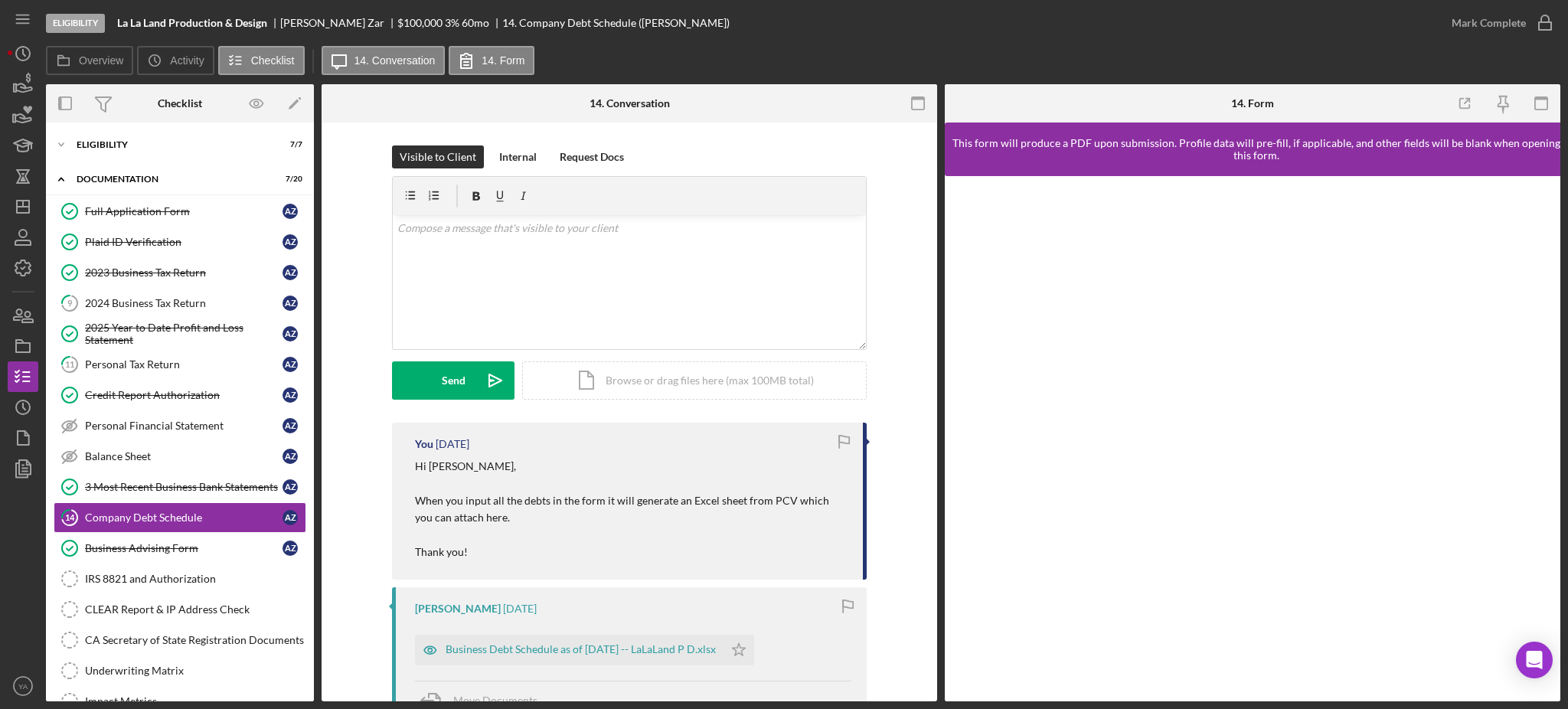
scroll to position [102, 0]
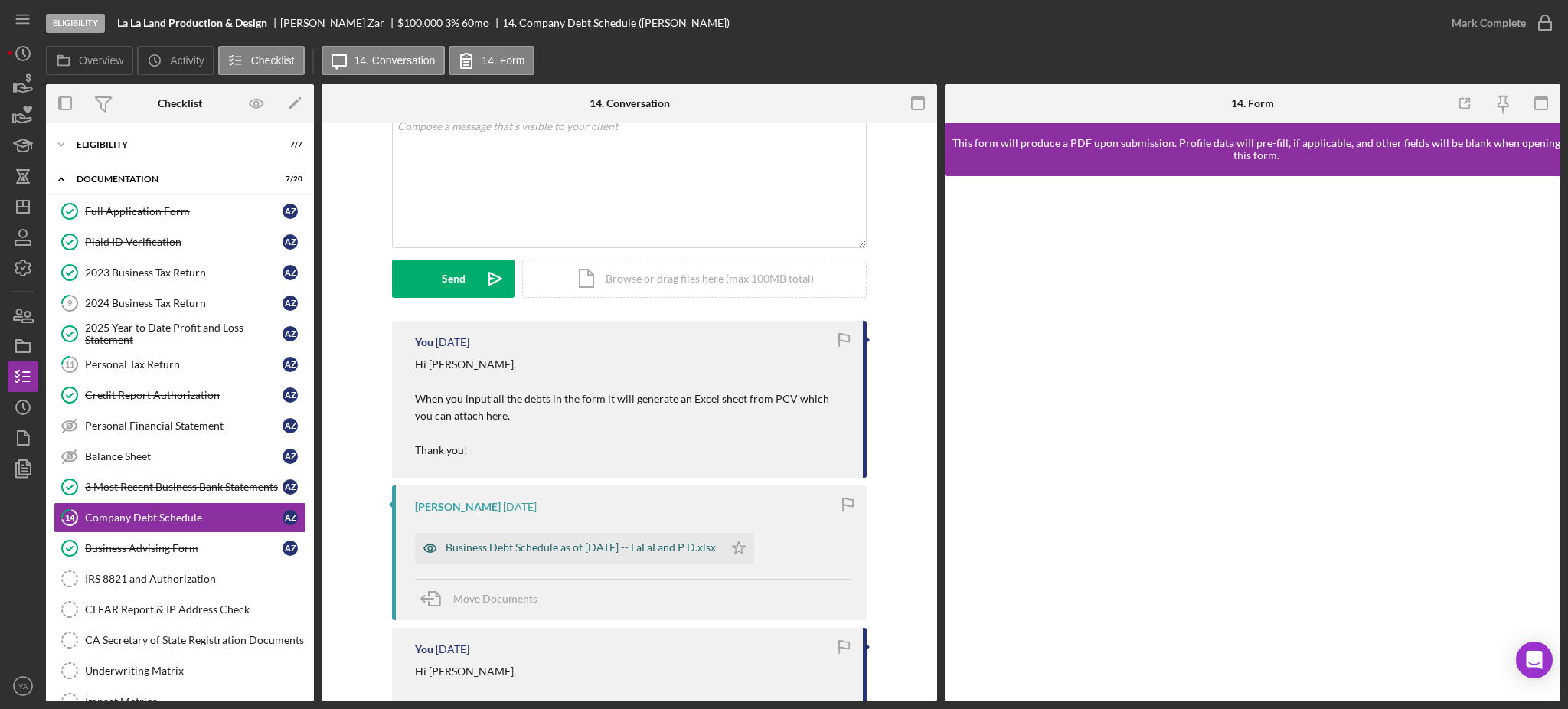
click at [581, 541] on div "Business Debt Schedule as of 09-24-2025 -- LaLaLand P D.xlsx" at bounding box center [581, 547] width 271 height 12
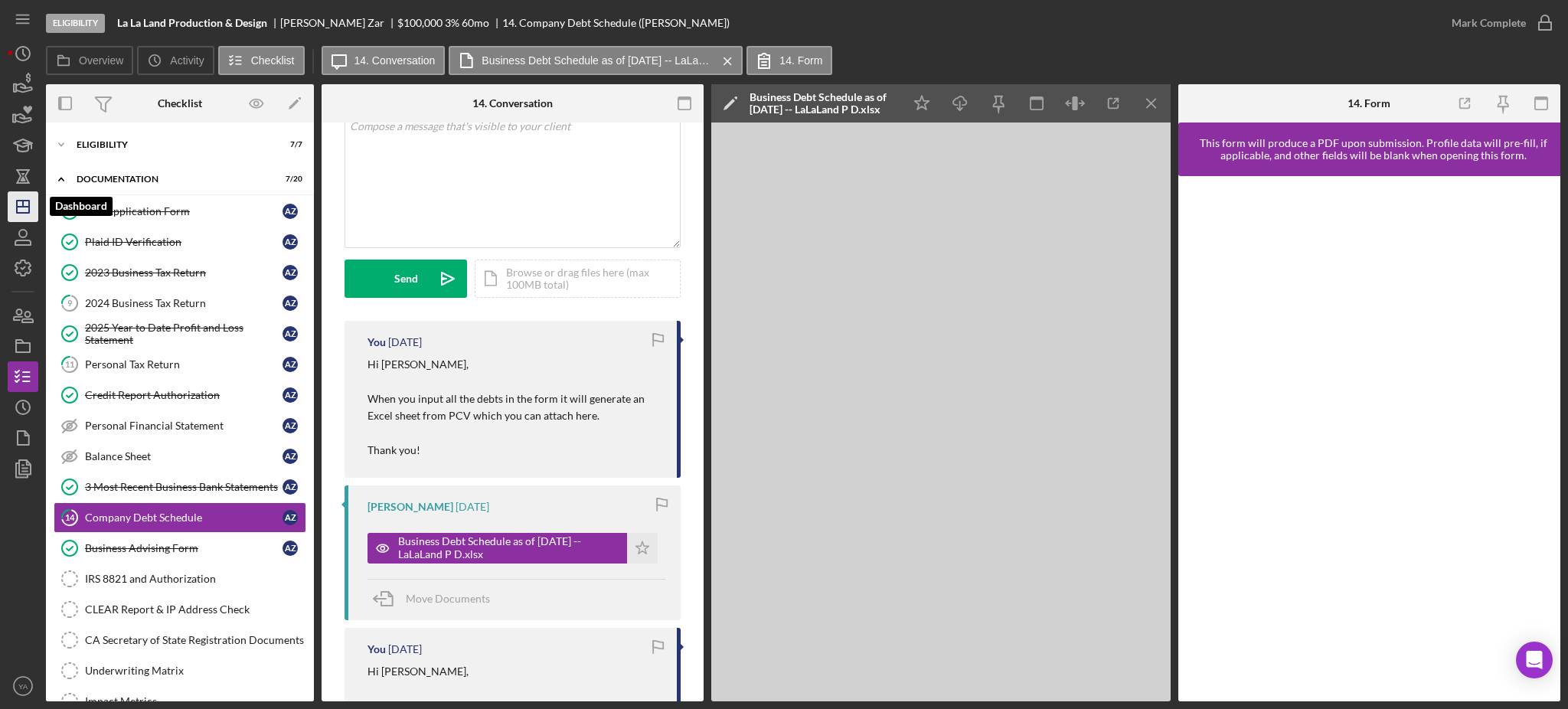
click at [37, 214] on icon "Icon/Dashboard" at bounding box center [22, 206] width 39 height 39
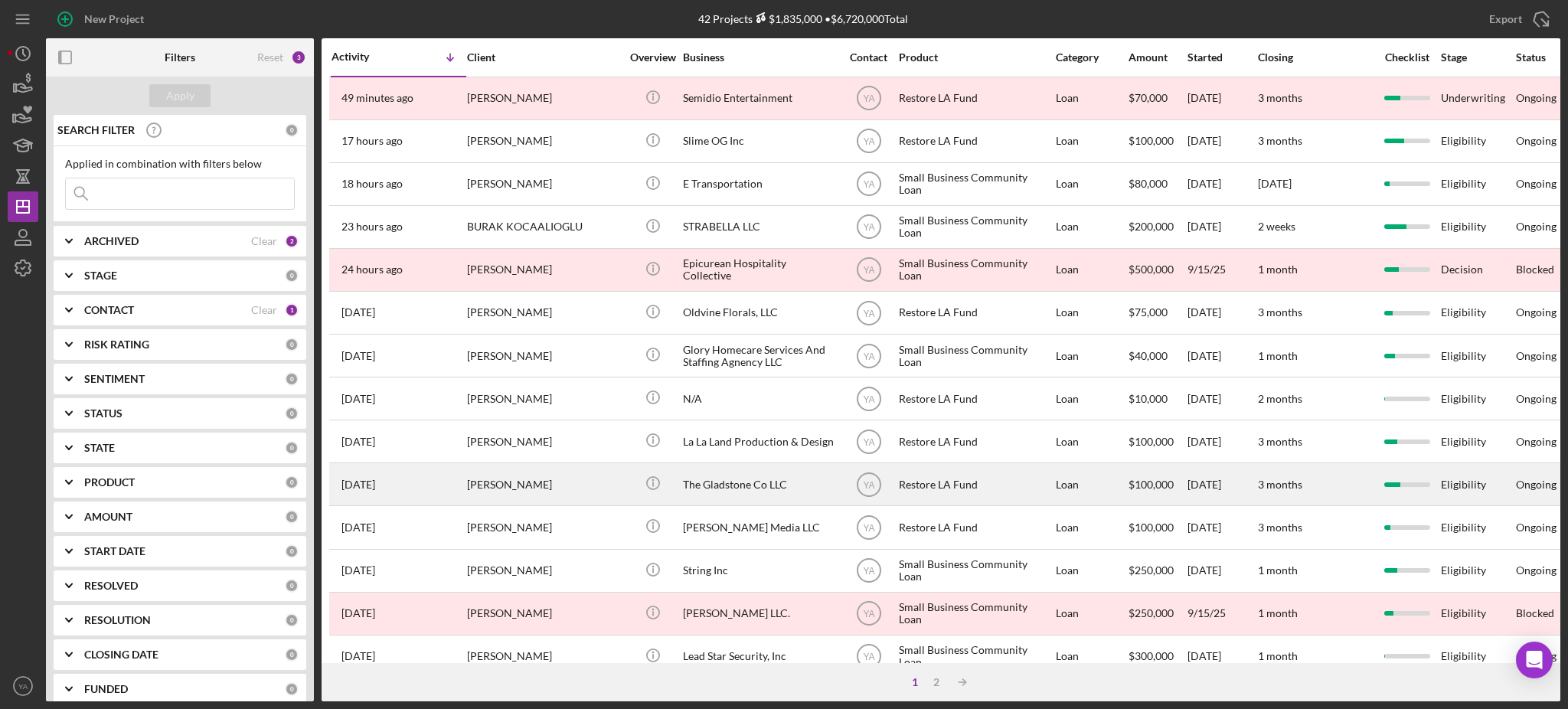
click at [762, 495] on div "The Gladstone Co LLC" at bounding box center [760, 484] width 153 height 40
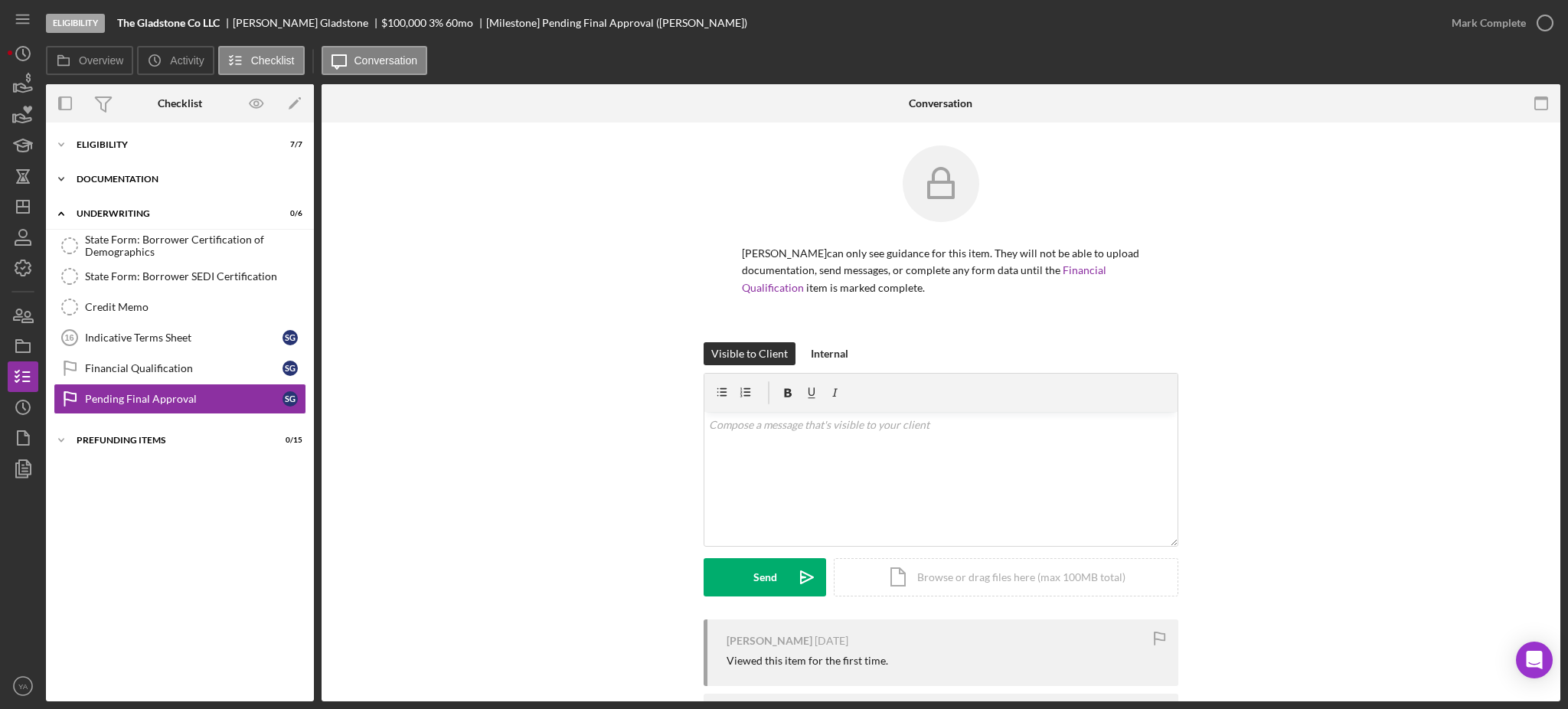
click at [130, 176] on div "Documentation" at bounding box center [185, 179] width 218 height 9
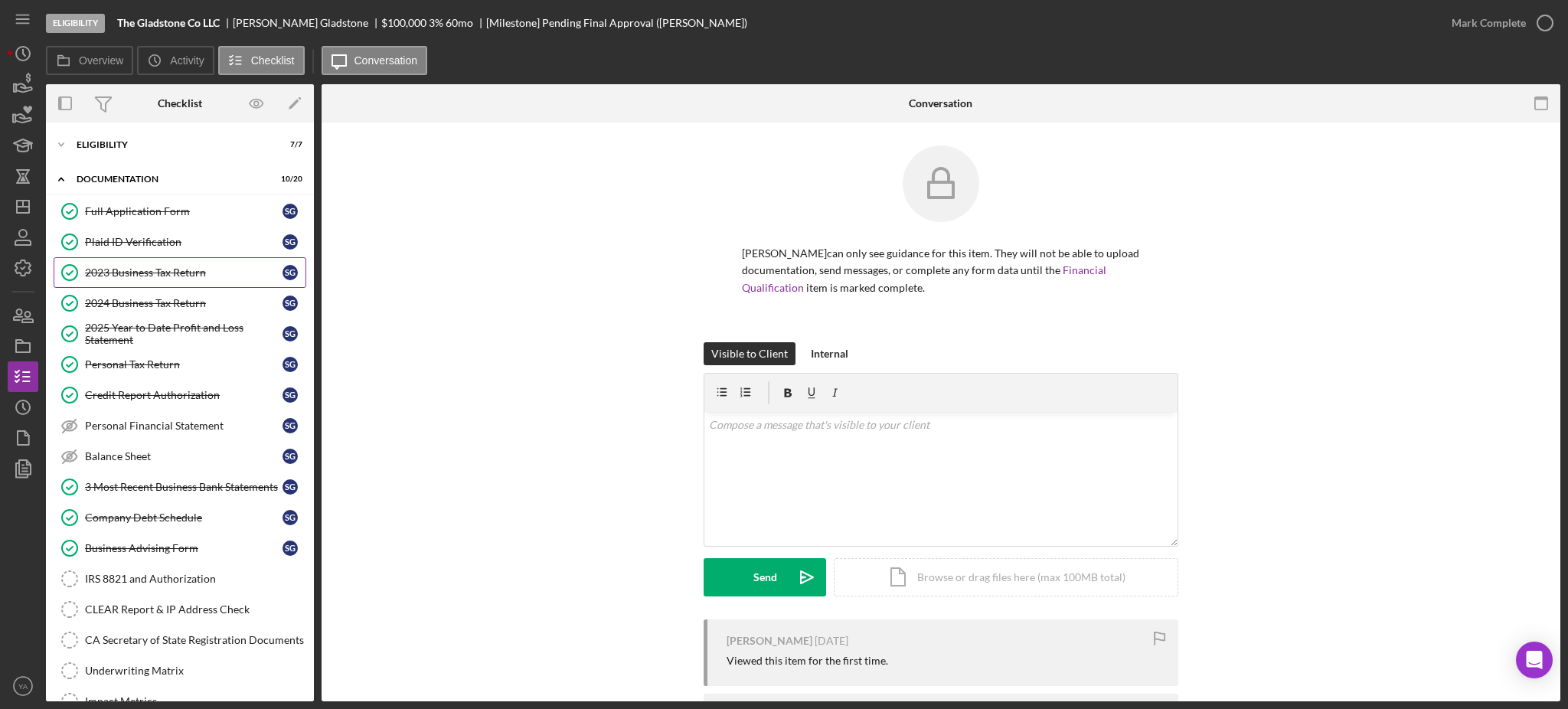
click at [170, 273] on div "2023 Business Tax Return" at bounding box center [183, 272] width 198 height 12
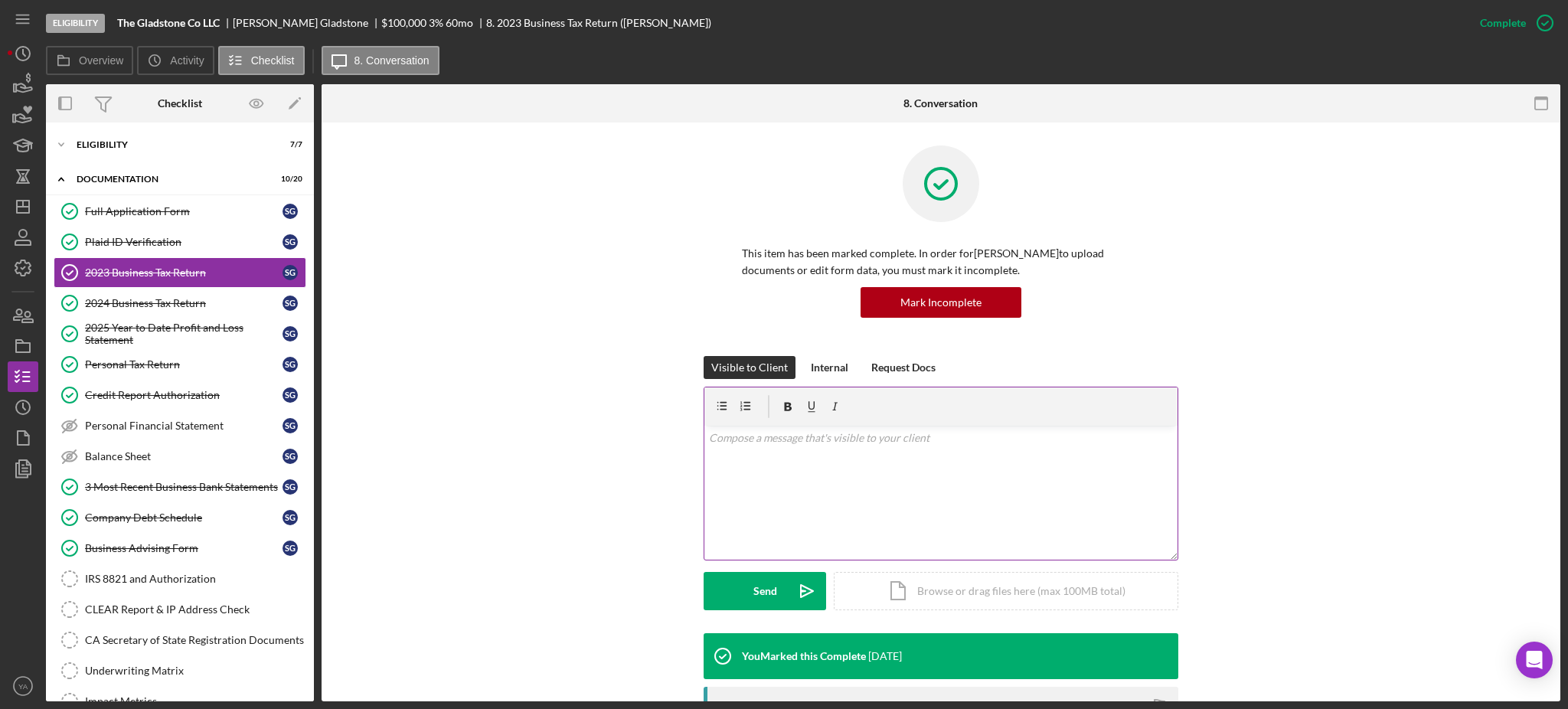
scroll to position [337, 0]
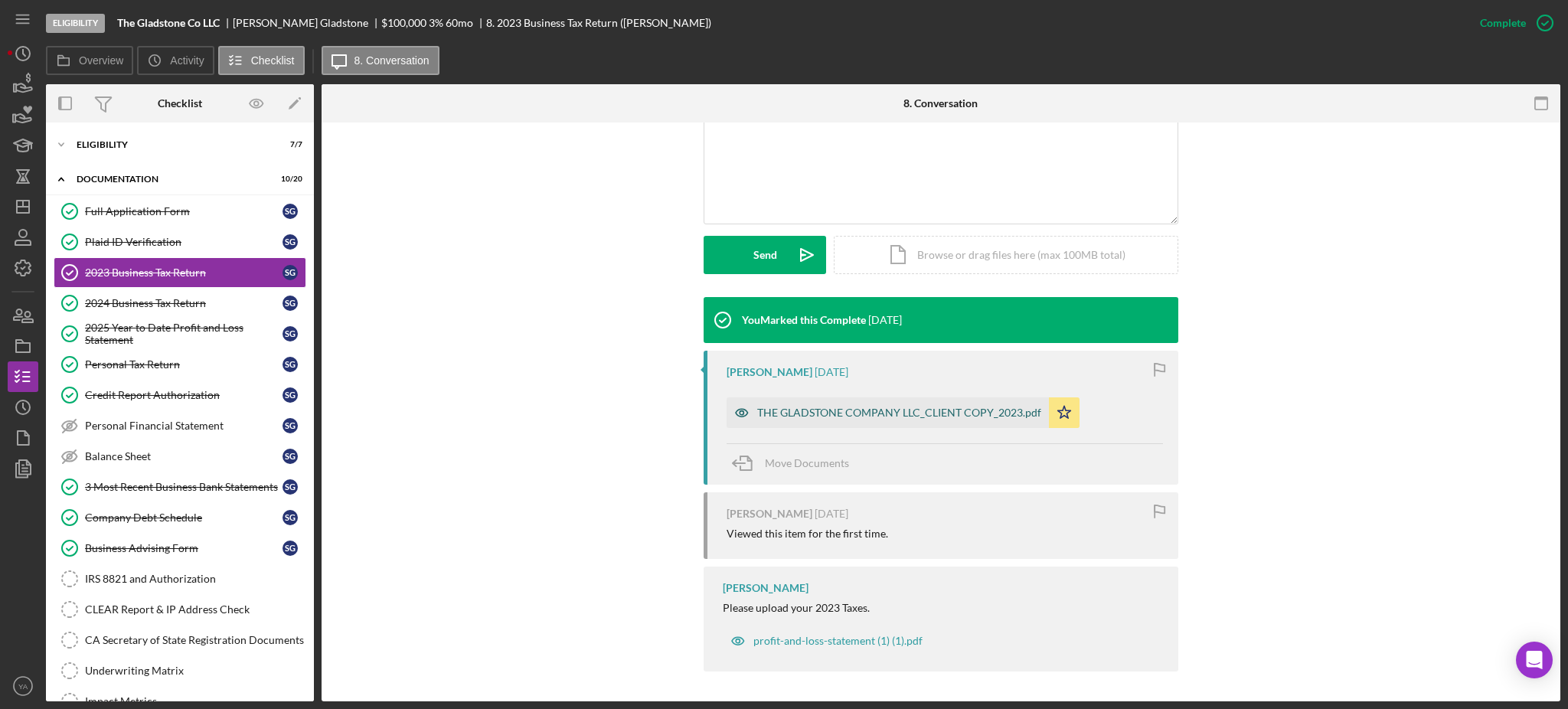
click at [848, 407] on div "THE GLADSTONE COMPANY LLC_CLIENT COPY_2023.pdf" at bounding box center [899, 413] width 284 height 12
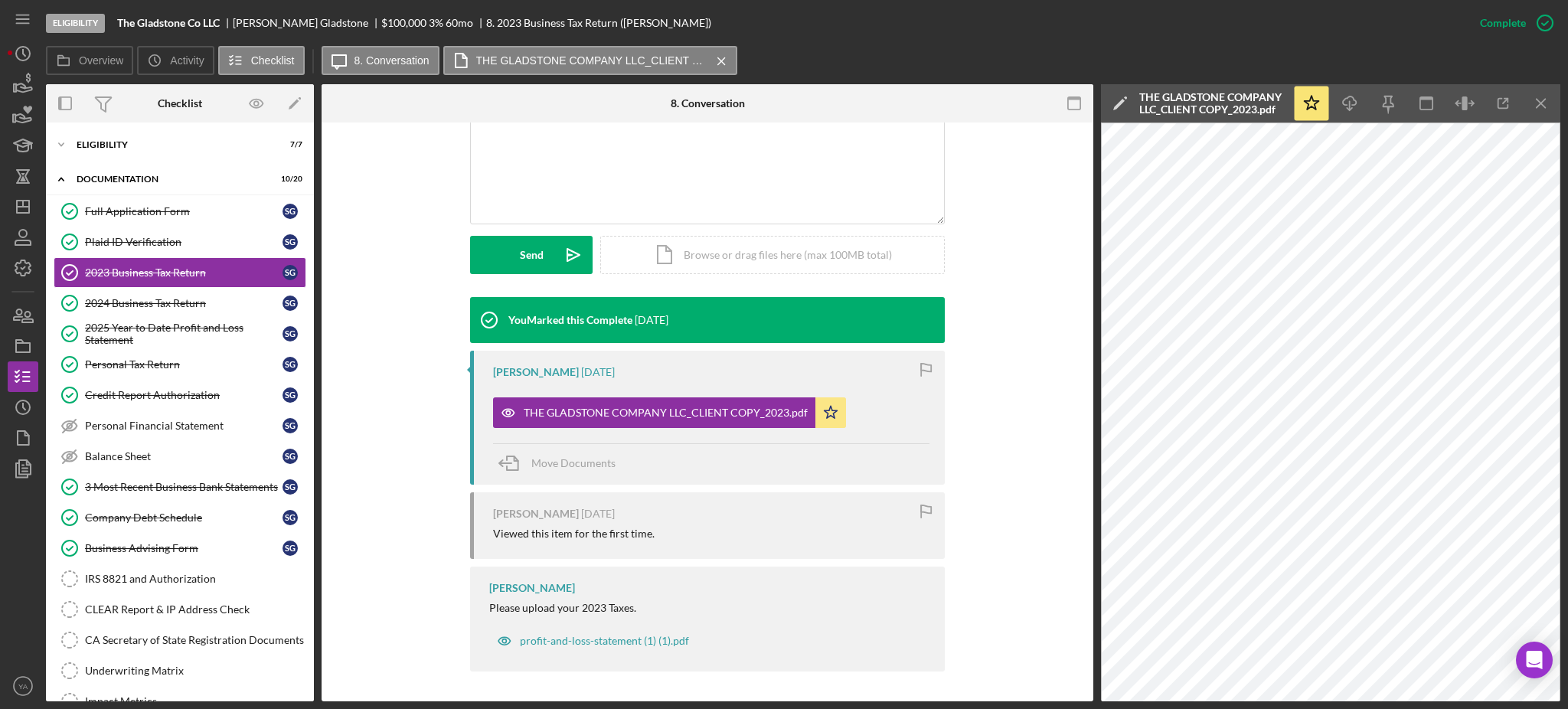
click at [128, 20] on b "The Gladstone Co LLC" at bounding box center [169, 23] width 103 height 12
drag, startPoint x: 128, startPoint y: 20, endPoint x: 216, endPoint y: 18, distance: 88.0
click at [216, 18] on b "The Gladstone Co LLC" at bounding box center [169, 23] width 103 height 12
copy b "The Gladstone Co LLC"
click at [1500, 119] on icon "button" at bounding box center [1504, 104] width 34 height 34
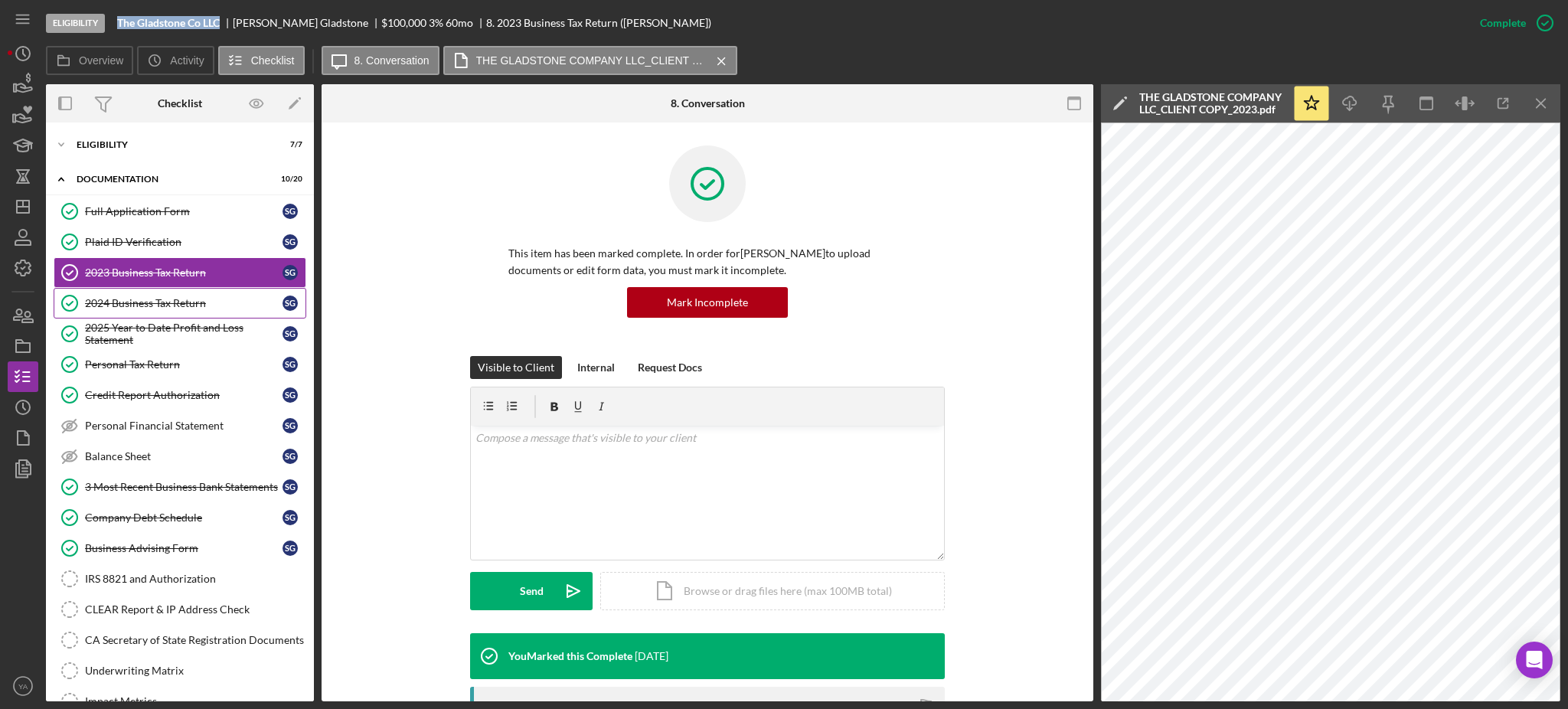
click at [149, 290] on link "2024 Business Tax Return 2024 Business Tax Return S G" at bounding box center [180, 303] width 253 height 31
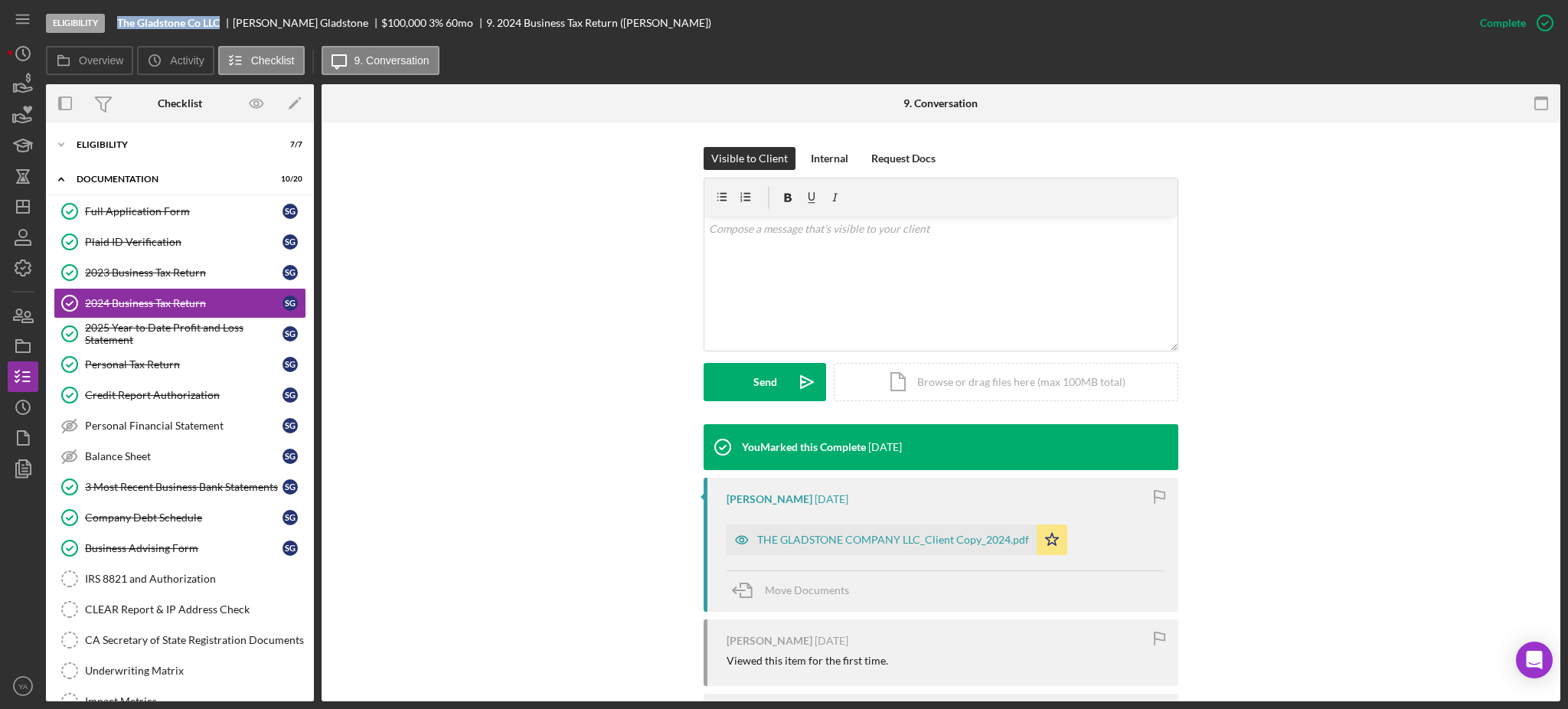
scroll to position [337, 0]
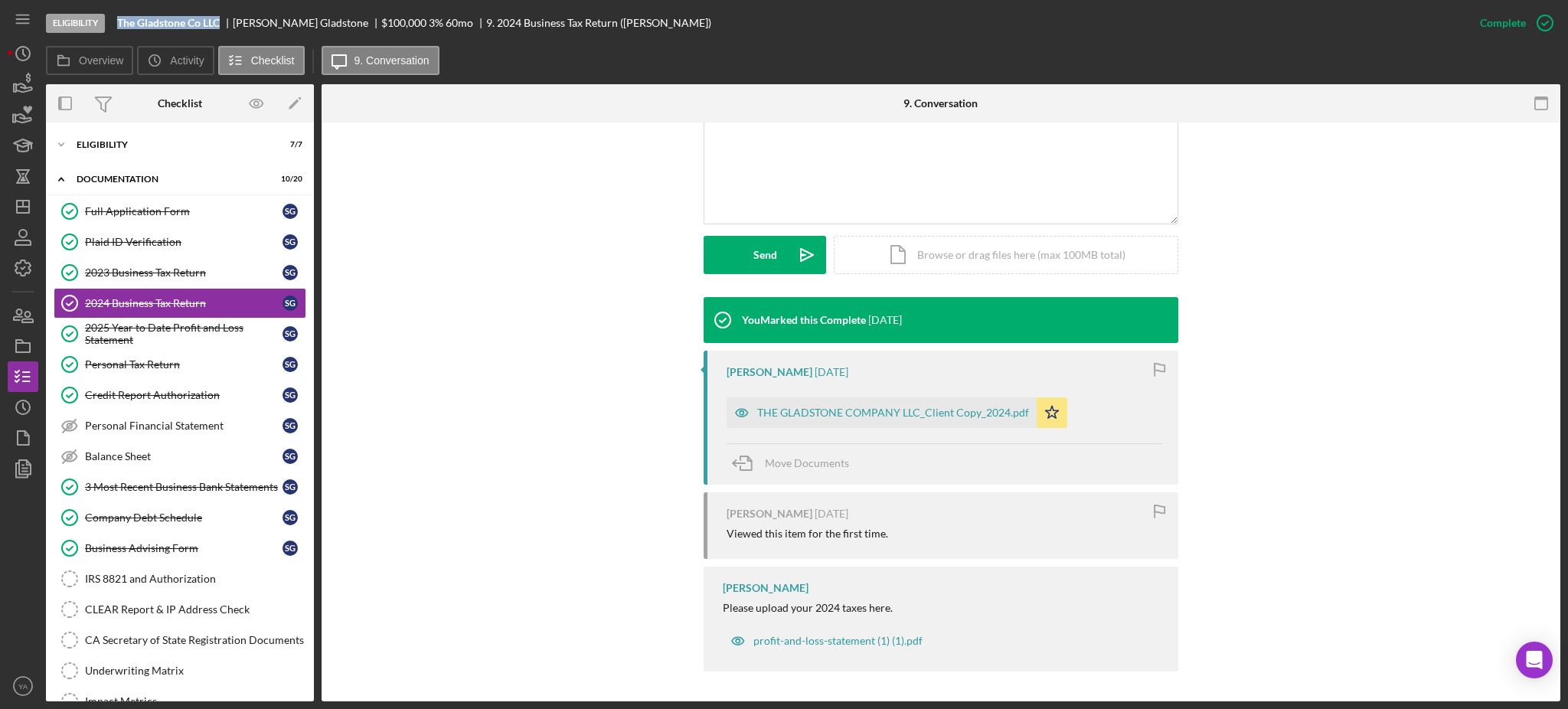
click at [876, 420] on div "THE GLADSTONE COMPANY LLC_Client Copy_2024.pdf" at bounding box center [882, 413] width 310 height 31
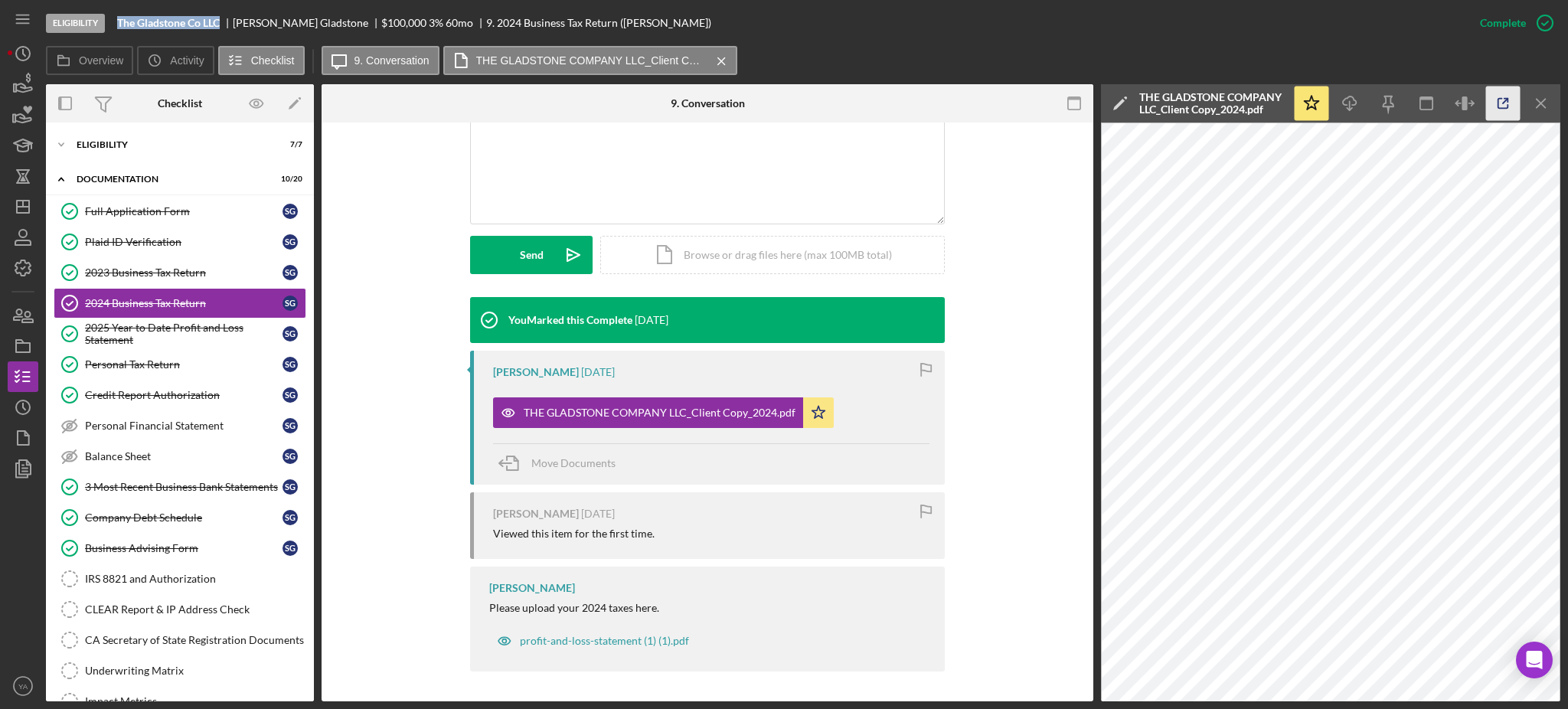
click at [1488, 102] on icon "button" at bounding box center [1504, 104] width 34 height 34
click at [378, 193] on div "Visible to Client Internal Request Docs v Color teal Color pink Remove color Ad…" at bounding box center [707, 158] width 726 height 277
click at [1007, 429] on div "You Marked this Complete 5 days ago Sebastian Gladstone 5 days ago THE GLADSTON…" at bounding box center [707, 488] width 726 height 383
click at [144, 521] on div "Company Debt Schedule" at bounding box center [183, 517] width 198 height 12
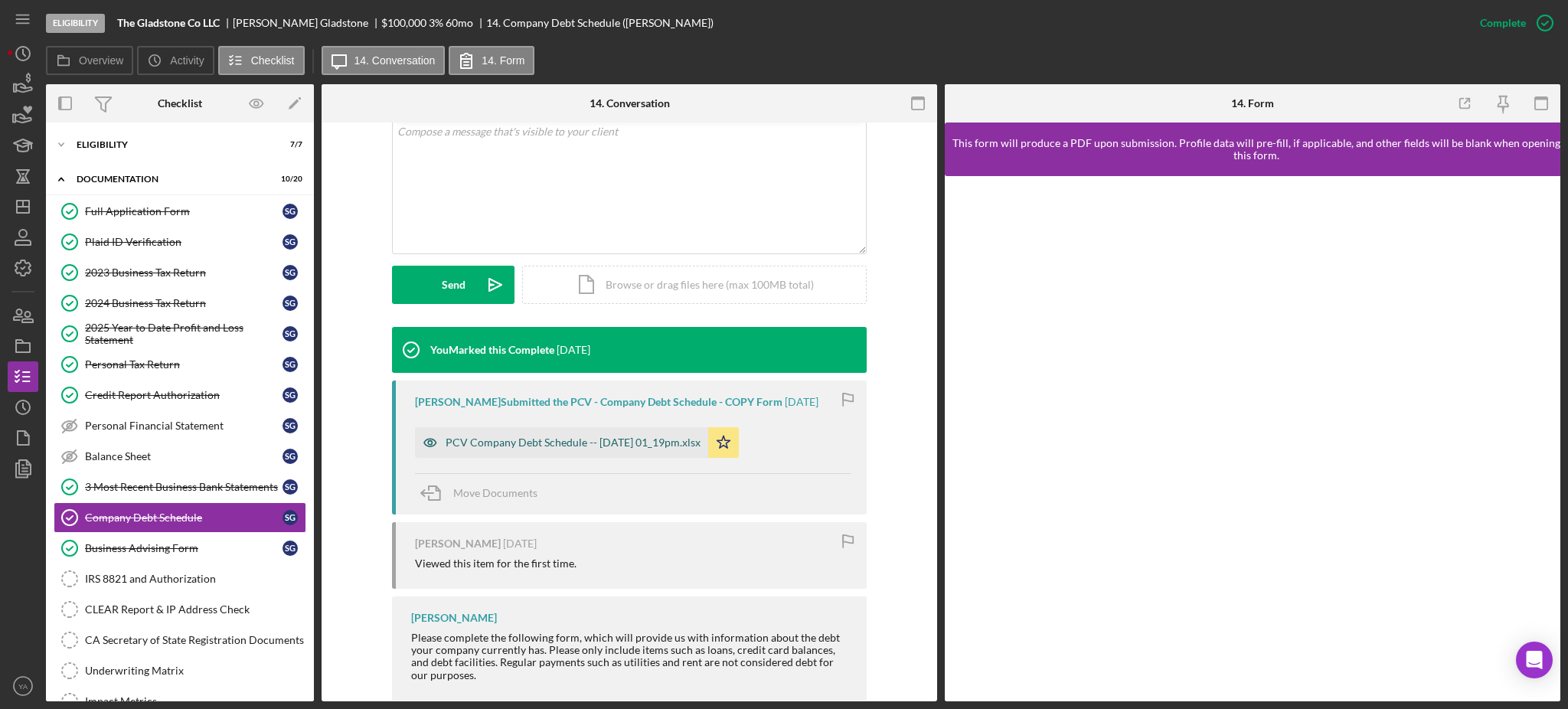
click at [525, 438] on div "PCV Company Debt Schedule -- 2025-09-24 01_19pm.xlsx" at bounding box center [573, 443] width 255 height 12
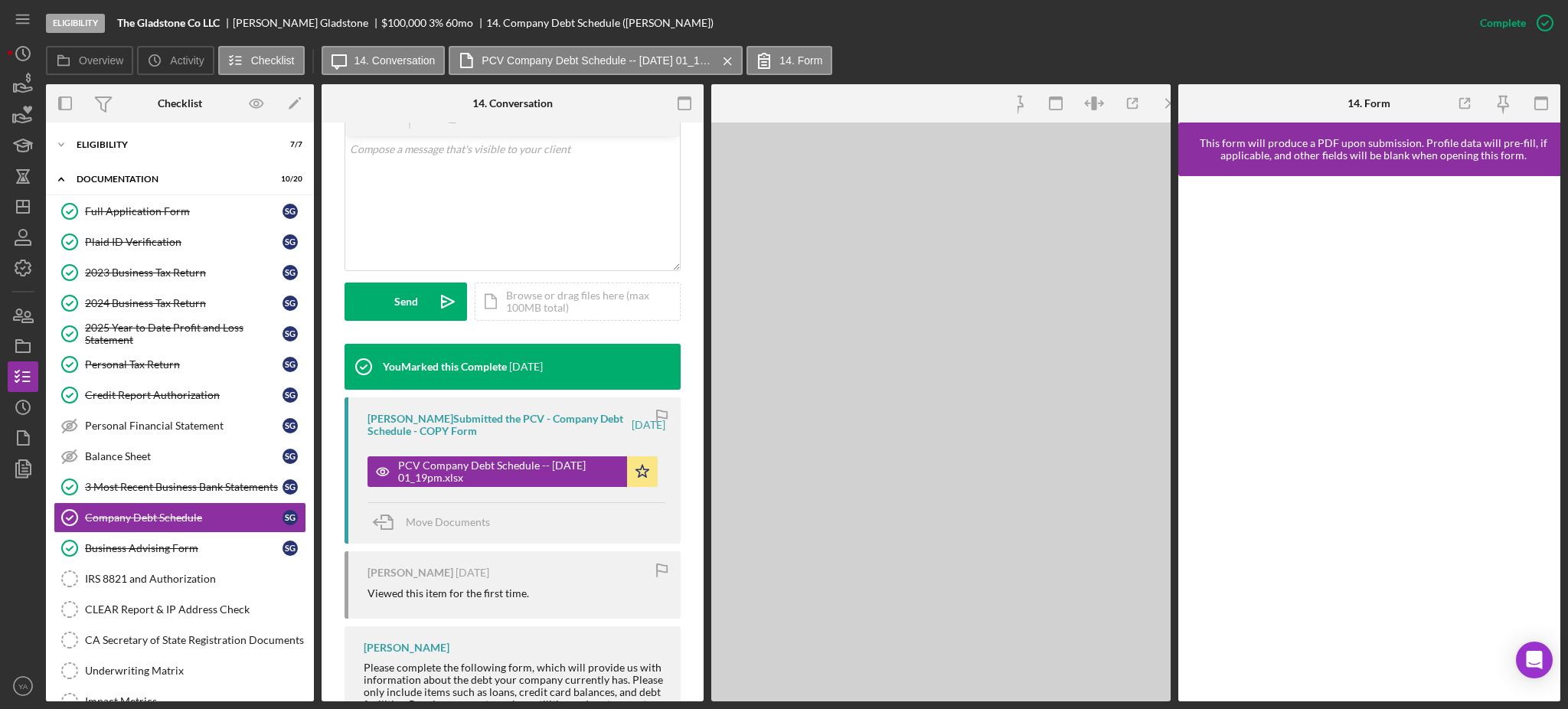
scroll to position [323, 0]
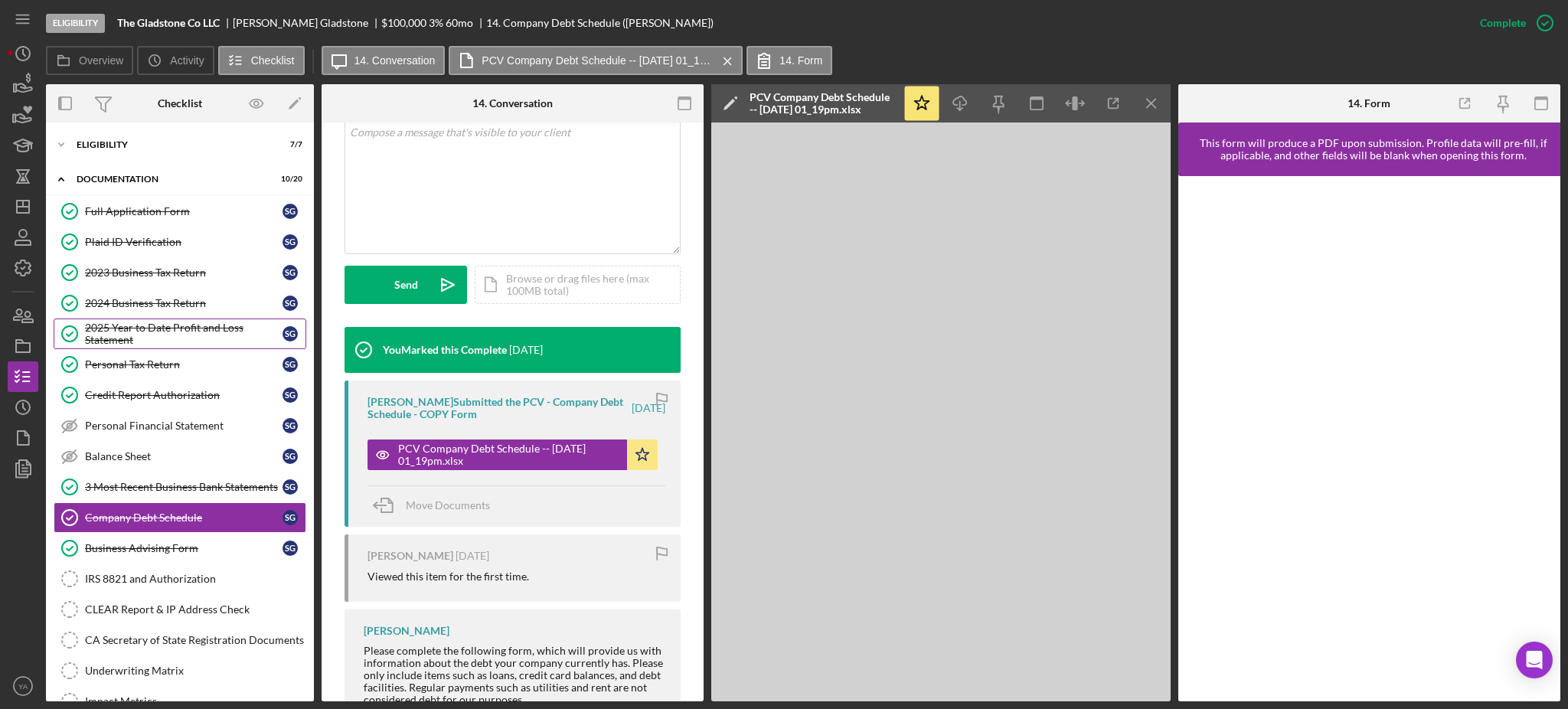
click at [141, 322] on div "2025 Year to Date Profit and Loss Statement" at bounding box center [183, 334] width 198 height 25
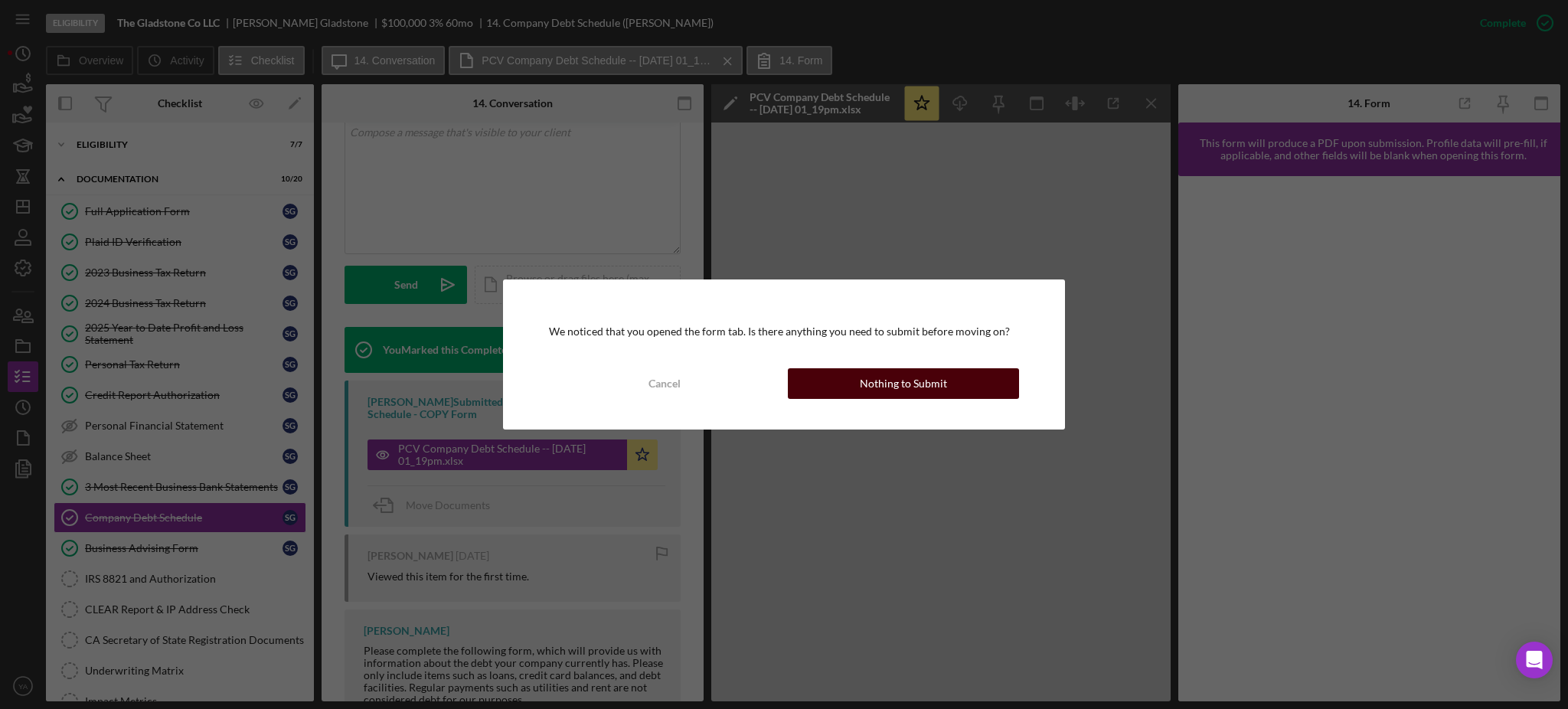
click at [891, 386] on div "Nothing to Submit" at bounding box center [903, 384] width 87 height 31
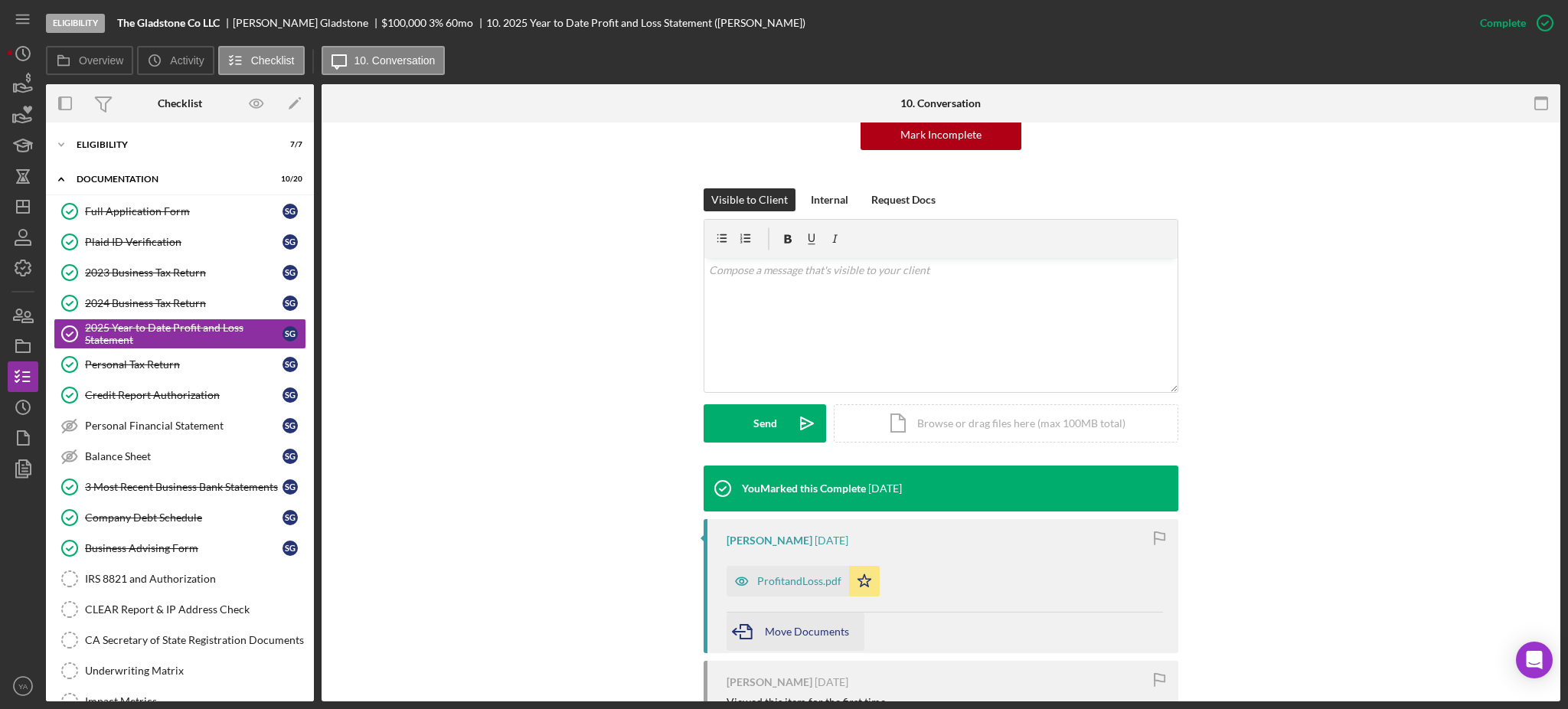
scroll to position [336, 0]
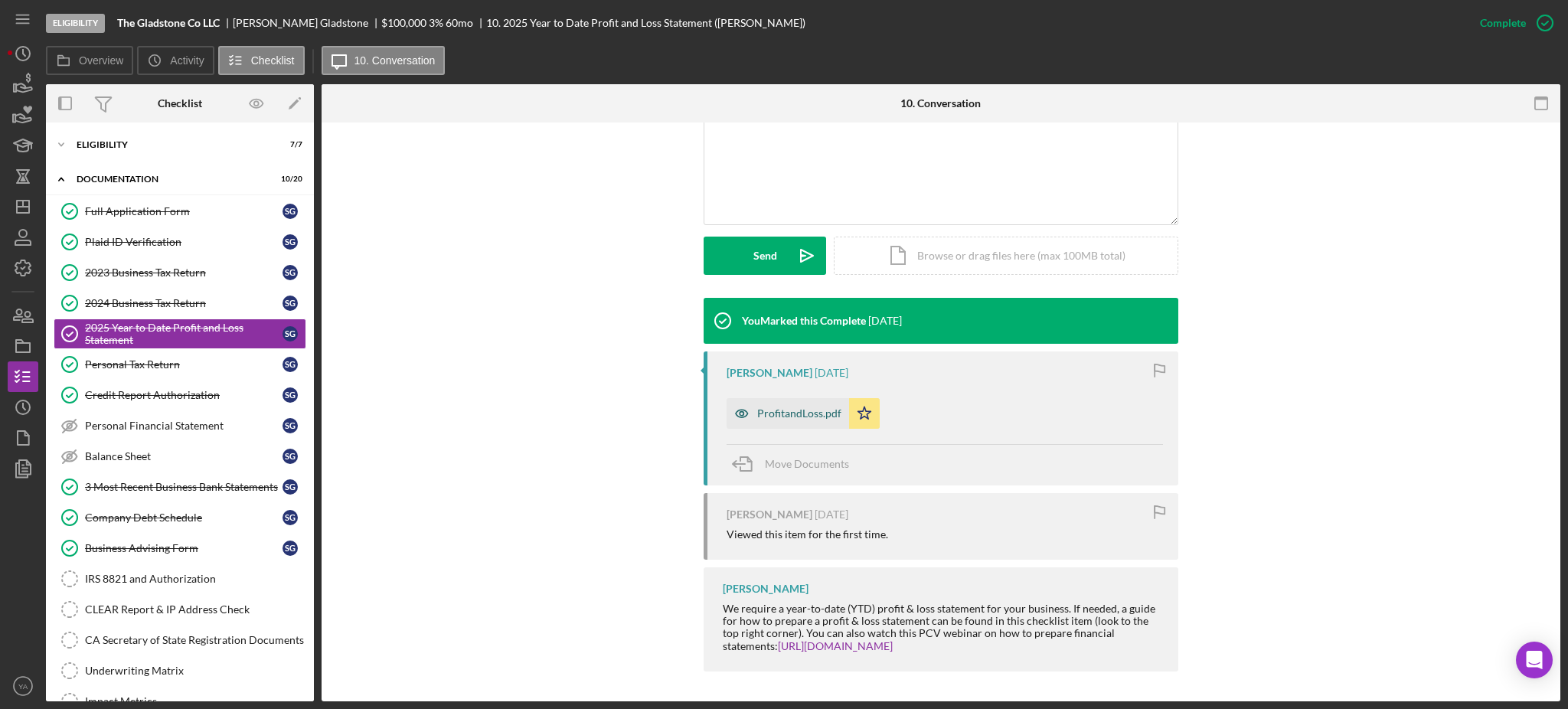
click at [815, 414] on div "ProfitandLoss.pdf" at bounding box center [799, 414] width 84 height 12
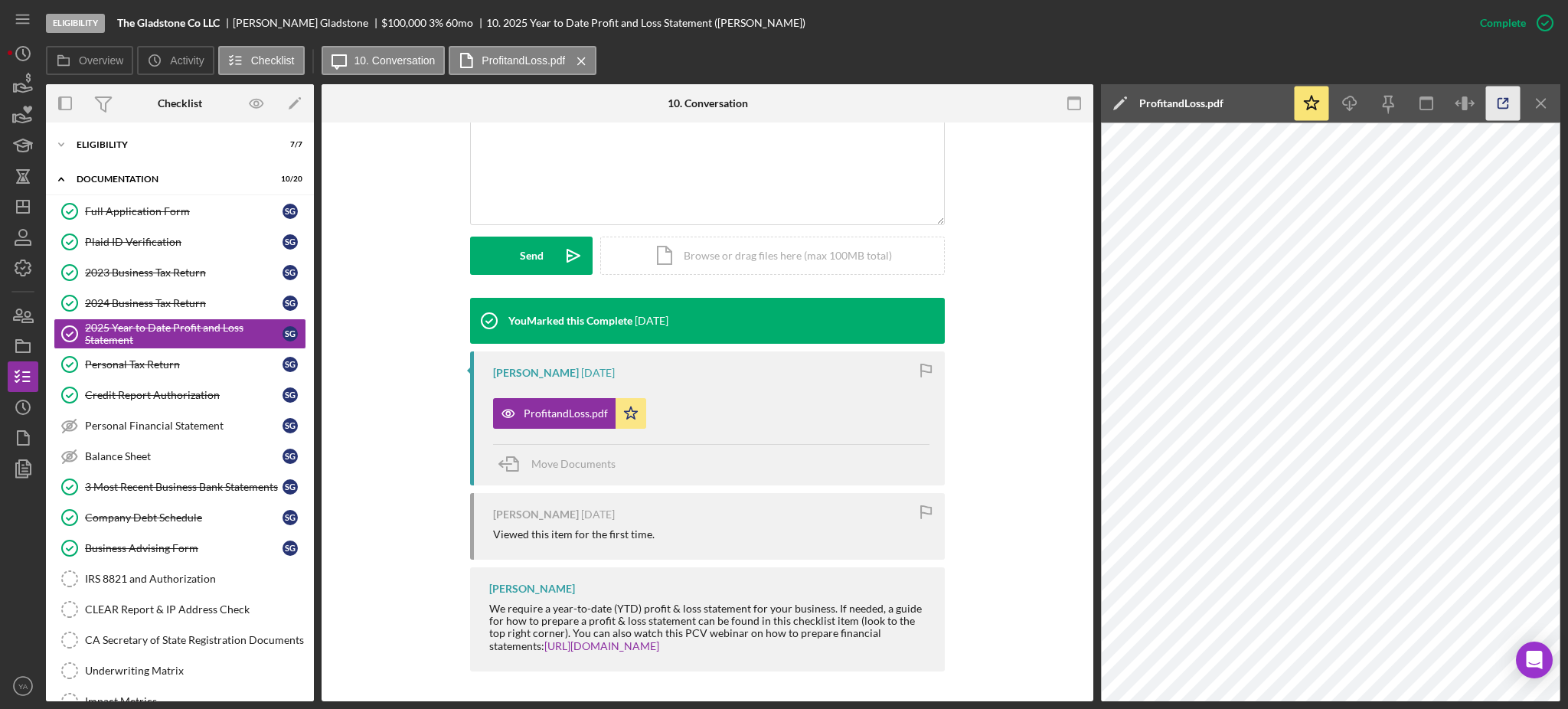
click at [1499, 103] on icon "button" at bounding box center [1504, 104] width 10 height 10
click at [132, 11] on div "Eligibility The Gladstone Co LLC Sebastian Gladstone $100,000 $20,000 3 % 60 mo…" at bounding box center [755, 23] width 1419 height 46
click at [132, 12] on div "Eligibility The Gladstone Co LLC Sebastian Gladstone $100,000 $20,000 3 % 60 mo…" at bounding box center [755, 23] width 1419 height 46
click at [132, 20] on b "The Gladstone Co LLC" at bounding box center [169, 23] width 103 height 12
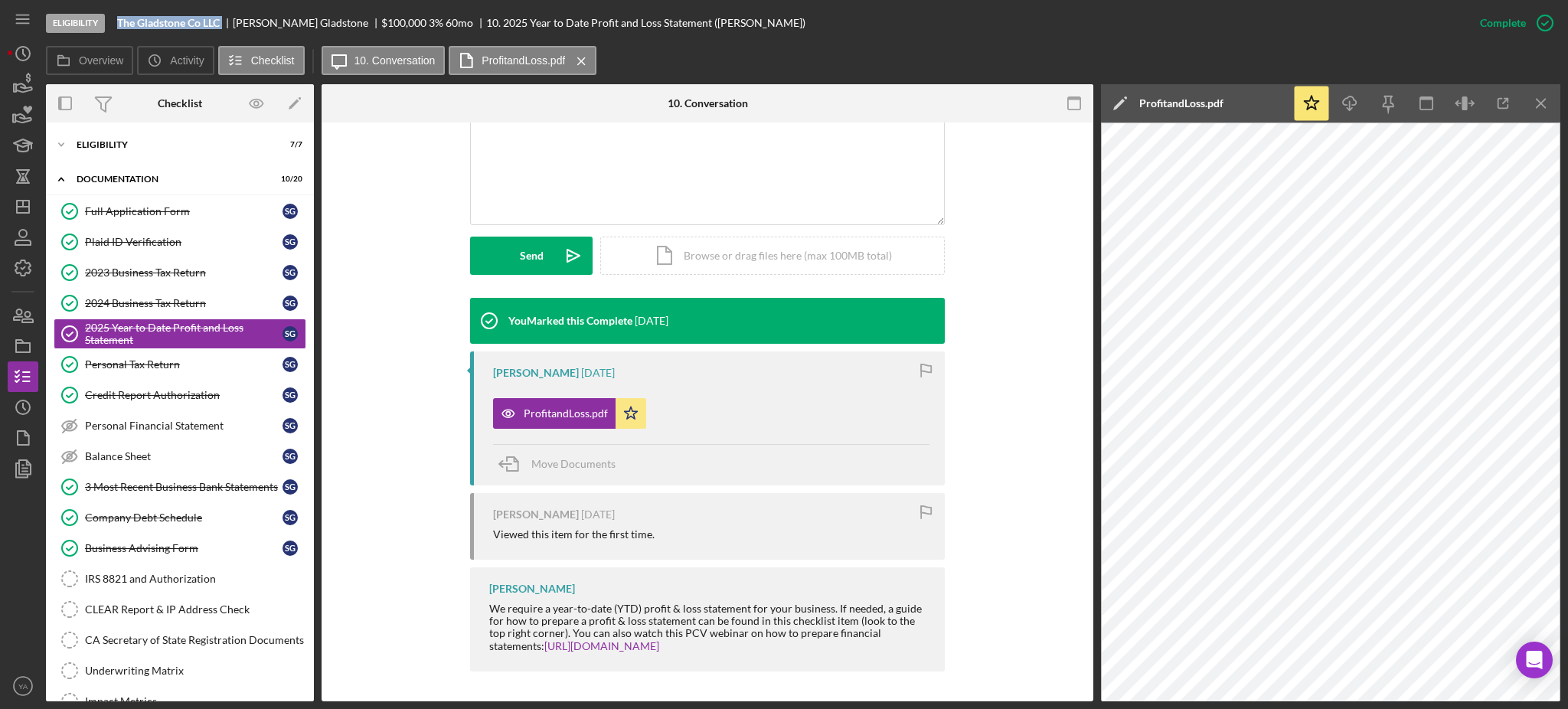
drag, startPoint x: 132, startPoint y: 19, endPoint x: 222, endPoint y: 21, distance: 90.0
click at [220, 21] on b "The Gladstone Co LLC" at bounding box center [169, 23] width 103 height 12
click at [239, 21] on div "Sebastian Gladstone" at bounding box center [307, 23] width 148 height 12
drag, startPoint x: 239, startPoint y: 21, endPoint x: 323, endPoint y: 31, distance: 84.6
click at [323, 31] on div "Eligibility The Gladstone Co LLC Sebastian Gladstone $100,000 $20,000 3 % 60 mo…" at bounding box center [755, 23] width 1419 height 46
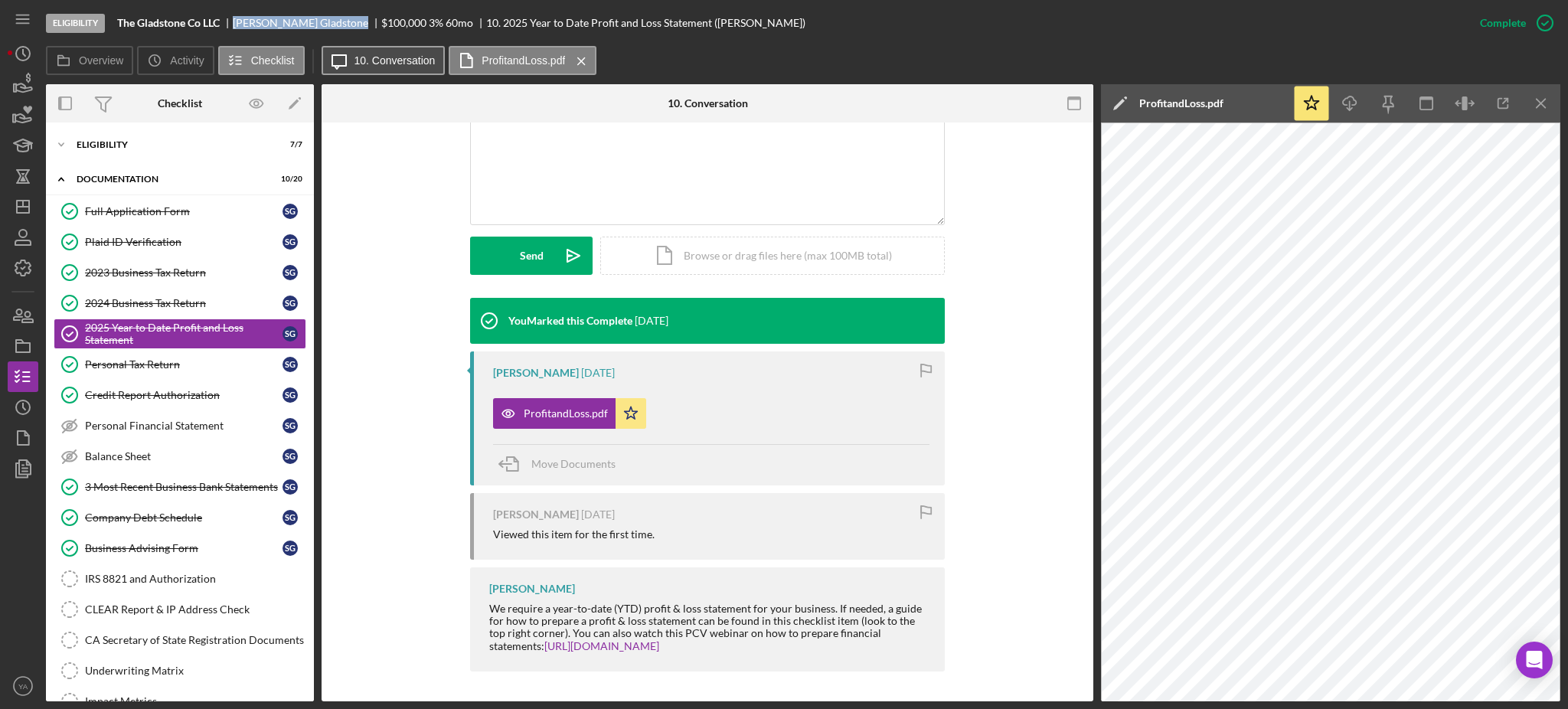
copy div "Sebastian Gladstone"
click at [154, 212] on div "Full Application Form" at bounding box center [183, 212] width 198 height 12
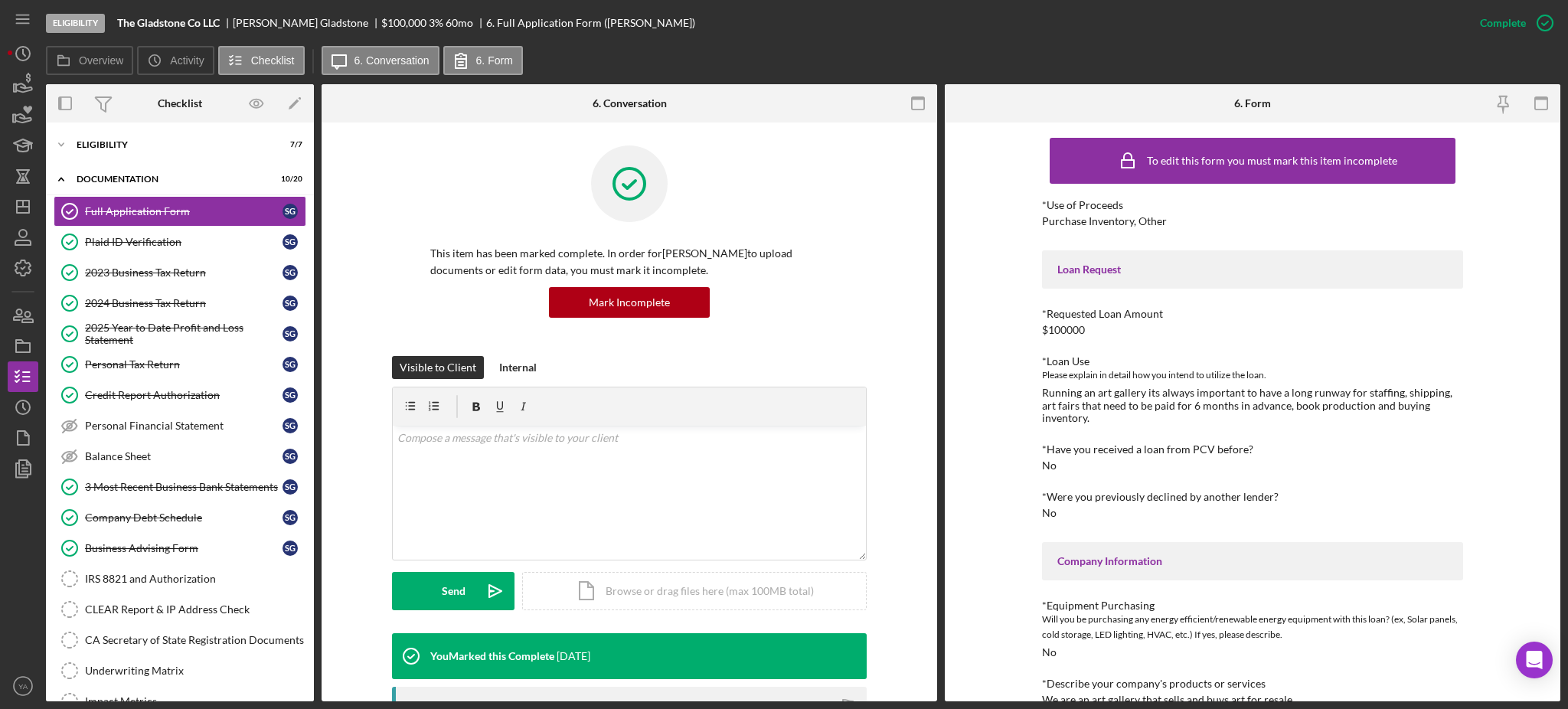
click at [1054, 394] on div "Running an art gallery its always important to have a long runway for staffing,…" at bounding box center [1253, 405] width 421 height 37
drag, startPoint x: 1054, startPoint y: 394, endPoint x: 1268, endPoint y: 402, distance: 214.1
click at [1268, 402] on div "Running an art gallery its always important to have a long runway for staffing,…" at bounding box center [1253, 405] width 421 height 37
click at [1303, 392] on div "Running an art gallery its always important to have a long runway for staffing,…" at bounding box center [1253, 405] width 421 height 37
click at [1044, 223] on div "Purchase Inventory, Other" at bounding box center [1105, 221] width 125 height 12
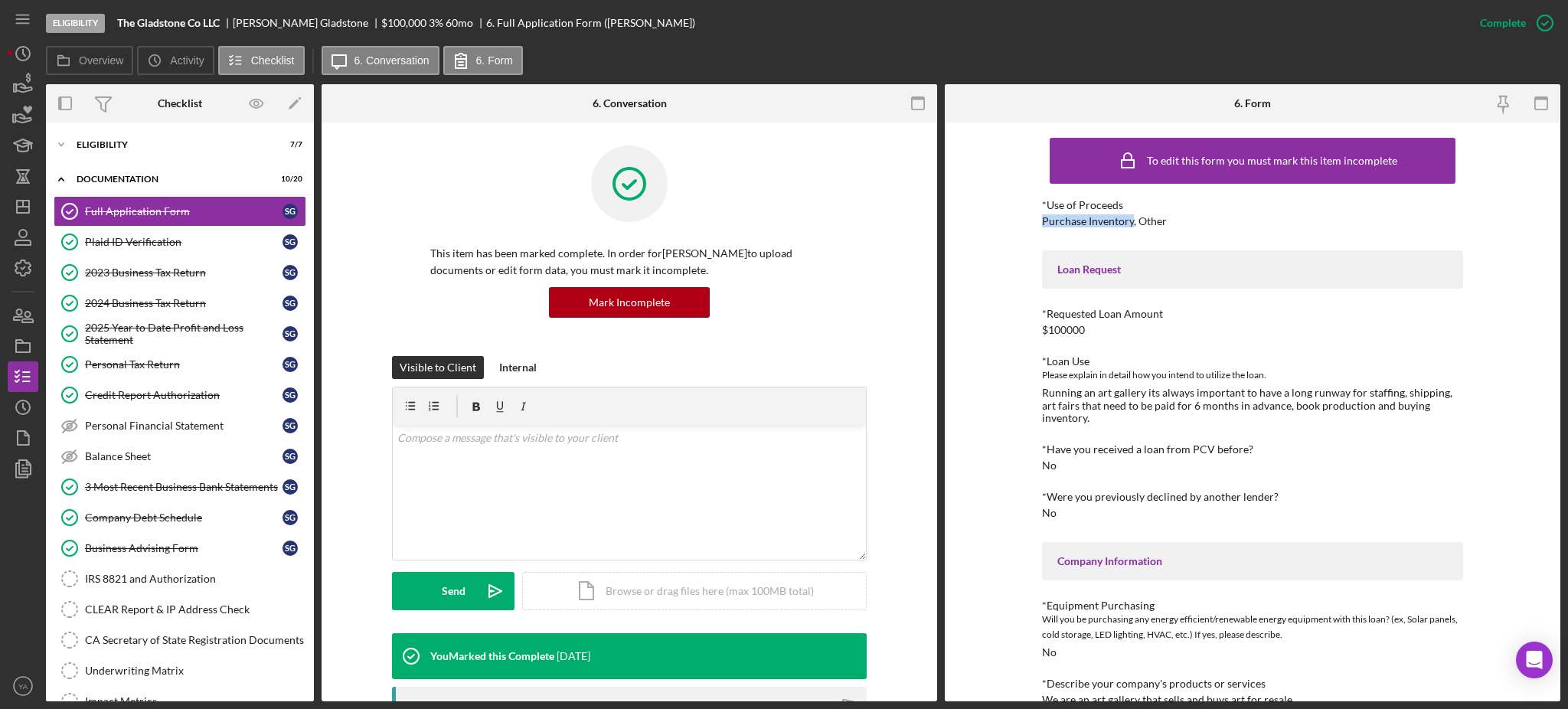
drag, startPoint x: 1044, startPoint y: 223, endPoint x: 1125, endPoint y: 221, distance: 81.0
click at [1125, 221] on div "Purchase Inventory, Other" at bounding box center [1105, 221] width 125 height 12
copy div "Purchase Inventory"
drag, startPoint x: 1193, startPoint y: 405, endPoint x: 1263, endPoint y: 405, distance: 70.0
click at [1263, 405] on div "Running an art gallery its always important to have a long runway for staffing,…" at bounding box center [1253, 405] width 421 height 37
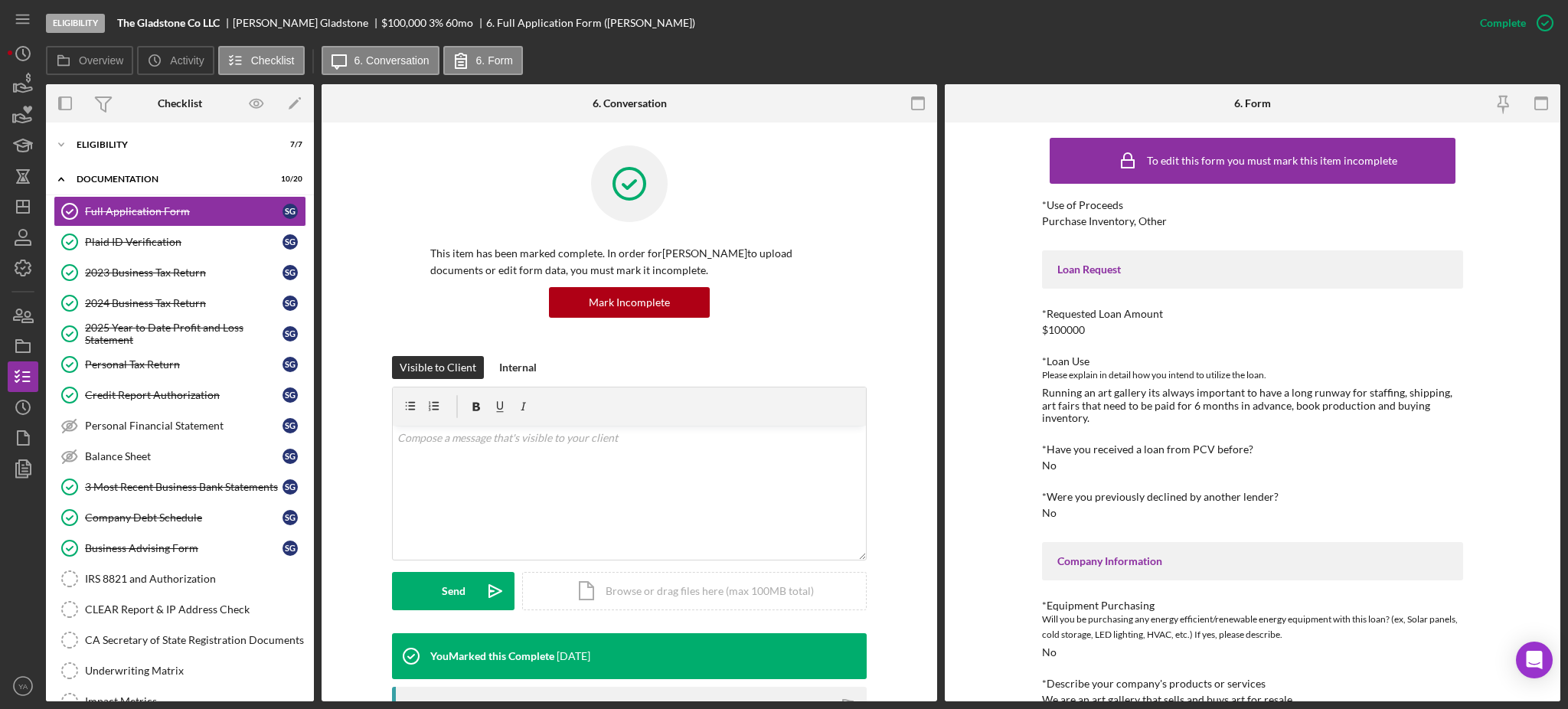
click at [1304, 402] on div "Running an art gallery its always important to have a long runway for staffing,…" at bounding box center [1253, 405] width 421 height 37
click at [1183, 402] on div "Running an art gallery its always important to have a long runway for staffing,…" at bounding box center [1253, 405] width 421 height 37
drag, startPoint x: 1183, startPoint y: 402, endPoint x: 1224, endPoint y: 403, distance: 41.0
click at [1224, 403] on div "Running an art gallery its always important to have a long runway for staffing,…" at bounding box center [1253, 405] width 421 height 37
click at [1195, 402] on div "Running an art gallery its always important to have a long runway for staffing,…" at bounding box center [1253, 405] width 421 height 37
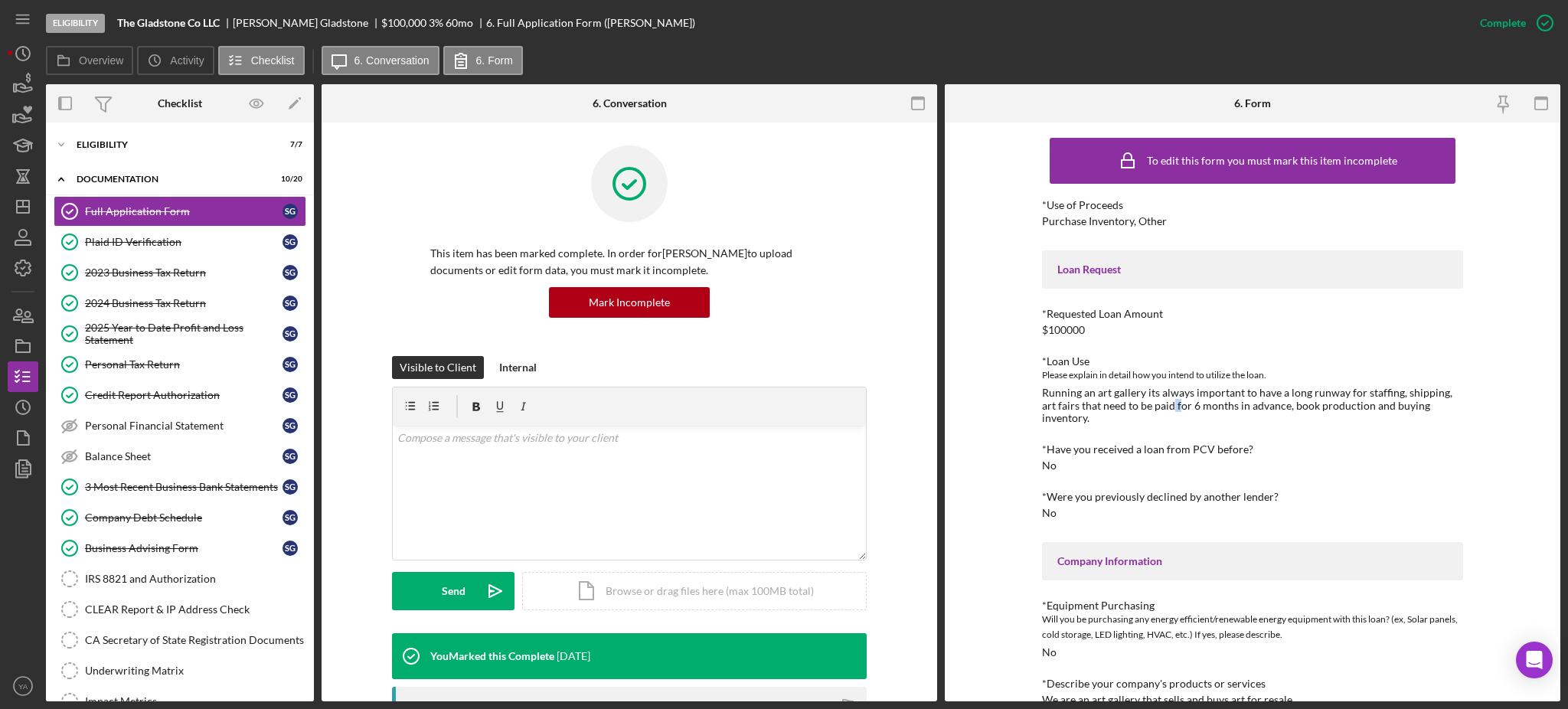
click at [1161, 405] on div "Running an art gallery its always important to have a long runway for staffing,…" at bounding box center [1253, 405] width 421 height 37
click at [1235, 402] on div "Running an art gallery its always important to have a long runway for staffing,…" at bounding box center [1253, 405] width 421 height 37
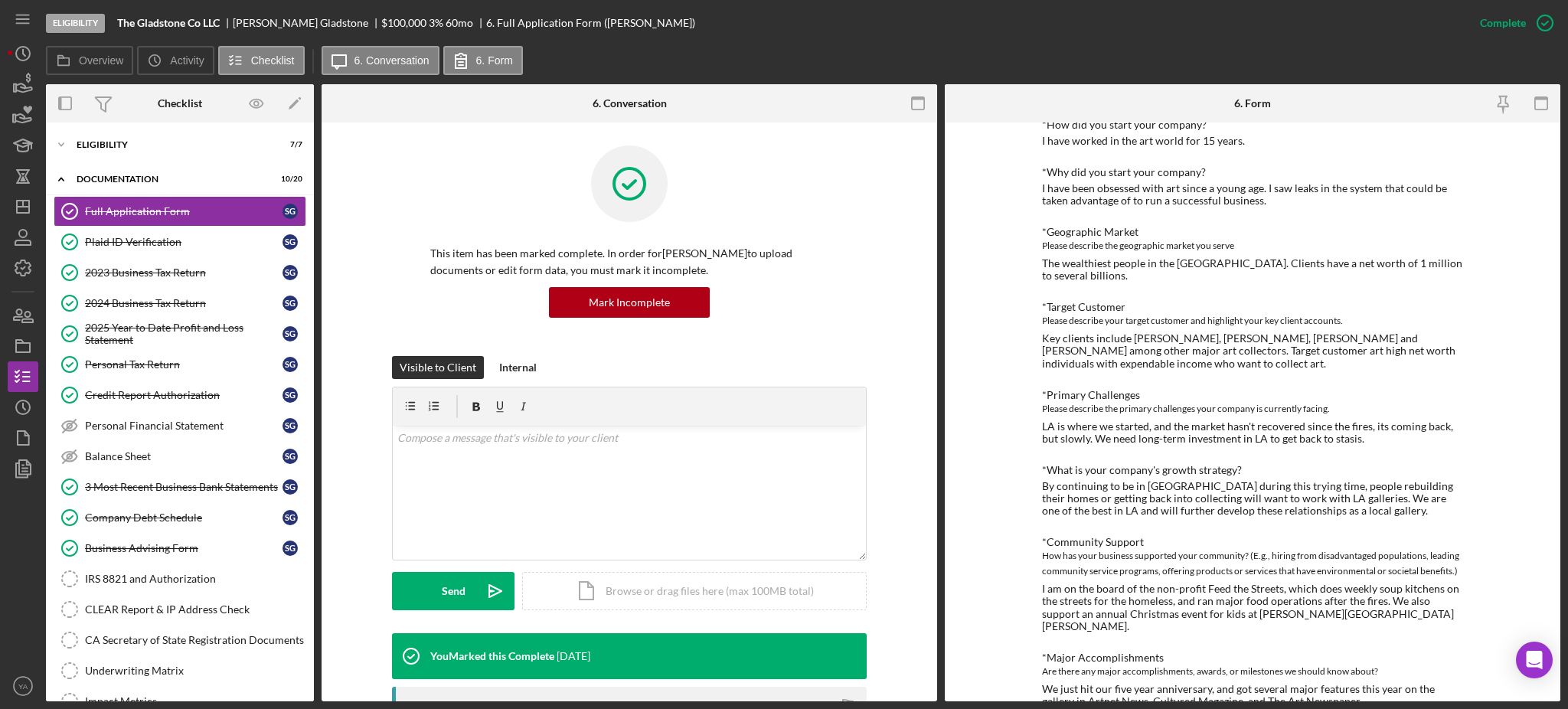
scroll to position [612, 0]
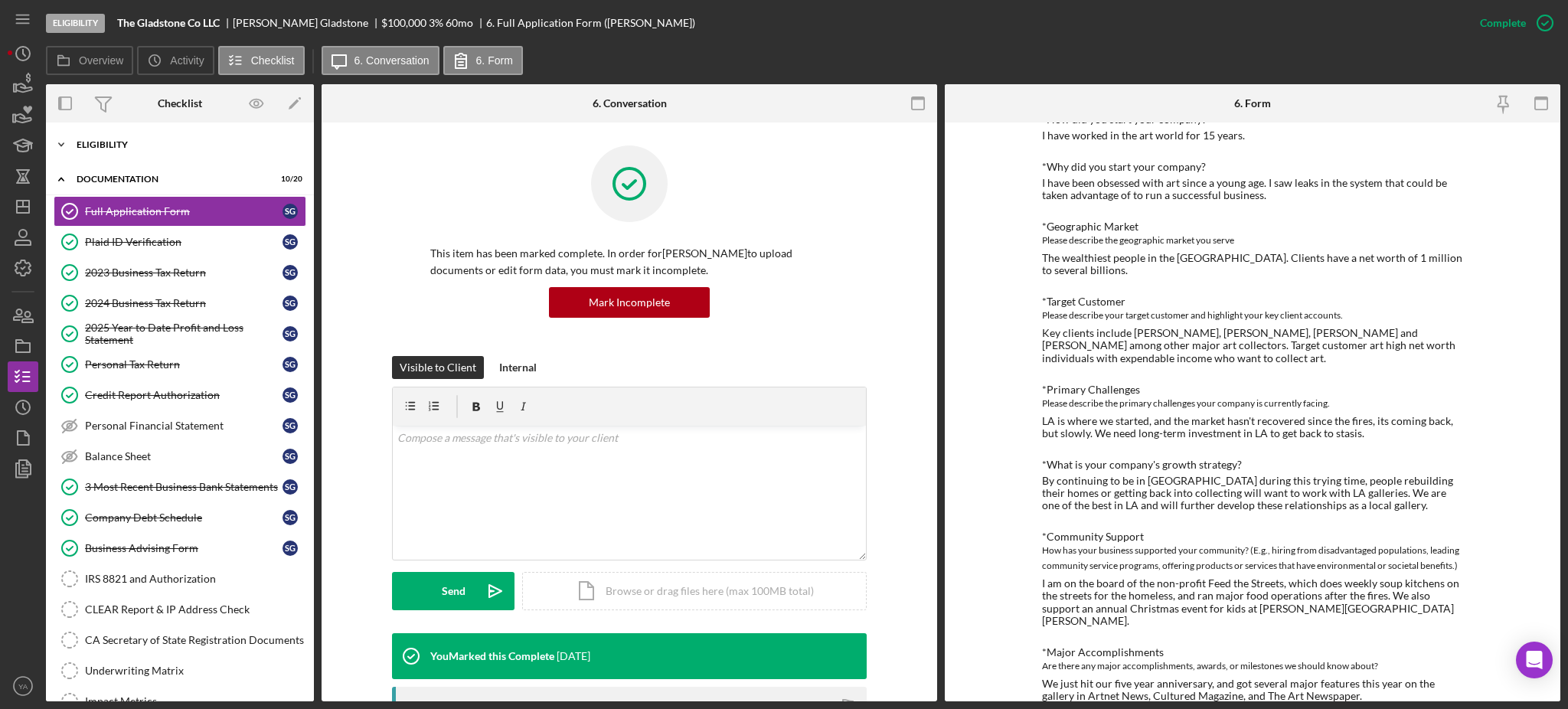
click at [129, 144] on div "Eligibility" at bounding box center [185, 145] width 218 height 9
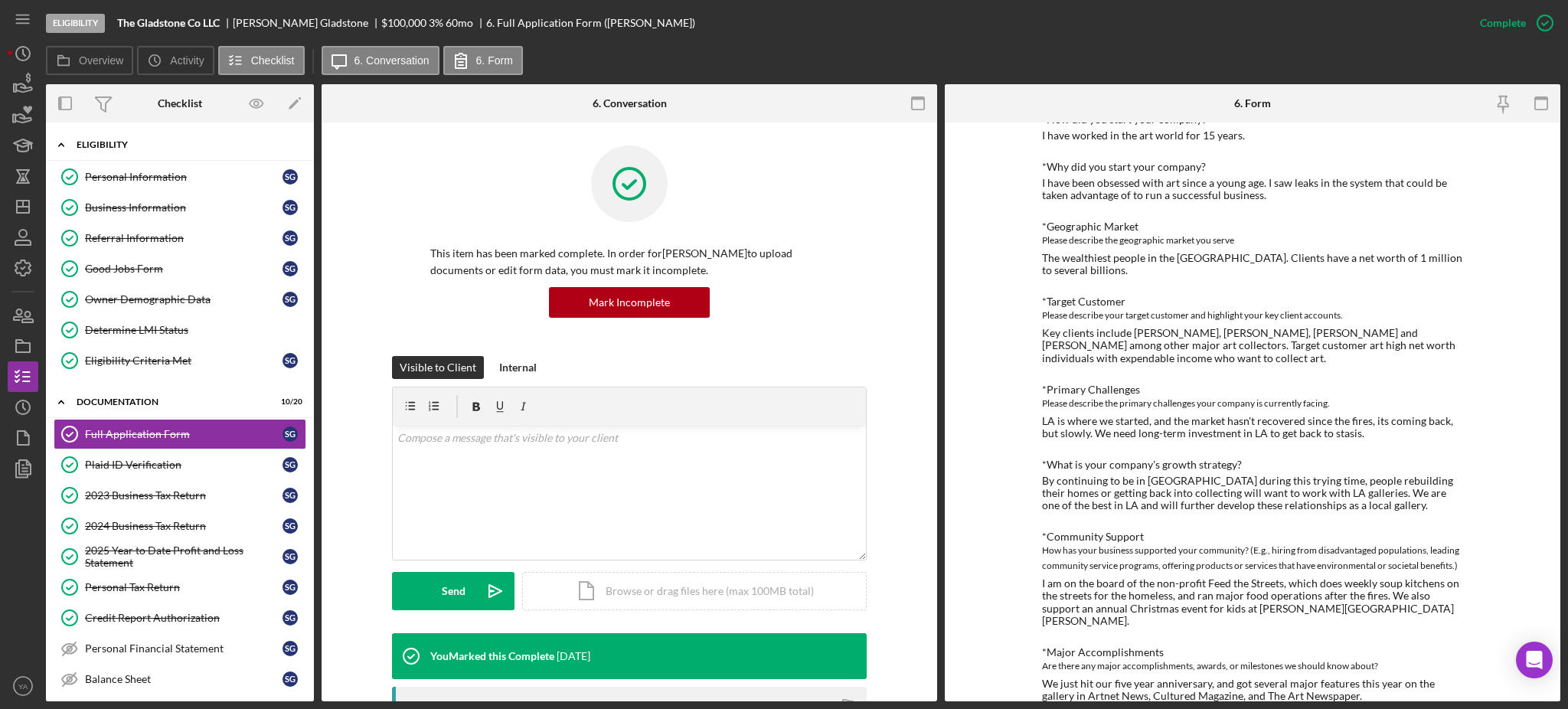
click at [113, 143] on div "Eligibility" at bounding box center [185, 145] width 218 height 9
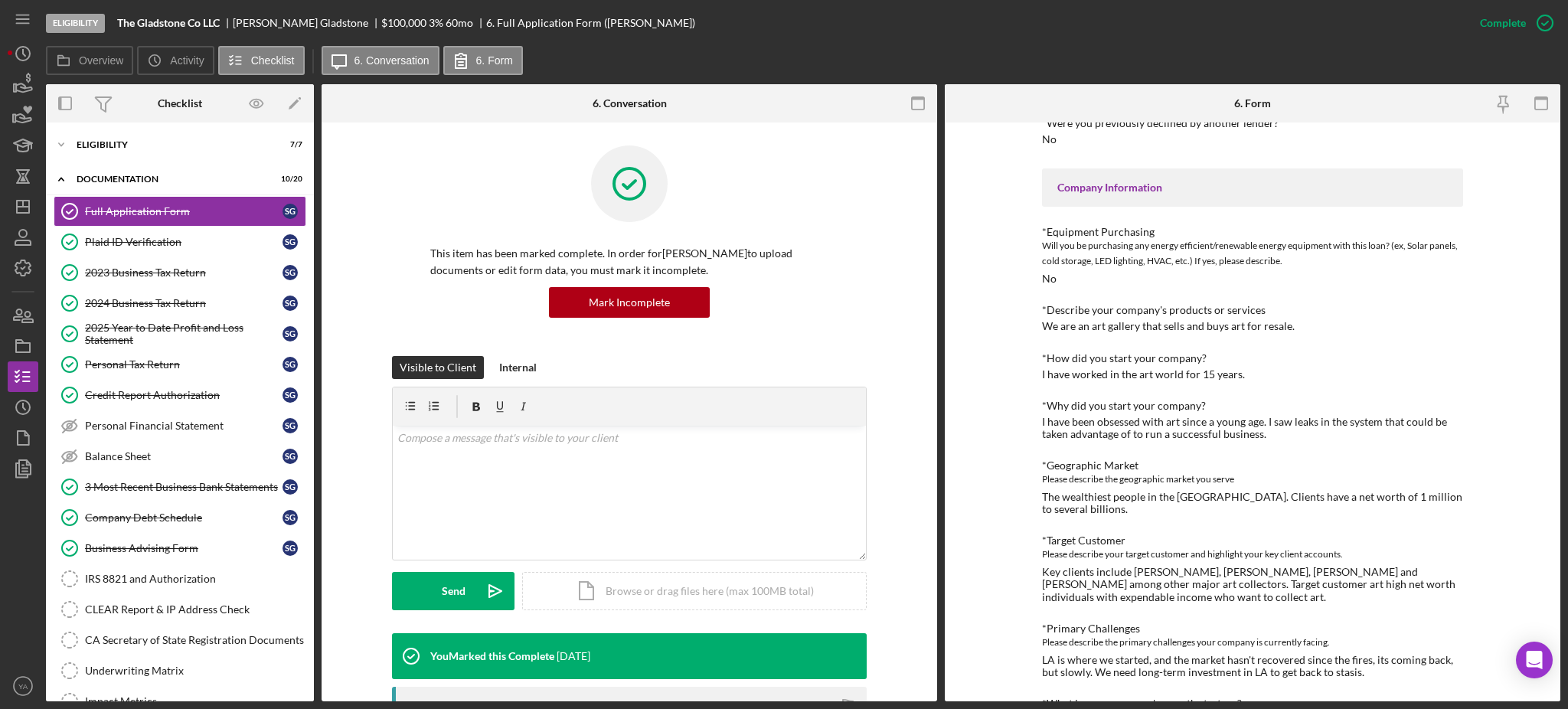
scroll to position [408, 0]
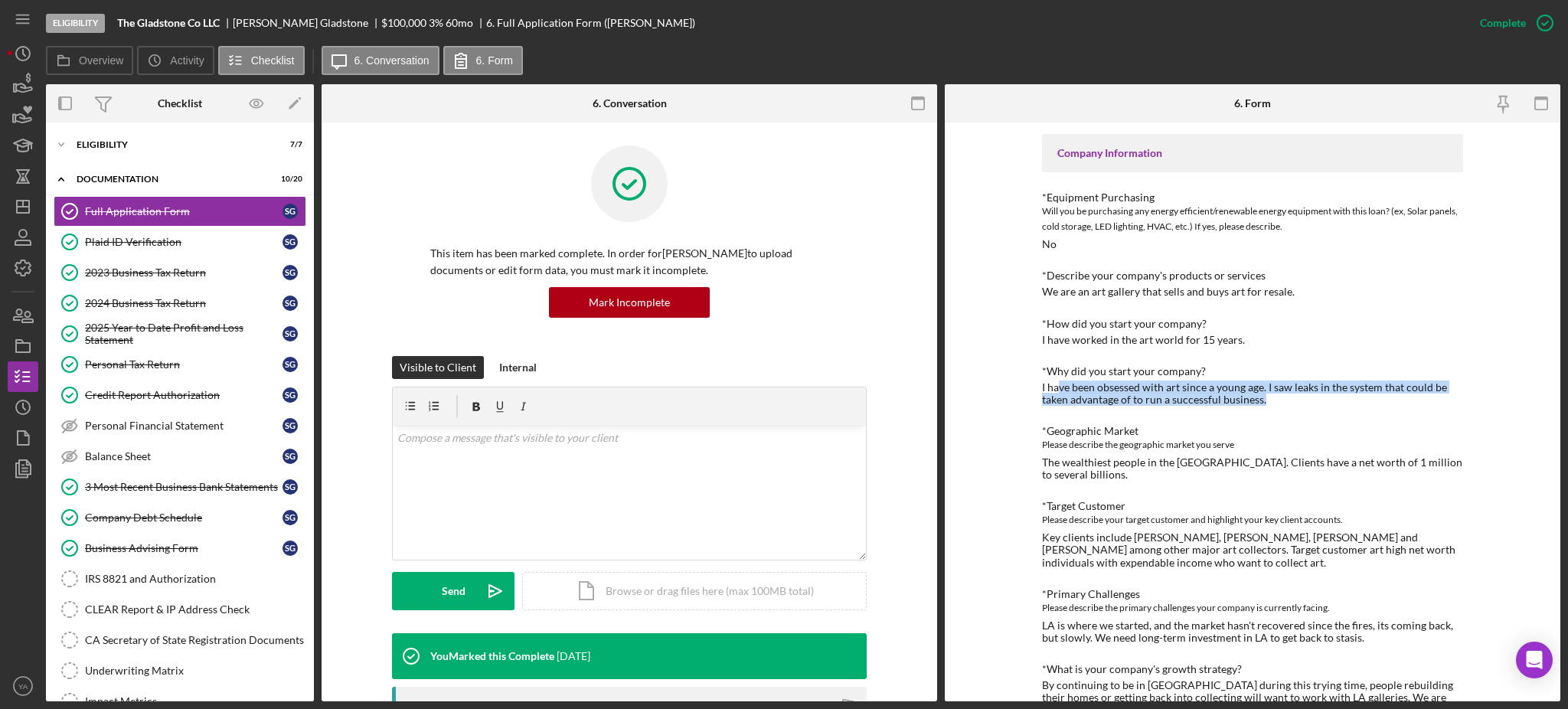
drag, startPoint x: 1054, startPoint y: 378, endPoint x: 1282, endPoint y: 384, distance: 228.1
click at [1282, 384] on div "I have been obsessed with art since a young age. I saw leaks in the system that…" at bounding box center [1253, 393] width 421 height 25
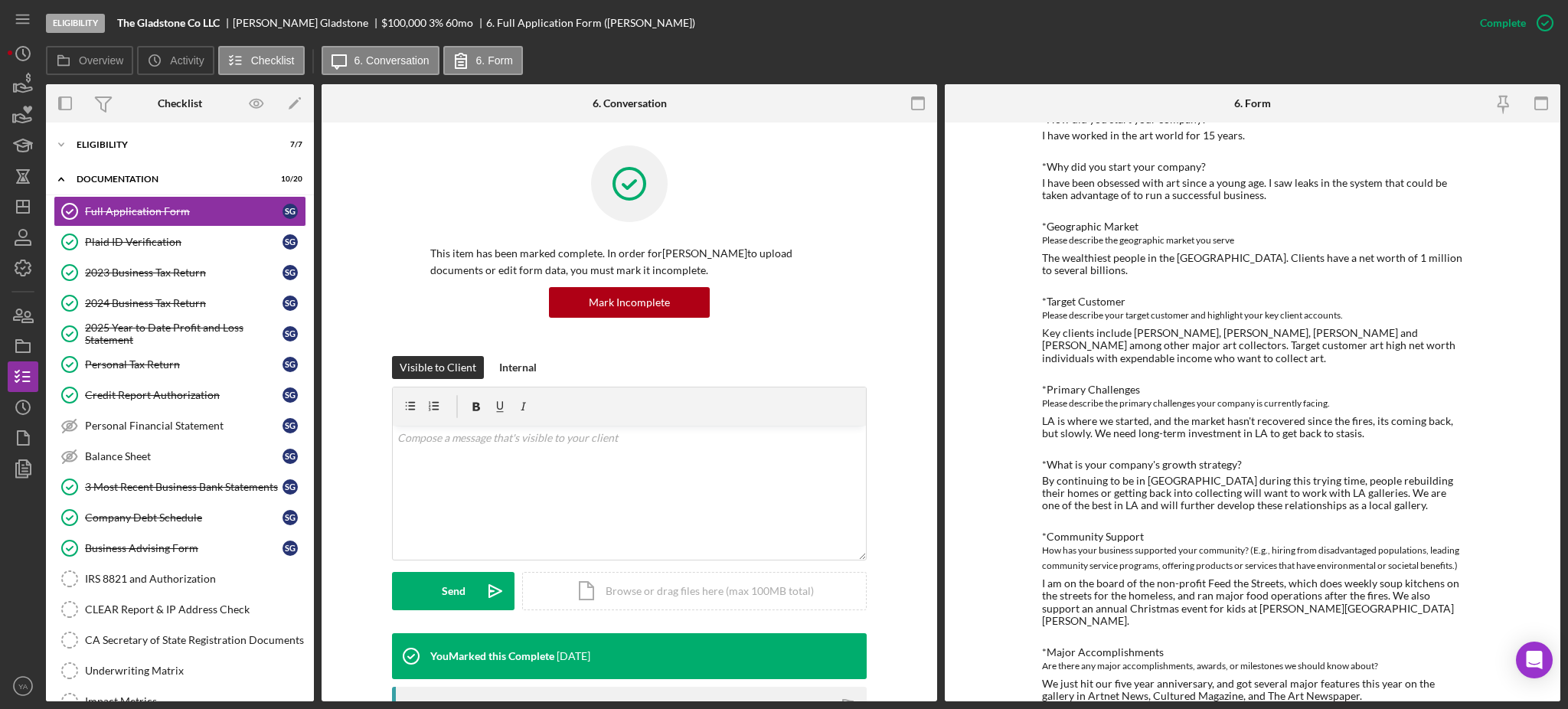
scroll to position [714, 0]
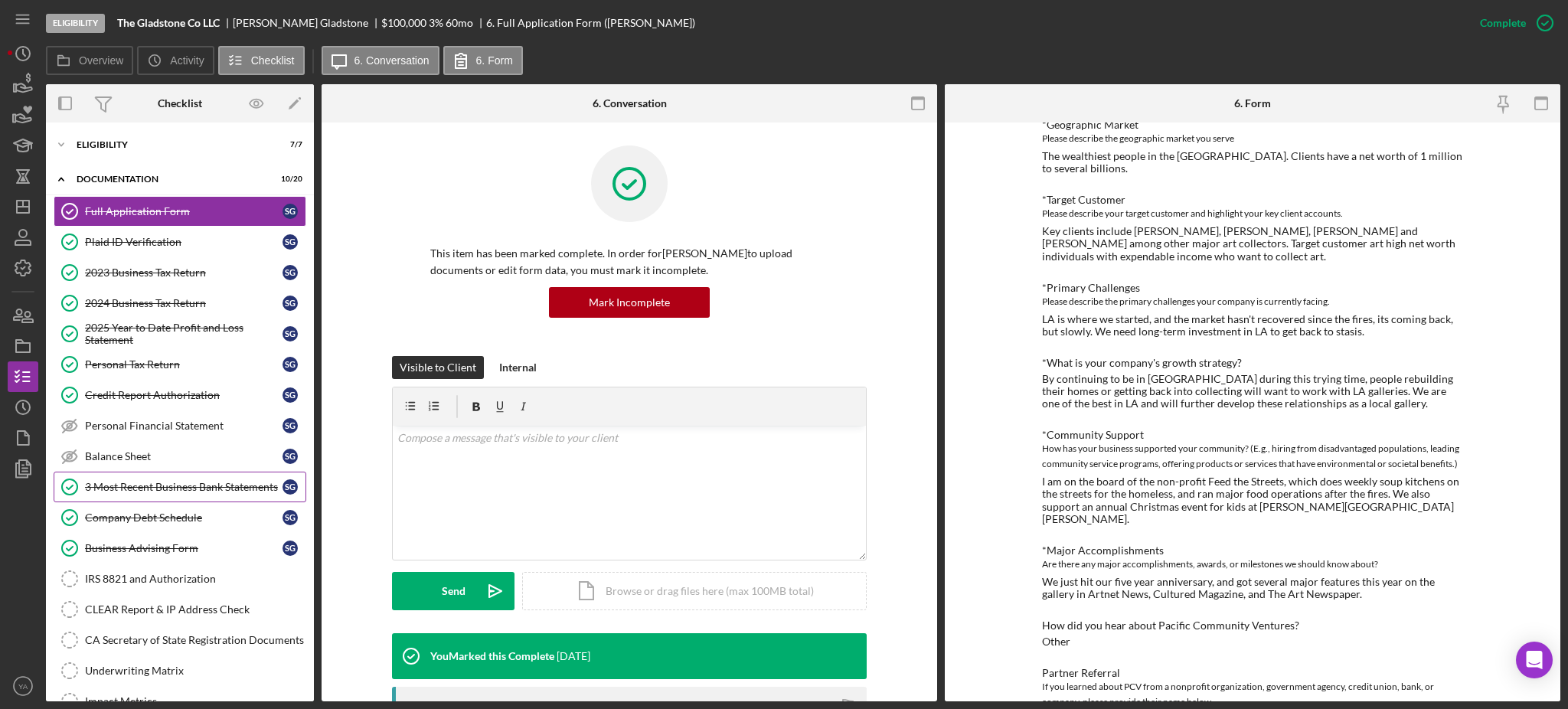
click at [160, 477] on link "3 Most Recent Business Bank Statements 3 Most Recent Business Bank Statements S…" at bounding box center [180, 487] width 253 height 31
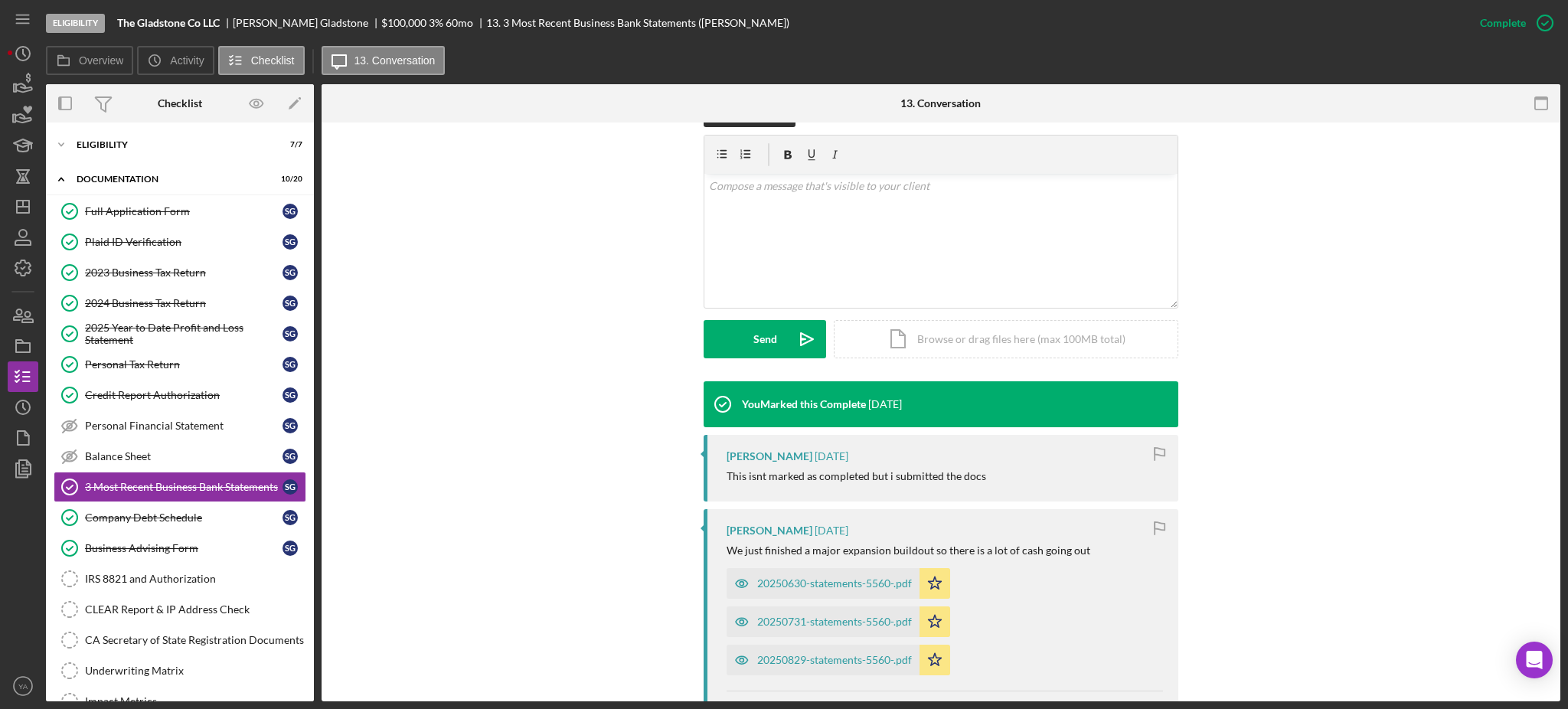
scroll to position [204, 0]
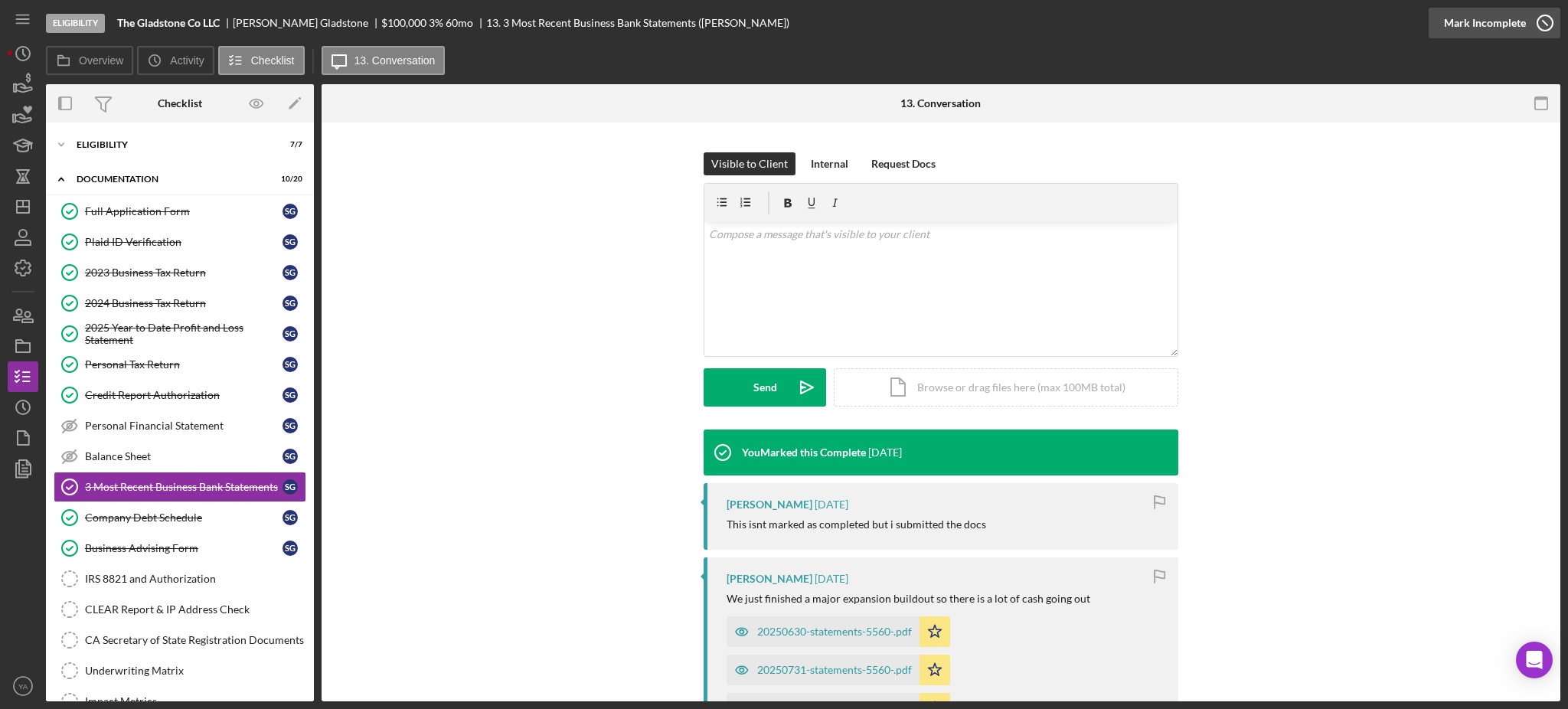
click at [1492, 26] on div "Mark Incomplete" at bounding box center [1485, 23] width 82 height 31
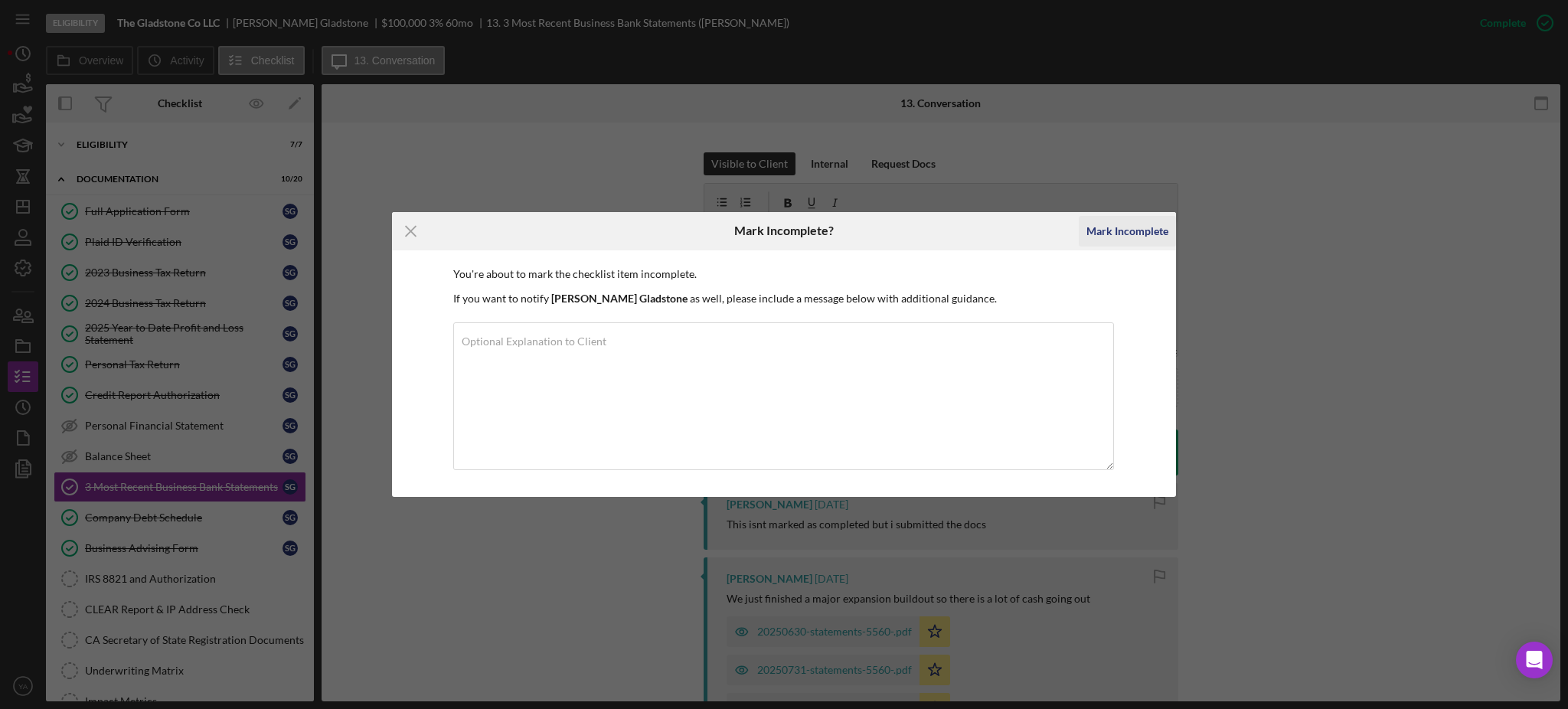
click at [1086, 236] on button "Mark Incomplete" at bounding box center [1128, 231] width 98 height 31
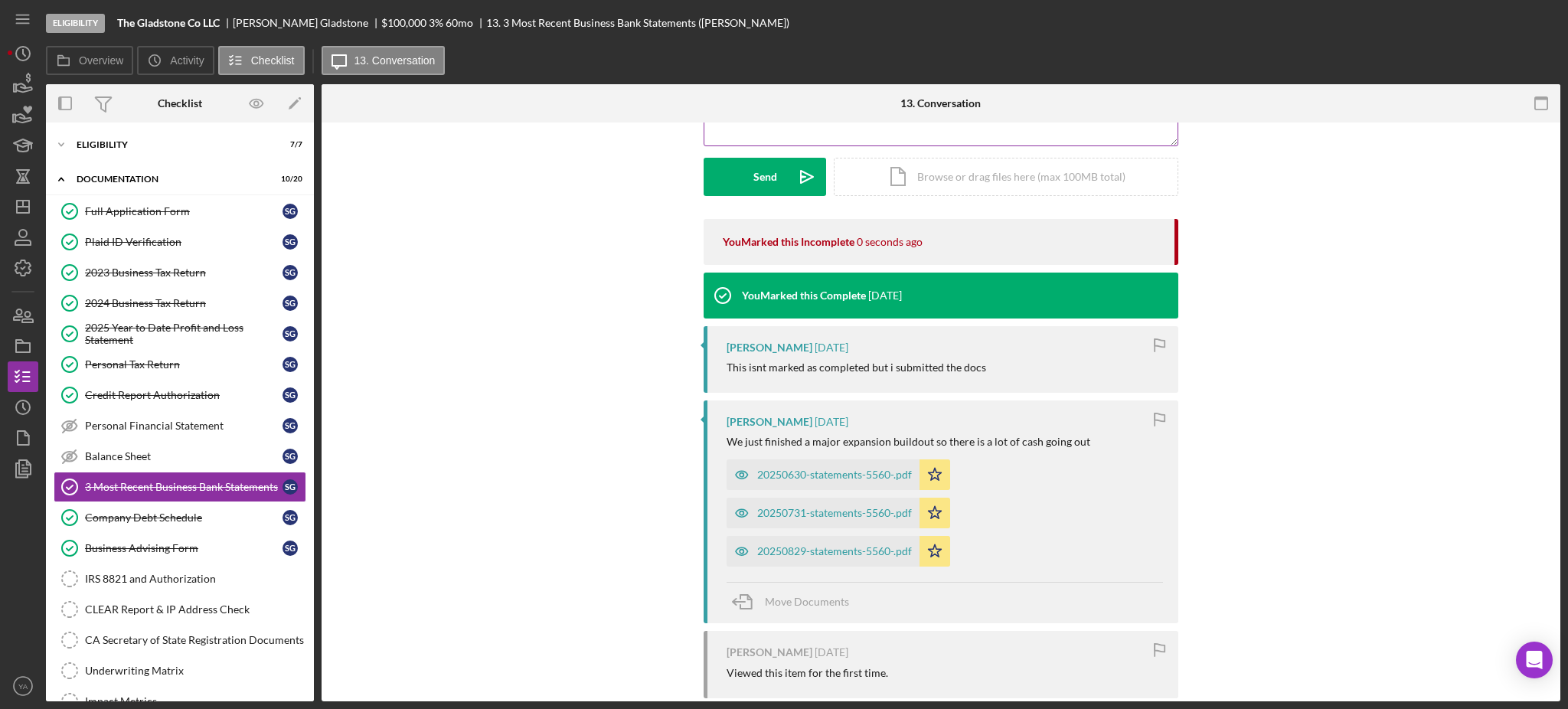
scroll to position [0, 0]
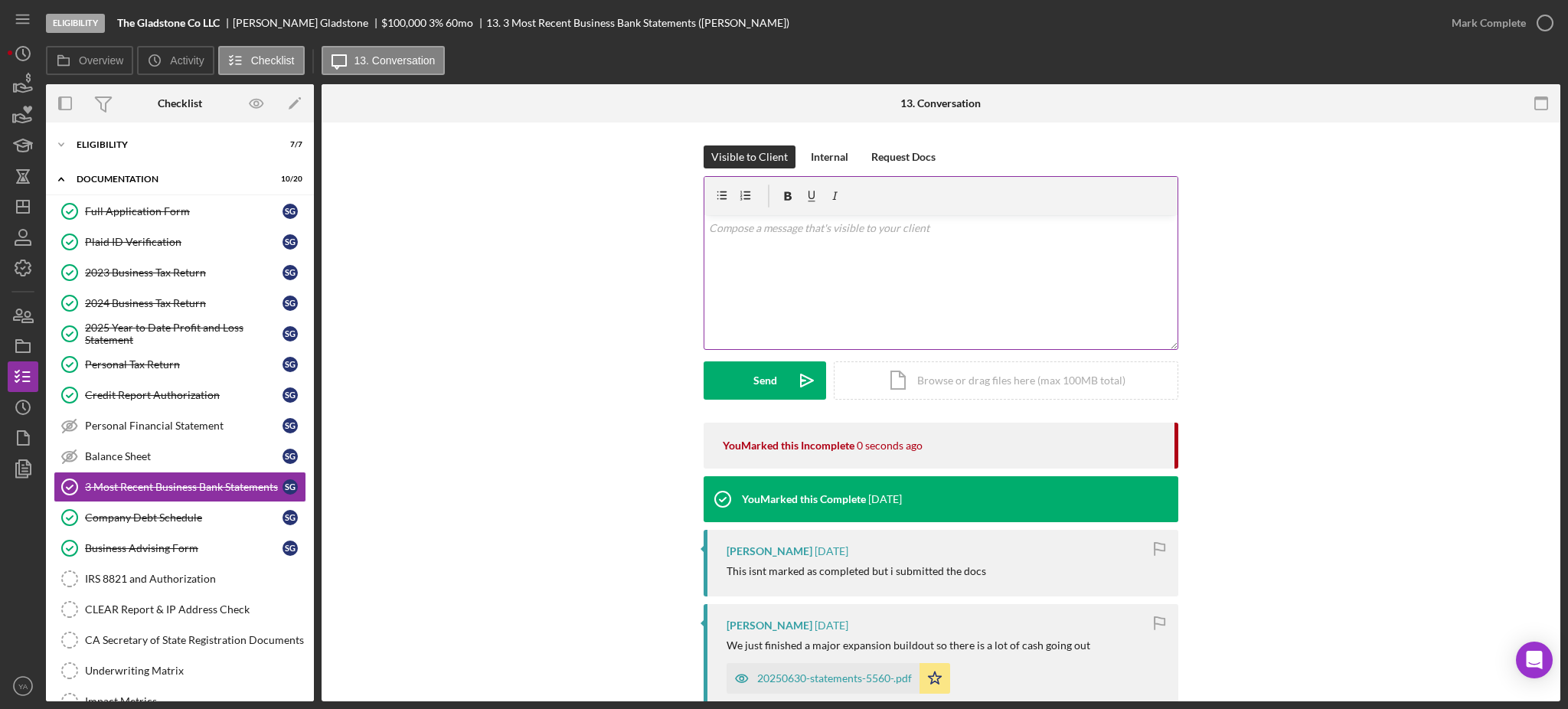
click at [877, 298] on div "v Color teal Color pink Remove color Add row above Add row below Add column bef…" at bounding box center [941, 282] width 474 height 134
click at [715, 233] on p "HI Sebastian," at bounding box center [941, 237] width 465 height 34
click at [744, 266] on div "v Color teal Color pink Remove color Add row above Add row below Add column bef…" at bounding box center [941, 282] width 474 height 134
click at [811, 247] on p "Hi Sebastian, Could you provide" at bounding box center [941, 237] width 465 height 34
click at [141, 206] on div "Full Application Form" at bounding box center [183, 212] width 198 height 12
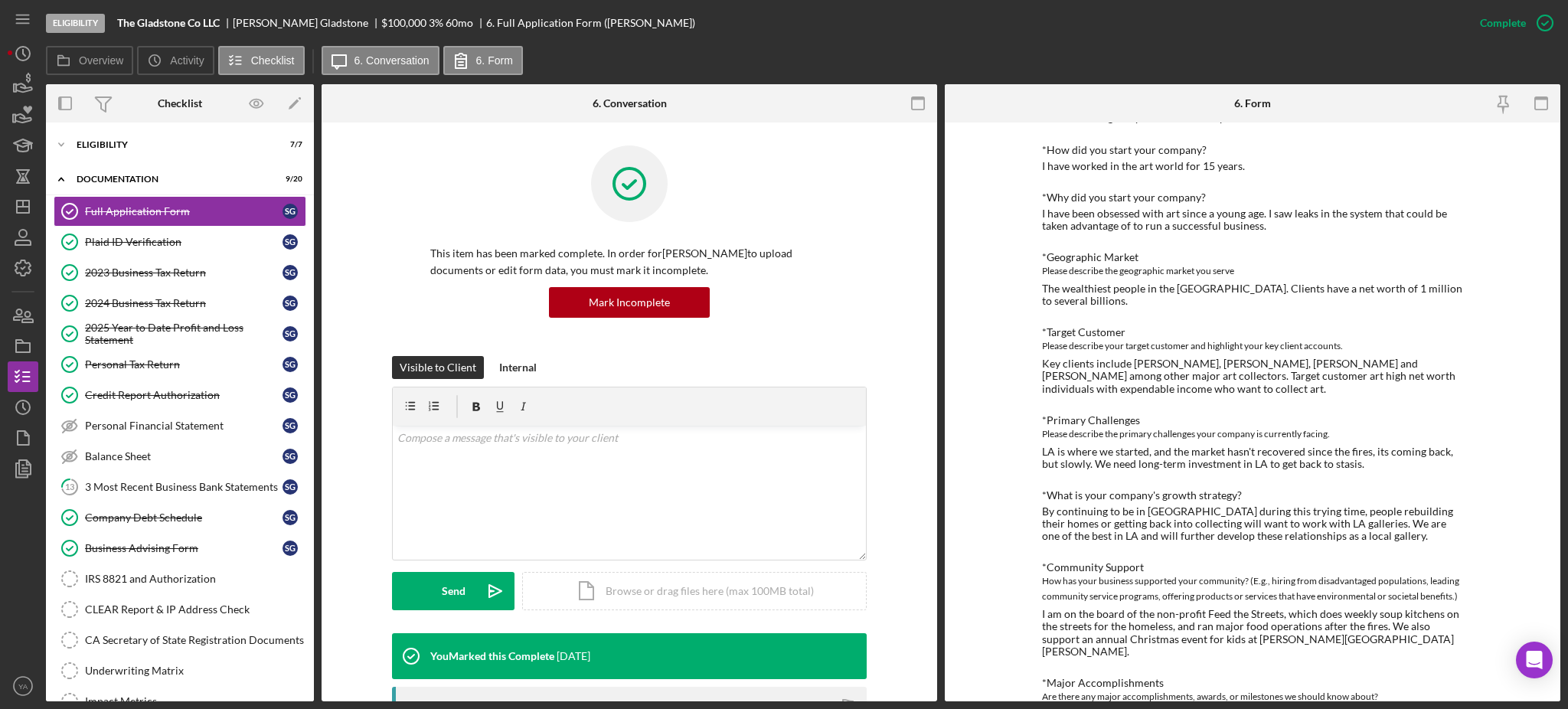
scroll to position [612, 0]
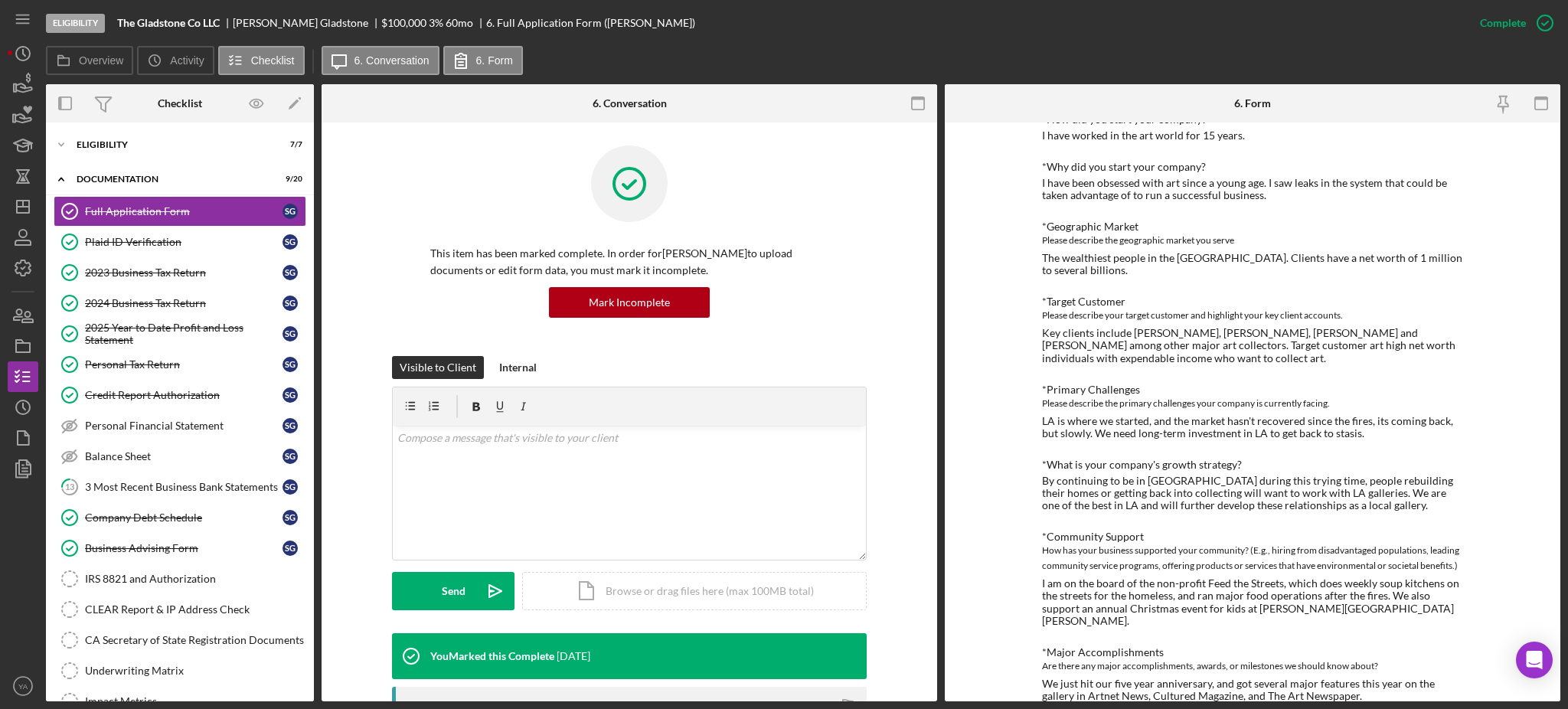
drag, startPoint x: 1080, startPoint y: 462, endPoint x: 1286, endPoint y: 461, distance: 206.0
click at [1286, 474] on div "By continuing to be in LA during this trying time, people rebuilding their home…" at bounding box center [1253, 492] width 421 height 37
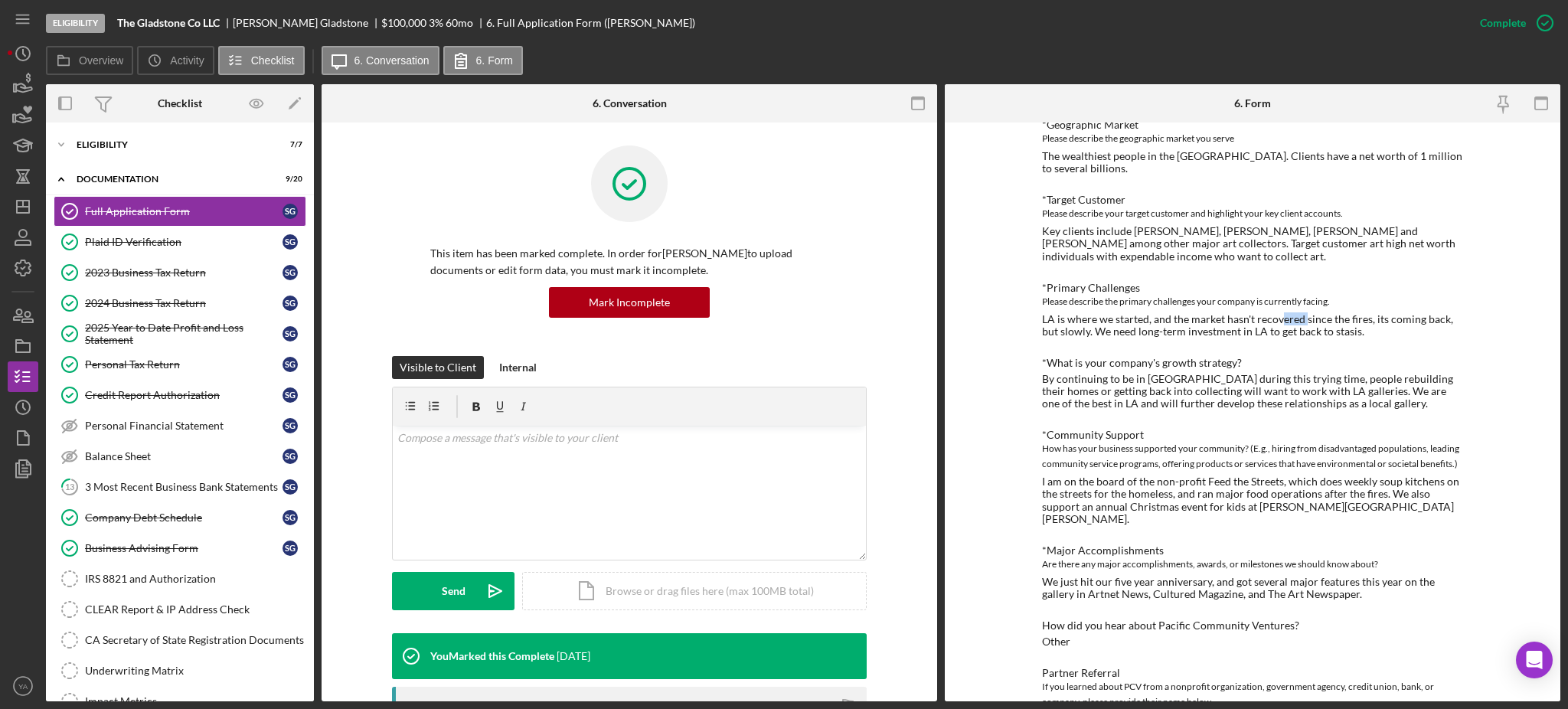
drag, startPoint x: 1279, startPoint y: 292, endPoint x: 1303, endPoint y: 295, distance: 24.2
click at [1303, 313] on div "LA is where we started, and the market hasn't recovered since the fires, its co…" at bounding box center [1253, 325] width 421 height 25
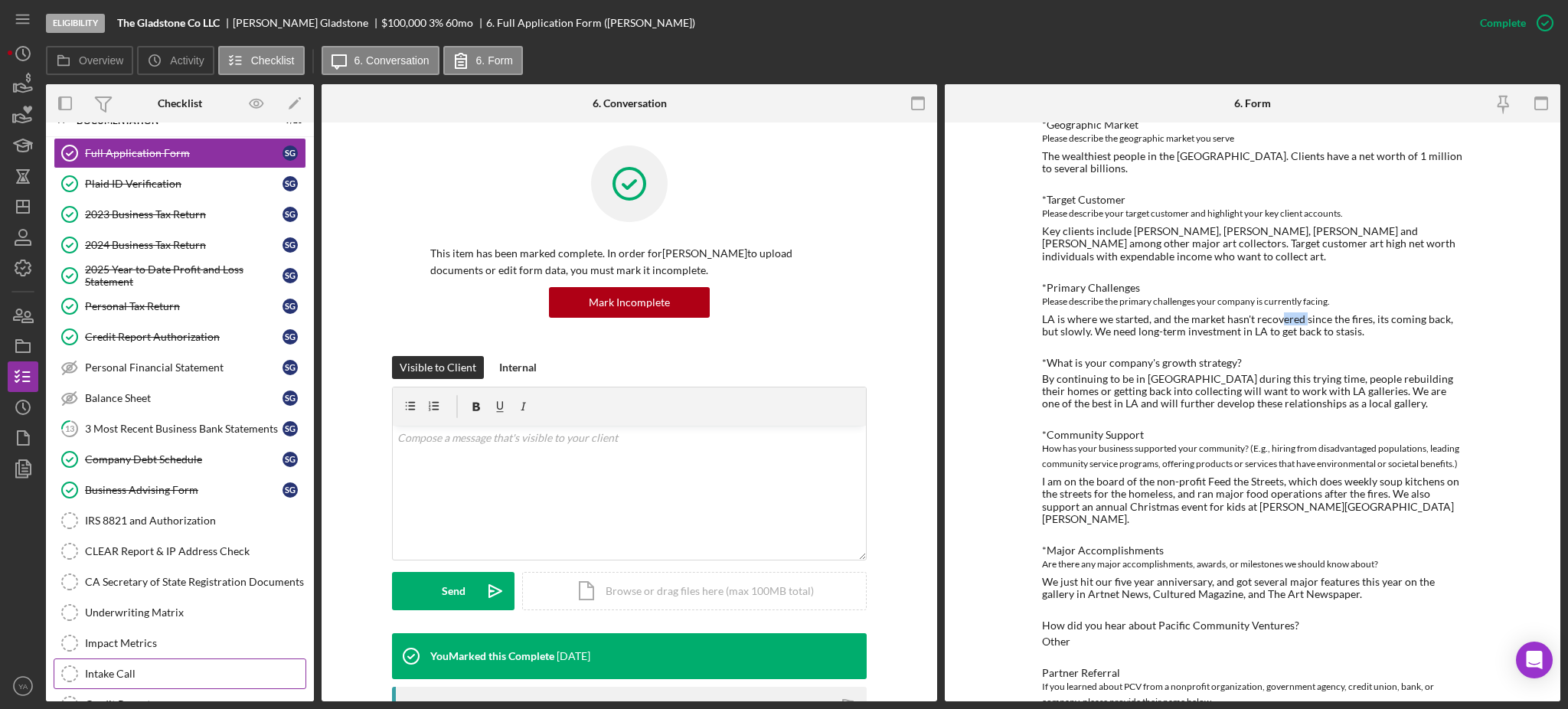
scroll to position [102, 0]
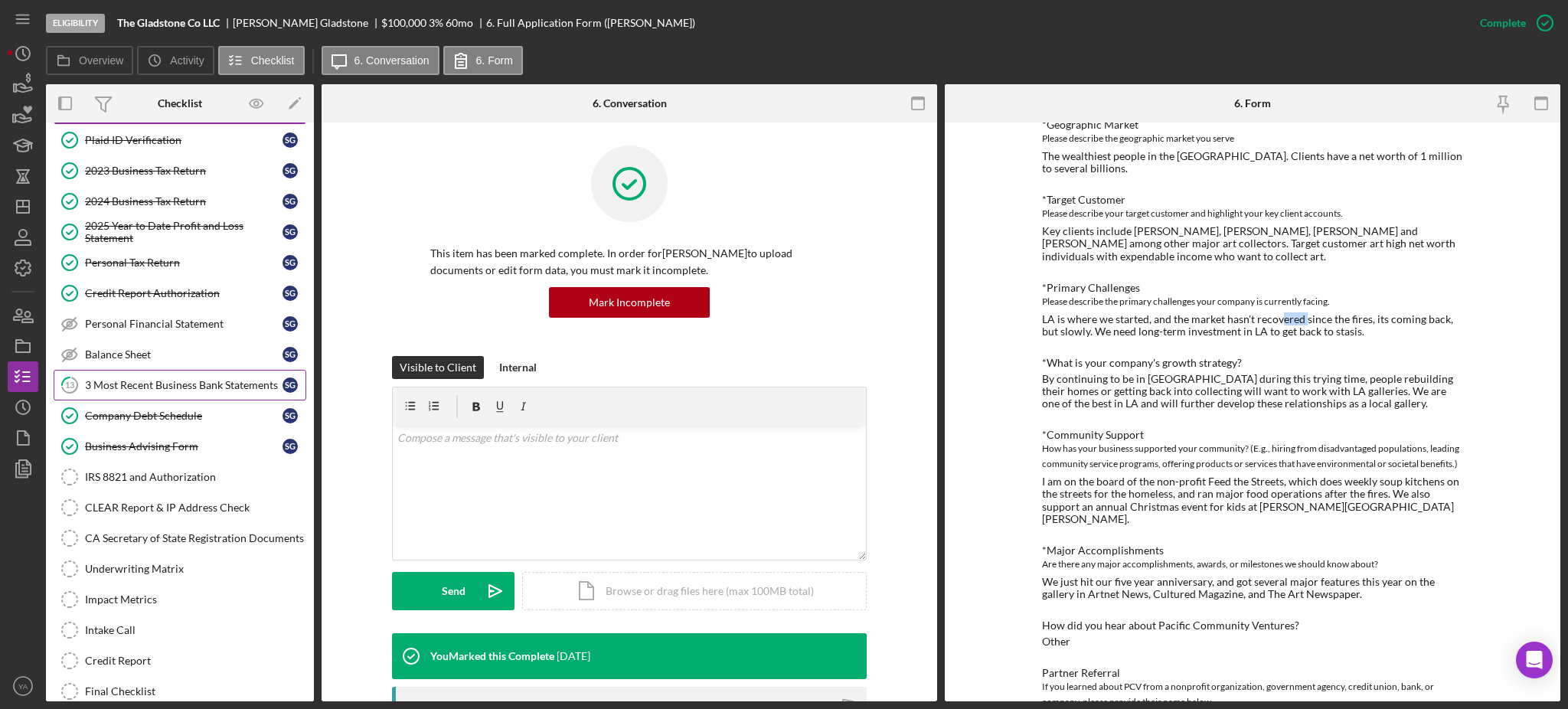
click at [217, 389] on div "3 Most Recent Business Bank Statements" at bounding box center [183, 385] width 198 height 12
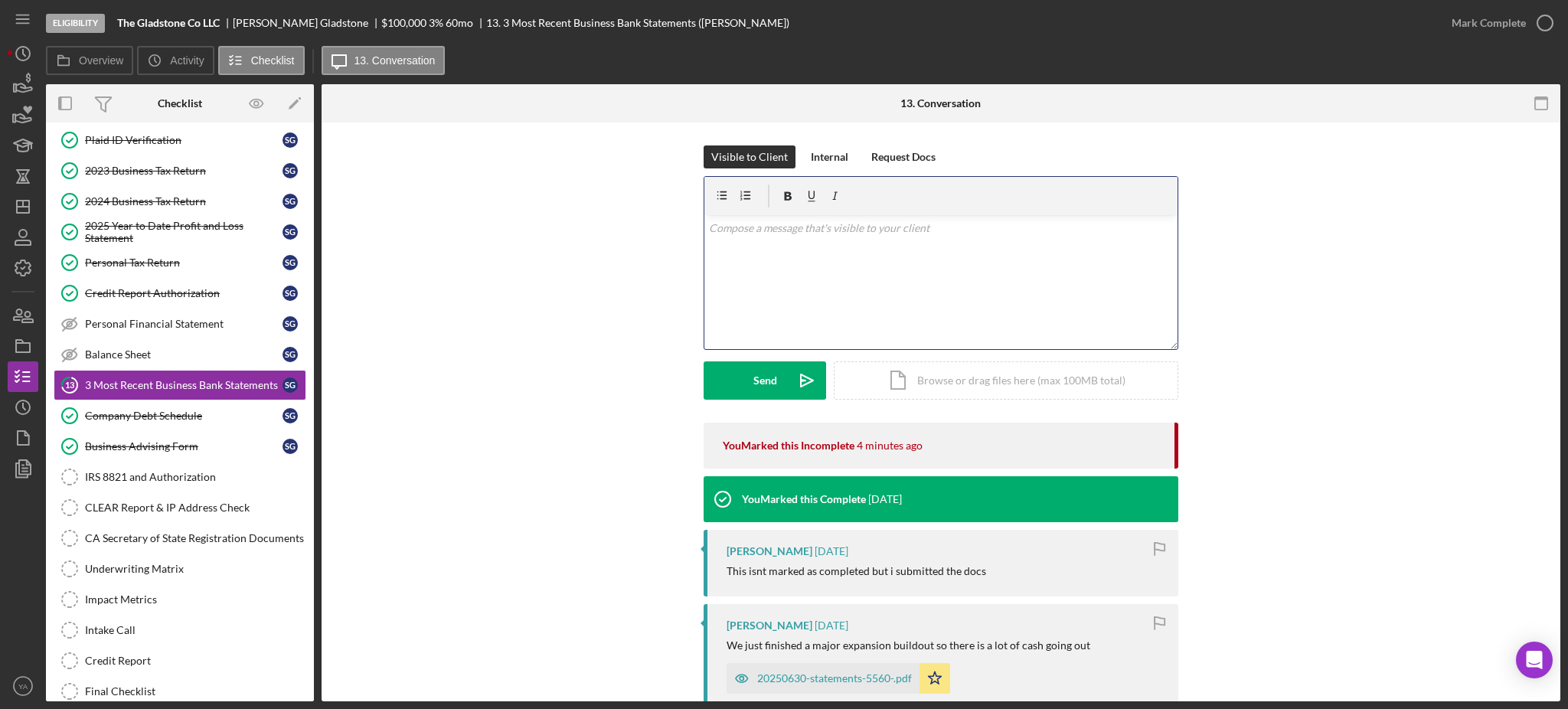
click at [960, 275] on div "v Color teal Color pink Remove color Add row above Add row below Add column bef…" at bounding box center [941, 282] width 474 height 134
click at [1046, 244] on p "Hi Sebastian, Could you provide me with the bank statement before and after LA w" at bounding box center [941, 237] width 465 height 34
click at [927, 242] on p "Hi Sebastian, Could you provide me with the bank statement before and after LA …" at bounding box center [941, 237] width 465 height 34
click at [922, 246] on p "Hi Sebastian, Could you provide me with the bank statement before and after LA …" at bounding box center [941, 237] width 465 height 34
click at [1054, 248] on p "Hi Sebastian, Could you provide me with the bank statements before and after LA…" at bounding box center [941, 237] width 465 height 34
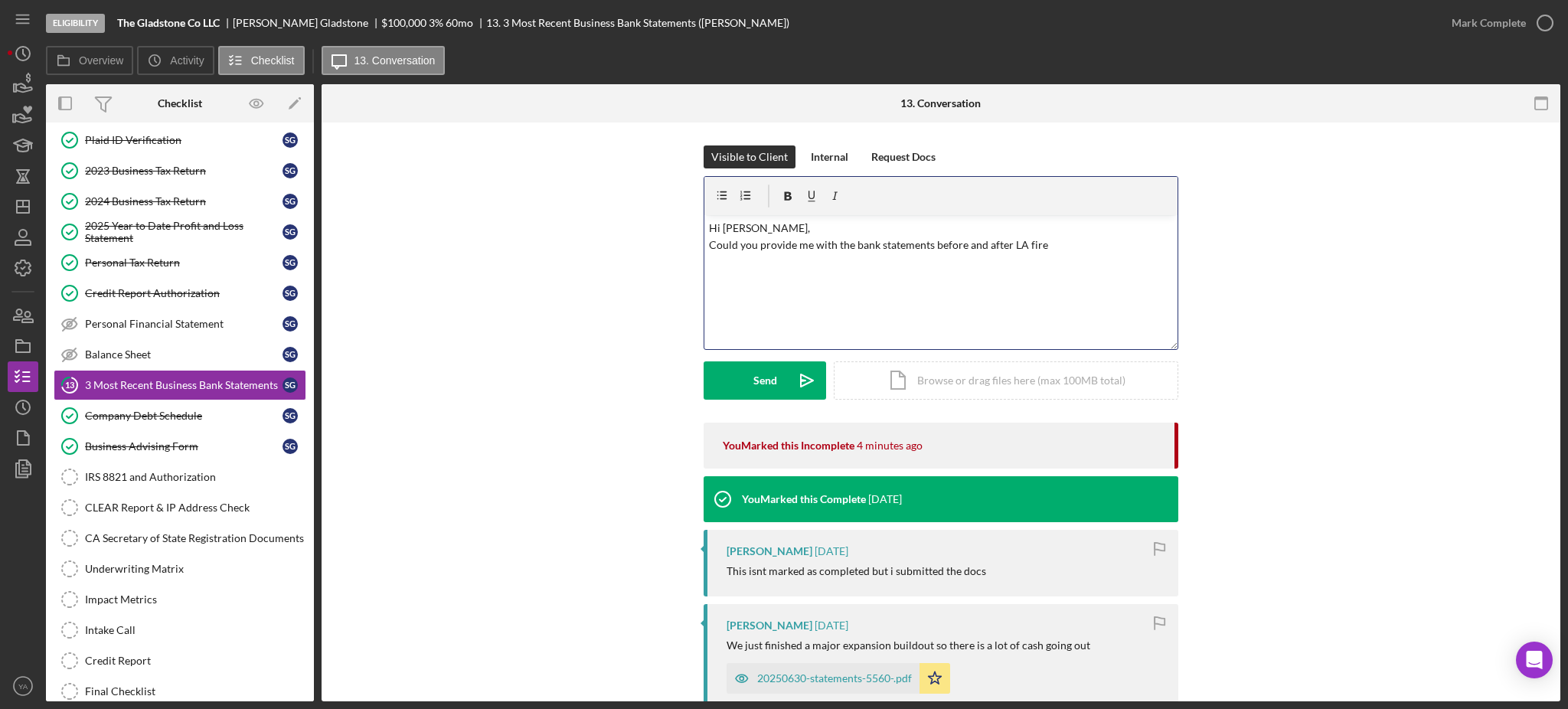
click at [852, 247] on p "Hi Sebastian, Could you provide me with the bank statements before and after LA…" at bounding box center [941, 237] width 465 height 34
click at [815, 245] on p "Hi Sebastian, Could you provide me with the 3 month bank statements before and …" at bounding box center [941, 237] width 465 height 34
click at [817, 246] on p "Hi Sebastian, Could you provide me the 3 month bank statements before and after…" at bounding box center [941, 237] width 465 height 34
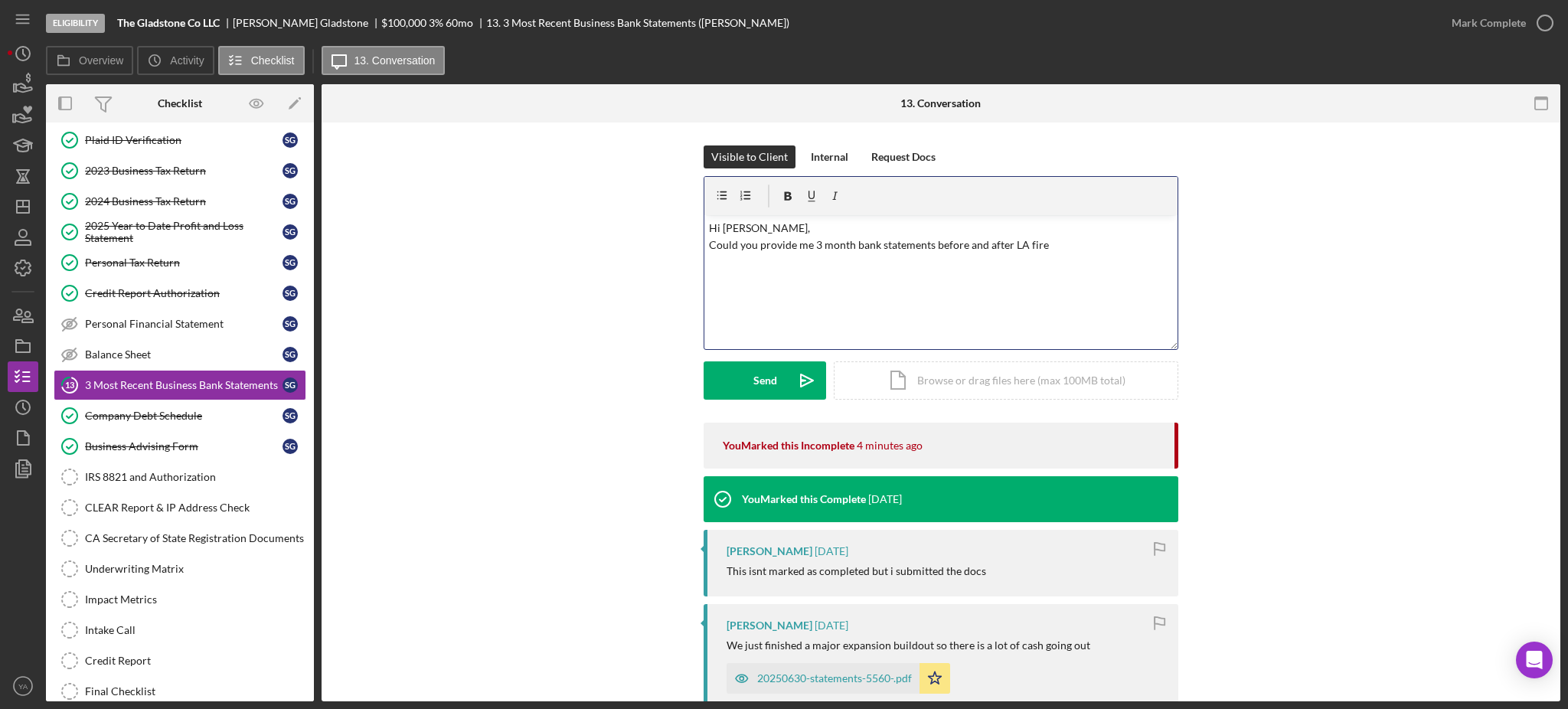
click at [1058, 242] on p "Hi Sebastian, Could you provide me 3 month bank statements before and after LA …" at bounding box center [941, 237] width 465 height 34
click at [784, 227] on p "Hi Sebastian, Could you provide me 3 month bank statements before and after LA …" at bounding box center [941, 246] width 465 height 51
click at [1123, 268] on p "Could you provide me 3 month bank statements before and after LA fire as well. …" at bounding box center [941, 267] width 465 height 51
click at [846, 264] on p "Could you provide me 3 month bank statements before and after LA fire as well." at bounding box center [941, 259] width 465 height 34
click at [1009, 297] on p "Thank you!" at bounding box center [941, 296] width 465 height 34
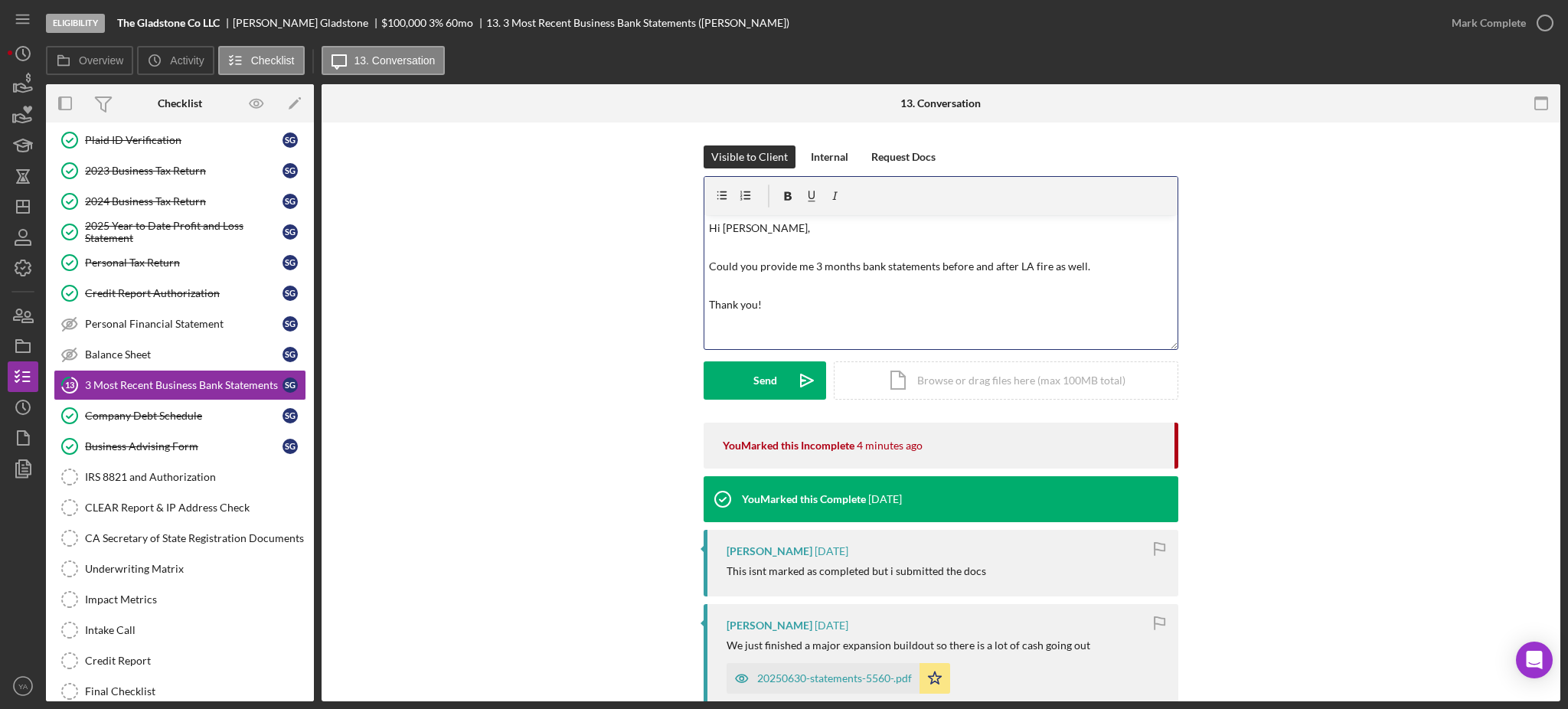
click at [1043, 290] on p "Thank you!" at bounding box center [941, 296] width 465 height 34
click at [767, 389] on div "Send" at bounding box center [766, 380] width 24 height 39
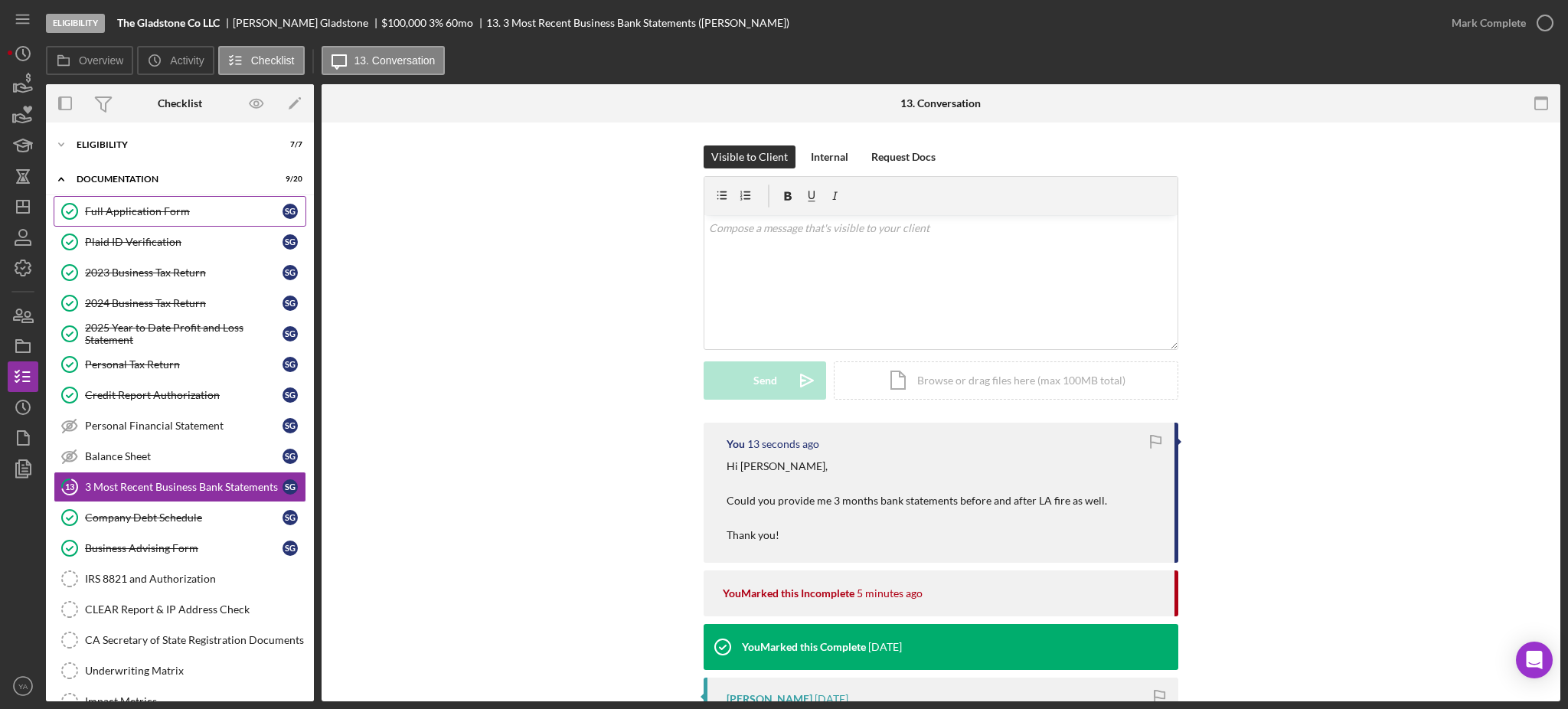
click at [172, 196] on link "Full Application Form Full Application Form S G" at bounding box center [180, 212] width 253 height 31
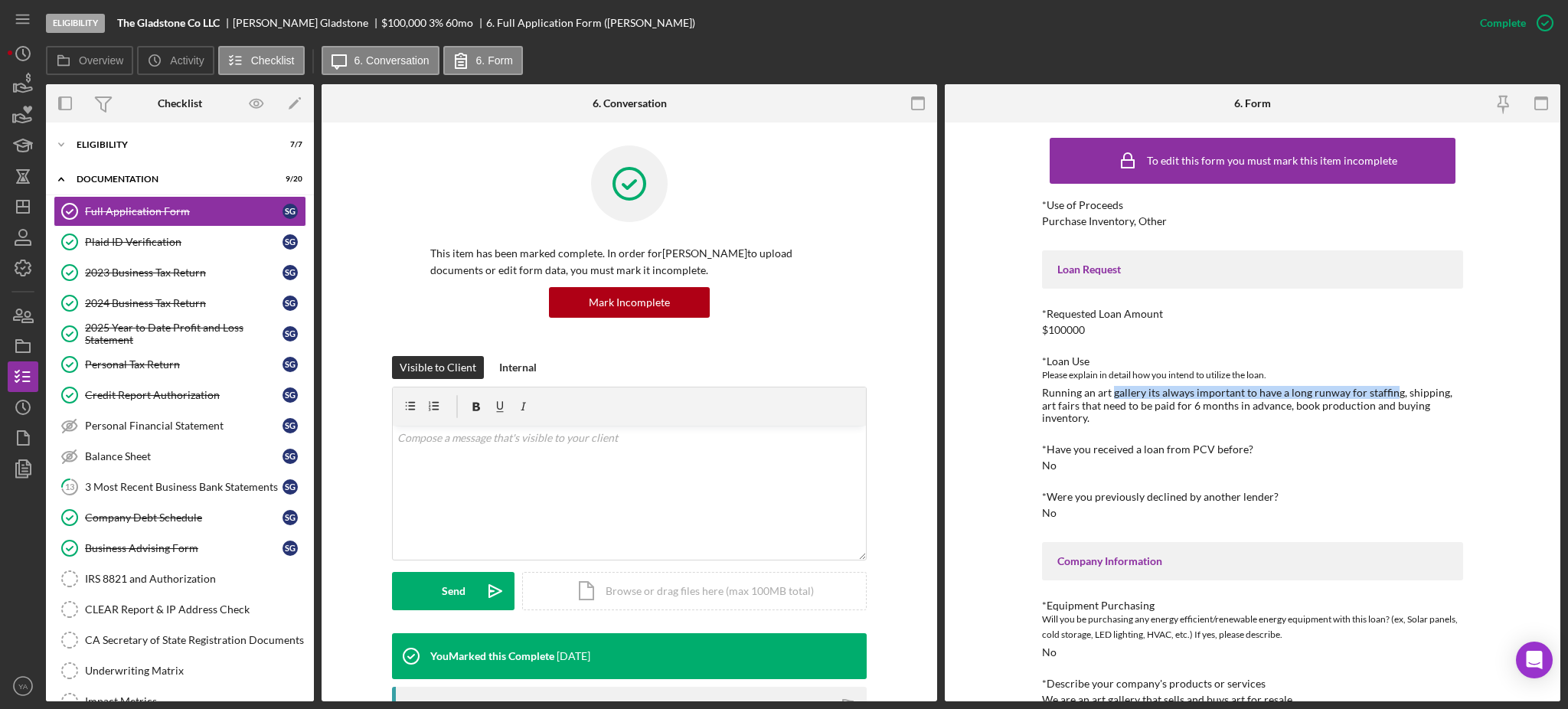
drag, startPoint x: 1111, startPoint y: 390, endPoint x: 1389, endPoint y: 396, distance: 278.1
click at [1389, 396] on div "Running an art gallery its always important to have a long runway for staffing,…" at bounding box center [1253, 405] width 421 height 37
drag, startPoint x: 1356, startPoint y: 386, endPoint x: 1483, endPoint y: 396, distance: 127.4
click at [1483, 396] on div "To edit this form you must mark this item incomplete *Use of Proceeds Purchase …" at bounding box center [1252, 412] width 616 height 579
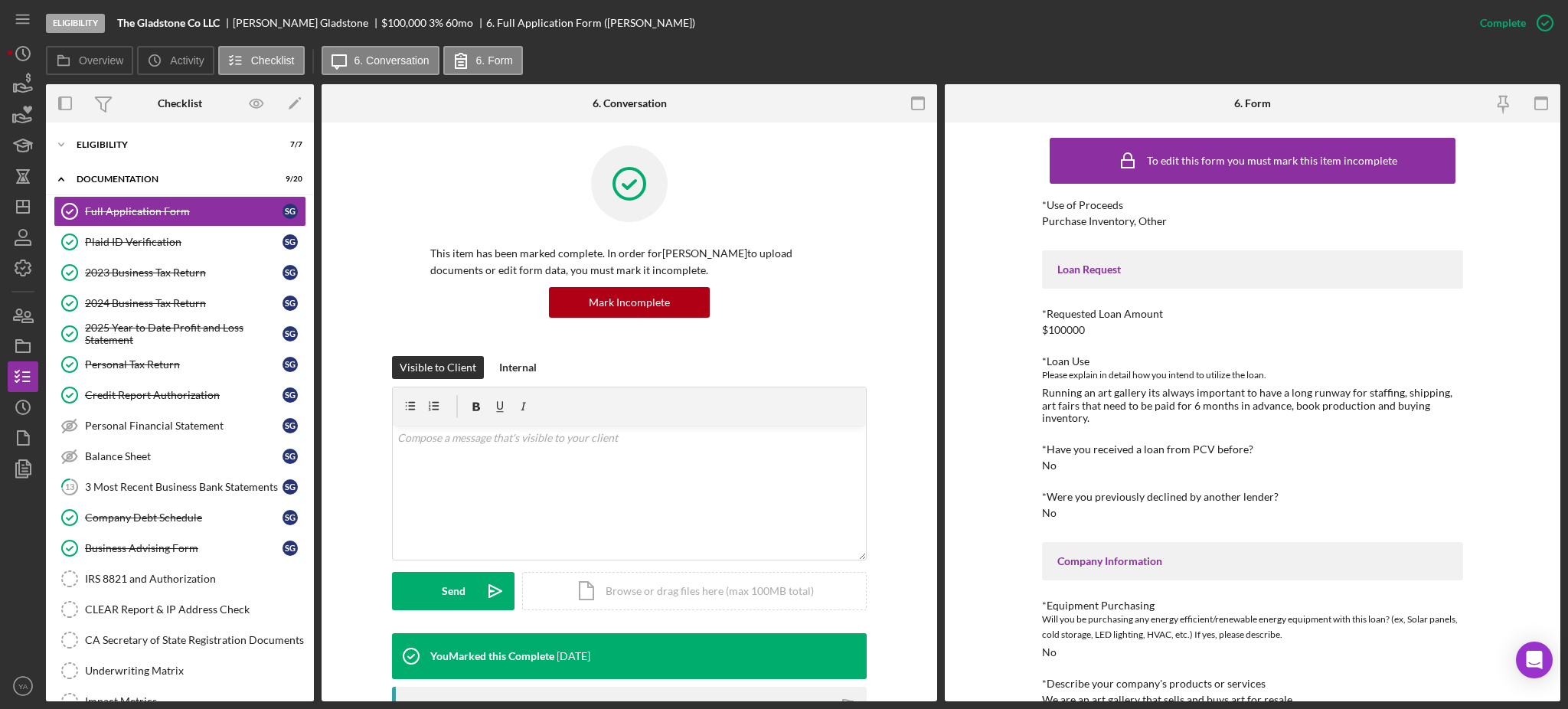
click at [1422, 380] on div "Please explain in detail how you intend to utilize the loan." at bounding box center [1253, 375] width 421 height 15
click at [170, 511] on div "Company Debt Schedule" at bounding box center [183, 517] width 198 height 12
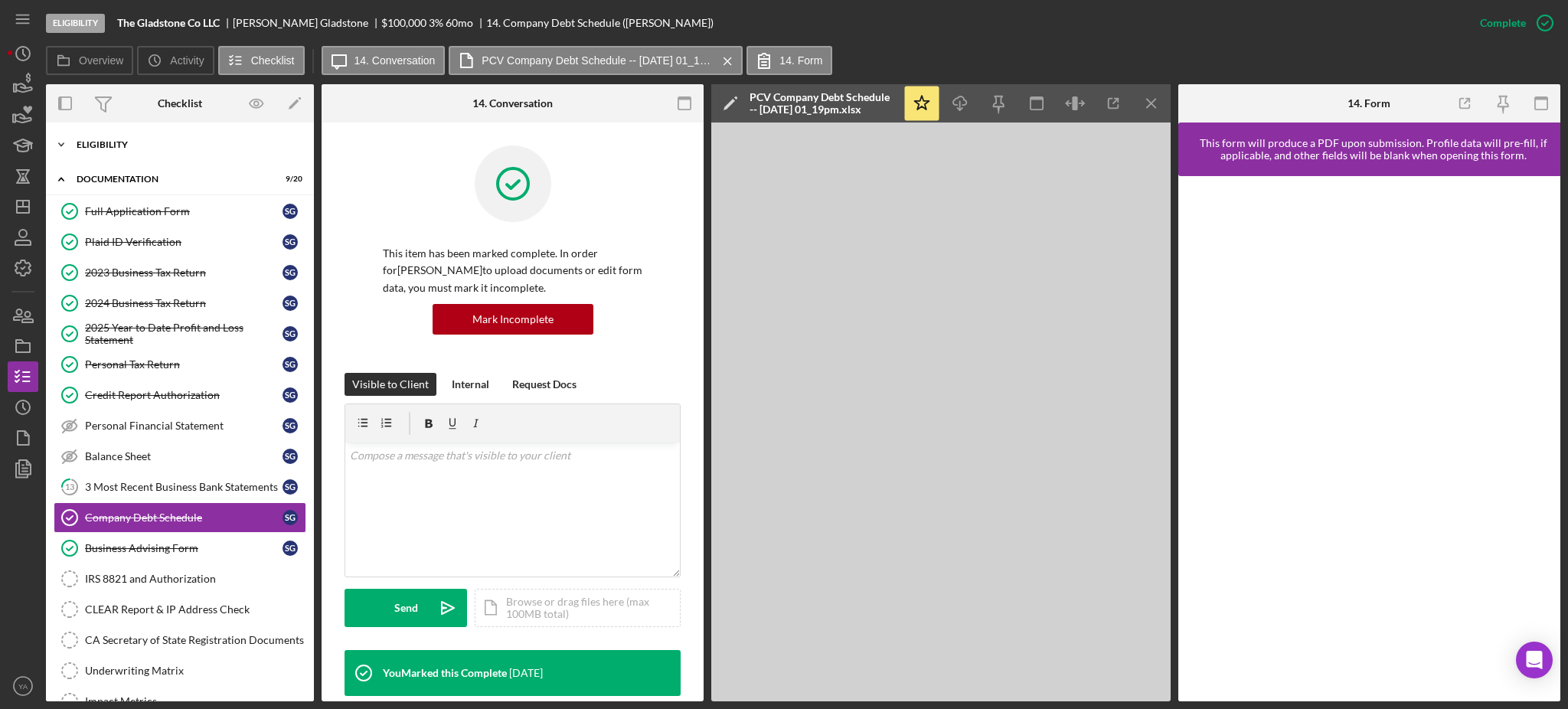
click at [131, 150] on div "Icon/Expander Eligibility 7 / 7" at bounding box center [180, 145] width 268 height 31
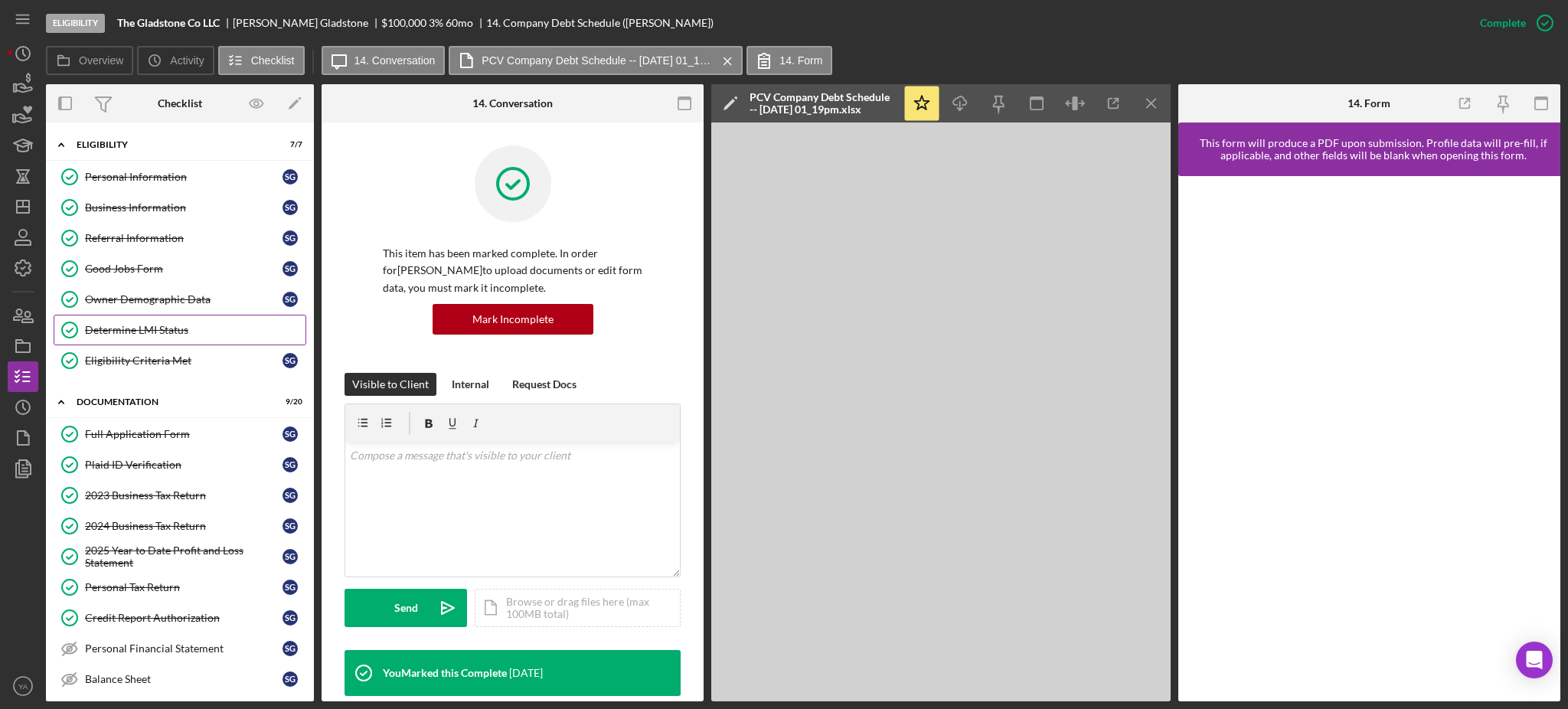
click at [156, 319] on link "Determine LMI Status Determine LMI Status" at bounding box center [180, 330] width 253 height 31
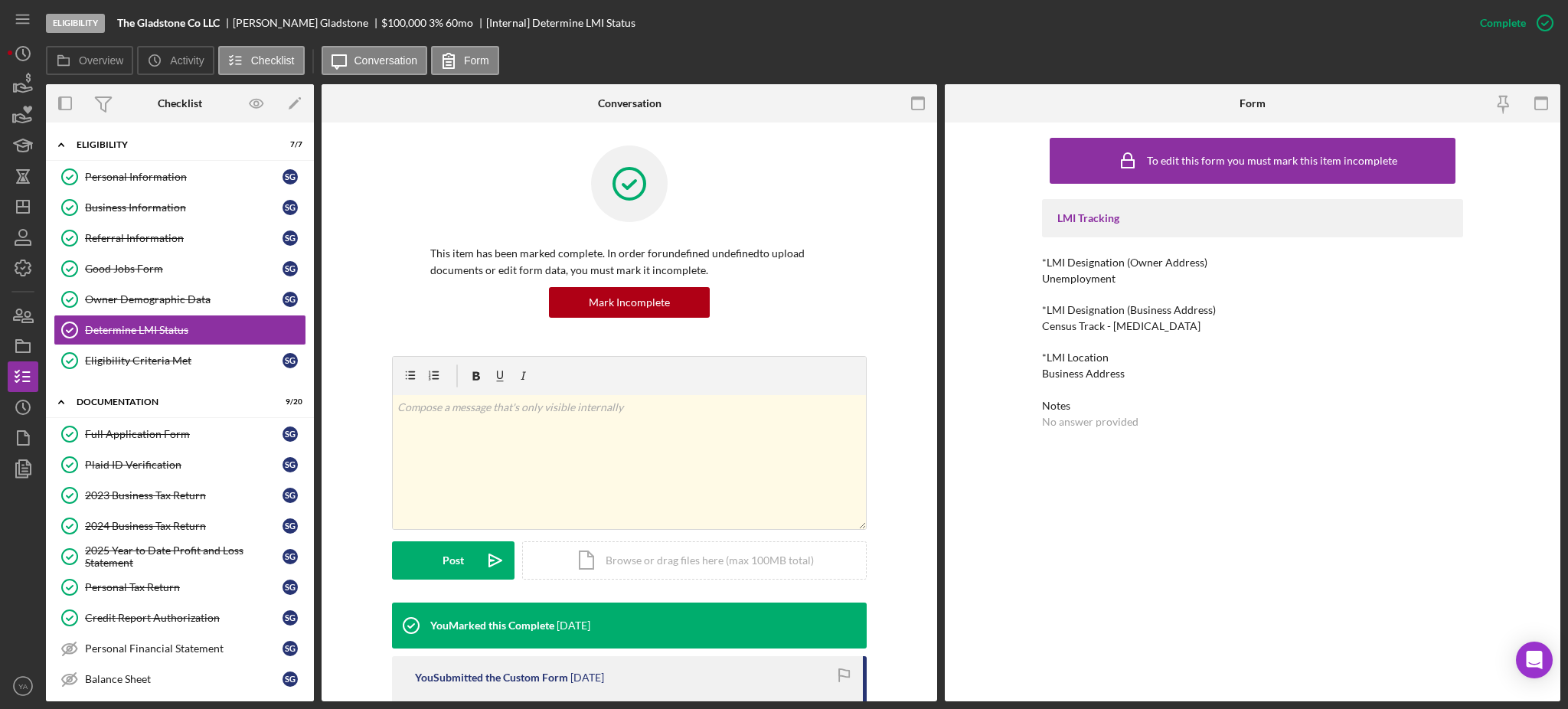
click at [1055, 277] on div "Unemployment" at bounding box center [1079, 278] width 74 height 12
click at [1127, 330] on div "Census Track - Low Income" at bounding box center [1121, 326] width 158 height 12
drag, startPoint x: 1127, startPoint y: 330, endPoint x: 1220, endPoint y: 337, distance: 93.3
click at [1220, 337] on div "LMI Tracking *LMI Designation (Owner Address) Unemployment *LMI Designation (Bu…" at bounding box center [1253, 313] width 421 height 229
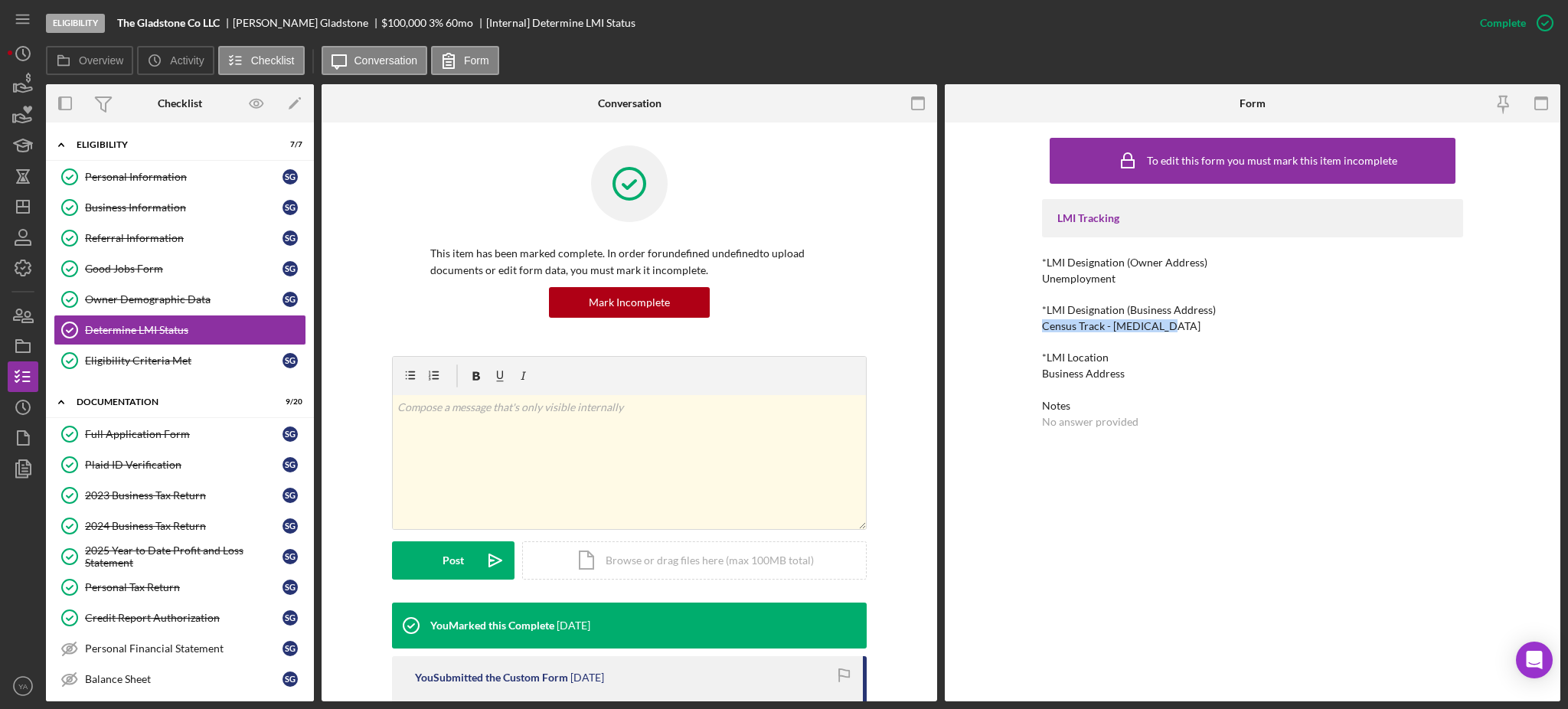
drag, startPoint x: 1038, startPoint y: 327, endPoint x: 1168, endPoint y: 331, distance: 130.1
click at [1168, 331] on div "To edit this form you must mark this item incomplete LMI Tracking *LMI Designat…" at bounding box center [1252, 412] width 616 height 579
copy div "Census Track - Low Income"
click at [1182, 340] on div "LMI Tracking *LMI Designation (Owner Address) Unemployment *LMI Designation (Bu…" at bounding box center [1253, 313] width 421 height 229
click at [1066, 371] on div "Business Address" at bounding box center [1083, 373] width 83 height 12
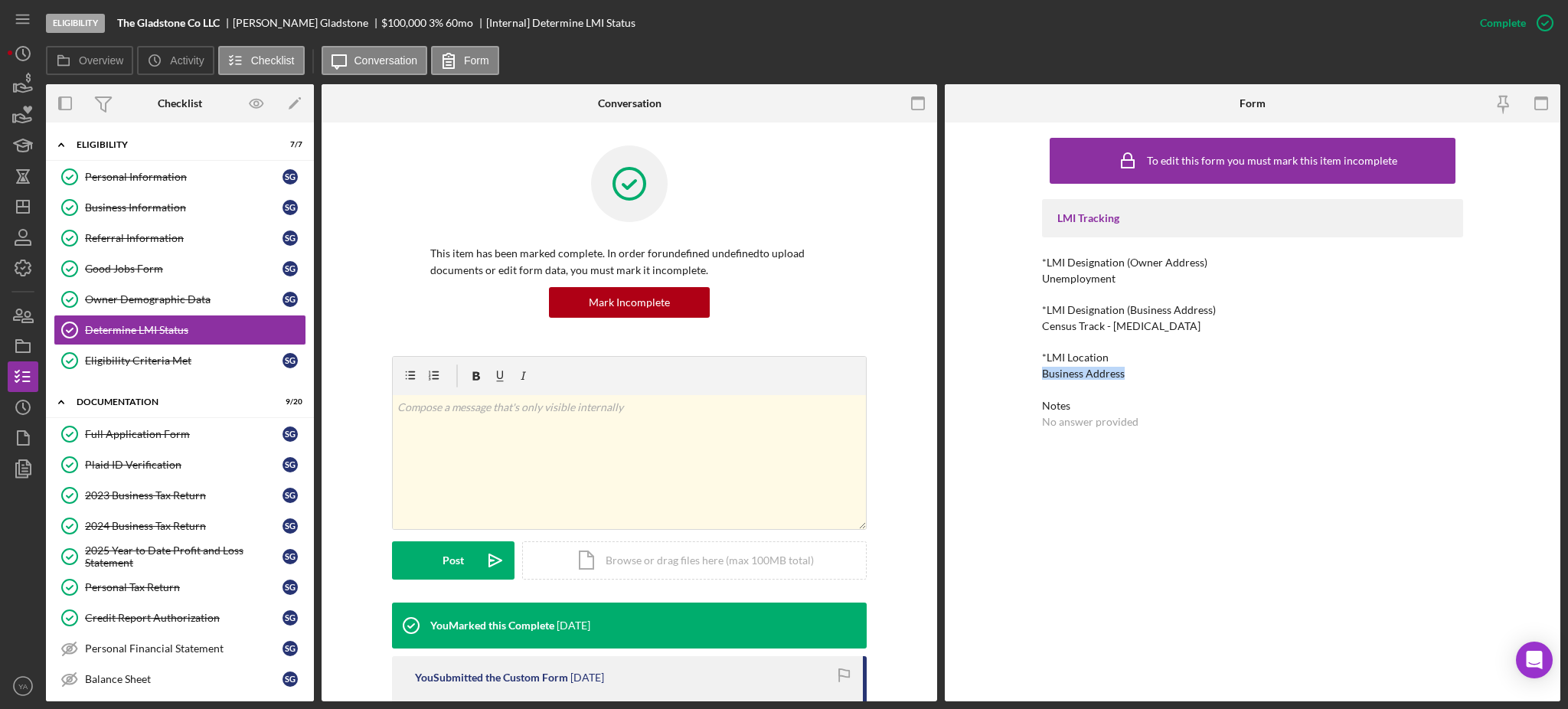
drag, startPoint x: 1067, startPoint y: 371, endPoint x: 1121, endPoint y: 366, distance: 54.2
click at [1121, 367] on div "Business Address" at bounding box center [1083, 373] width 83 height 12
click at [1530, 24] on icon "button" at bounding box center [1545, 22] width 39 height 39
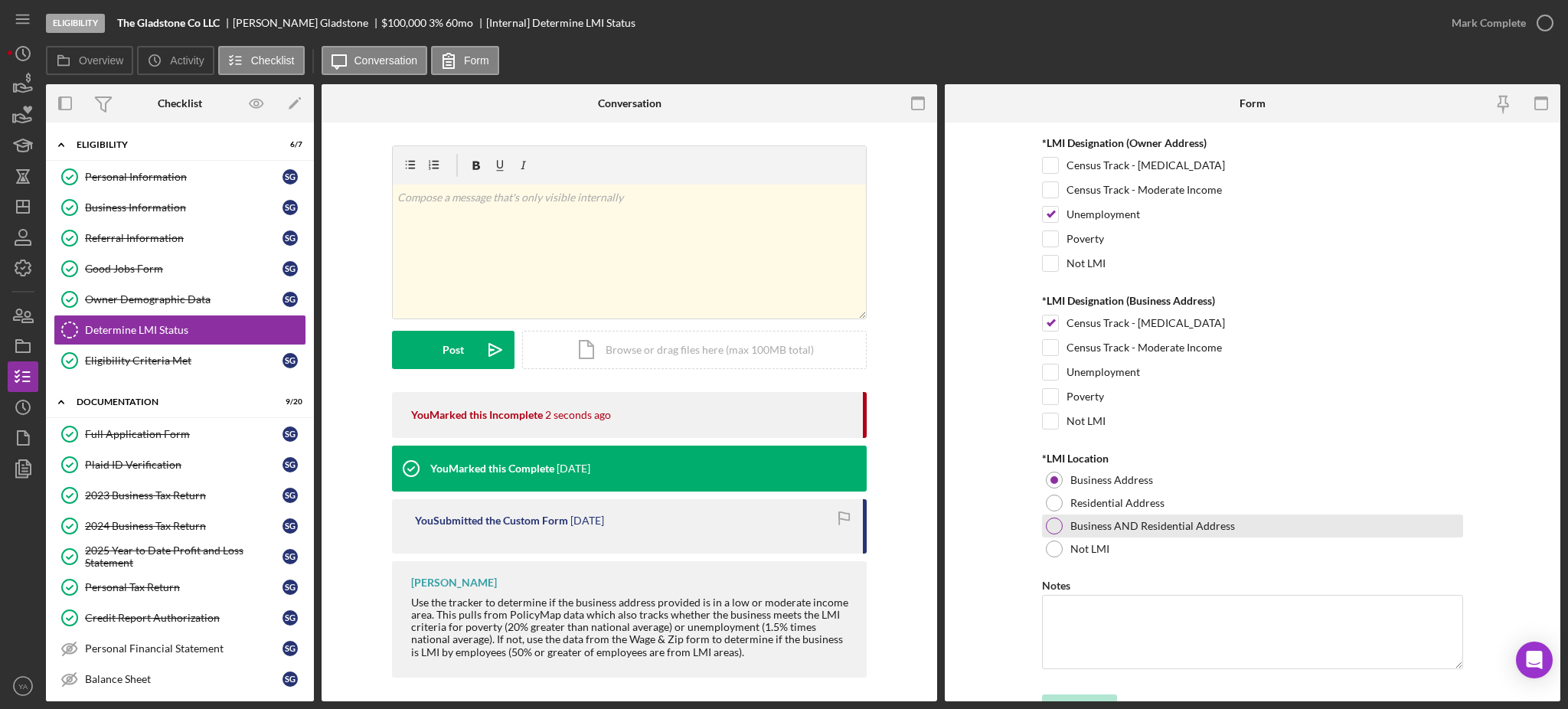
scroll to position [72, 0]
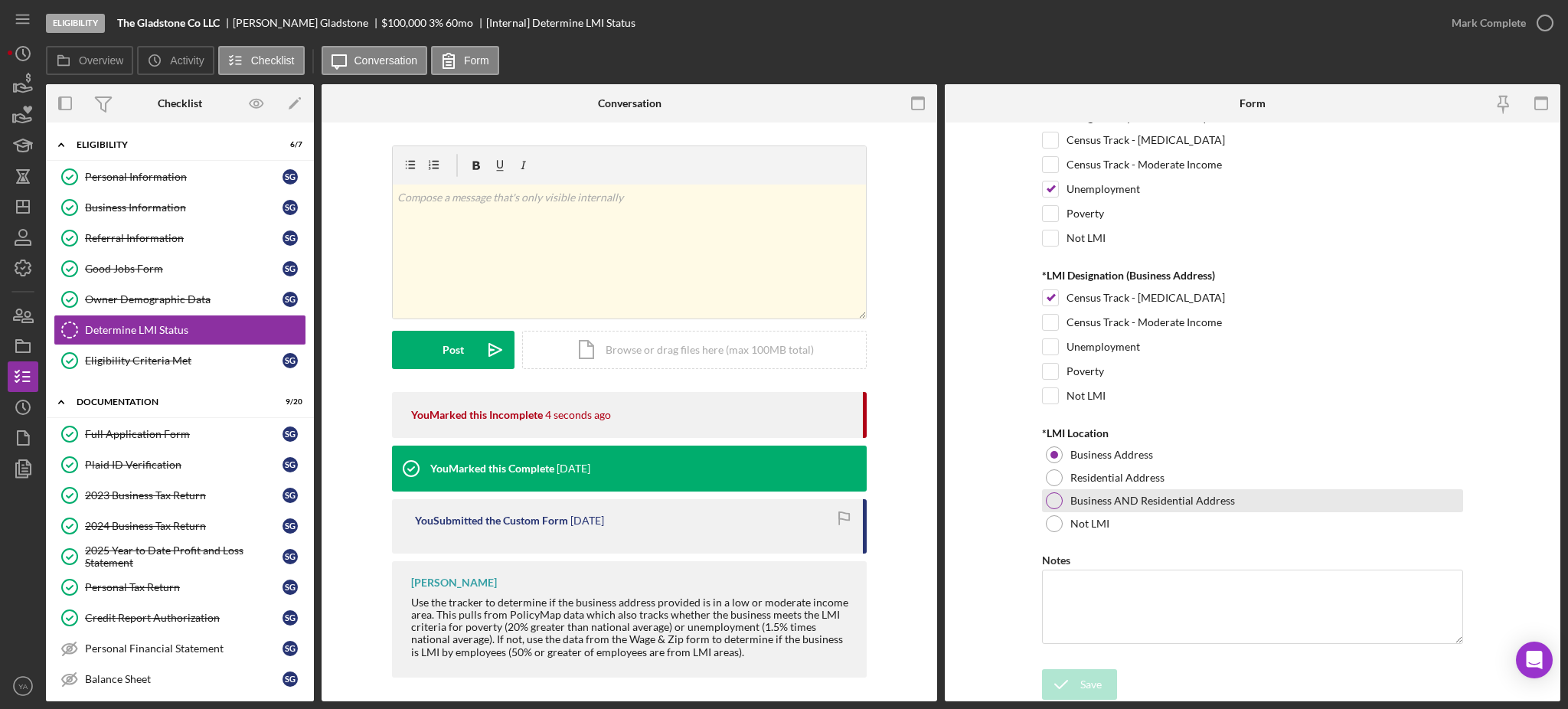
click at [1067, 497] on div "Business AND Residential Address" at bounding box center [1253, 500] width 421 height 23
click at [1103, 582] on textarea "Notes" at bounding box center [1253, 606] width 421 height 74
type textarea "CIMS-"
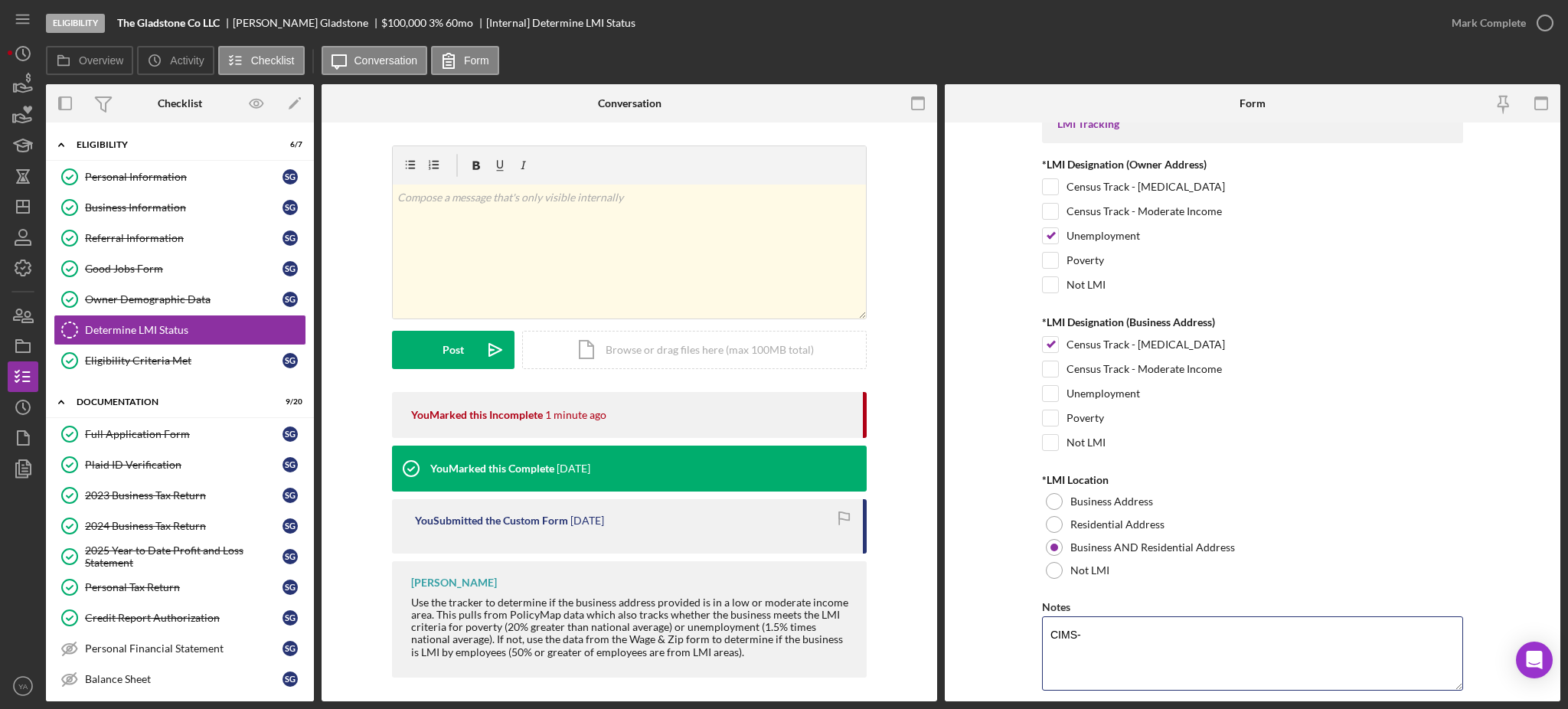
scroll to position [0, 0]
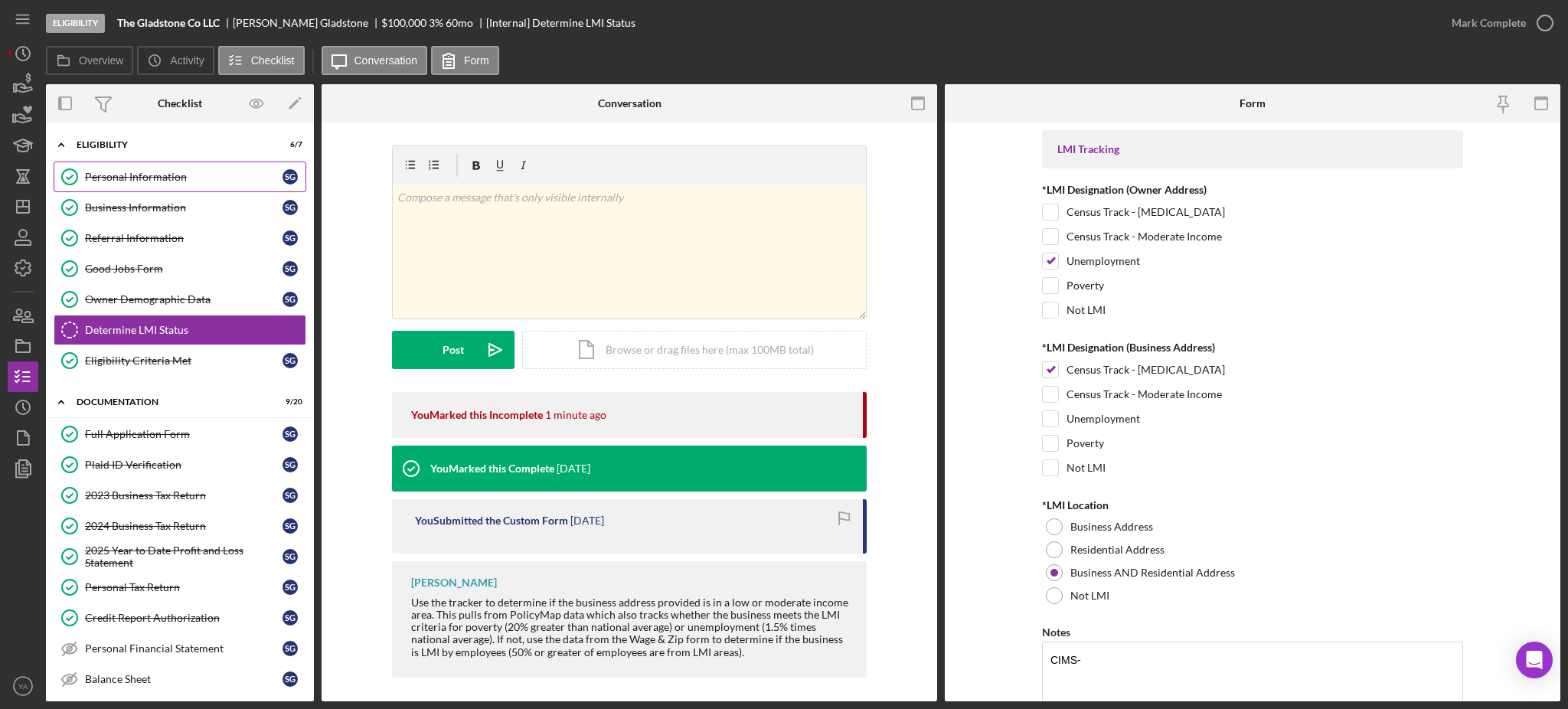
click at [173, 187] on link "Personal Information Personal Information S G" at bounding box center [180, 177] width 253 height 31
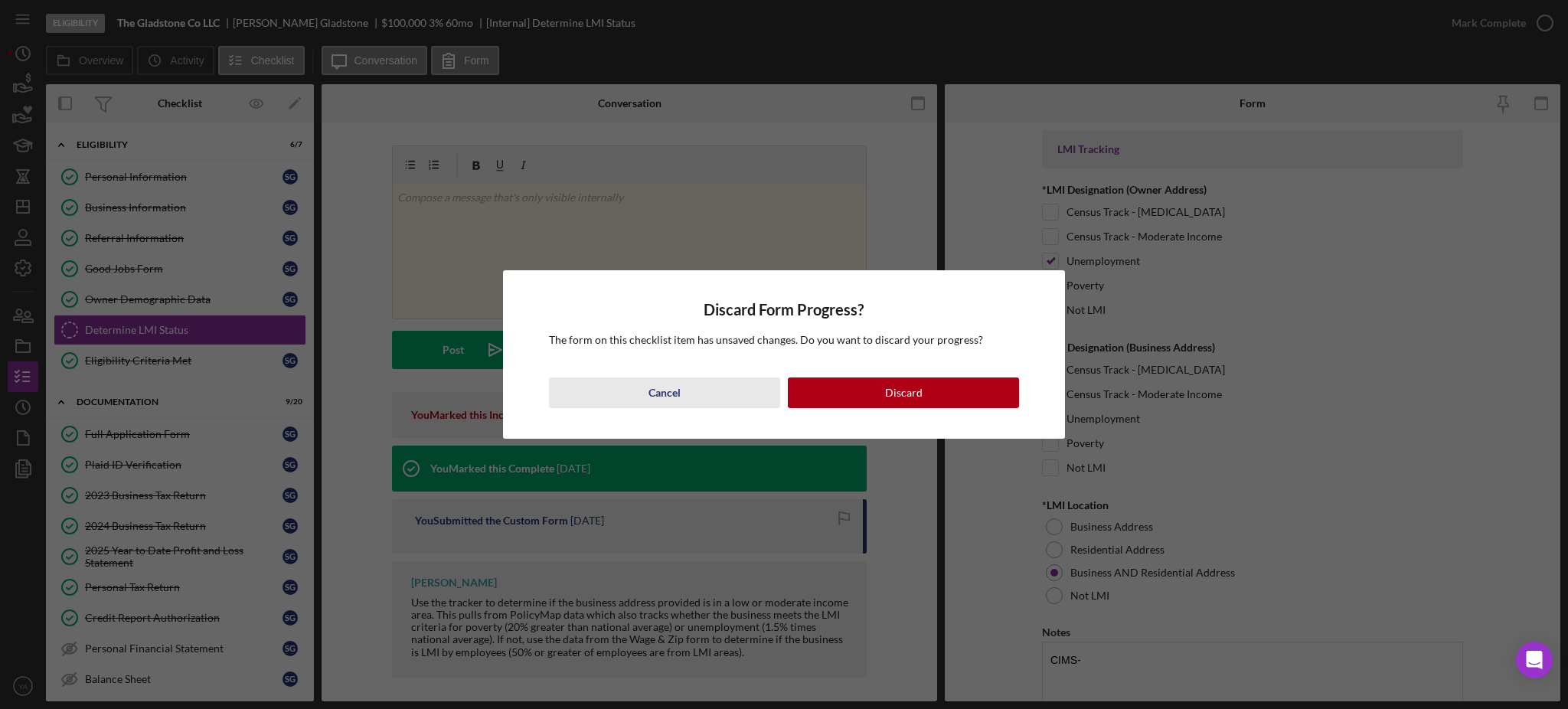
click at [678, 394] on div "Cancel" at bounding box center [665, 393] width 33 height 31
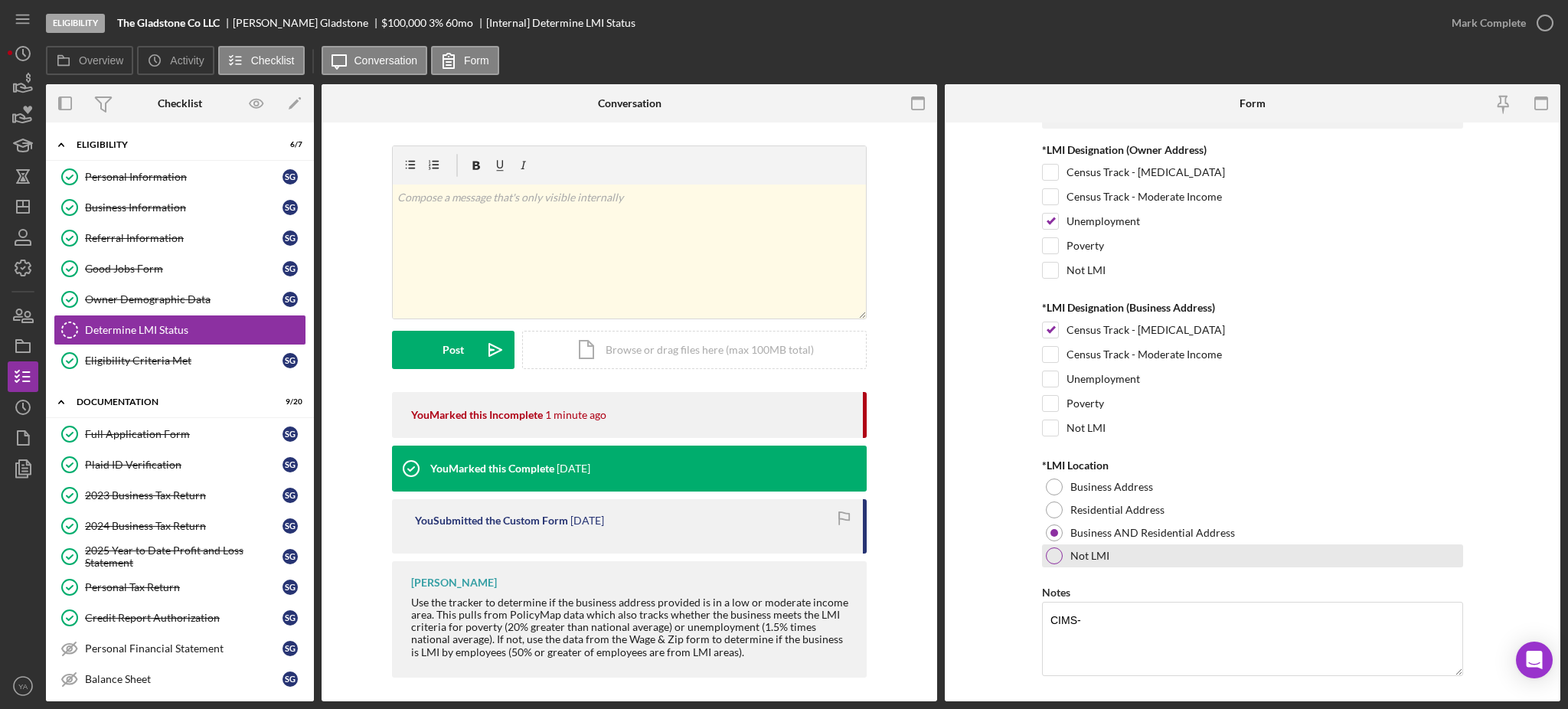
scroll to position [72, 0]
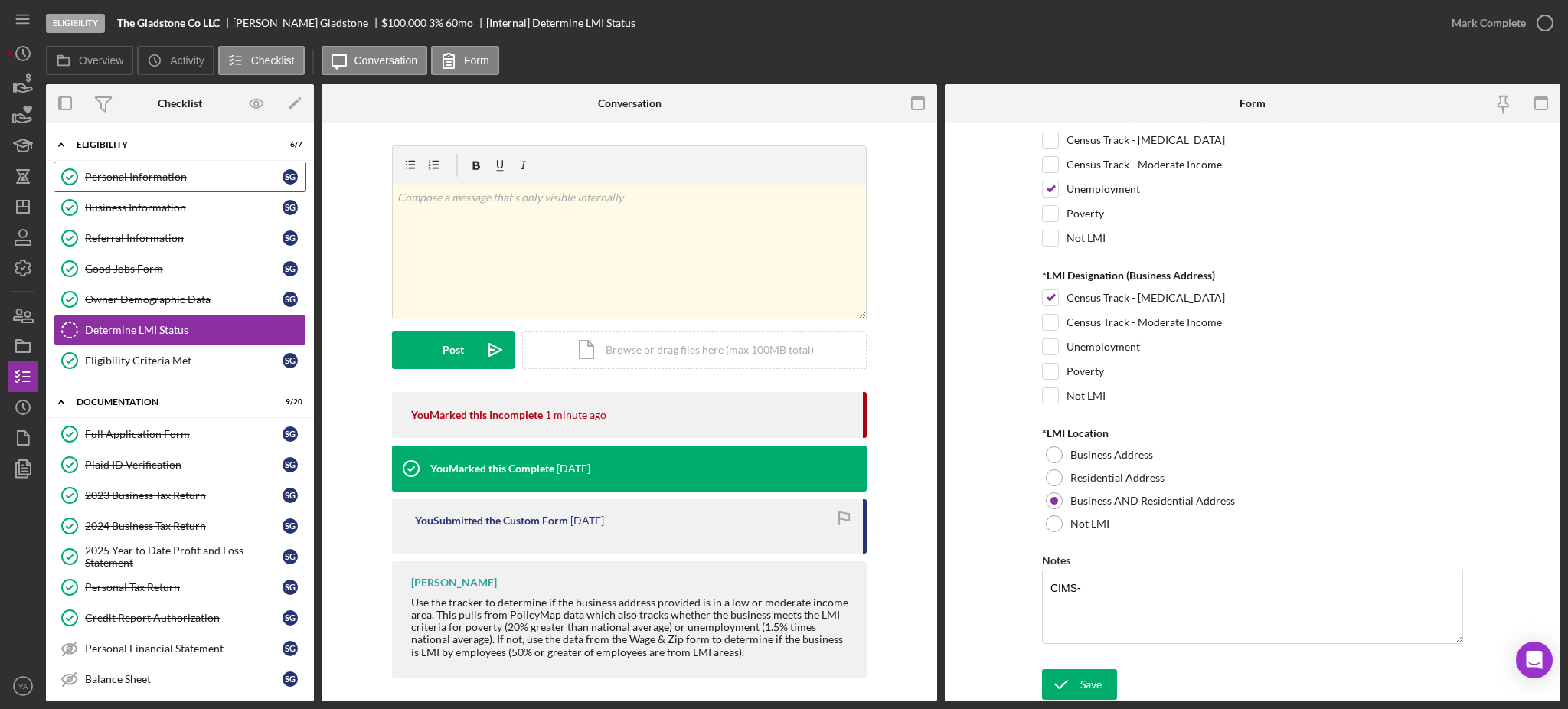
click at [213, 172] on div "Personal Information" at bounding box center [183, 176] width 198 height 12
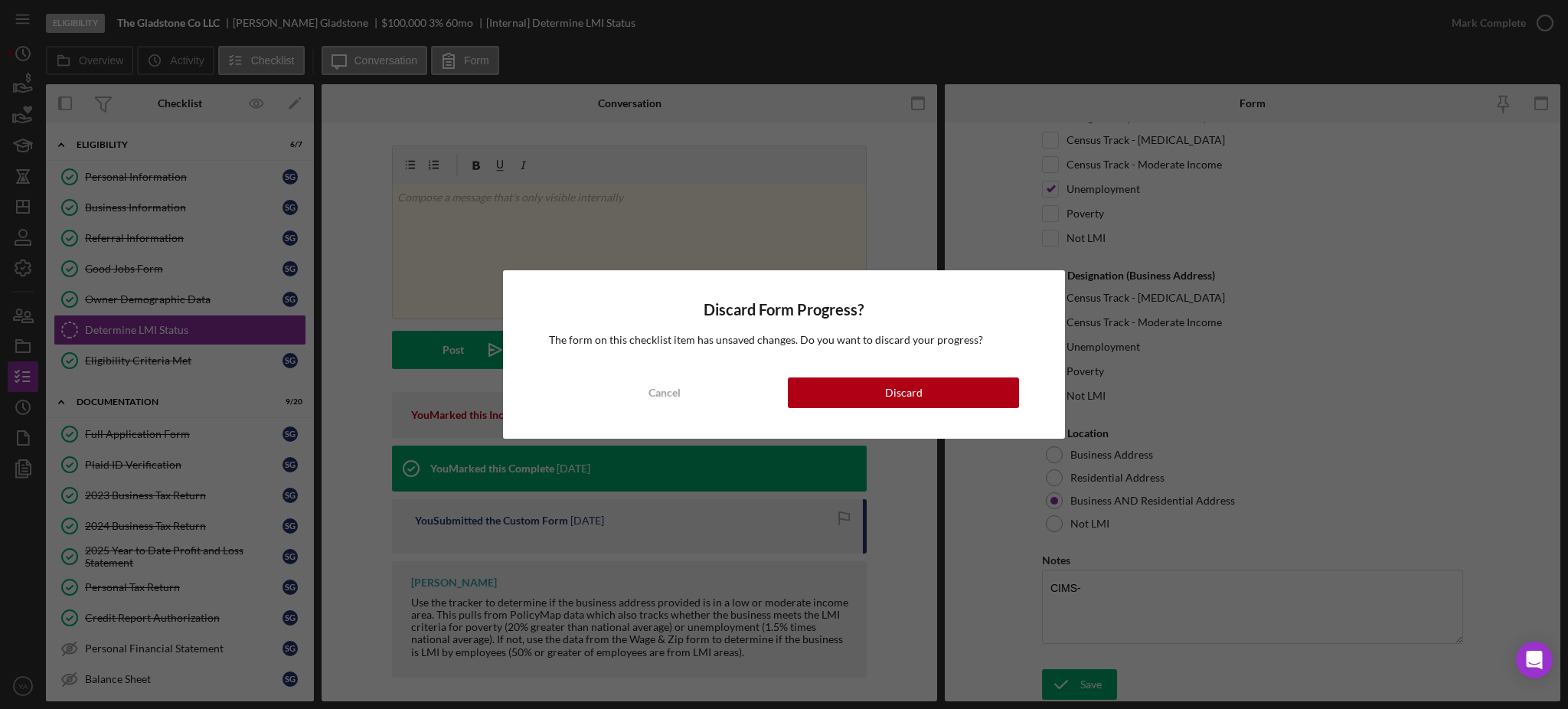
click at [949, 372] on div "Discard Form Progress? The form on this checklist item has unsaved changes. Do …" at bounding box center [784, 354] width 562 height 168
click at [930, 389] on button "Discard" at bounding box center [903, 393] width 231 height 31
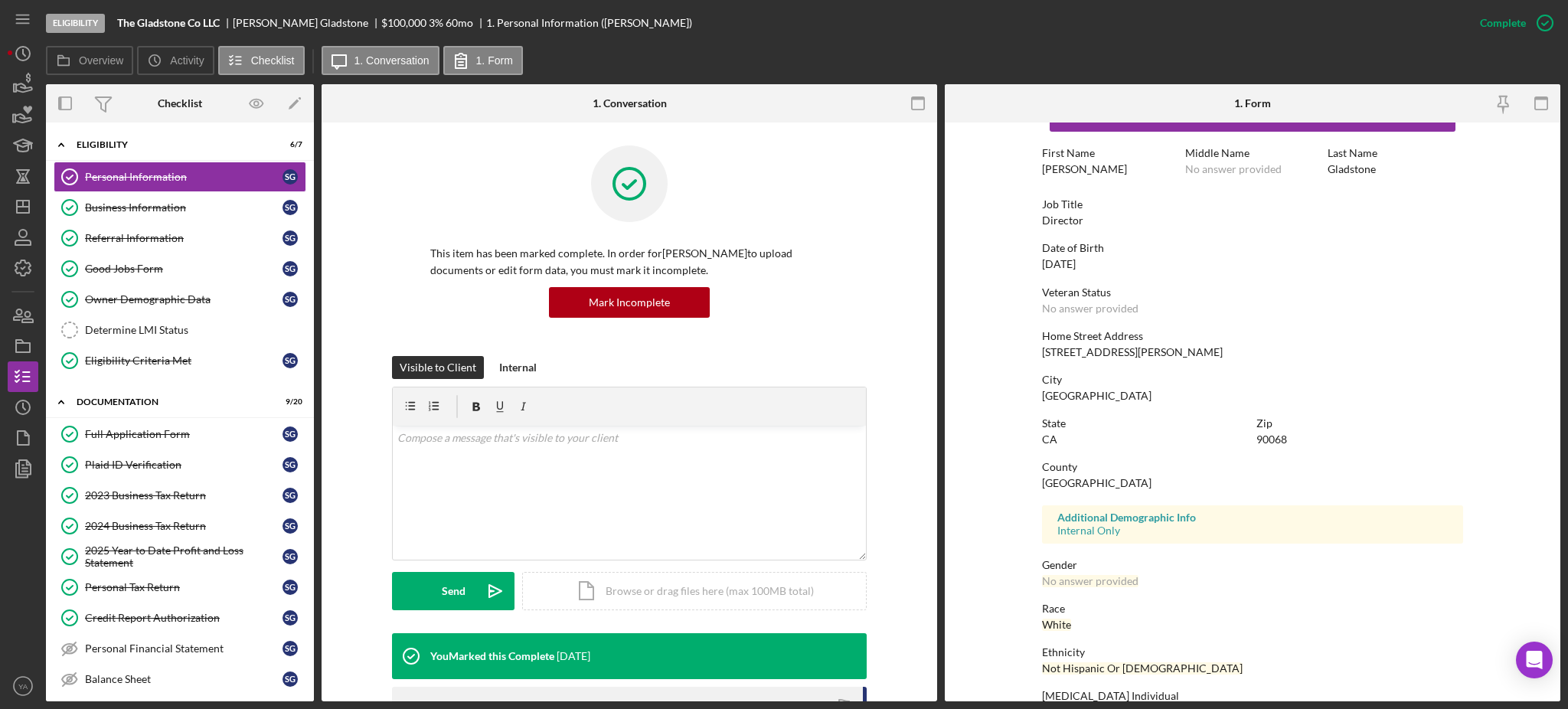
scroll to position [134, 0]
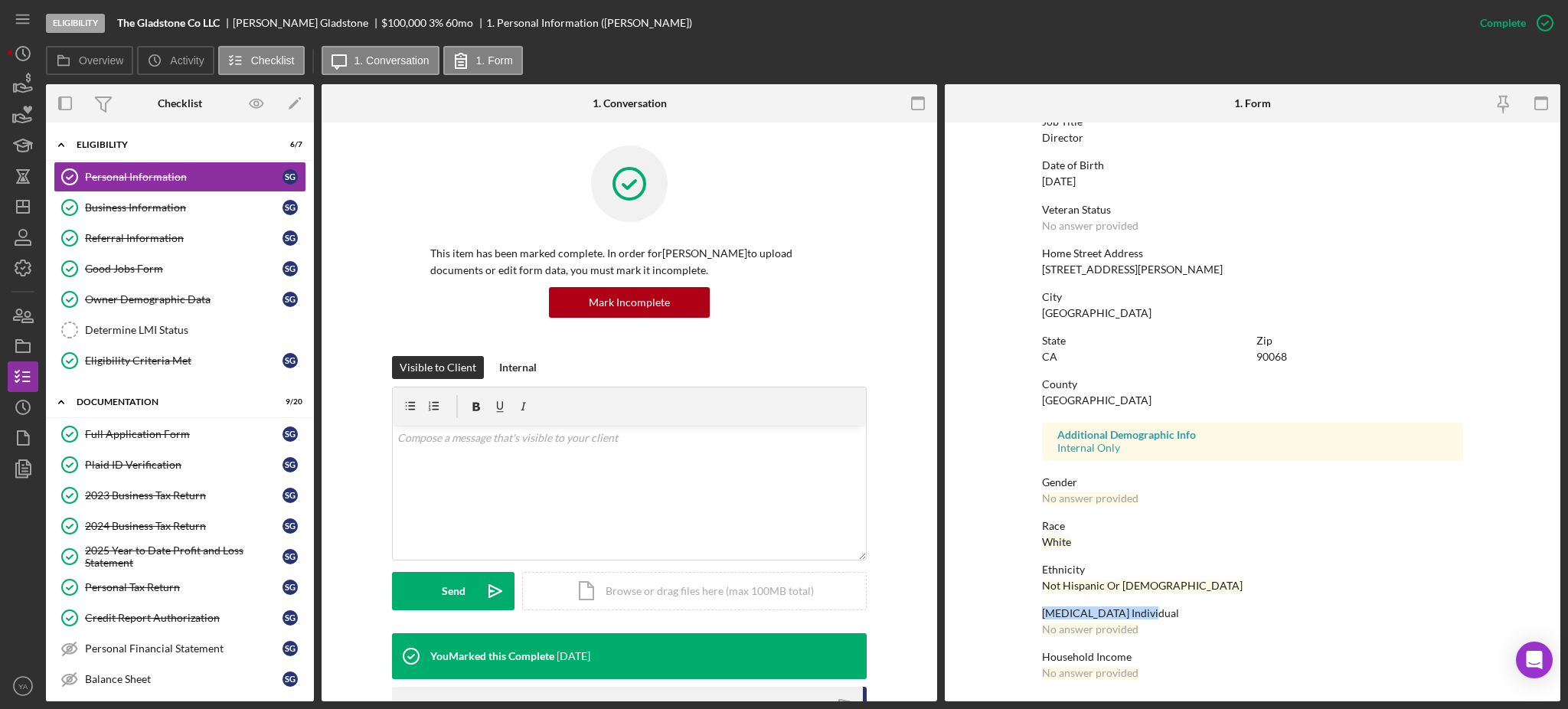
drag, startPoint x: 1036, startPoint y: 618, endPoint x: 1153, endPoint y: 619, distance: 117.0
click at [1153, 619] on form "To edit this form you must mark this item incomplete First Name Sebastian Middl…" at bounding box center [1252, 412] width 616 height 579
click at [1059, 495] on div "No answer provided" at bounding box center [1090, 498] width 97 height 12
click at [170, 293] on div "Owner Demographic Data" at bounding box center [183, 299] width 198 height 12
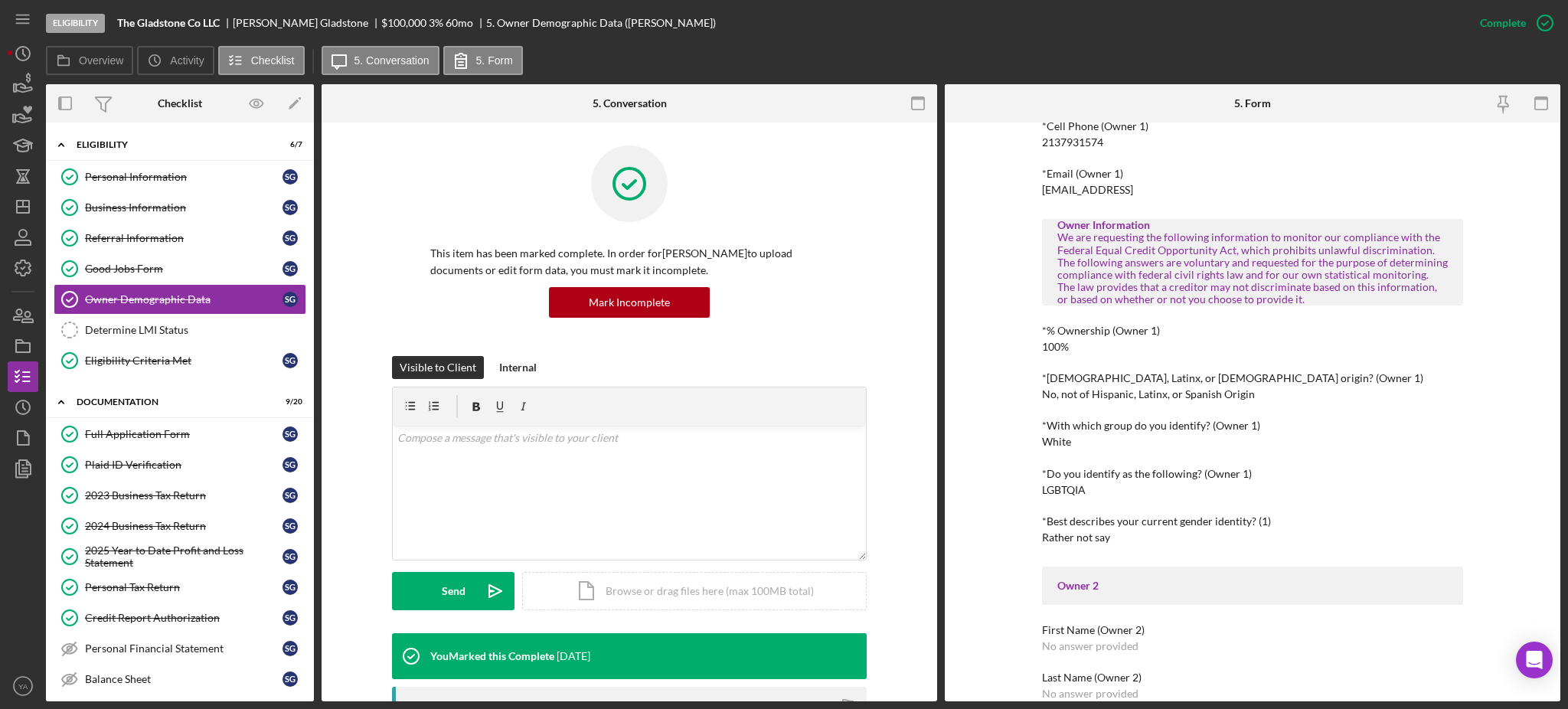
scroll to position [510, 0]
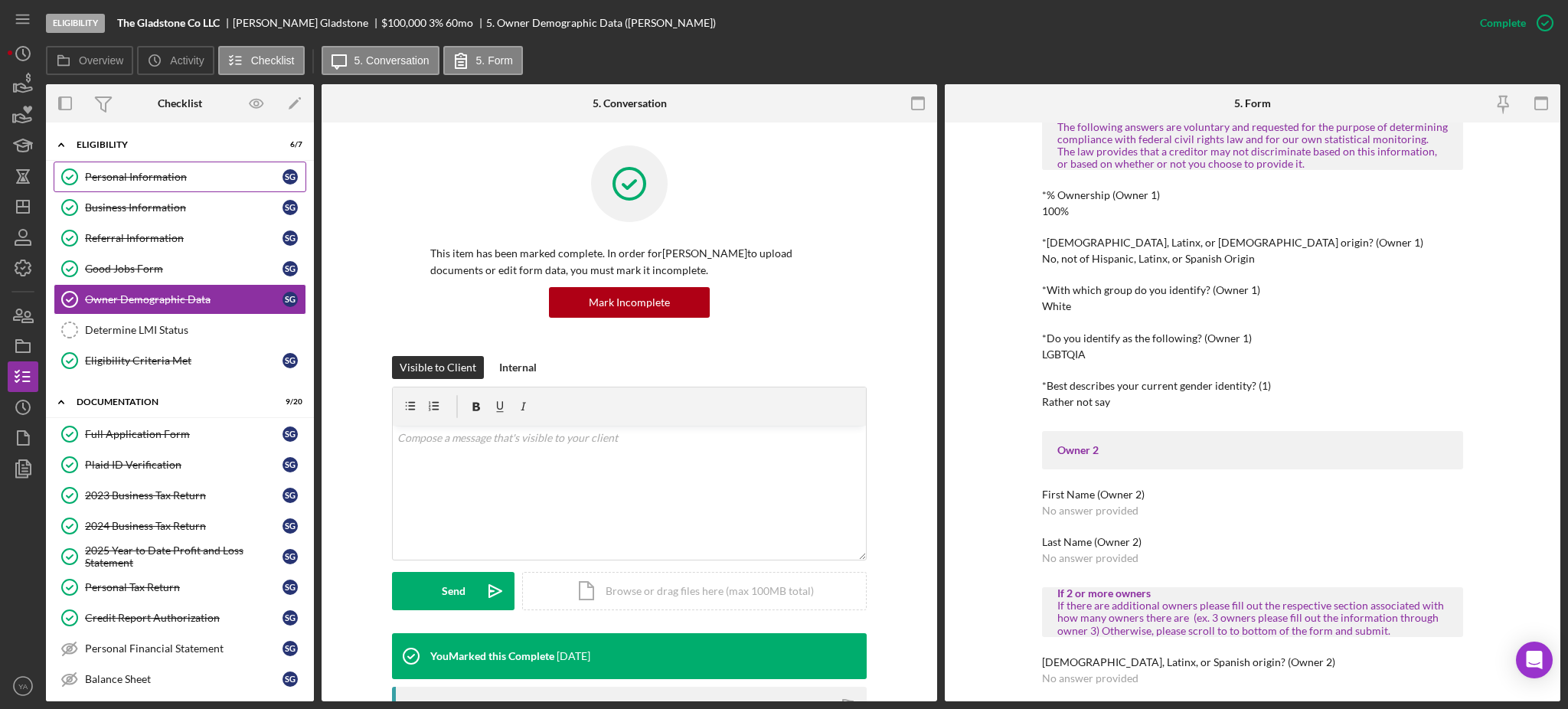
click at [147, 179] on div "Personal Information" at bounding box center [183, 176] width 198 height 12
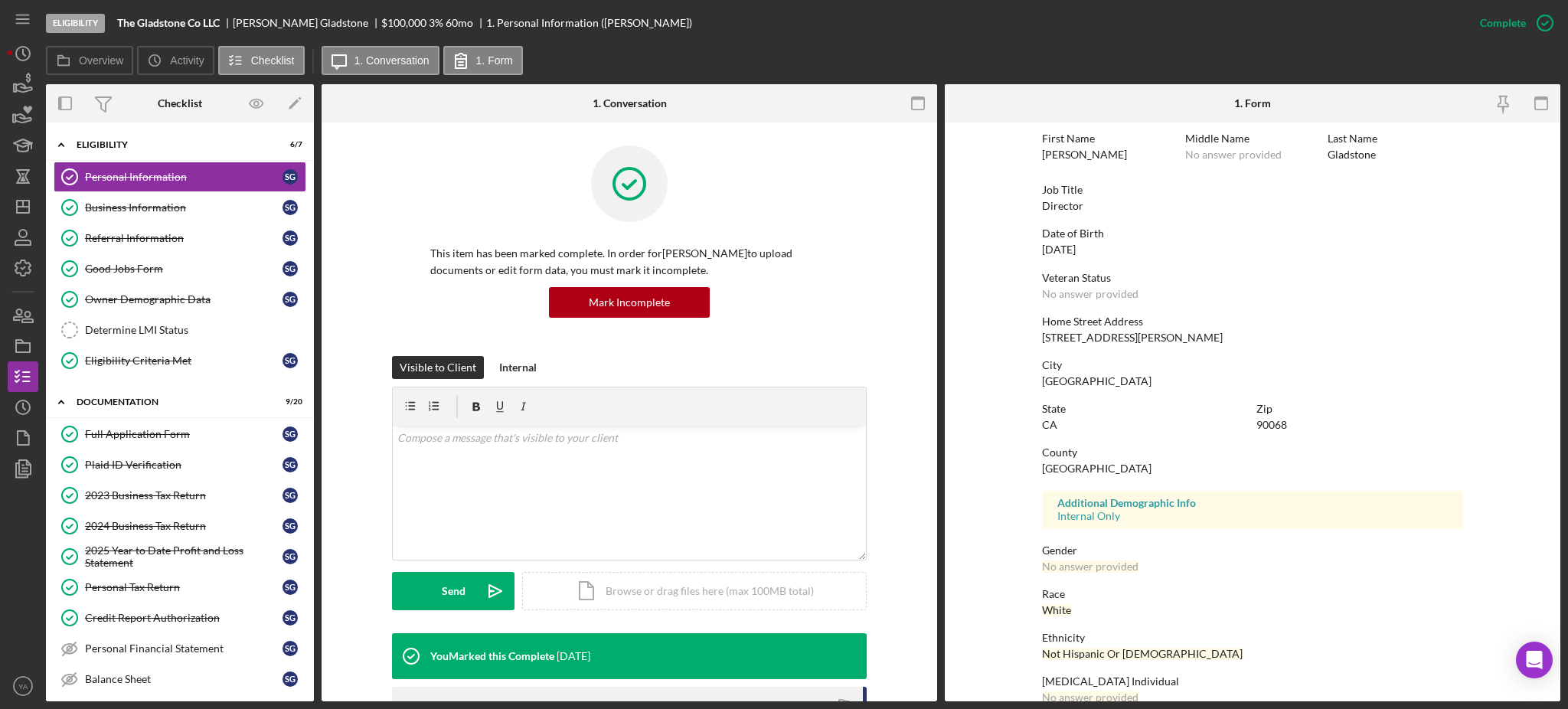
scroll to position [134, 0]
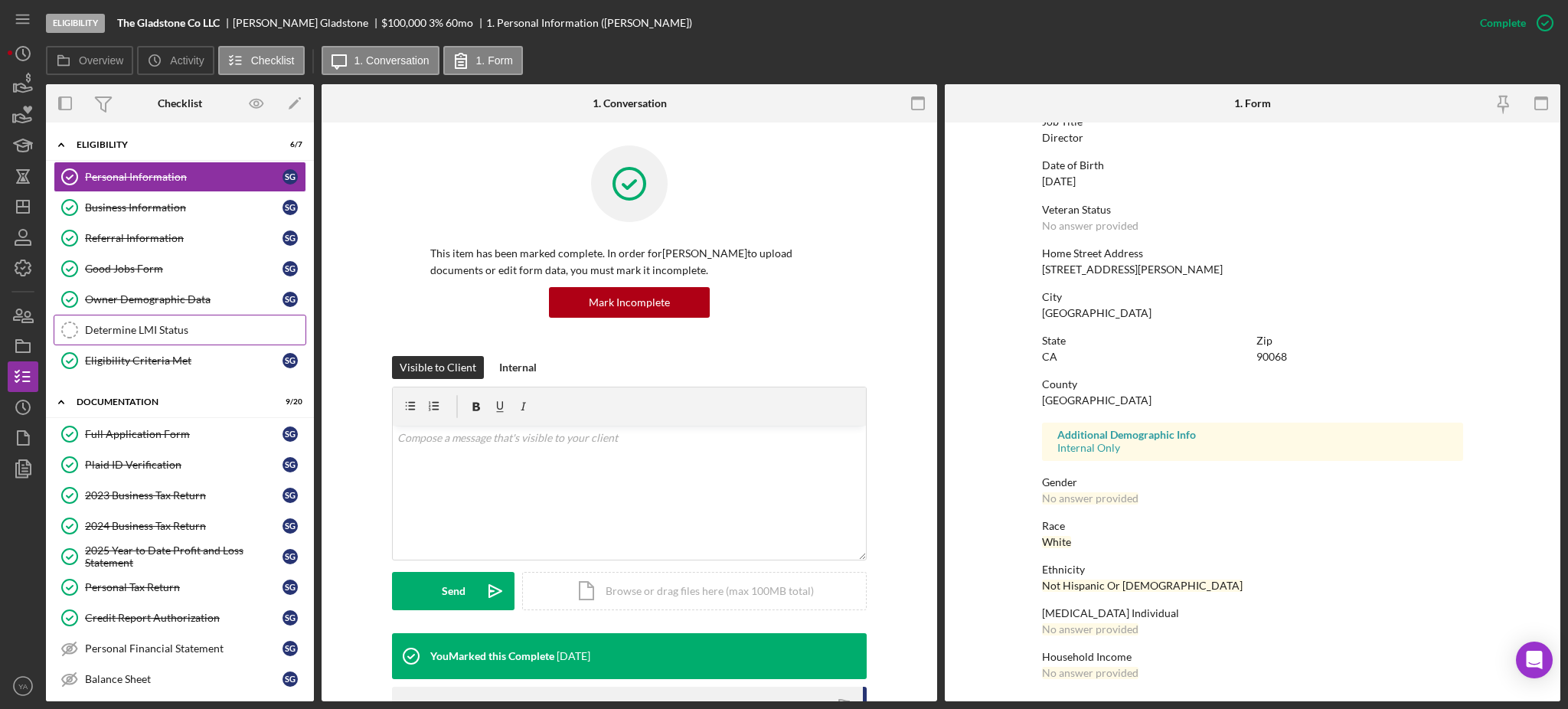
click at [189, 319] on link "Determine LMI Status Determine LMI Status" at bounding box center [180, 330] width 253 height 31
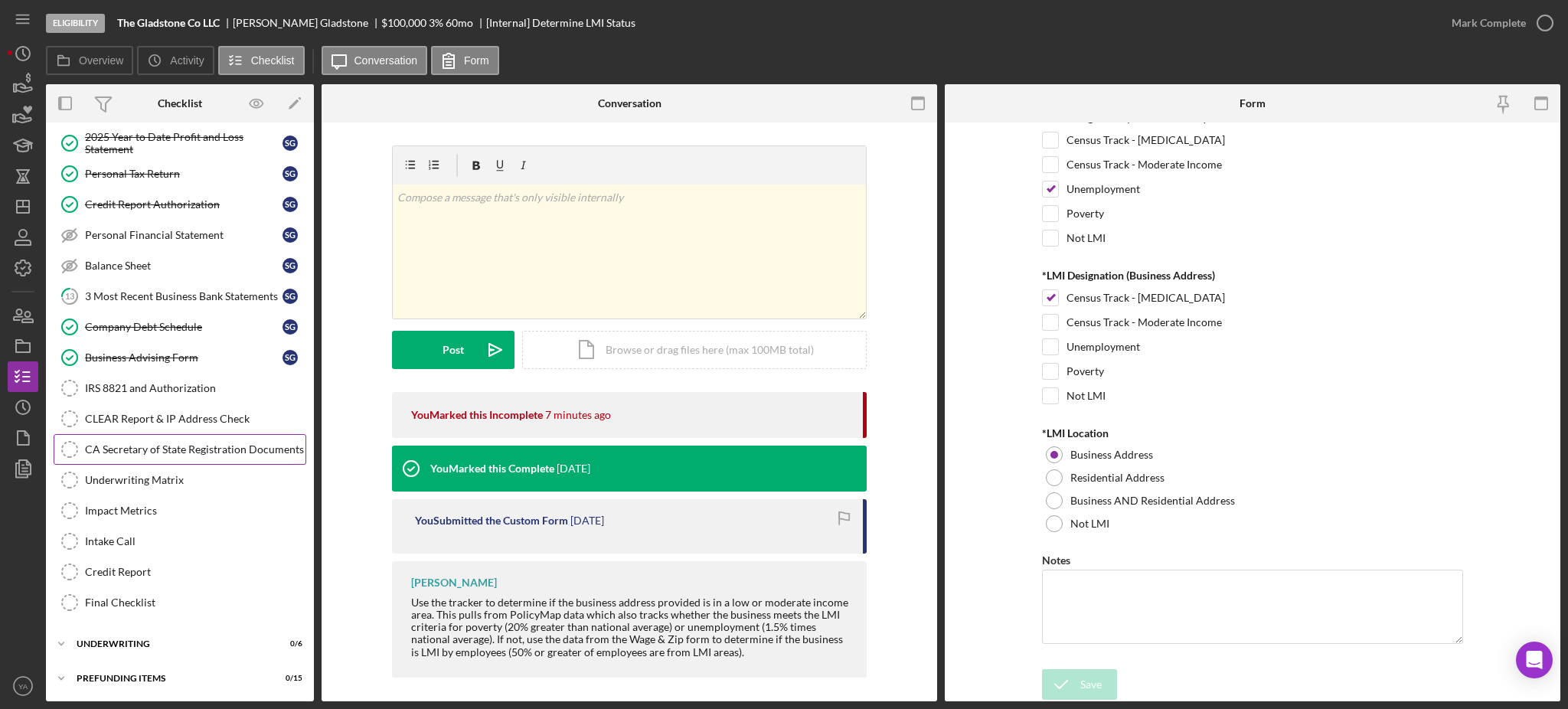
scroll to position [415, 0]
click at [138, 648] on div "Icon/Expander Underwriting 0 / 6" at bounding box center [180, 643] width 268 height 31
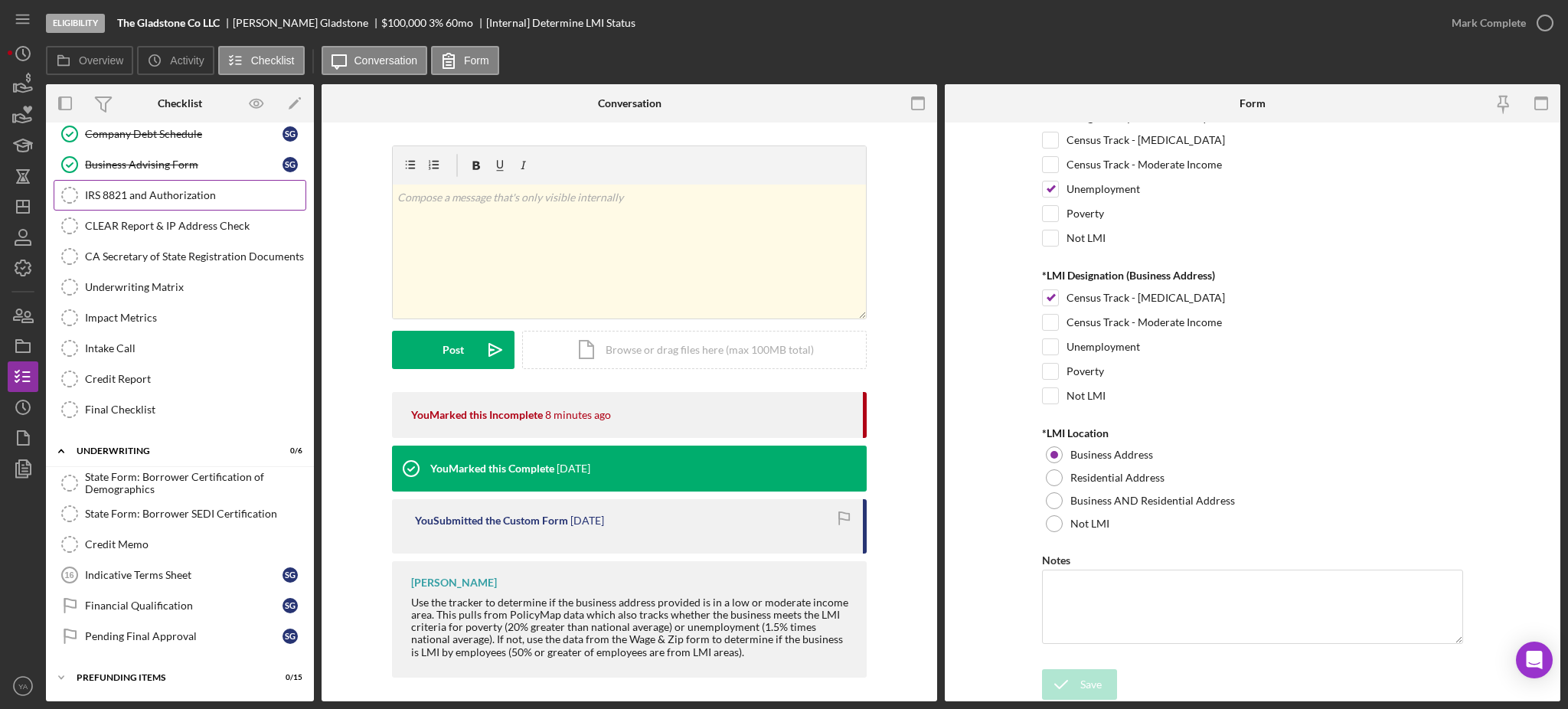
scroll to position [405, 0]
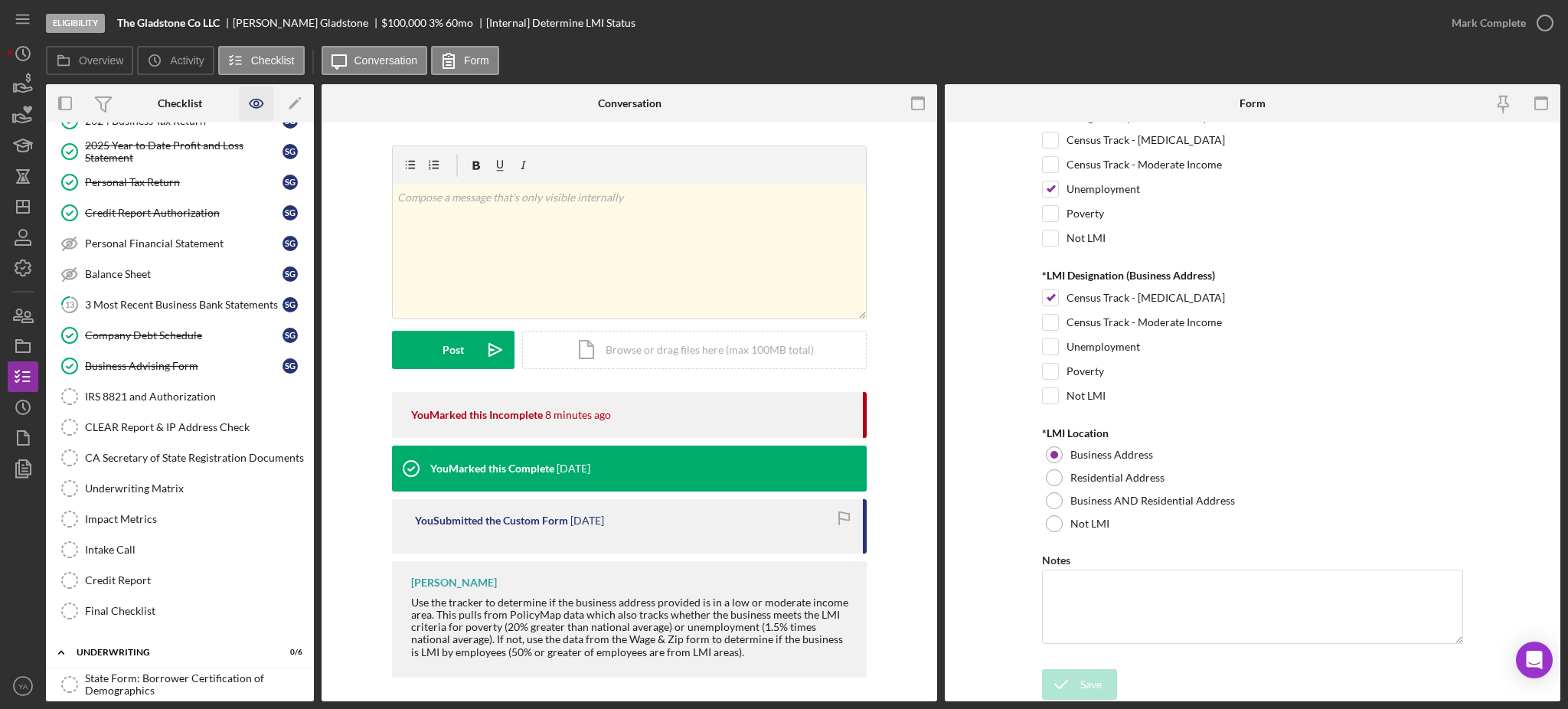
click at [262, 98] on icon "button" at bounding box center [257, 104] width 34 height 34
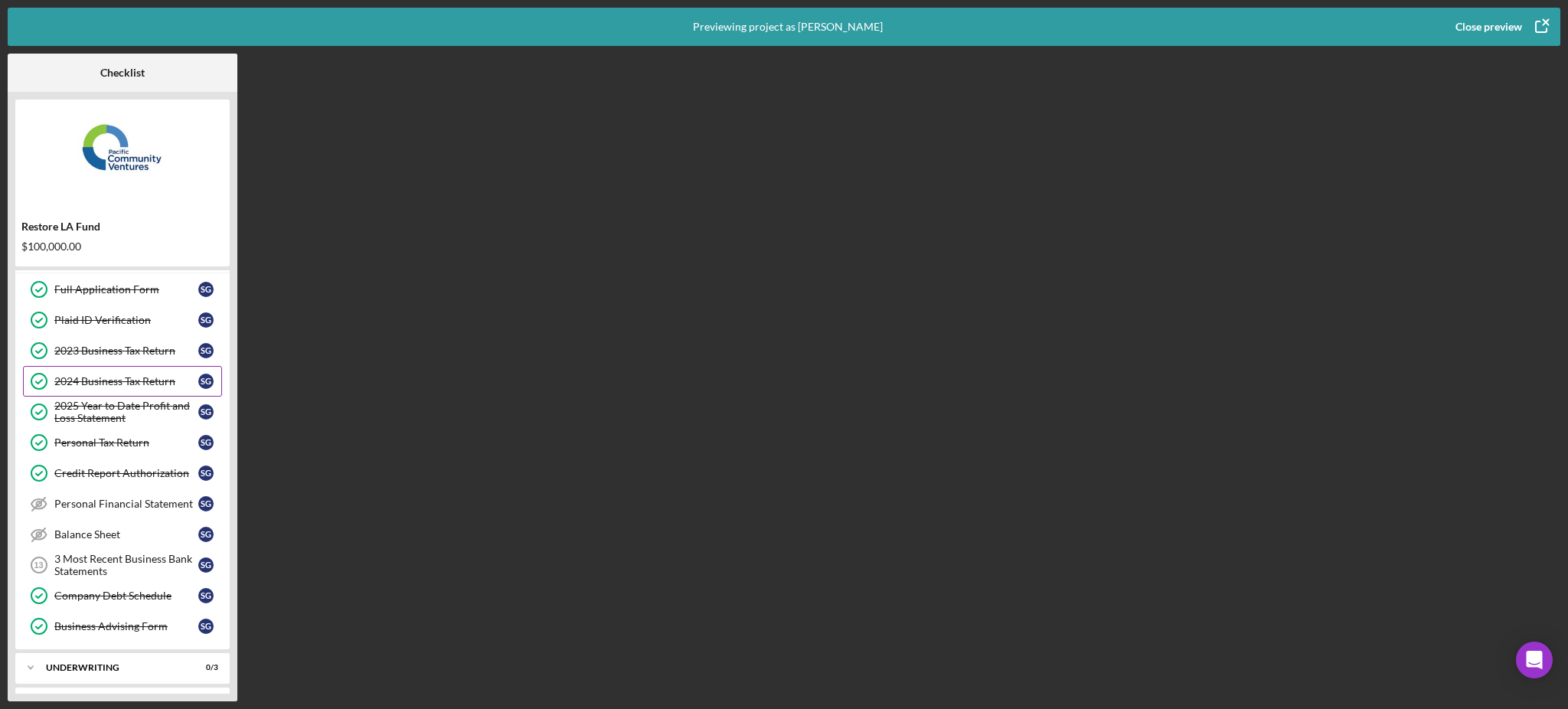
scroll to position [94, 0]
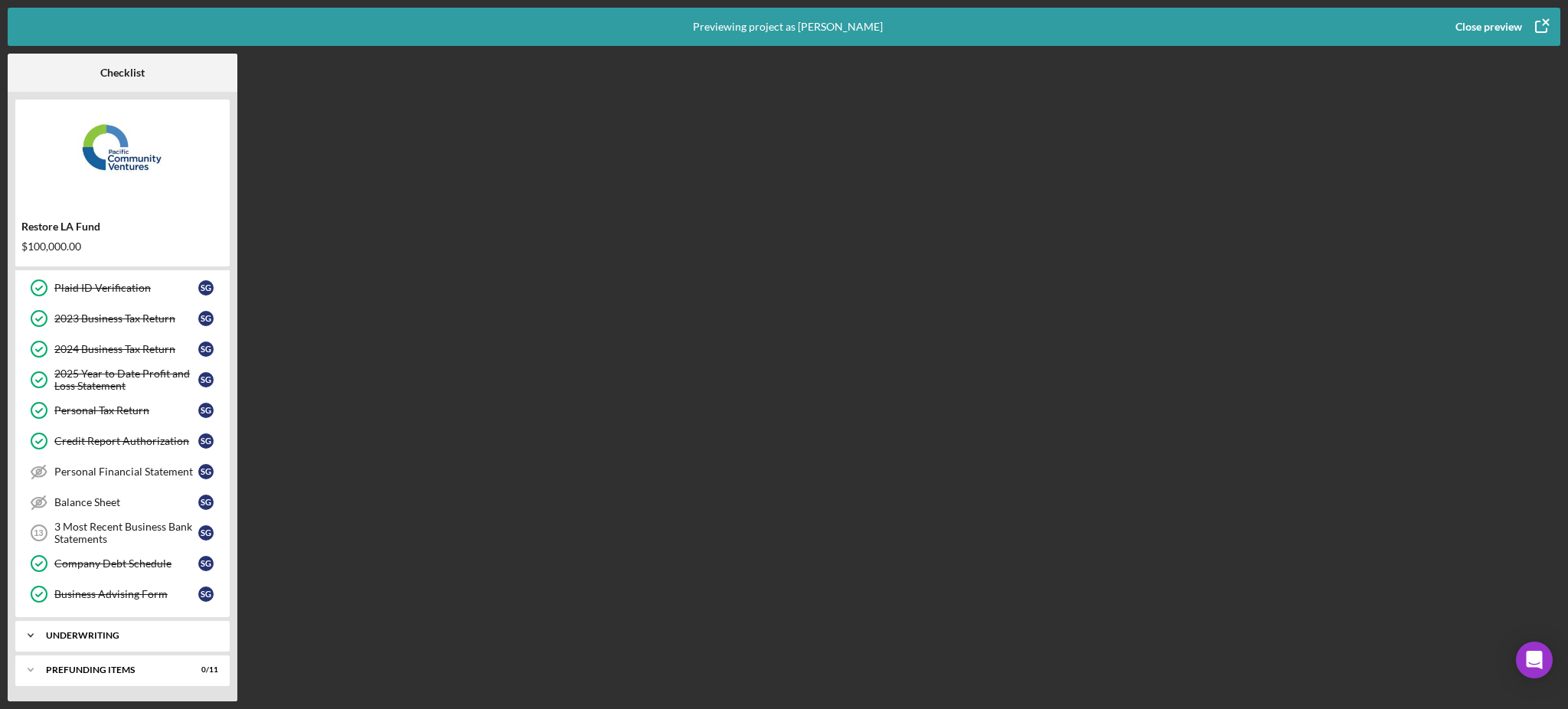
click at [115, 644] on div "Icon/Expander Underwriting 0 / 3" at bounding box center [122, 635] width 214 height 31
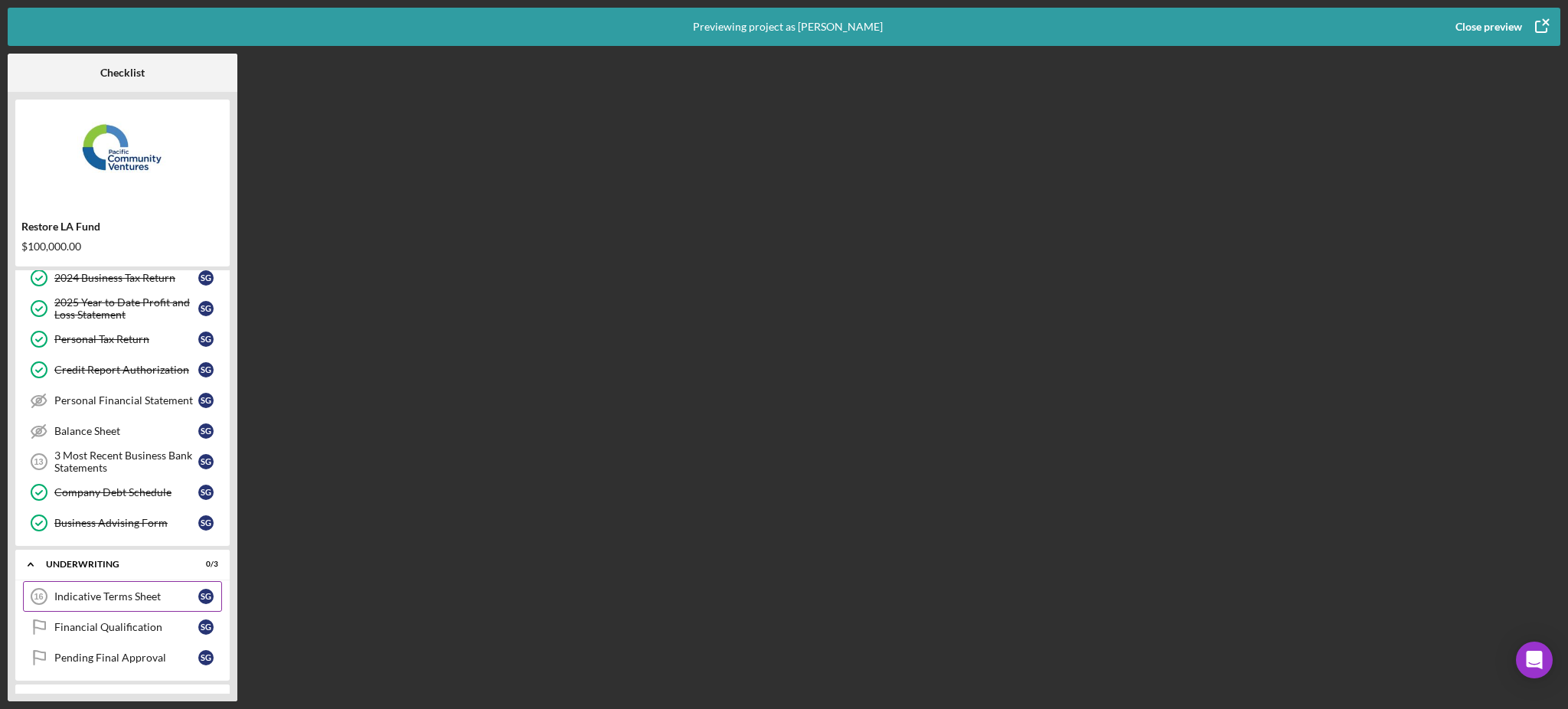
scroll to position [196, 0]
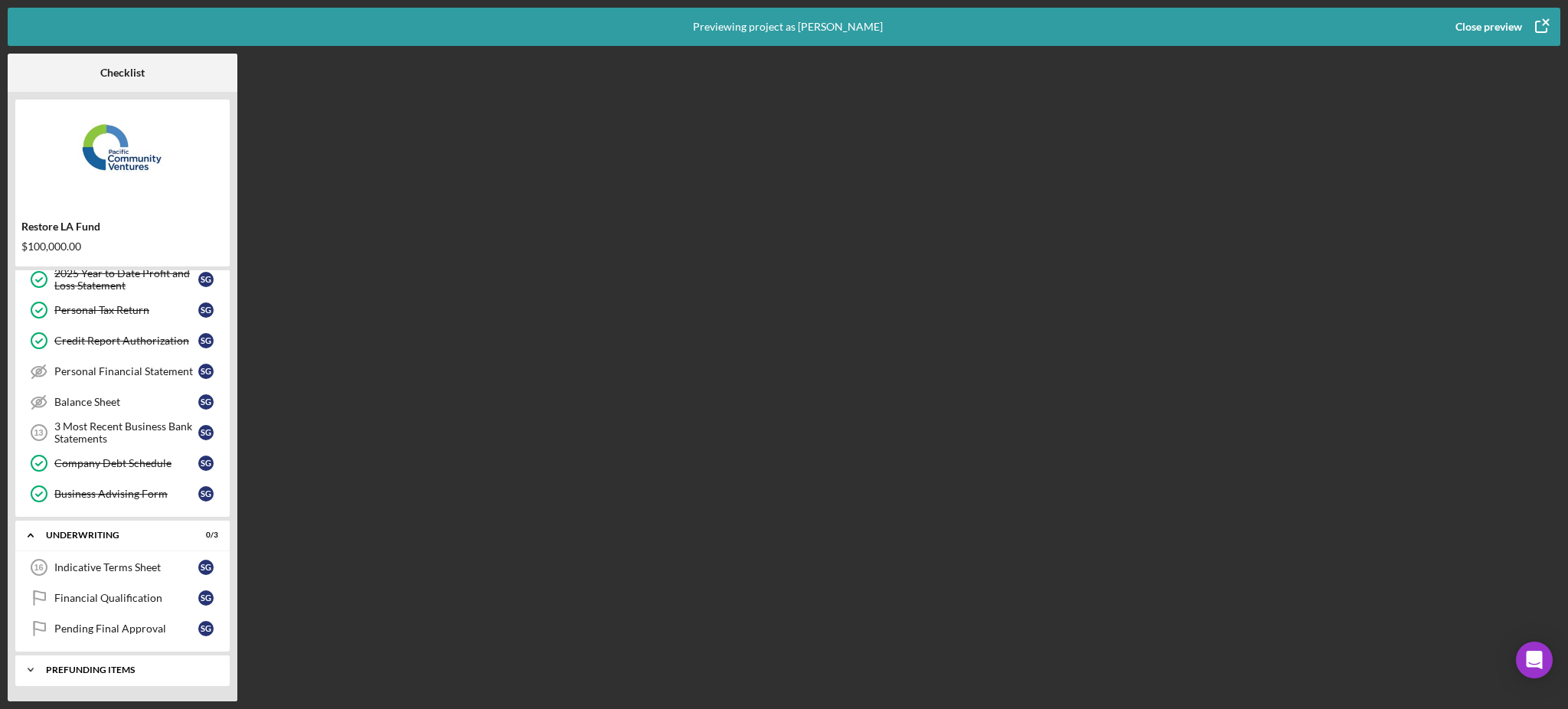
click at [80, 663] on div "Icon/Expander Prefunding Items 0 / 11" at bounding box center [122, 670] width 214 height 31
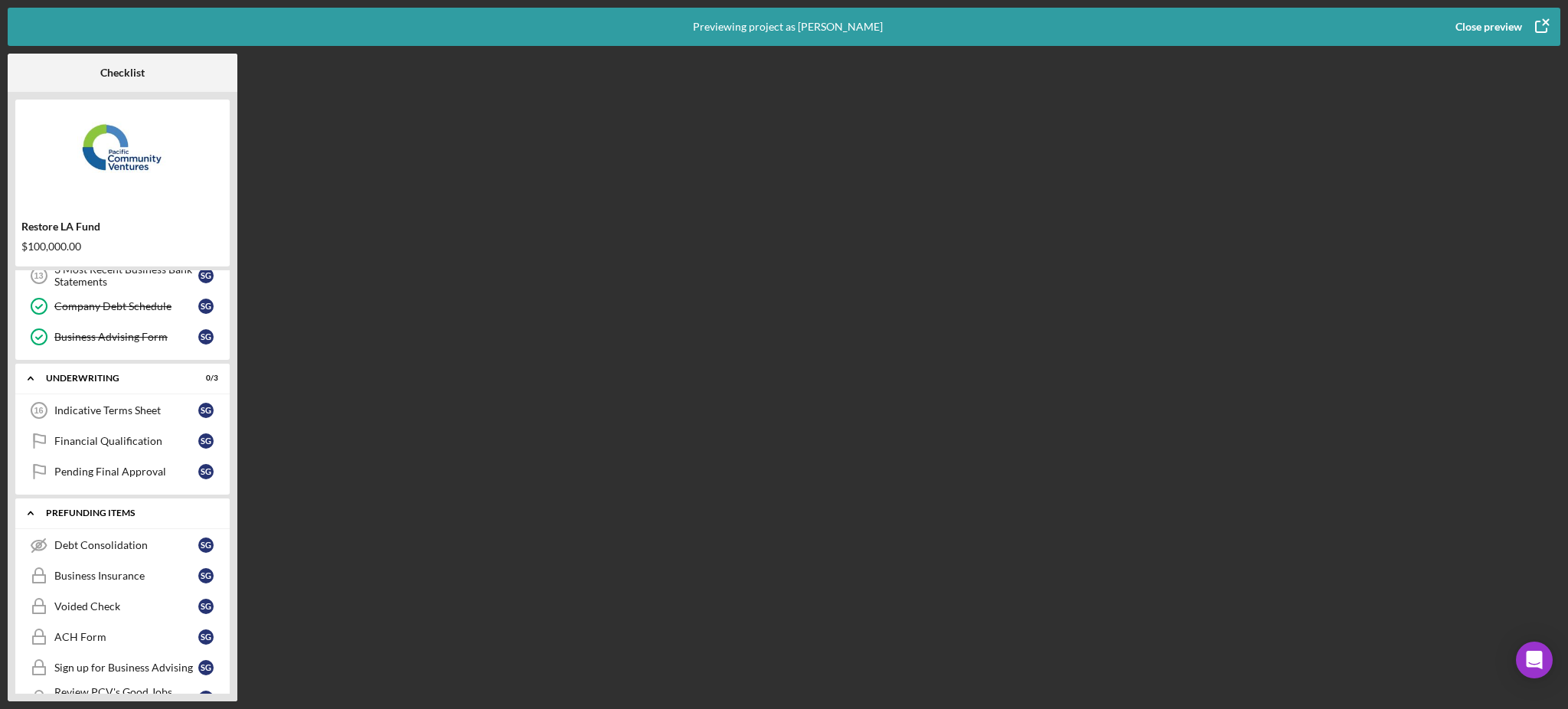
scroll to position [134, 0]
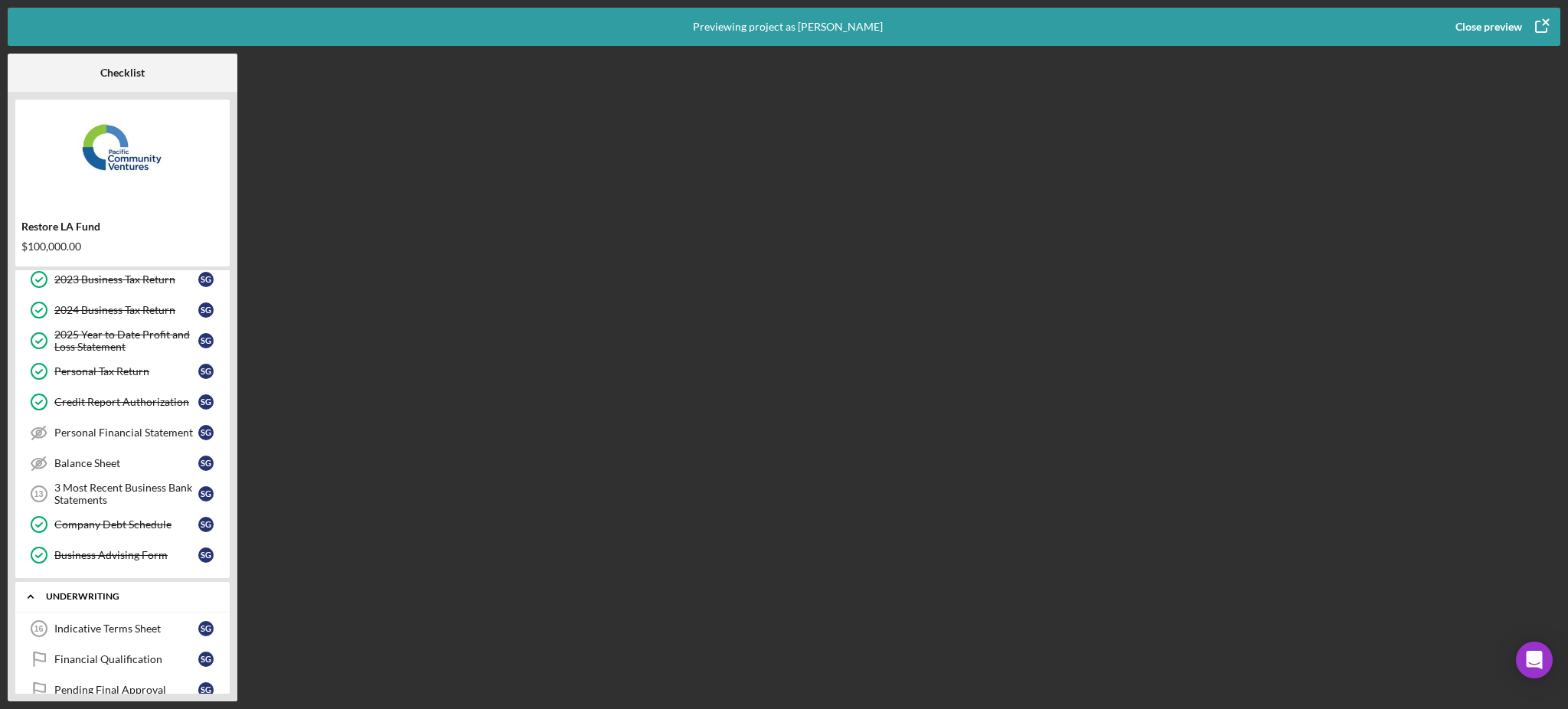
click at [74, 604] on div "Icon/Expander Underwriting 0 / 3" at bounding box center [122, 597] width 214 height 32
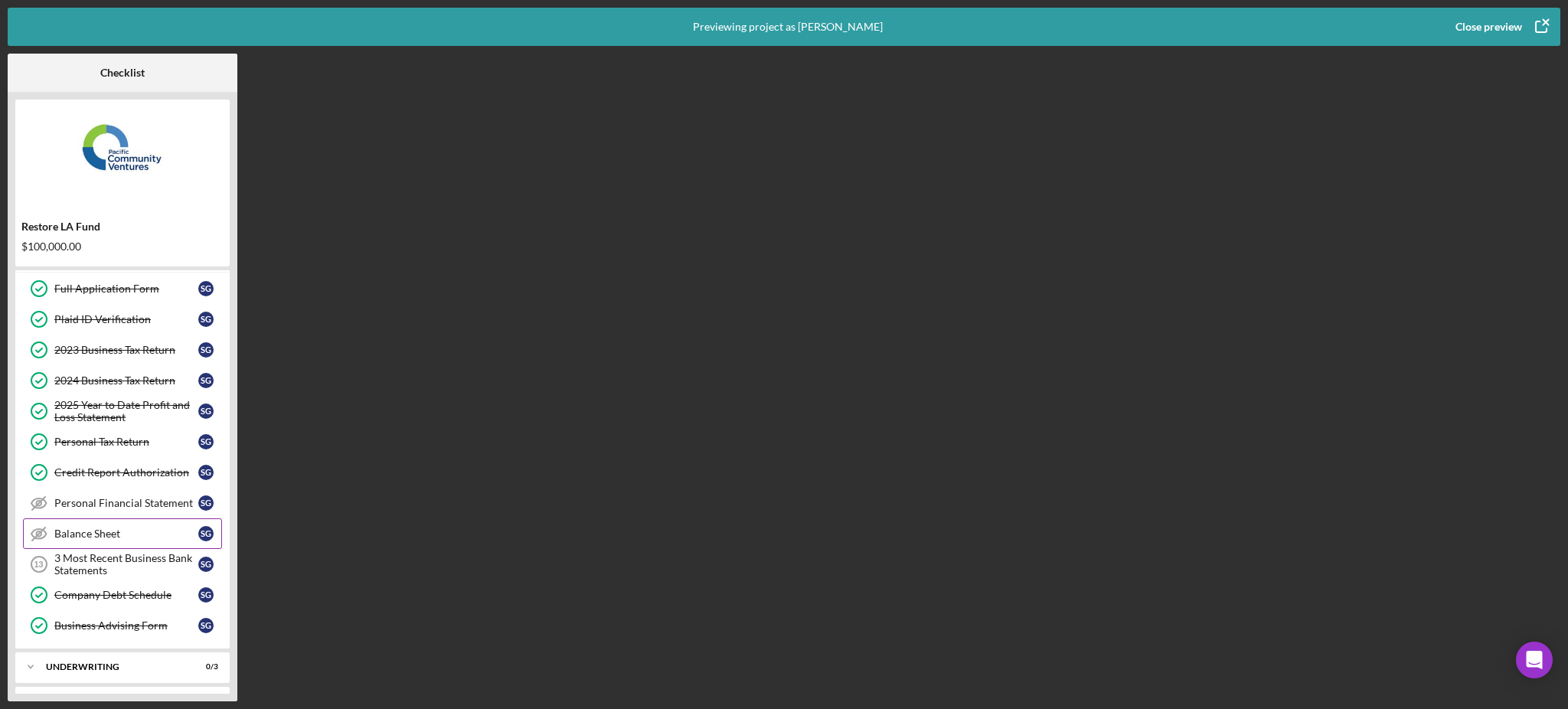
scroll to position [0, 0]
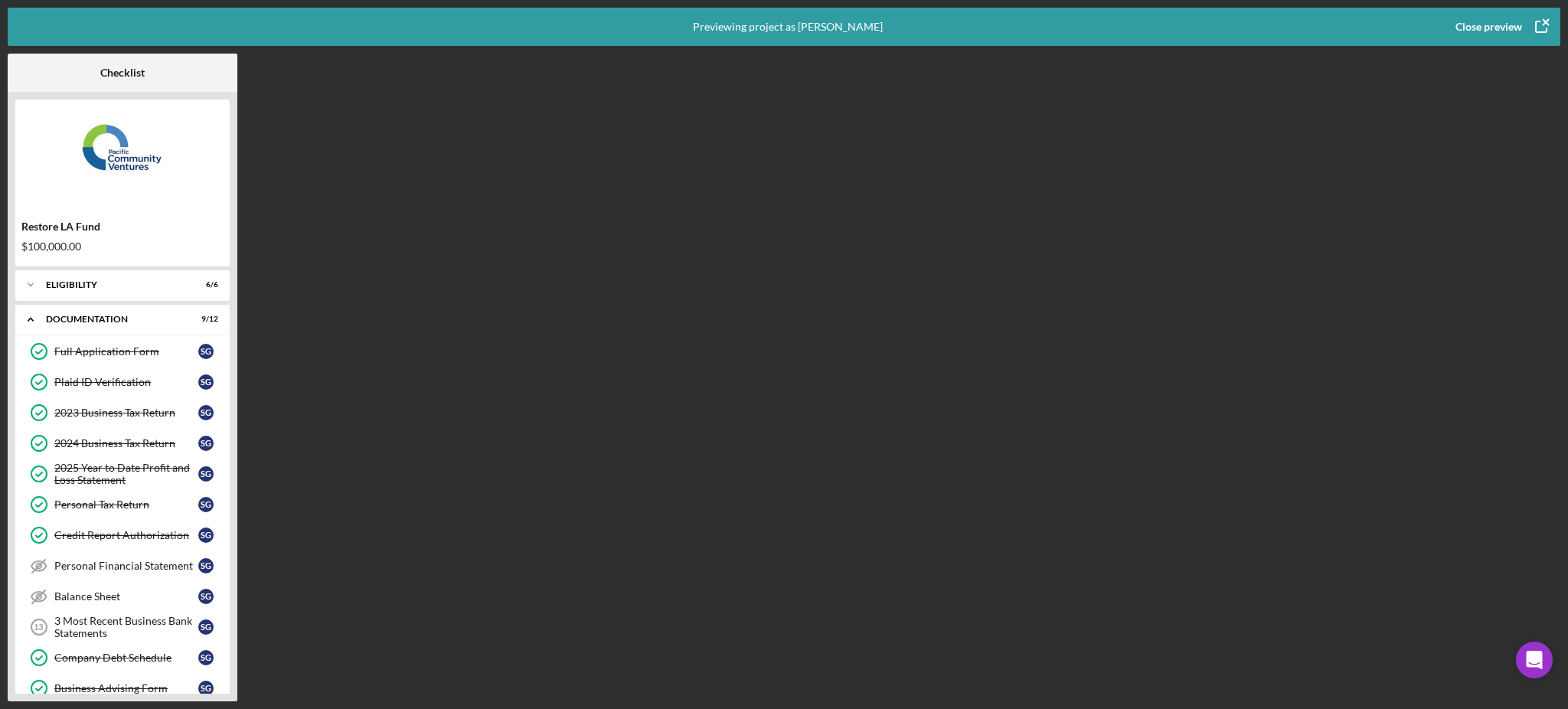
click at [1529, 23] on icon "button" at bounding box center [1541, 27] width 39 height 39
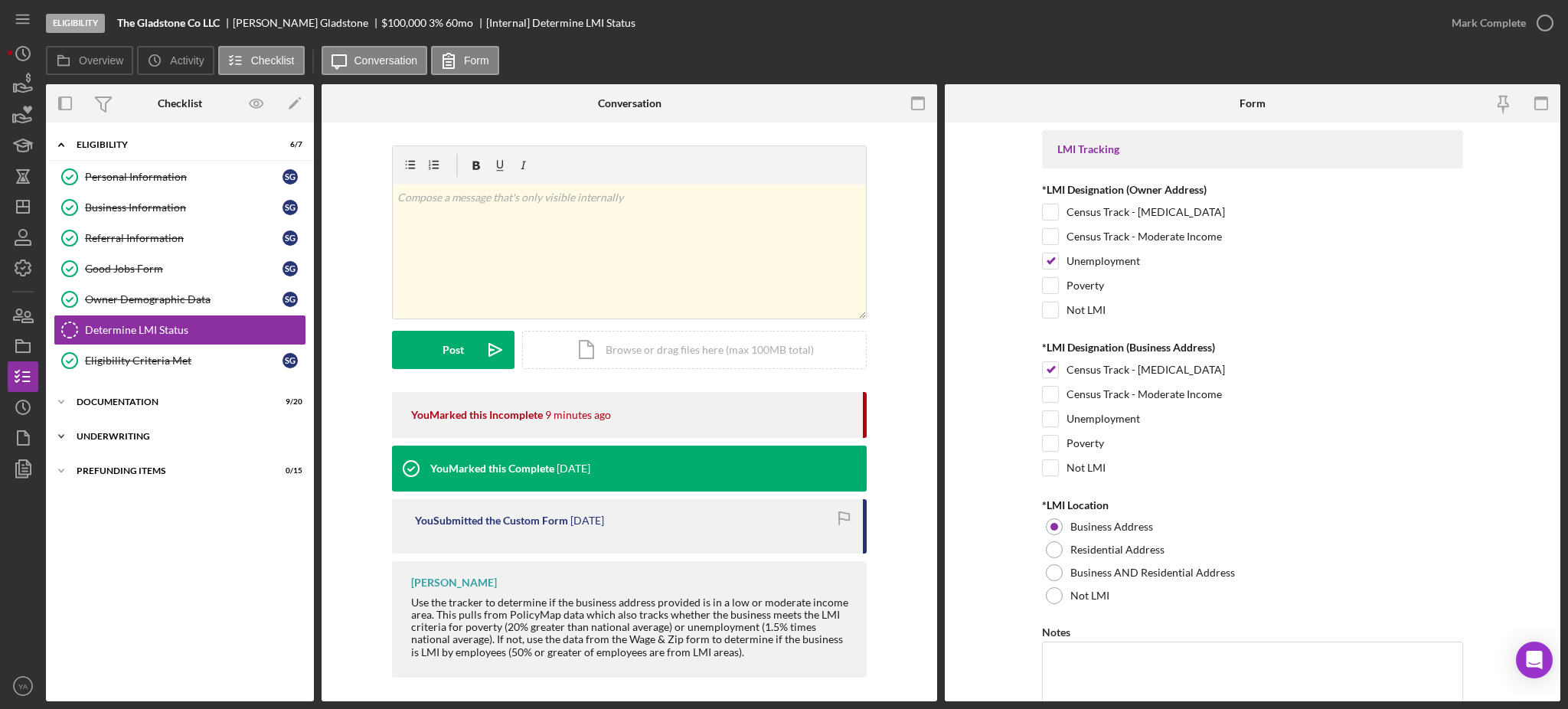
click at [141, 424] on div "Icon/Expander Underwriting 0 / 6" at bounding box center [180, 437] width 268 height 31
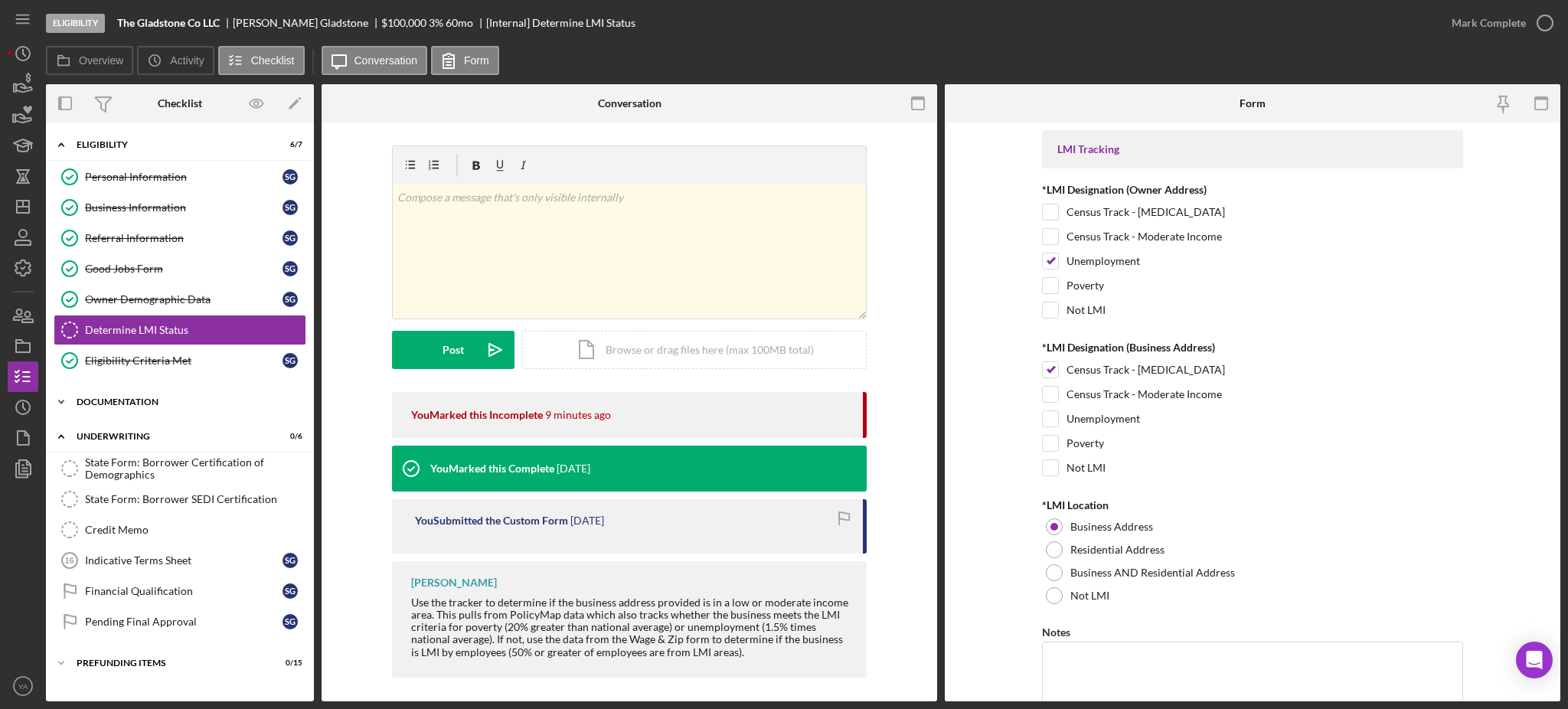
click at [149, 405] on div "Icon/Expander Documentation 9 / 20" at bounding box center [180, 402] width 268 height 31
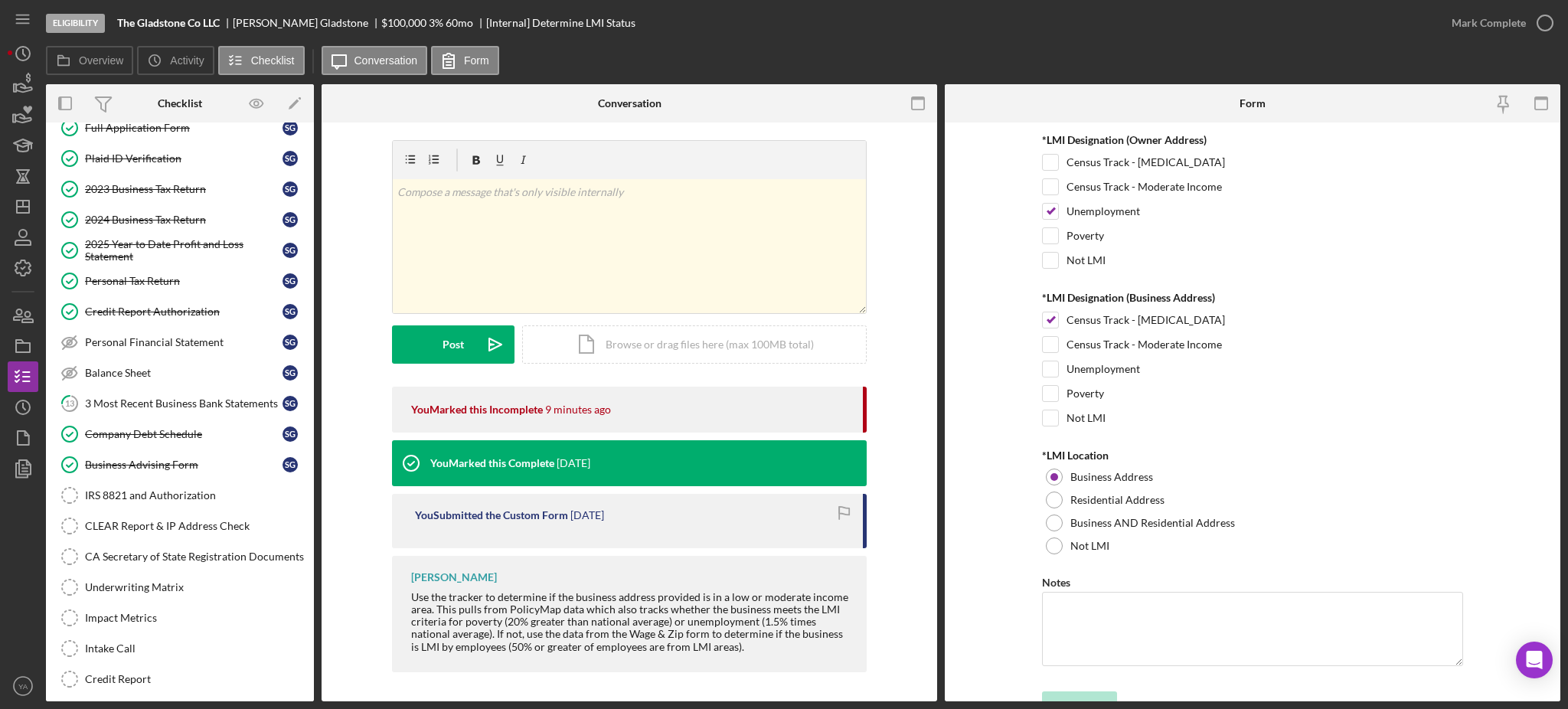
scroll to position [72, 0]
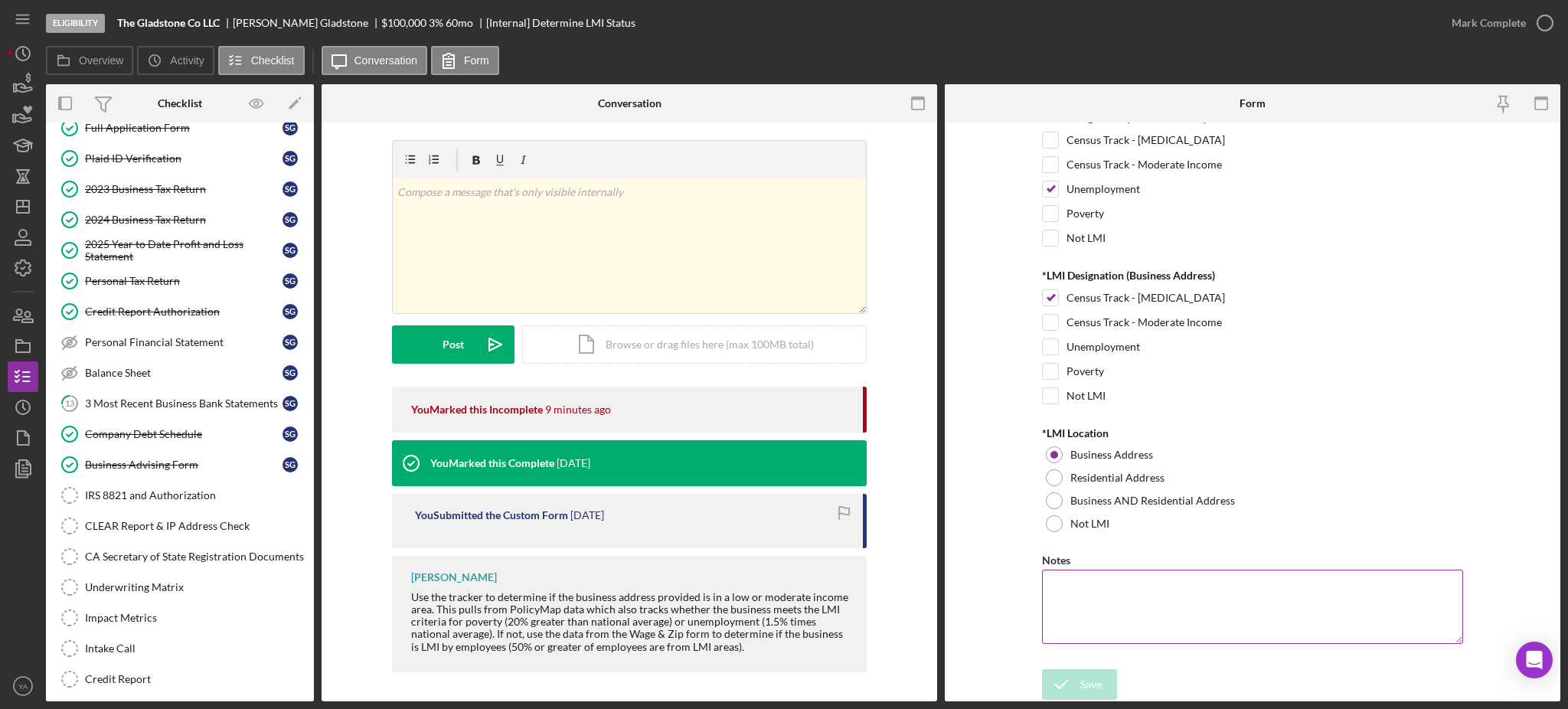
click at [1092, 599] on textarea "Notes" at bounding box center [1253, 606] width 421 height 74
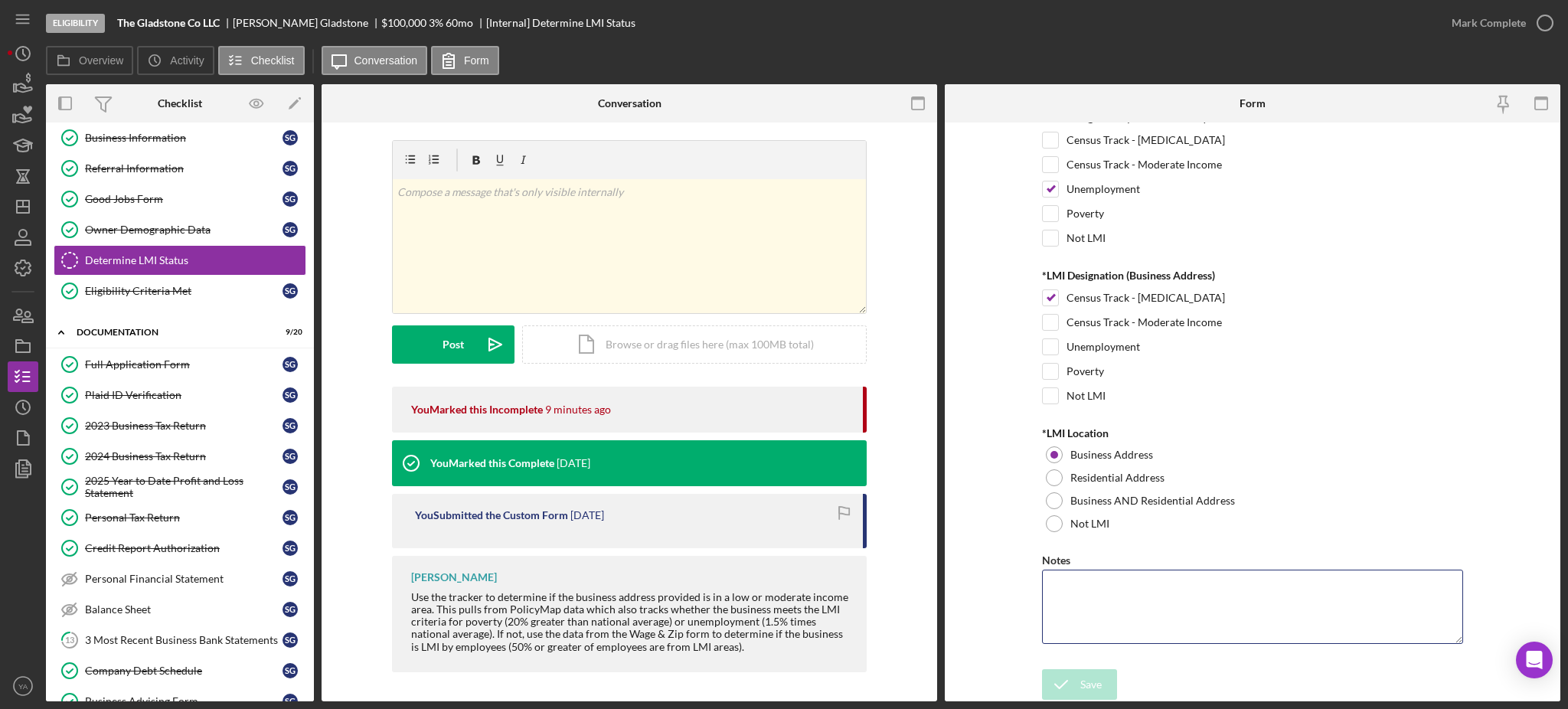
scroll to position [0, 0]
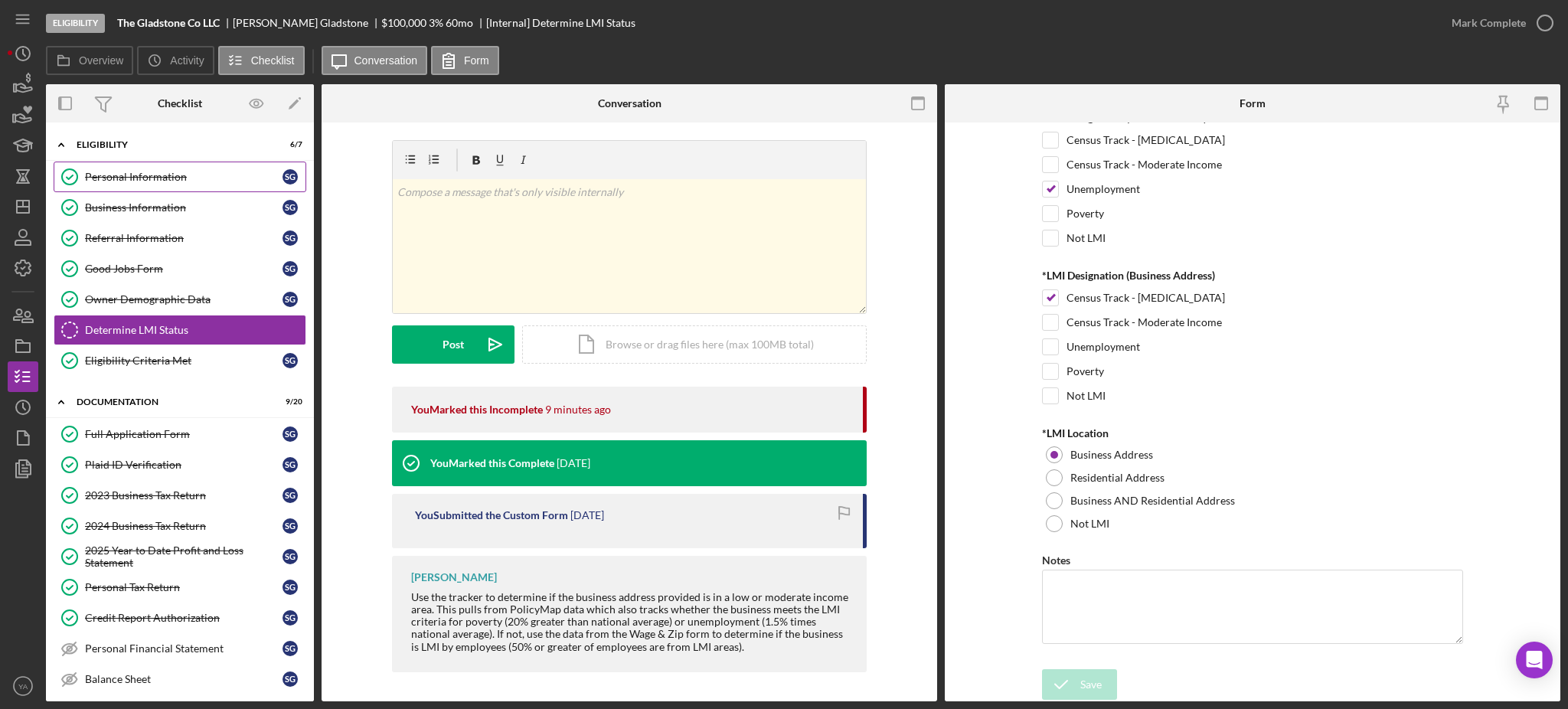
click at [174, 188] on link "Personal Information Personal Information S G" at bounding box center [180, 177] width 253 height 31
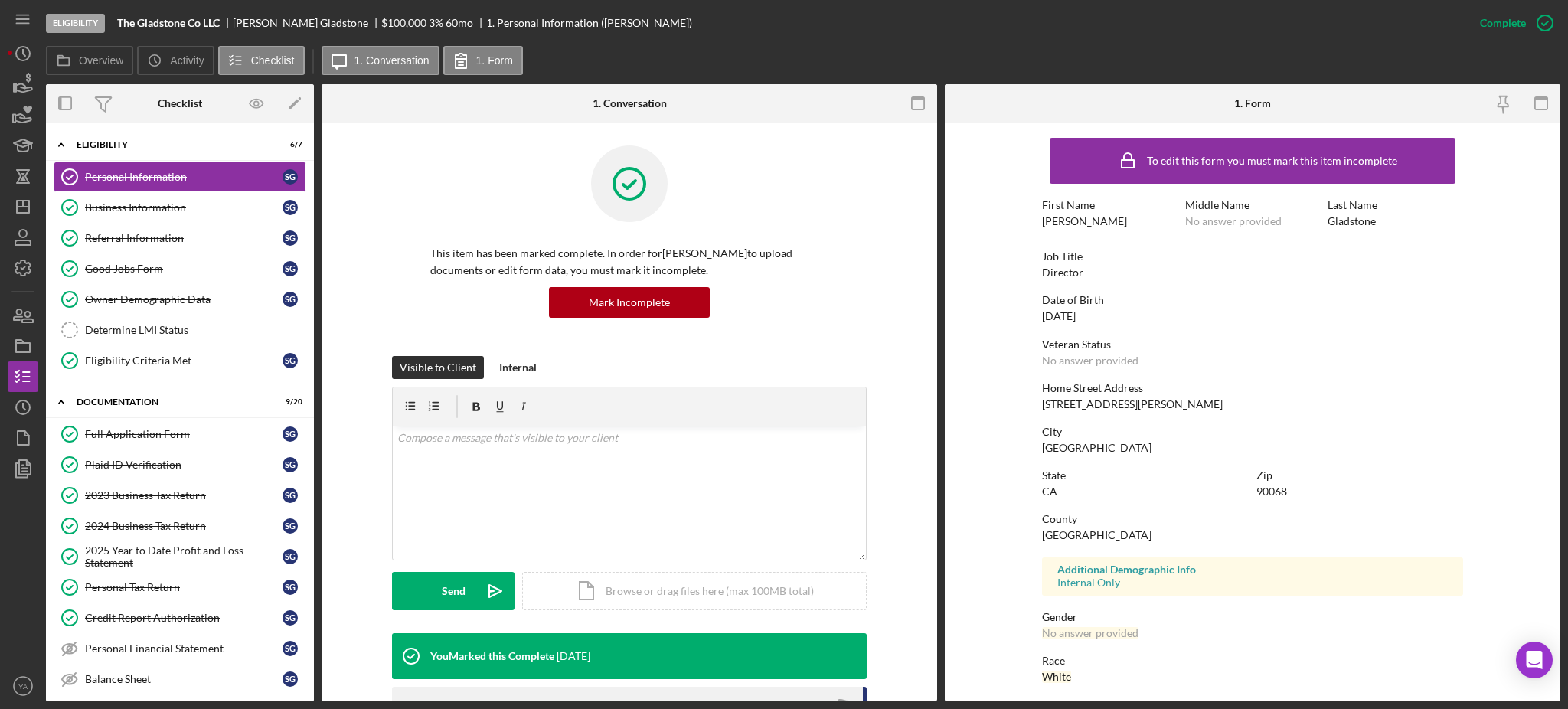
click at [1053, 405] on div "2529 Glen Green Street" at bounding box center [1132, 404] width 181 height 12
drag, startPoint x: 1054, startPoint y: 405, endPoint x: 1197, endPoint y: 409, distance: 143.1
click at [1197, 409] on div "Home Street Address 2529 Glen Green Street" at bounding box center [1253, 396] width 421 height 28
copy div "2529 Glen Green Street"
click at [1274, 488] on div "90068" at bounding box center [1272, 492] width 31 height 12
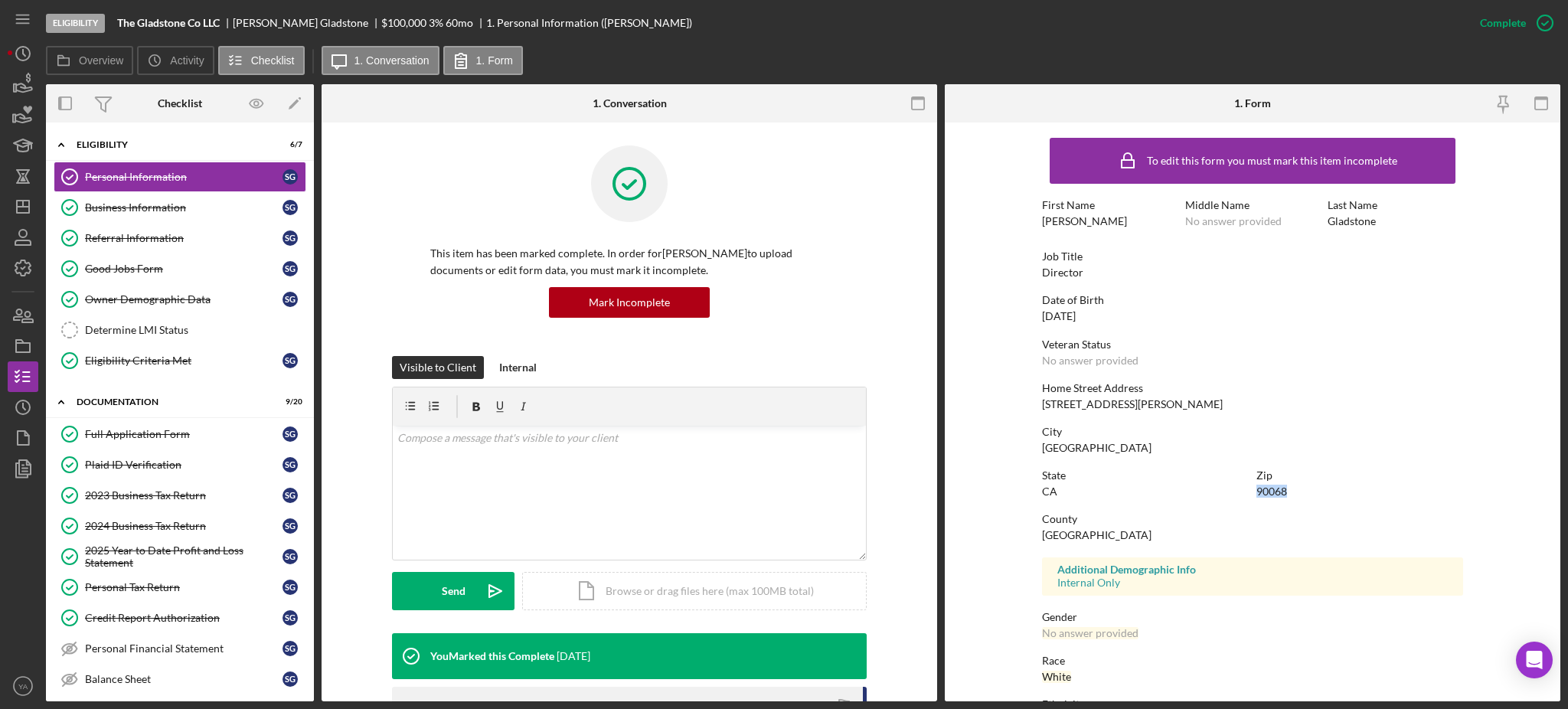
click at [1274, 488] on div "90068" at bounding box center [1272, 492] width 31 height 12
copy div "90068"
click at [192, 190] on link "Personal Information Personal Information S G" at bounding box center [180, 177] width 253 height 31
click at [211, 208] on div "Business Information" at bounding box center [183, 207] width 198 height 12
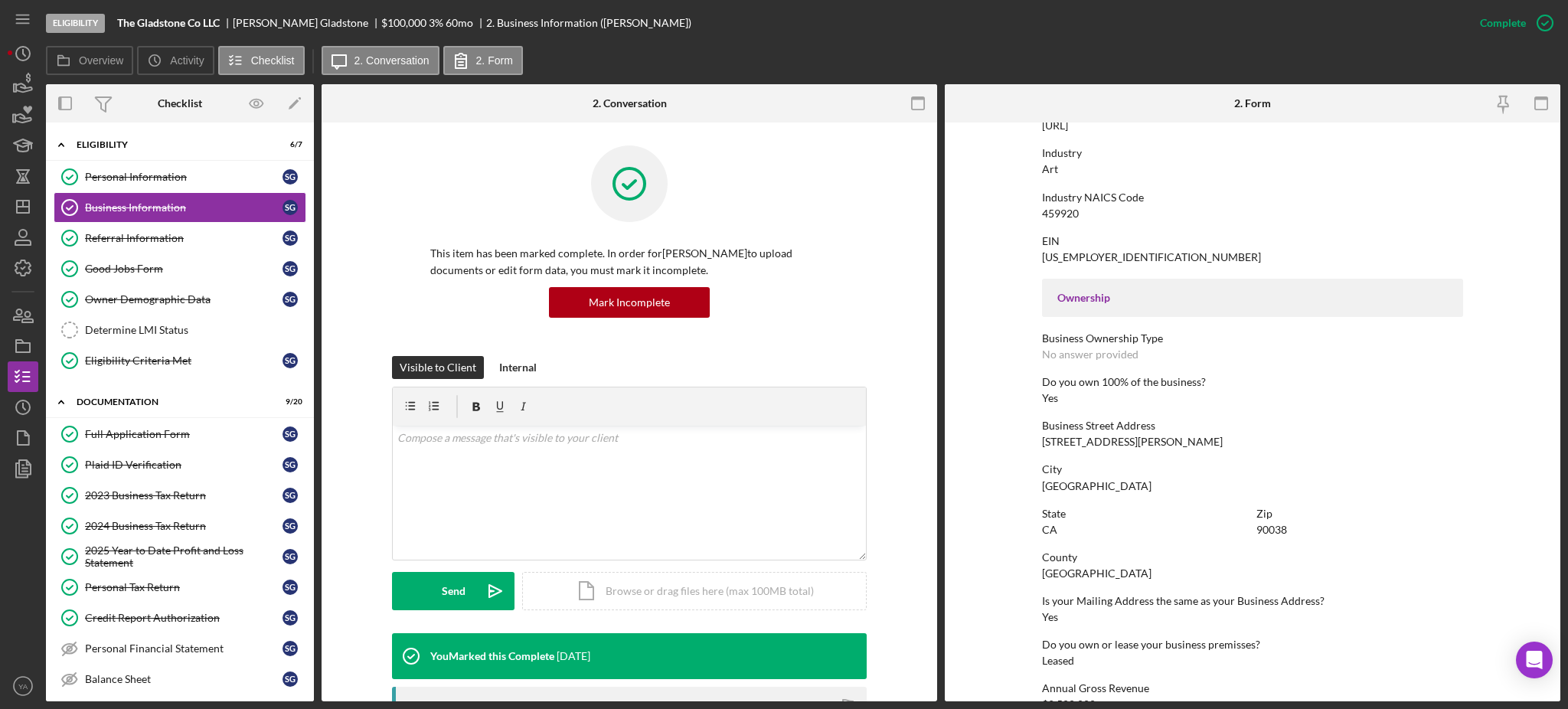
scroll to position [408, 0]
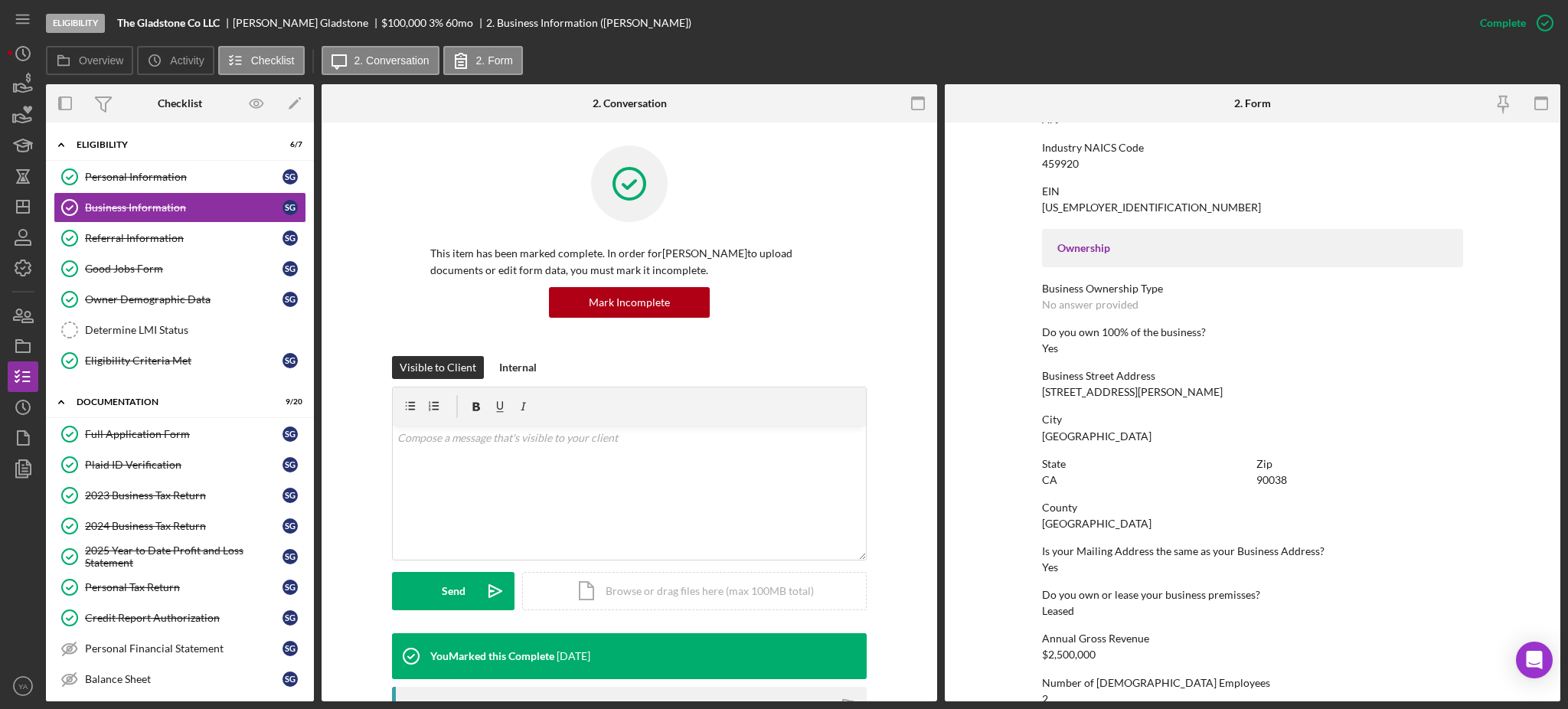
click at [1042, 390] on div "6916 Santa Monica Blvd" at bounding box center [1132, 392] width 181 height 12
drag, startPoint x: 1042, startPoint y: 390, endPoint x: 1178, endPoint y: 390, distance: 136.0
click at [1178, 390] on div "Business Street Address 6916 Santa Monica Blvd" at bounding box center [1253, 384] width 421 height 28
click at [1279, 468] on div "Zip" at bounding box center [1359, 464] width 206 height 12
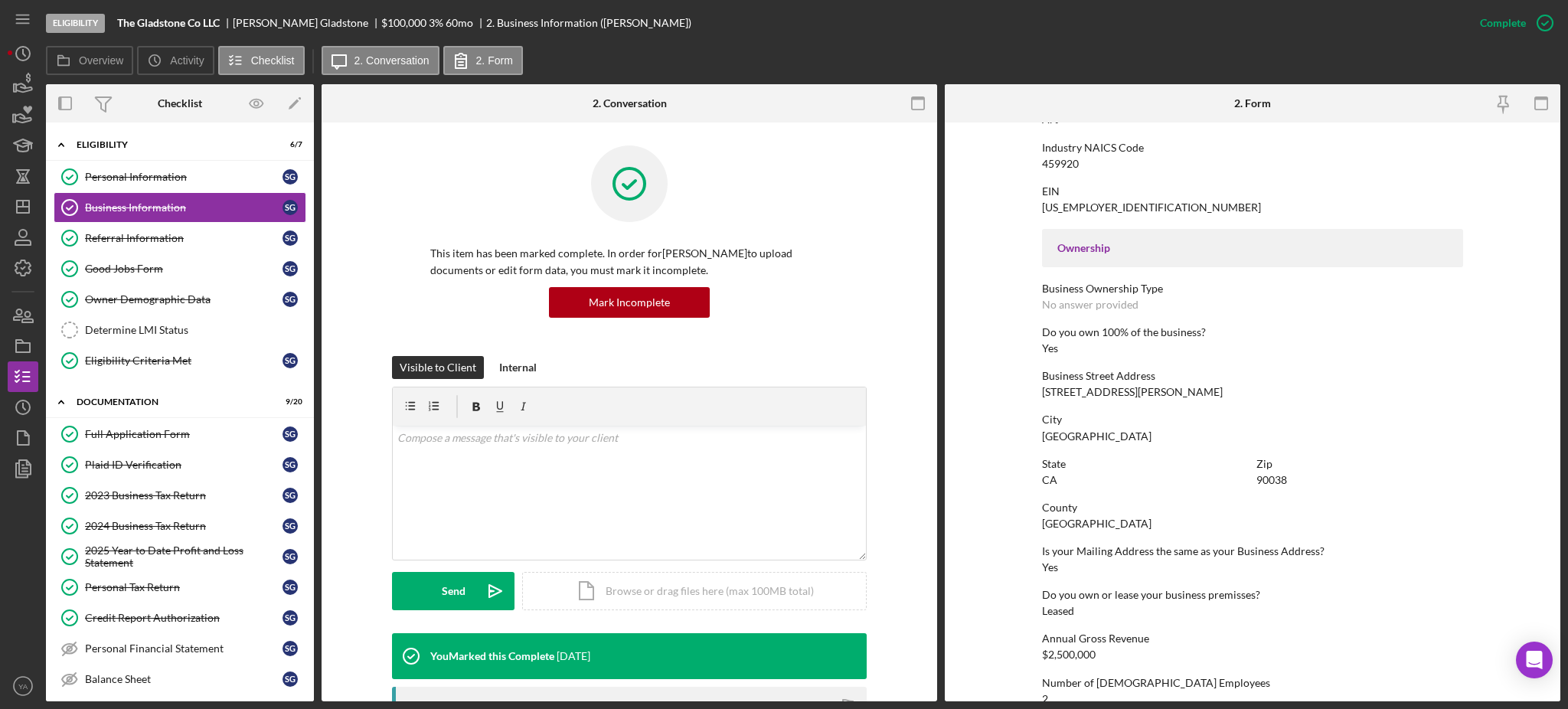
click at [1280, 477] on div "90038" at bounding box center [1272, 480] width 31 height 12
click at [163, 322] on link "Determine LMI Status Determine LMI Status" at bounding box center [180, 330] width 253 height 31
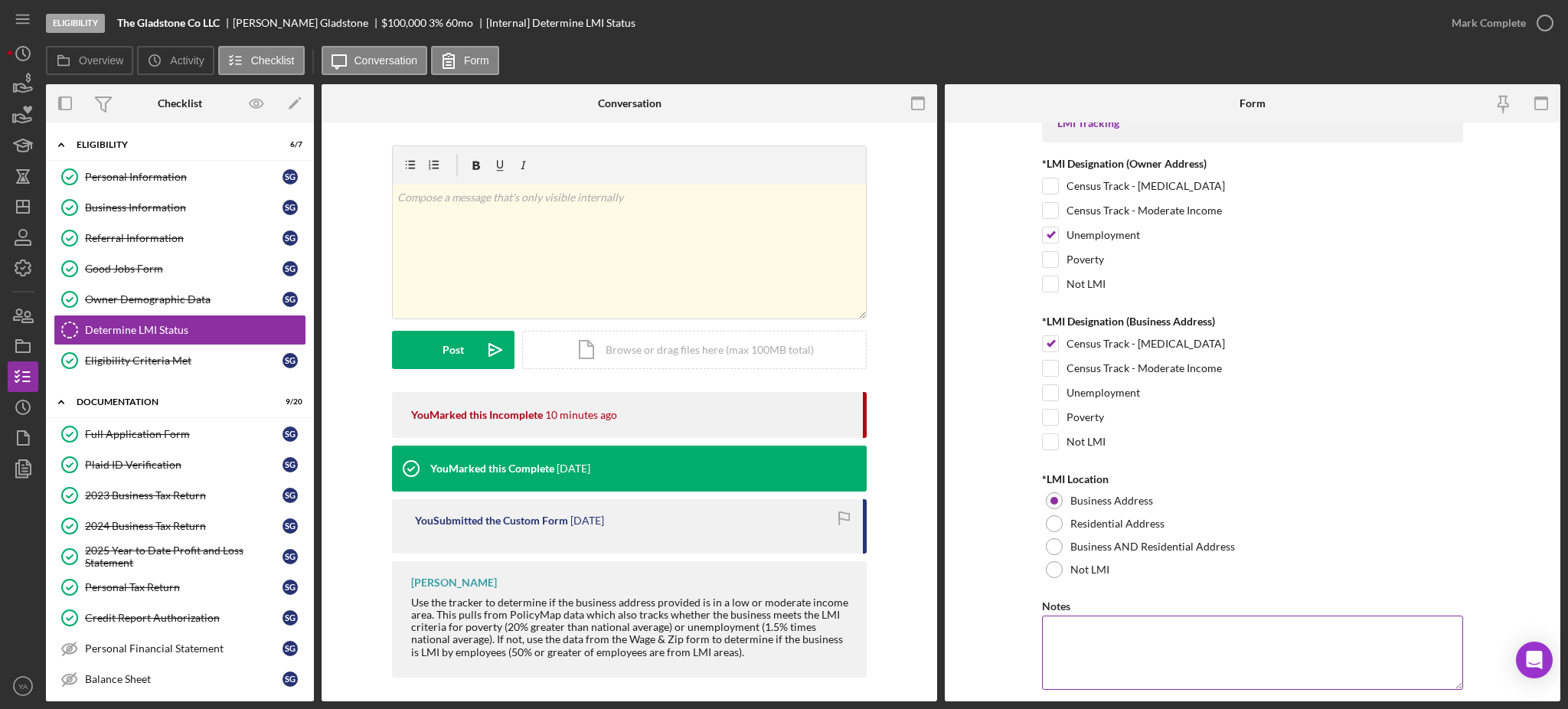
scroll to position [72, 0]
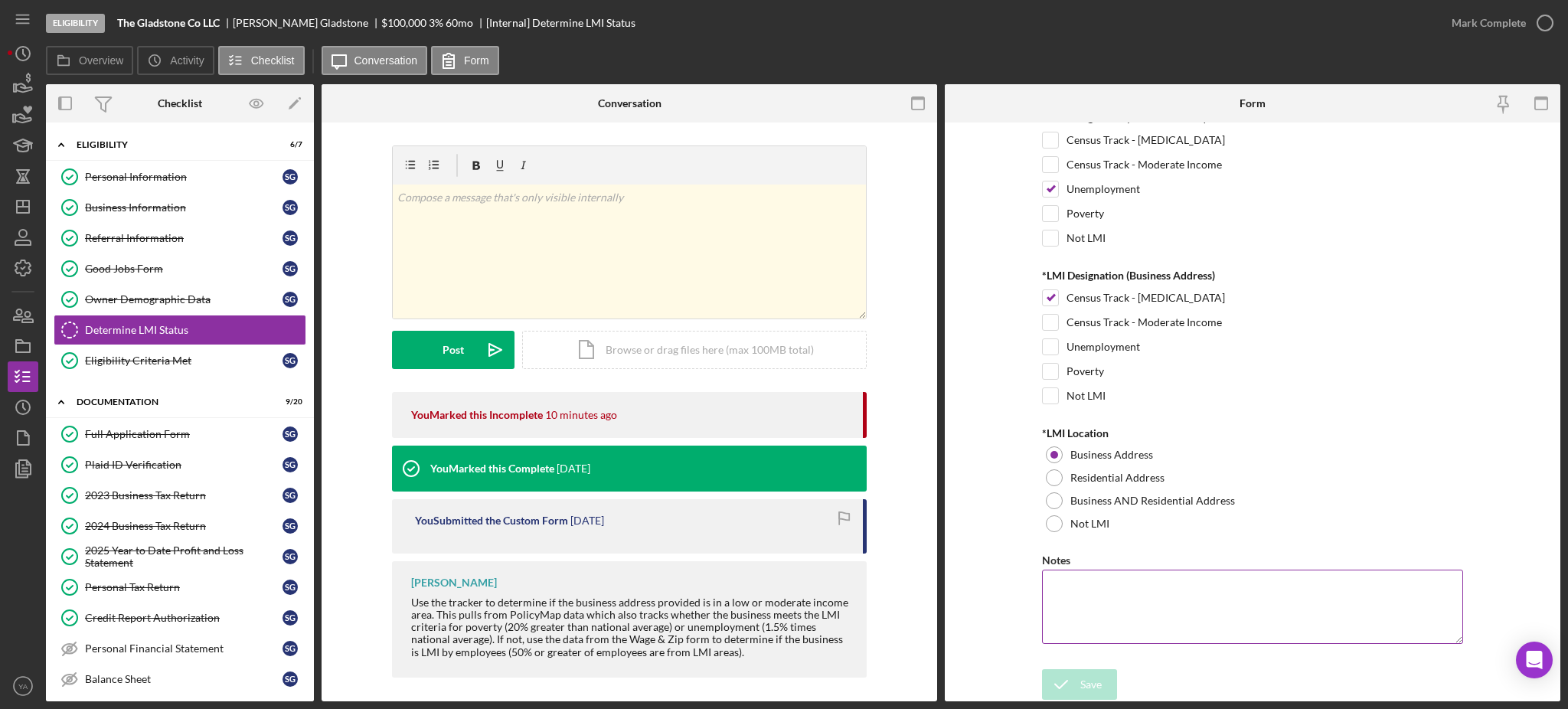
click at [1160, 582] on textarea "Notes" at bounding box center [1253, 606] width 421 height 74
click at [1172, 604] on textarea "CIMS MAP- business address" at bounding box center [1253, 606] width 421 height 74
click at [1190, 605] on textarea "CIMS MAP- business address" at bounding box center [1253, 606] width 421 height 74
click at [1106, 589] on textarea "CIMS MAP- business address" at bounding box center [1253, 606] width 421 height 74
click at [1111, 589] on textarea "CIMS MAP- business address" at bounding box center [1253, 606] width 421 height 74
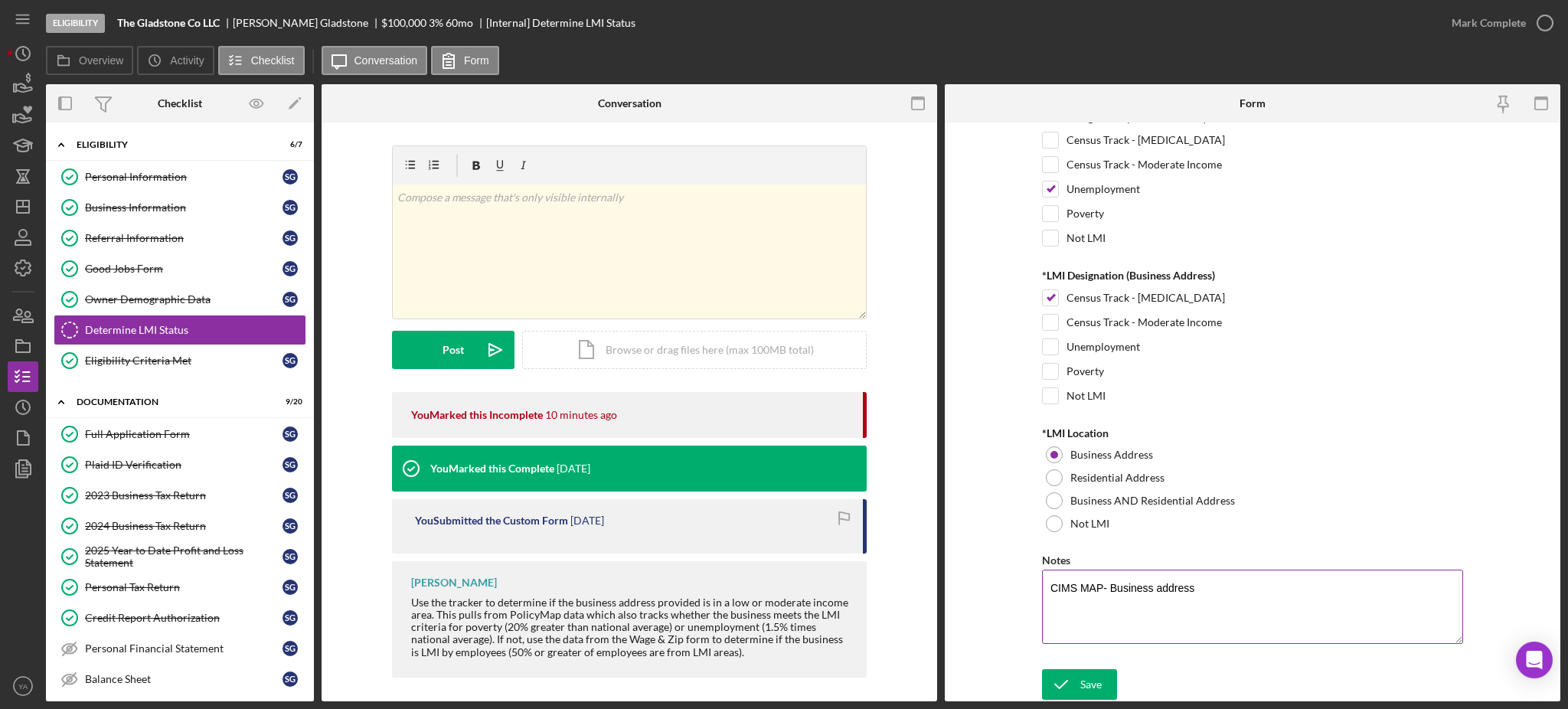
click at [1160, 583] on textarea "CIMS MAP- Business address" at bounding box center [1253, 606] width 421 height 74
click at [1140, 607] on textarea "CIMS MAP- Business Address" at bounding box center [1253, 606] width 421 height 74
click at [1088, 621] on textarea "CIMS MAP- Business Address" at bounding box center [1253, 606] width 421 height 74
click at [1229, 593] on textarea "CIMS MAP- Business Address" at bounding box center [1253, 606] width 421 height 74
type textarea "CIMS MAP- Business Address"
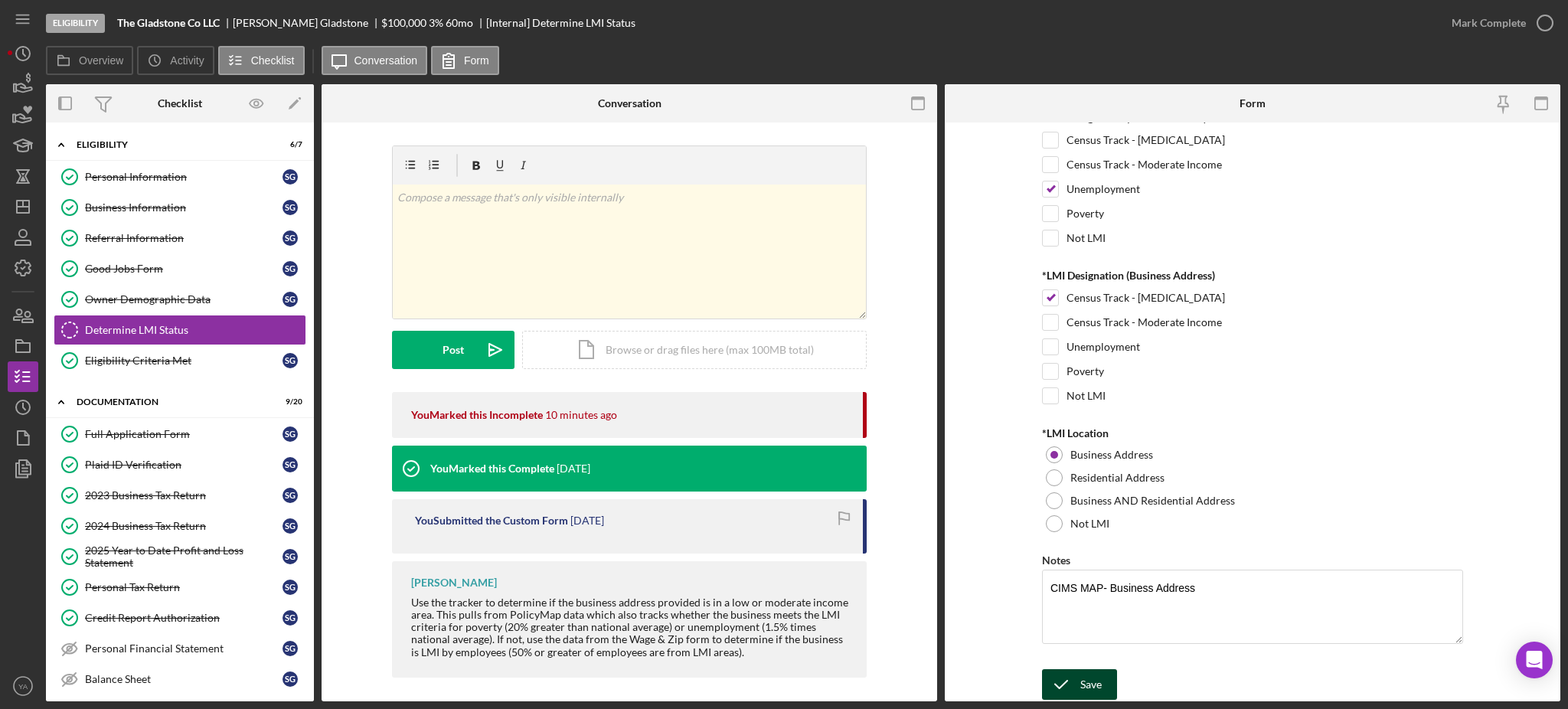
click at [1081, 679] on div "Save" at bounding box center [1091, 684] width 21 height 31
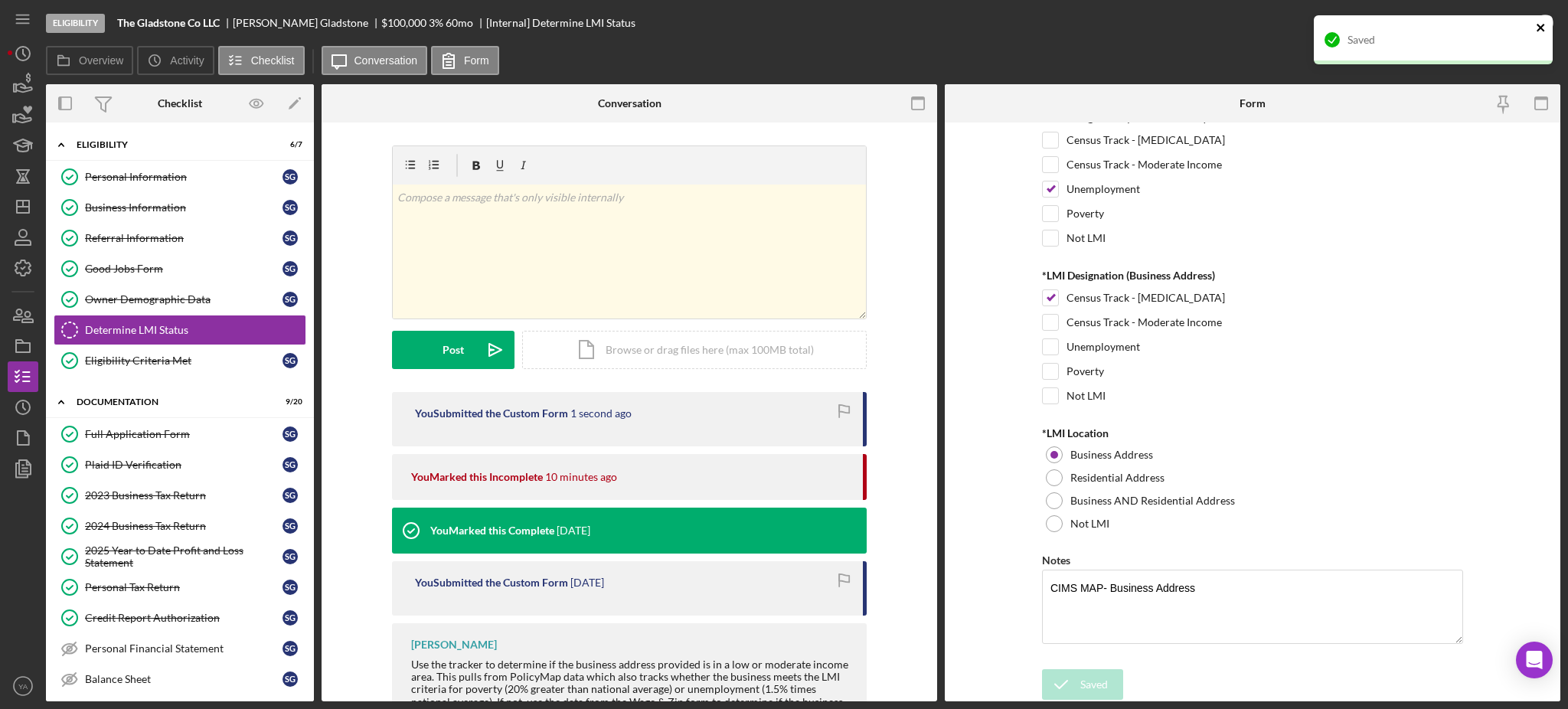
click at [1545, 33] on icon "close" at bounding box center [1541, 27] width 11 height 12
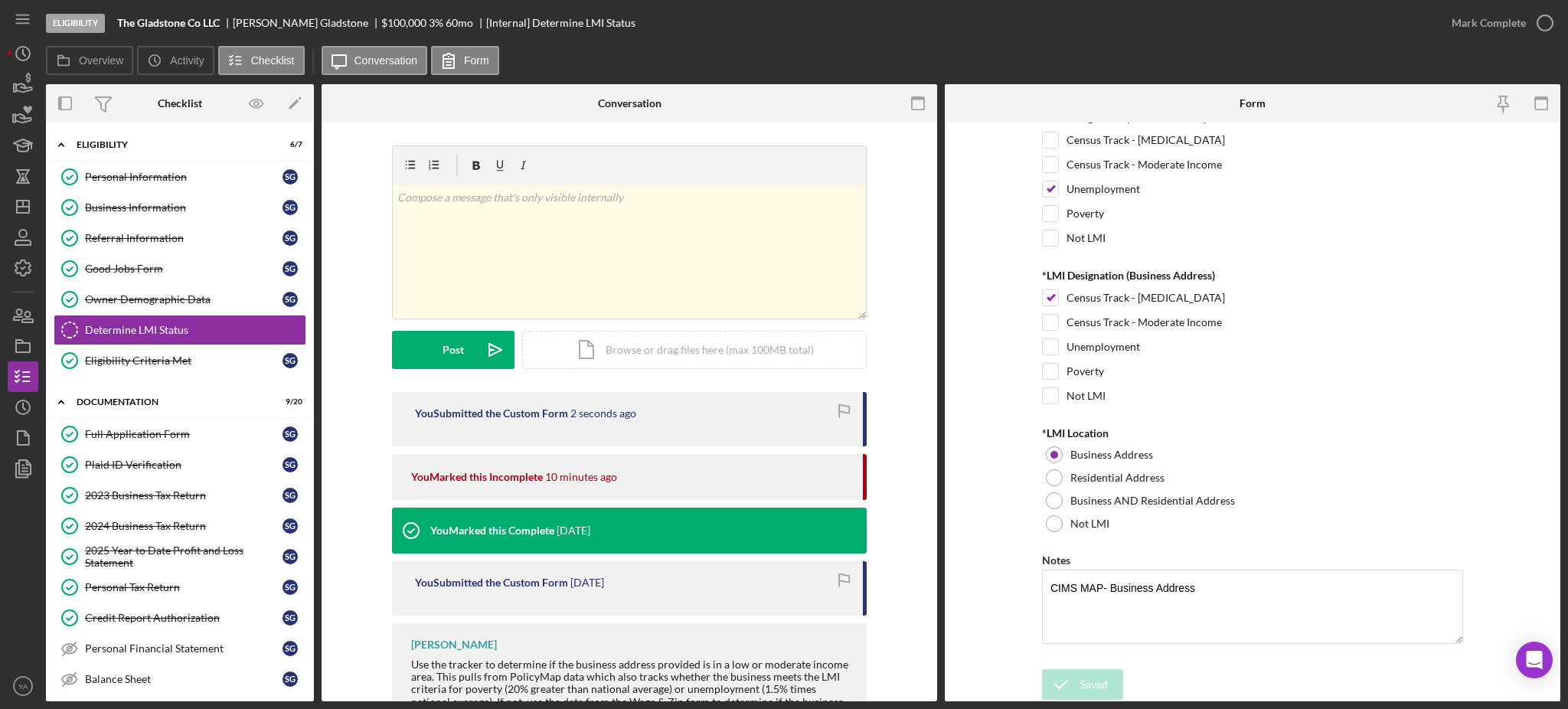
click at [1548, 30] on div "Eligibility The Gladstone Co LLC Sebastian Gladstone $100,000 $20,000 3 % 60 mo…" at bounding box center [784, 354] width 1568 height 709
click at [0, 0] on icon "button" at bounding box center [0, 0] width 0 height 0
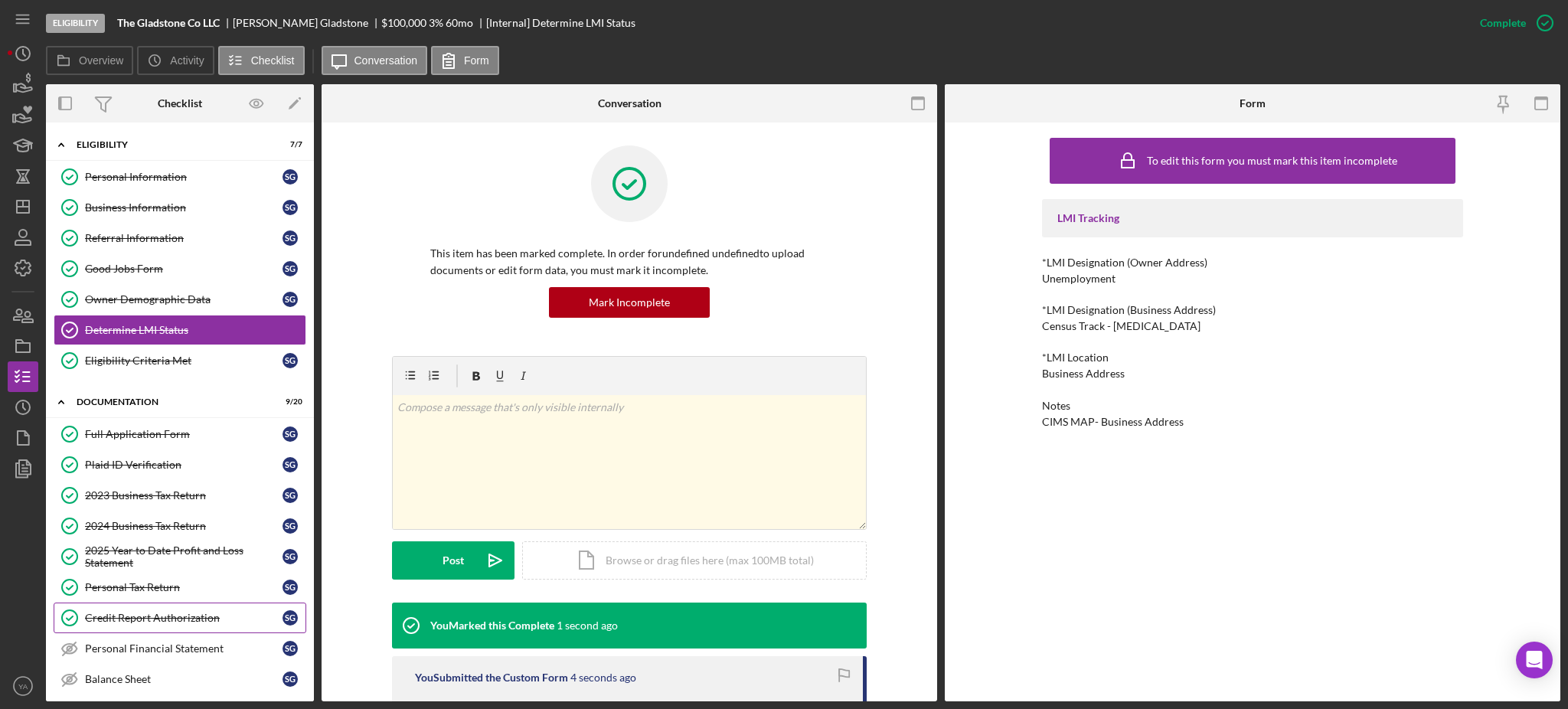
scroll to position [609, 0]
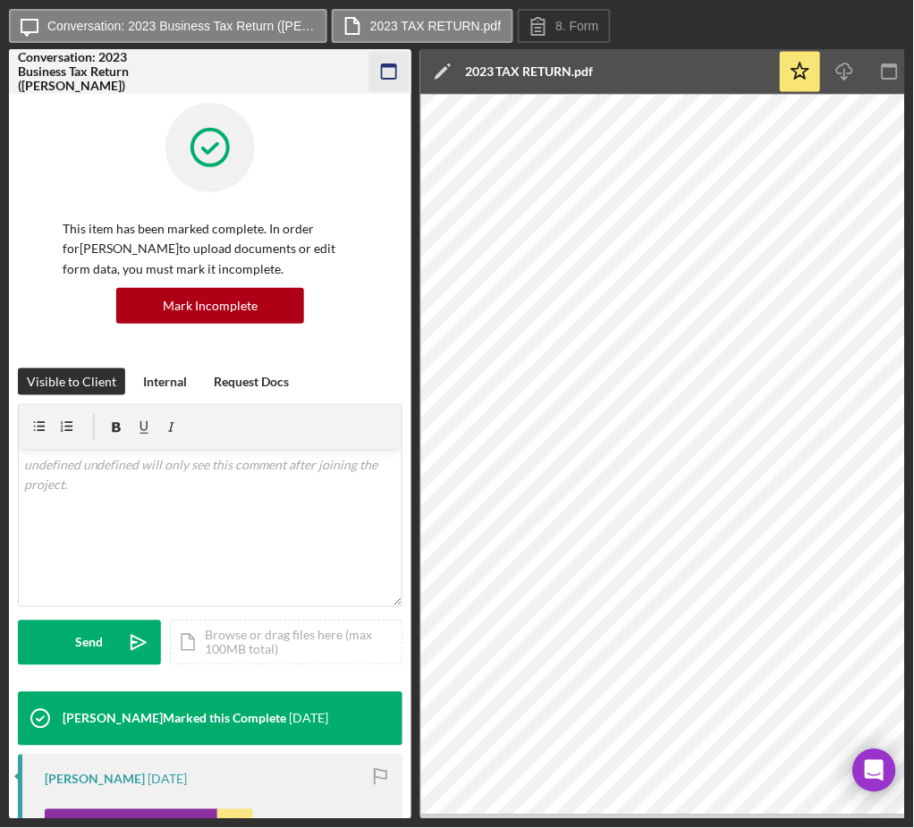
click at [393, 79] on rect "button" at bounding box center [389, 71] width 14 height 14
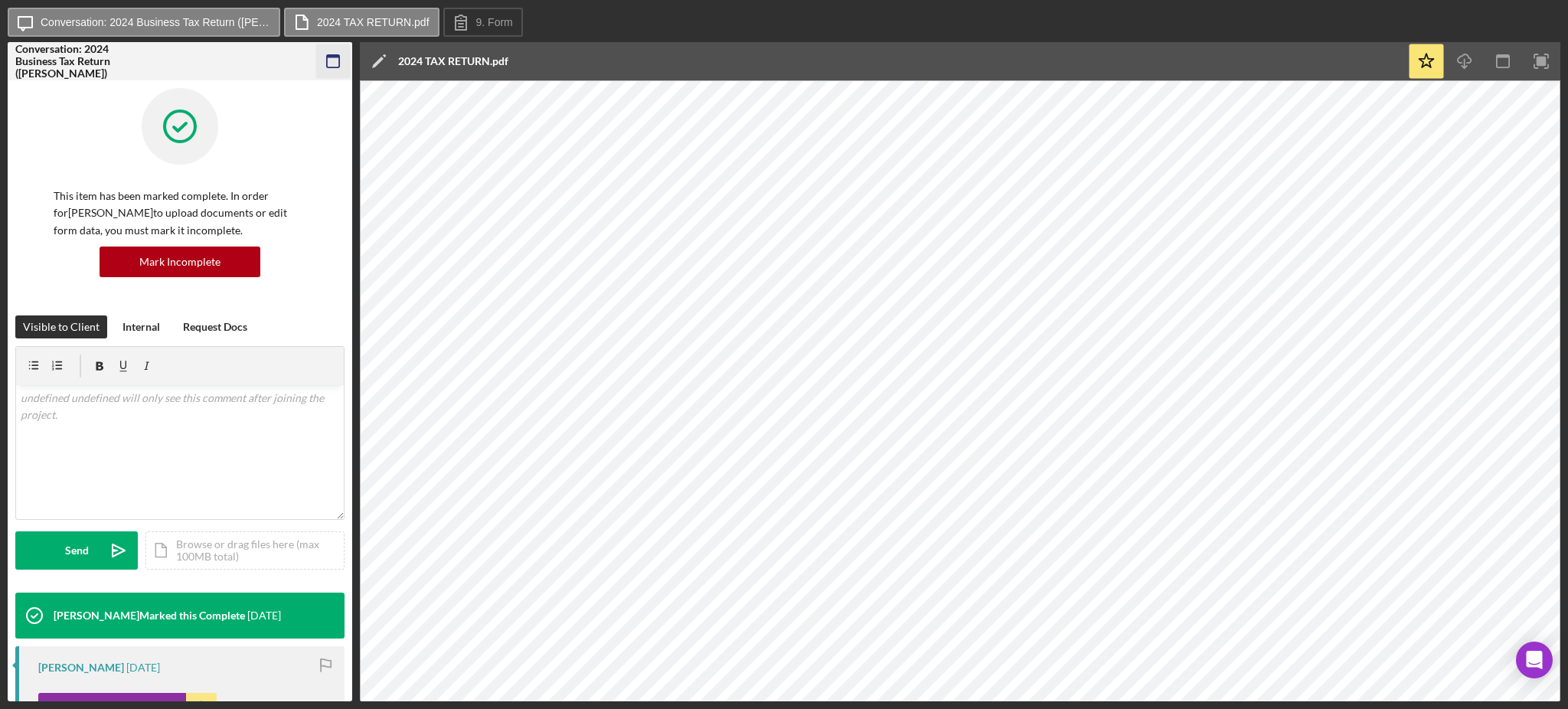
click at [340, 69] on icon "button" at bounding box center [333, 62] width 34 height 34
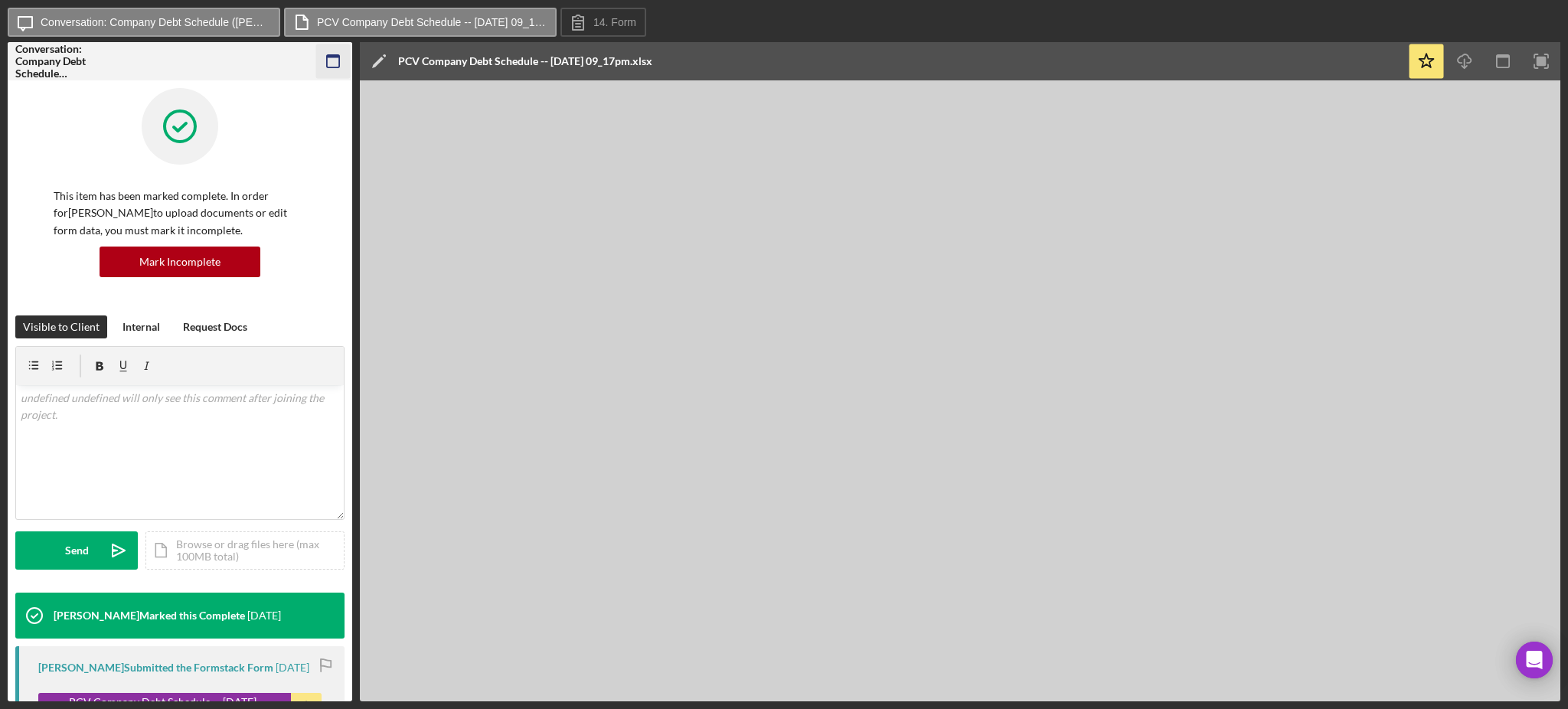
click at [337, 62] on icon "button" at bounding box center [333, 62] width 34 height 34
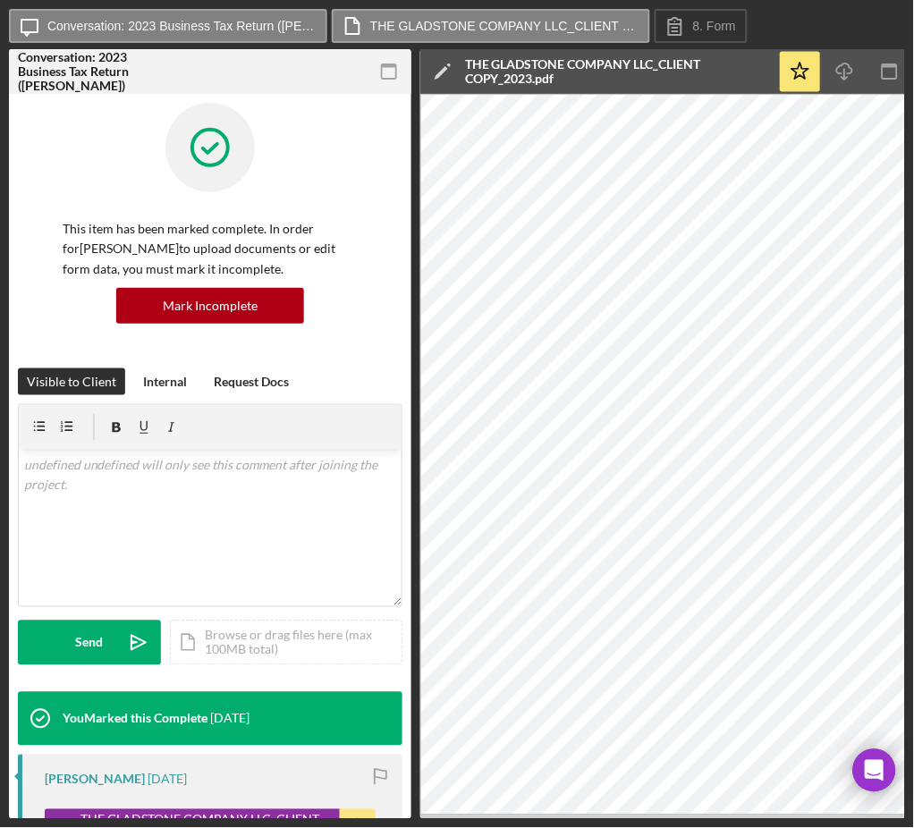
click at [373, 73] on icon "button" at bounding box center [389, 72] width 40 height 40
click at [391, 91] on icon "button" at bounding box center [389, 72] width 40 height 40
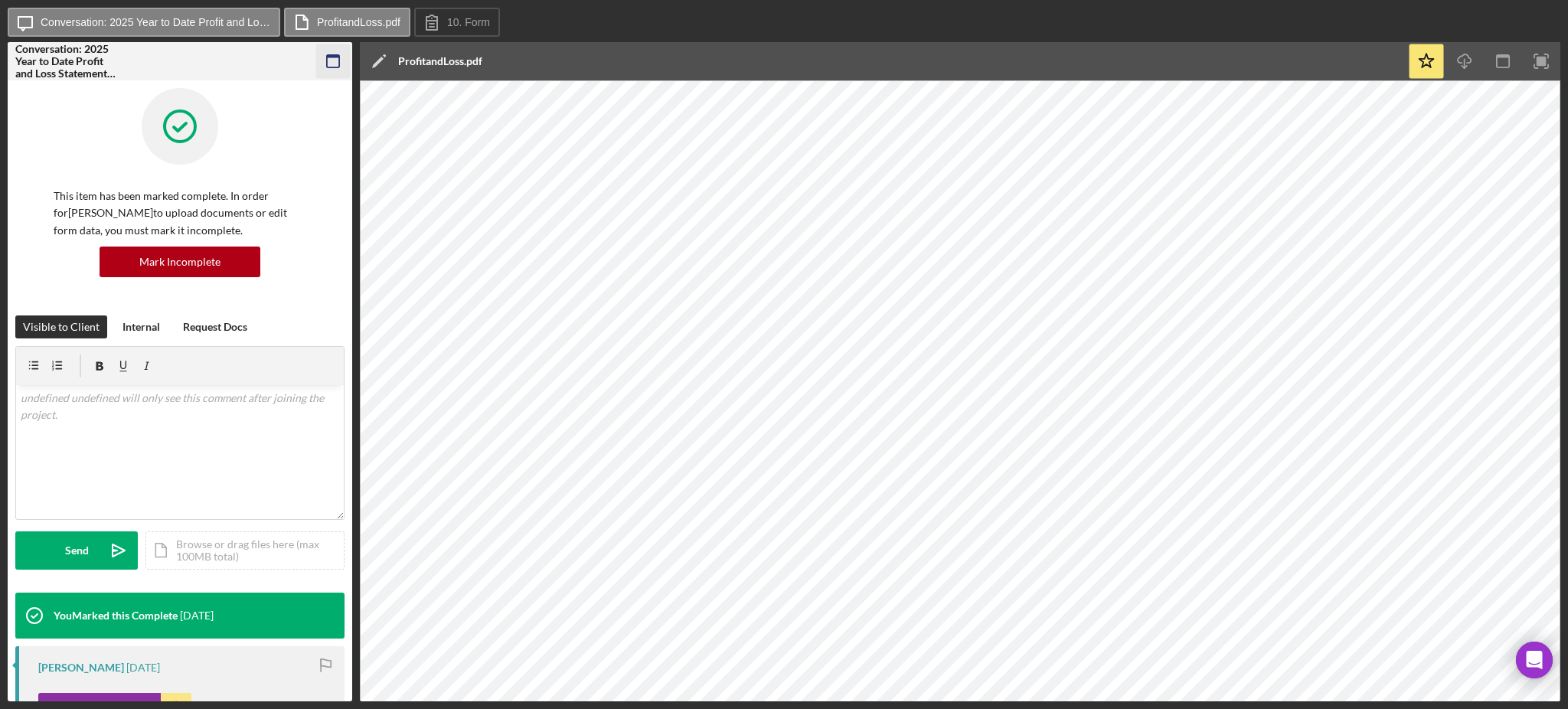
click at [327, 55] on g "button" at bounding box center [333, 61] width 12 height 12
